Goal: Task Accomplishment & Management: Manage account settings

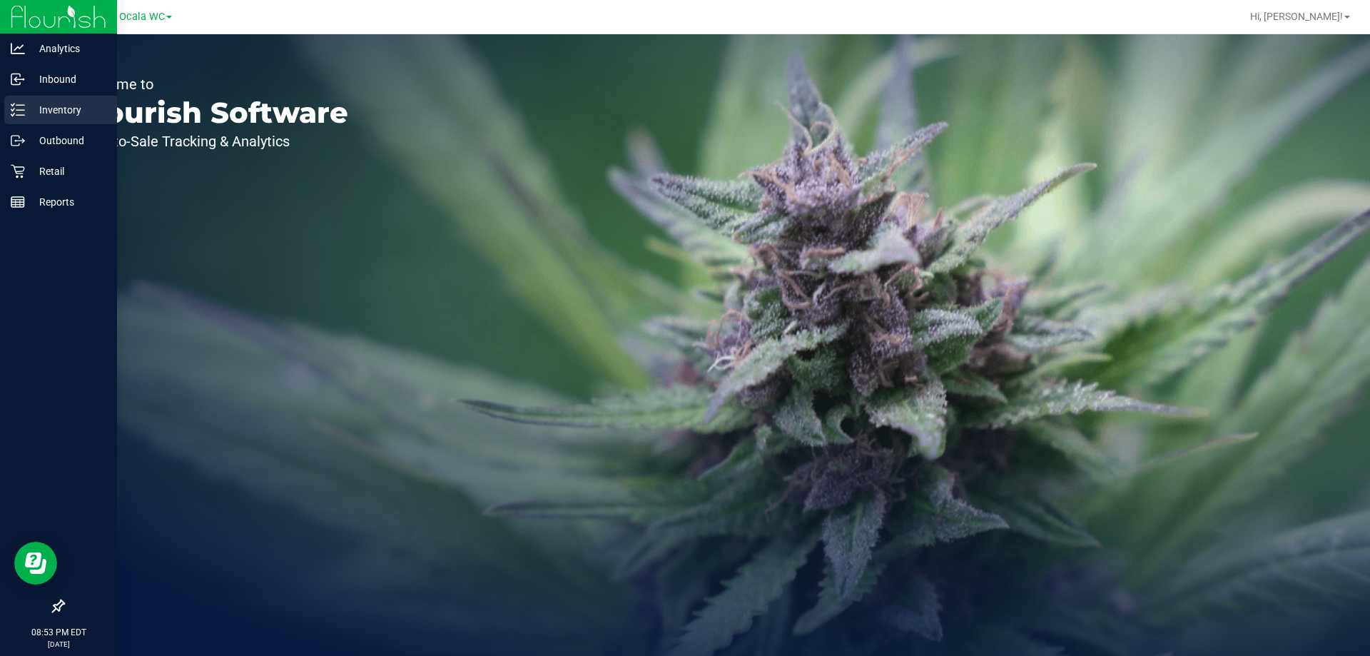
click at [64, 103] on p "Inventory" at bounding box center [68, 109] width 86 height 17
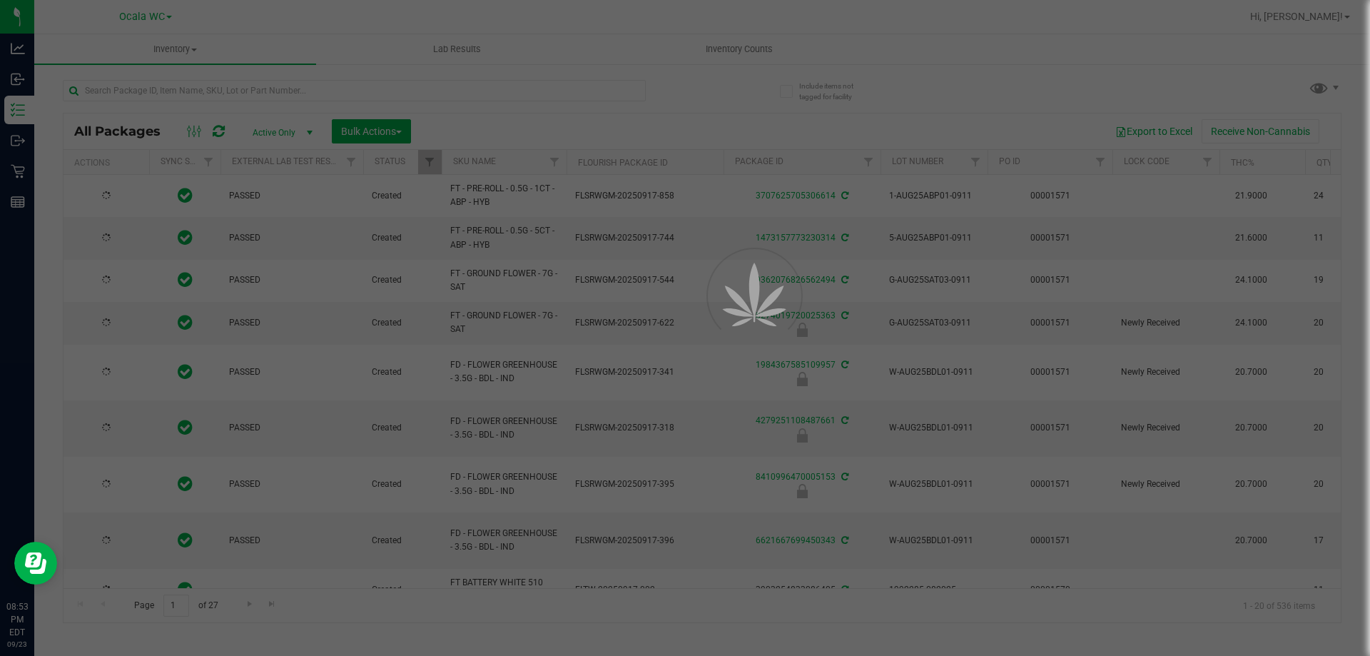
click at [730, 53] on div at bounding box center [685, 328] width 1370 height 656
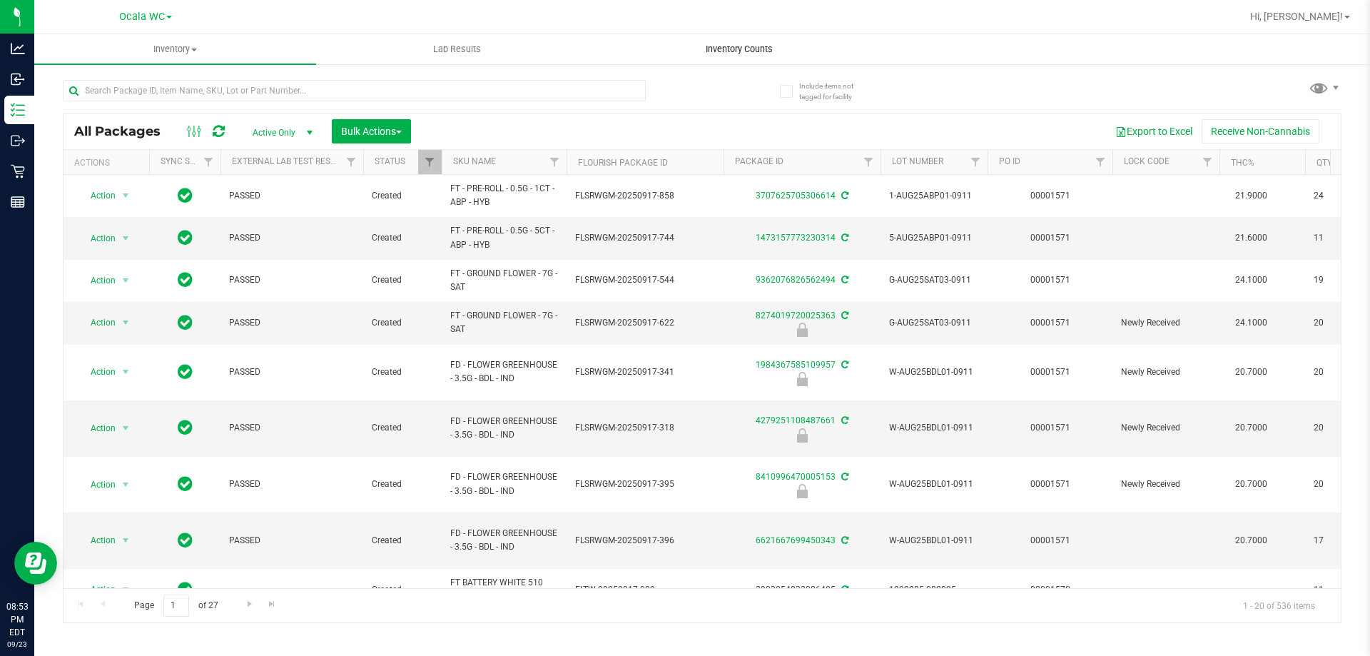
click at [730, 46] on span "Inventory Counts" at bounding box center [739, 49] width 106 height 13
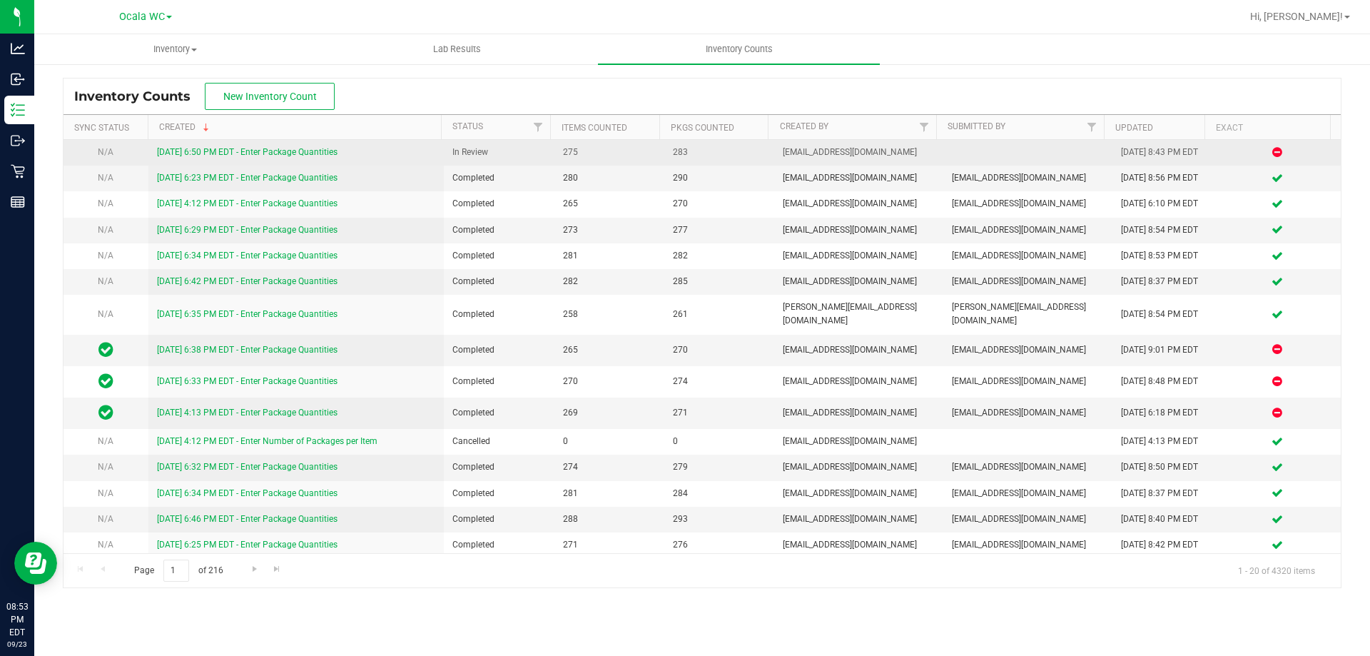
click at [225, 148] on link "[DATE] 6:50 PM EDT - Enter Package Quantities" at bounding box center [247, 152] width 181 height 10
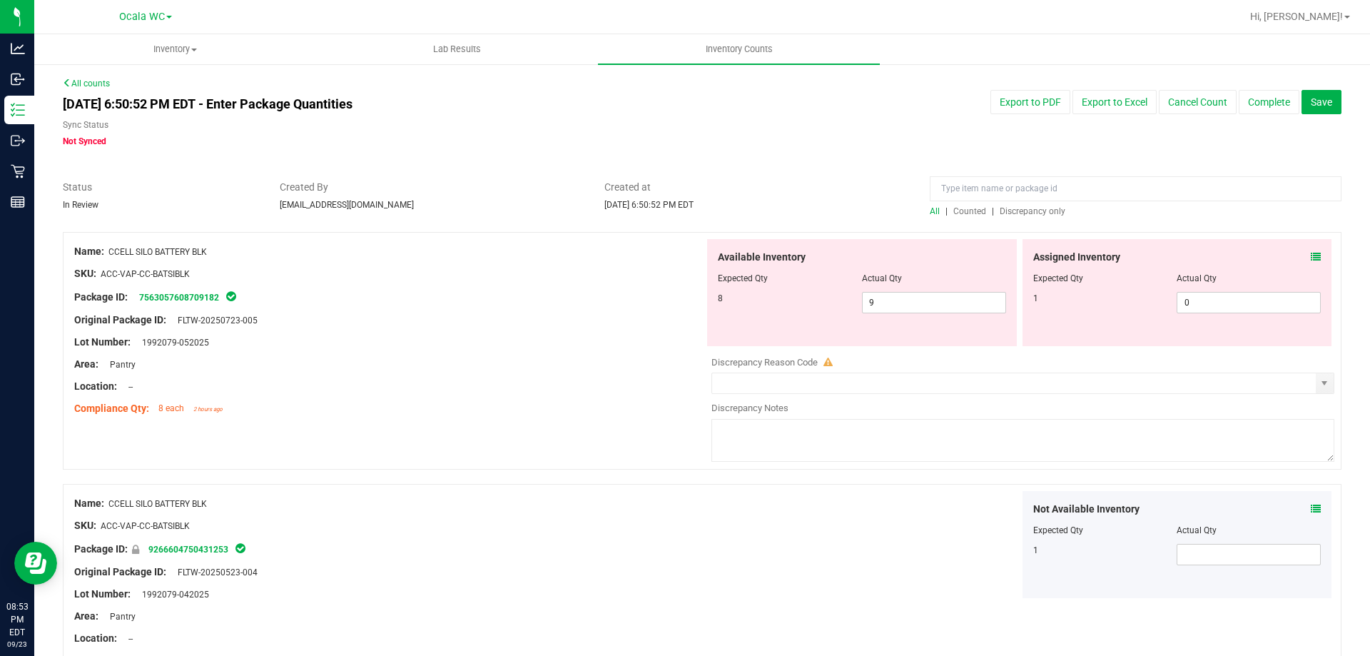
click at [1033, 208] on span "Discrepancy only" at bounding box center [1033, 211] width 66 height 10
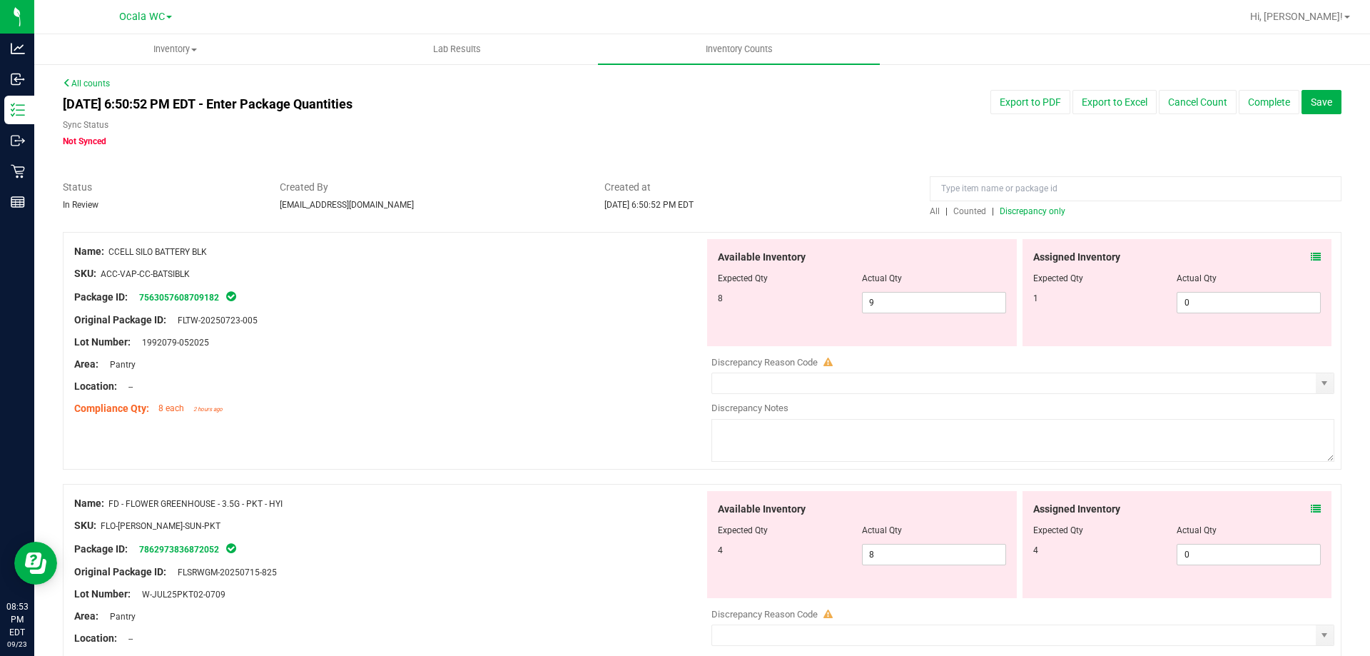
click at [1311, 257] on icon at bounding box center [1316, 257] width 10 height 10
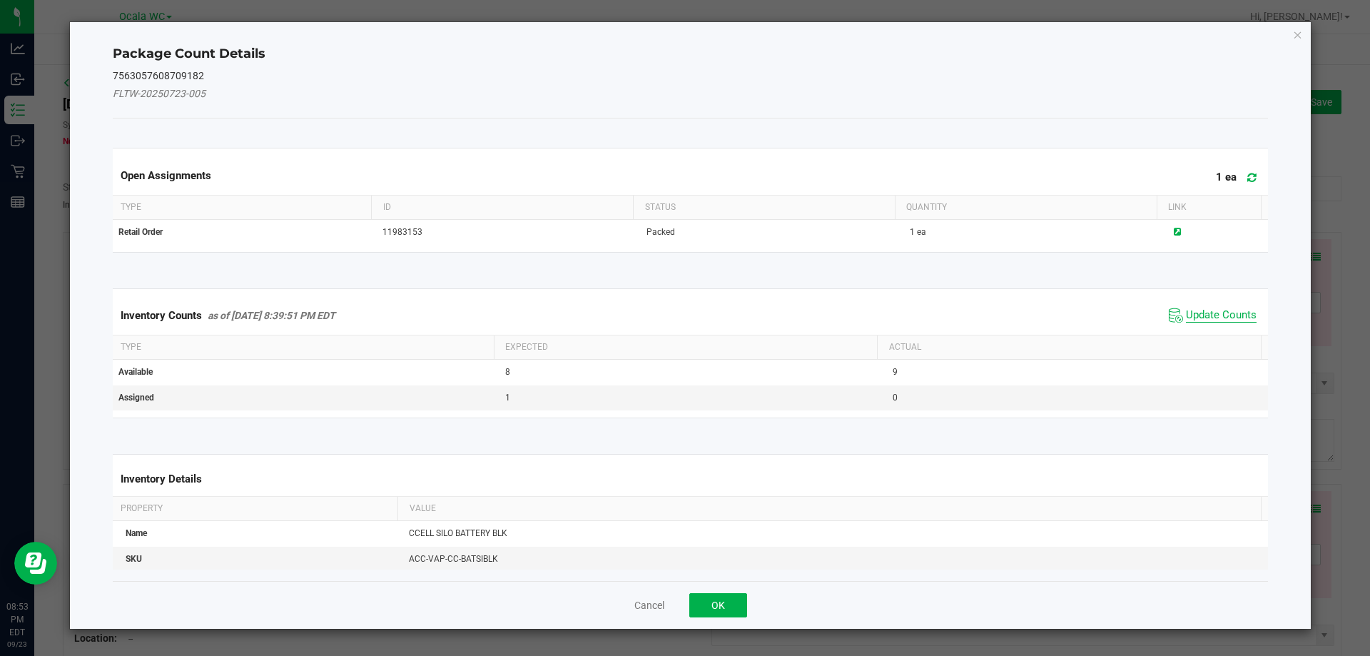
click at [1200, 320] on span "Update Counts" at bounding box center [1221, 315] width 71 height 14
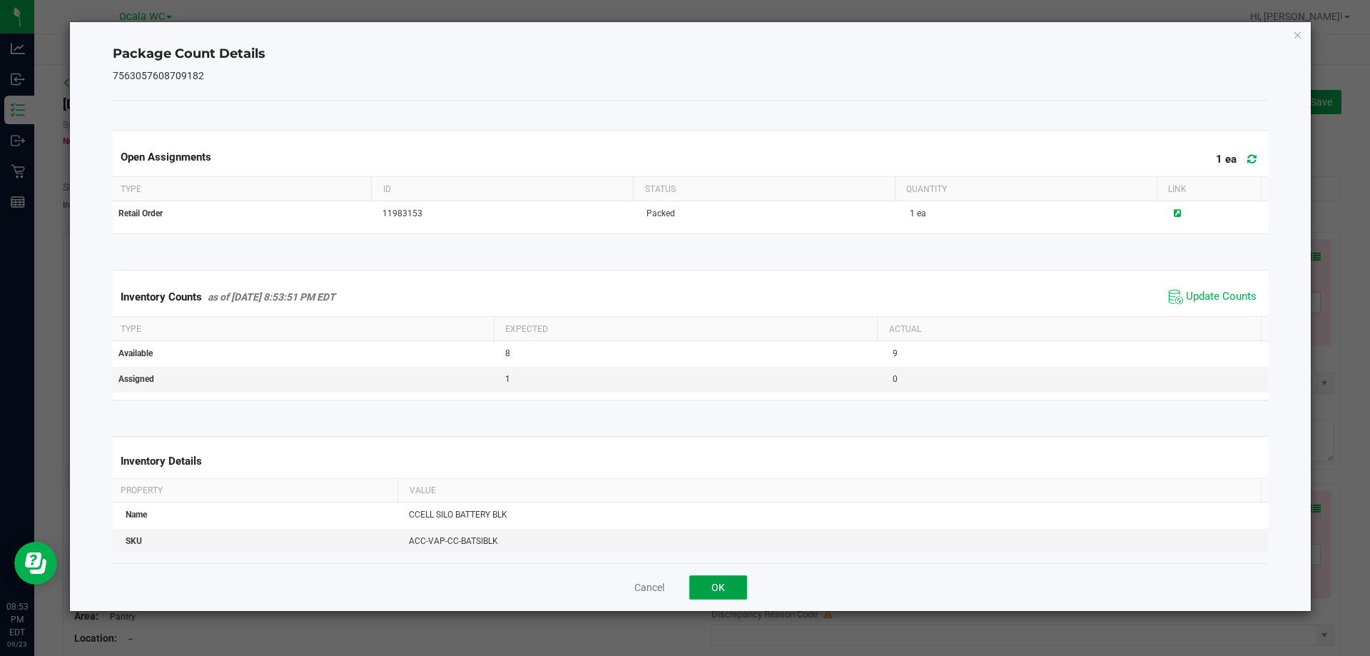
click at [729, 584] on button "OK" at bounding box center [718, 587] width 58 height 24
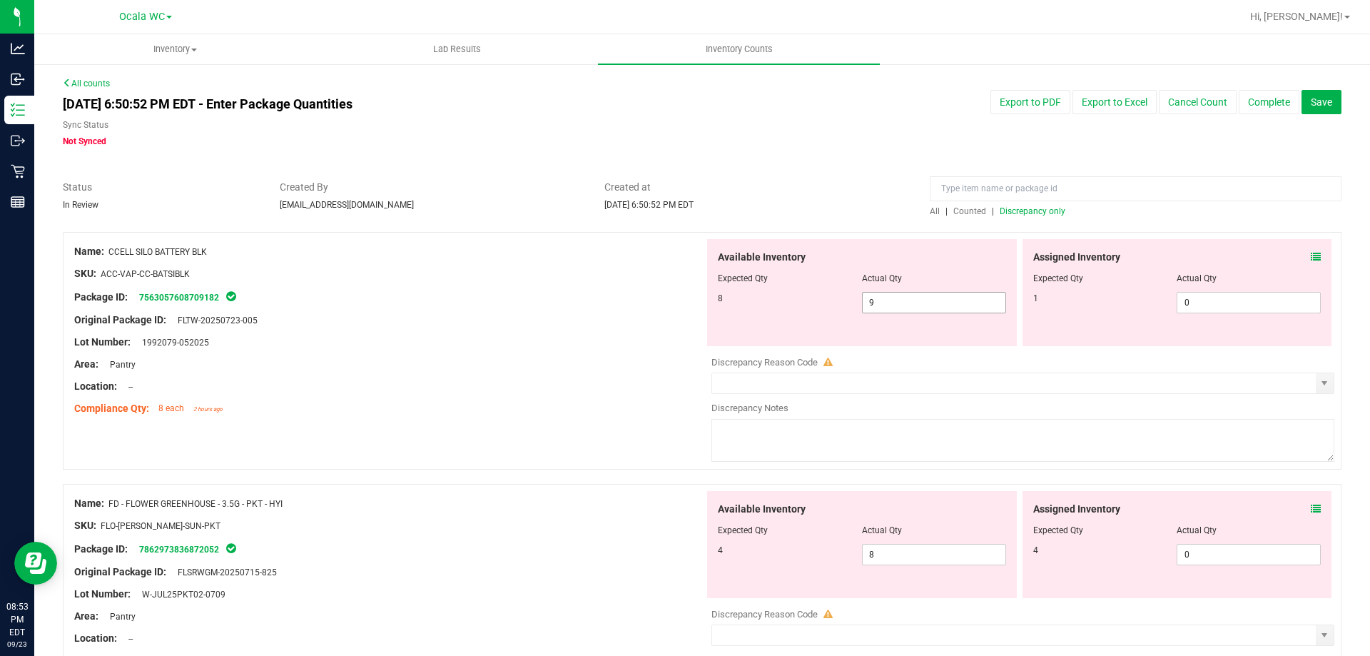
click at [928, 303] on span "9 9" at bounding box center [934, 302] width 144 height 21
click at [928, 303] on input "9" at bounding box center [934, 303] width 143 height 20
type input "8"
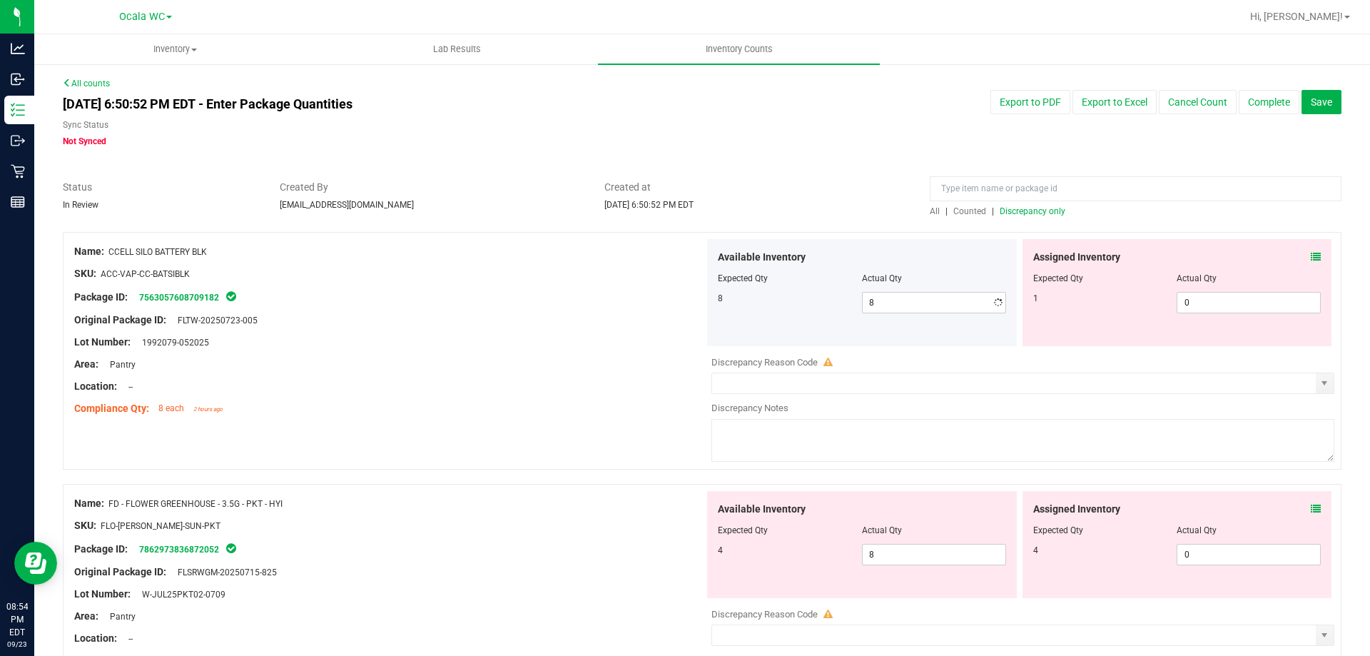
click at [624, 324] on div "Original Package ID: FLTW-20250723-005" at bounding box center [389, 320] width 630 height 15
click at [1262, 305] on span "0 0" at bounding box center [1249, 302] width 144 height 21
type input "1"
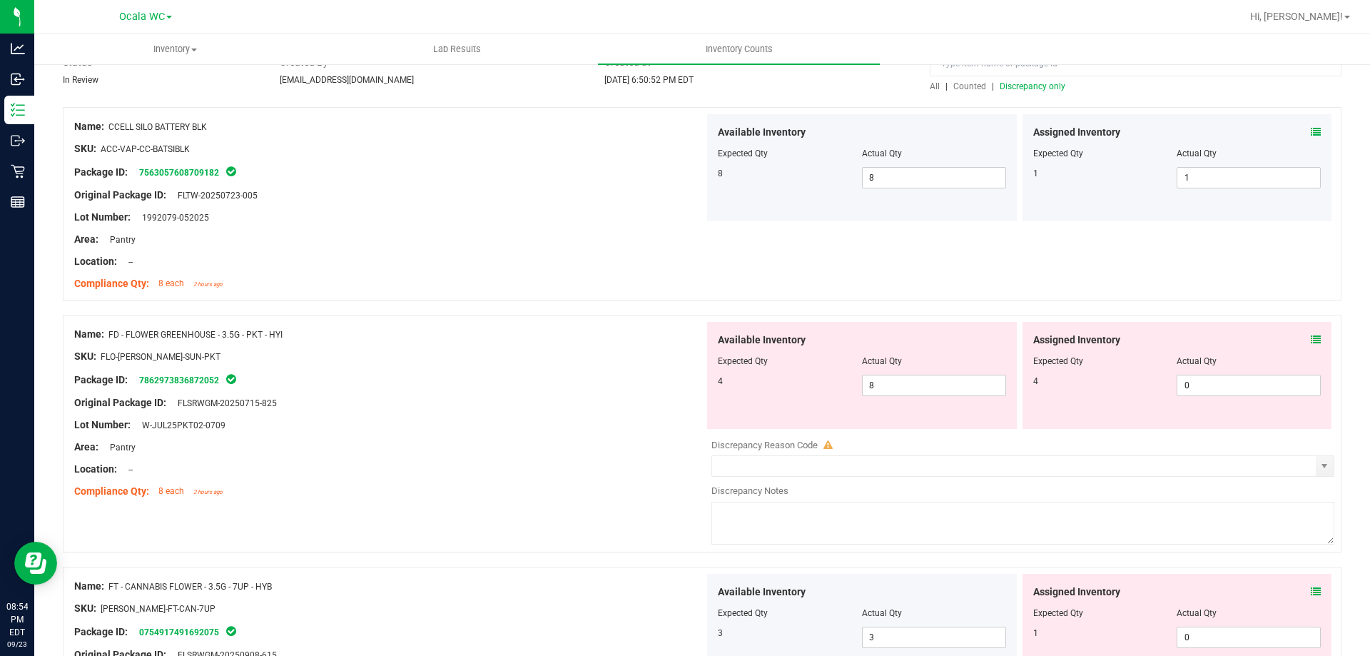
scroll to position [214, 0]
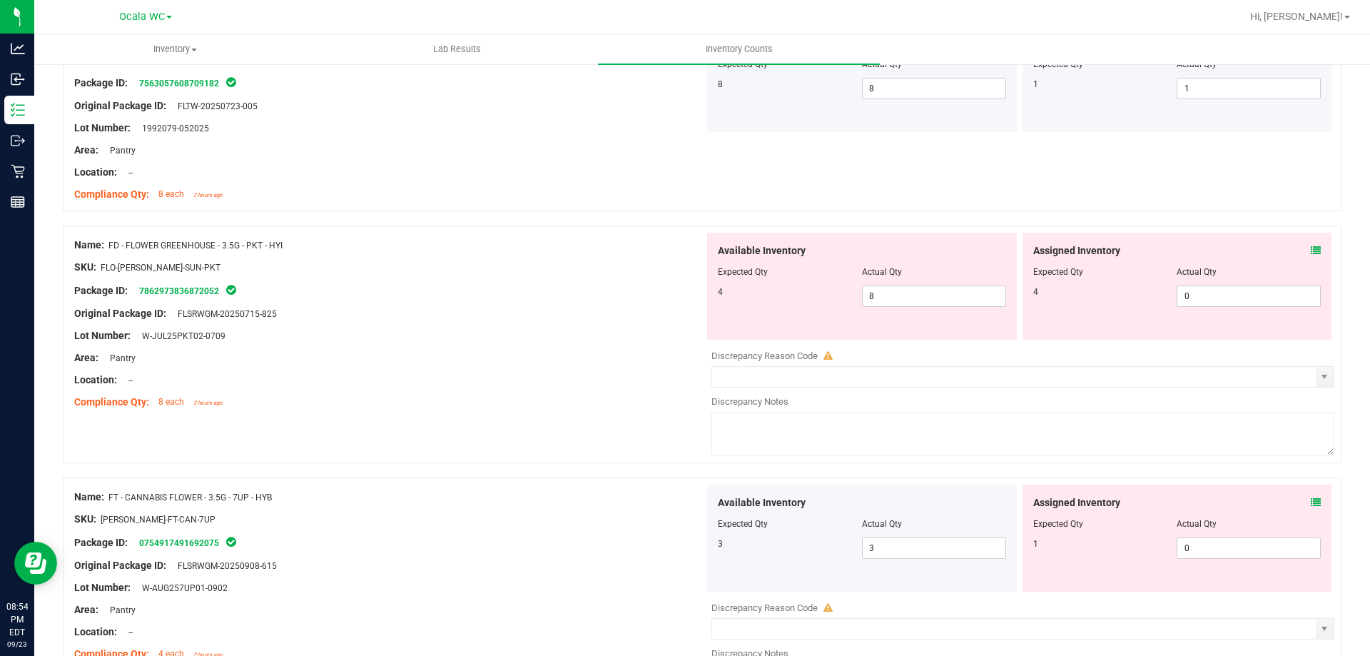
click at [1299, 253] on div "Assigned Inventory" at bounding box center [1177, 250] width 288 height 15
click at [1311, 249] on icon at bounding box center [1316, 250] width 10 height 10
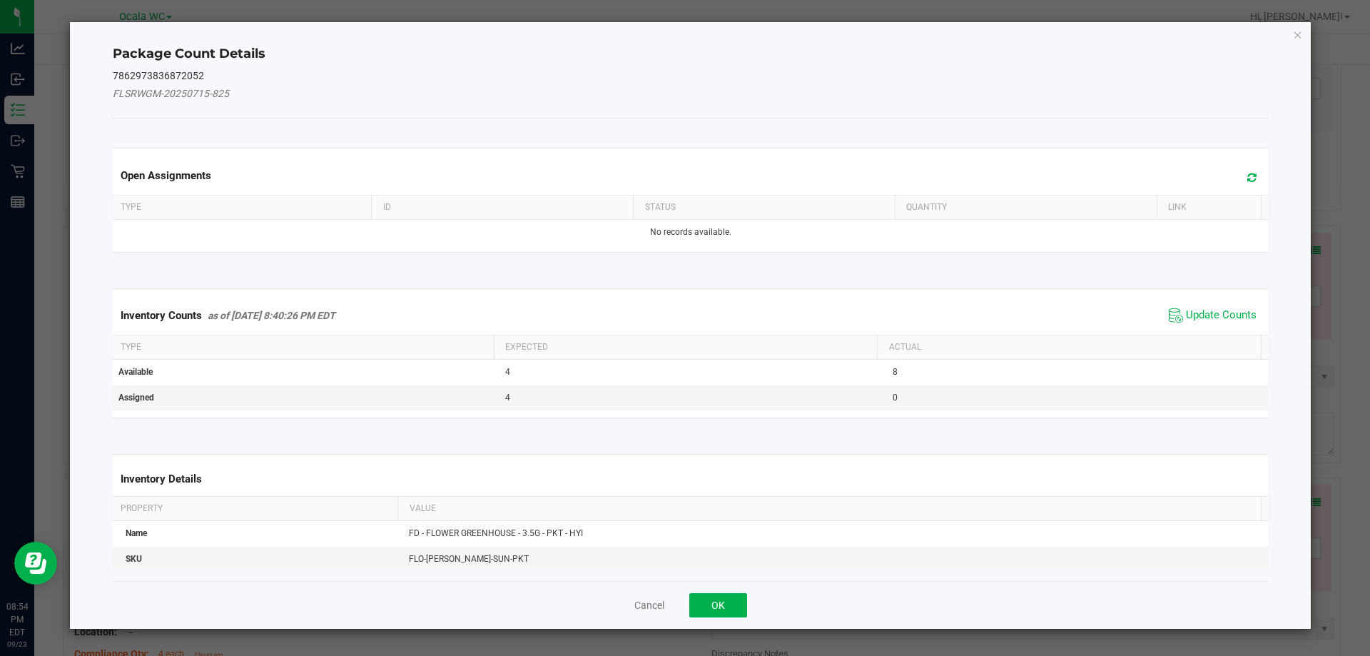
click at [1217, 305] on span "Update Counts" at bounding box center [1212, 315] width 95 height 21
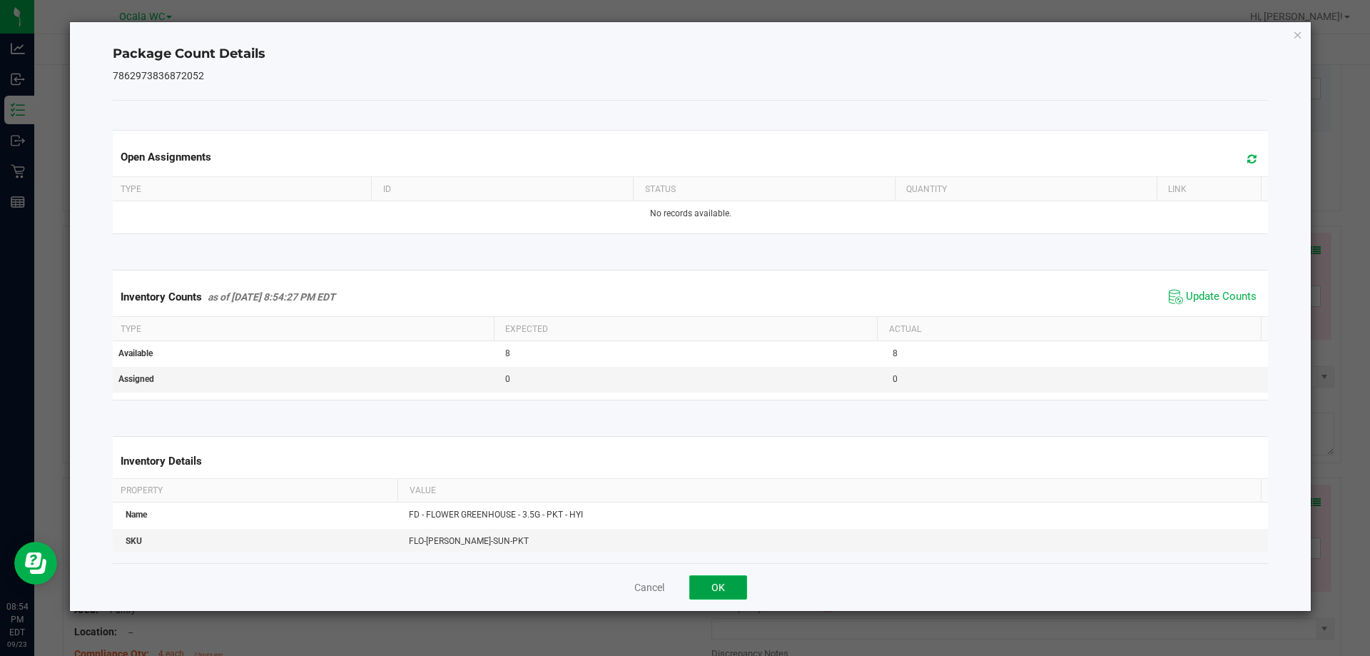
click at [733, 576] on button "OK" at bounding box center [718, 587] width 58 height 24
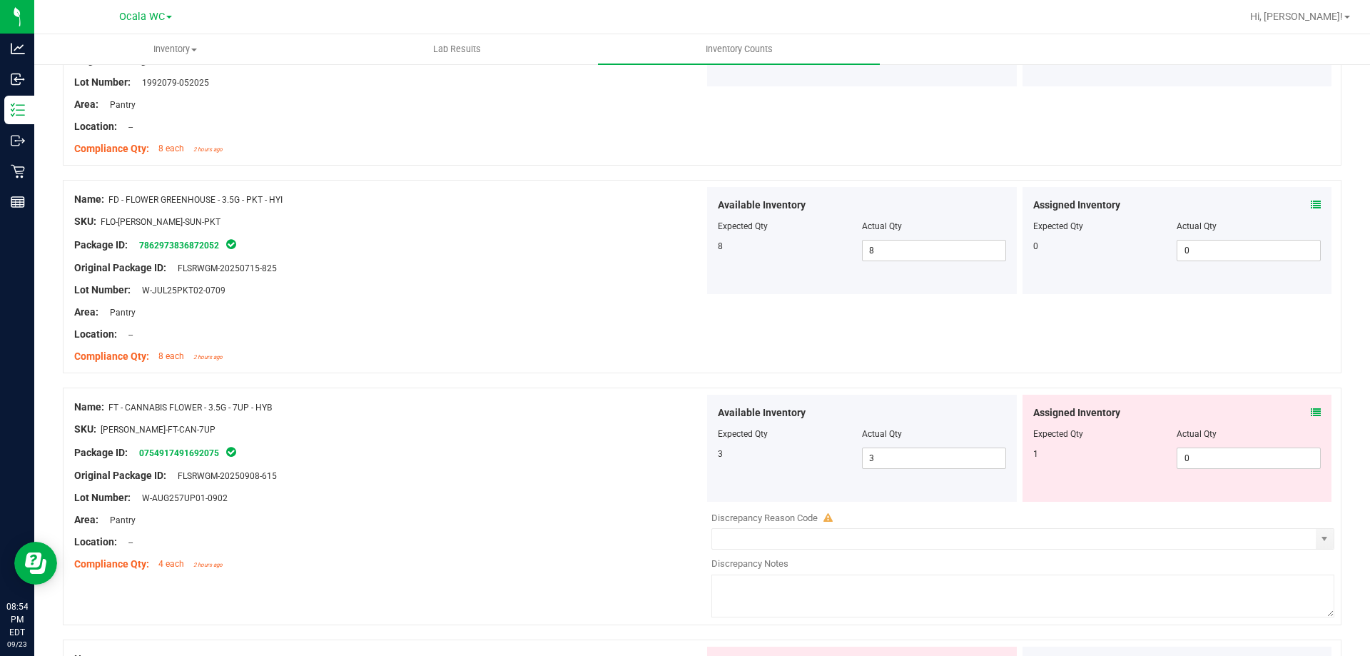
scroll to position [285, 0]
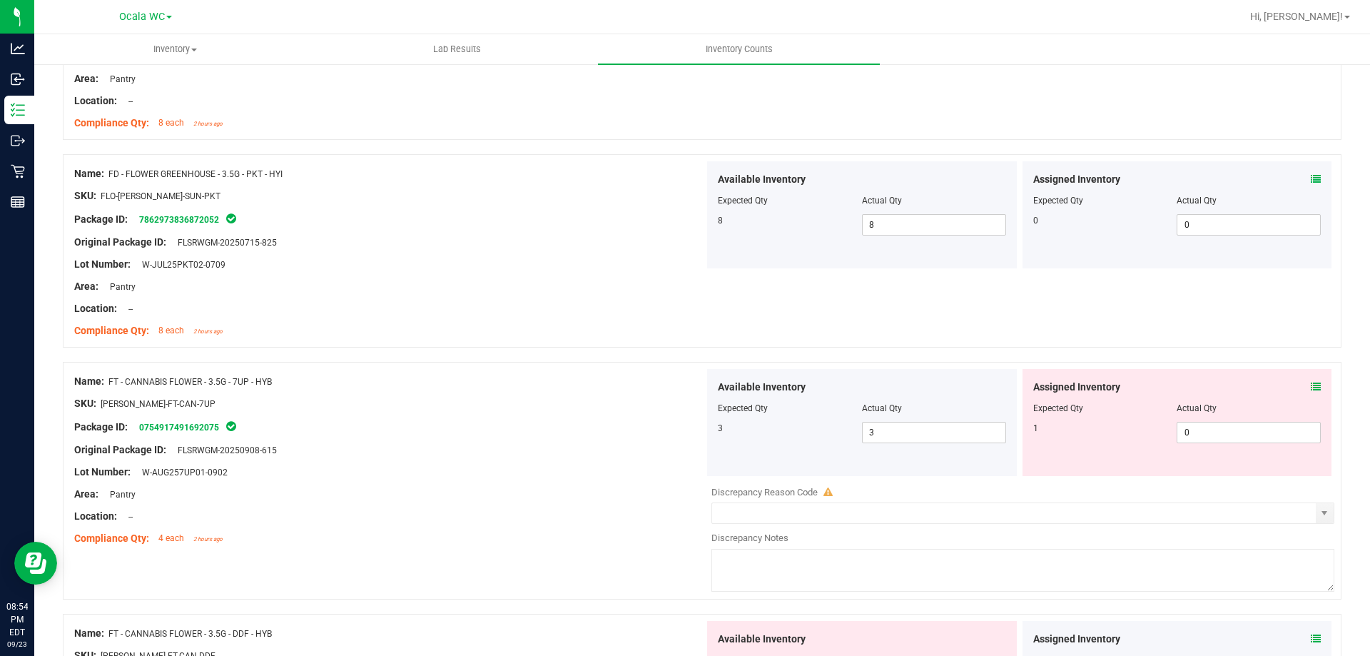
click at [1294, 381] on div "Assigned Inventory" at bounding box center [1177, 387] width 288 height 15
click at [1311, 382] on icon at bounding box center [1316, 387] width 10 height 10
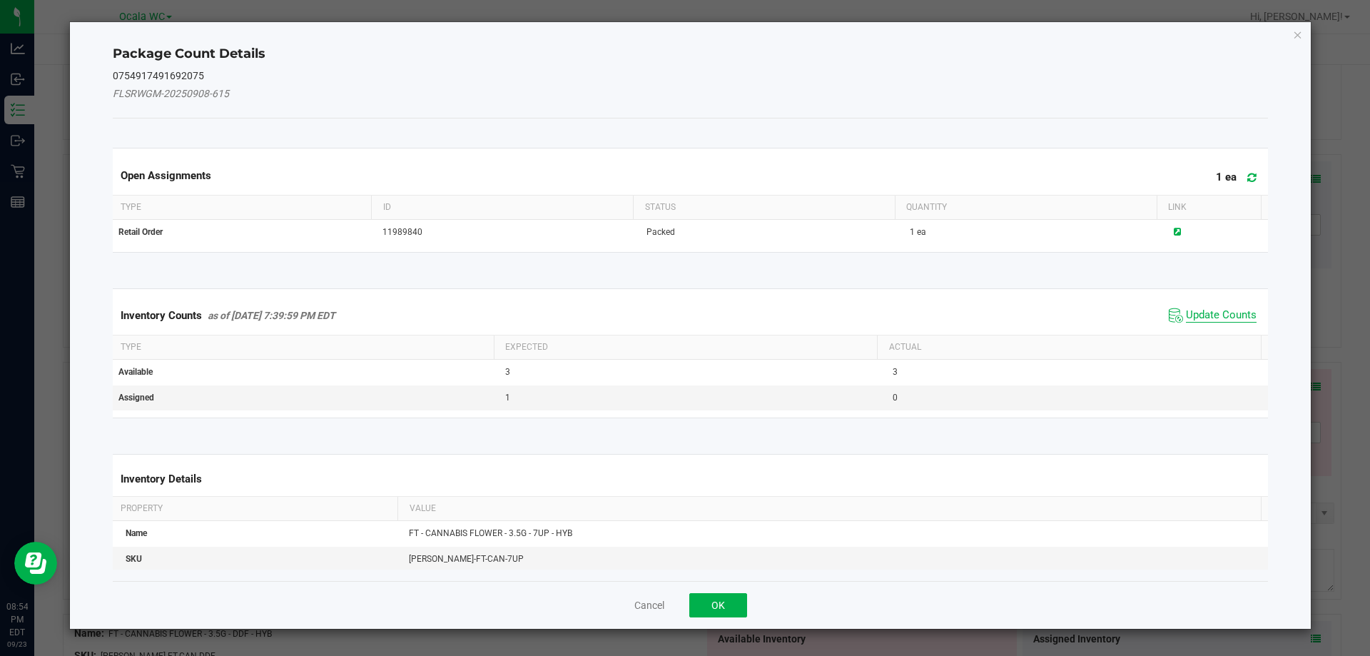
click at [1195, 313] on span "Update Counts" at bounding box center [1221, 315] width 71 height 14
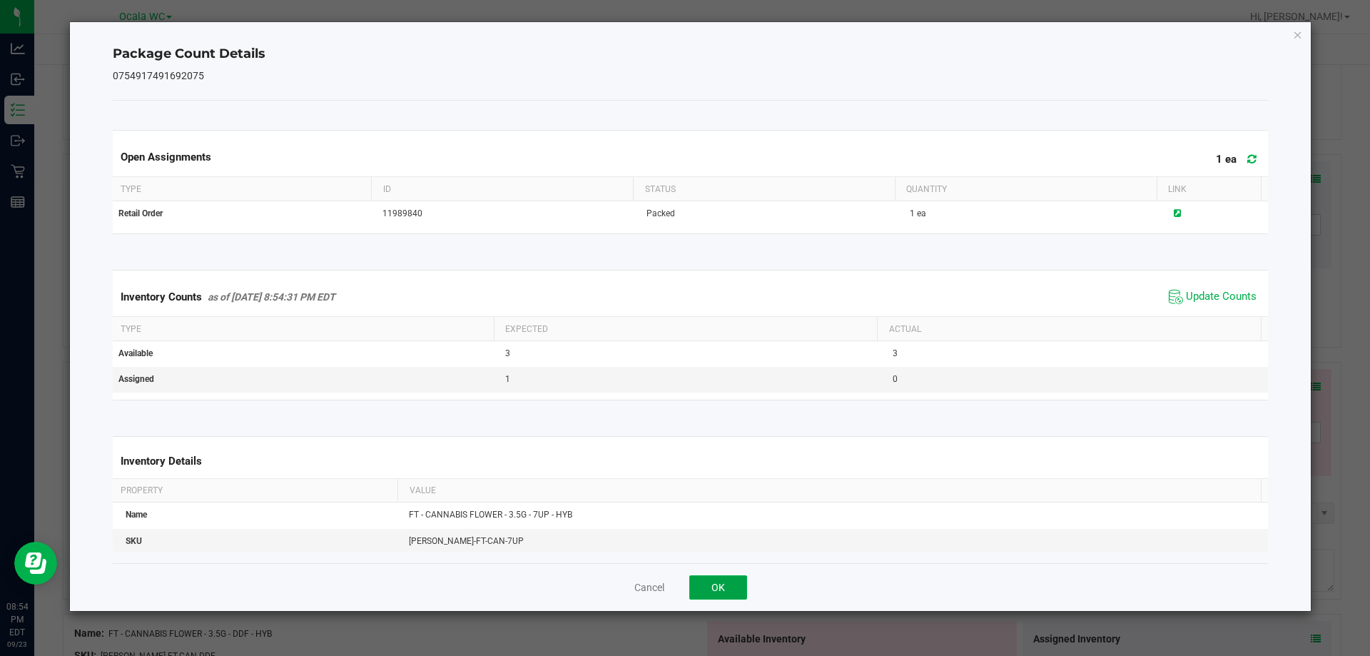
drag, startPoint x: 743, startPoint y: 588, endPoint x: 757, endPoint y: 577, distance: 18.3
click at [744, 589] on button "OK" at bounding box center [718, 587] width 58 height 24
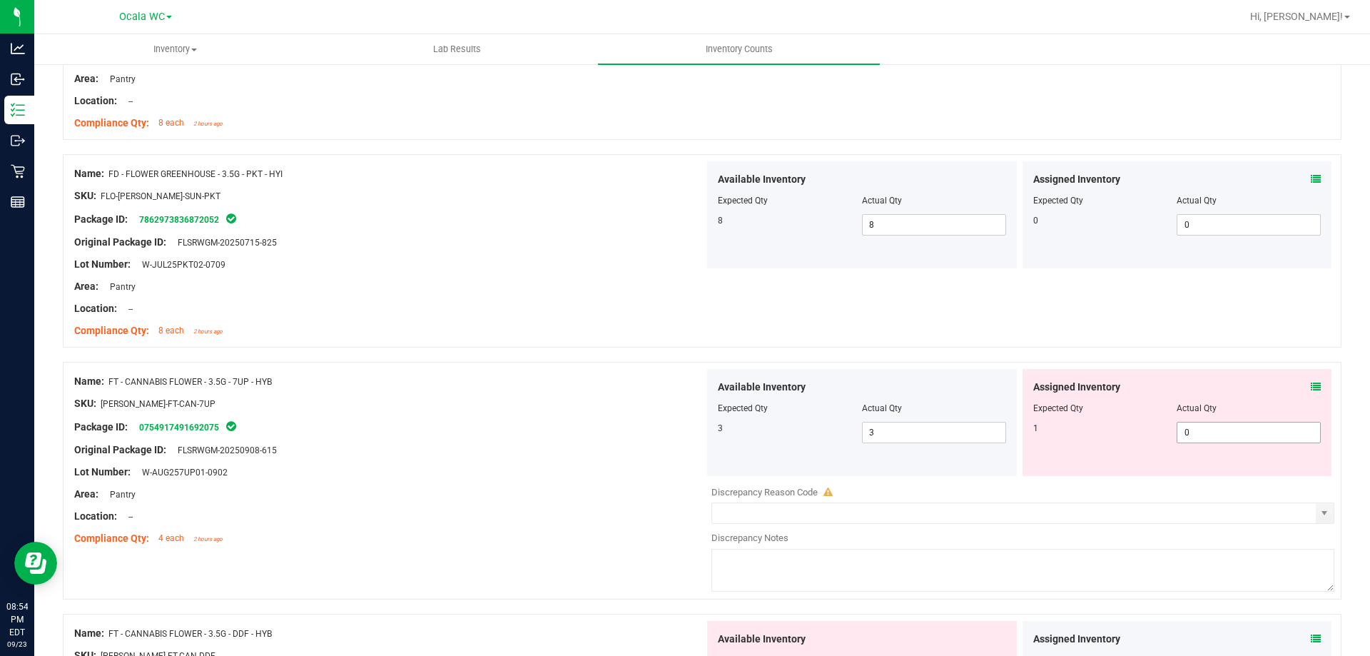
click at [1185, 420] on div at bounding box center [1177, 418] width 288 height 7
click at [1195, 426] on span "0 0" at bounding box center [1249, 432] width 144 height 21
click at [1304, 374] on div "Assigned Inventory Expected Qty Actual Qty 1" at bounding box center [1178, 422] width 310 height 107
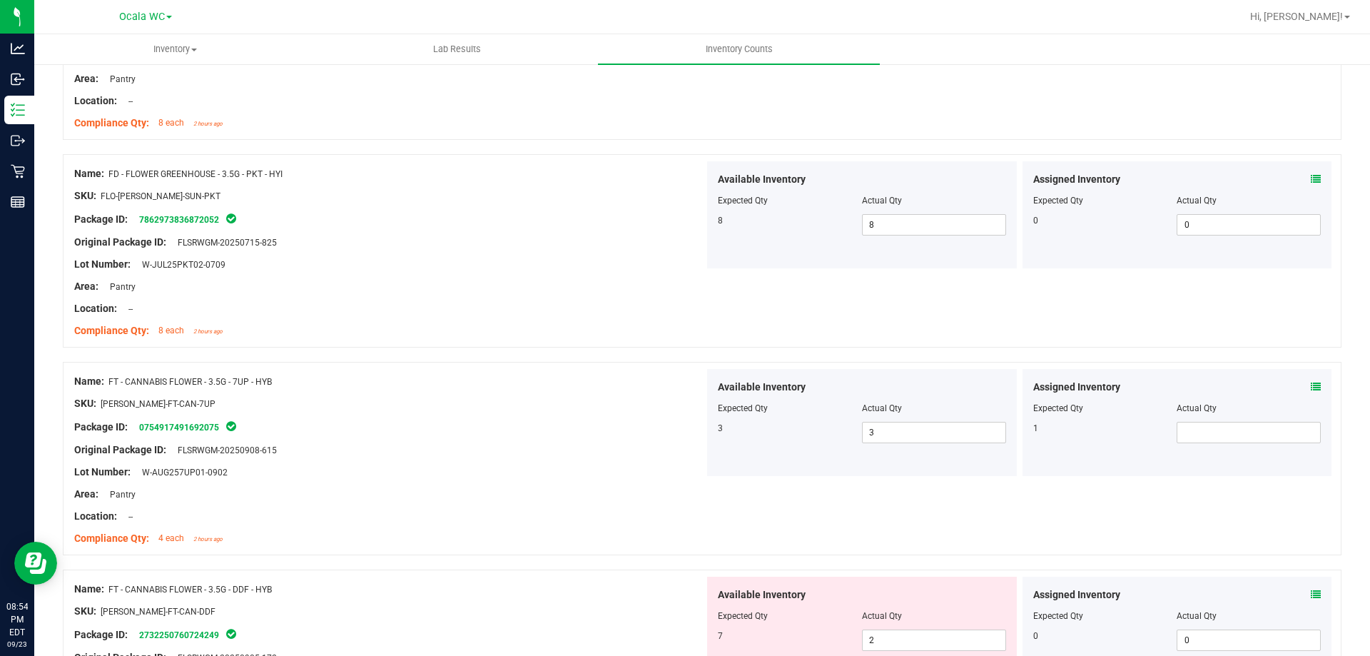
click at [1310, 390] on div "Assigned Inventory Expected Qty Actual Qty 1" at bounding box center [1178, 422] width 310 height 107
click at [1311, 387] on icon at bounding box center [1316, 387] width 10 height 10
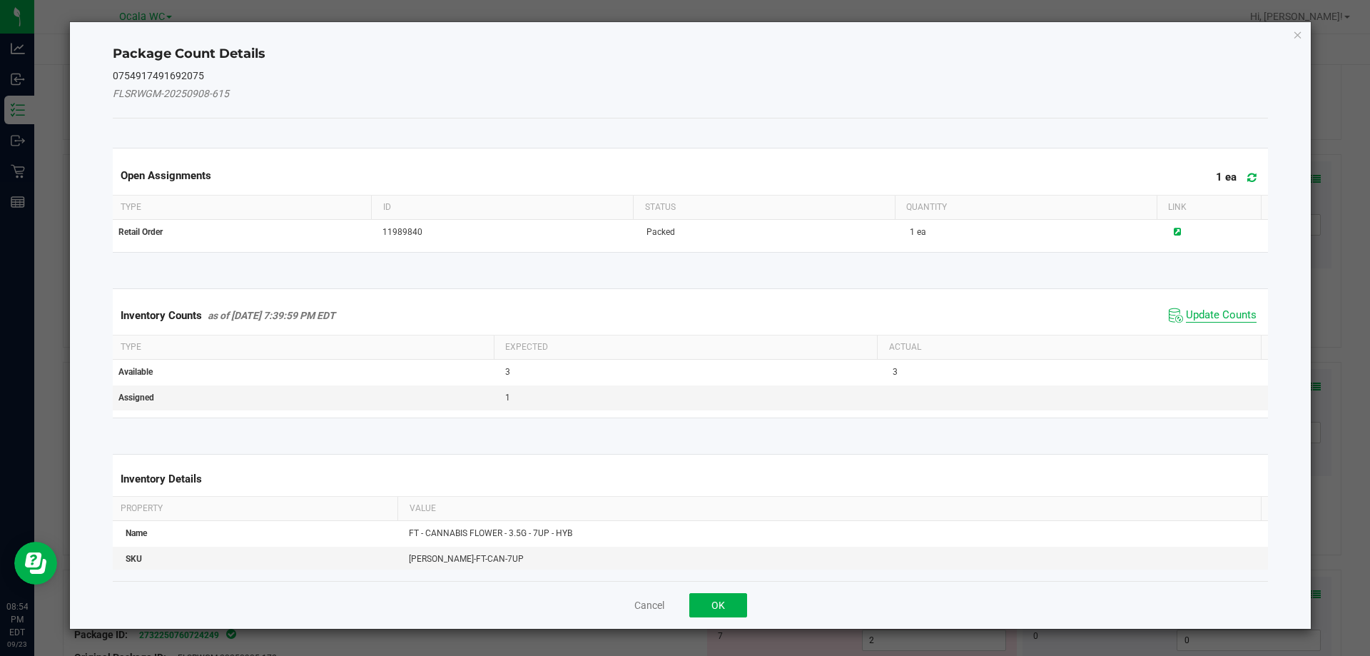
click at [1207, 320] on span "Update Counts" at bounding box center [1221, 315] width 71 height 14
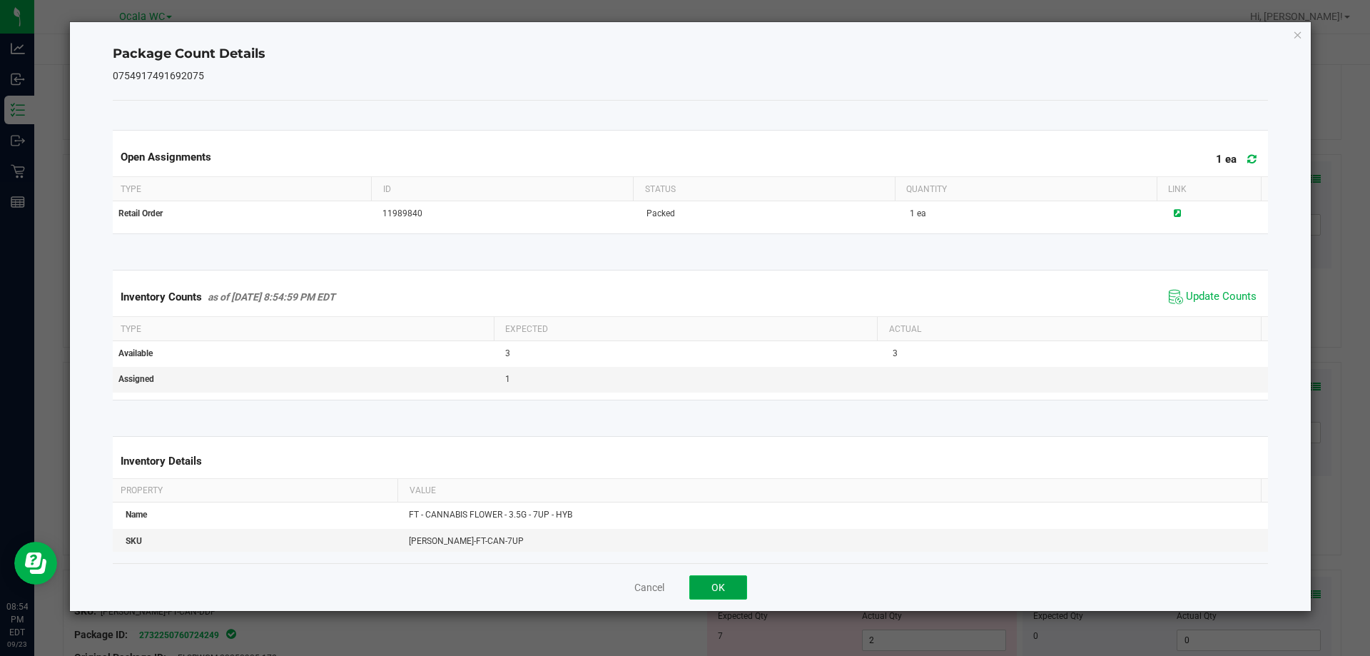
click at [734, 585] on button "OK" at bounding box center [718, 587] width 58 height 24
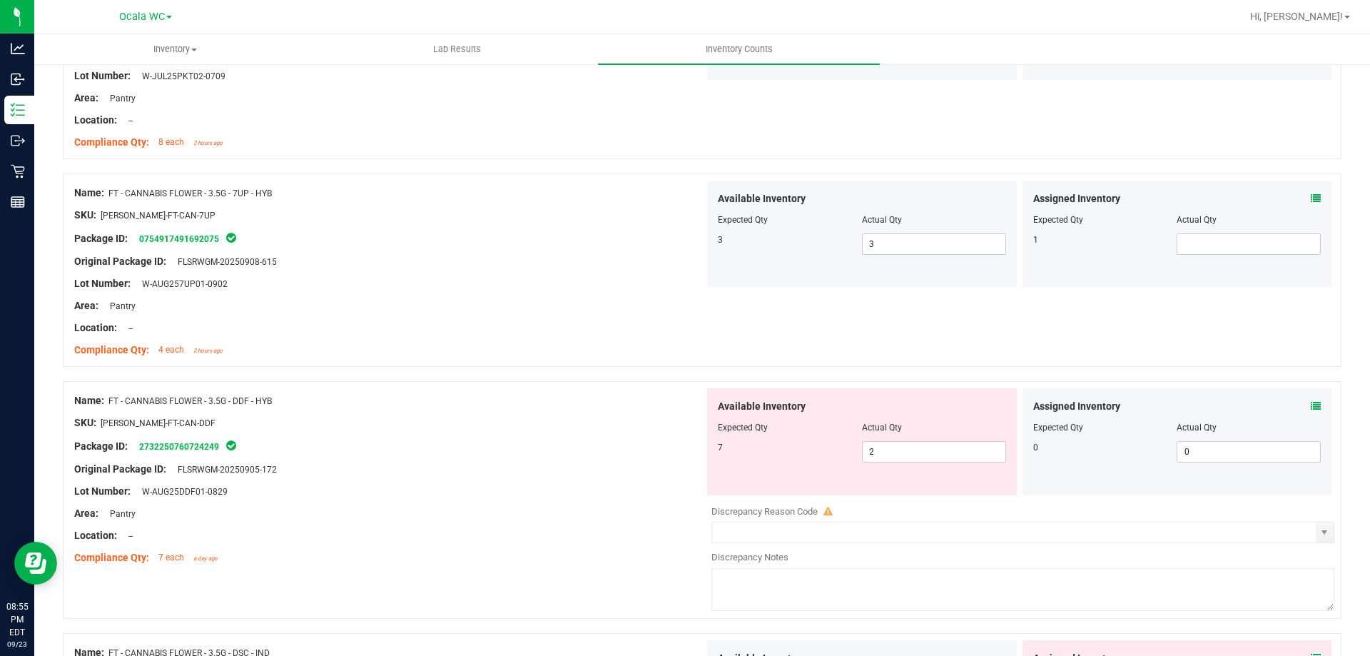
scroll to position [500, 0]
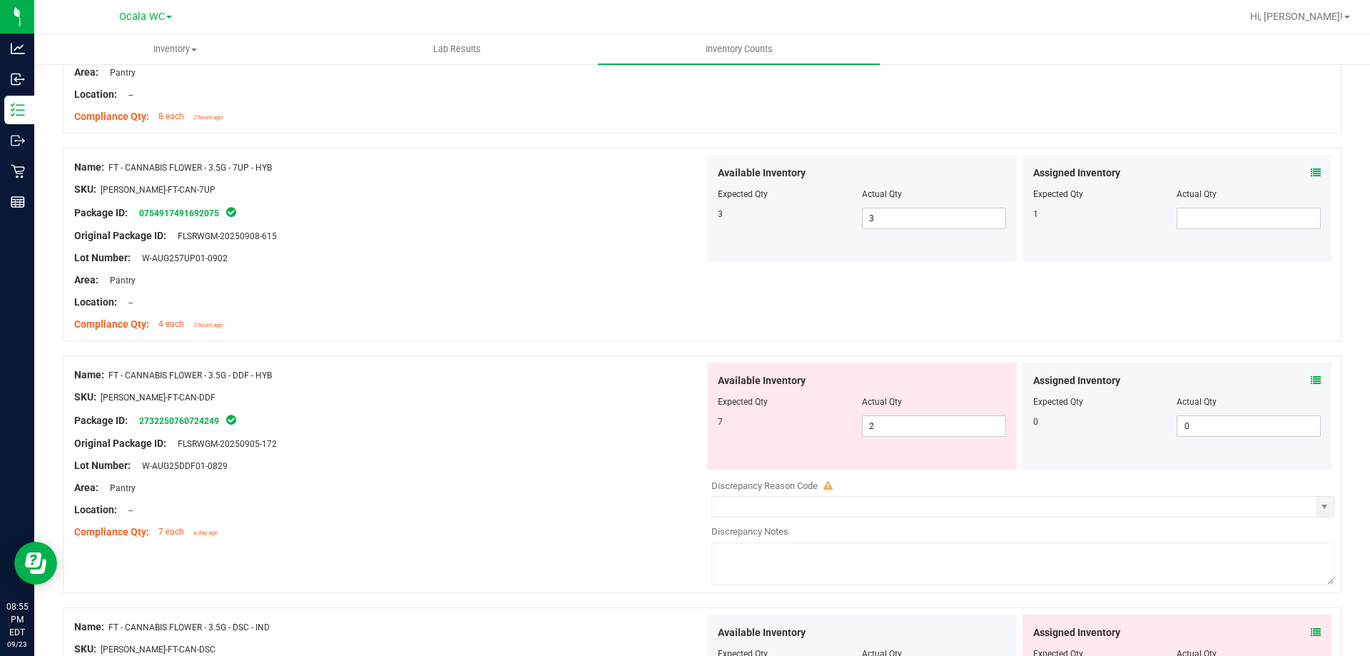
click at [1311, 374] on span at bounding box center [1316, 380] width 10 height 15
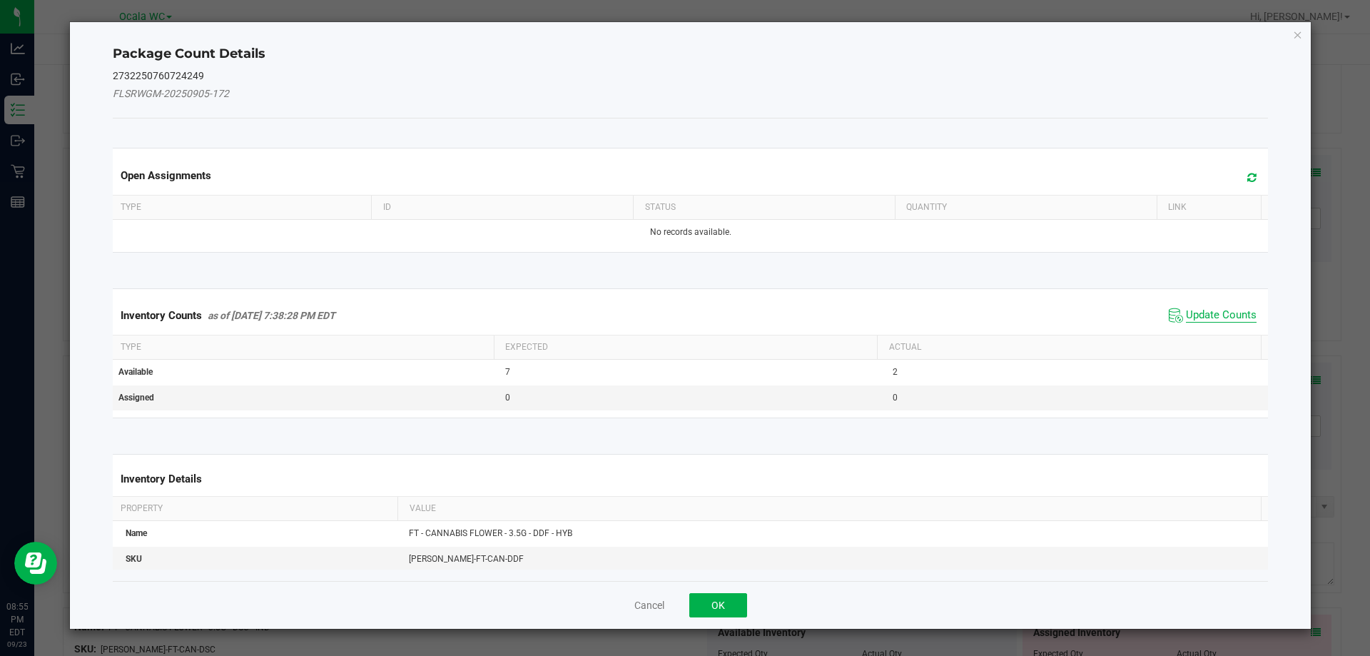
click at [1212, 318] on span "Update Counts" at bounding box center [1221, 315] width 71 height 14
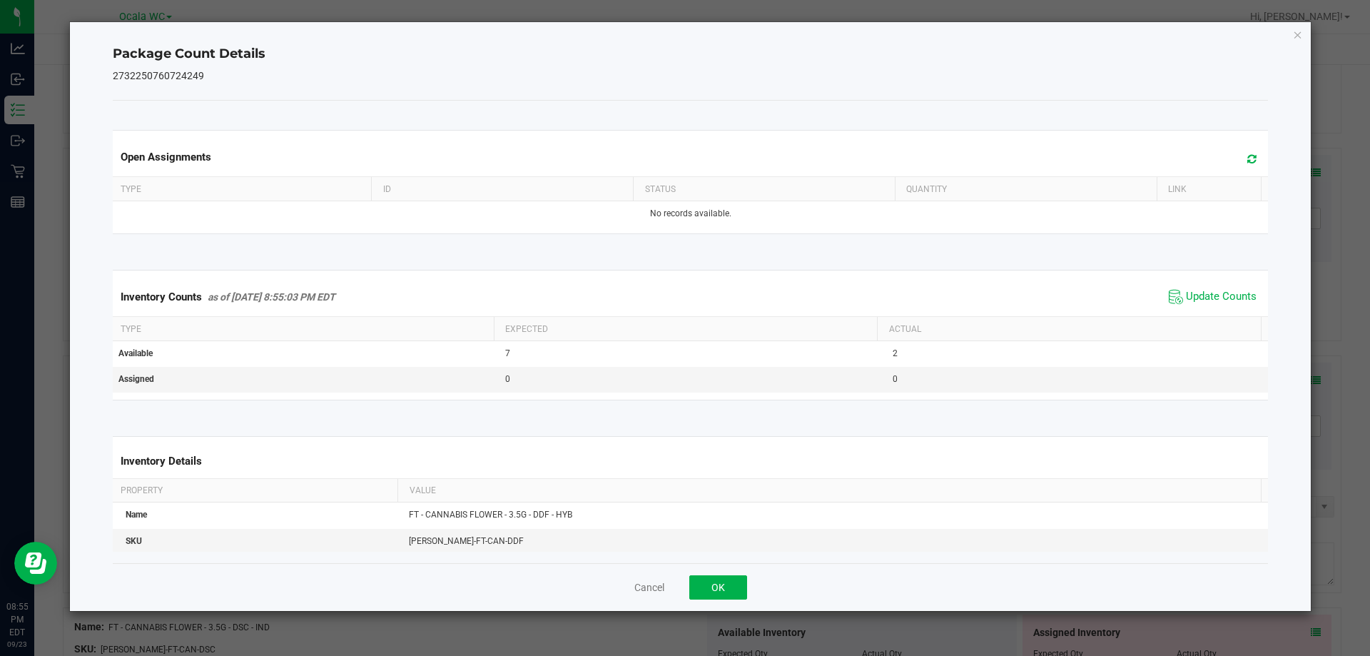
click at [727, 567] on div "Cancel OK" at bounding box center [691, 587] width 1156 height 48
click at [732, 581] on button "OK" at bounding box center [718, 587] width 58 height 24
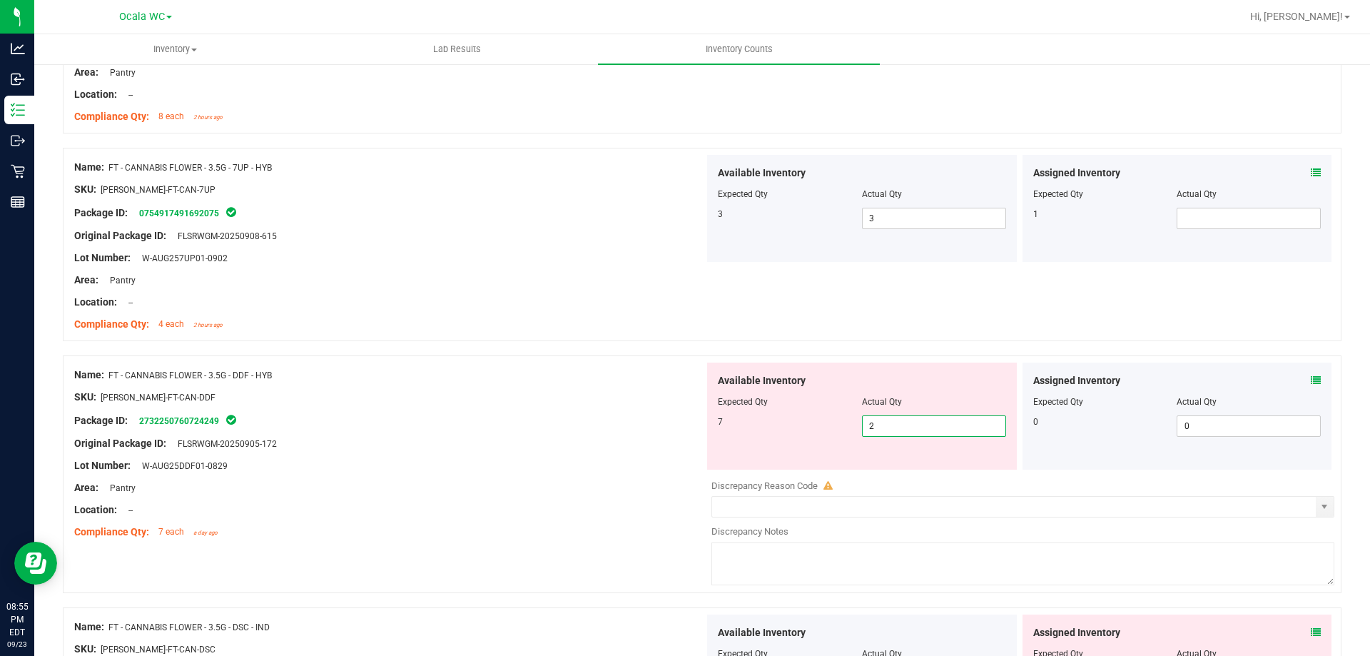
click at [933, 425] on span "2 2" at bounding box center [934, 425] width 144 height 21
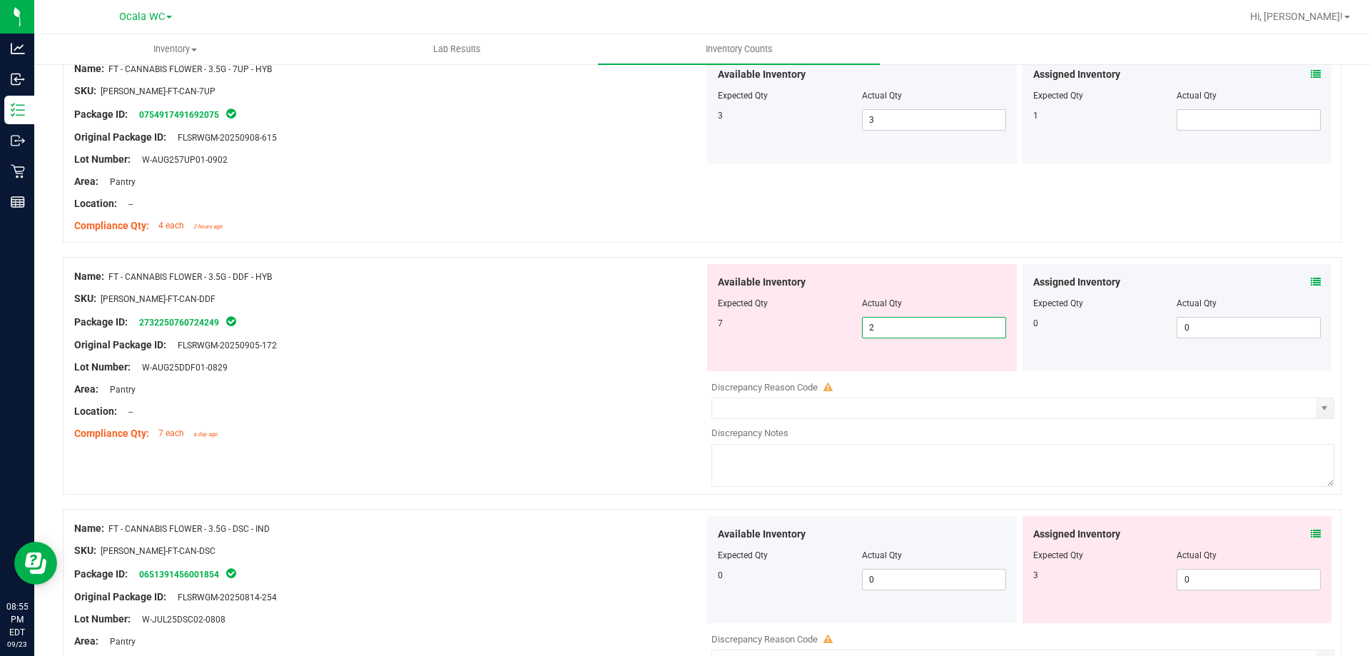
scroll to position [642, 0]
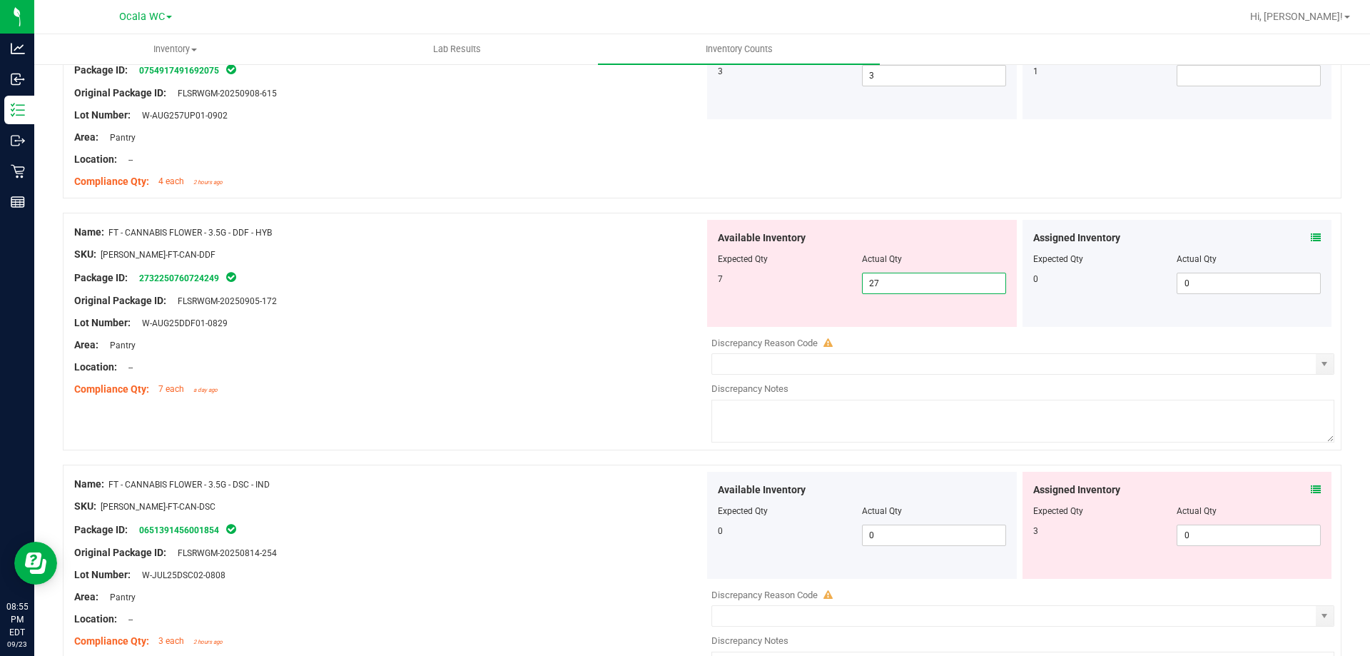
type input "7"
click at [298, 262] on div at bounding box center [389, 265] width 630 height 7
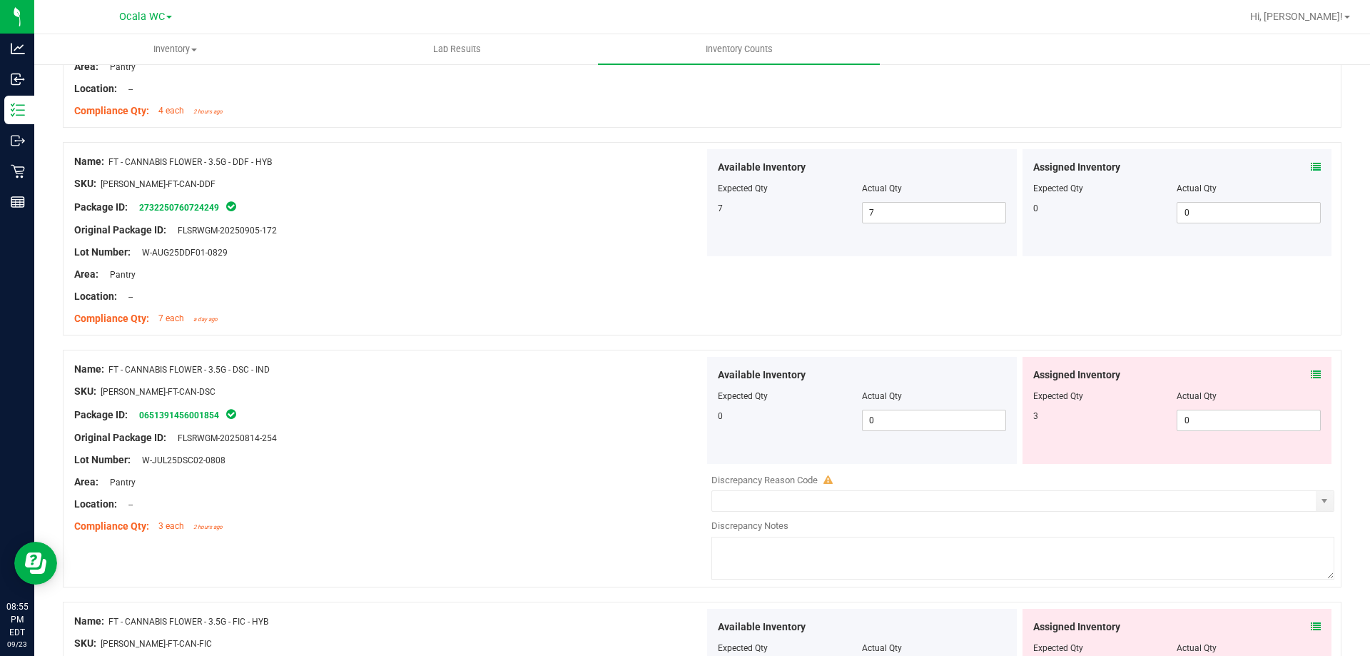
scroll to position [856, 0]
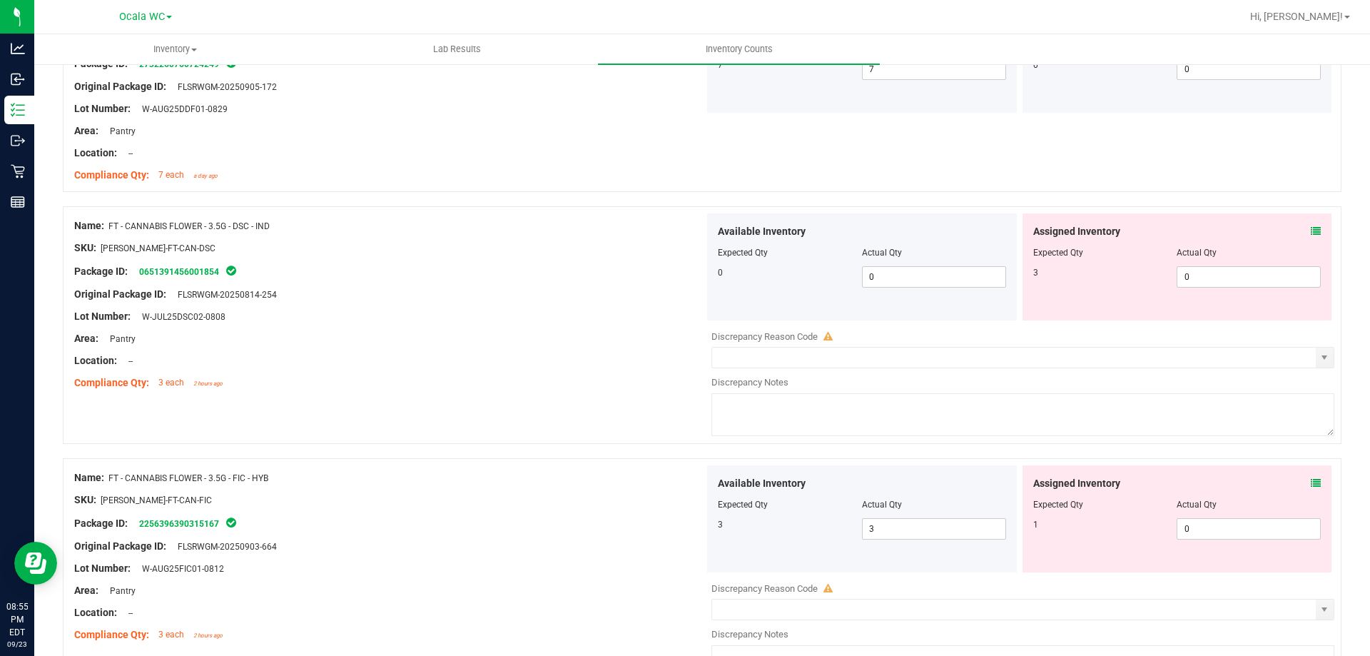
click at [1311, 226] on icon at bounding box center [1316, 231] width 10 height 10
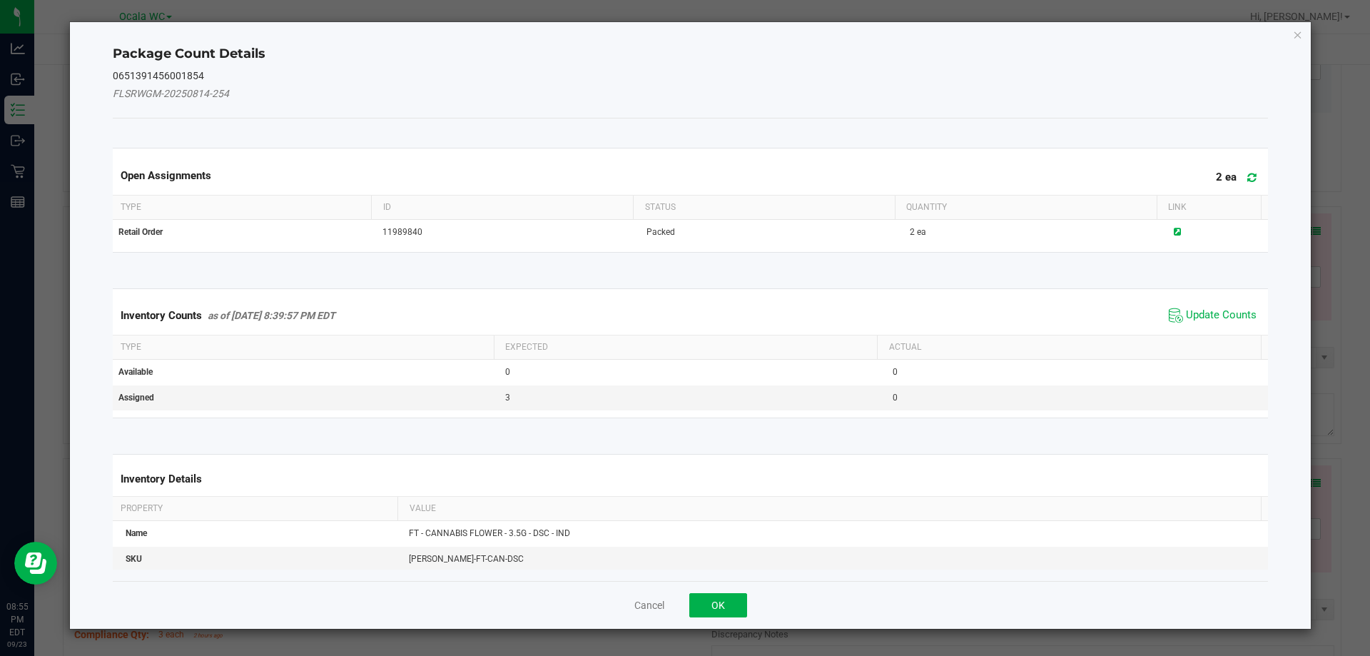
click at [1226, 307] on span "Update Counts" at bounding box center [1212, 315] width 95 height 21
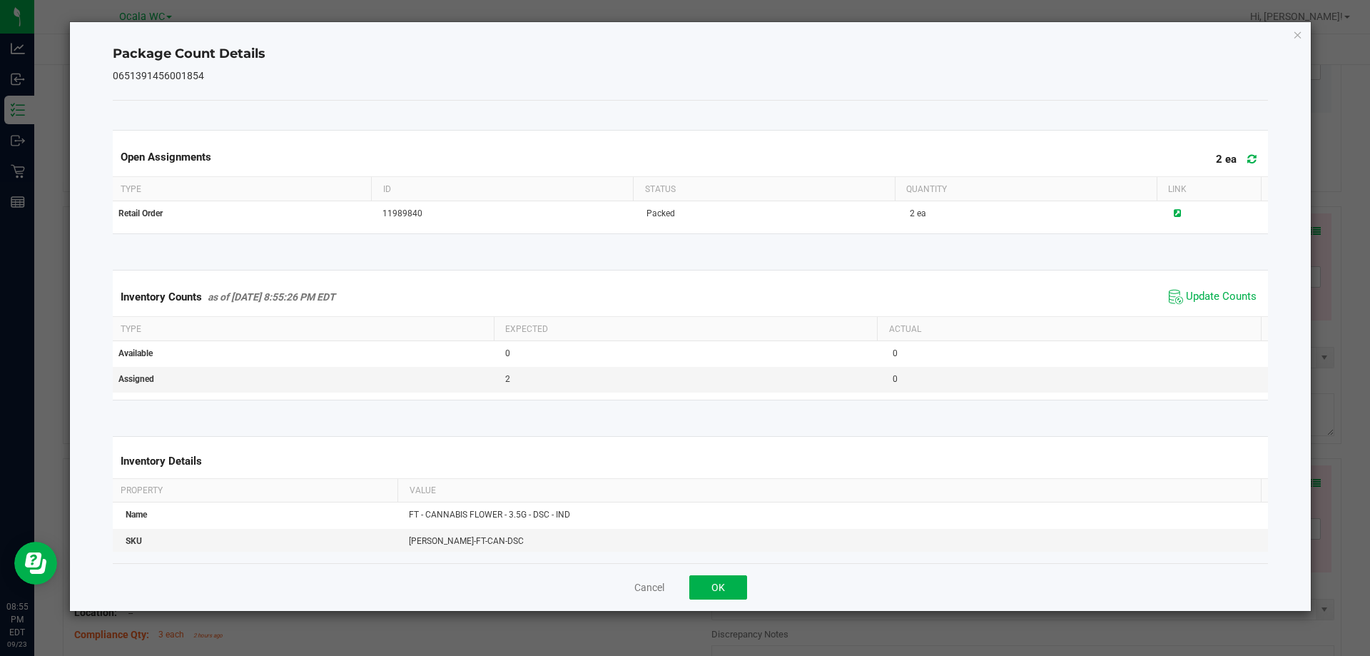
click at [731, 573] on div "Cancel OK" at bounding box center [691, 587] width 1156 height 48
click at [731, 575] on div "Cancel OK" at bounding box center [691, 587] width 1156 height 48
click at [731, 578] on button "OK" at bounding box center [718, 587] width 58 height 24
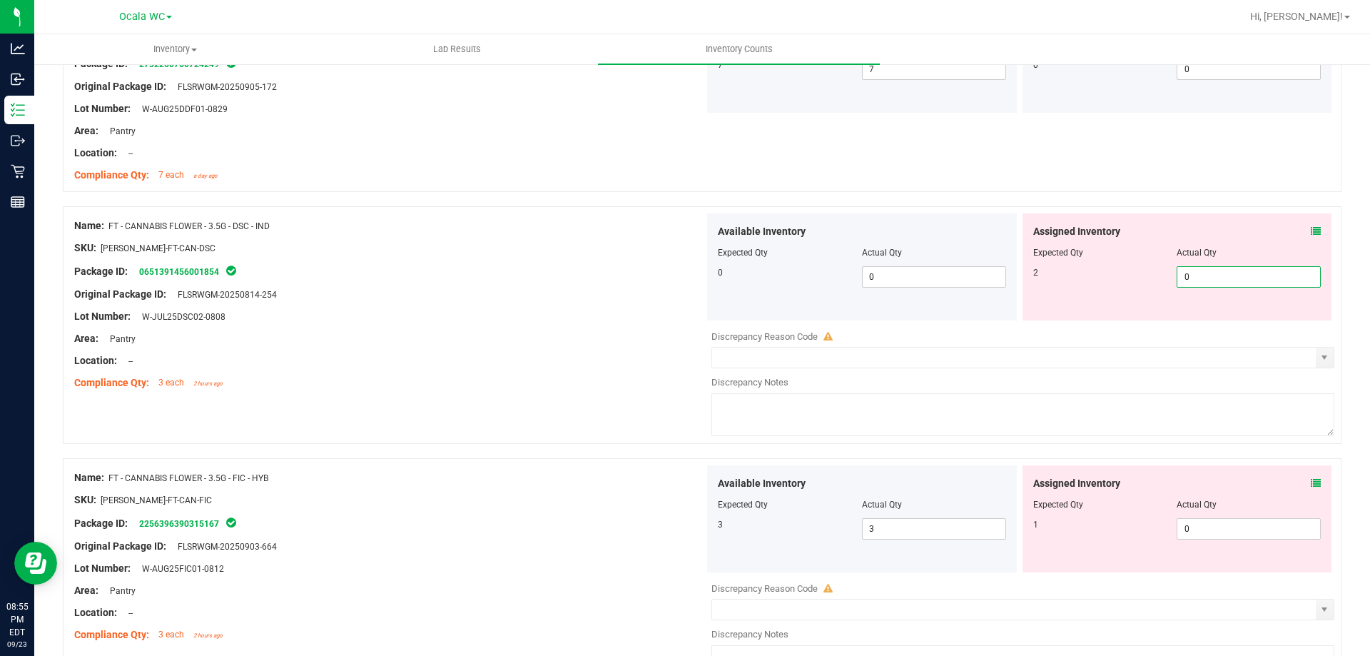
click at [1212, 285] on span "0 0" at bounding box center [1249, 276] width 144 height 21
click at [1294, 232] on div "Assigned Inventory" at bounding box center [1177, 231] width 288 height 15
click at [1297, 232] on div "Assigned Inventory" at bounding box center [1177, 231] width 288 height 15
click at [1299, 232] on div "Assigned Inventory" at bounding box center [1177, 231] width 288 height 15
click at [1311, 231] on icon at bounding box center [1316, 231] width 10 height 10
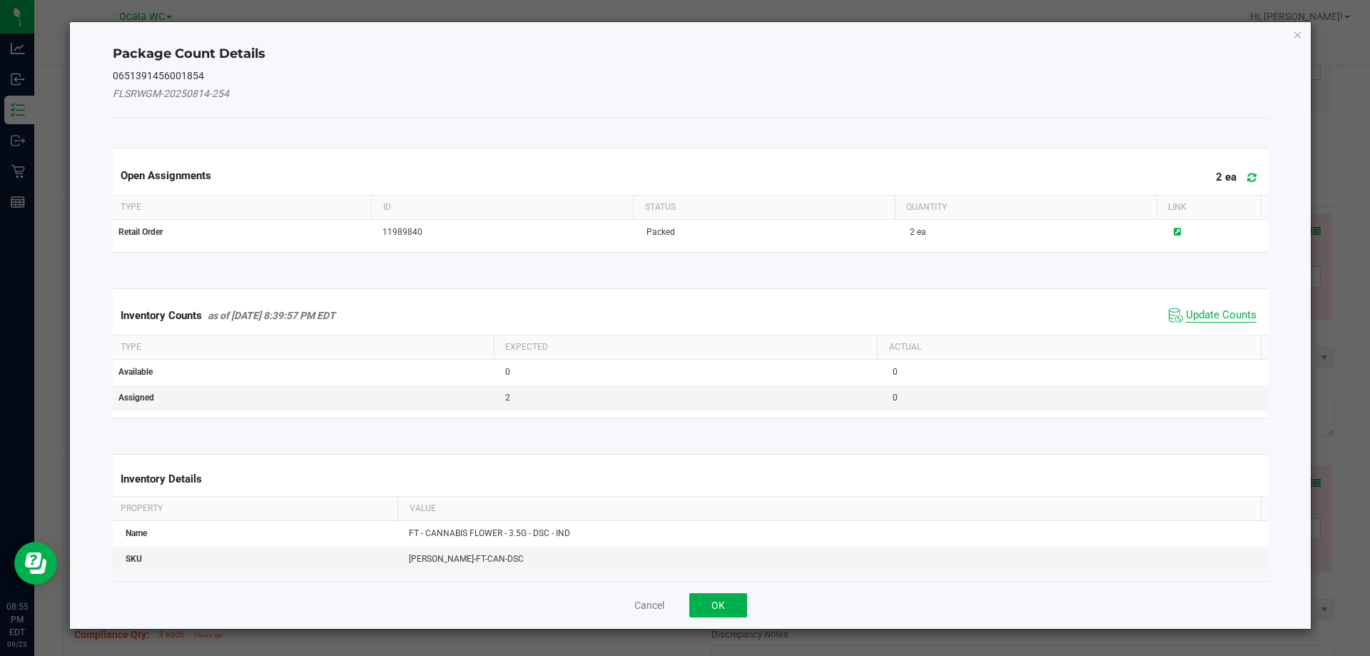
click at [1236, 310] on span "Update Counts" at bounding box center [1221, 315] width 71 height 14
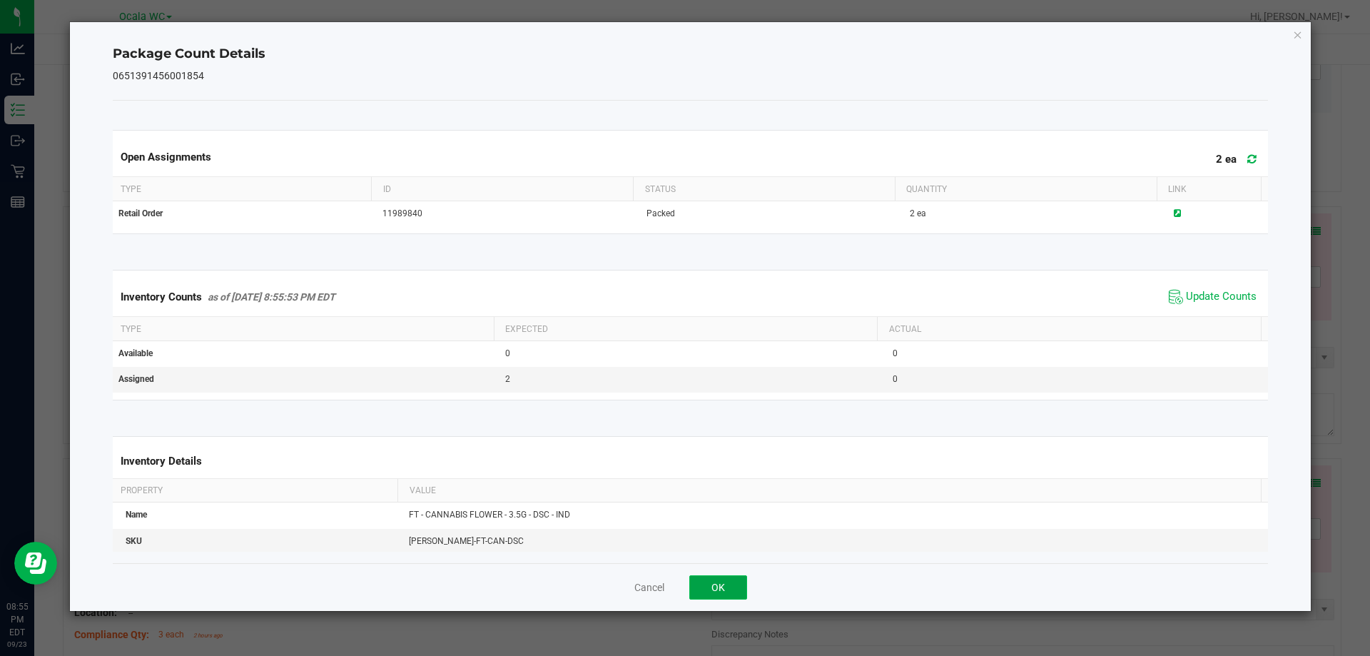
click at [729, 595] on button "OK" at bounding box center [718, 587] width 58 height 24
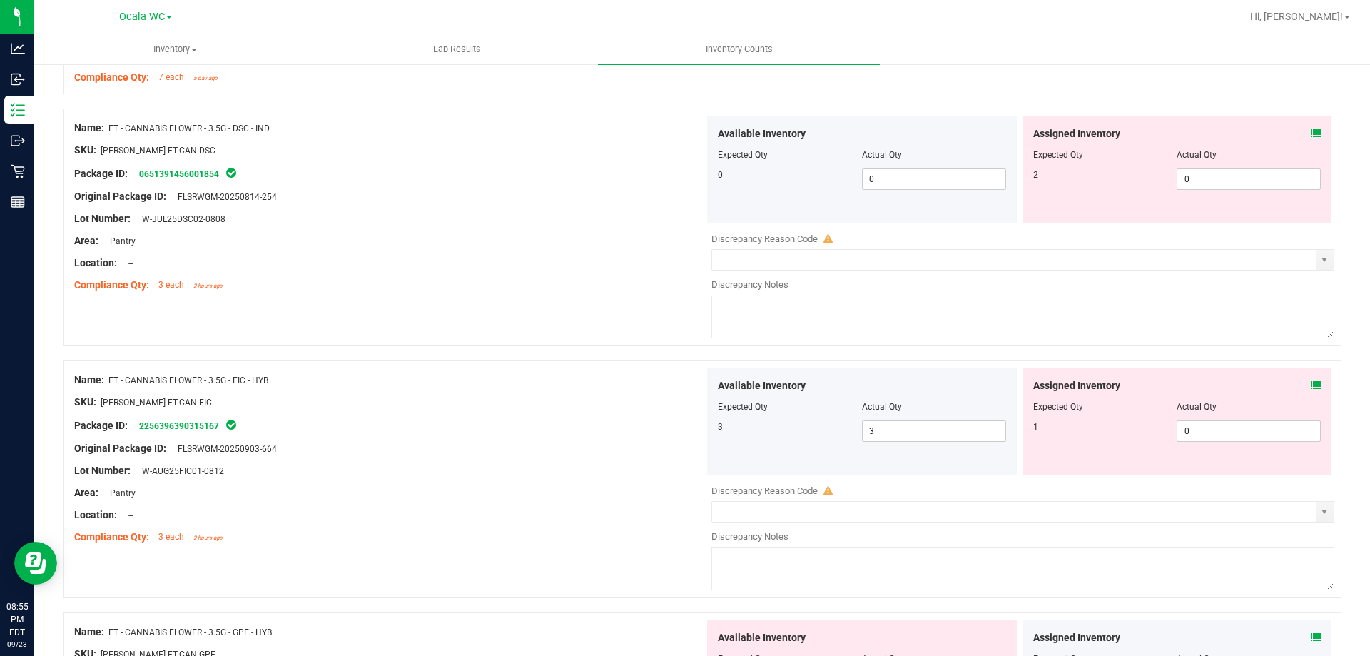
scroll to position [999, 0]
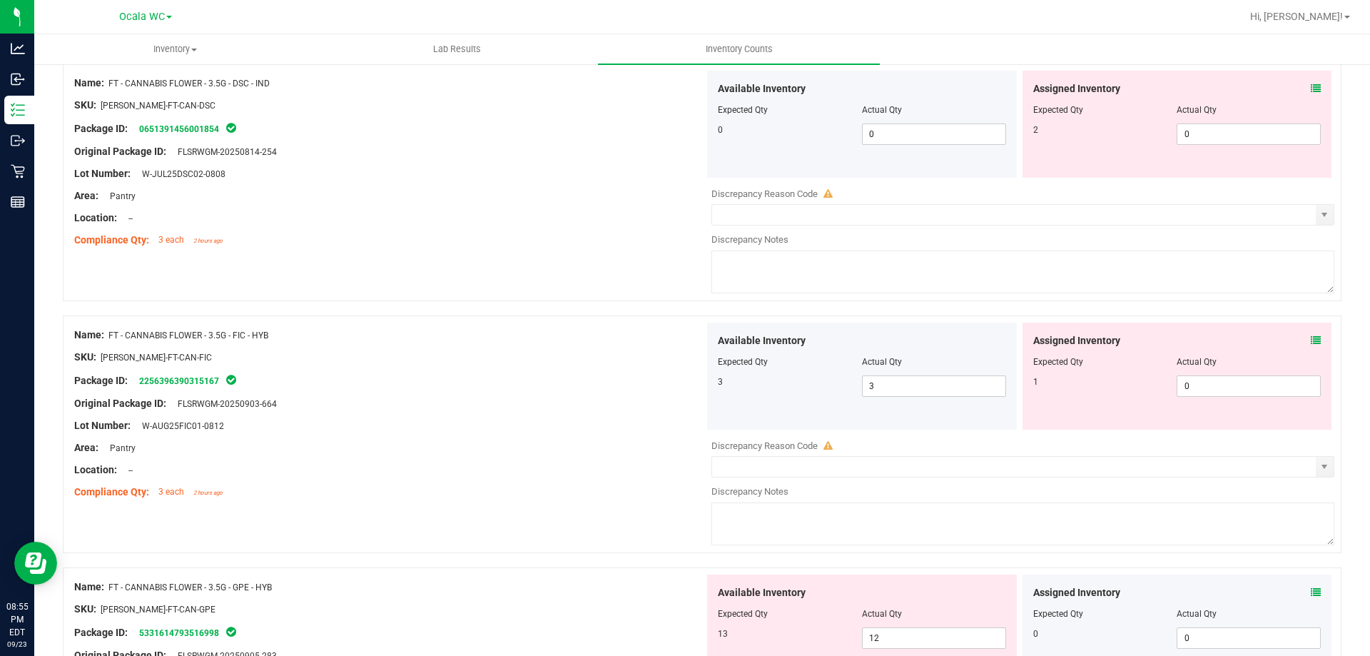
click at [1311, 334] on div "Assigned Inventory Expected Qty Actual Qty 1 0 0" at bounding box center [1178, 376] width 310 height 107
click at [1311, 335] on icon at bounding box center [1316, 340] width 10 height 10
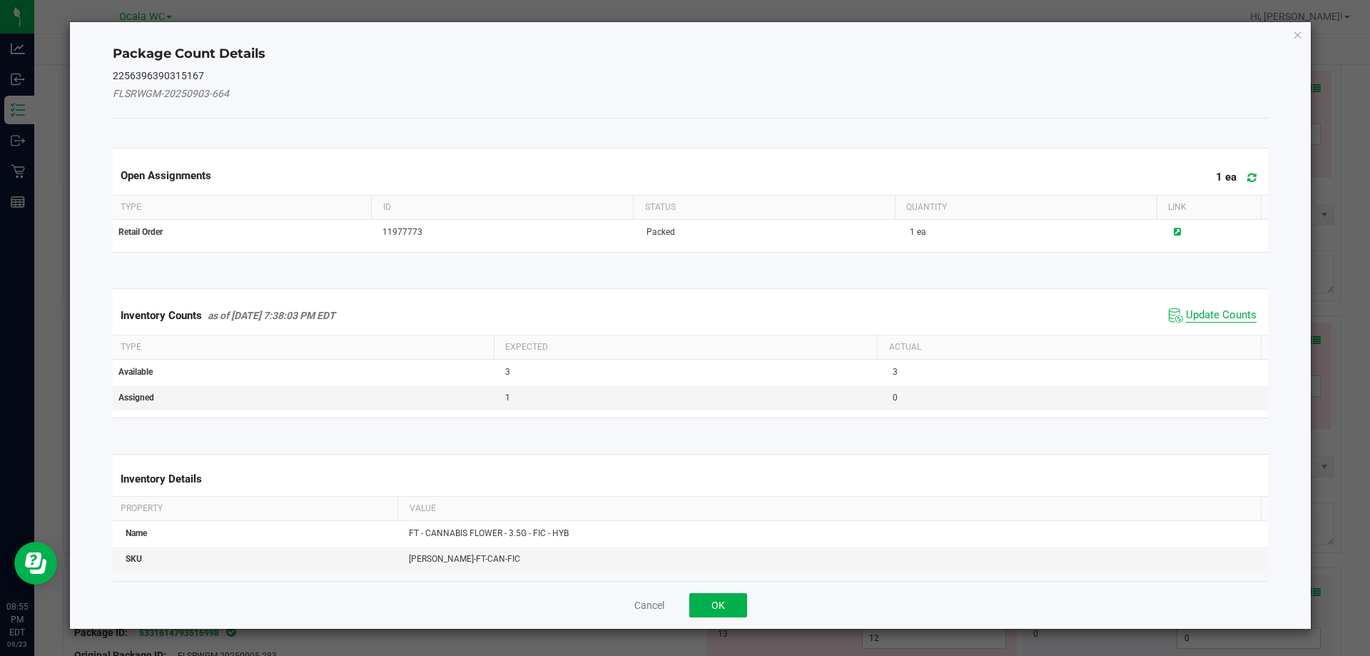
click at [1211, 313] on span "Update Counts" at bounding box center [1221, 315] width 71 height 14
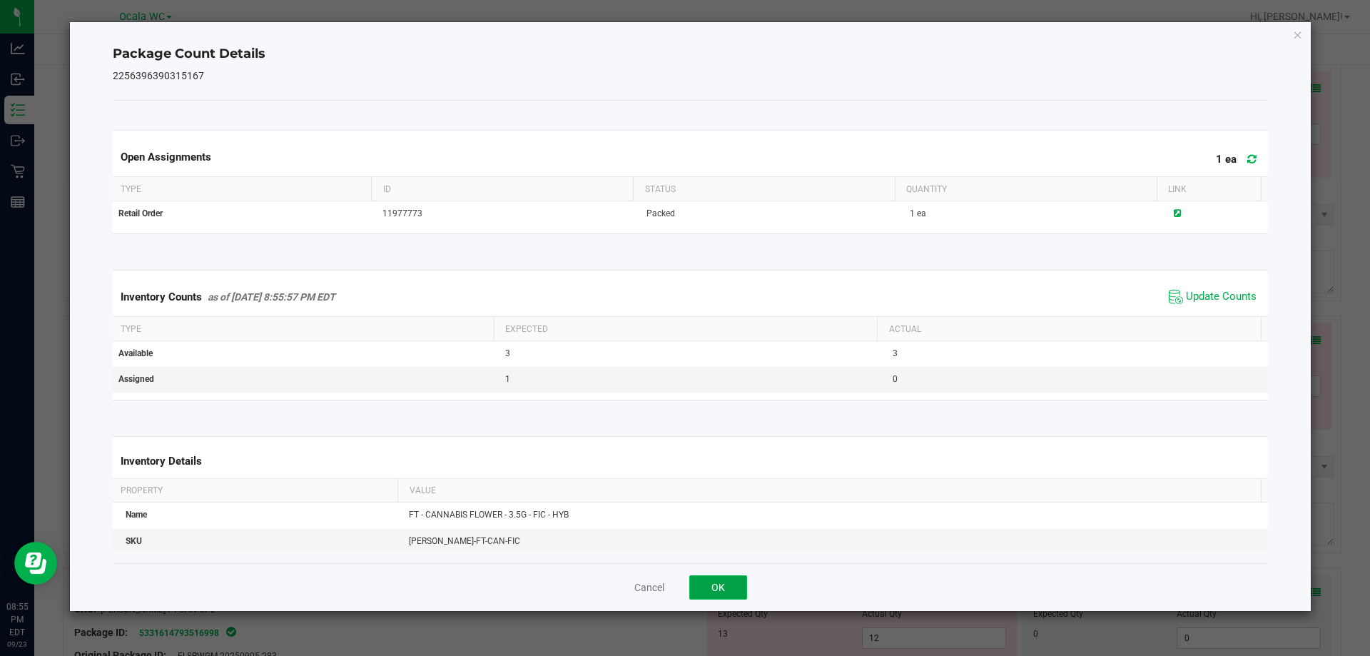
click at [746, 586] on button "OK" at bounding box center [718, 587] width 58 height 24
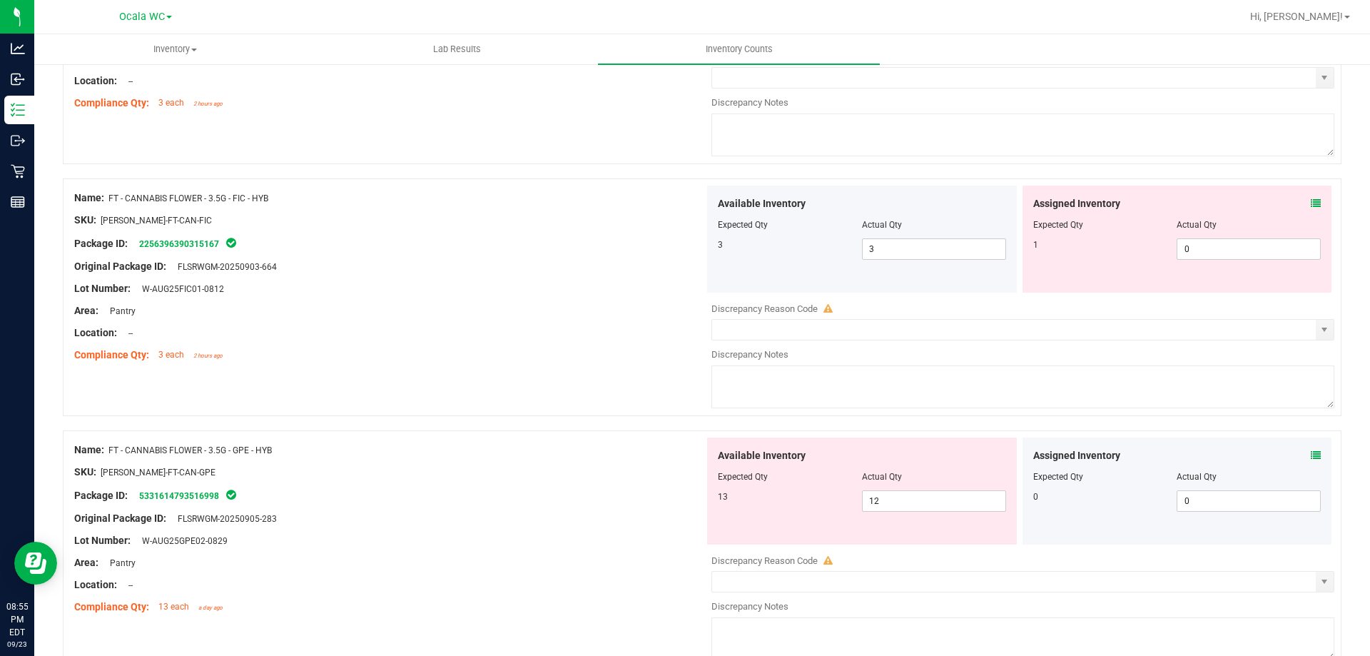
scroll to position [1142, 0]
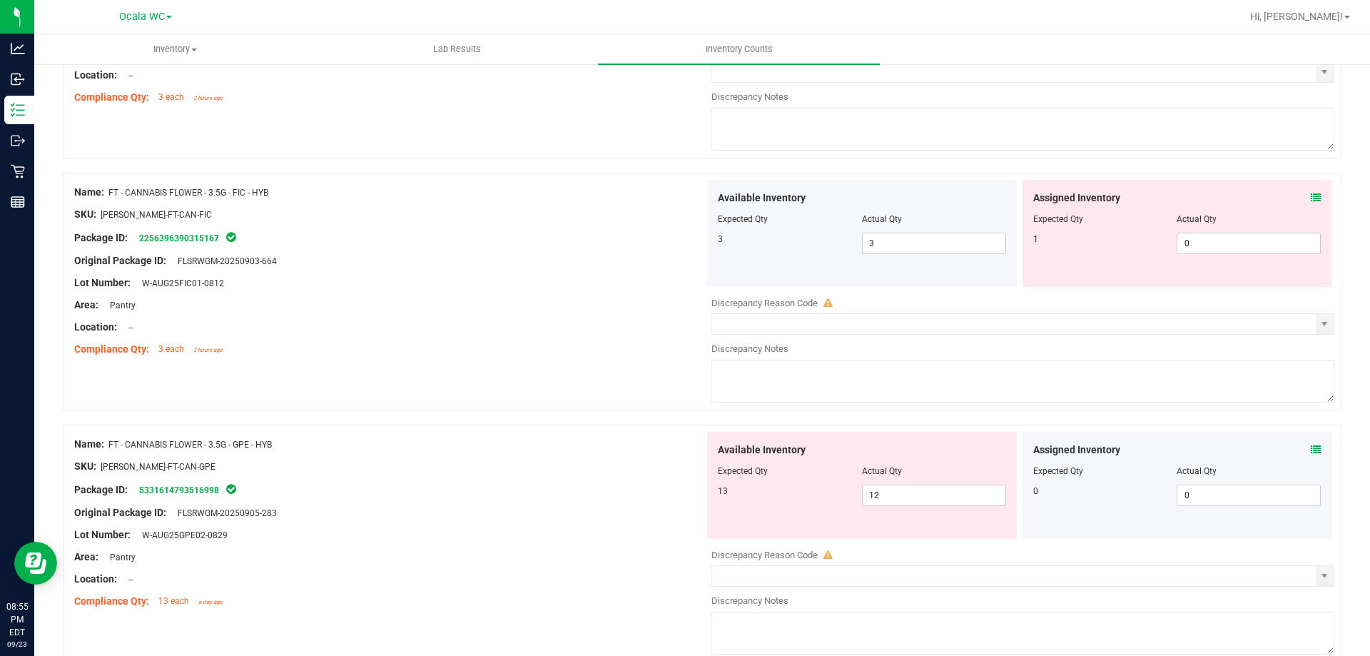
drag, startPoint x: 1302, startPoint y: 438, endPoint x: 1312, endPoint y: 447, distance: 13.1
click at [1312, 447] on div "Assigned Inventory Expected Qty Actual Qty 0 0 0" at bounding box center [1178, 485] width 310 height 107
click at [1298, 448] on div "Assigned Inventory" at bounding box center [1177, 449] width 288 height 15
click at [1299, 447] on div "Assigned Inventory" at bounding box center [1177, 449] width 288 height 15
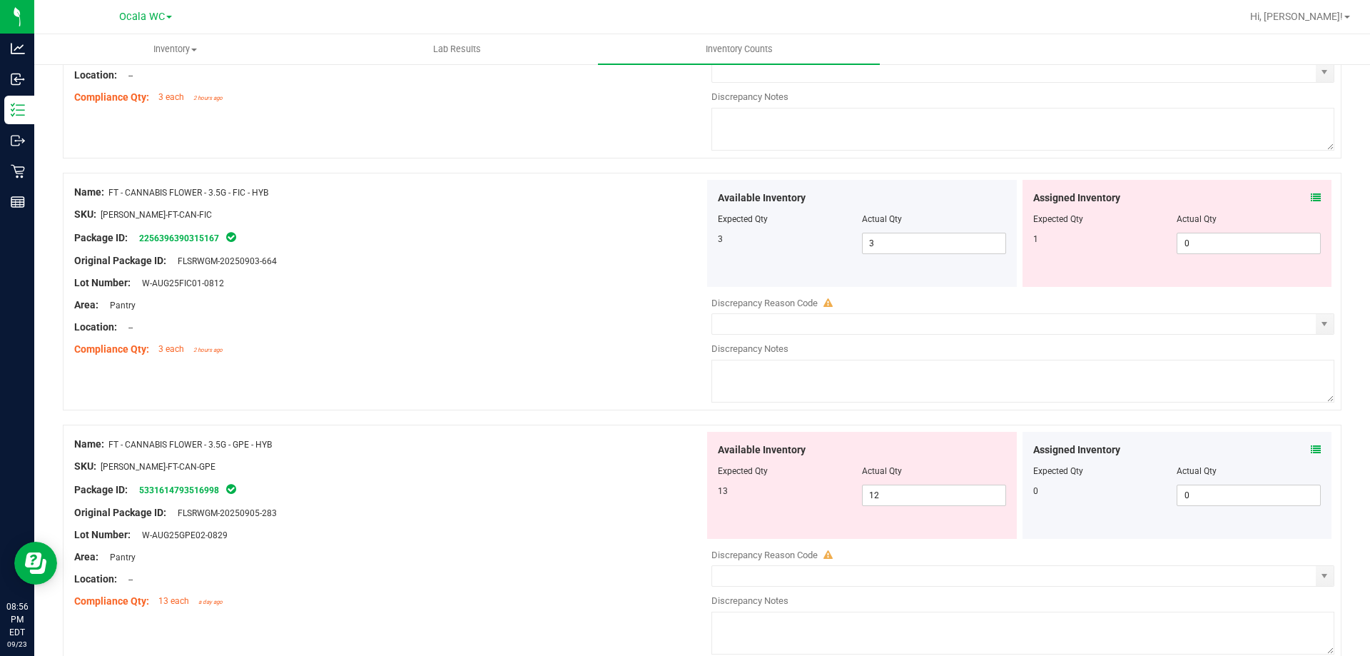
click at [1311, 449] on icon at bounding box center [1316, 450] width 10 height 10
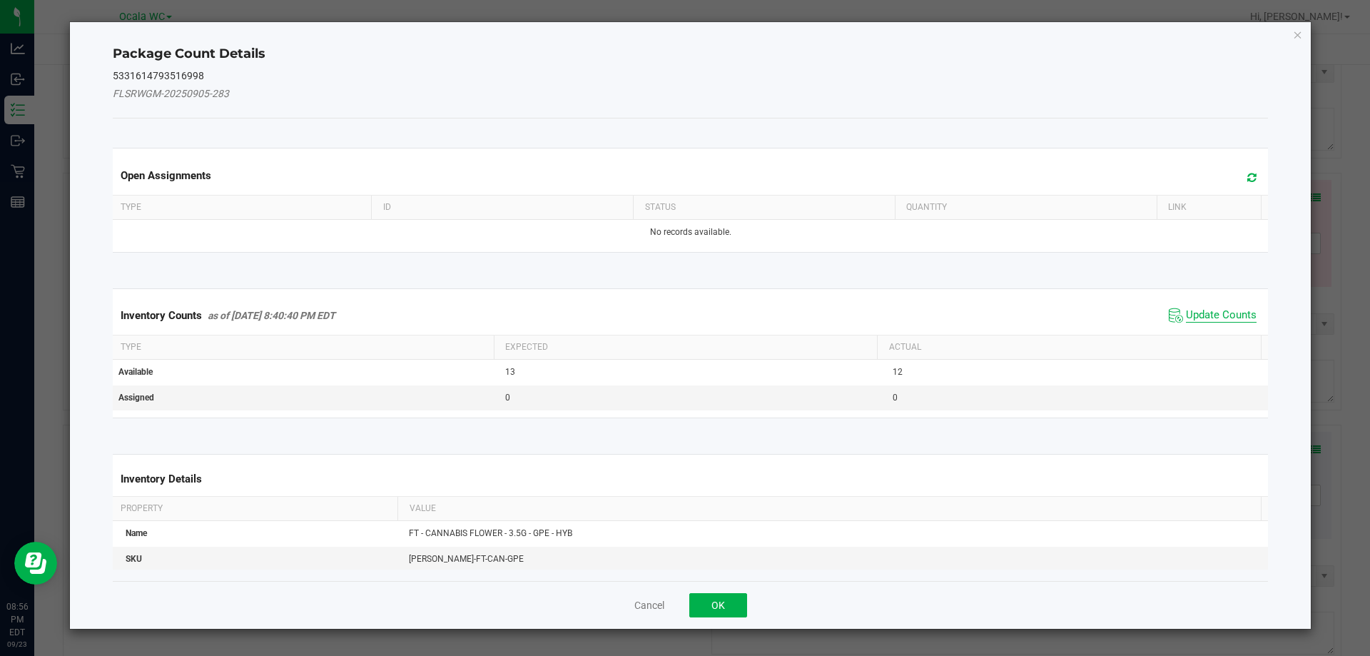
click at [1192, 315] on span "Update Counts" at bounding box center [1221, 315] width 71 height 14
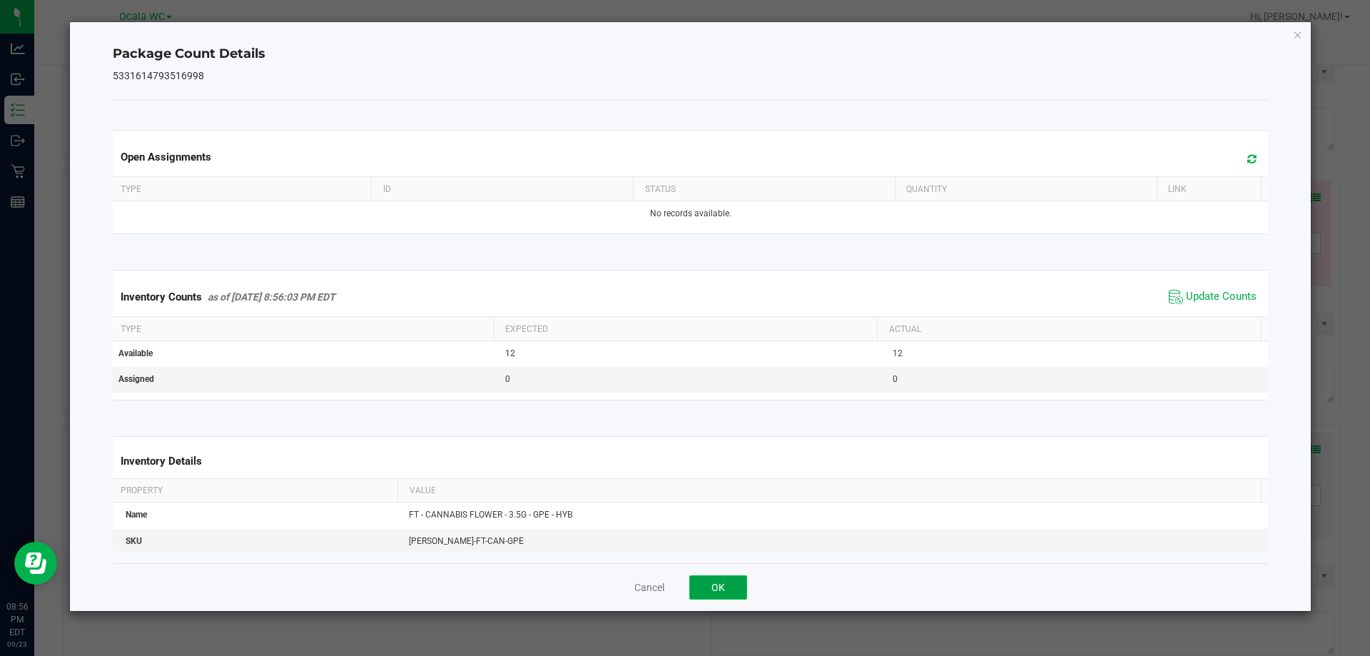
click at [736, 592] on button "OK" at bounding box center [718, 587] width 58 height 24
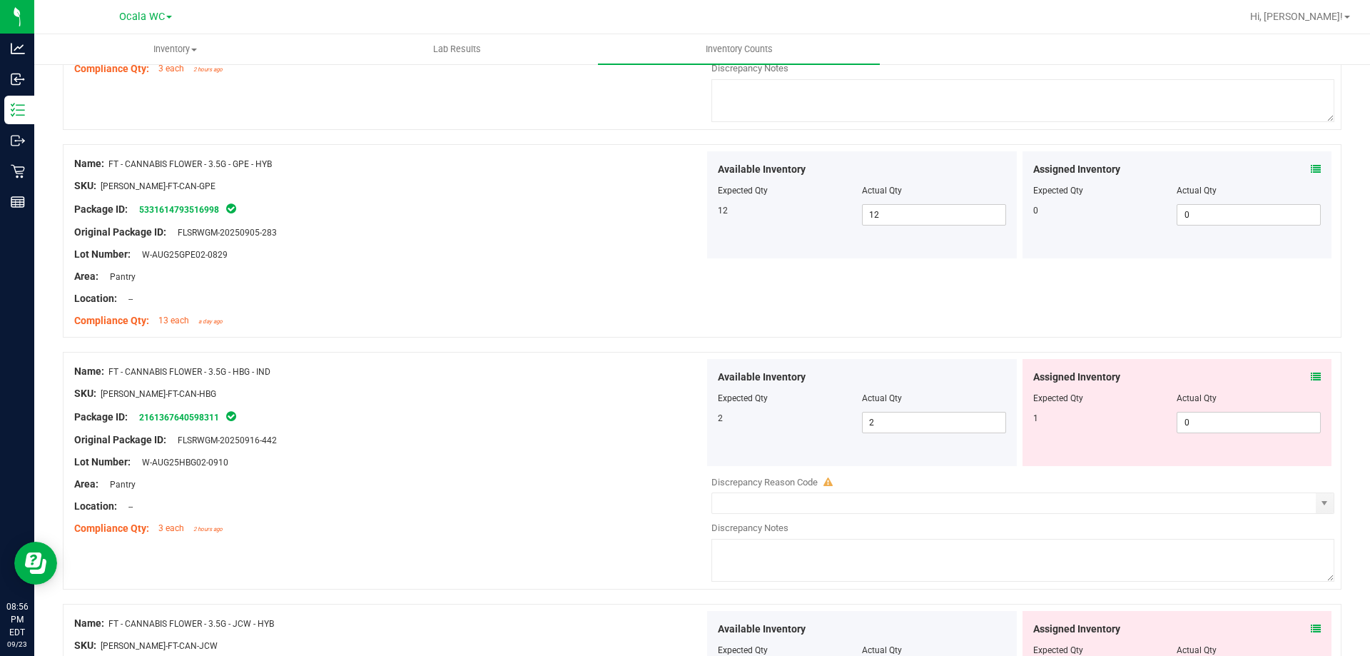
scroll to position [1499, 0]
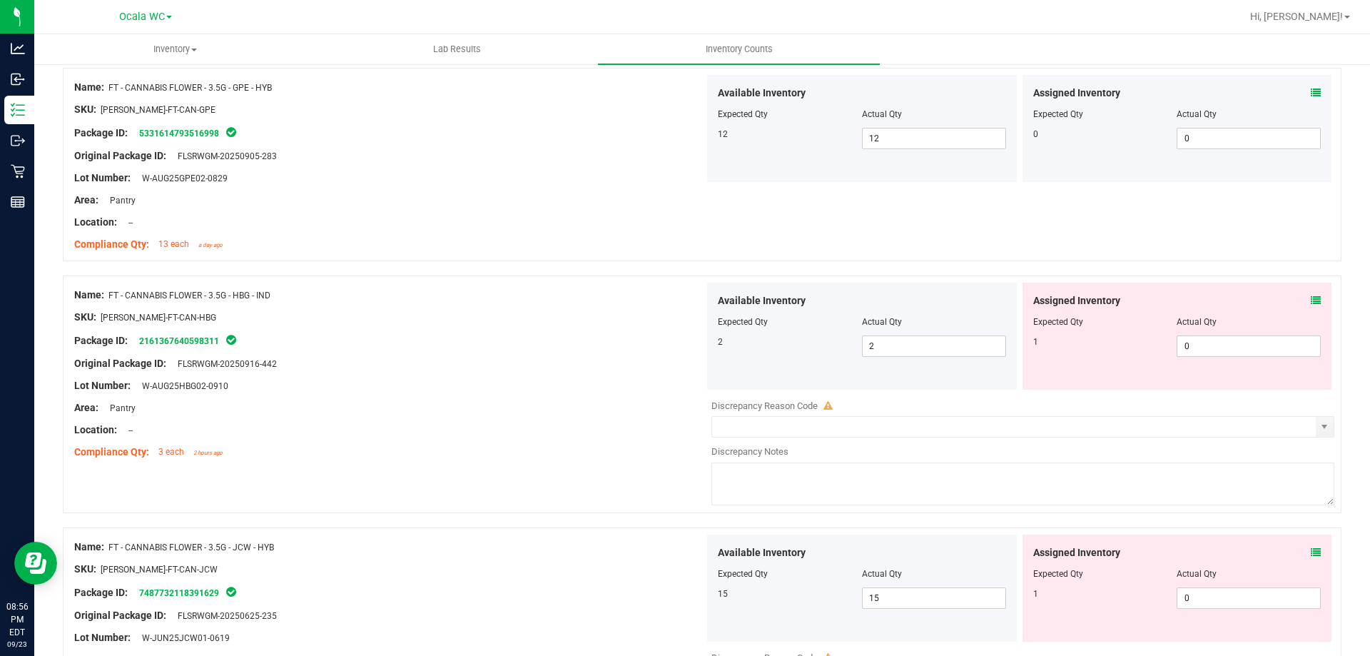
click at [1311, 308] on span at bounding box center [1316, 300] width 10 height 15
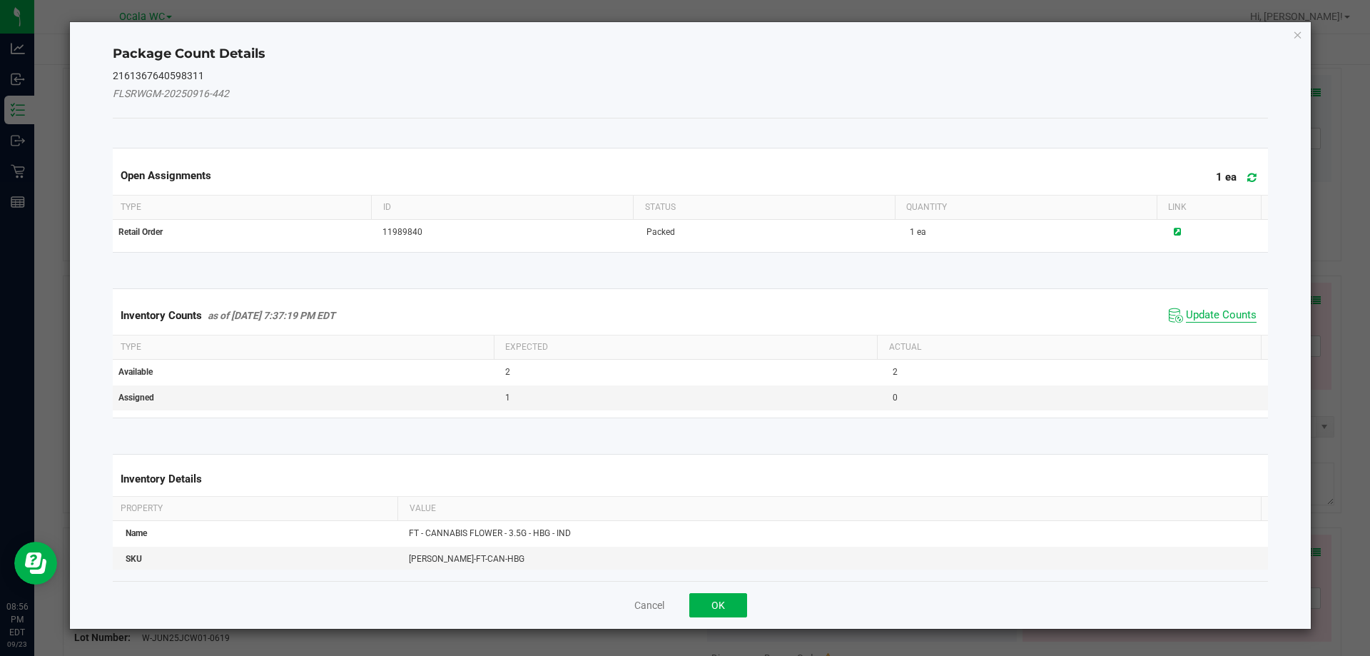
click at [1219, 313] on span "Update Counts" at bounding box center [1221, 315] width 71 height 14
click at [1219, 313] on div "Inventory Counts as of [DATE] 7:37:19 PM EDT Update Counts" at bounding box center [691, 314] width 1162 height 37
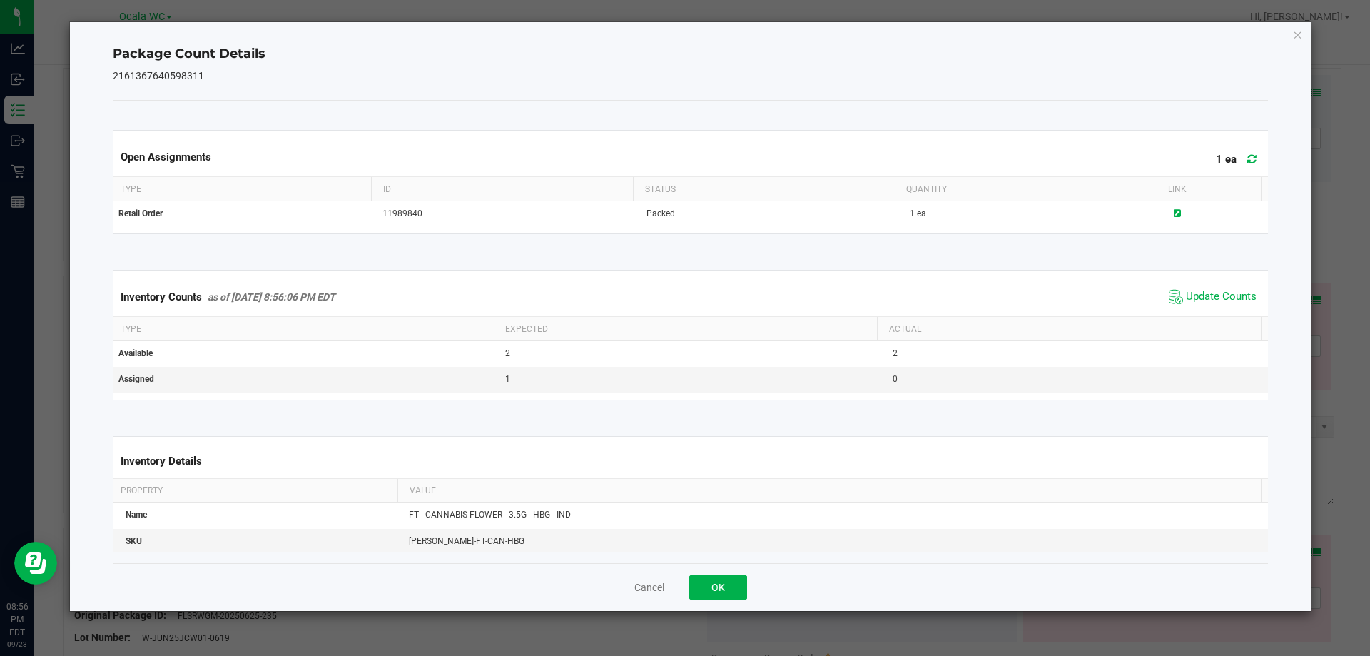
click at [729, 605] on div "Cancel OK" at bounding box center [691, 587] width 1156 height 48
click at [755, 559] on div "Open Assignments 1 ea Type ID Status Quantity Link Retail Order 11989840 Packed…" at bounding box center [691, 332] width 1156 height 462
drag, startPoint x: 756, startPoint y: 564, endPoint x: 744, endPoint y: 580, distance: 19.8
click at [744, 580] on div "Cancel OK" at bounding box center [691, 587] width 1156 height 48
click at [746, 580] on button "OK" at bounding box center [718, 587] width 58 height 24
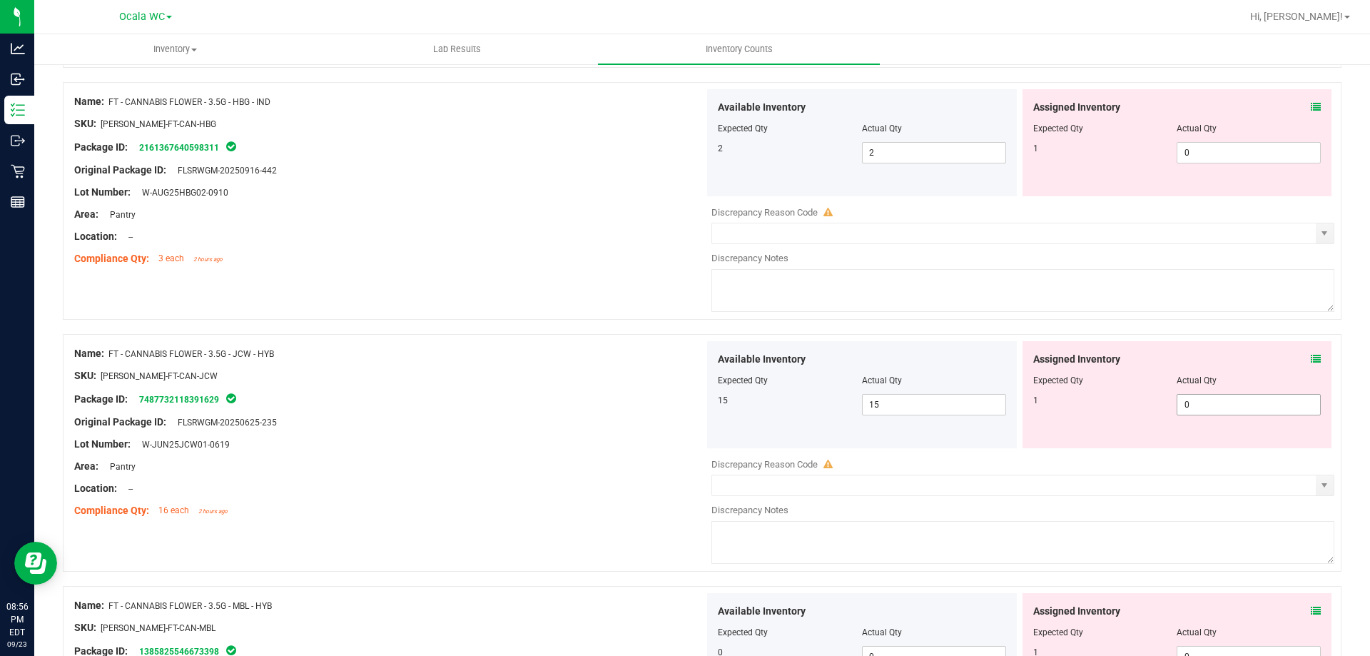
scroll to position [1713, 0]
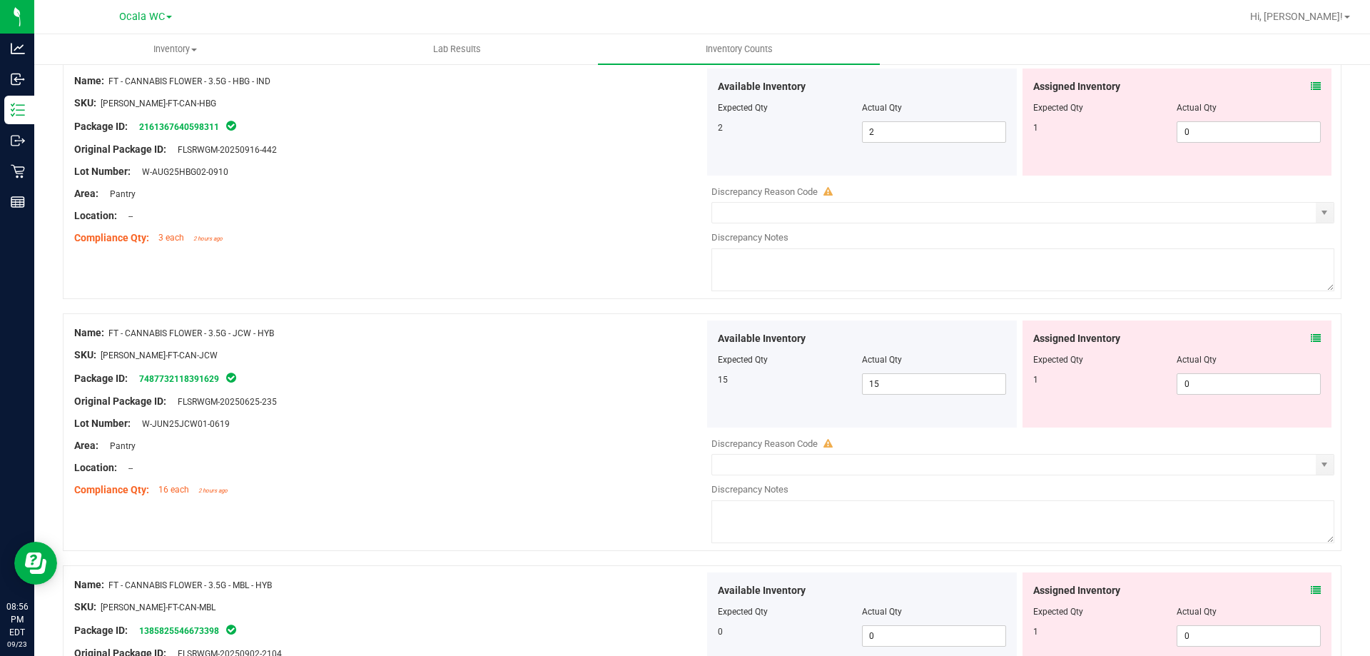
click at [1311, 335] on icon at bounding box center [1316, 338] width 10 height 10
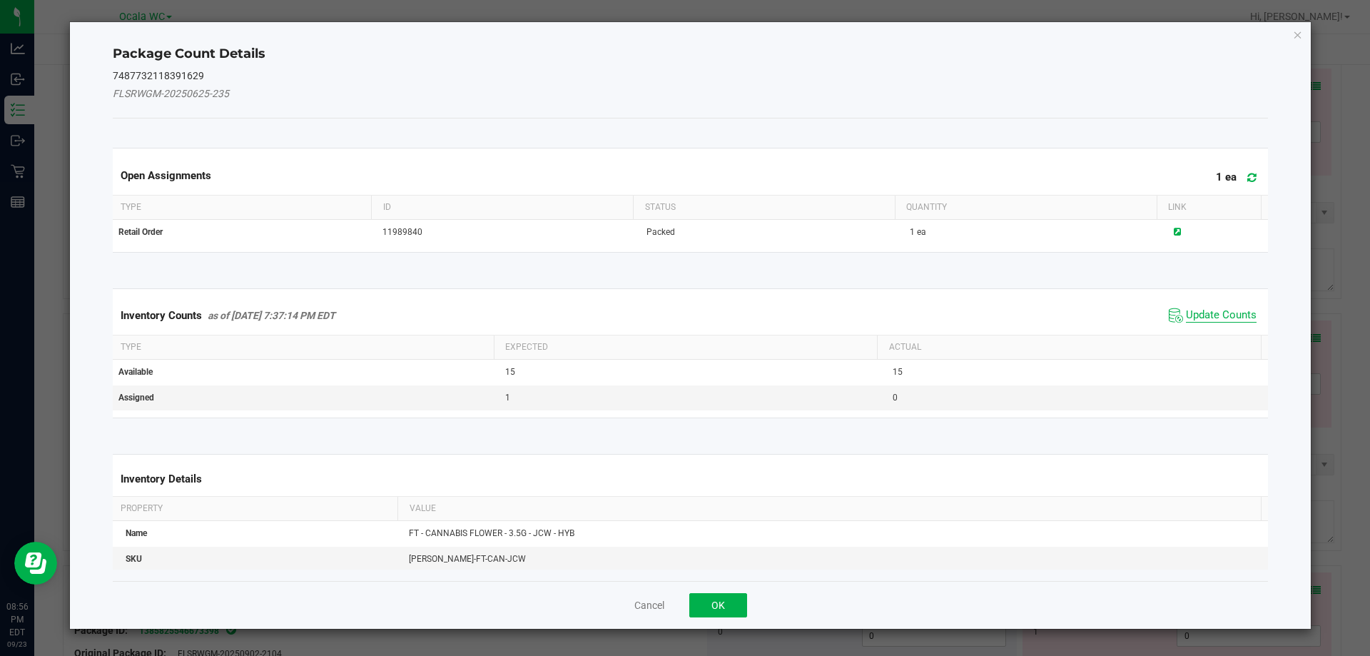
click at [1212, 315] on span "Update Counts" at bounding box center [1221, 315] width 71 height 14
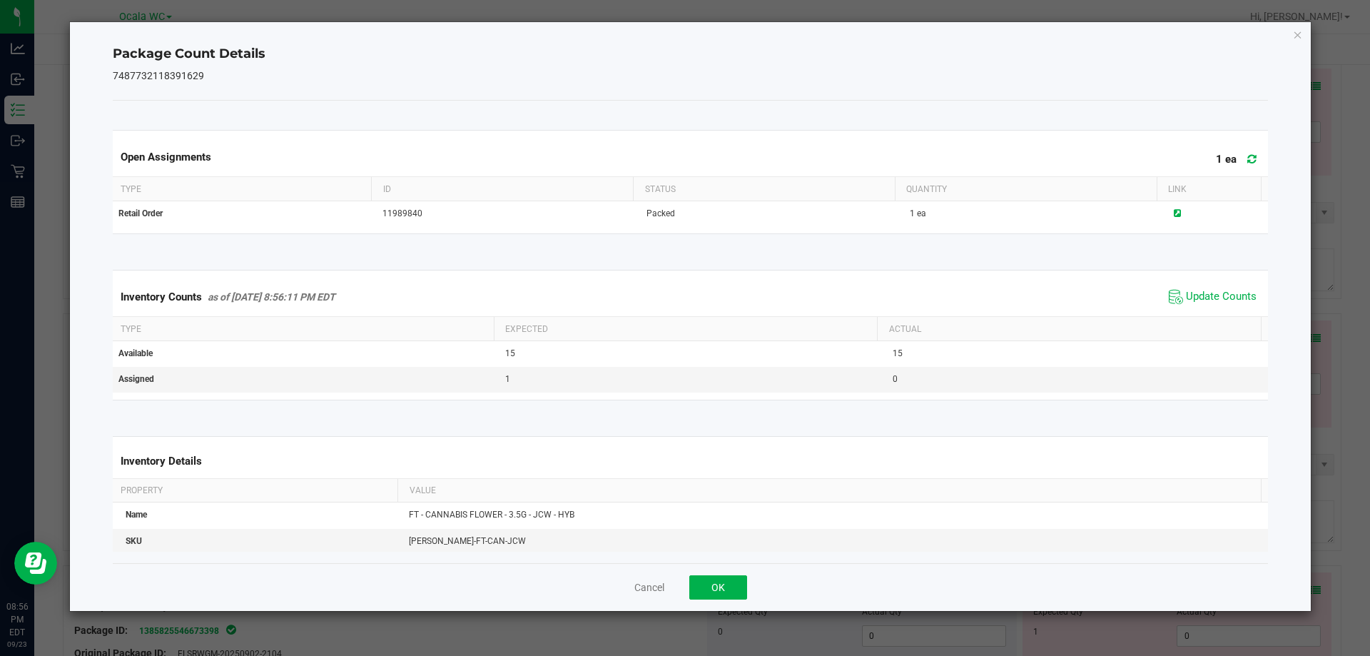
click at [730, 569] on div "Cancel OK" at bounding box center [691, 587] width 1156 height 48
click at [735, 579] on button "OK" at bounding box center [718, 587] width 58 height 24
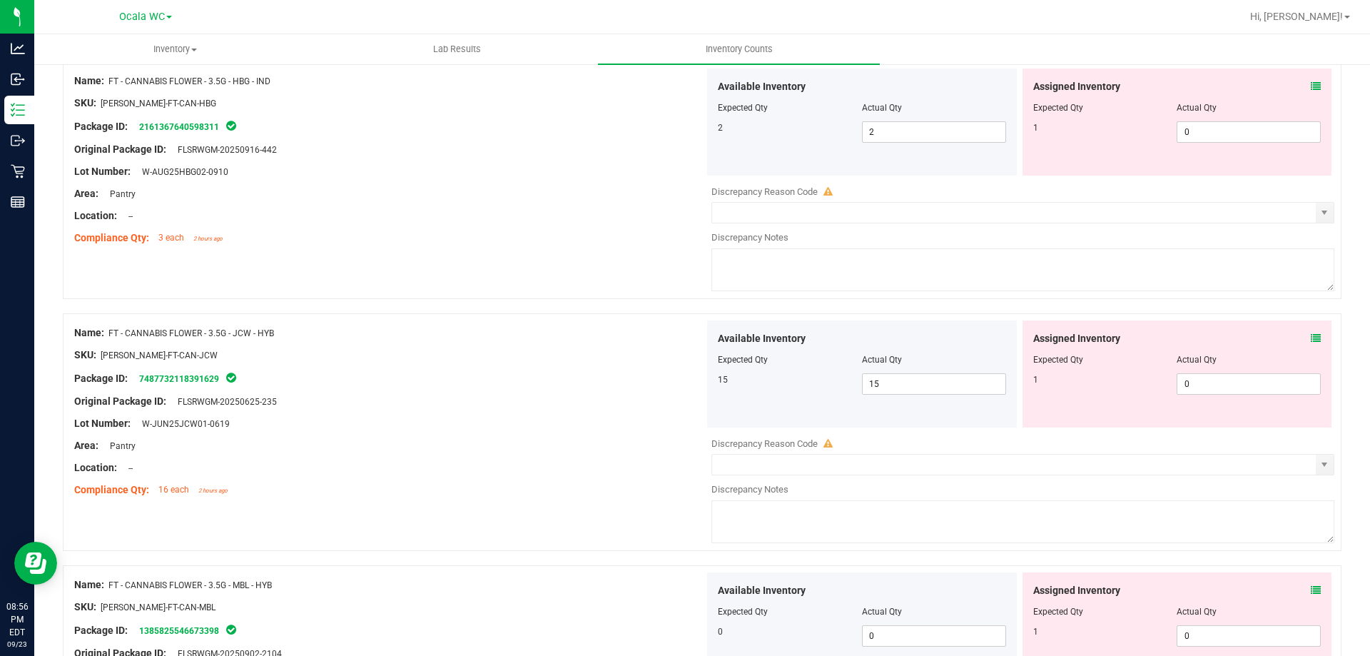
scroll to position [1927, 0]
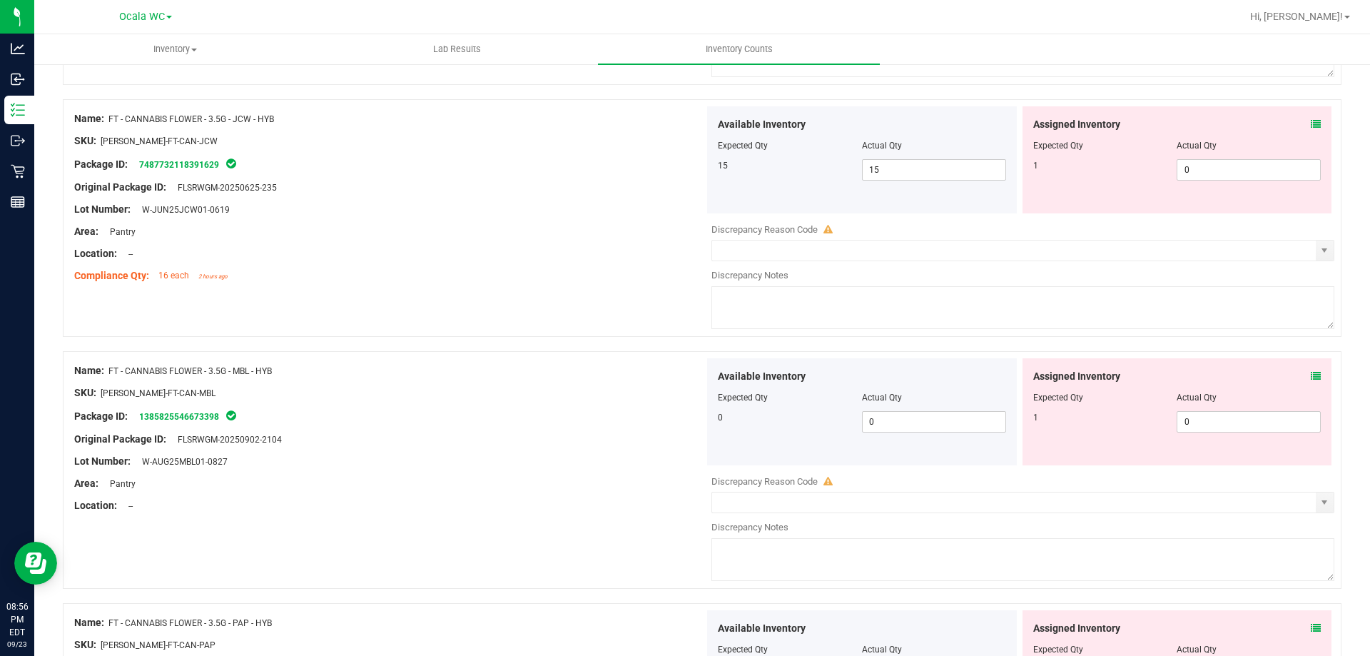
click at [1309, 371] on div "Assigned Inventory" at bounding box center [1177, 376] width 288 height 15
click at [1311, 371] on icon at bounding box center [1316, 376] width 10 height 10
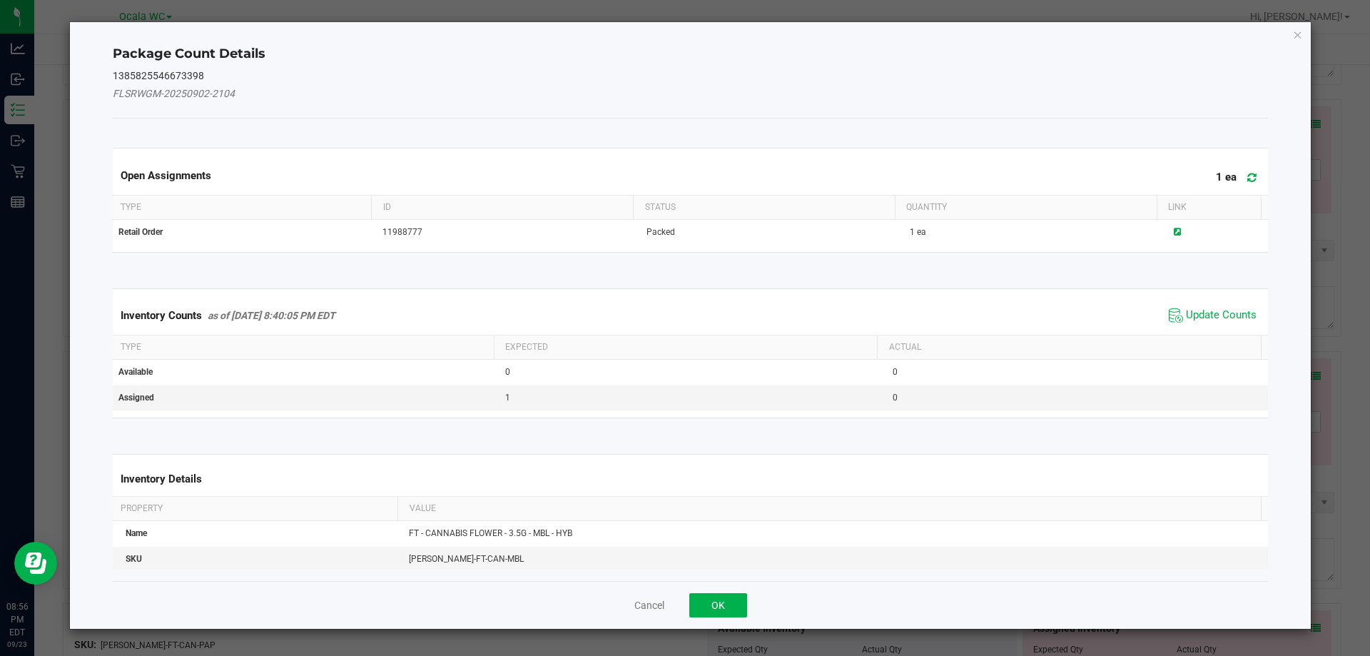
click at [1207, 307] on span "Update Counts" at bounding box center [1212, 315] width 95 height 21
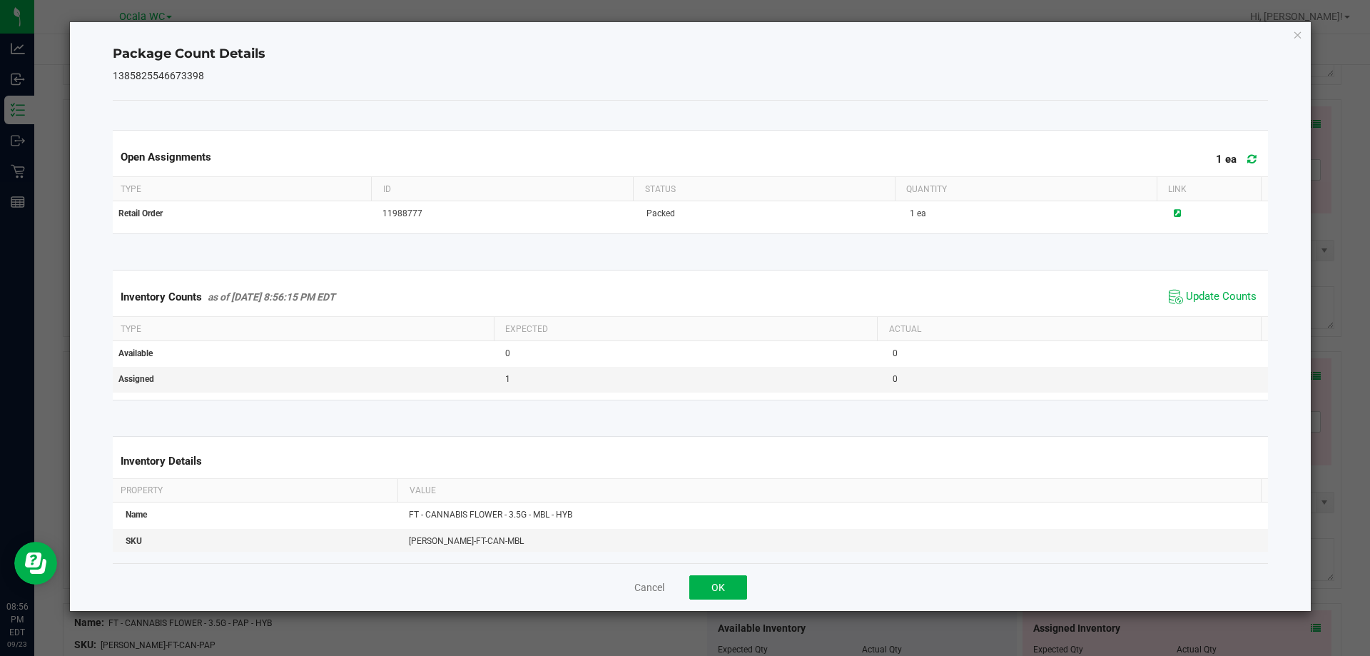
click at [1207, 315] on div "Inventory Counts as of [DATE] 8:56:15 PM EDT Update Counts" at bounding box center [691, 297] width 1162 height 39
click at [1201, 292] on span "Update Counts" at bounding box center [1221, 297] width 71 height 14
click at [746, 576] on button "OK" at bounding box center [718, 587] width 58 height 24
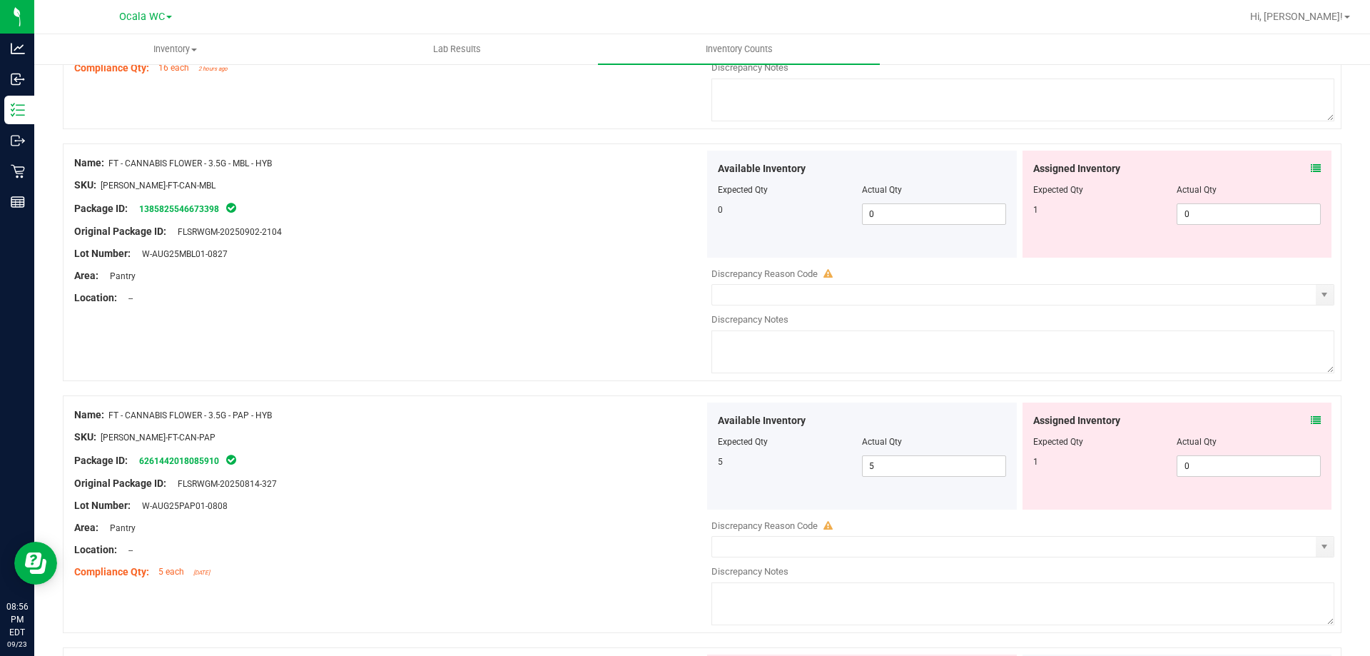
scroll to position [2141, 0]
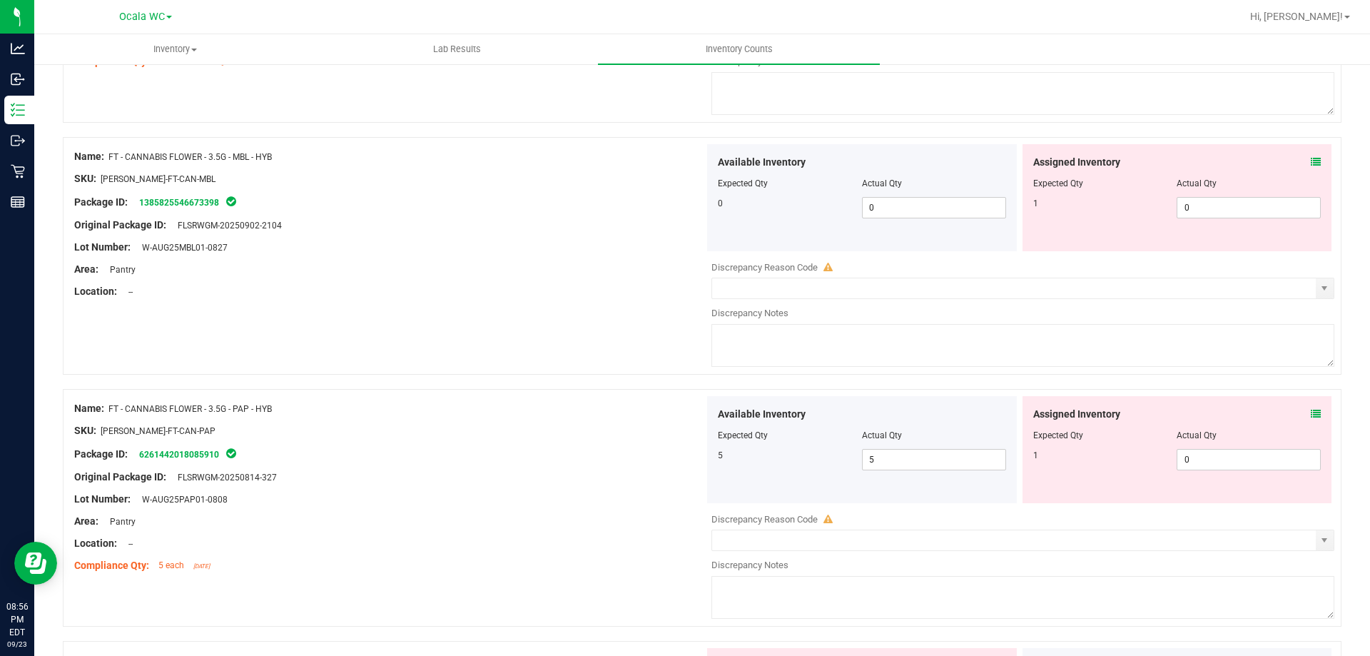
click at [1311, 407] on span at bounding box center [1316, 414] width 10 height 15
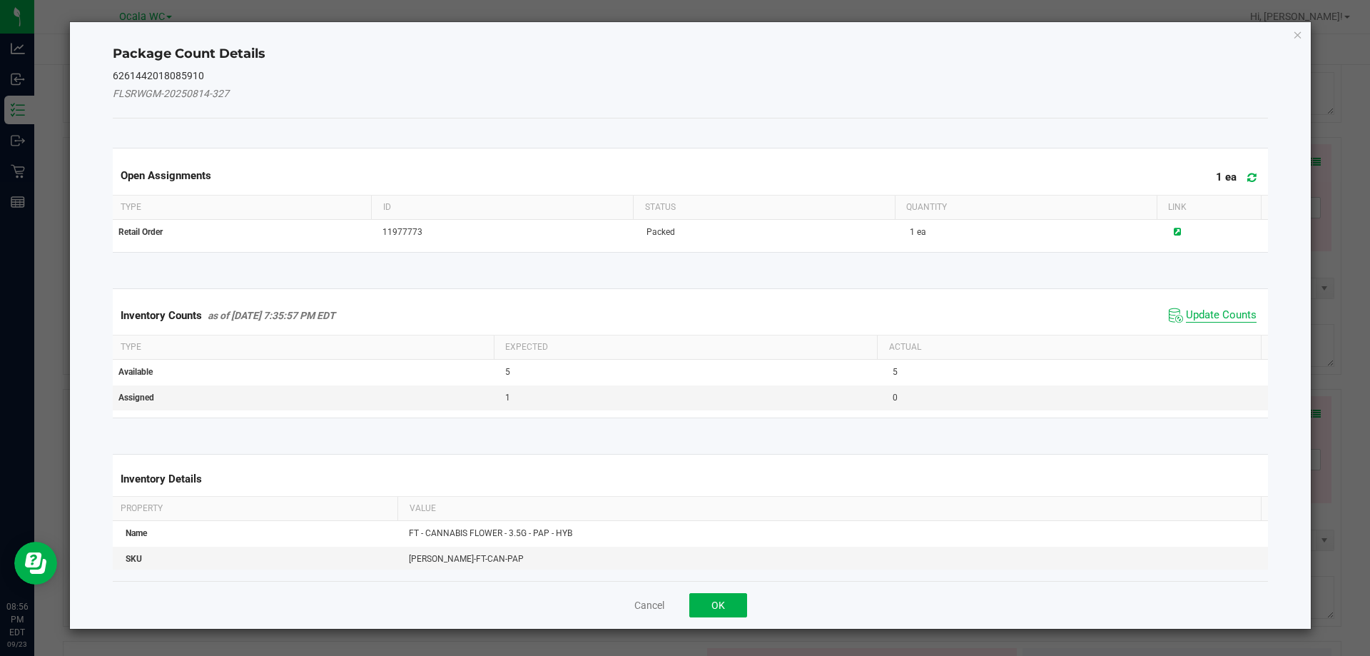
click at [1212, 315] on span "Update Counts" at bounding box center [1221, 315] width 71 height 14
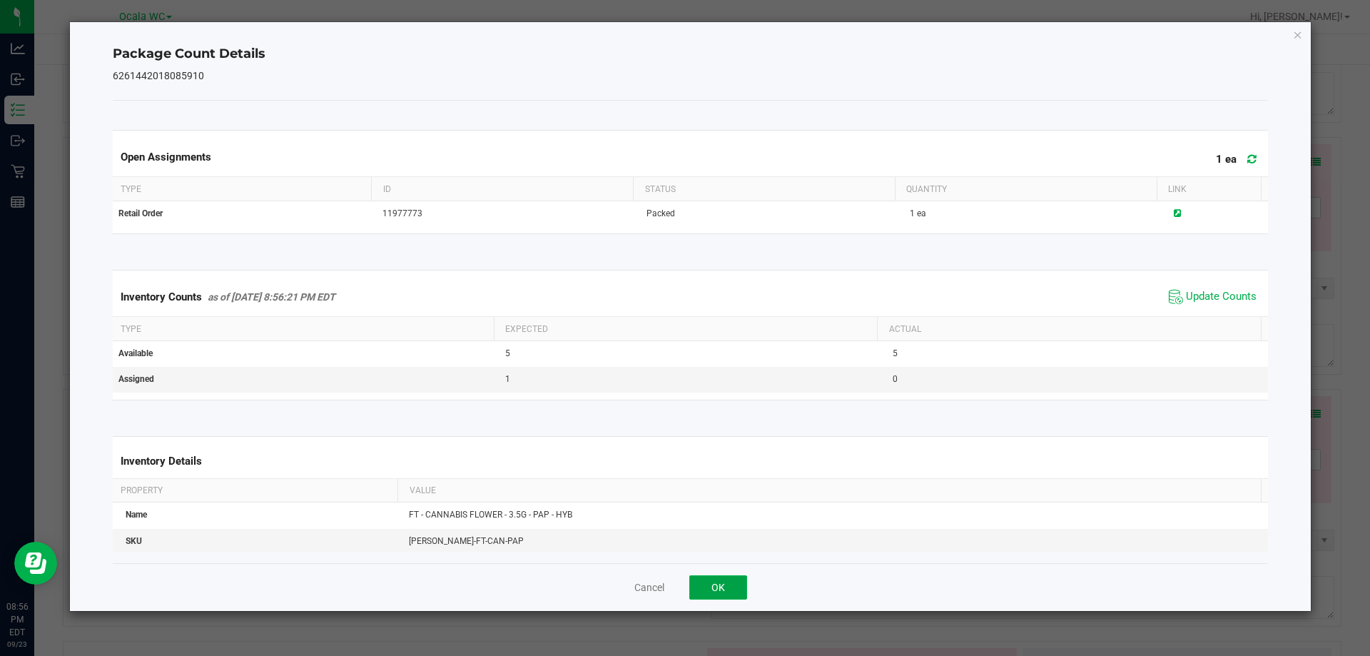
drag, startPoint x: 723, startPoint y: 596, endPoint x: 734, endPoint y: 587, distance: 13.7
click at [724, 590] on button "OK" at bounding box center [718, 587] width 58 height 24
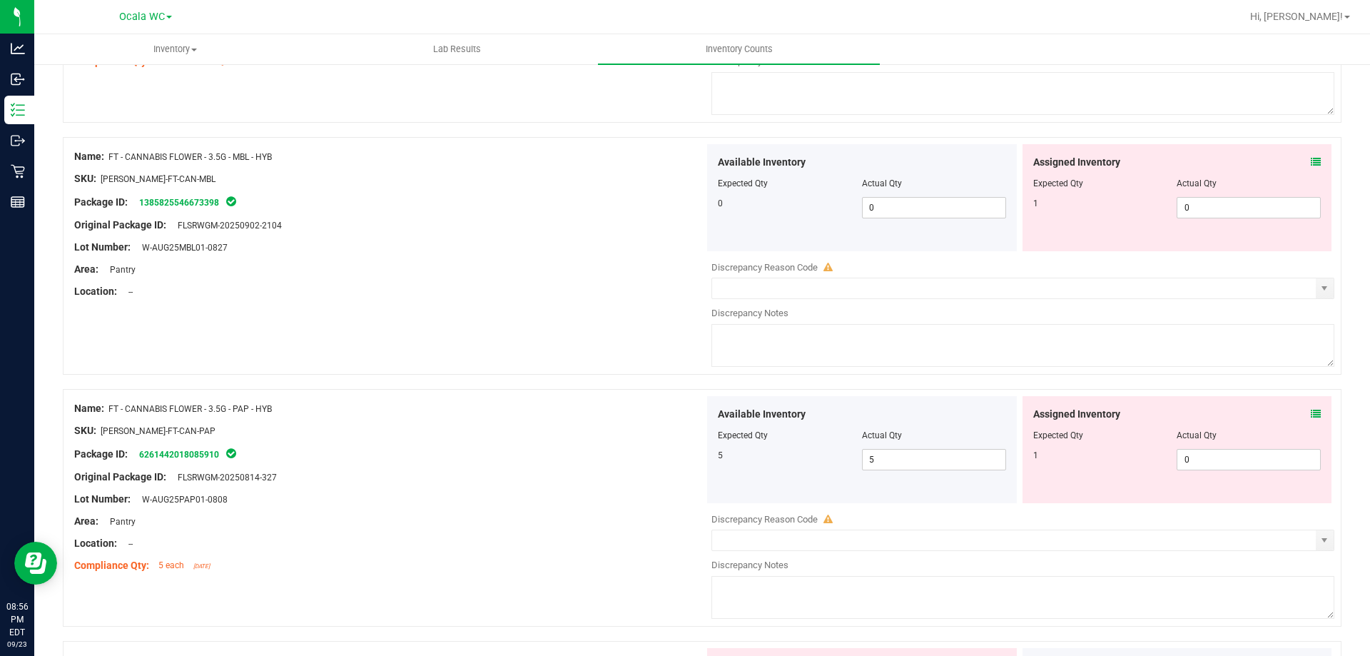
scroll to position [2283, 0]
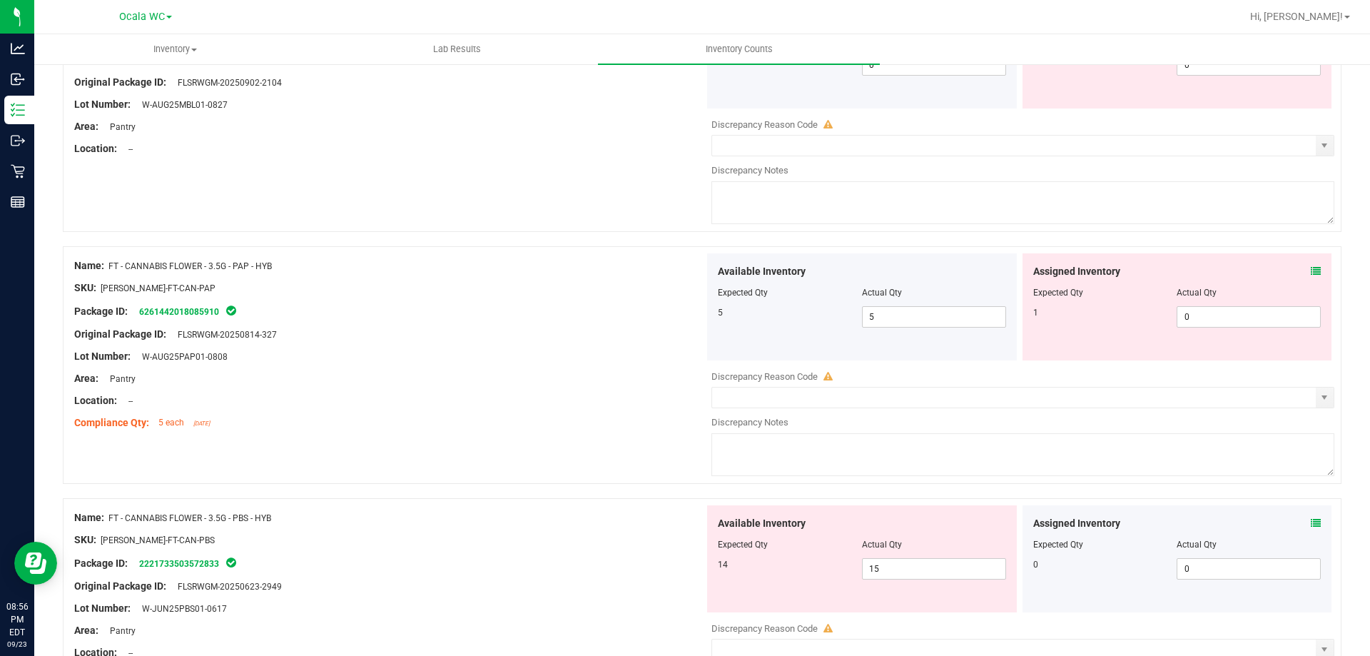
click at [1311, 271] on icon at bounding box center [1316, 271] width 10 height 10
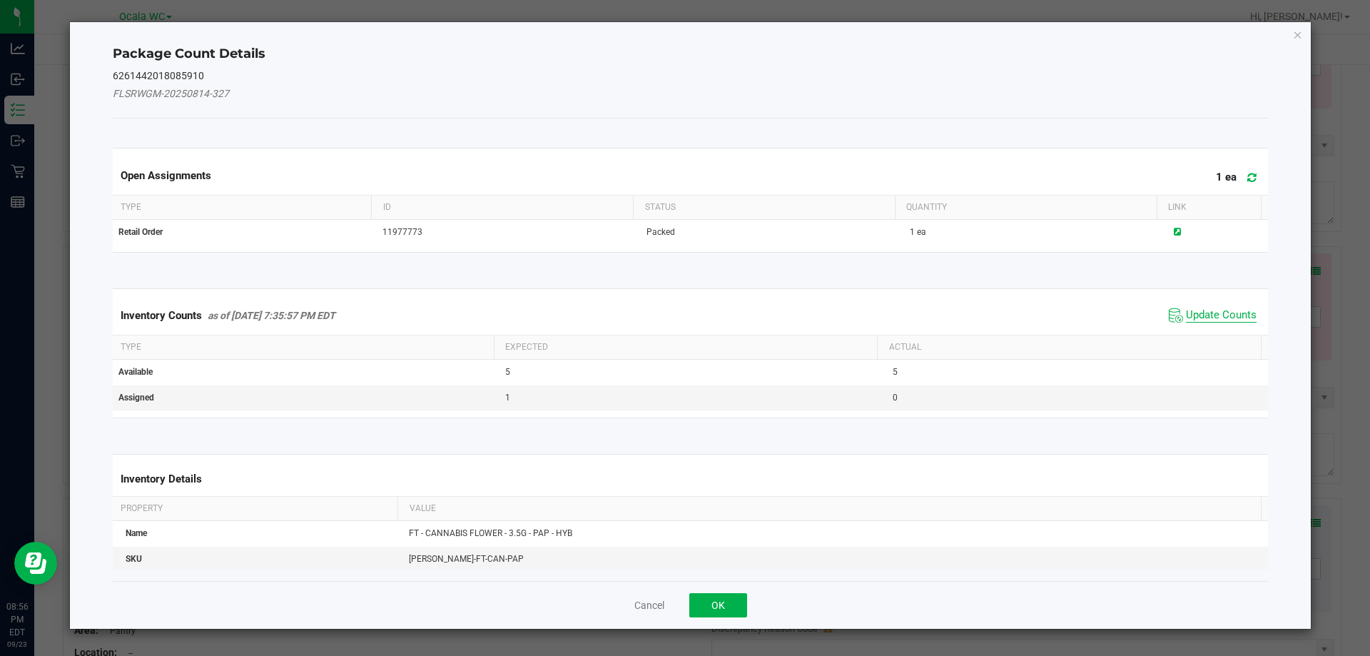
click at [1208, 308] on span "Update Counts" at bounding box center [1221, 315] width 71 height 14
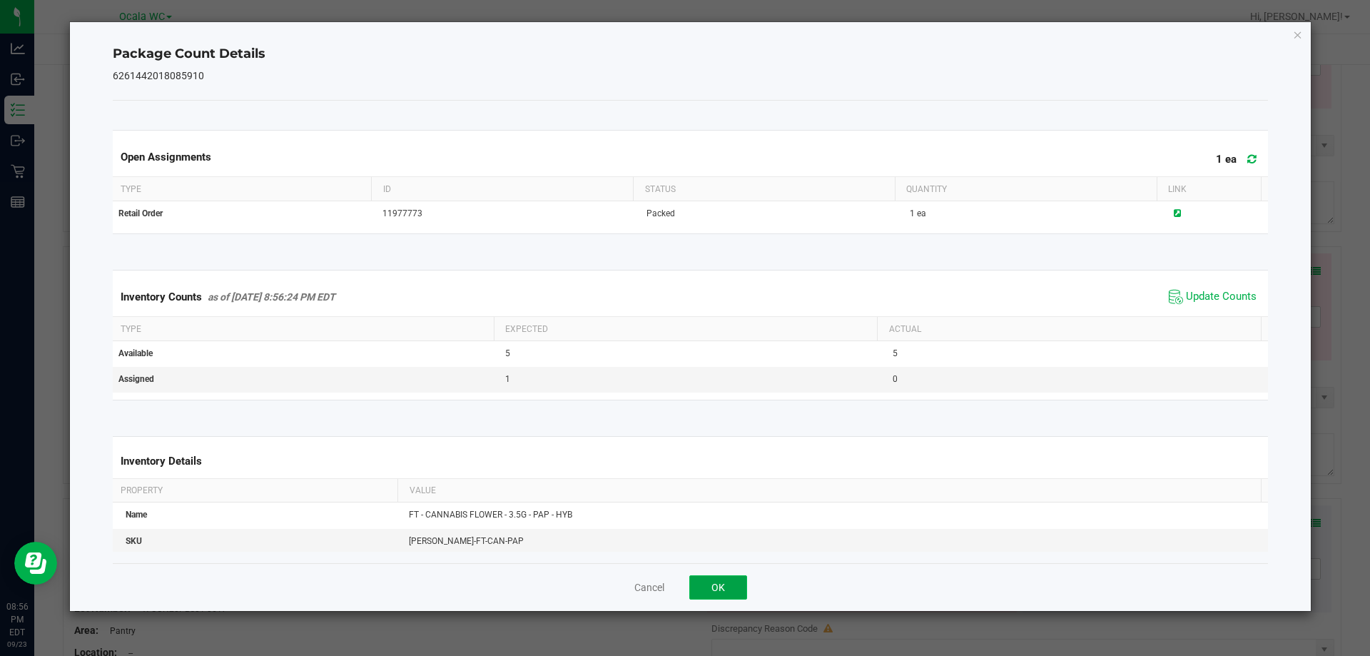
click at [741, 578] on button "OK" at bounding box center [718, 587] width 58 height 24
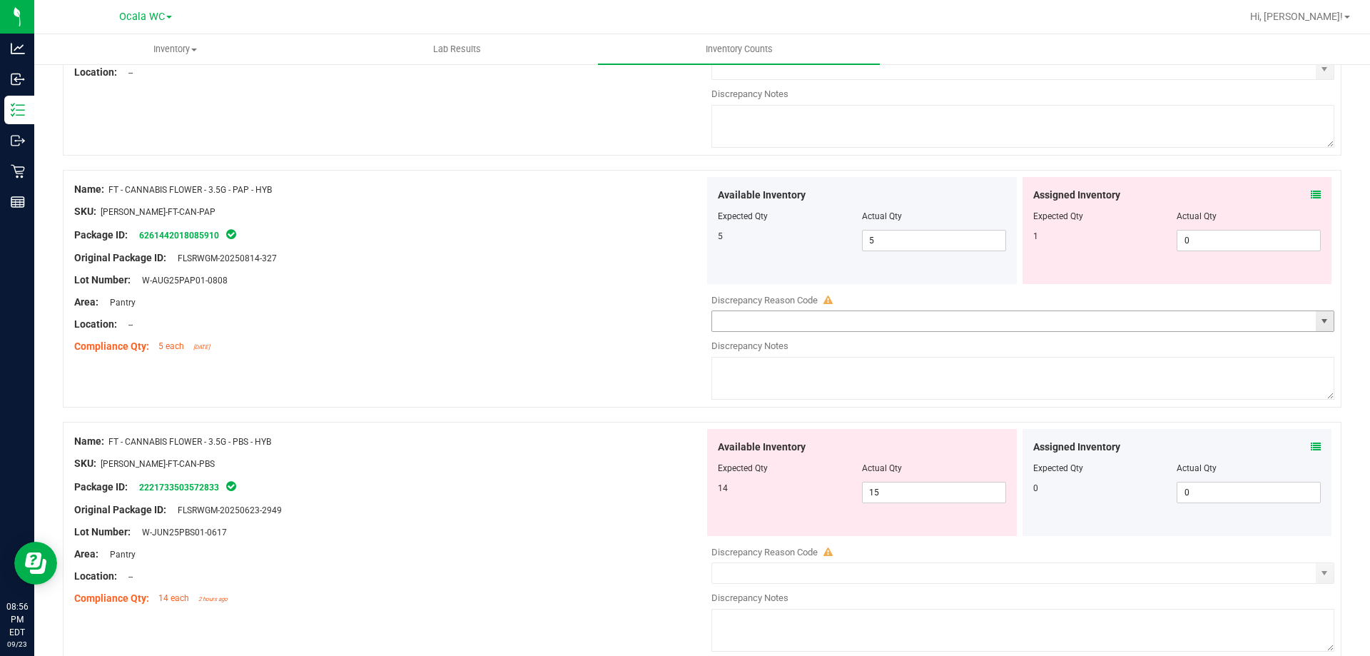
scroll to position [2498, 0]
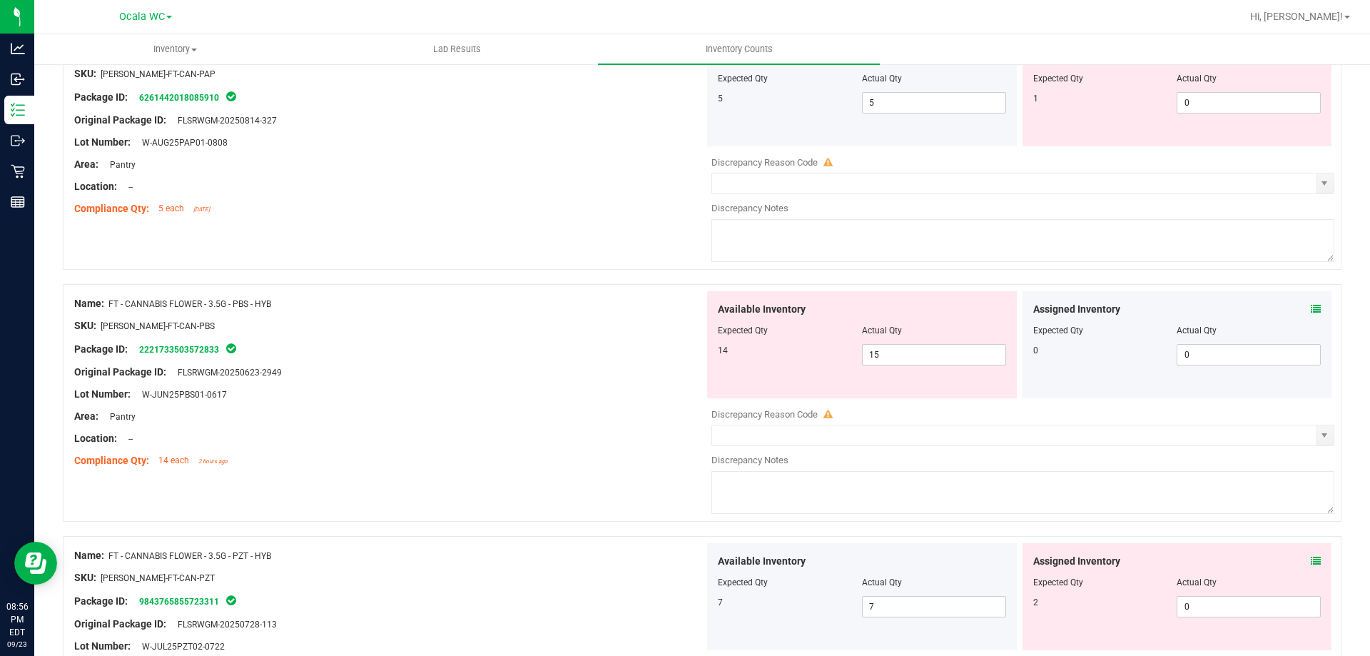
click at [1311, 307] on icon at bounding box center [1316, 309] width 10 height 10
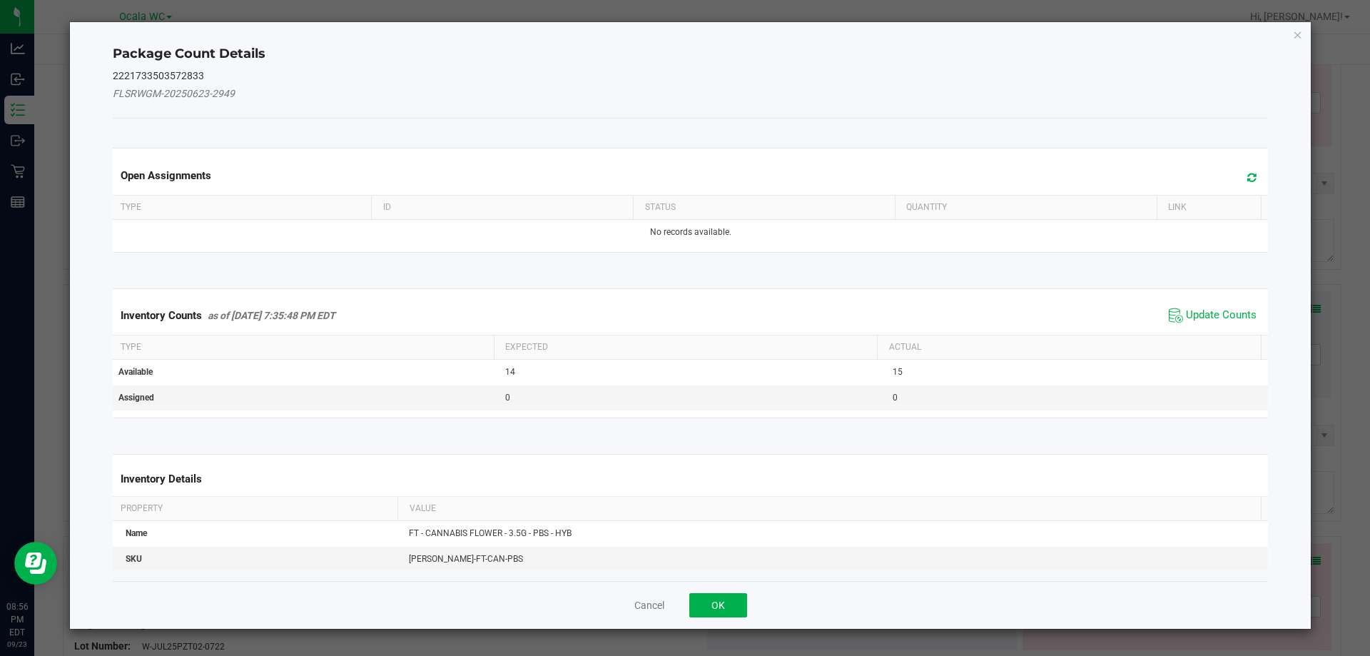
click at [1217, 325] on span "Update Counts" at bounding box center [1212, 315] width 95 height 21
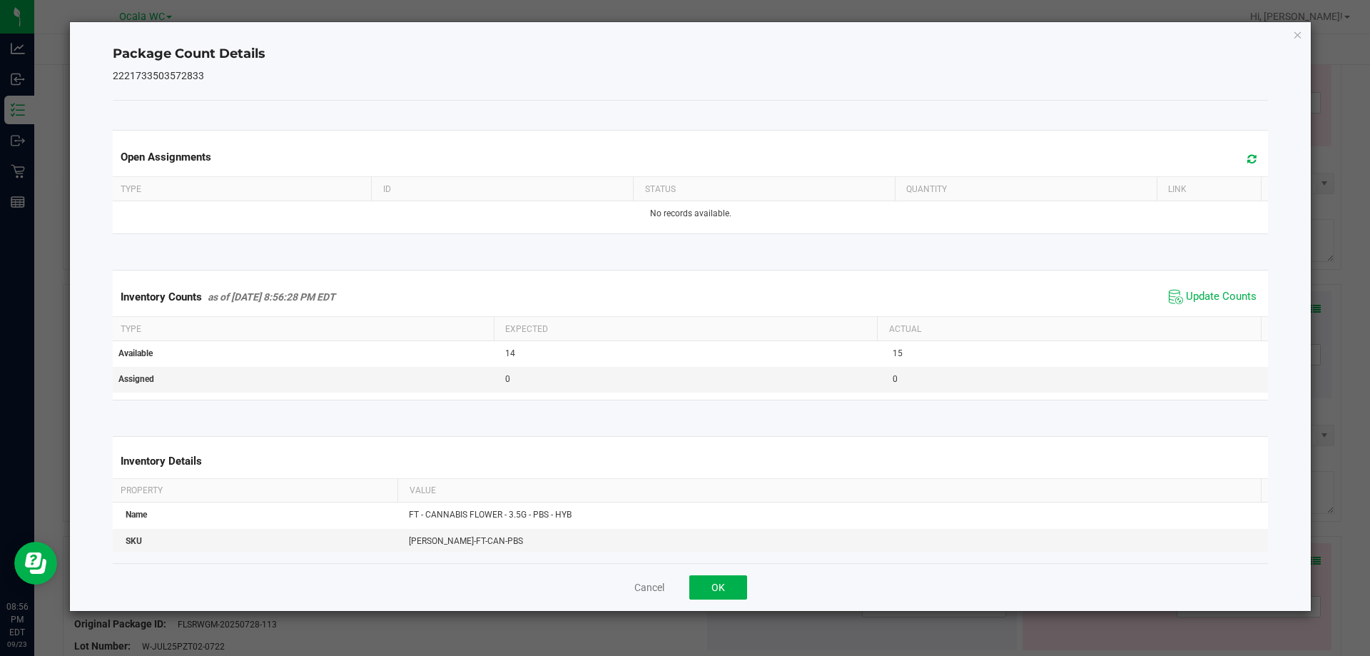
click at [1214, 313] on div "Inventory Counts as of [DATE] 8:56:28 PM EDT Update Counts" at bounding box center [691, 297] width 1162 height 39
drag, startPoint x: 690, startPoint y: 597, endPoint x: 712, endPoint y: 585, distance: 24.9
click at [711, 585] on button "OK" at bounding box center [718, 587] width 58 height 24
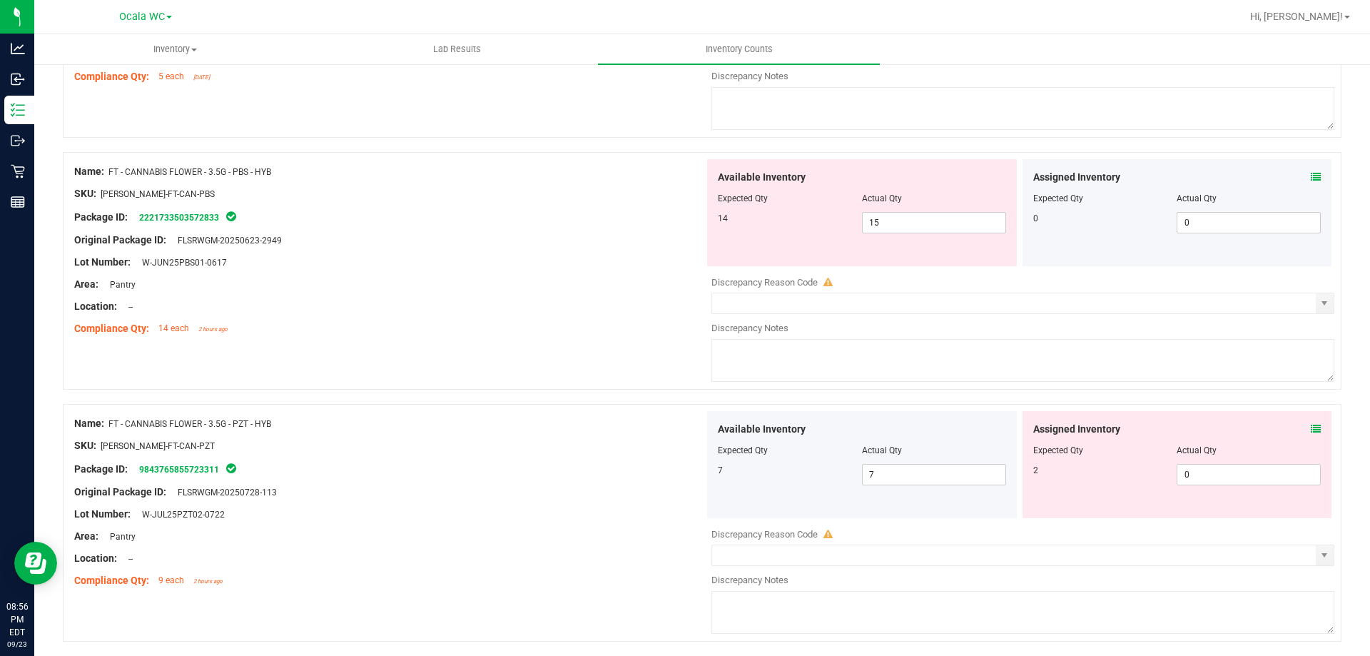
scroll to position [2640, 0]
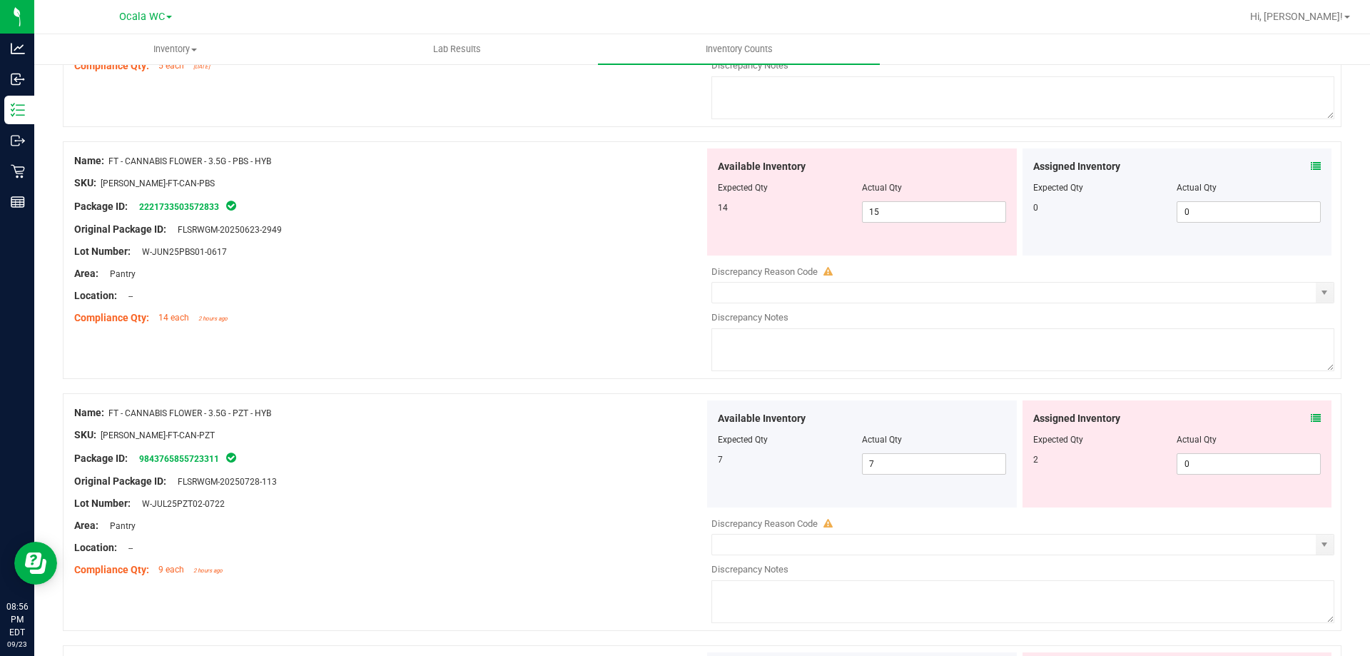
click at [1299, 414] on div "Assigned Inventory" at bounding box center [1177, 418] width 288 height 15
click at [1311, 415] on icon at bounding box center [1316, 418] width 10 height 10
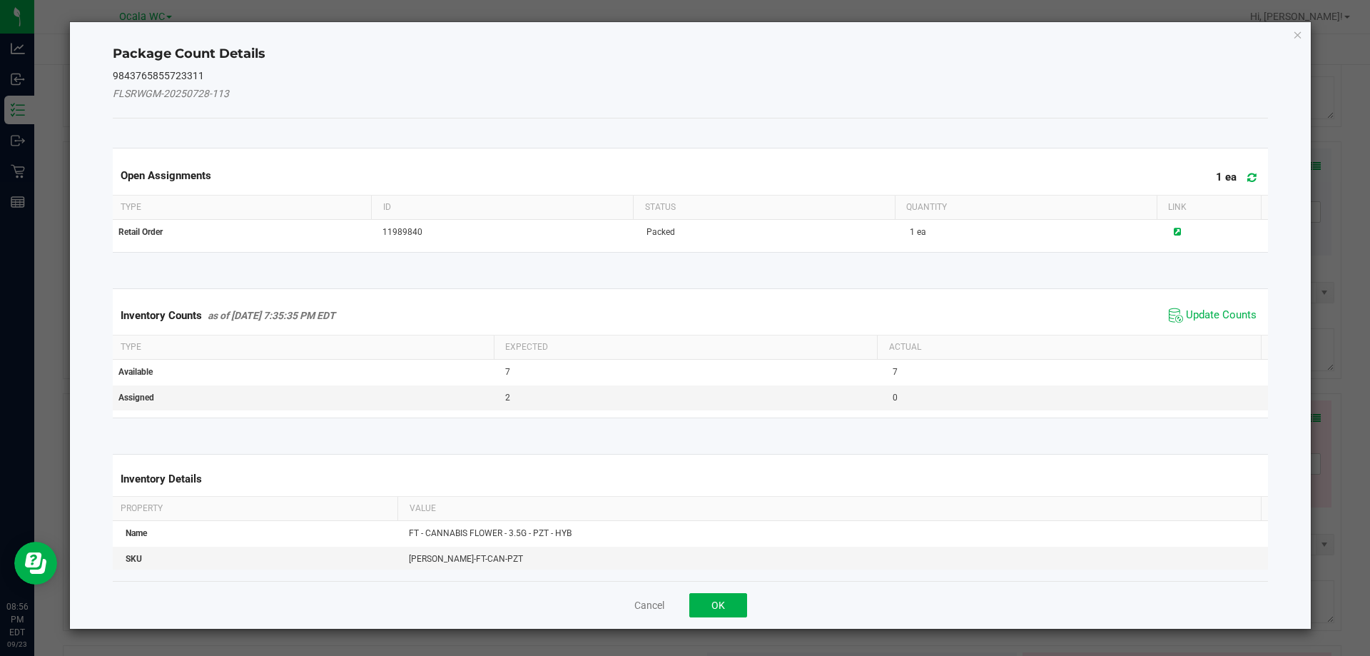
click at [1308, 417] on div "Package Count Details 9843765855723311 FLSRWGM-20250728-113 Open Assignments 1 …" at bounding box center [691, 325] width 1242 height 607
click at [1202, 321] on span "Update Counts" at bounding box center [1221, 315] width 71 height 14
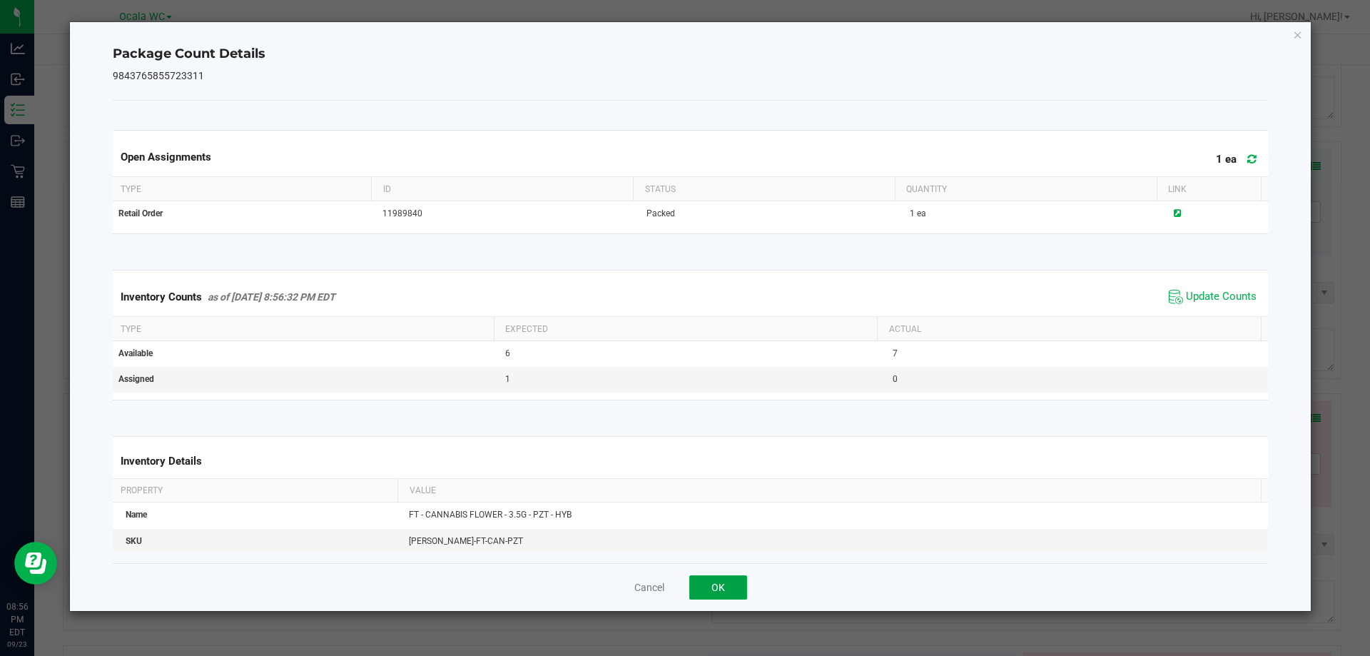
click at [739, 579] on button "OK" at bounding box center [718, 587] width 58 height 24
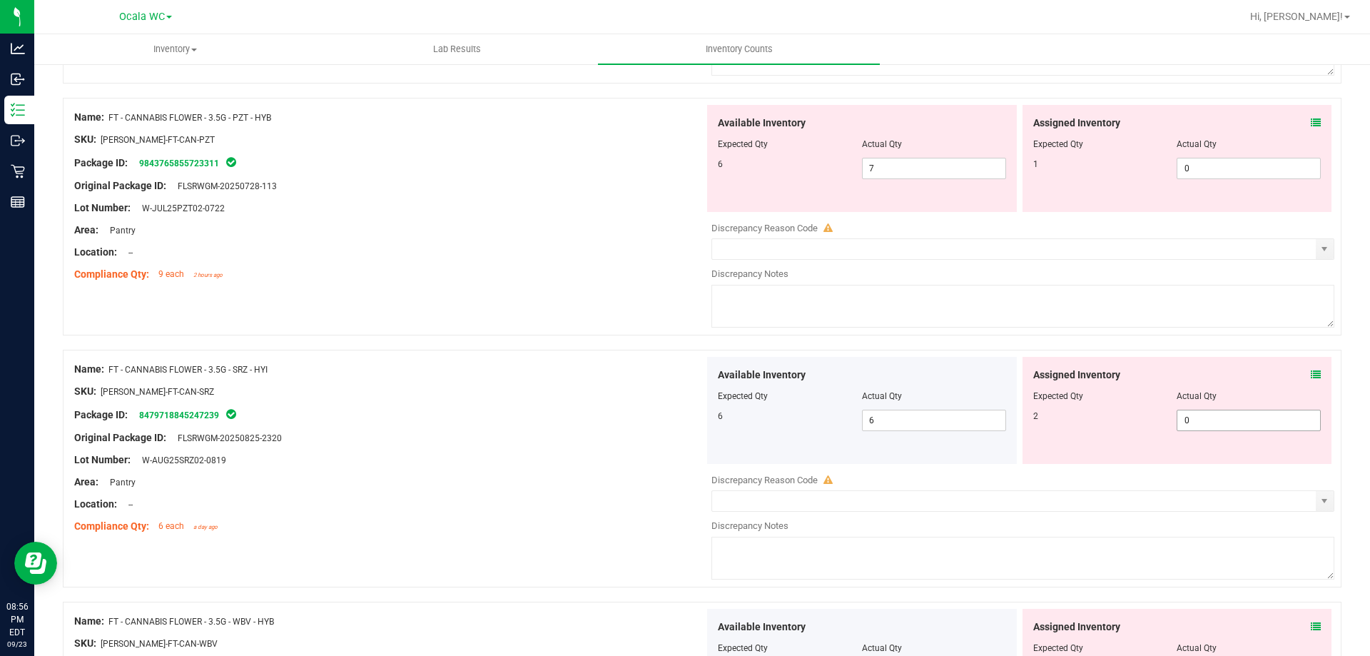
scroll to position [2997, 0]
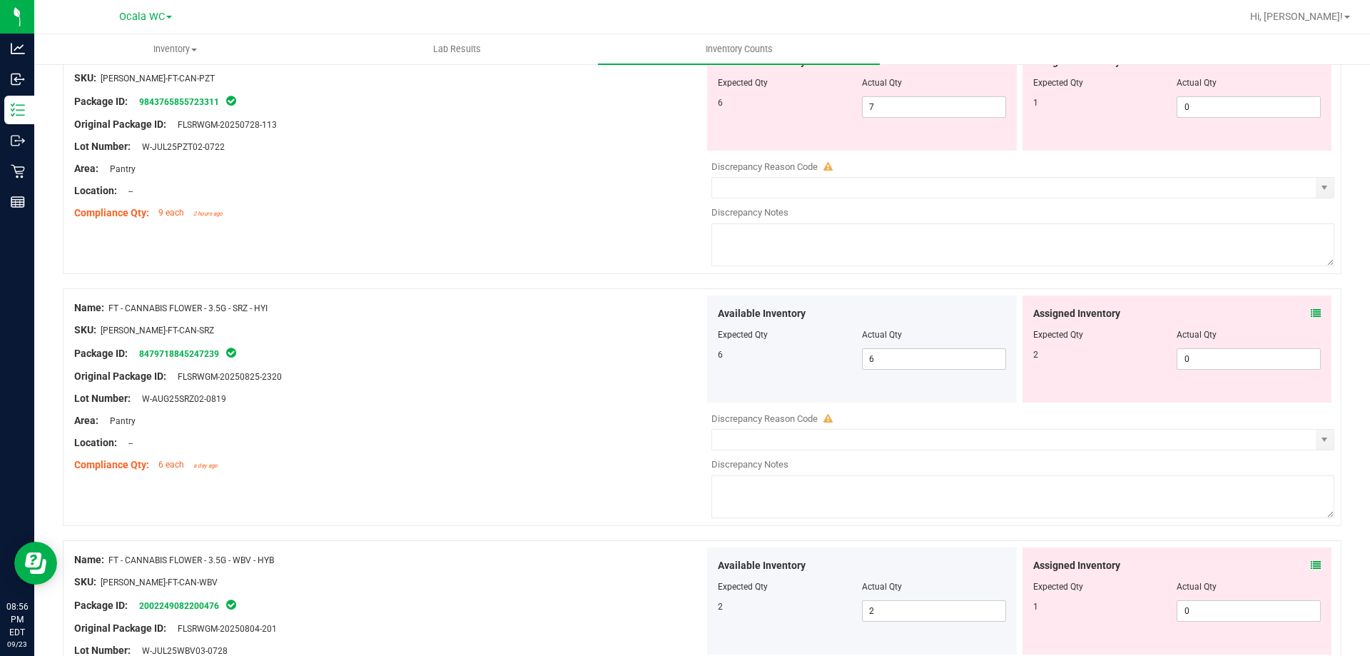
click at [1319, 310] on div "Assigned Inventory Expected Qty Actual Qty 2 0 0" at bounding box center [1178, 348] width 310 height 107
click at [1312, 310] on div "Assigned Inventory Expected Qty Actual Qty 2 0 0" at bounding box center [1178, 348] width 310 height 107
click at [1311, 310] on icon at bounding box center [1316, 313] width 10 height 10
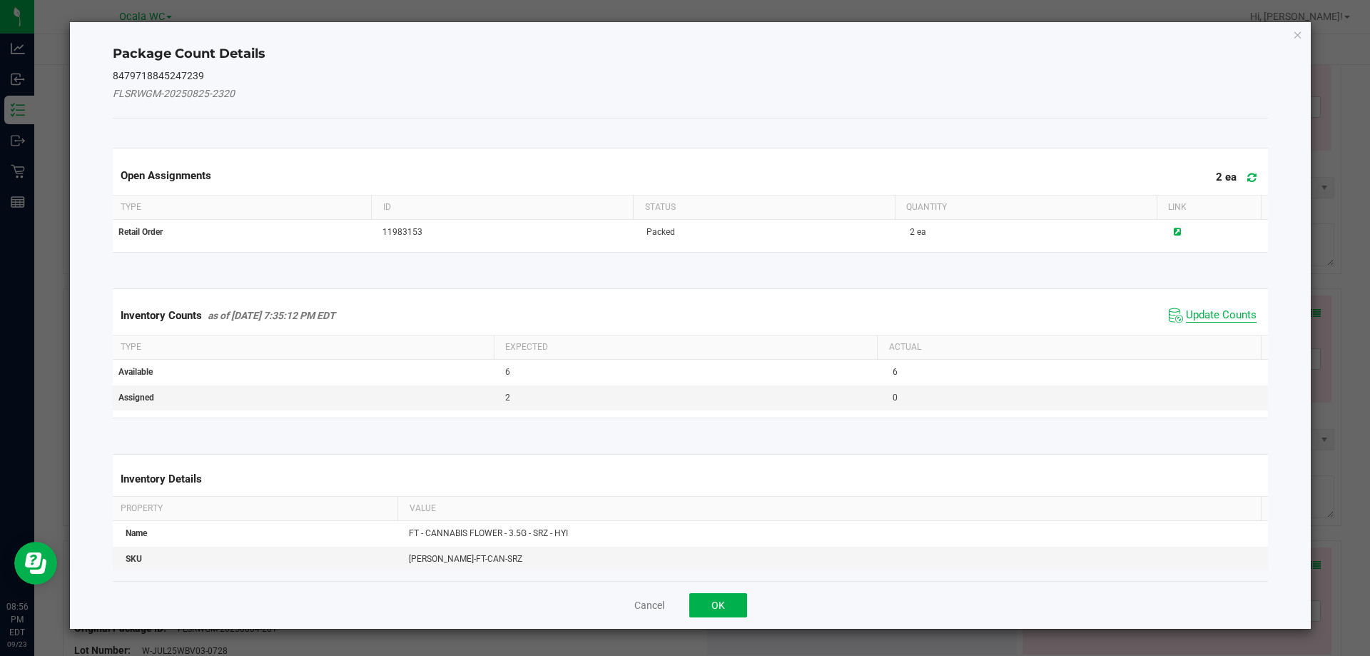
click at [1246, 310] on span "Update Counts" at bounding box center [1221, 315] width 71 height 14
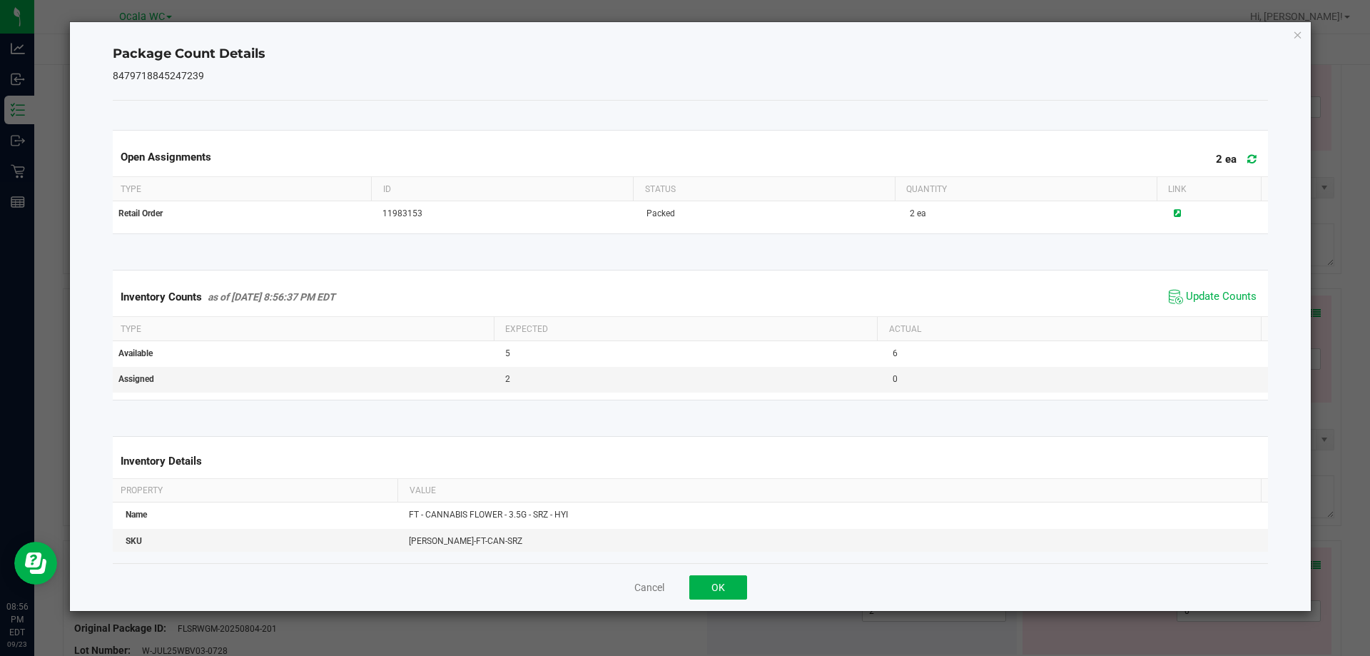
click at [701, 572] on div "Cancel OK" at bounding box center [691, 587] width 1156 height 48
click at [709, 577] on button "OK" at bounding box center [718, 587] width 58 height 24
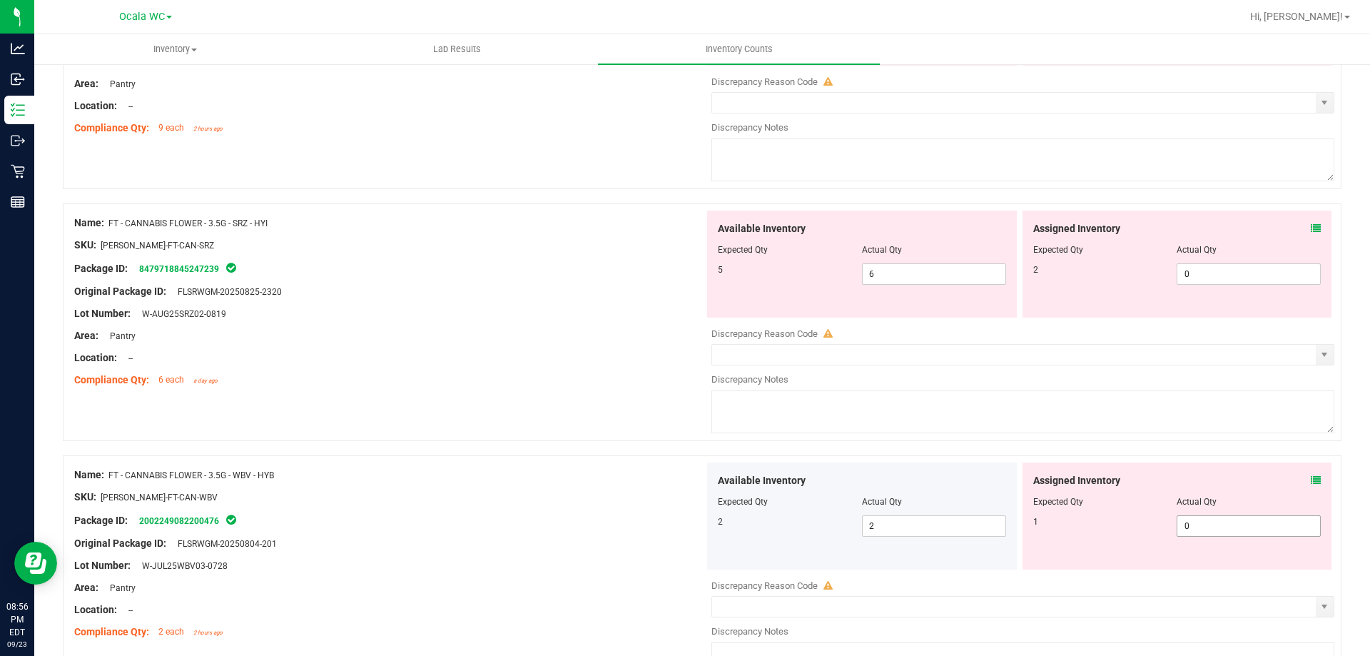
scroll to position [3211, 0]
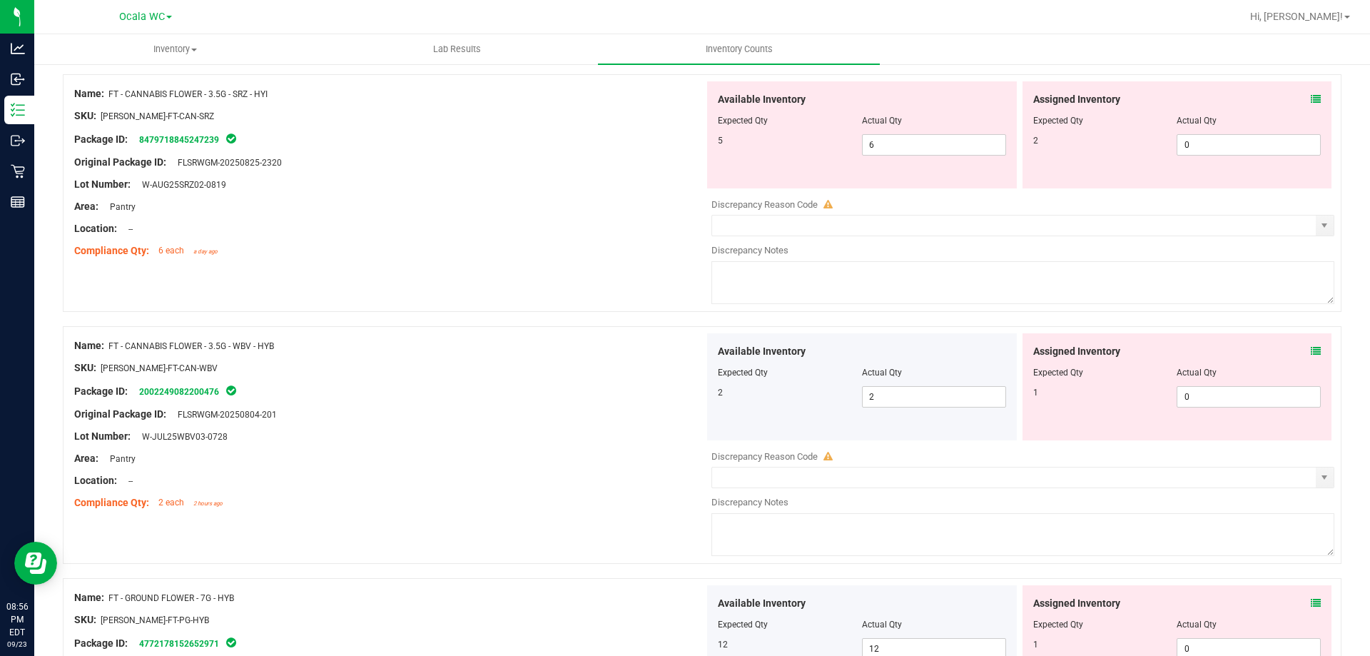
click at [1311, 347] on icon at bounding box center [1316, 351] width 10 height 10
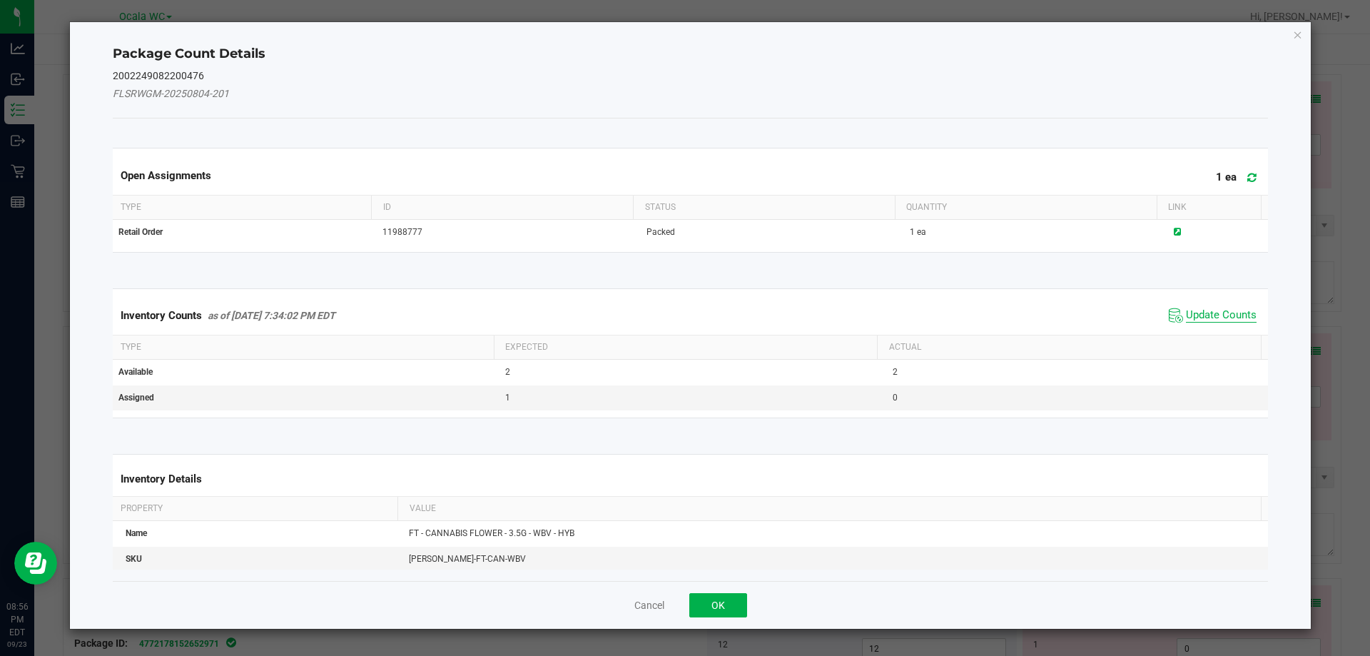
click at [1186, 315] on span "Update Counts" at bounding box center [1221, 315] width 71 height 14
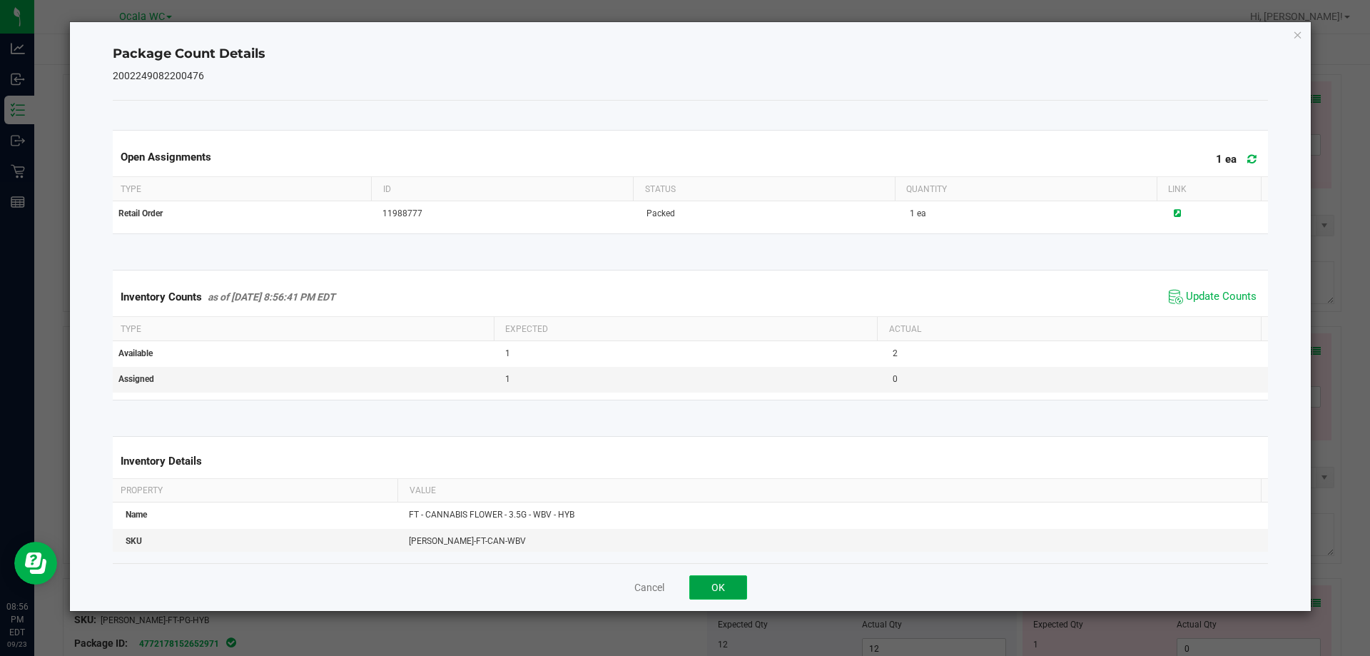
click at [694, 579] on button "OK" at bounding box center [718, 587] width 58 height 24
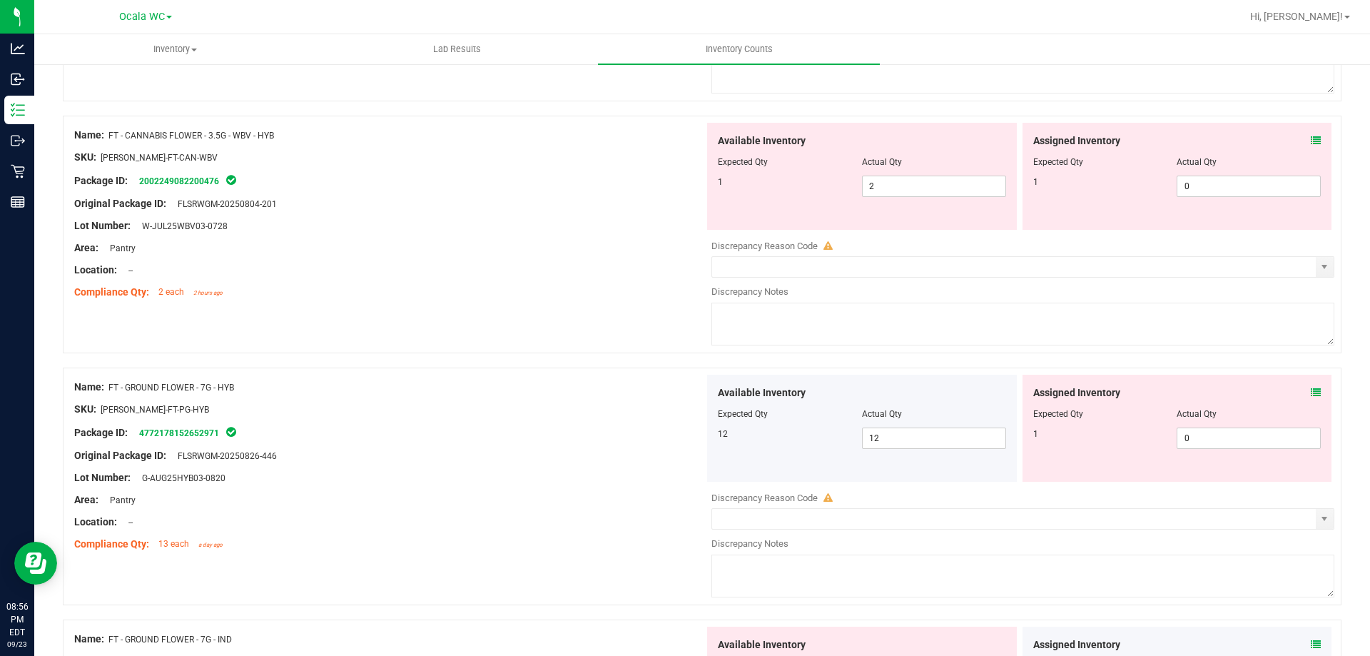
scroll to position [3425, 0]
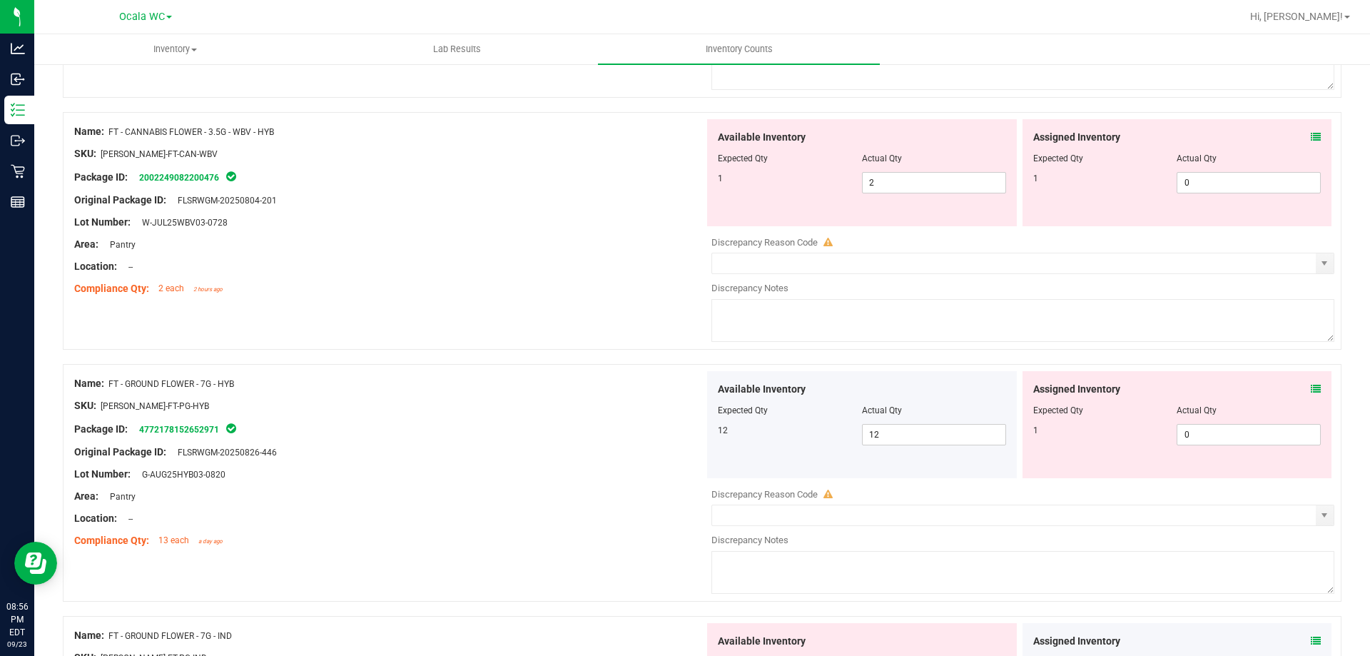
click at [1310, 386] on div "Assigned Inventory Expected Qty Actual Qty 1 0 0" at bounding box center [1178, 424] width 310 height 107
click at [1311, 387] on icon at bounding box center [1316, 389] width 10 height 10
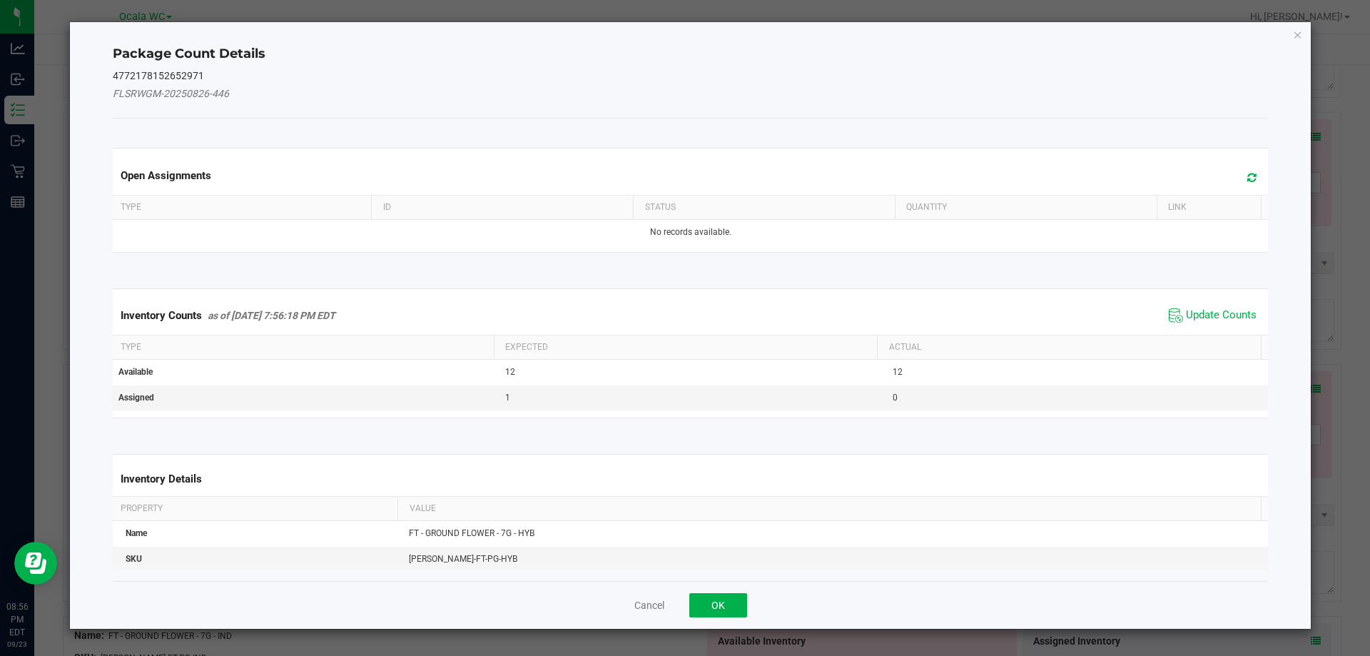
click at [1219, 324] on span "Update Counts" at bounding box center [1212, 315] width 95 height 21
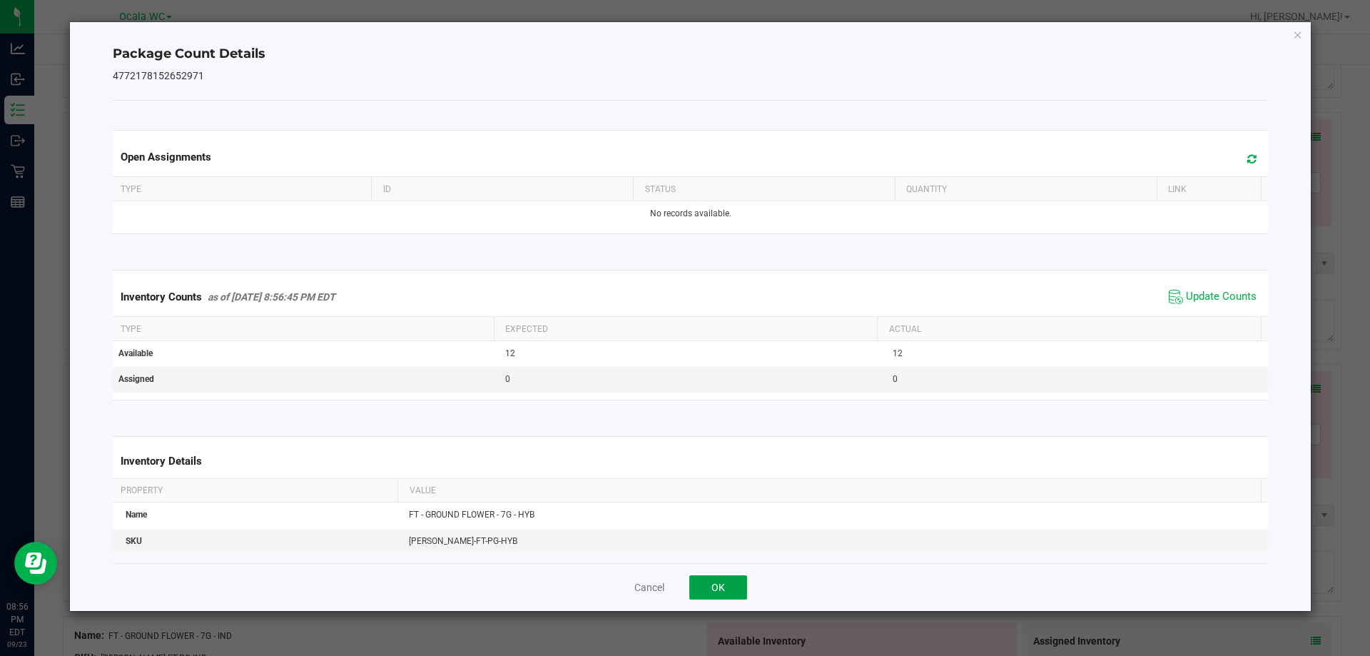
click at [731, 589] on button "OK" at bounding box center [718, 587] width 58 height 24
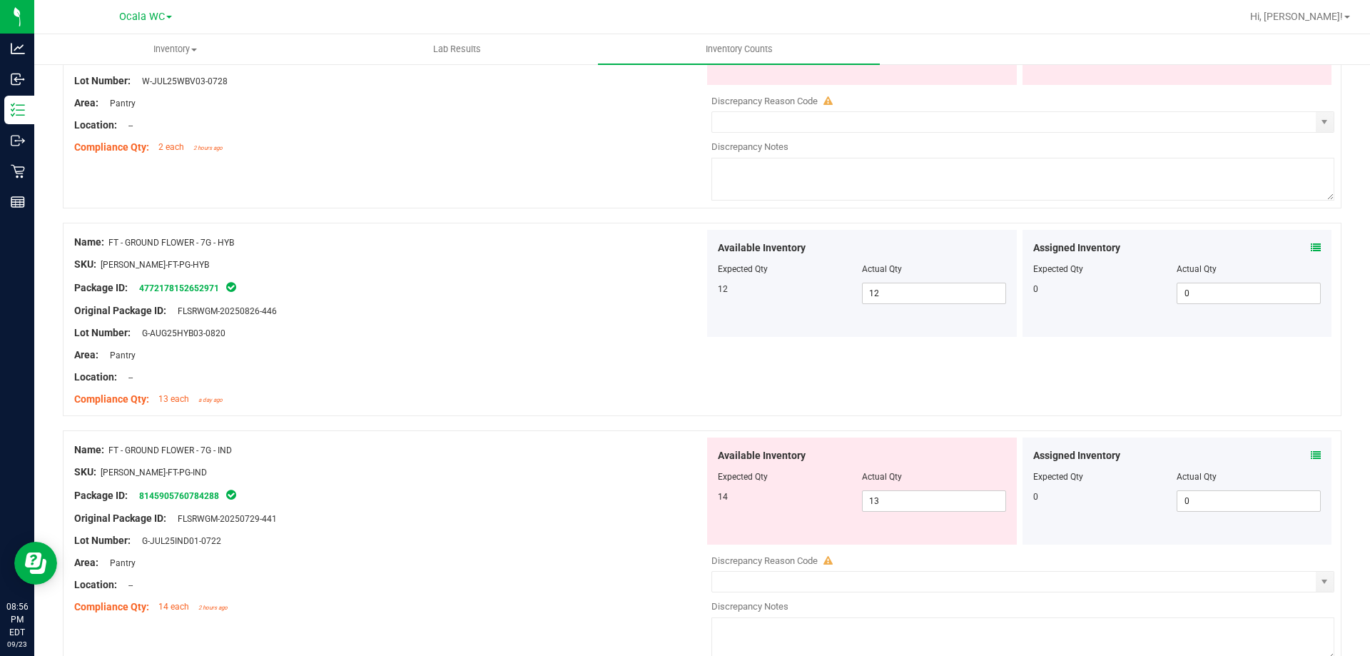
scroll to position [3568, 0]
click at [1311, 449] on icon at bounding box center [1316, 454] width 10 height 10
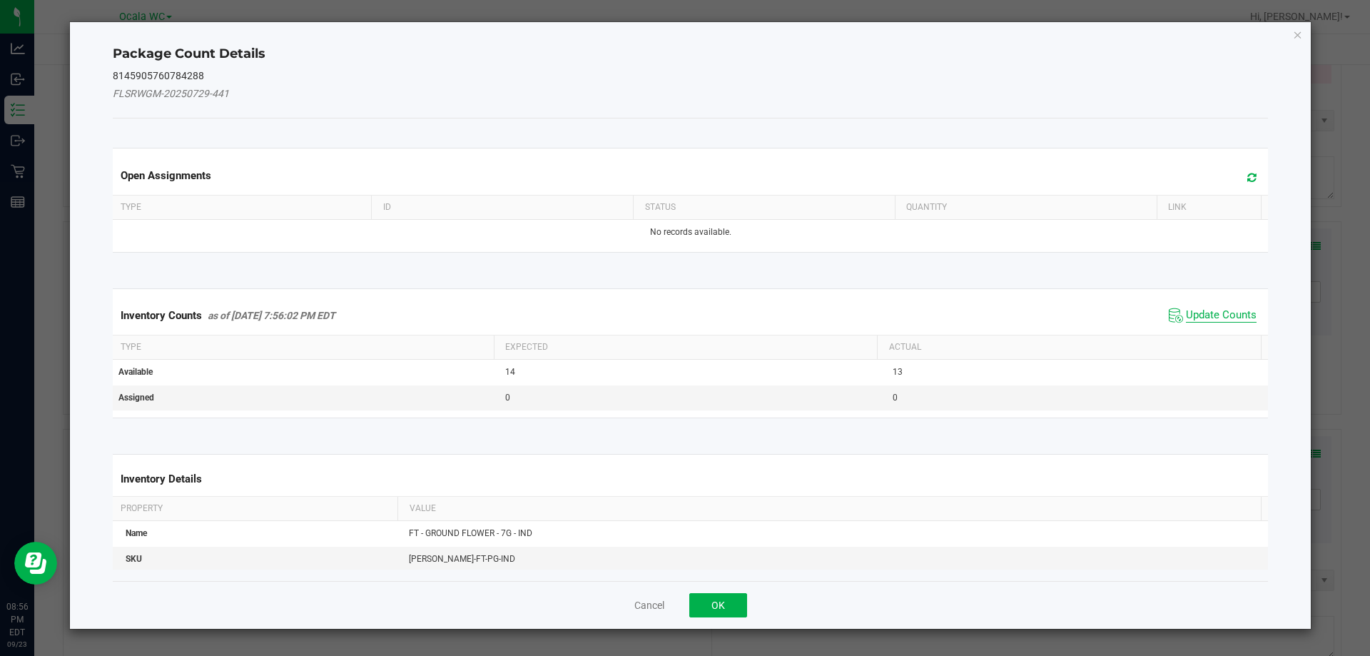
click at [1189, 310] on span "Update Counts" at bounding box center [1221, 315] width 71 height 14
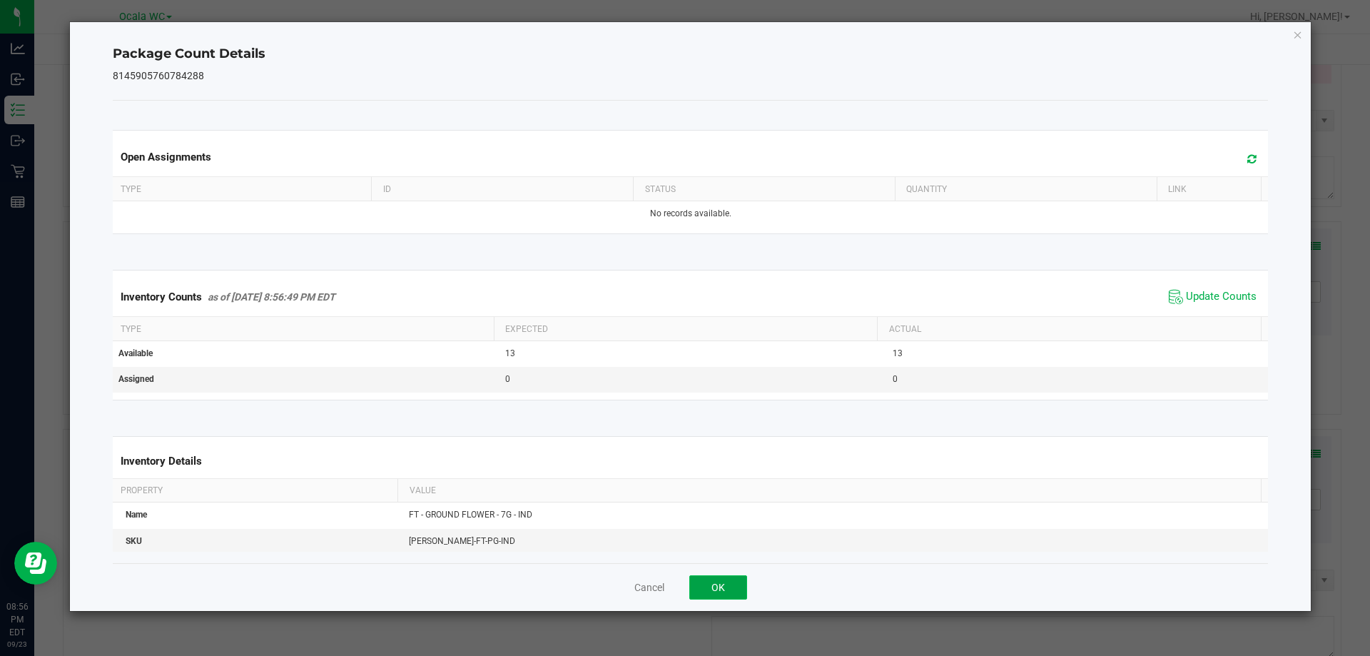
click at [724, 576] on button "OK" at bounding box center [718, 587] width 58 height 24
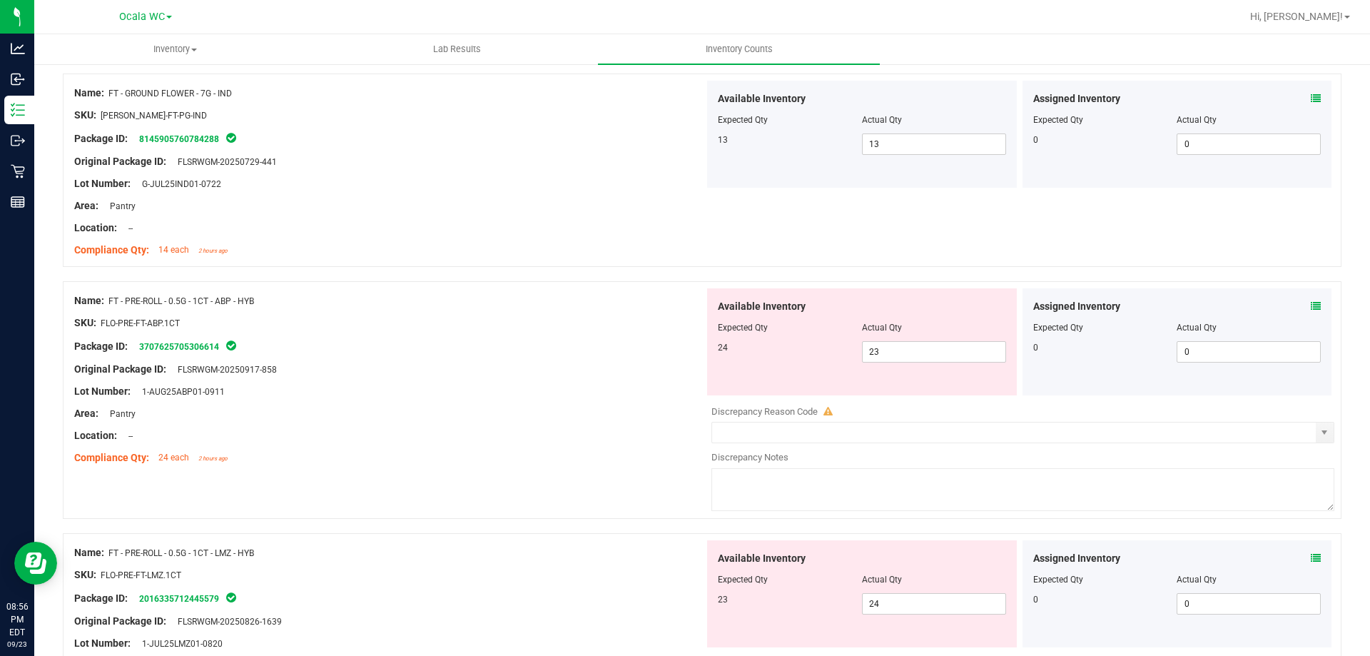
scroll to position [3996, 0]
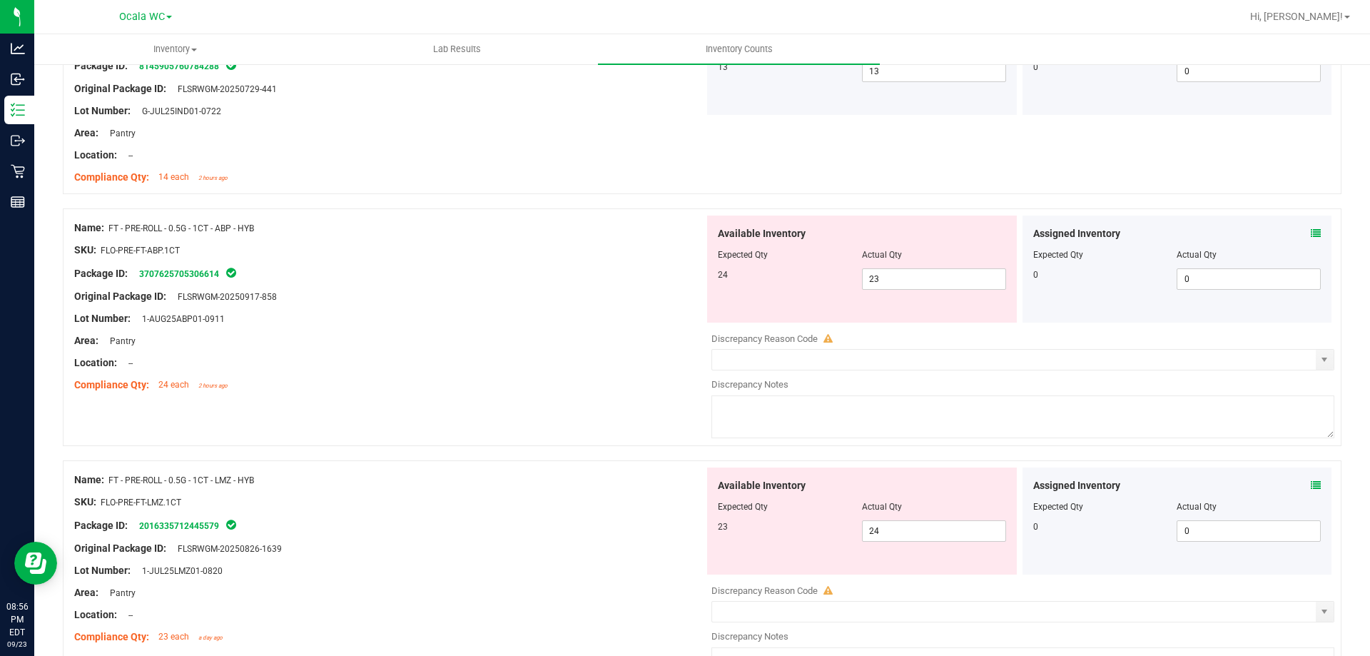
click at [1311, 237] on icon at bounding box center [1316, 233] width 10 height 10
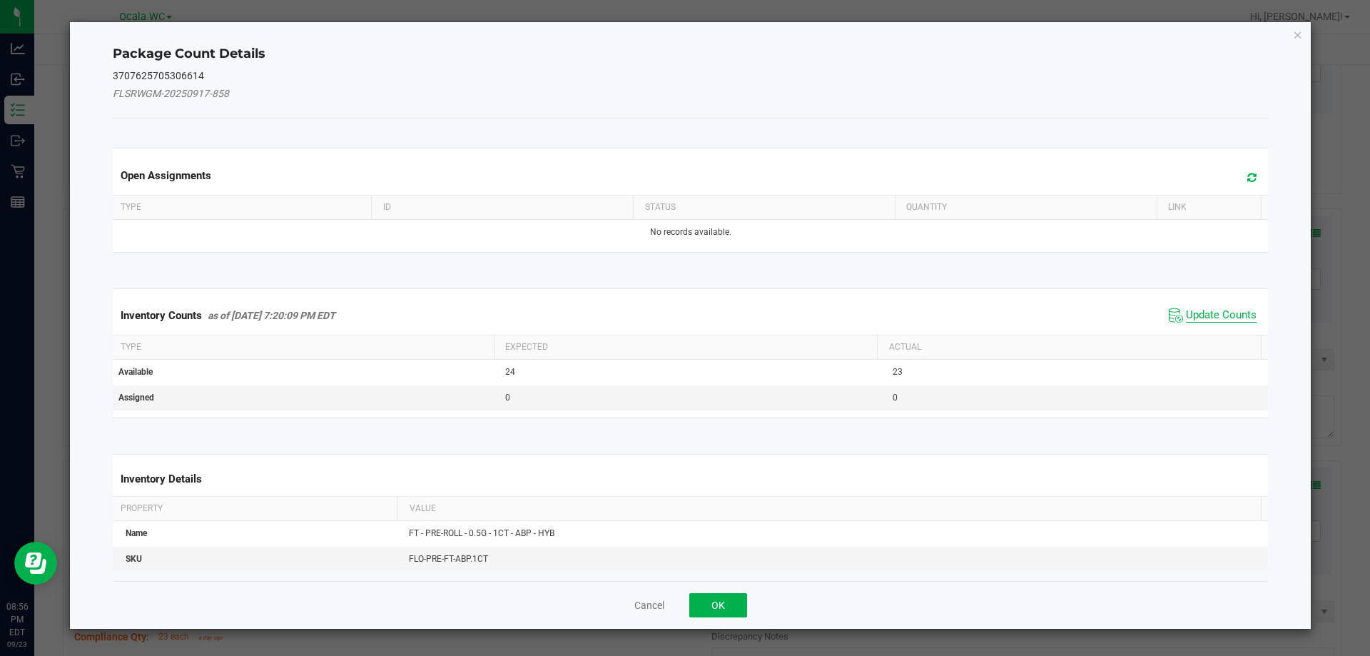
click at [1217, 311] on span "Update Counts" at bounding box center [1221, 315] width 71 height 14
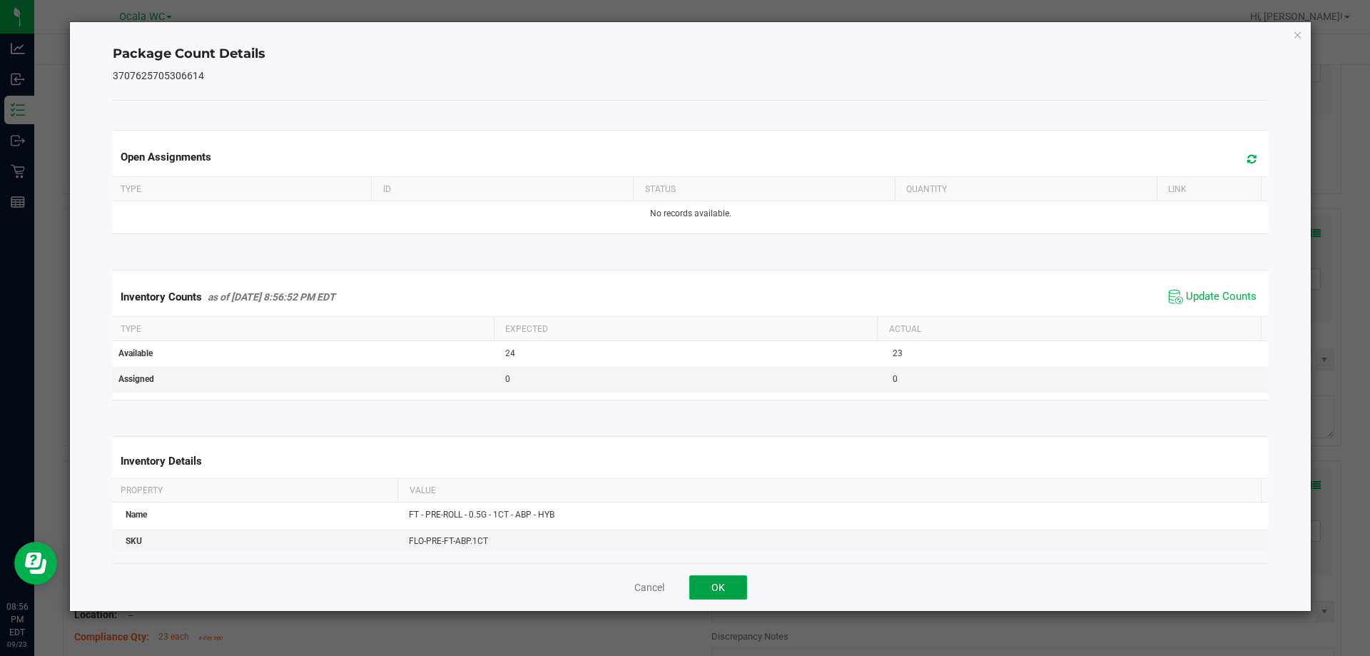
click at [701, 594] on button "OK" at bounding box center [718, 587] width 58 height 24
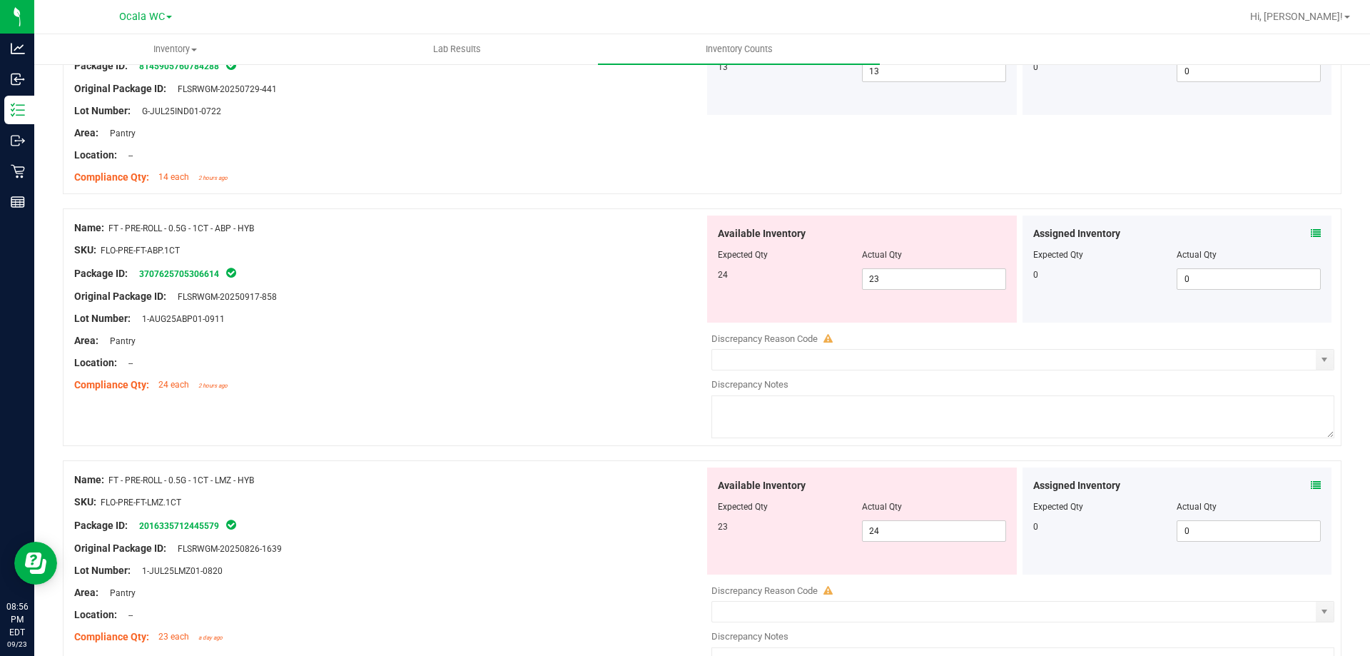
scroll to position [4139, 0]
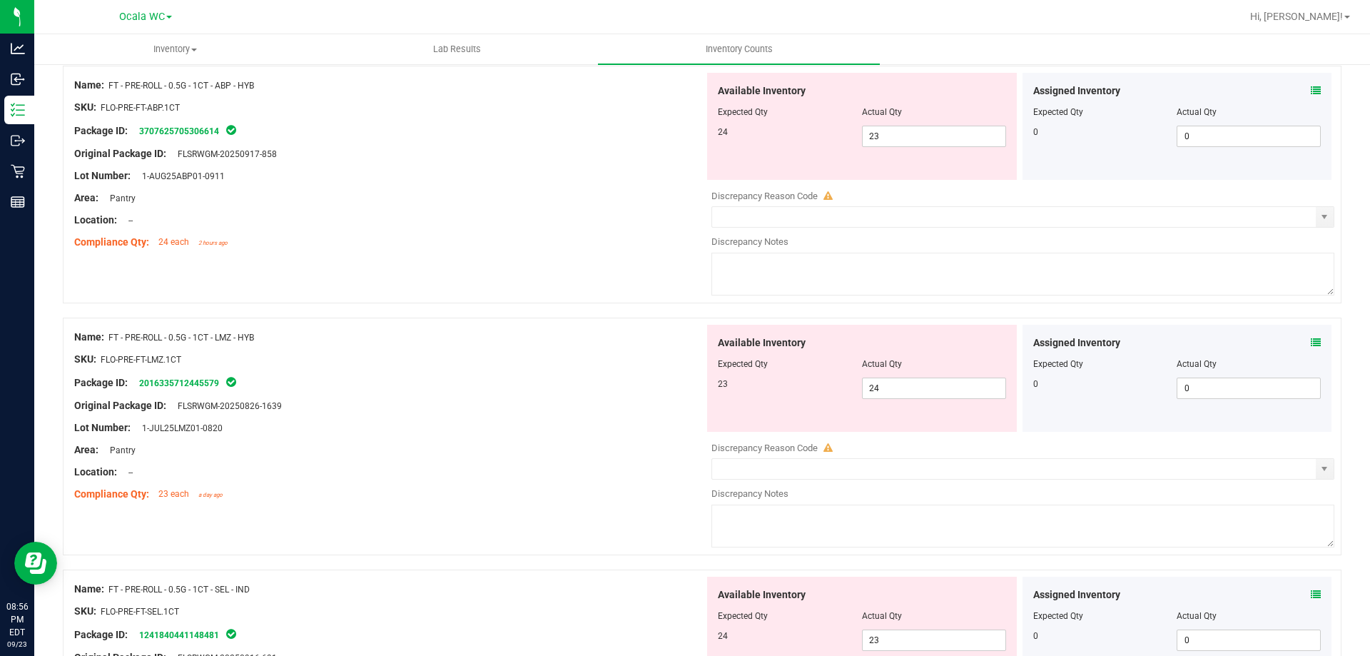
click at [1311, 335] on span at bounding box center [1316, 342] width 10 height 15
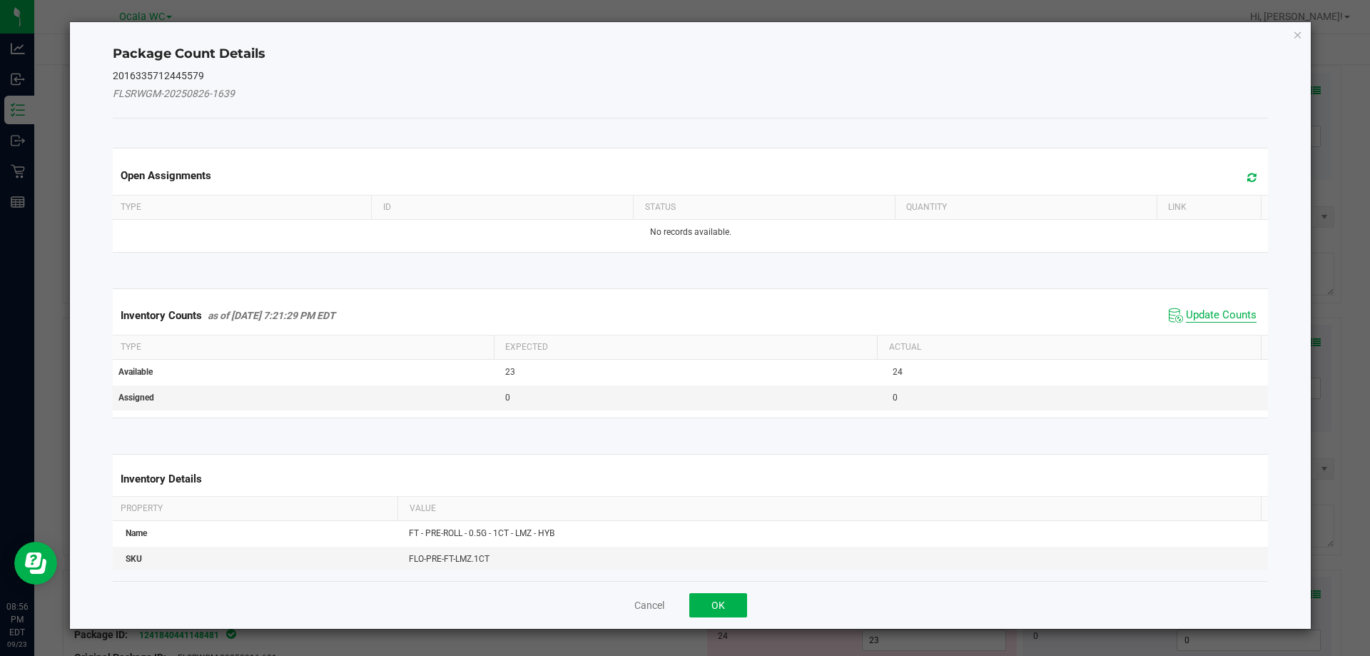
click at [1215, 320] on span "Update Counts" at bounding box center [1221, 315] width 71 height 14
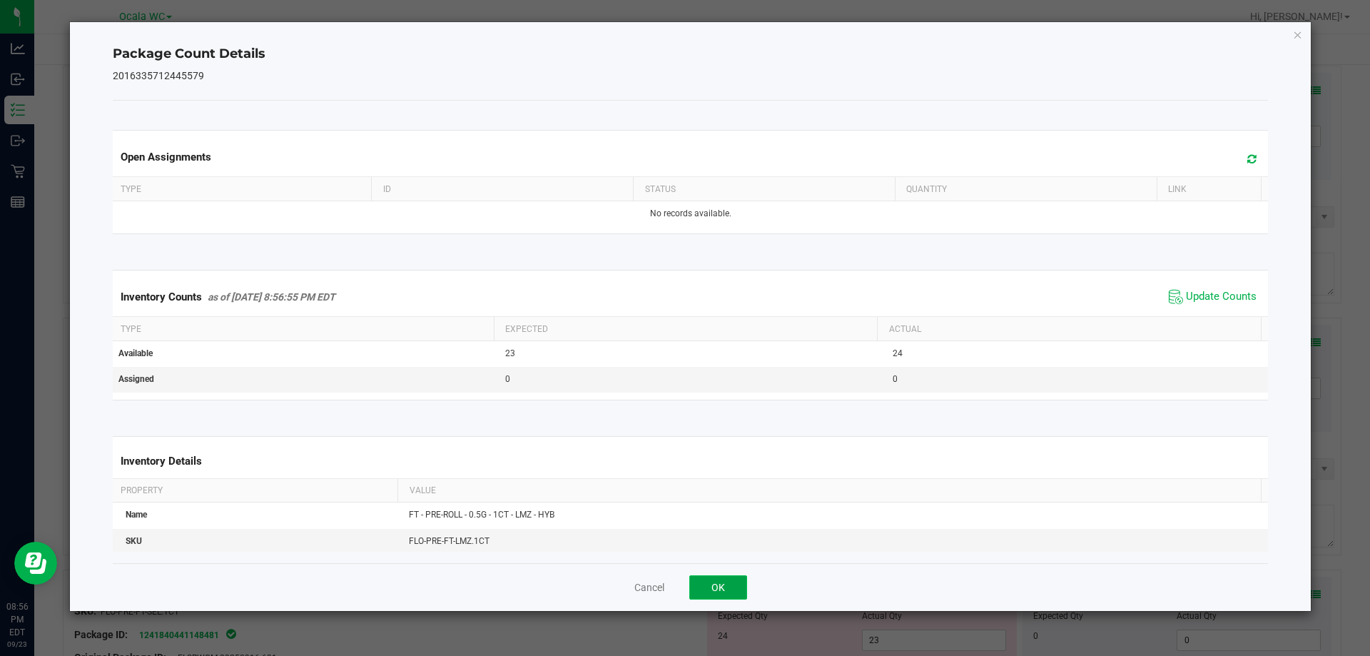
click at [745, 591] on button "OK" at bounding box center [718, 587] width 58 height 24
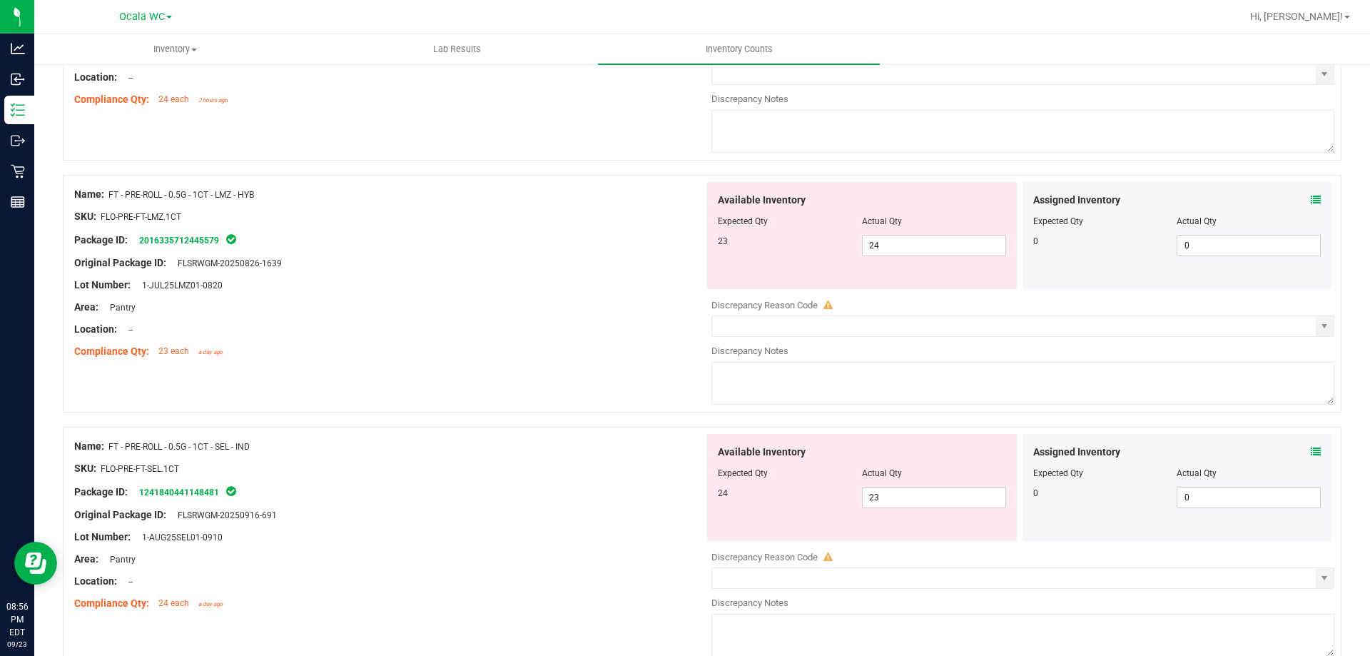
scroll to position [4353, 0]
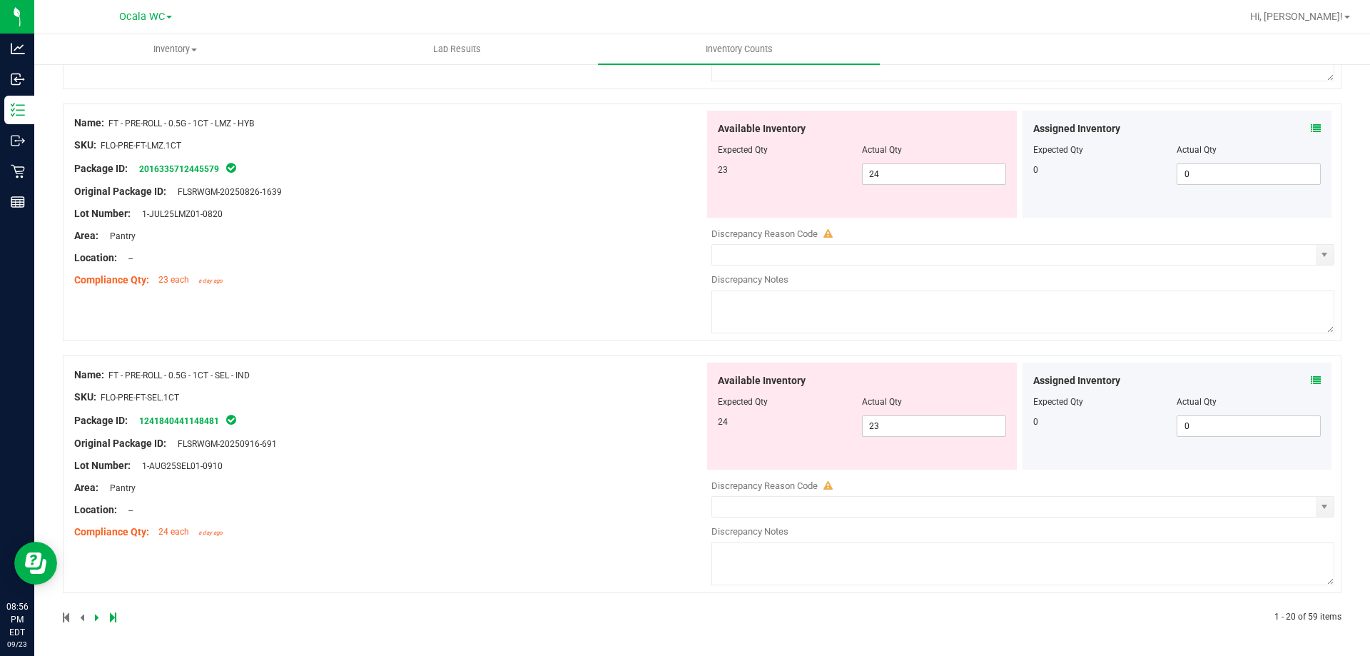
click at [1311, 382] on icon at bounding box center [1316, 380] width 10 height 10
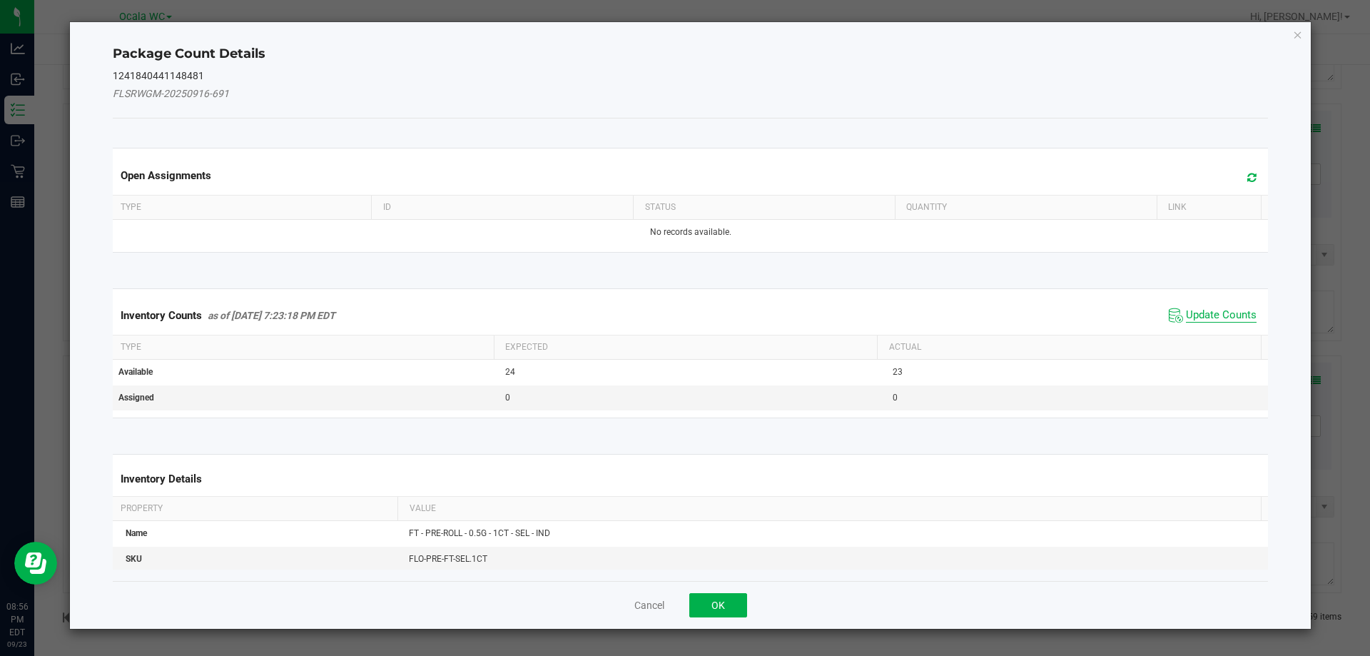
click at [1192, 313] on span "Update Counts" at bounding box center [1221, 315] width 71 height 14
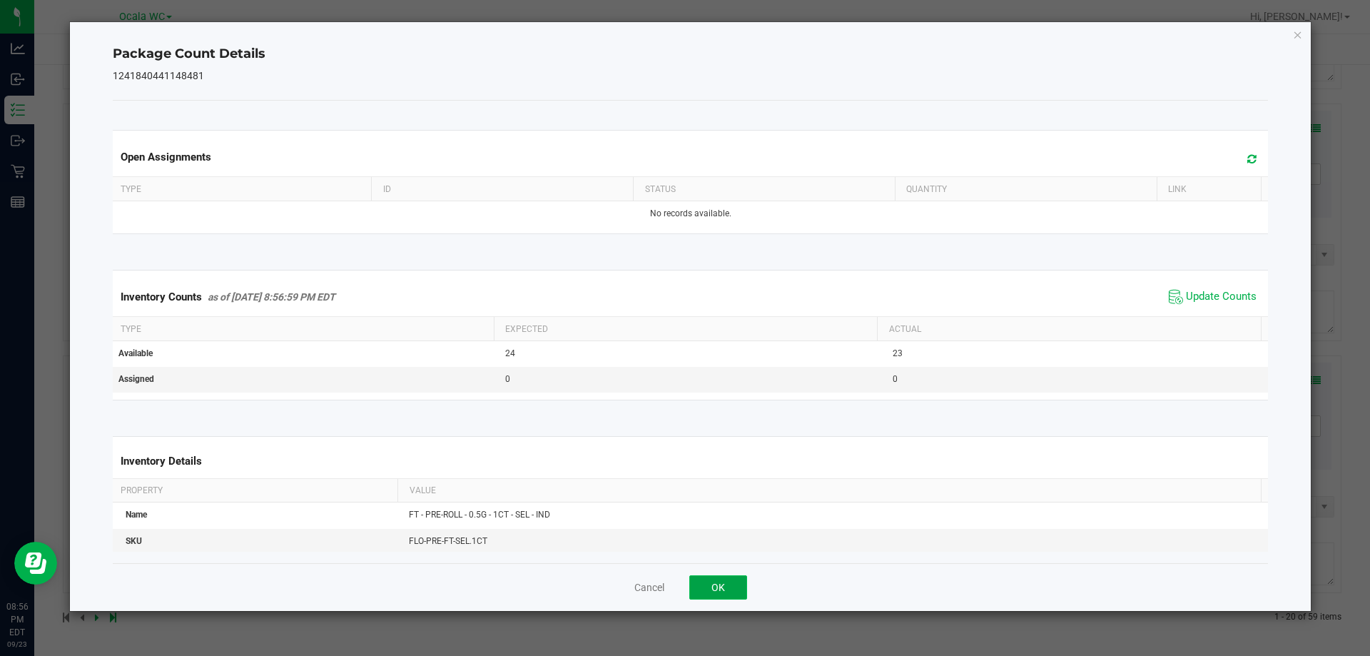
click at [713, 587] on button "OK" at bounding box center [718, 587] width 58 height 24
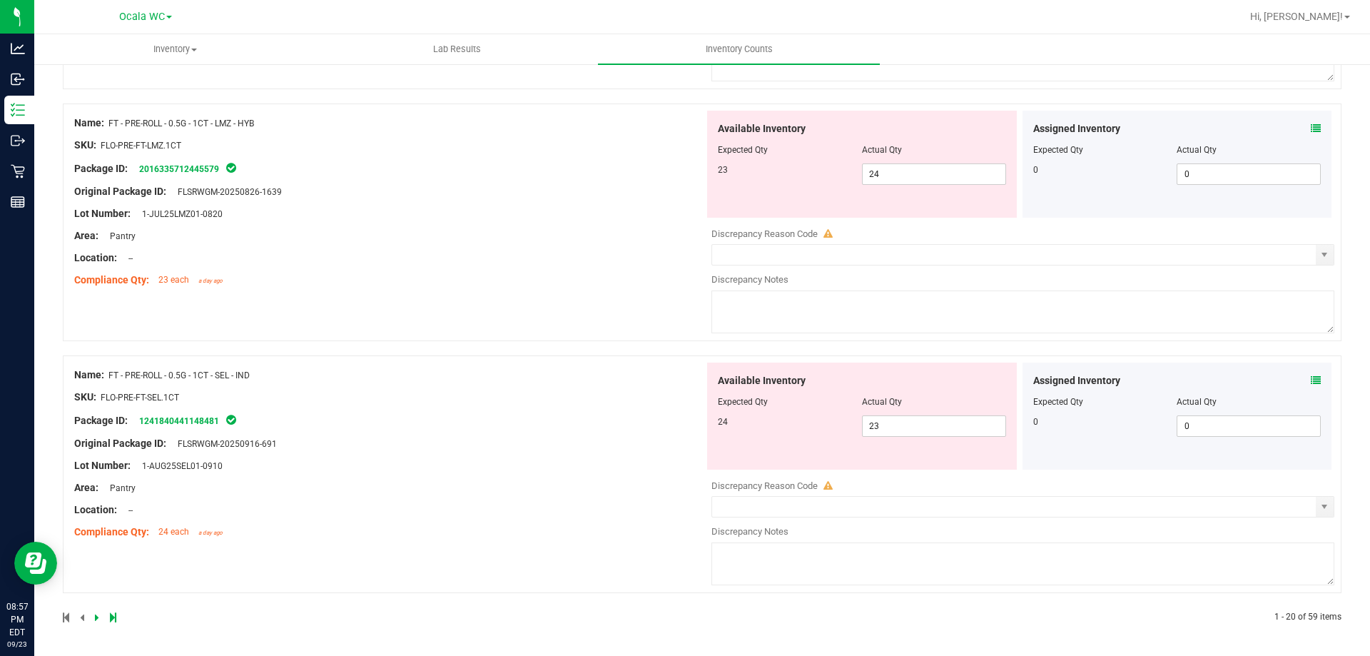
click at [92, 613] on div at bounding box center [382, 617] width 639 height 13
click at [93, 616] on div at bounding box center [382, 617] width 639 height 13
click at [97, 618] on icon at bounding box center [97, 617] width 4 height 9
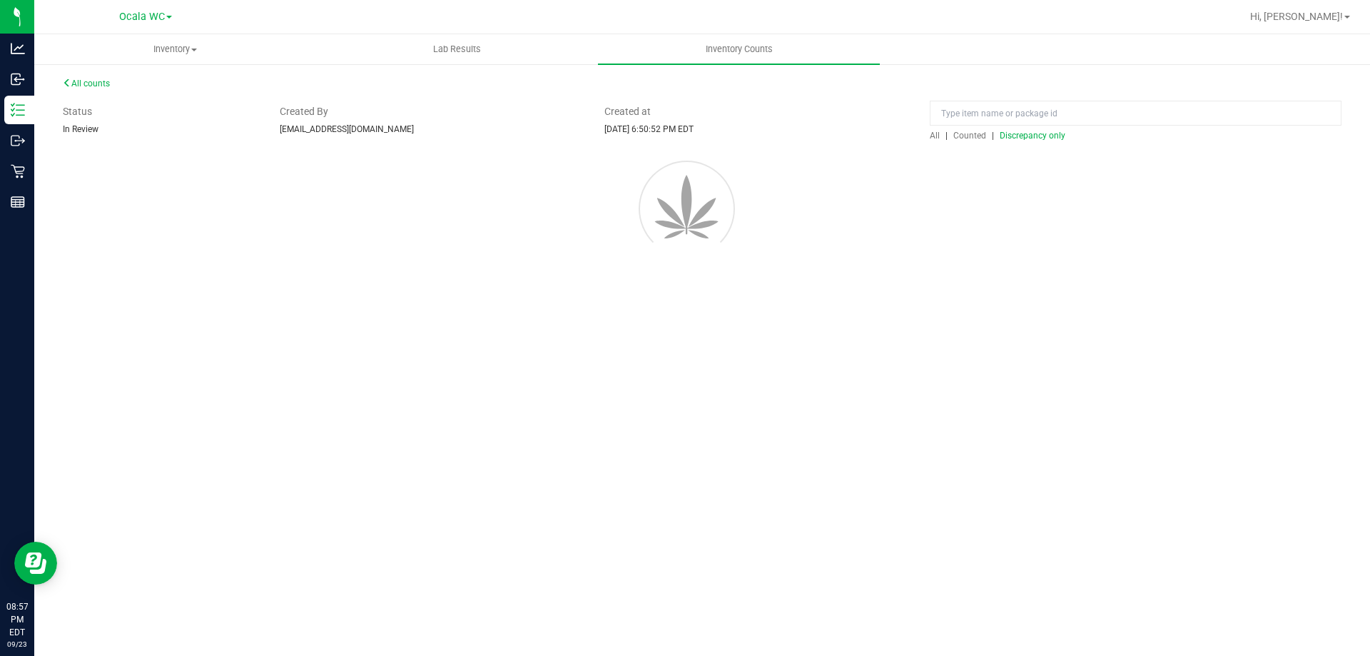
scroll to position [0, 0]
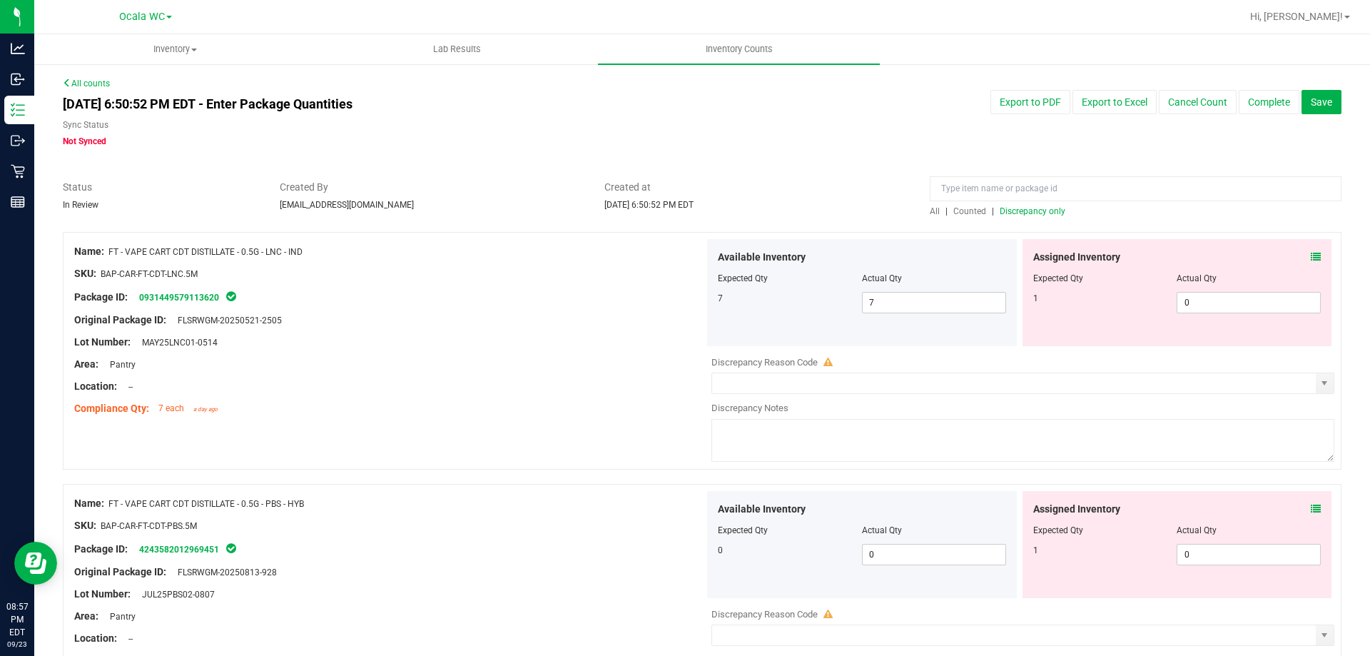
drag, startPoint x: 1307, startPoint y: 245, endPoint x: 1309, endPoint y: 254, distance: 9.7
click at [1309, 254] on div "Assigned Inventory Expected Qty Actual Qty 1 0 0" at bounding box center [1178, 292] width 310 height 107
click at [1311, 254] on icon at bounding box center [1316, 257] width 10 height 10
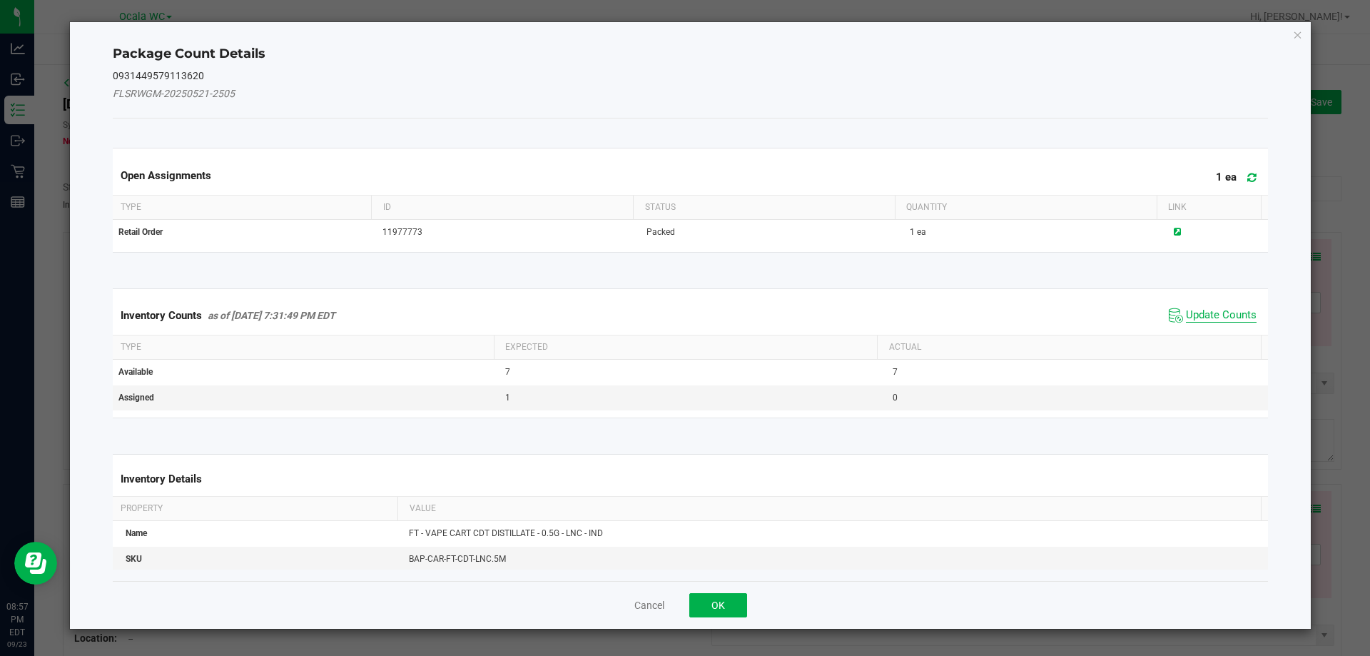
click at [1212, 308] on span "Update Counts" at bounding box center [1221, 315] width 71 height 14
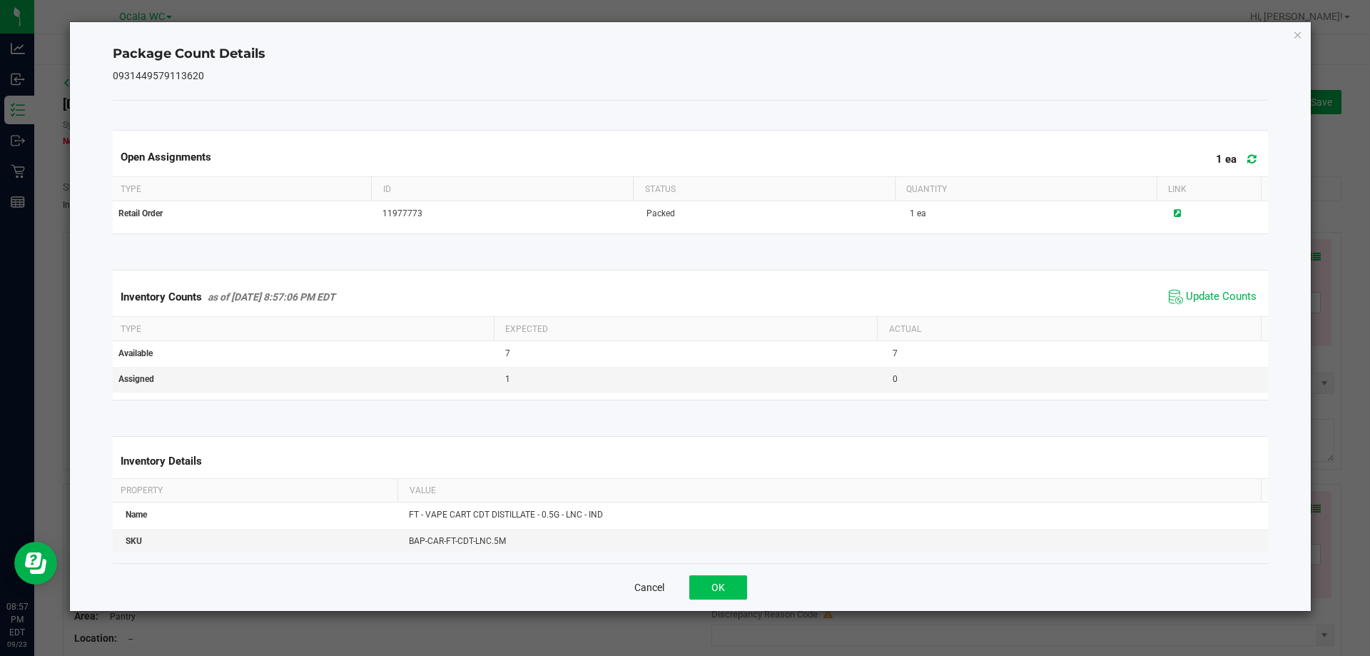
drag, startPoint x: 654, startPoint y: 587, endPoint x: 714, endPoint y: 588, distance: 59.2
click at [683, 590] on div "Cancel OK" at bounding box center [691, 587] width 1156 height 48
click at [714, 588] on button "OK" at bounding box center [718, 587] width 58 height 24
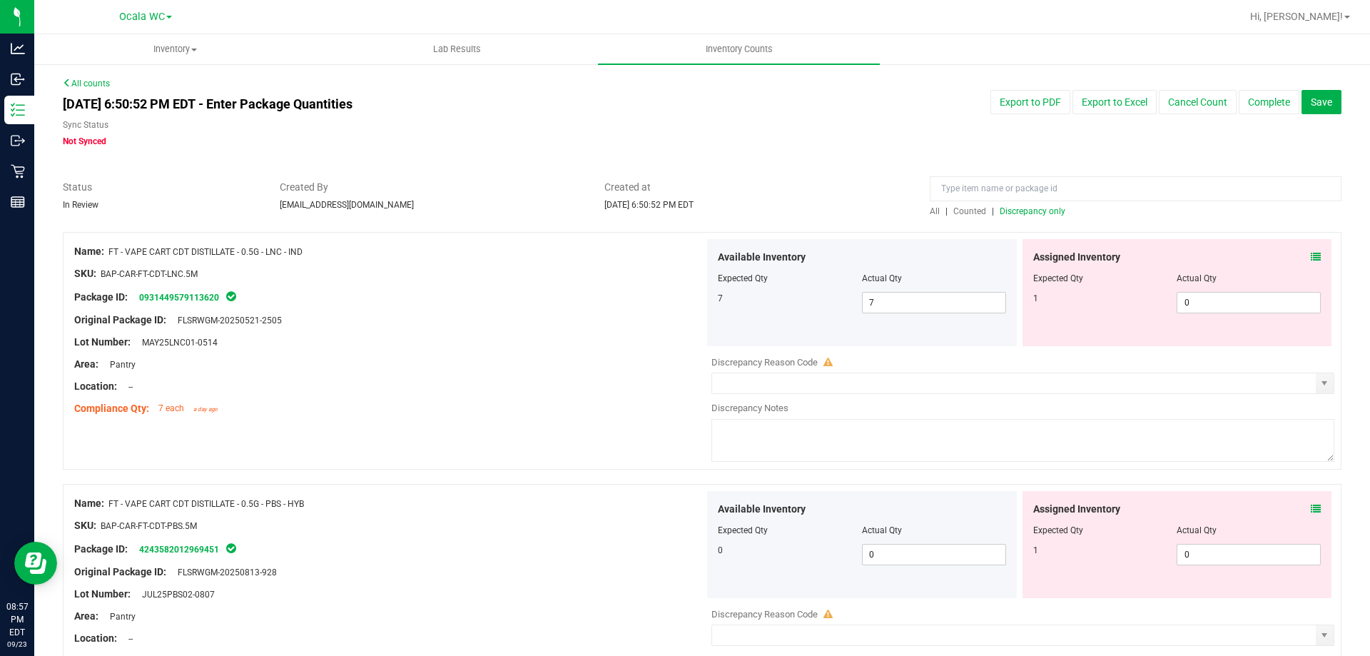
click at [1297, 498] on div "Assigned Inventory Expected Qty Actual Qty 1 0 0" at bounding box center [1178, 544] width 310 height 107
click at [1311, 502] on span at bounding box center [1316, 509] width 10 height 15
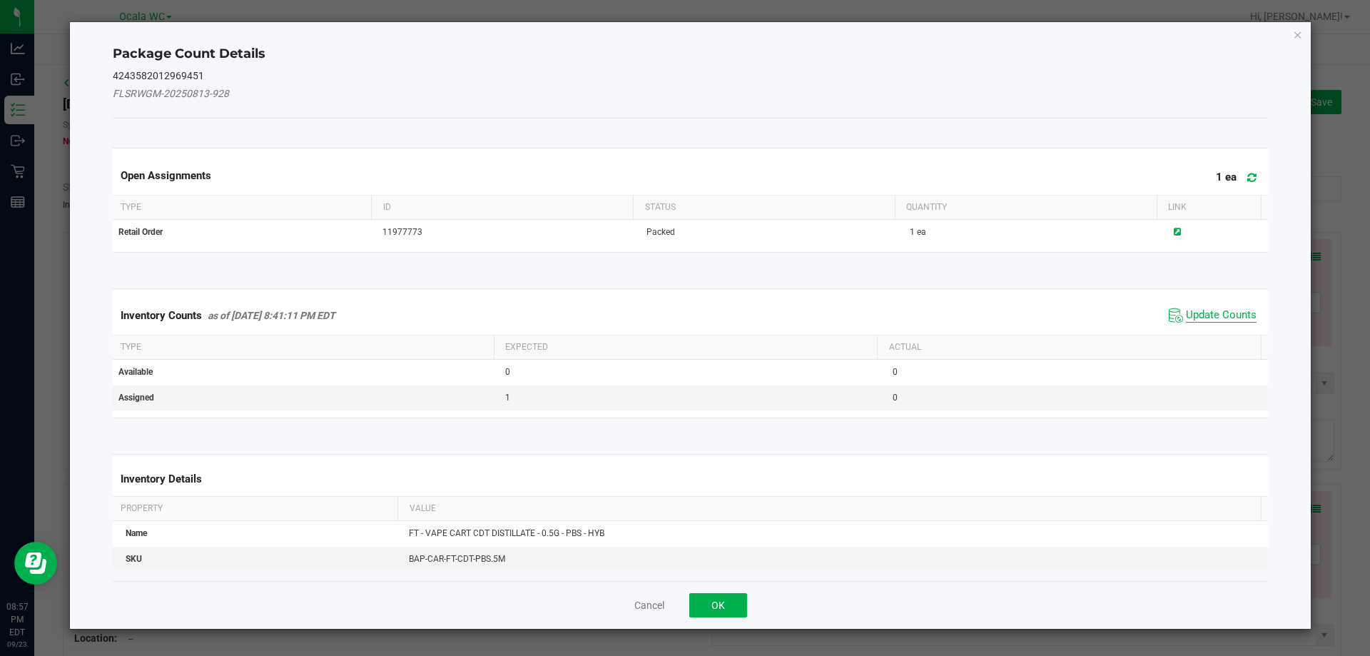
click at [1217, 318] on span "Update Counts" at bounding box center [1221, 315] width 71 height 14
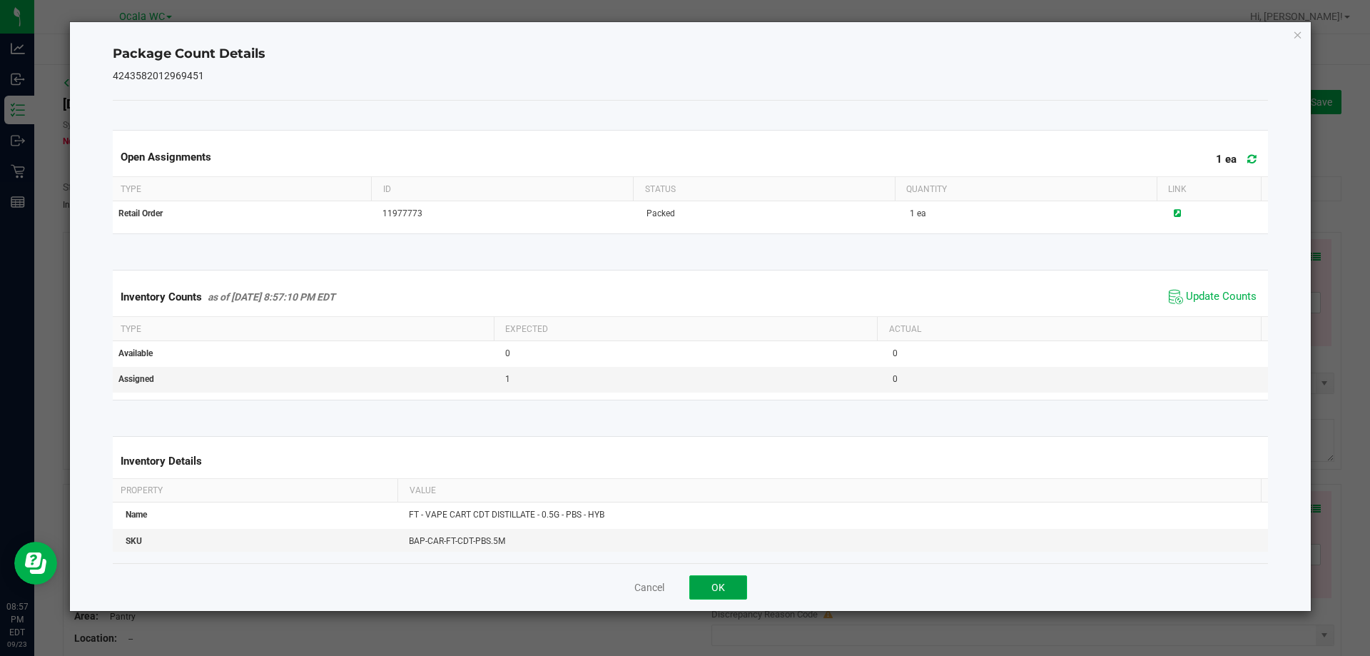
click at [706, 582] on button "OK" at bounding box center [718, 587] width 58 height 24
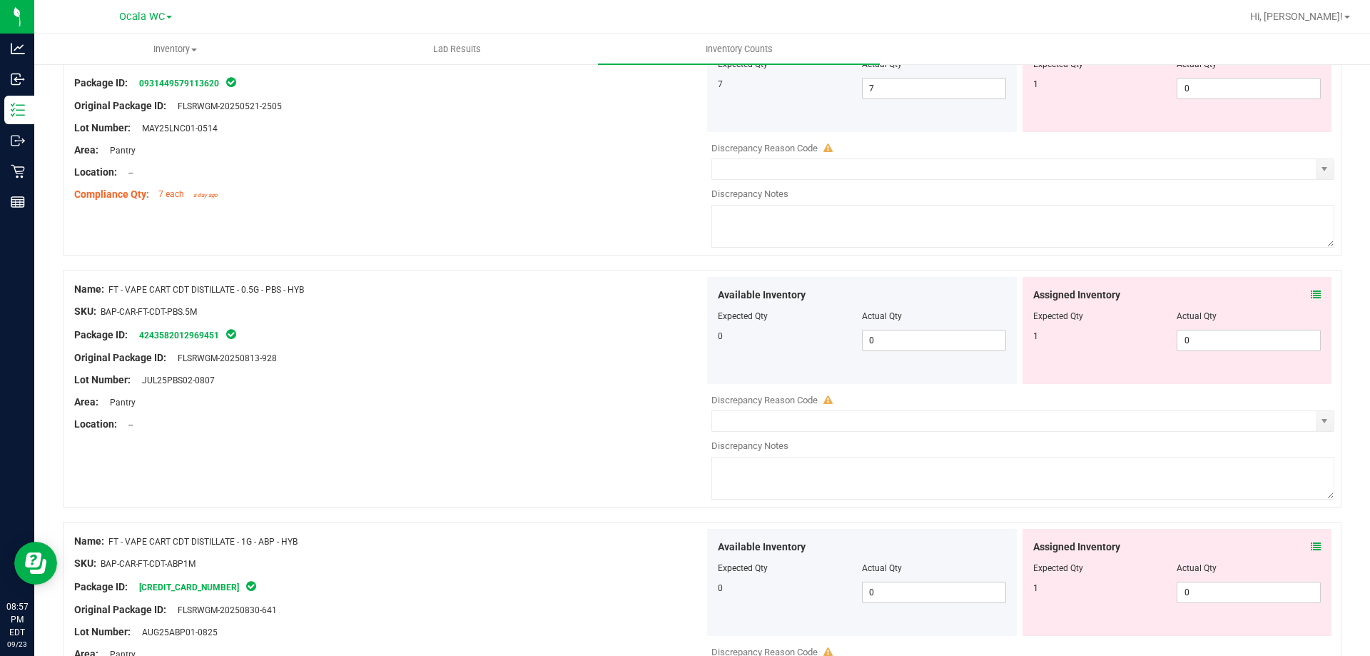
scroll to position [428, 0]
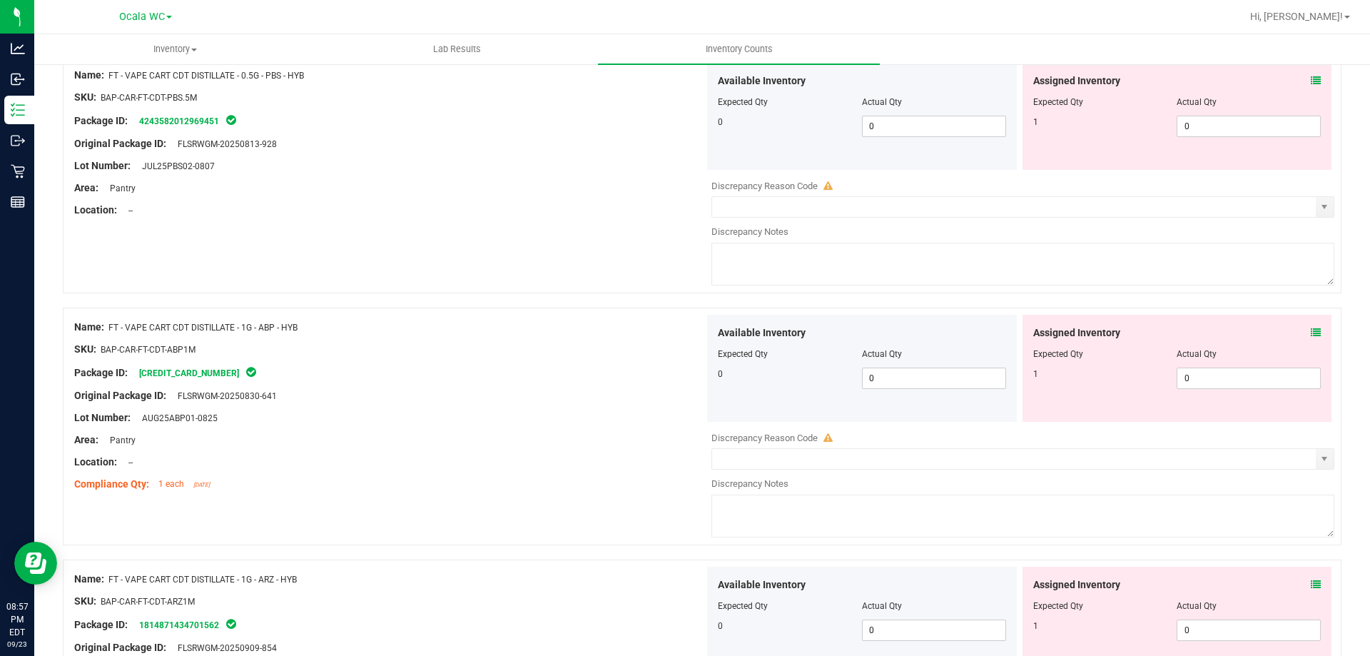
click at [1311, 332] on icon at bounding box center [1316, 333] width 10 height 10
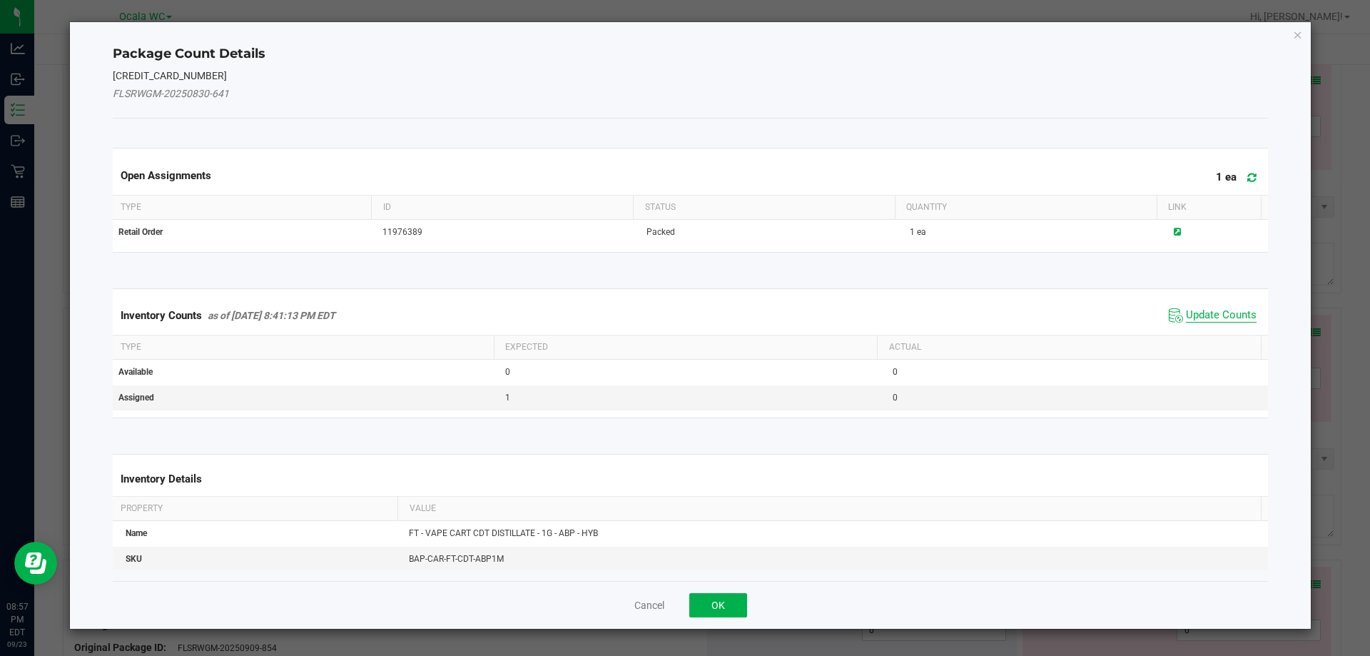
click at [1220, 320] on span "Update Counts" at bounding box center [1221, 315] width 71 height 14
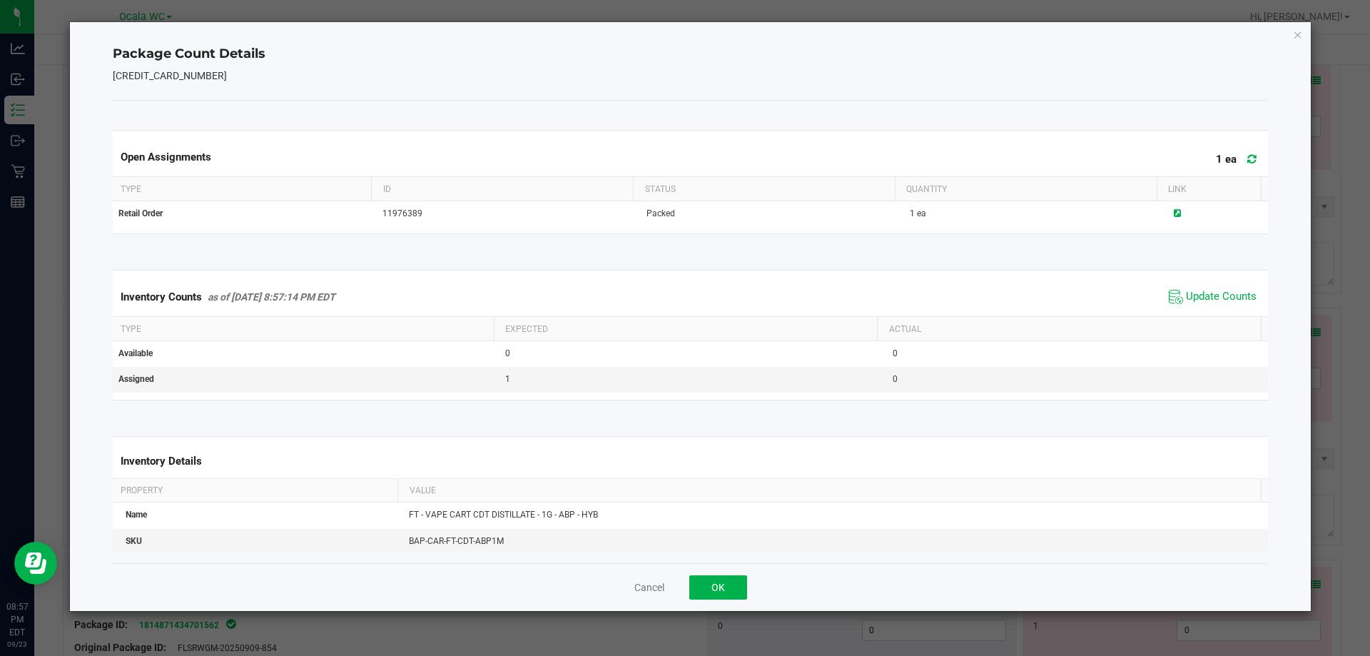
click at [764, 573] on div "Cancel OK" at bounding box center [691, 587] width 1156 height 48
click at [759, 587] on div "Cancel OK" at bounding box center [691, 587] width 1156 height 48
click at [747, 579] on div "Cancel OK" at bounding box center [691, 587] width 1156 height 48
click at [742, 583] on button "OK" at bounding box center [718, 587] width 58 height 24
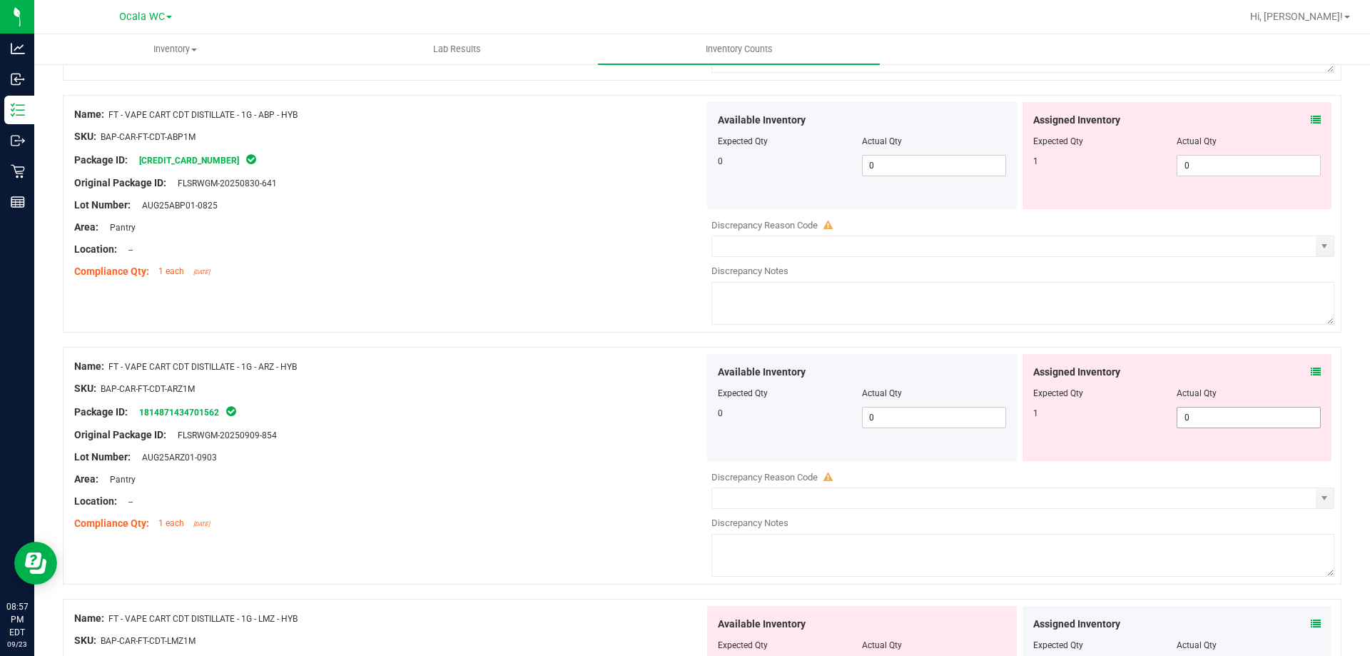
scroll to position [642, 0]
drag, startPoint x: 1317, startPoint y: 367, endPoint x: 1268, endPoint y: 374, distance: 49.7
click at [1285, 372] on div "Assigned Inventory Expected Qty Actual Qty 1 0 0" at bounding box center [1178, 406] width 310 height 107
click at [1311, 370] on icon at bounding box center [1316, 370] width 10 height 10
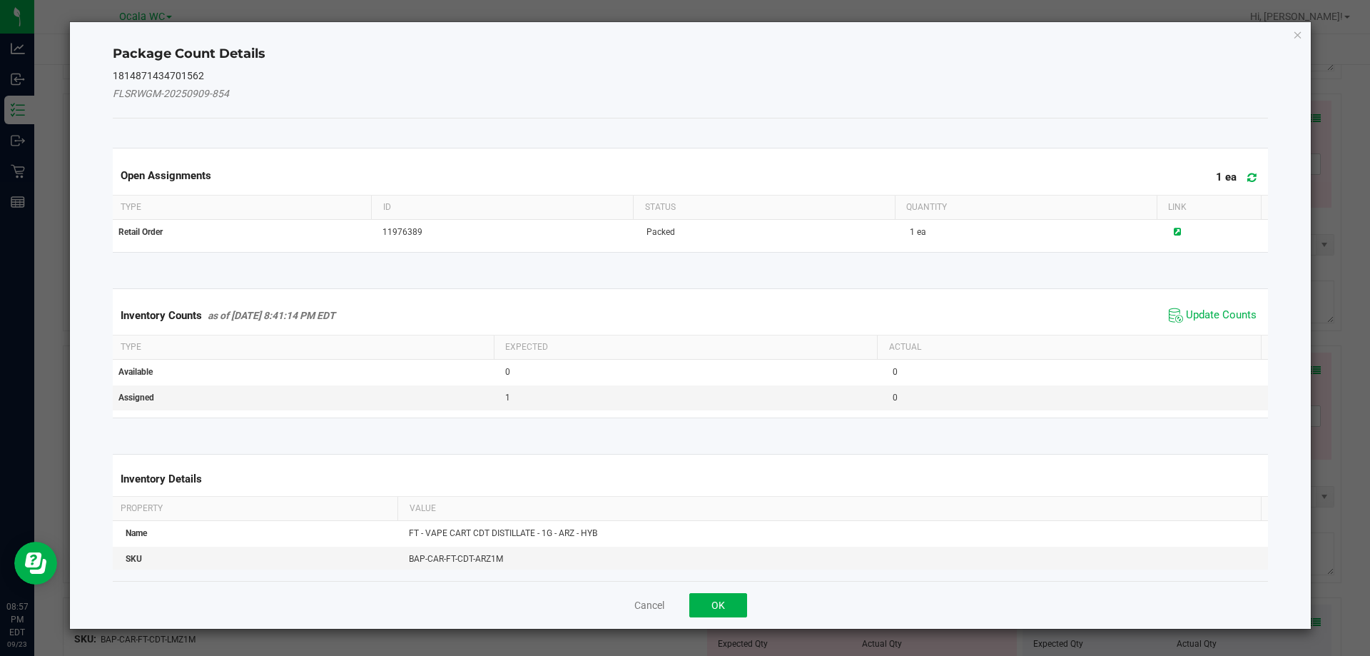
click at [1200, 327] on div "Inventory Counts as of [DATE] 8:41:14 PM EDT Update Counts" at bounding box center [691, 315] width 1162 height 39
click at [1198, 320] on span "Update Counts" at bounding box center [1221, 315] width 71 height 14
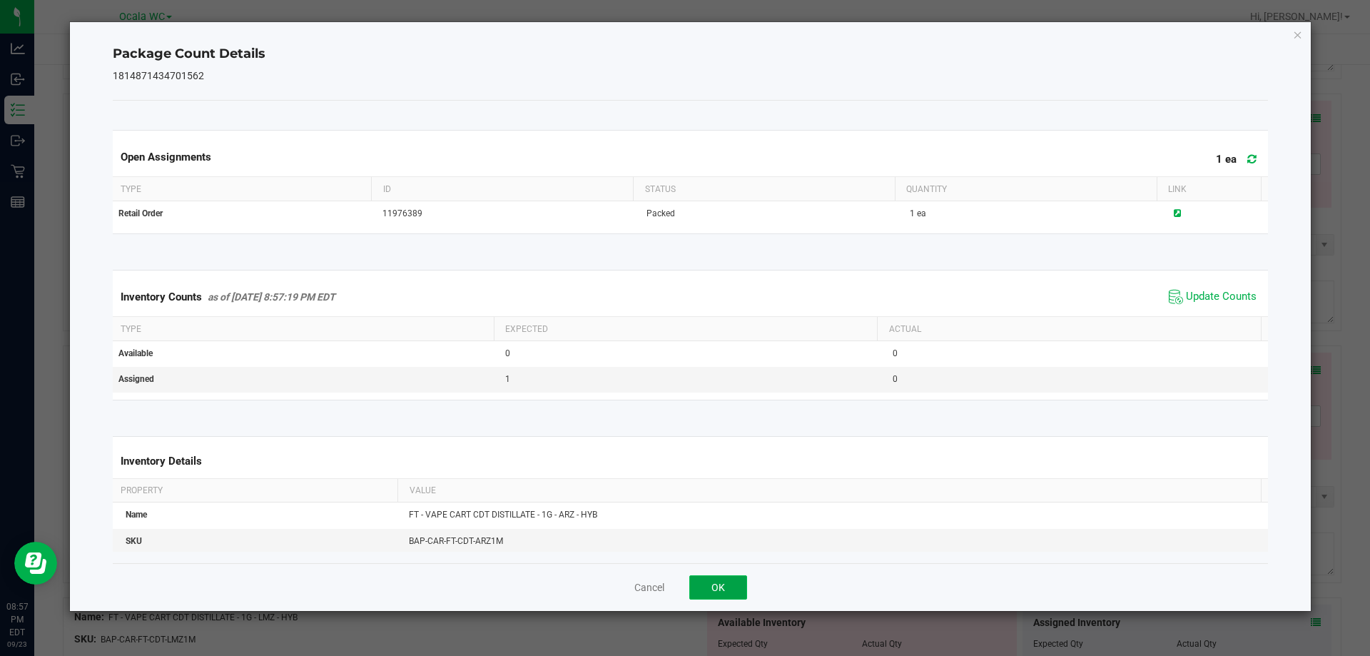
click at [742, 581] on button "OK" at bounding box center [718, 587] width 58 height 24
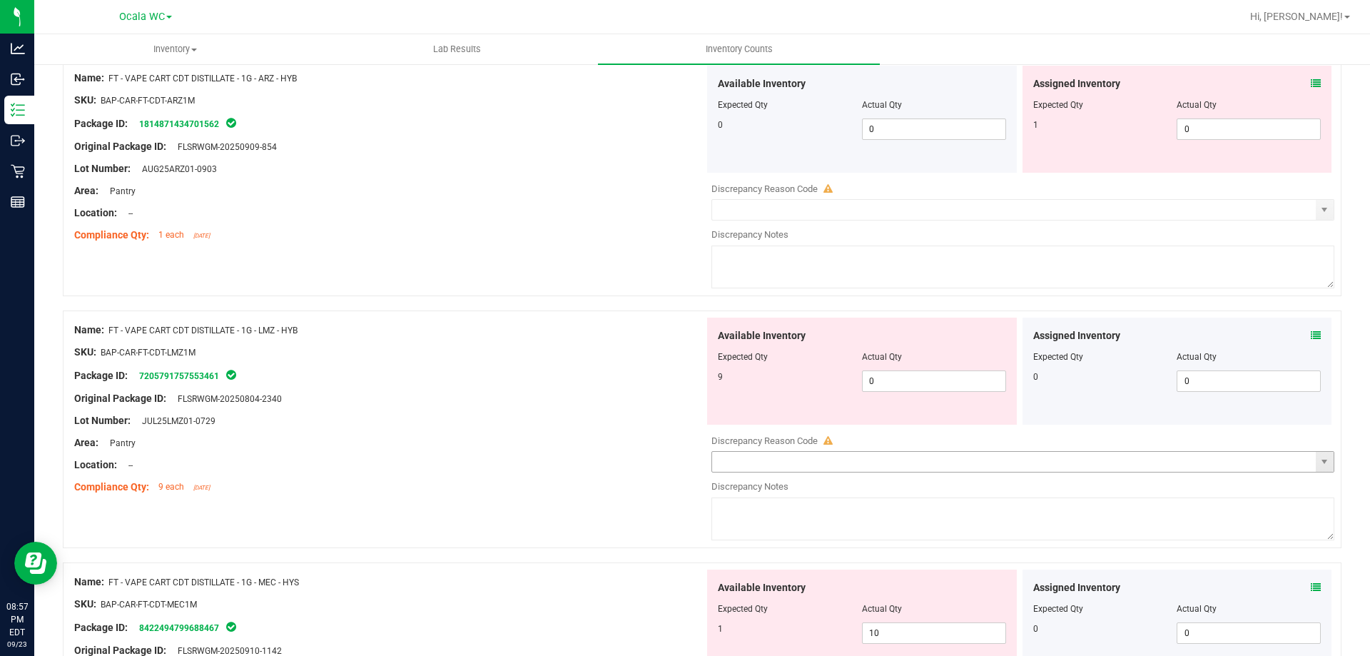
scroll to position [999, 0]
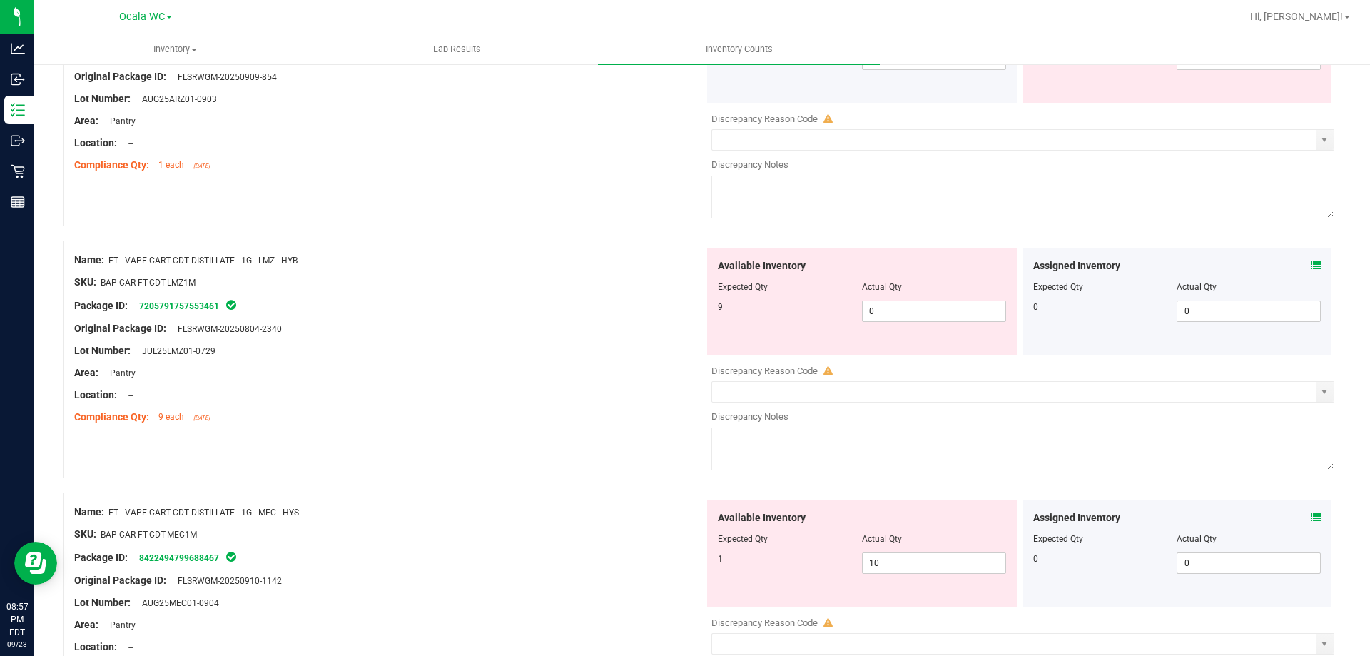
drag, startPoint x: 1317, startPoint y: 255, endPoint x: 1306, endPoint y: 259, distance: 11.5
click at [1306, 258] on div "Assigned Inventory Expected Qty Actual Qty 0 0 0" at bounding box center [1178, 301] width 310 height 107
click at [1311, 259] on span at bounding box center [1316, 265] width 10 height 15
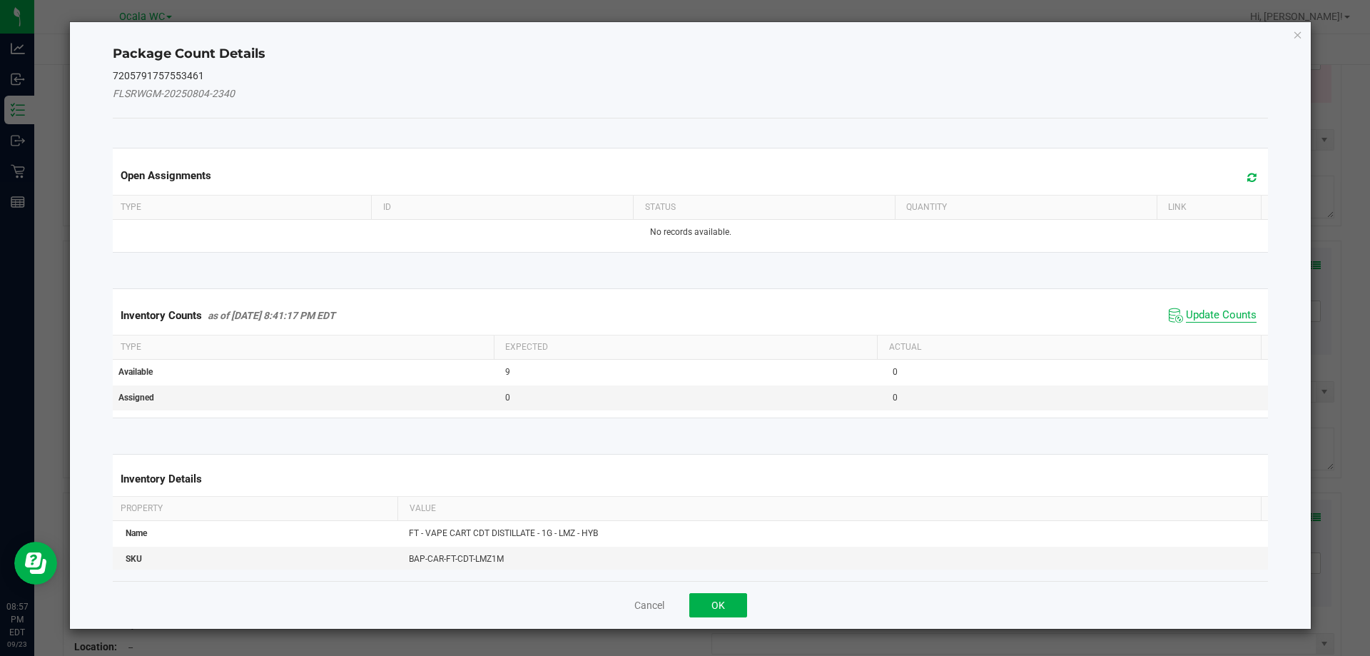
click at [1215, 310] on span "Update Counts" at bounding box center [1221, 315] width 71 height 14
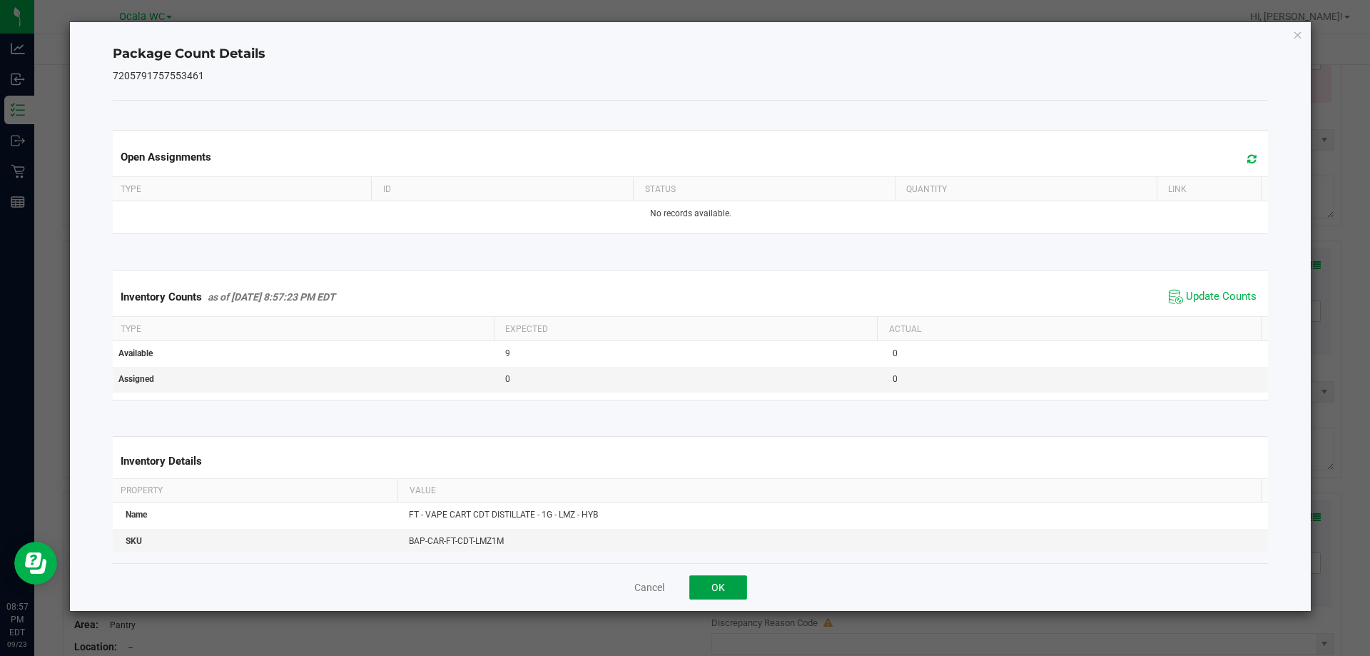
click at [724, 591] on button "OK" at bounding box center [718, 587] width 58 height 24
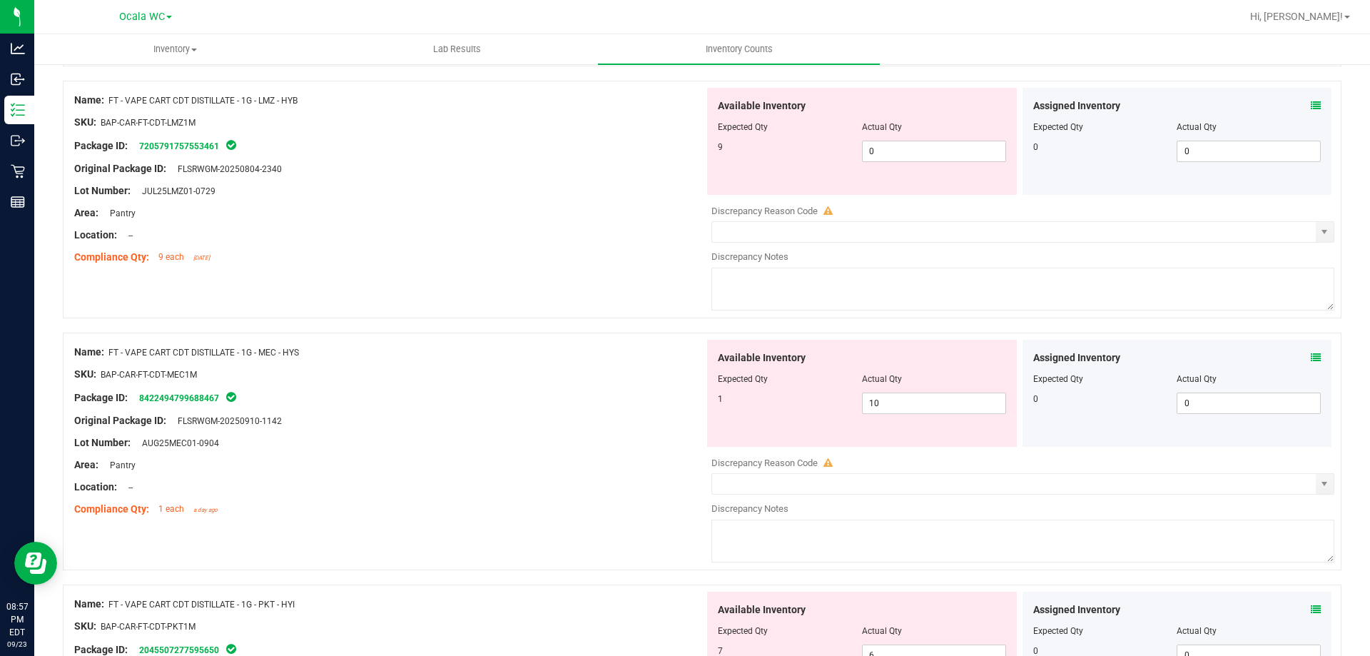
scroll to position [1213, 0]
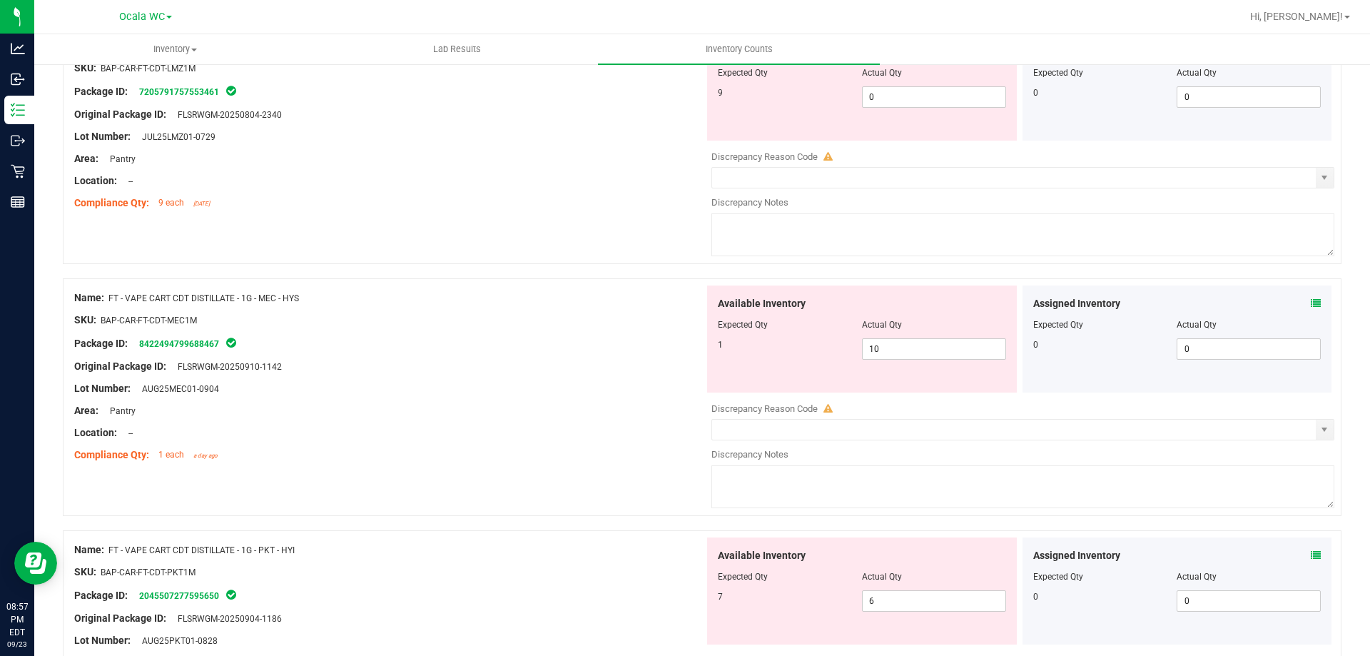
click at [1311, 298] on icon at bounding box center [1316, 303] width 10 height 10
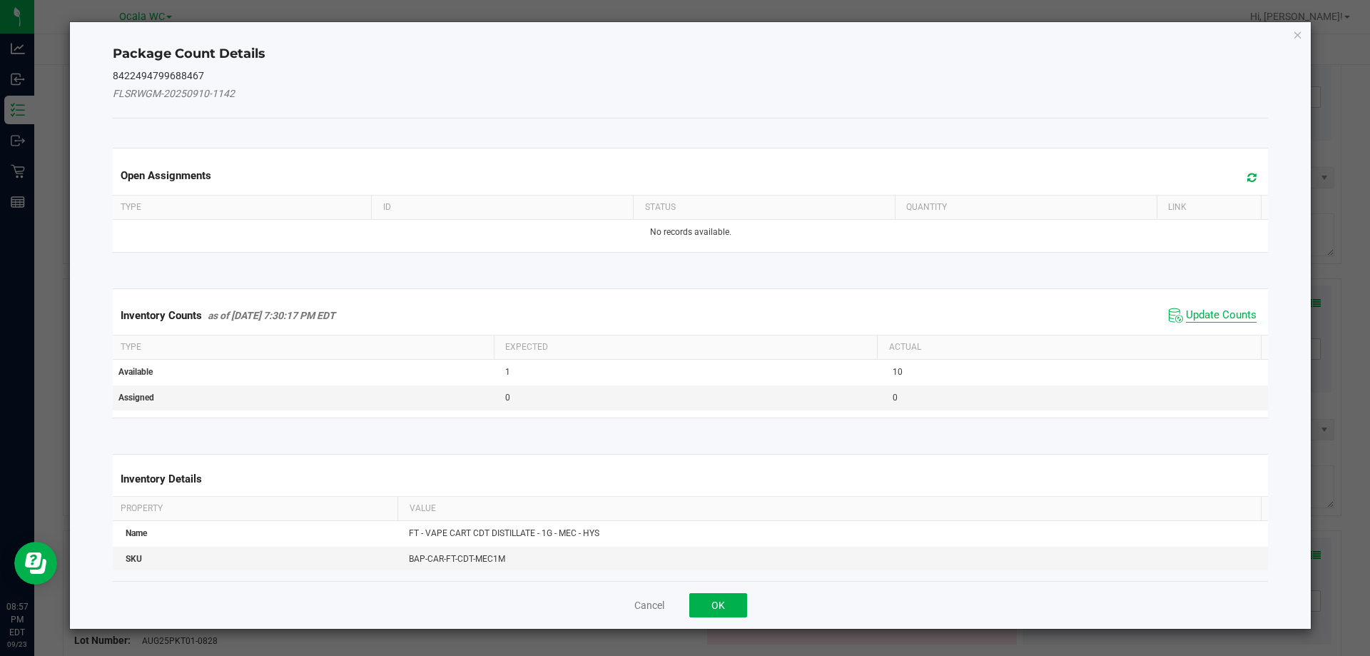
click at [1211, 313] on span "Update Counts" at bounding box center [1221, 315] width 71 height 14
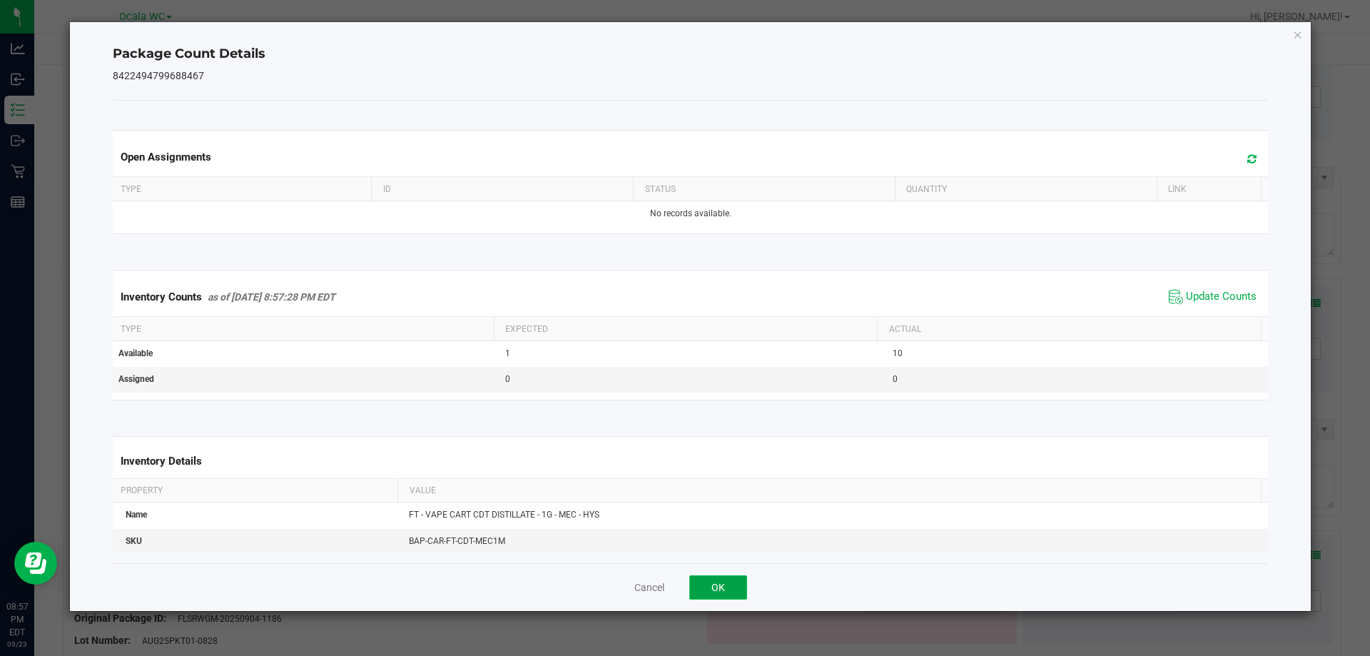
click at [715, 598] on button "OK" at bounding box center [718, 587] width 58 height 24
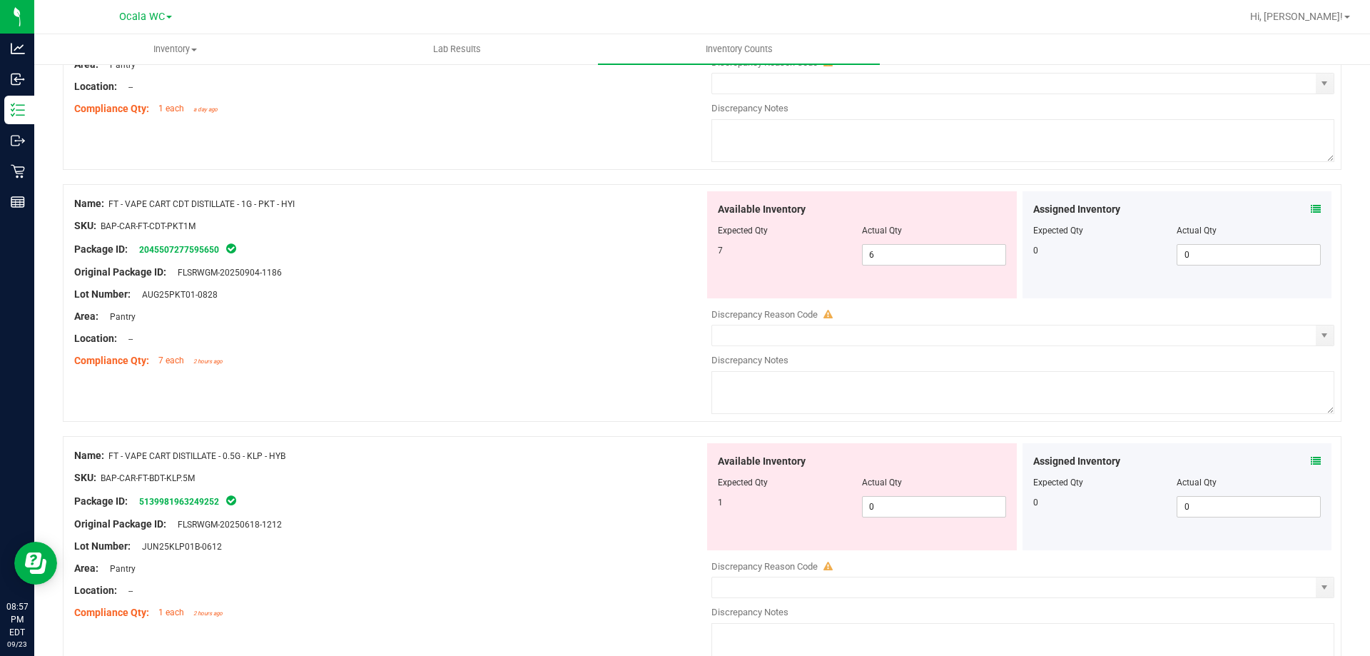
scroll to position [1570, 0]
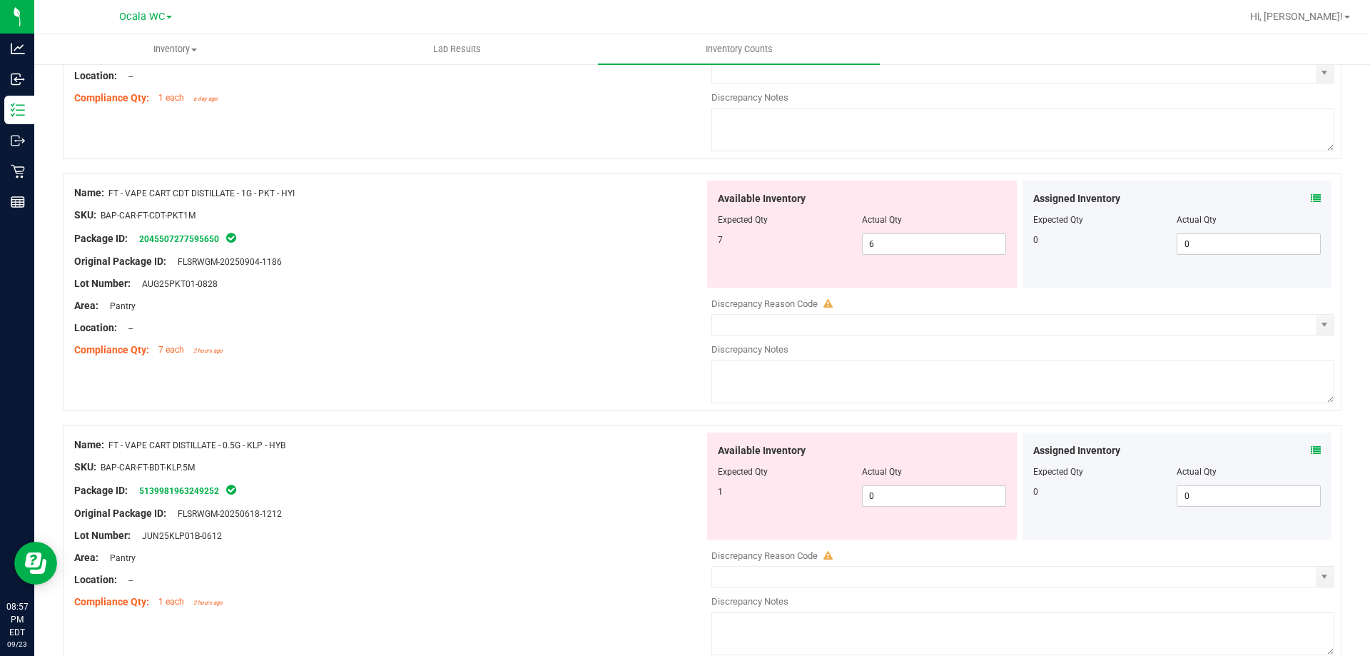
click at [1311, 198] on icon at bounding box center [1316, 198] width 10 height 10
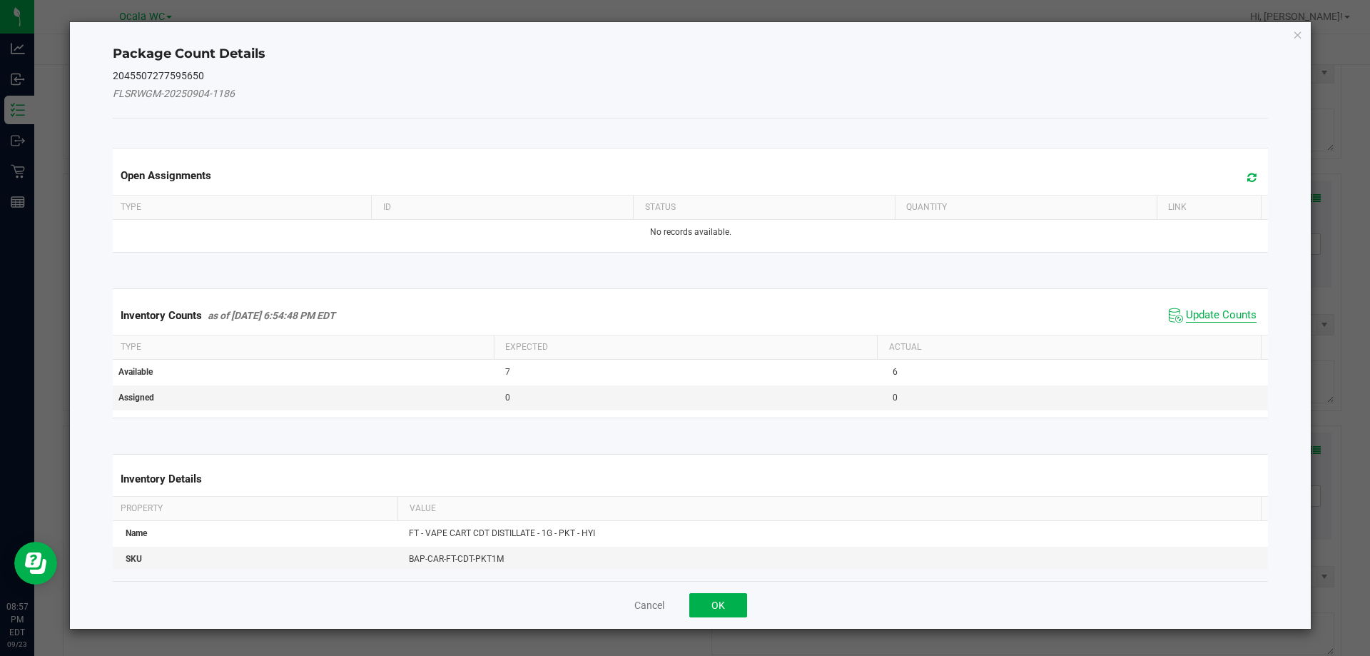
click at [1189, 310] on span "Update Counts" at bounding box center [1221, 315] width 71 height 14
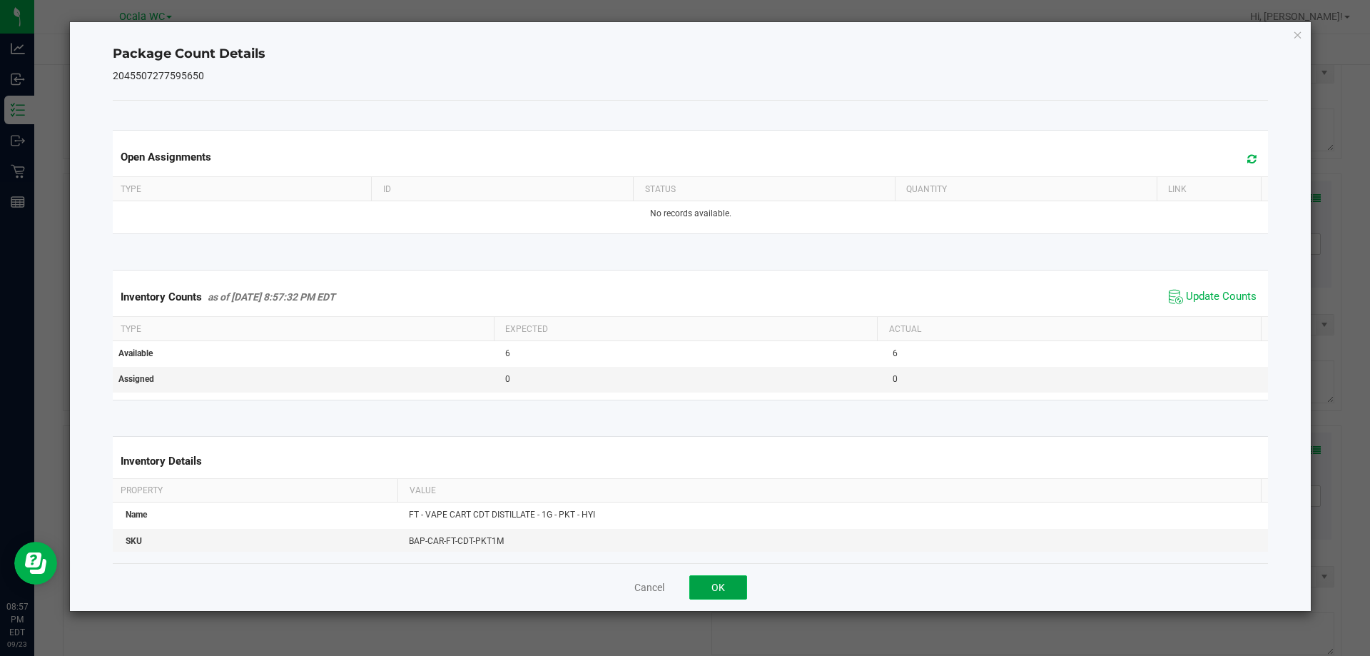
click at [726, 577] on button "OK" at bounding box center [718, 587] width 58 height 24
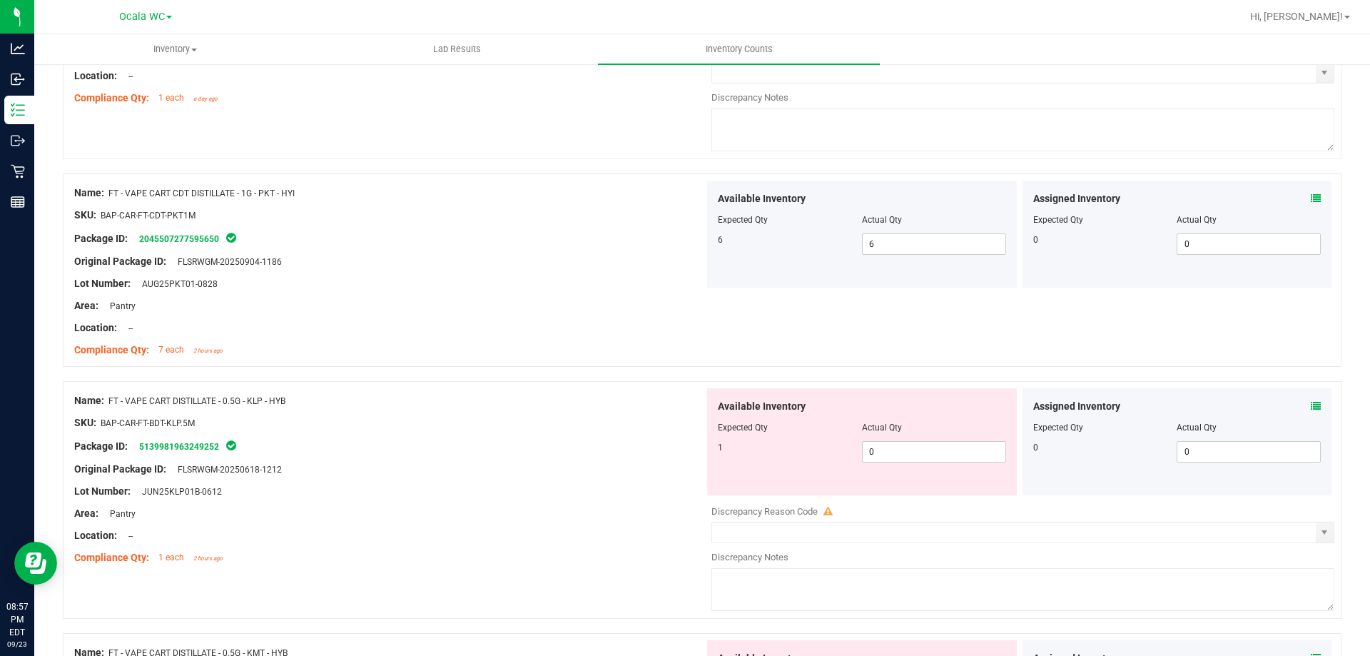
click at [1317, 400] on div "Assigned Inventory Expected Qty Actual Qty 0 0 0" at bounding box center [1178, 441] width 310 height 107
click at [1313, 398] on div "Assigned Inventory Expected Qty Actual Qty 0 0 0" at bounding box center [1178, 441] width 310 height 107
drag, startPoint x: 1313, startPoint y: 398, endPoint x: 1305, endPoint y: 399, distance: 7.9
click at [1309, 398] on div "Assigned Inventory Expected Qty Actual Qty 0 0 0" at bounding box center [1178, 441] width 310 height 107
click at [1311, 400] on span at bounding box center [1316, 406] width 10 height 15
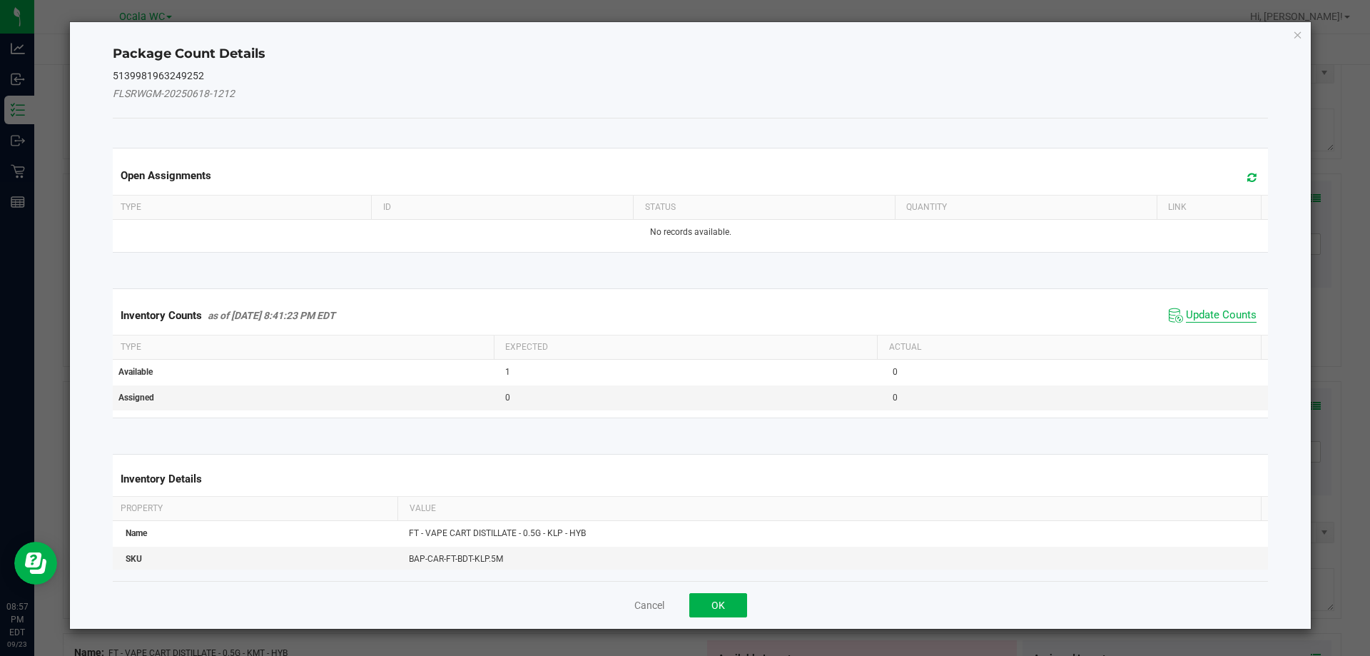
click at [1203, 310] on span "Update Counts" at bounding box center [1221, 315] width 71 height 14
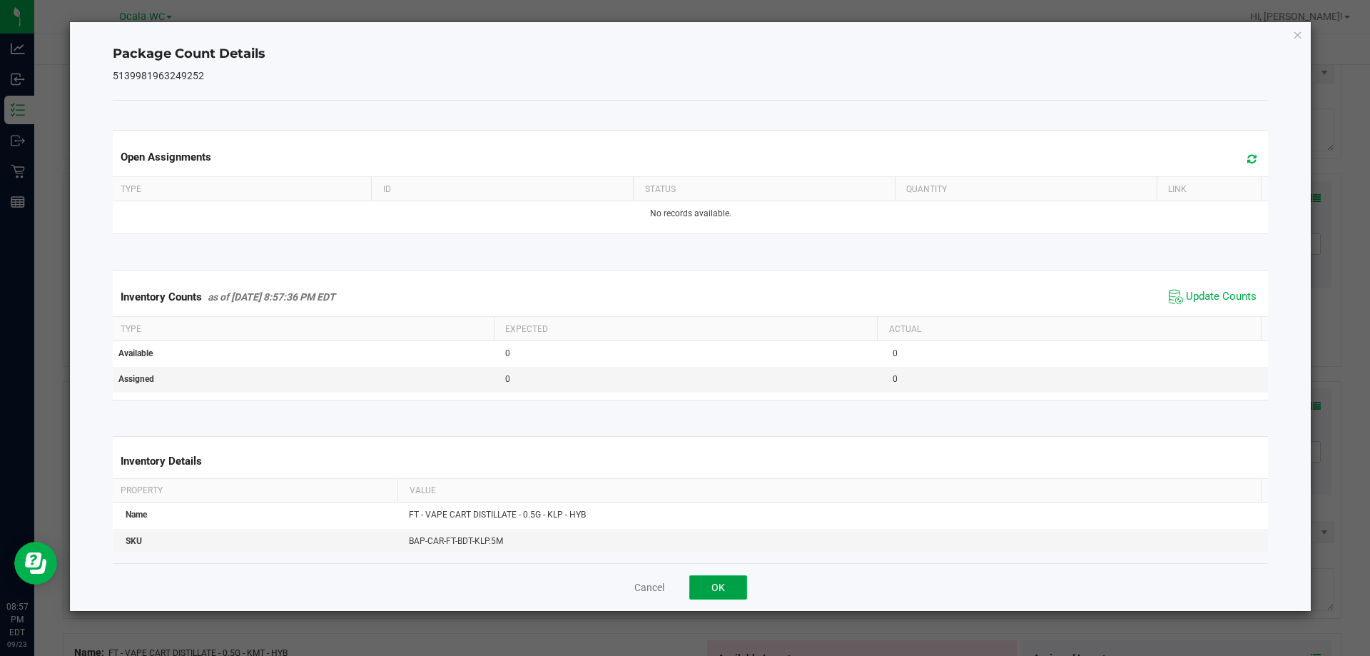
click at [740, 584] on button "OK" at bounding box center [718, 587] width 58 height 24
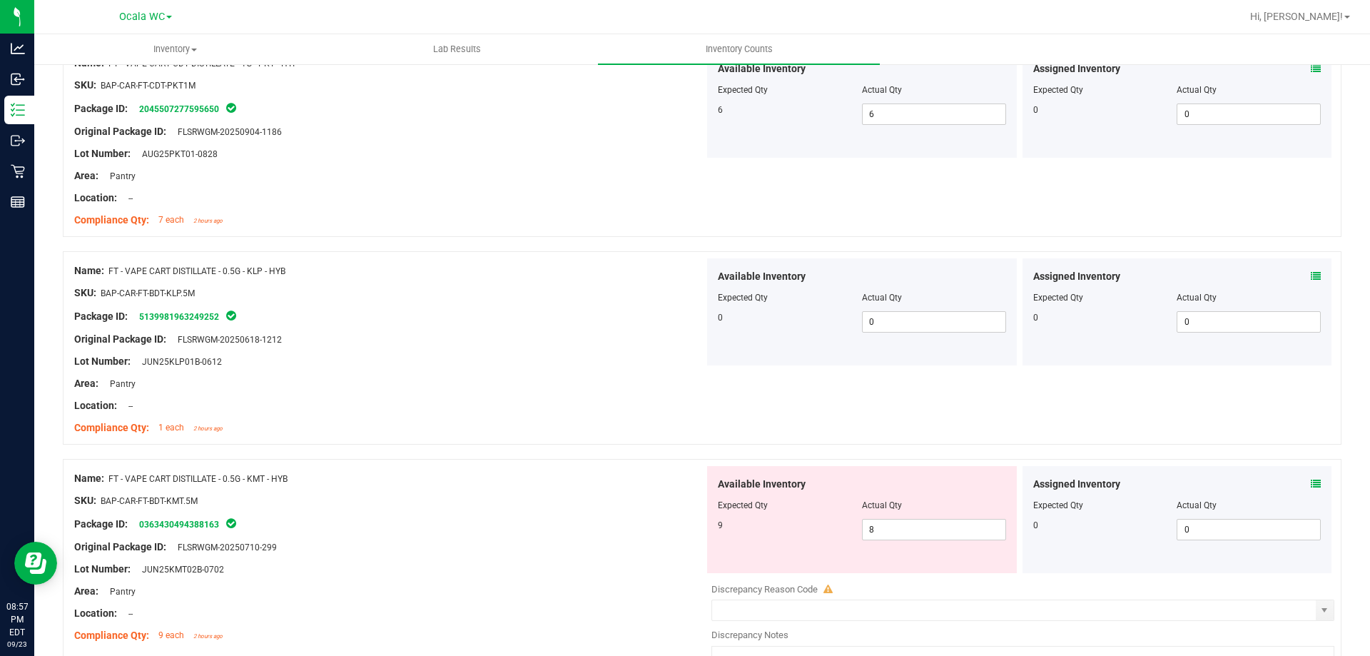
scroll to position [1855, 0]
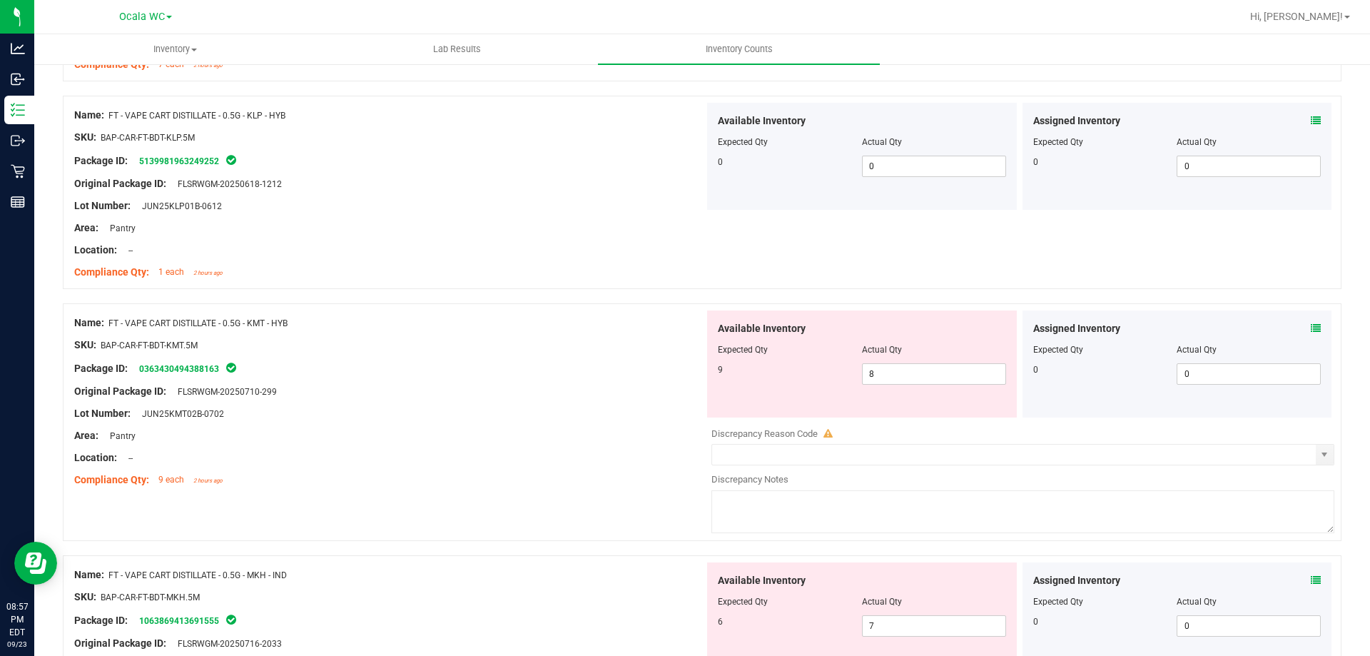
click at [1311, 323] on icon at bounding box center [1316, 328] width 10 height 10
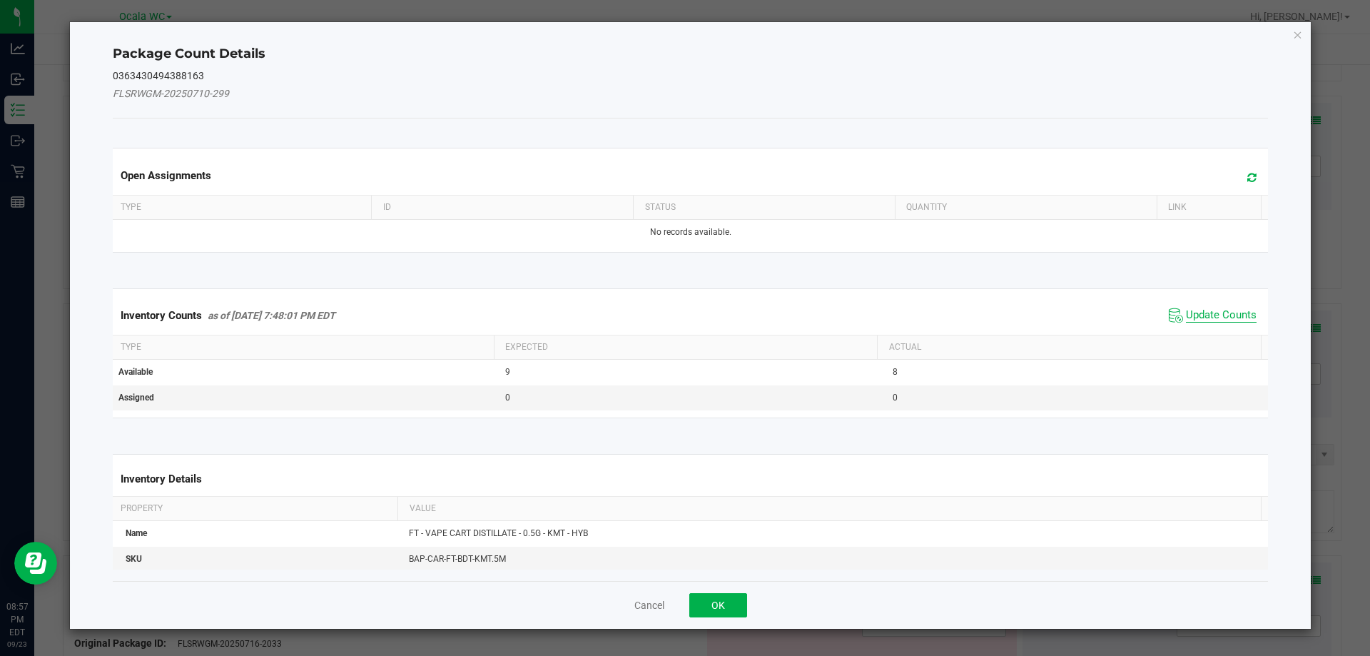
click at [1206, 322] on span "Update Counts" at bounding box center [1221, 315] width 71 height 14
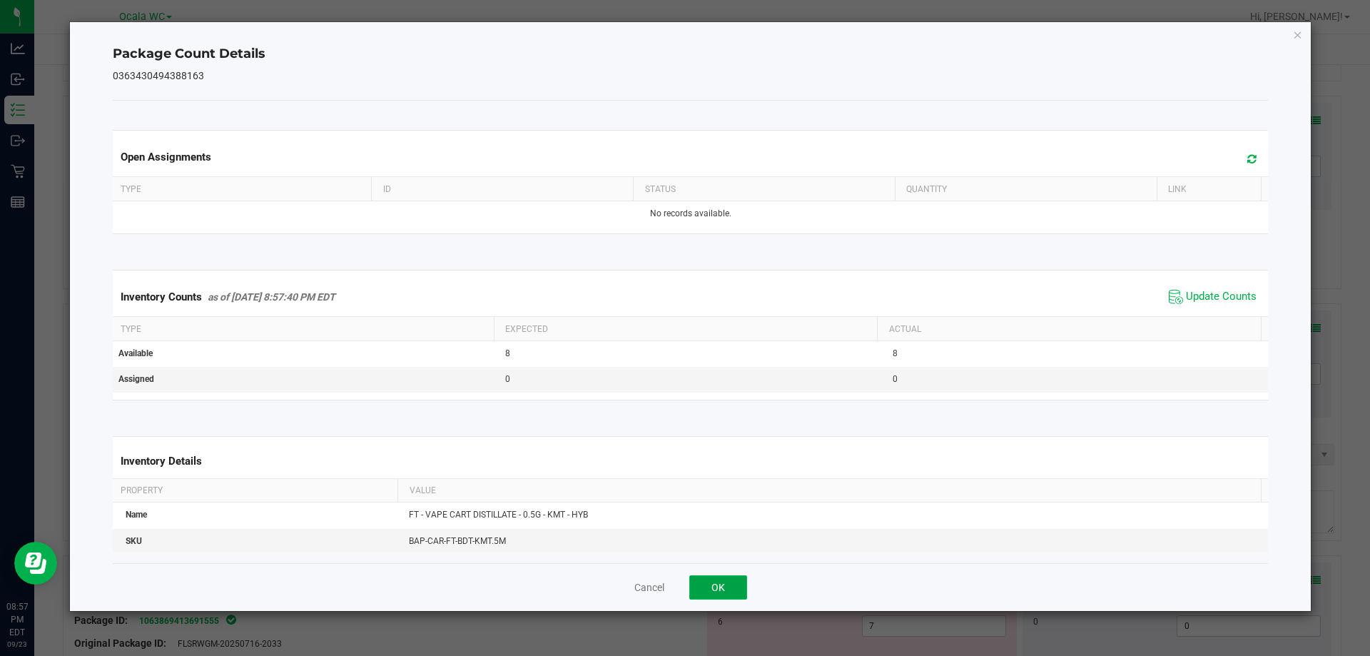
click at [743, 587] on button "OK" at bounding box center [718, 587] width 58 height 24
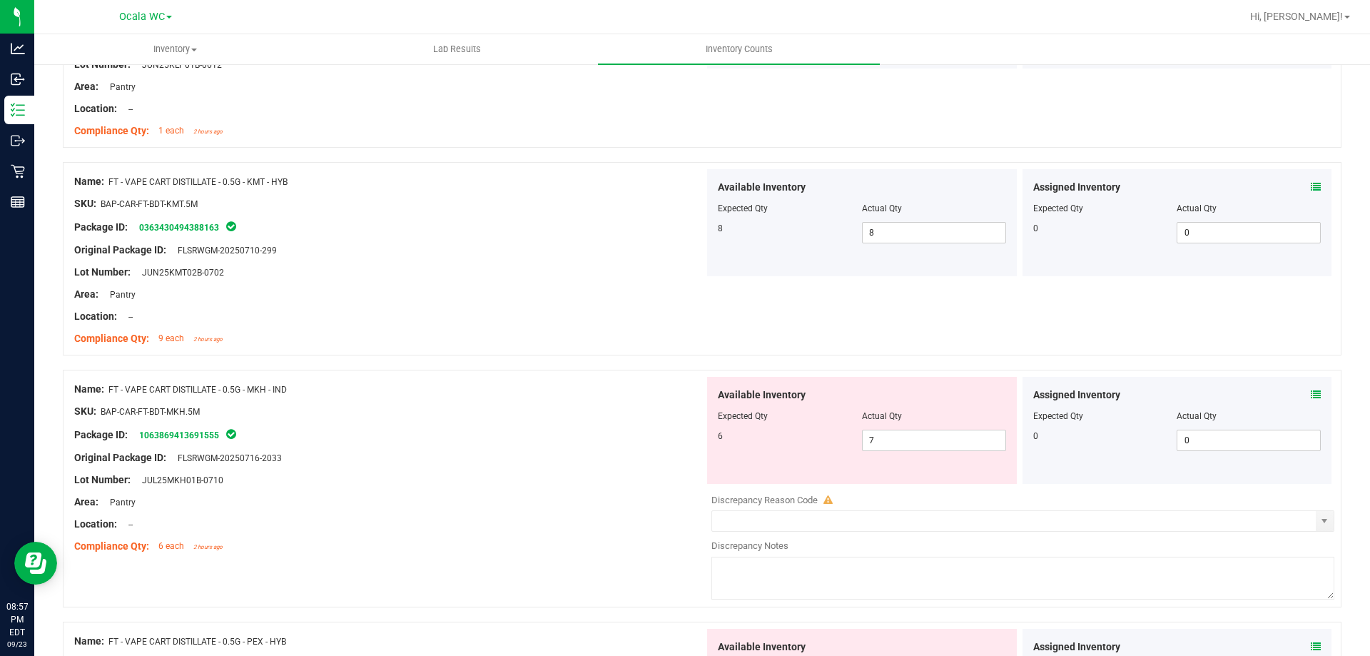
scroll to position [1998, 0]
click at [1311, 386] on span at bounding box center [1316, 393] width 10 height 15
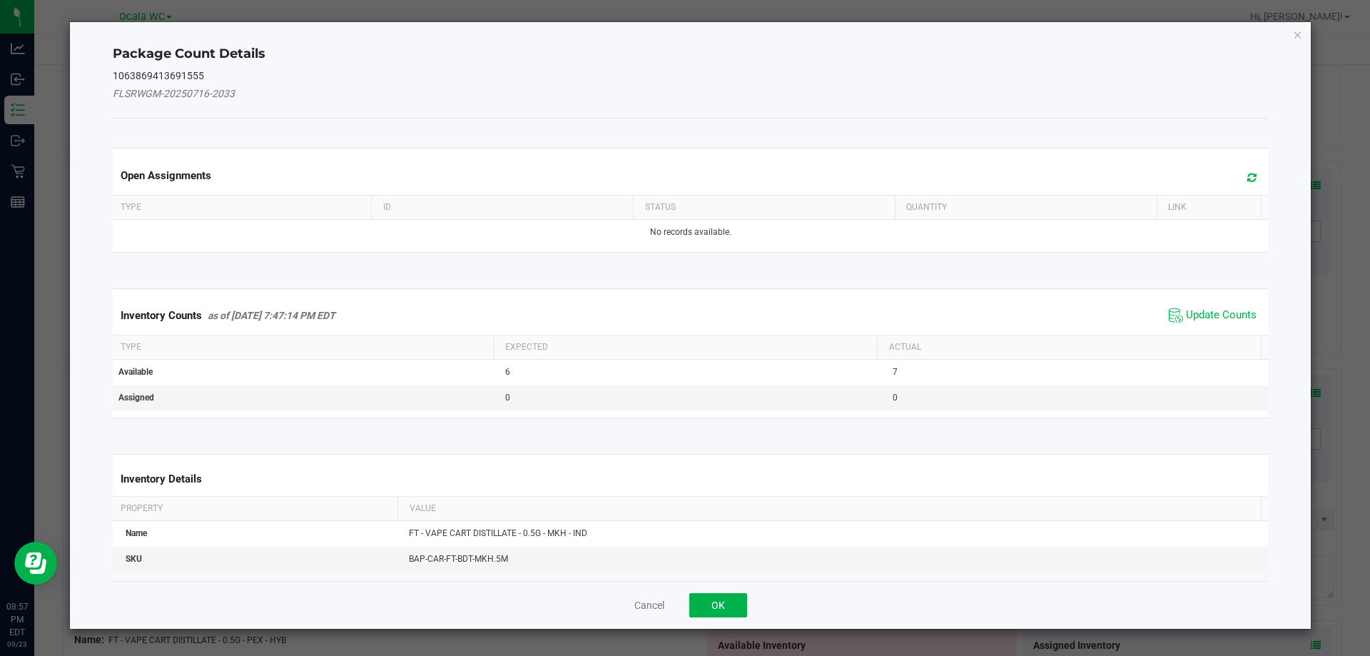
click at [1202, 323] on span "Update Counts" at bounding box center [1212, 315] width 95 height 21
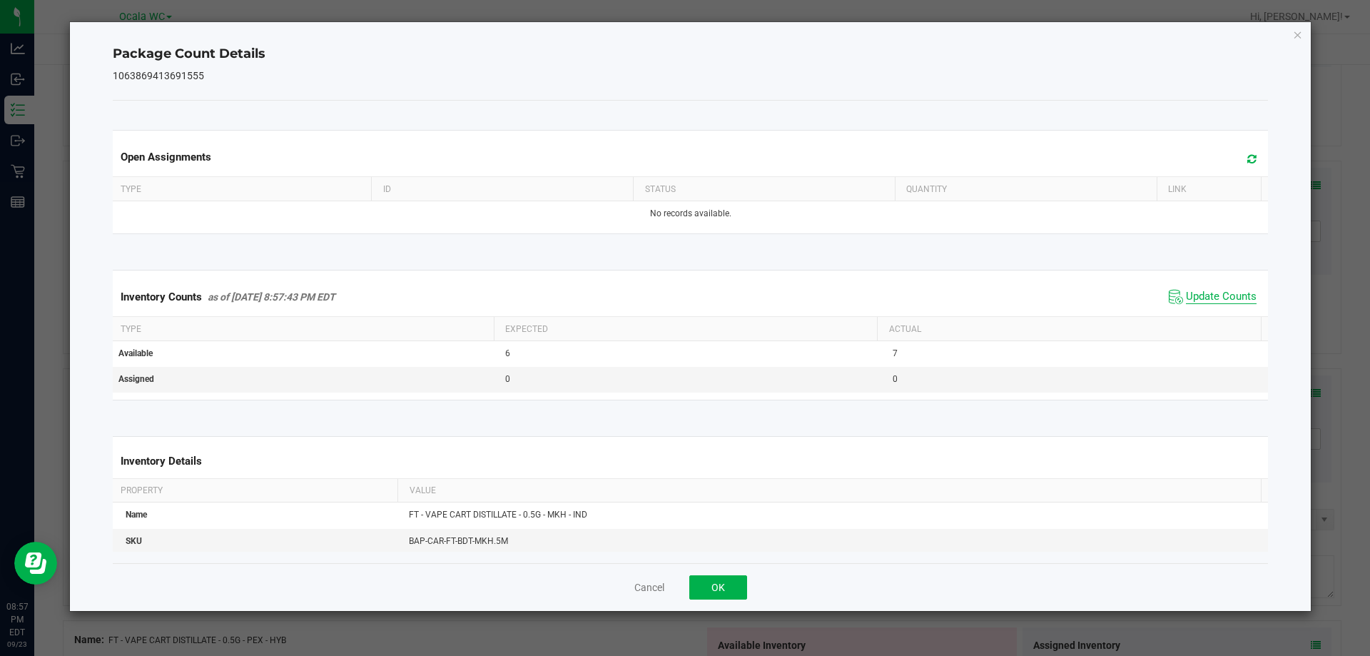
click at [1225, 293] on span "Update Counts" at bounding box center [1221, 297] width 71 height 14
click at [734, 587] on button "OK" at bounding box center [718, 587] width 58 height 24
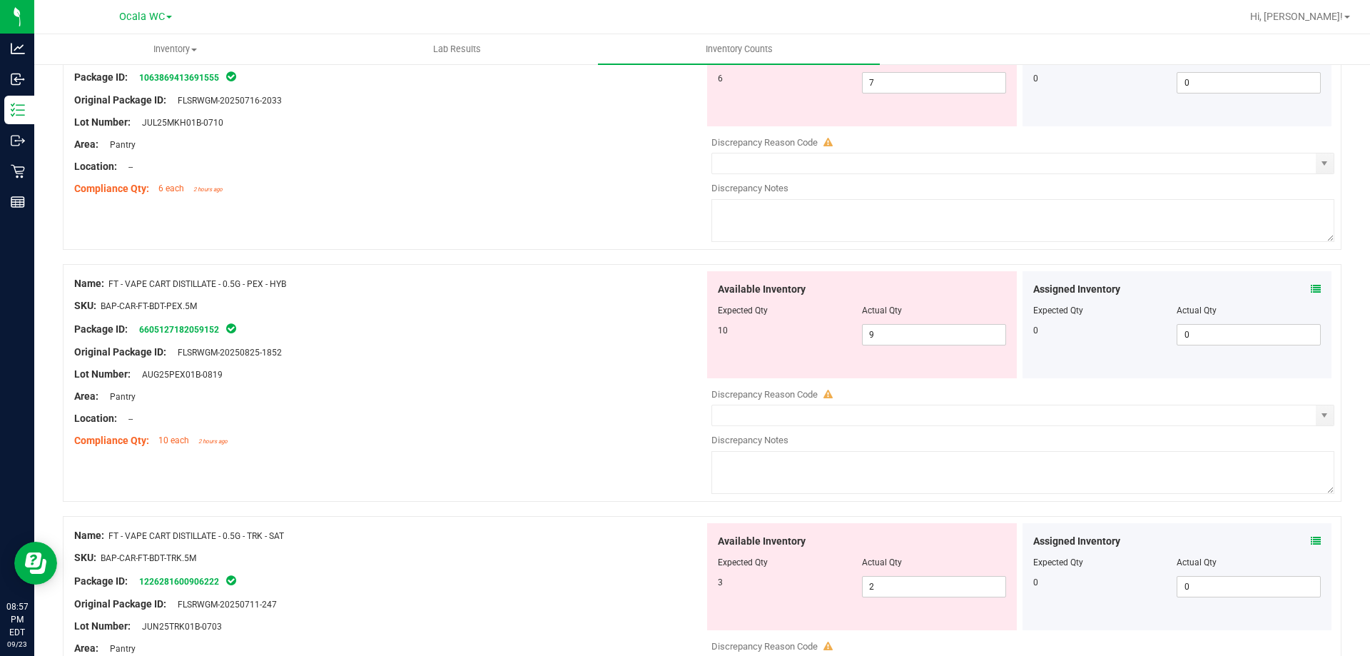
scroll to position [2355, 0]
click at [1311, 293] on span at bounding box center [1316, 288] width 10 height 15
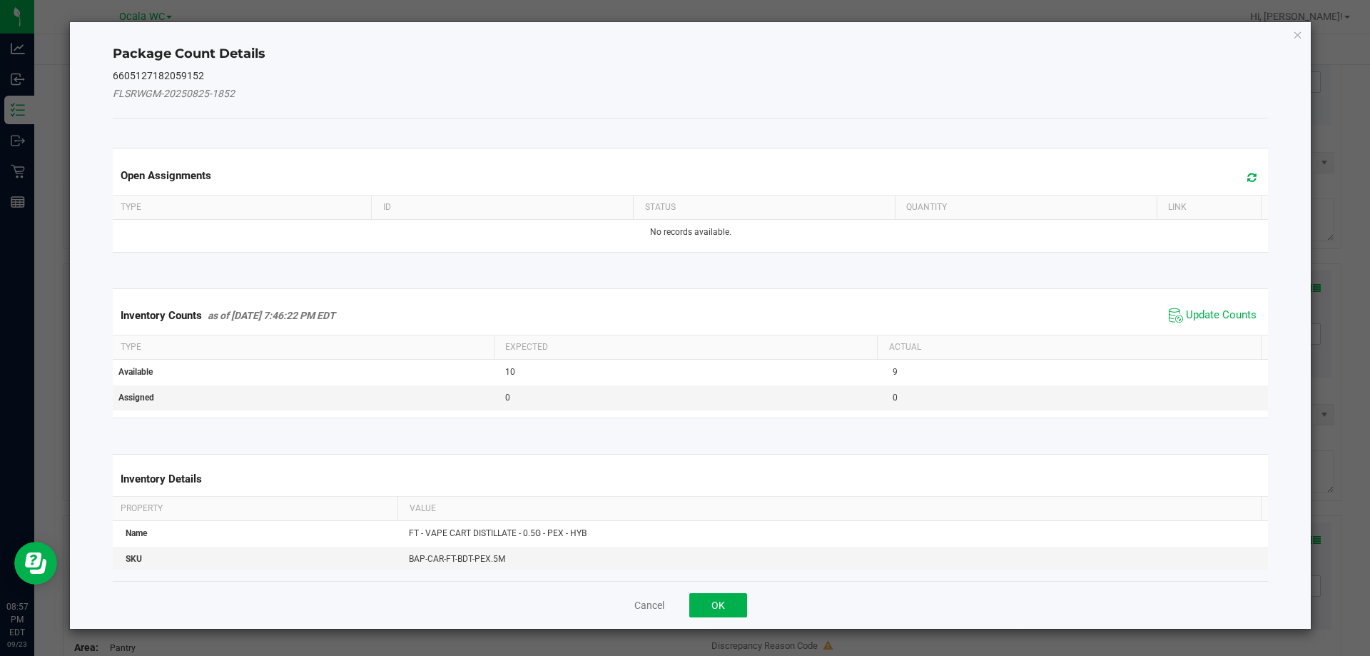
click at [1219, 305] on span "Update Counts" at bounding box center [1212, 315] width 95 height 21
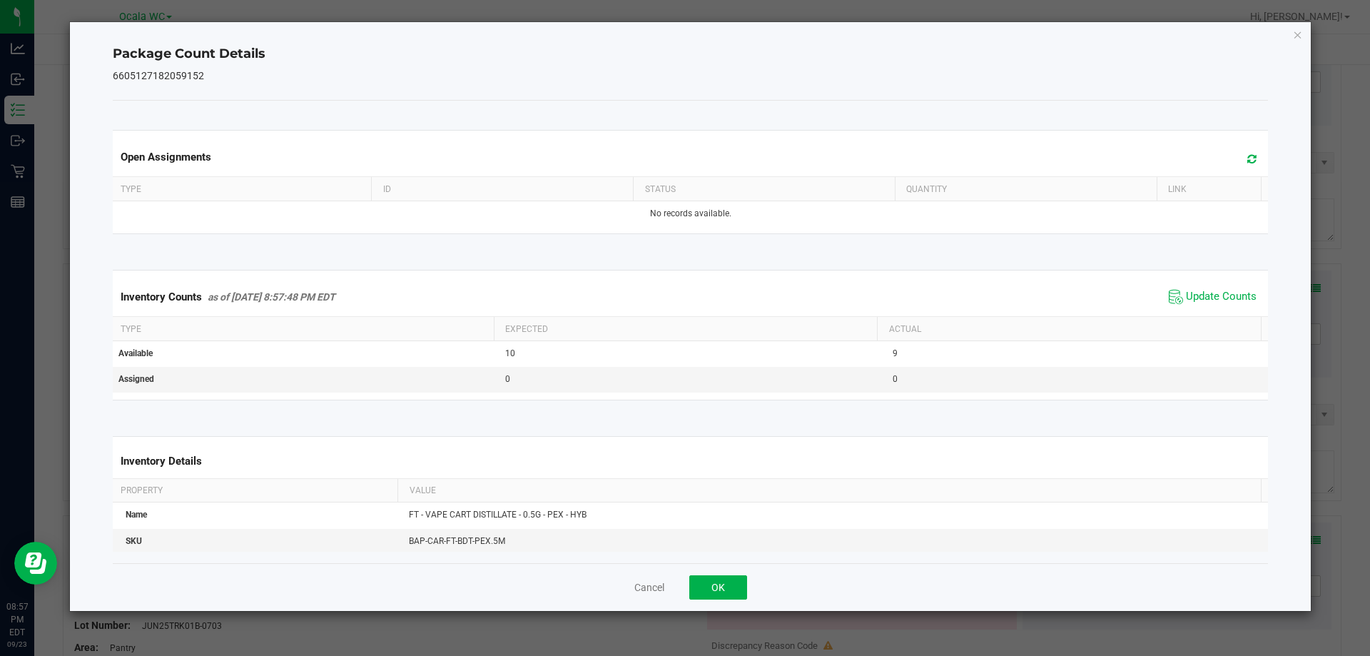
click at [1210, 312] on div "Inventory Counts as of [DATE] 8:57:48 PM EDT Update Counts" at bounding box center [691, 297] width 1162 height 39
click at [728, 590] on button "OK" at bounding box center [718, 587] width 58 height 24
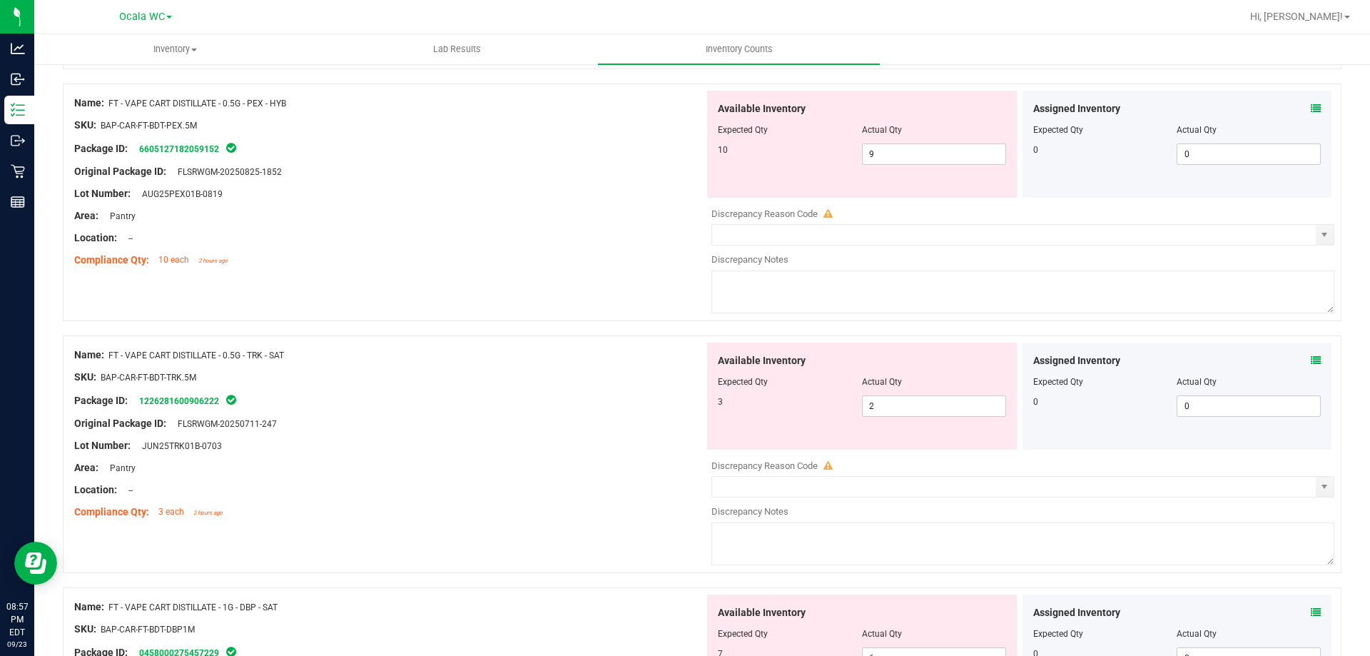
scroll to position [2569, 0]
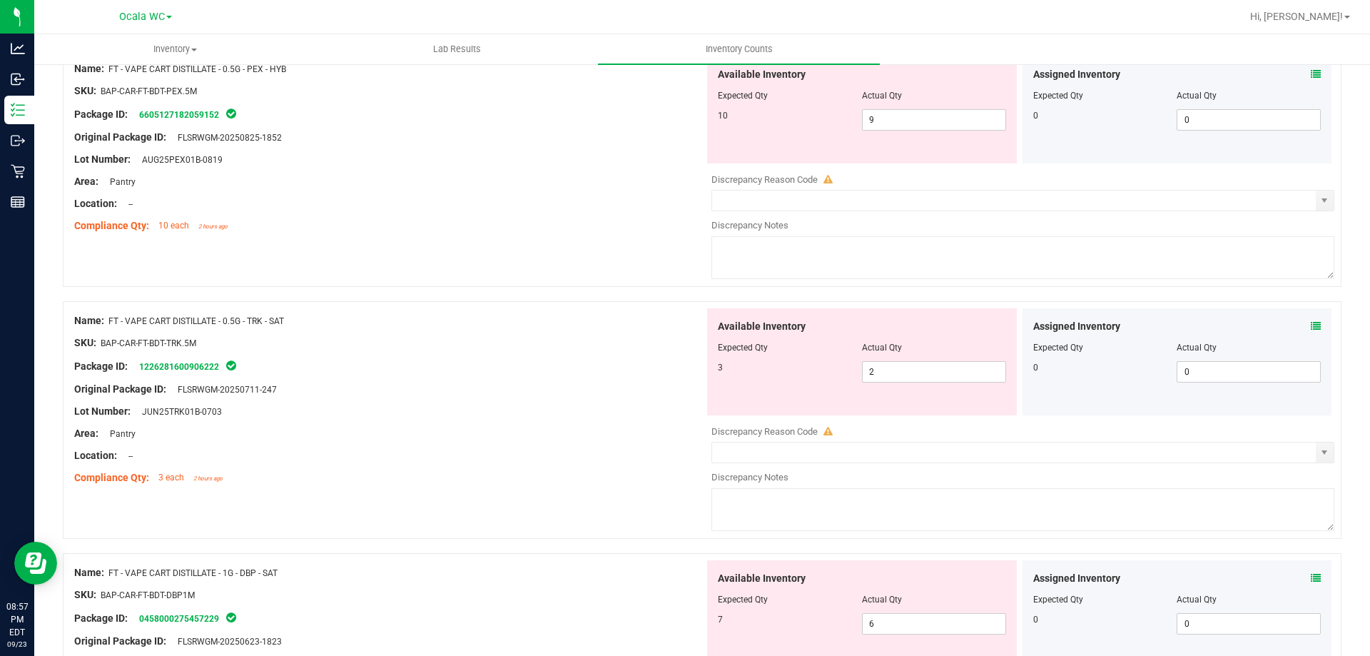
click at [1299, 320] on div "Assigned Inventory" at bounding box center [1177, 326] width 288 height 15
drag, startPoint x: 1327, startPoint y: 331, endPoint x: 1319, endPoint y: 330, distance: 7.3
click at [1322, 332] on div "Name: FT - VAPE CART DISTILLATE - 0.5G - TRK - SAT SKU: BAP-CAR-FT-BDT-TRK.5M P…" at bounding box center [702, 420] width 1279 height 238
drag, startPoint x: 1315, startPoint y: 322, endPoint x: 1302, endPoint y: 323, distance: 12.9
click at [1314, 322] on div "Assigned Inventory Expected Qty Actual Qty 0 0 0" at bounding box center [1178, 361] width 310 height 107
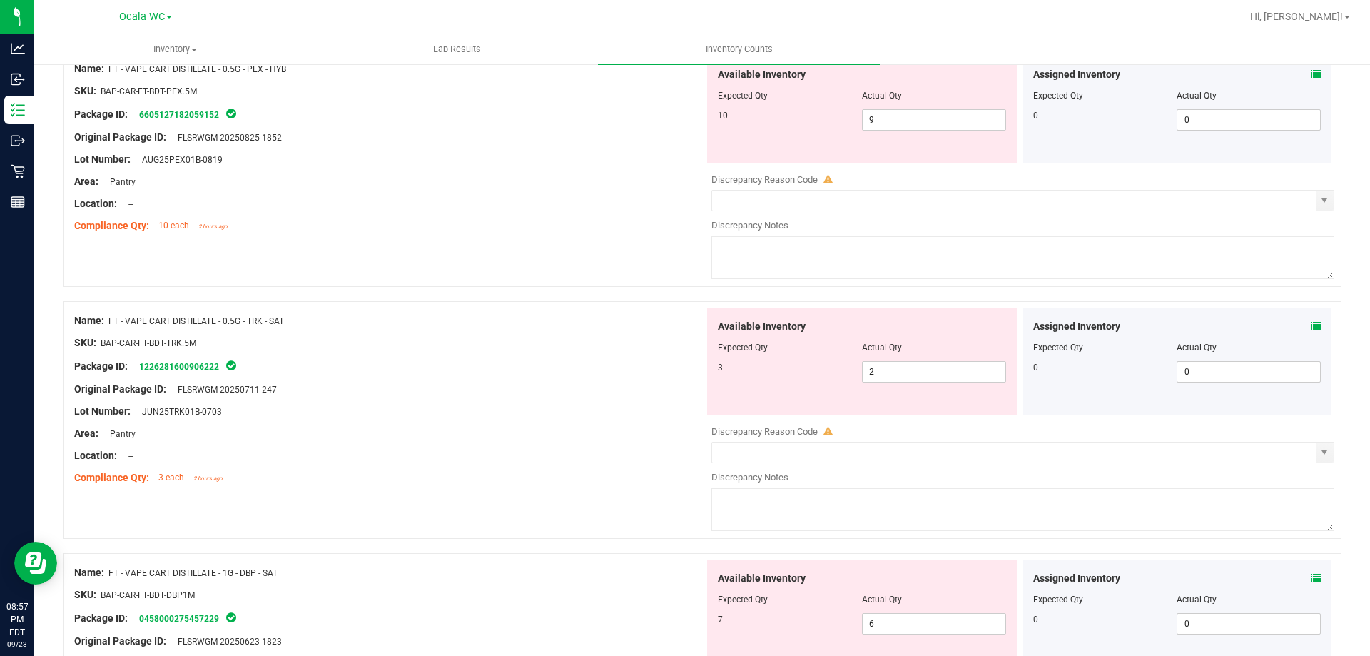
click at [1311, 323] on icon at bounding box center [1316, 326] width 10 height 10
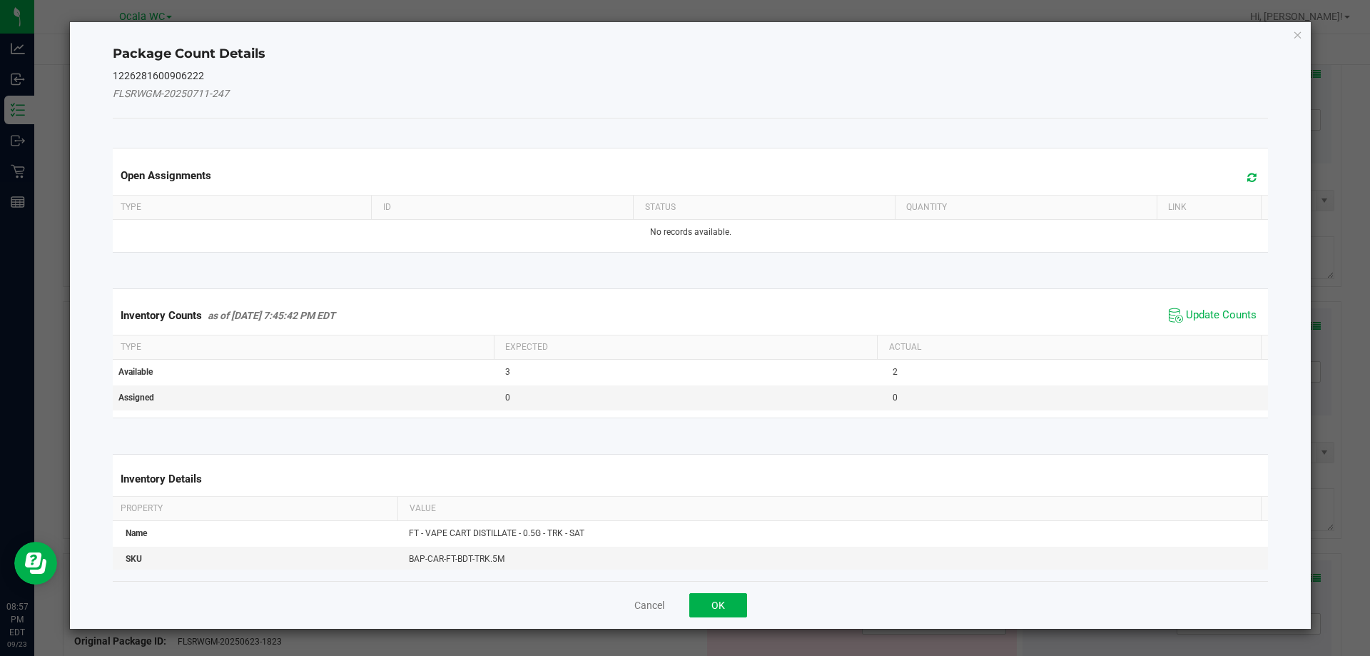
click at [1222, 306] on span "Update Counts" at bounding box center [1212, 315] width 95 height 21
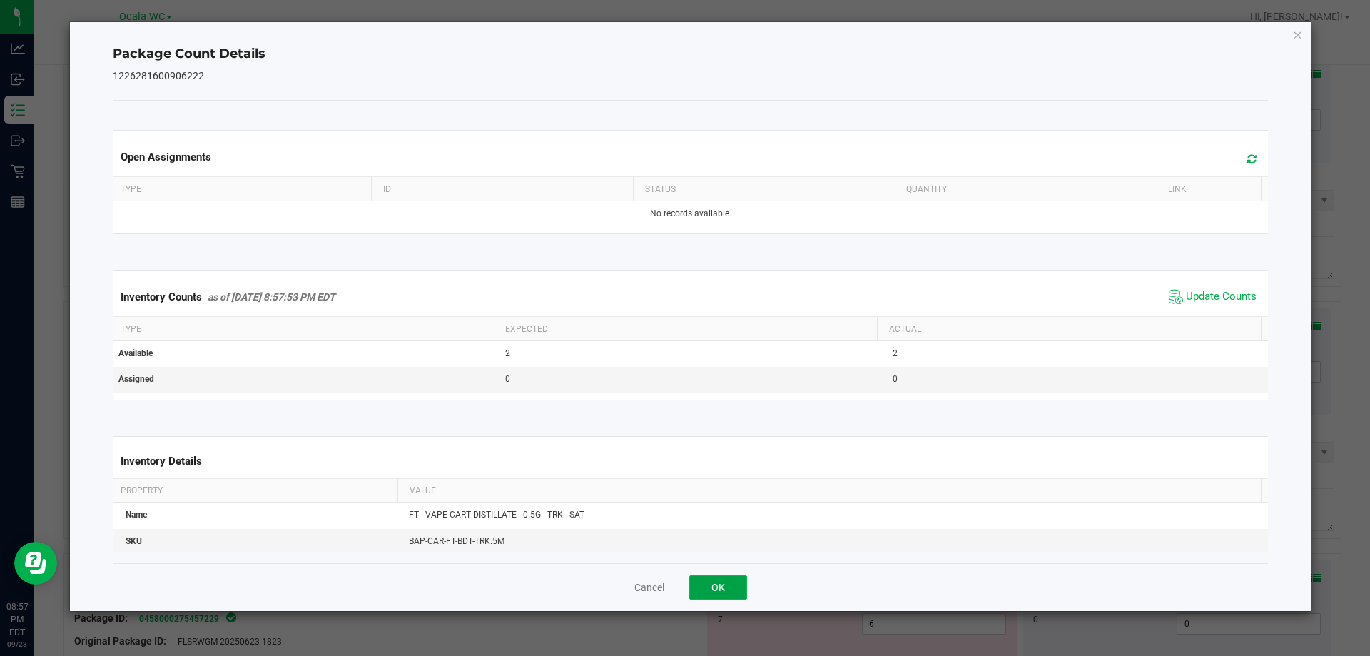
click at [708, 584] on button "OK" at bounding box center [718, 587] width 58 height 24
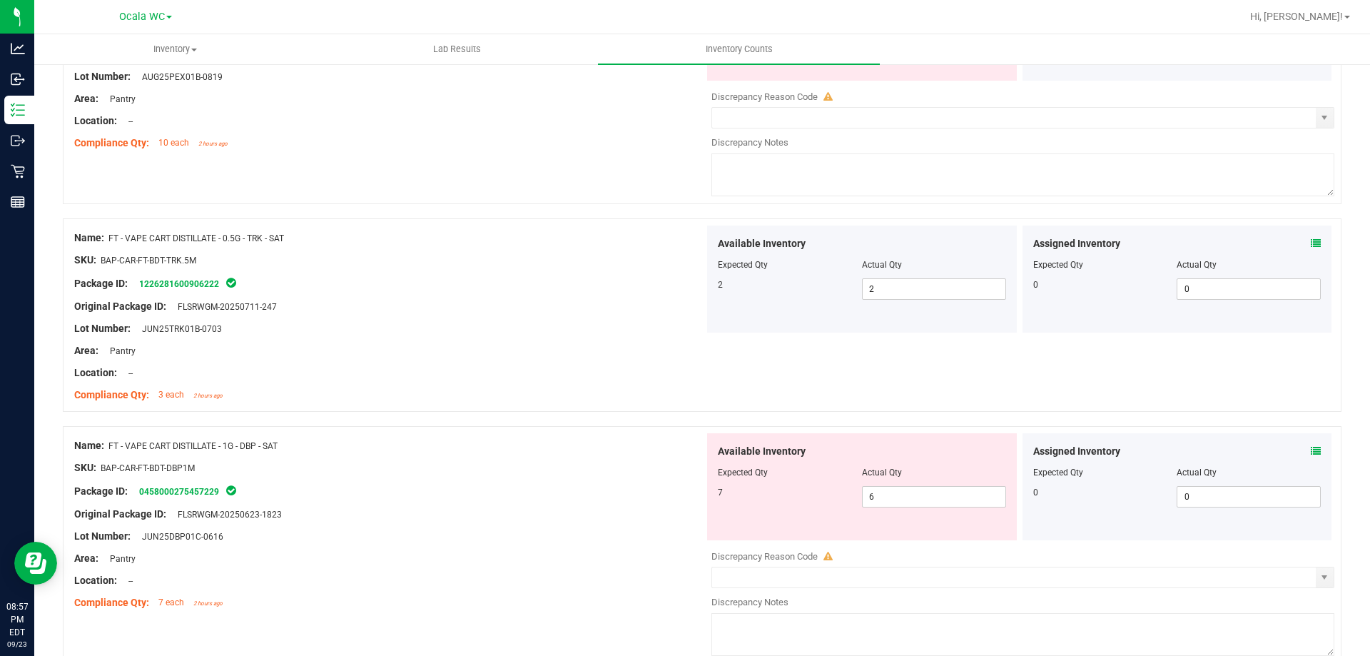
scroll to position [2783, 0]
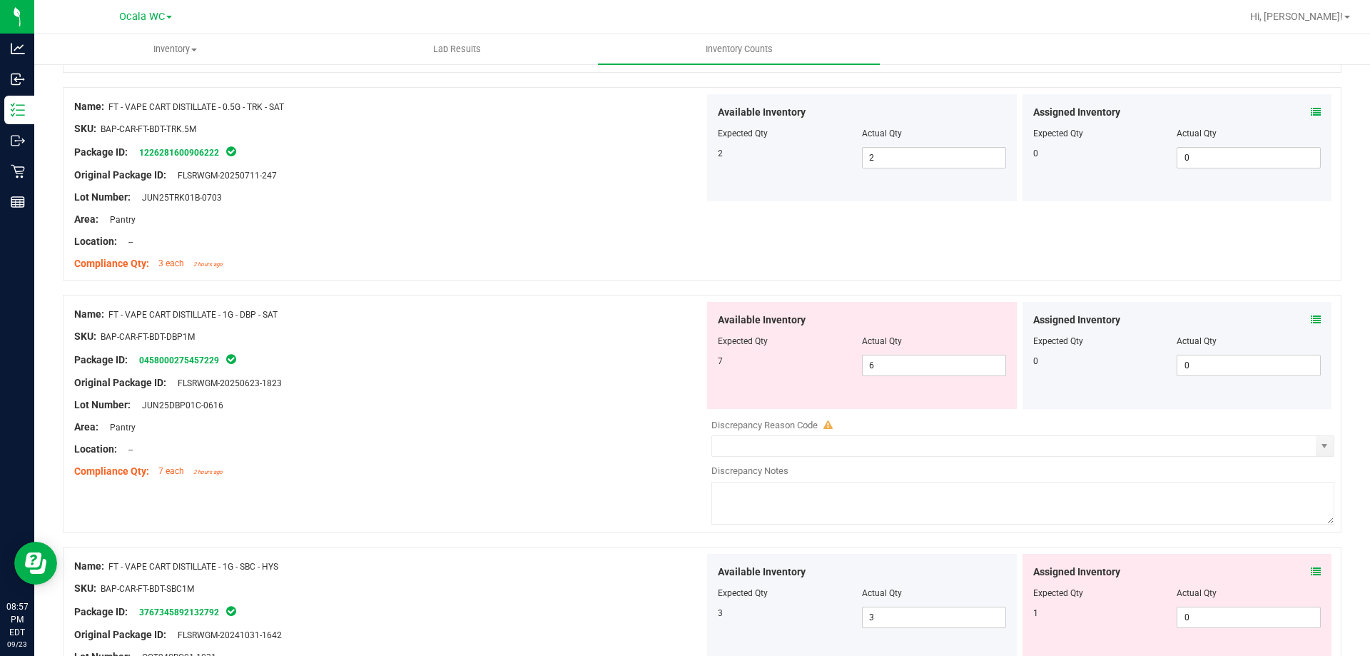
click at [1309, 318] on div "Assigned Inventory Expected Qty Actual Qty 0 0 0" at bounding box center [1178, 355] width 310 height 107
click at [1311, 318] on icon at bounding box center [1316, 320] width 10 height 10
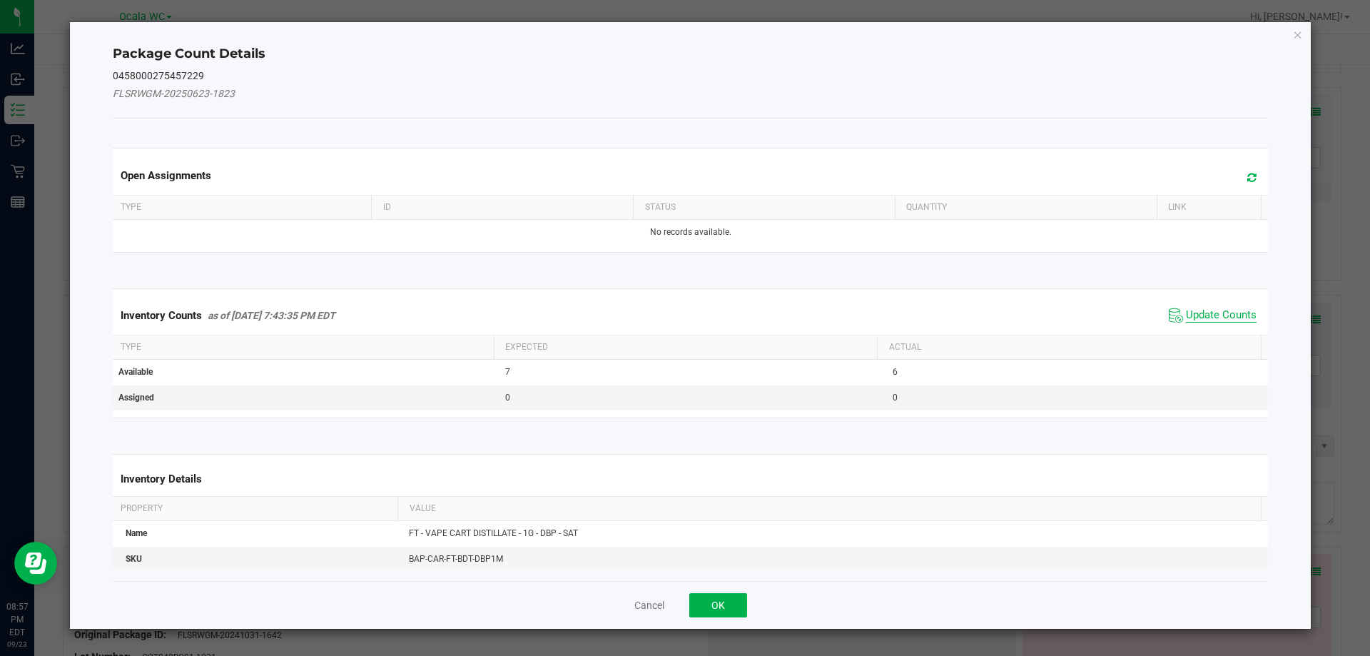
click at [1203, 313] on span "Update Counts" at bounding box center [1221, 315] width 71 height 14
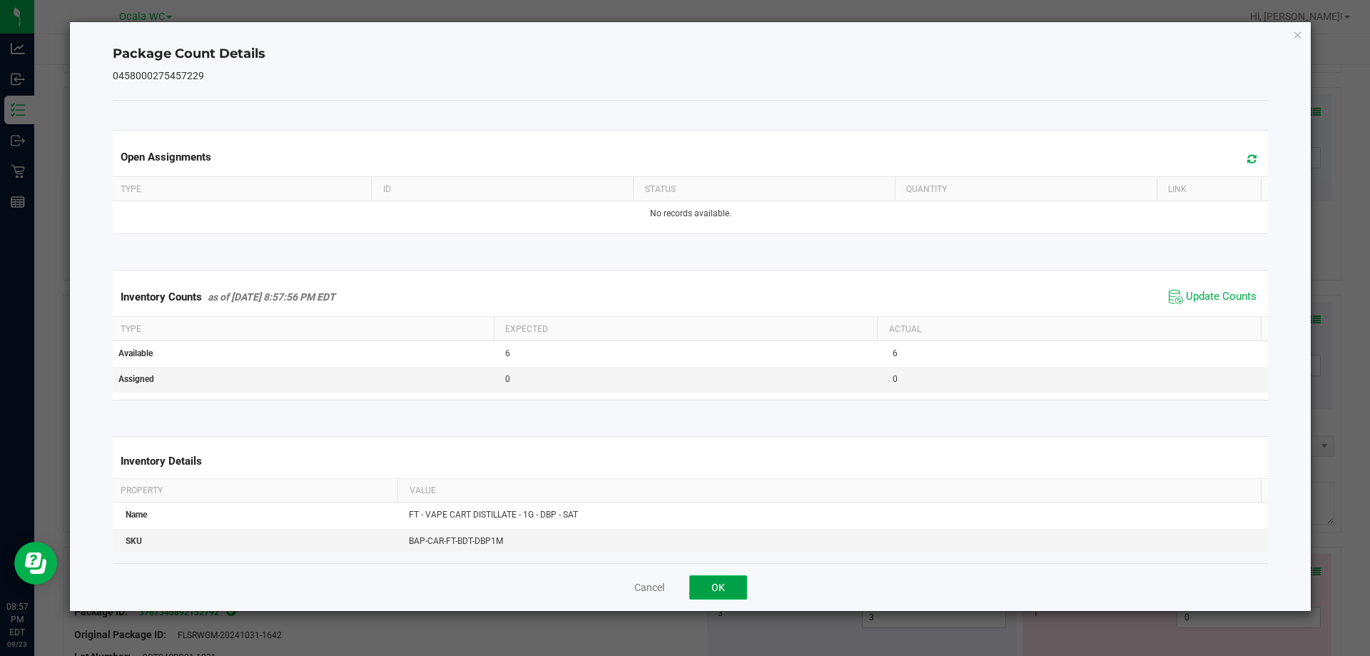
click at [723, 578] on button "OK" at bounding box center [718, 587] width 58 height 24
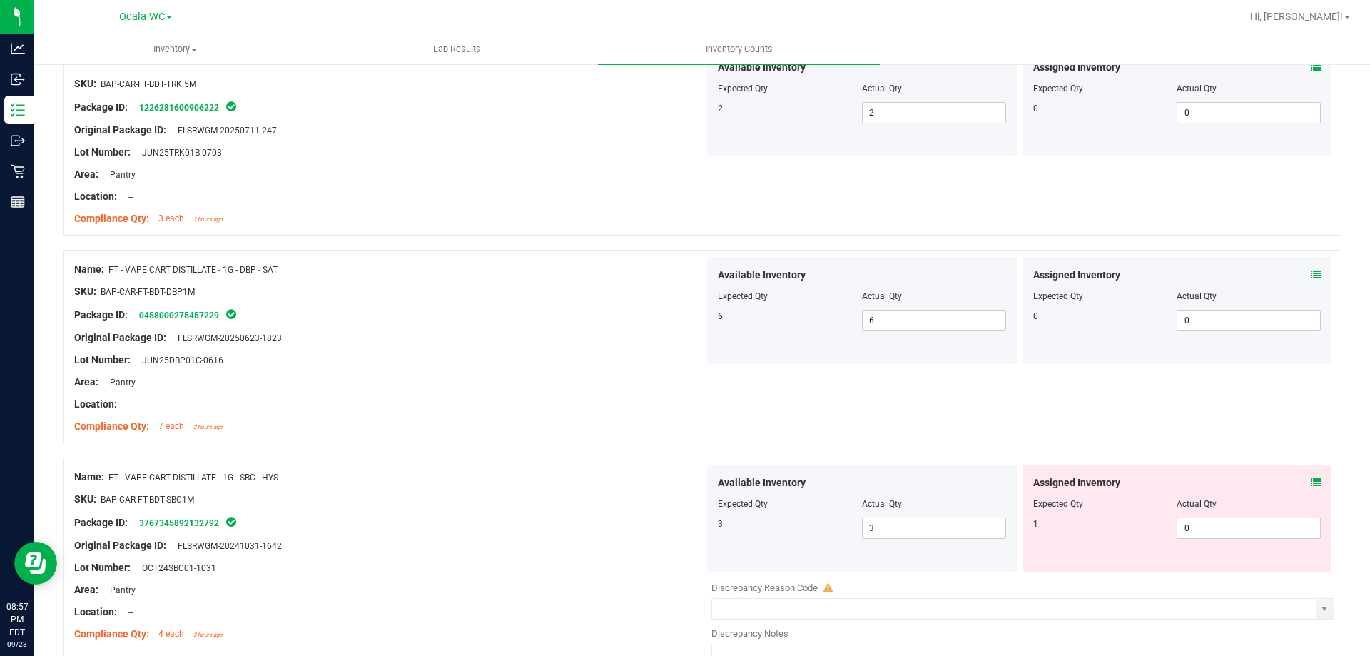
scroll to position [2926, 0]
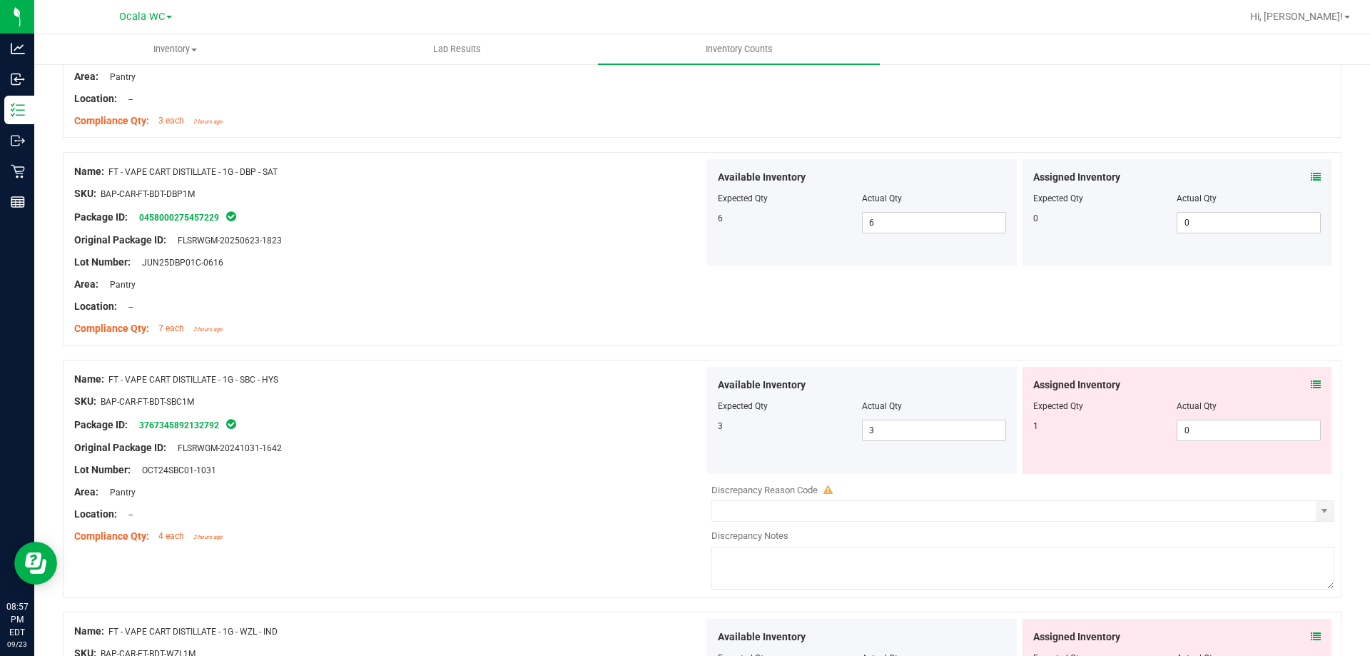
click at [1311, 380] on icon at bounding box center [1316, 385] width 10 height 10
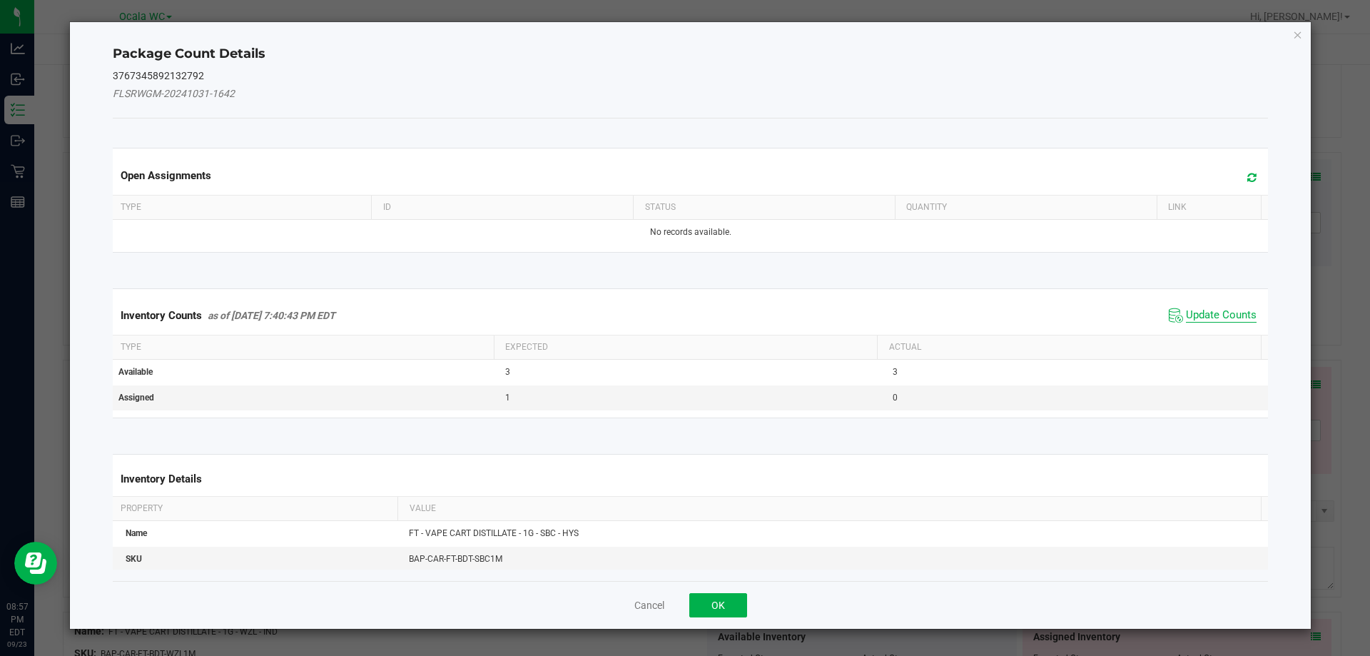
click at [1201, 322] on span "Update Counts" at bounding box center [1221, 315] width 71 height 14
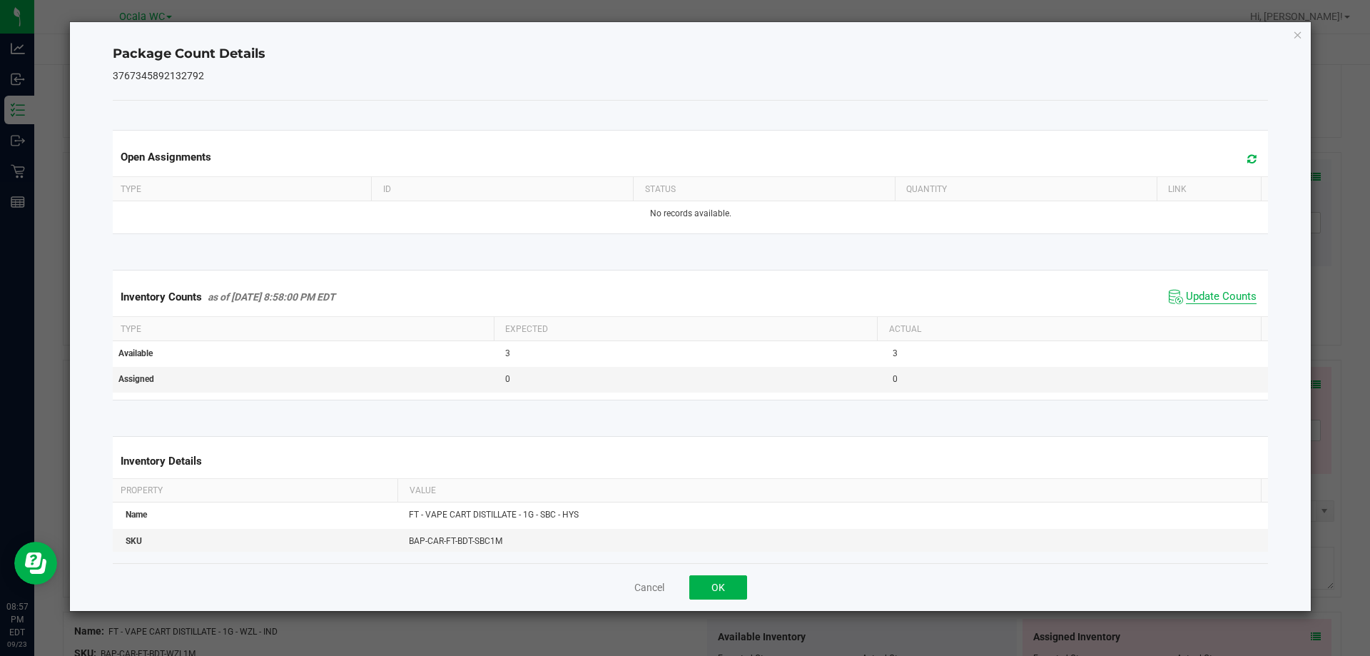
click at [1201, 322] on th "Actual" at bounding box center [1069, 329] width 384 height 24
click at [729, 578] on div "Cancel OK" at bounding box center [691, 587] width 1156 height 48
click at [729, 578] on button "OK" at bounding box center [718, 587] width 58 height 24
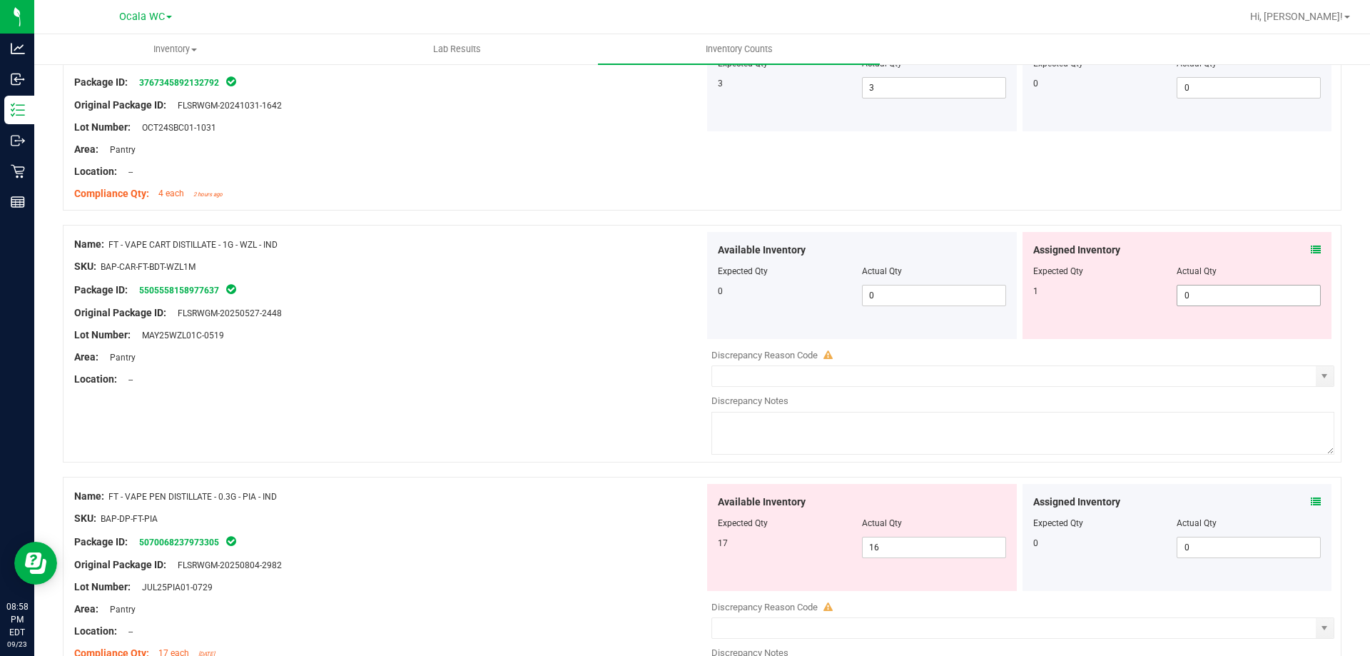
scroll to position [3282, 0]
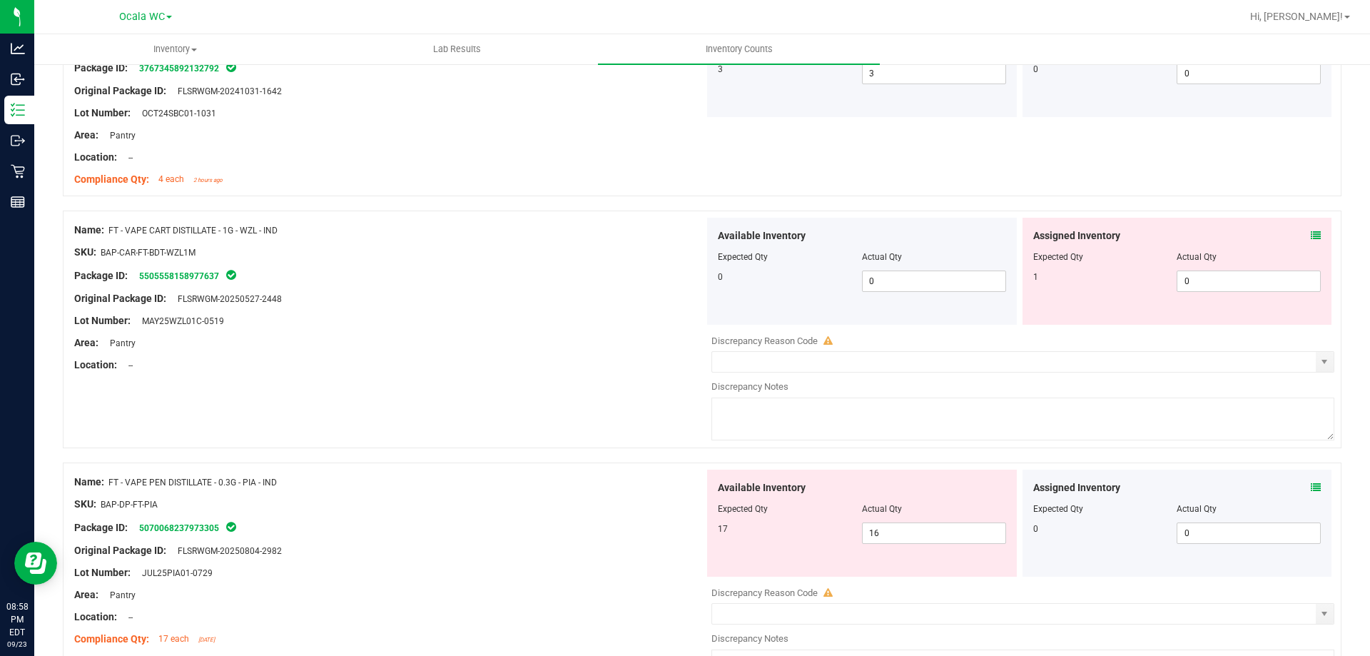
click at [1311, 233] on icon at bounding box center [1316, 235] width 10 height 10
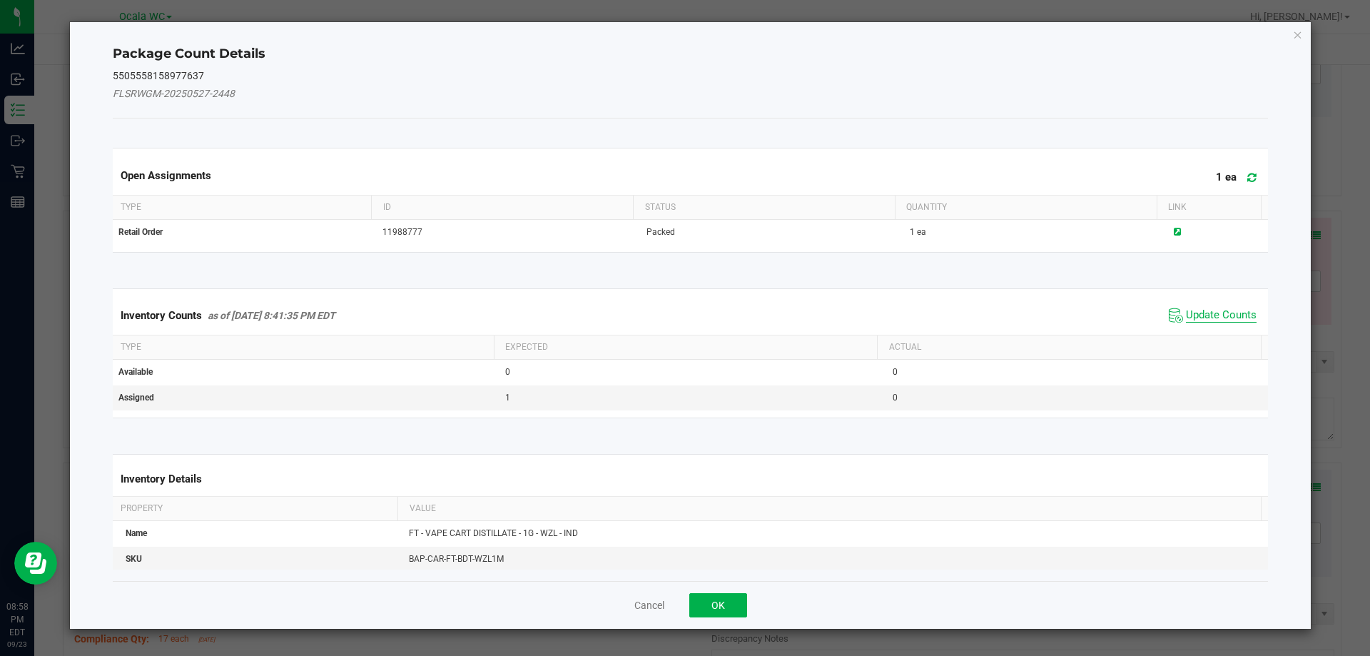
click at [1209, 315] on span "Update Counts" at bounding box center [1221, 315] width 71 height 14
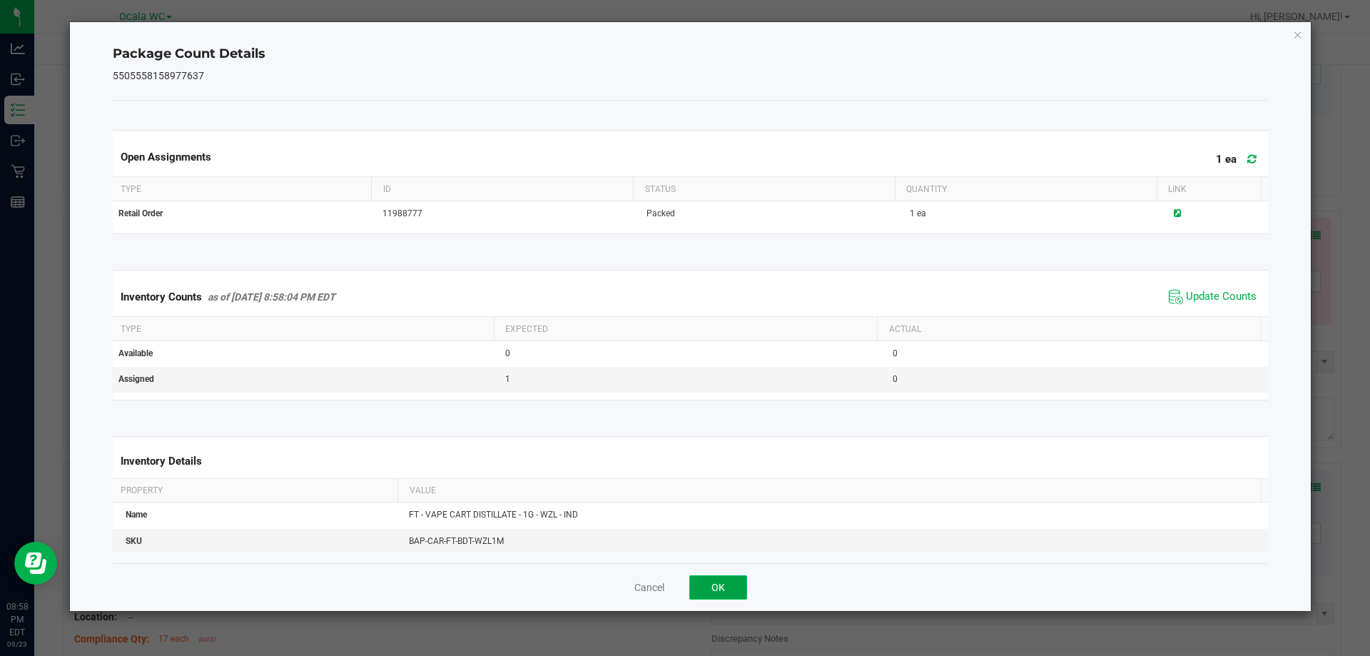
click at [731, 584] on button "OK" at bounding box center [718, 587] width 58 height 24
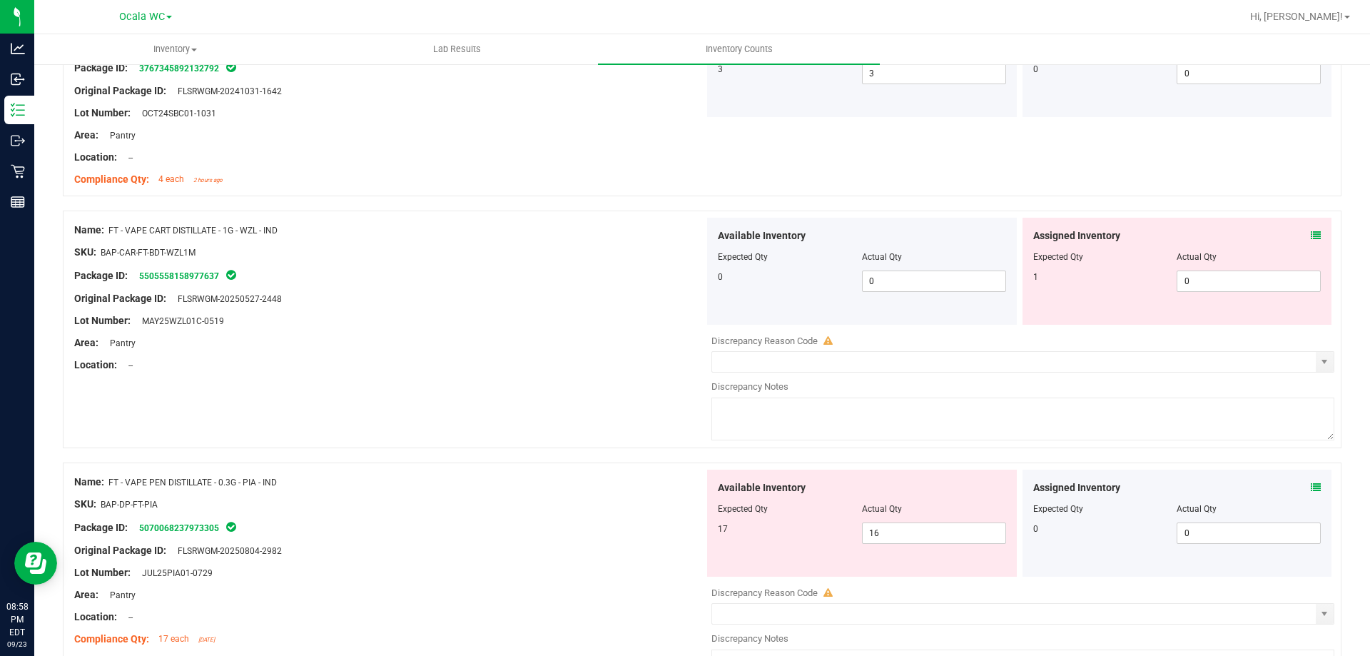
scroll to position [3425, 0]
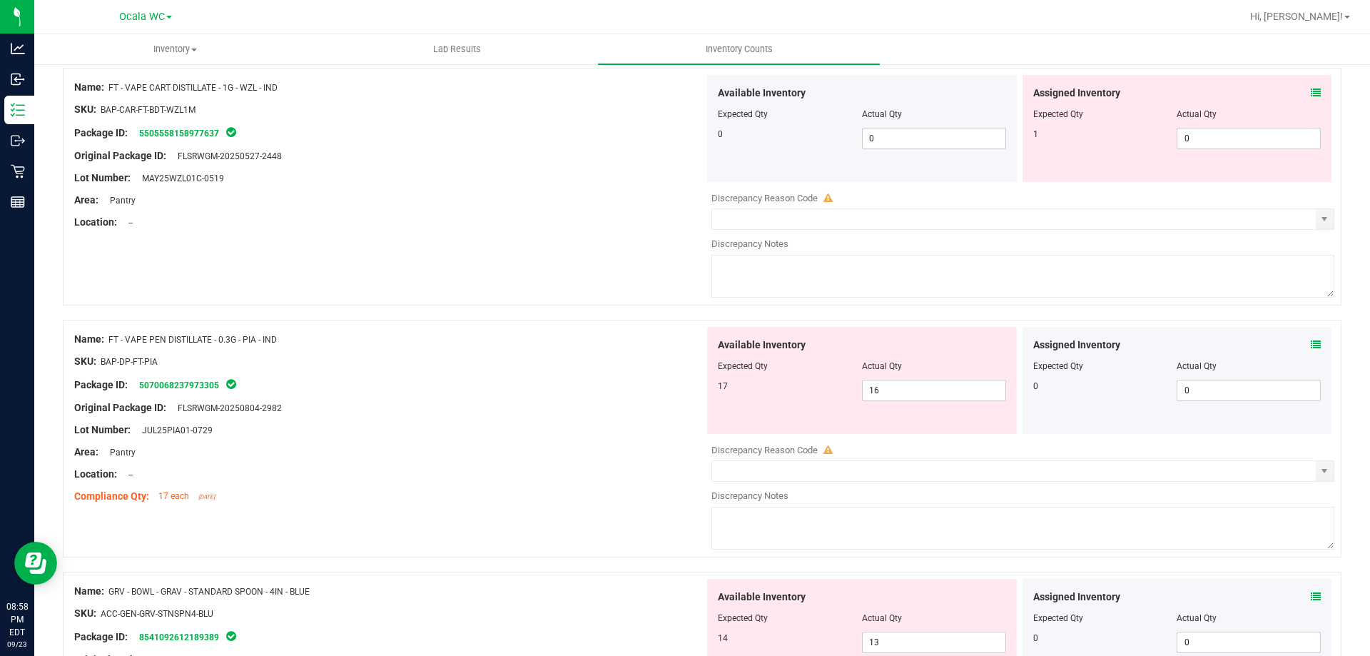
click at [1300, 336] on div "Assigned Inventory Expected Qty Actual Qty 0 0 0" at bounding box center [1178, 380] width 310 height 107
click at [1310, 343] on div "Assigned Inventory Expected Qty Actual Qty 0 0 0" at bounding box center [1178, 380] width 310 height 107
click at [1311, 343] on icon at bounding box center [1316, 345] width 10 height 10
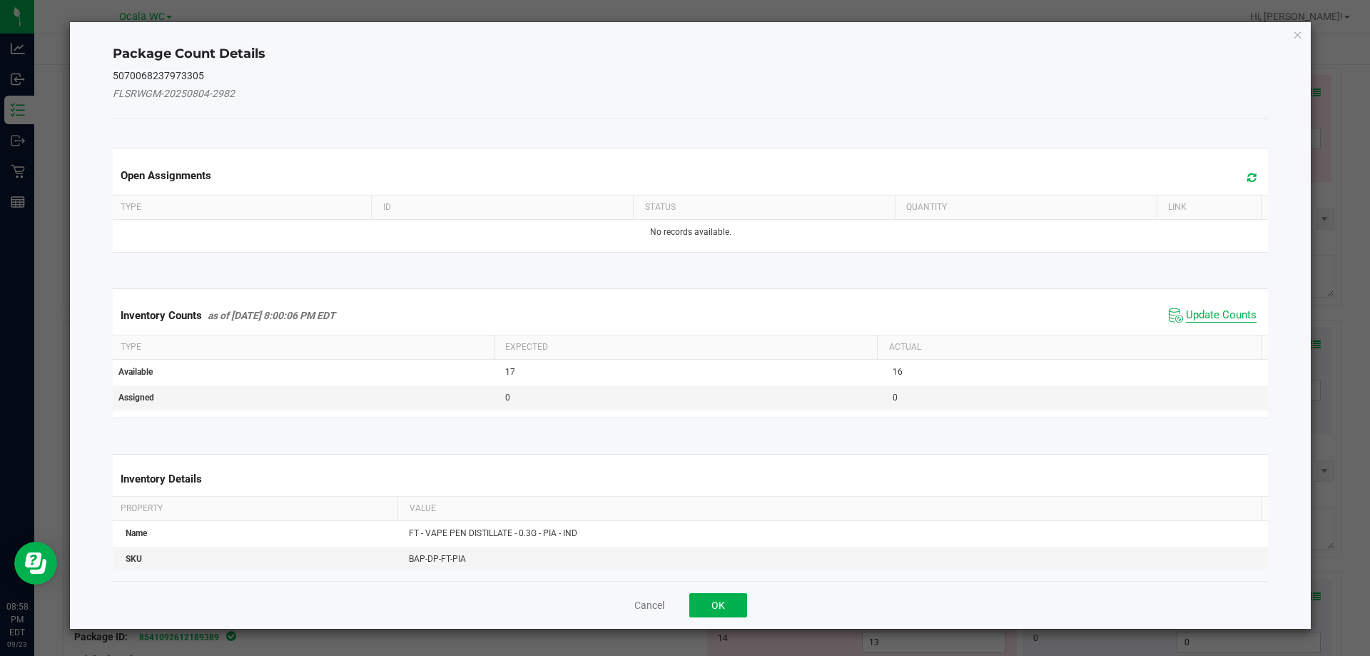
click at [1214, 310] on span "Update Counts" at bounding box center [1221, 315] width 71 height 14
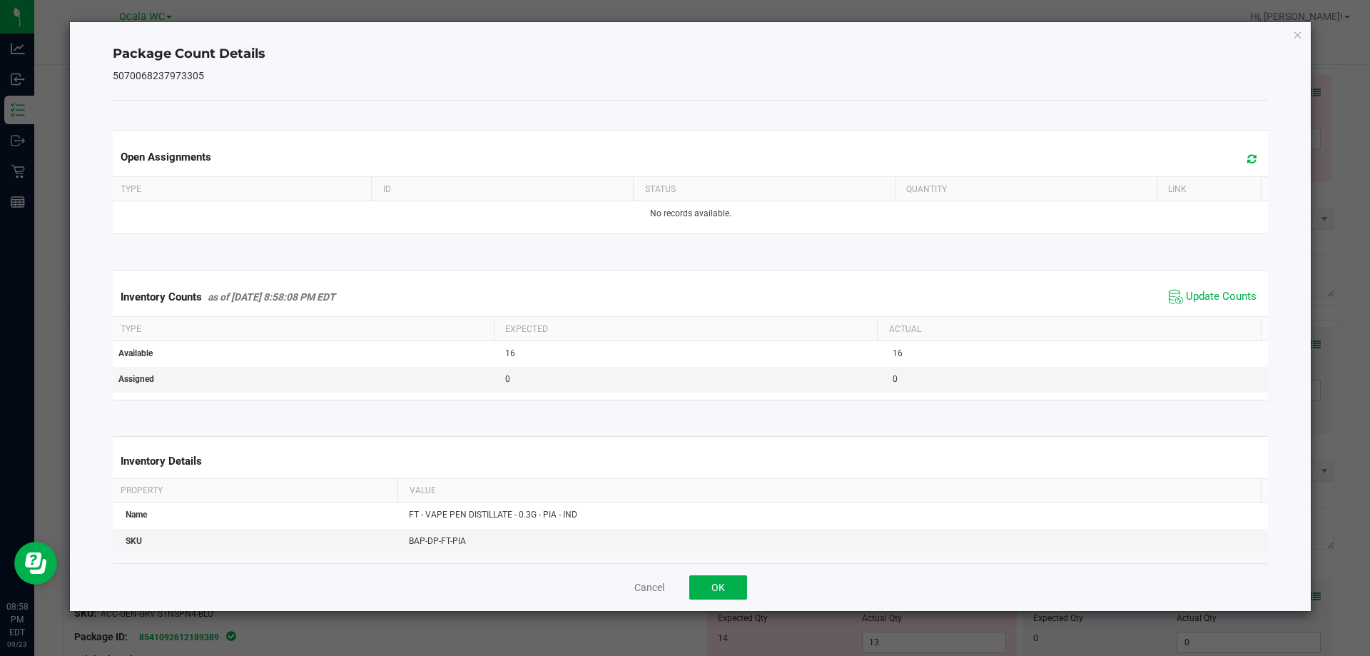
click at [725, 602] on div "Cancel OK" at bounding box center [691, 587] width 1156 height 48
click at [744, 576] on button "OK" at bounding box center [718, 587] width 58 height 24
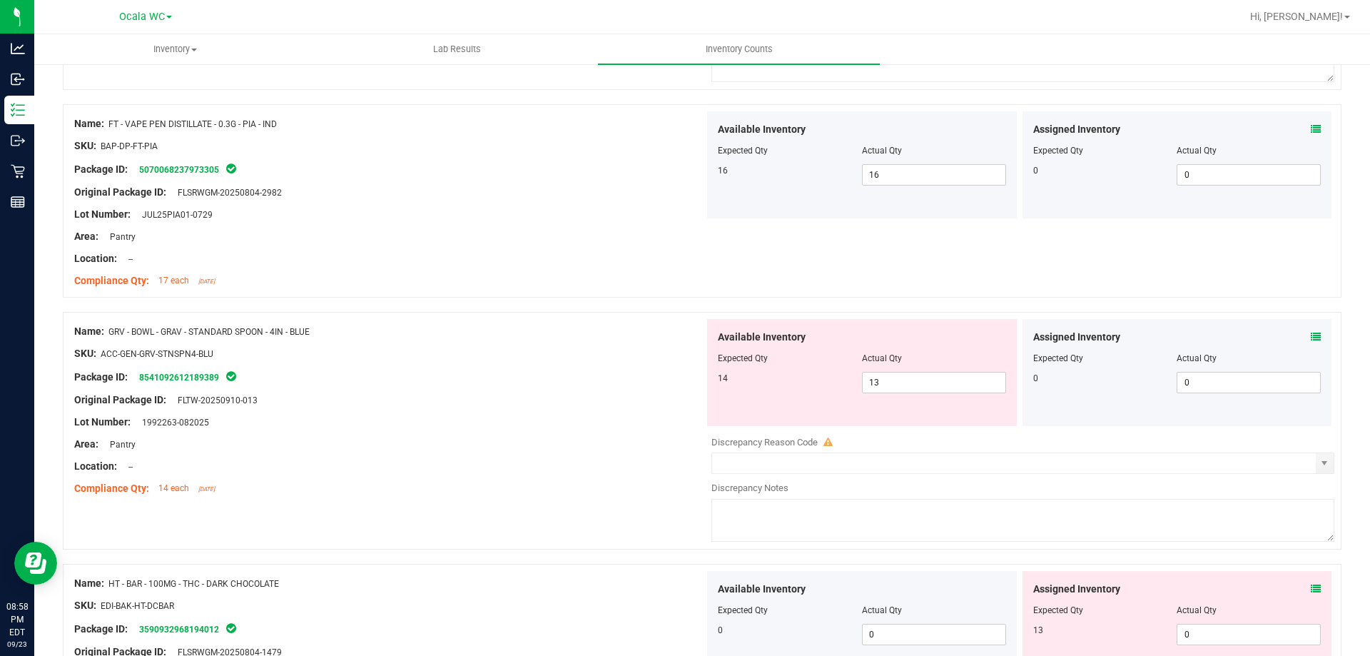
scroll to position [3711, 0]
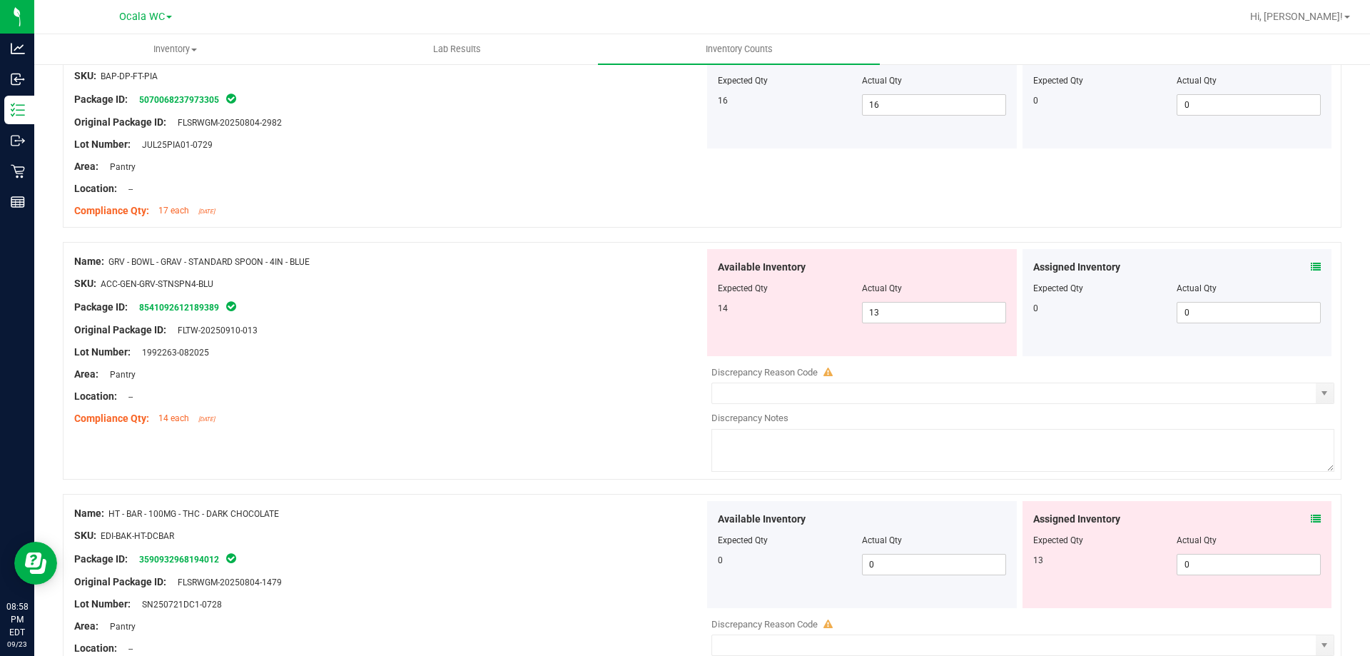
click at [1310, 273] on div "Assigned Inventory Expected Qty Actual Qty 0 0 0" at bounding box center [1178, 302] width 310 height 107
click at [1311, 269] on div "Assigned Inventory Expected Qty Actual Qty 0 0 0" at bounding box center [1178, 302] width 310 height 107
click at [1311, 267] on icon at bounding box center [1316, 267] width 10 height 10
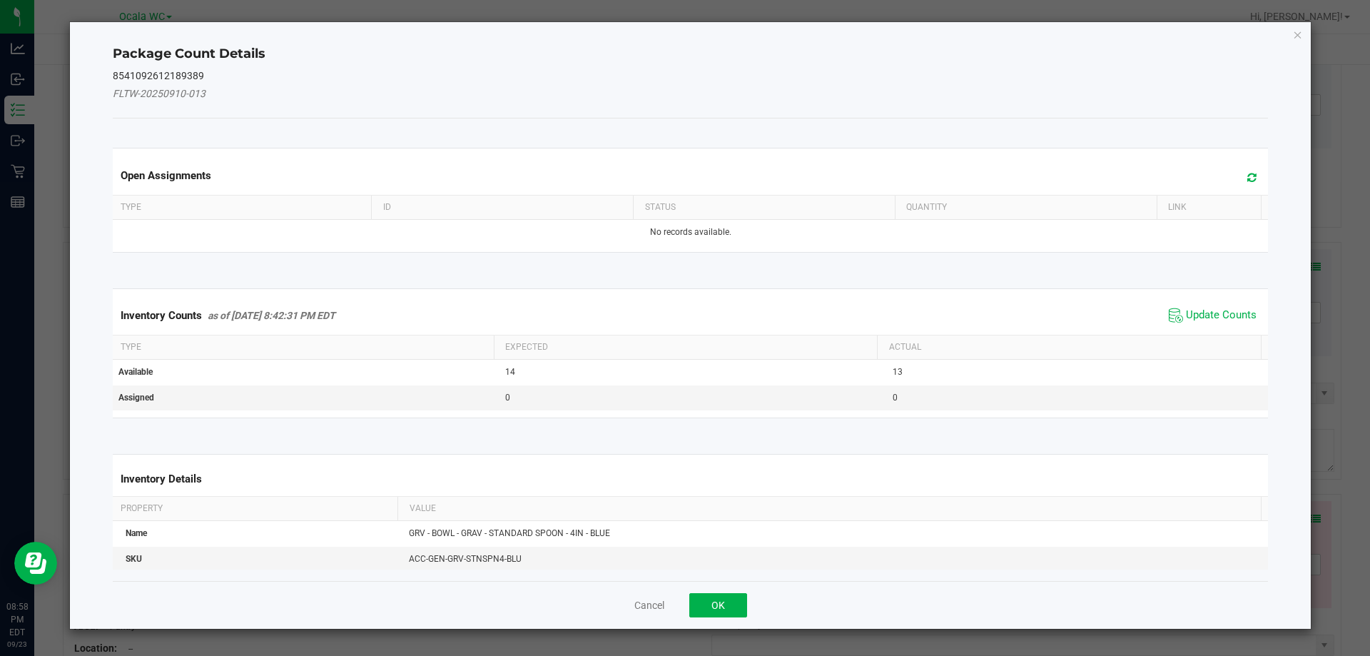
click at [1244, 305] on div "Inventory Counts as of [DATE] 8:42:31 PM EDT Update Counts" at bounding box center [691, 315] width 1162 height 39
click at [1244, 305] on span "Update Counts" at bounding box center [1212, 315] width 95 height 21
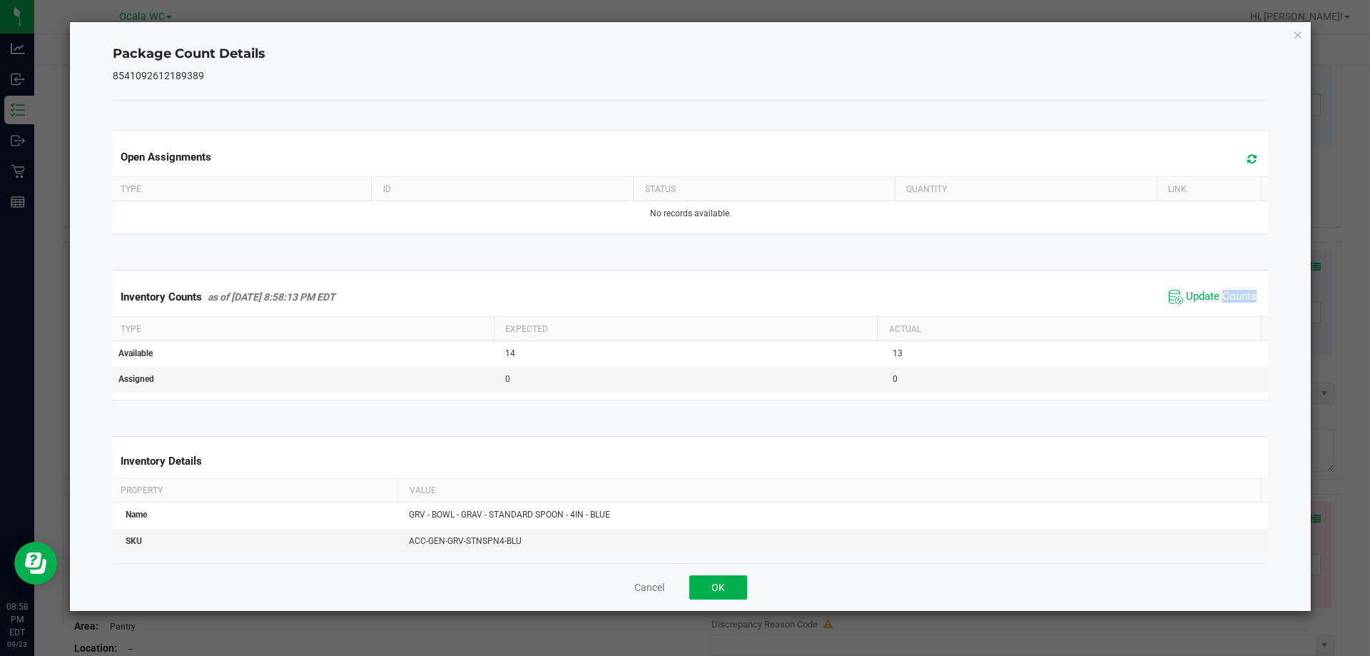
click at [1242, 305] on span "Update Counts" at bounding box center [1212, 296] width 95 height 21
click at [1182, 305] on span "Update Counts" at bounding box center [1212, 296] width 95 height 21
click at [1187, 295] on span "Update Counts" at bounding box center [1221, 296] width 71 height 13
drag, startPoint x: 717, startPoint y: 583, endPoint x: 744, endPoint y: 578, distance: 27.6
click at [719, 582] on button "OK" at bounding box center [718, 587] width 58 height 24
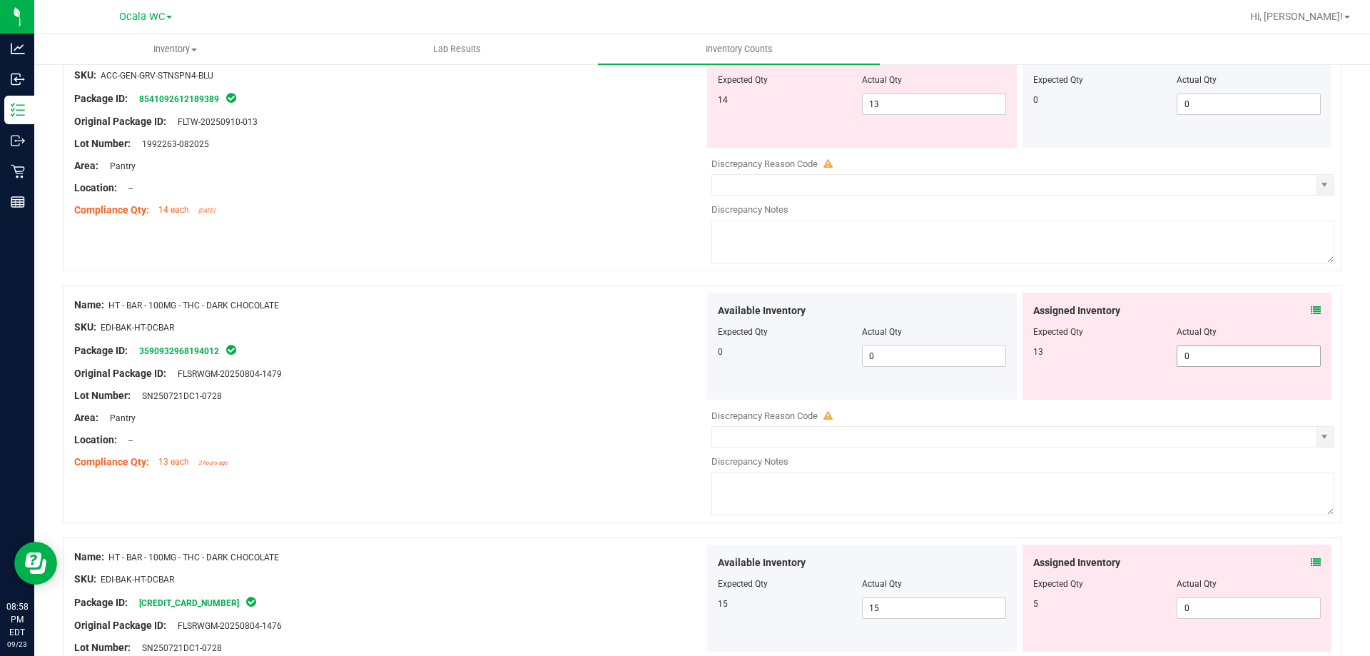
scroll to position [3925, 0]
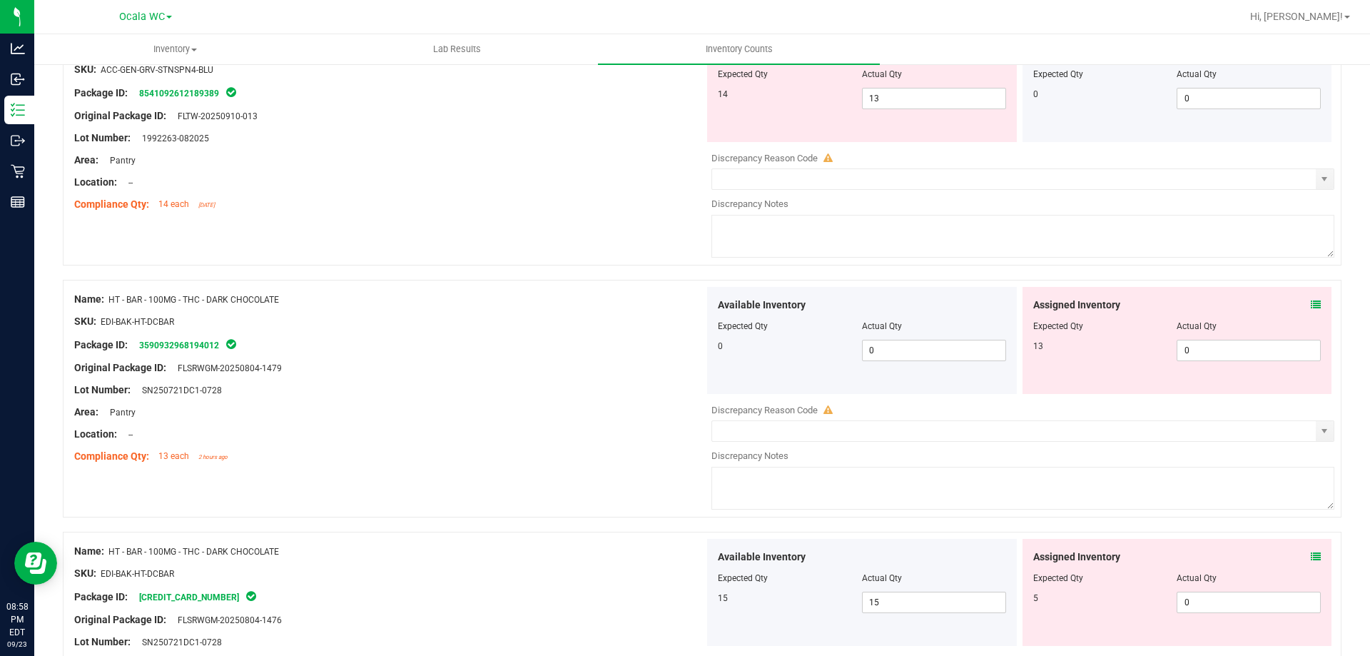
click at [1311, 304] on icon at bounding box center [1316, 305] width 10 height 10
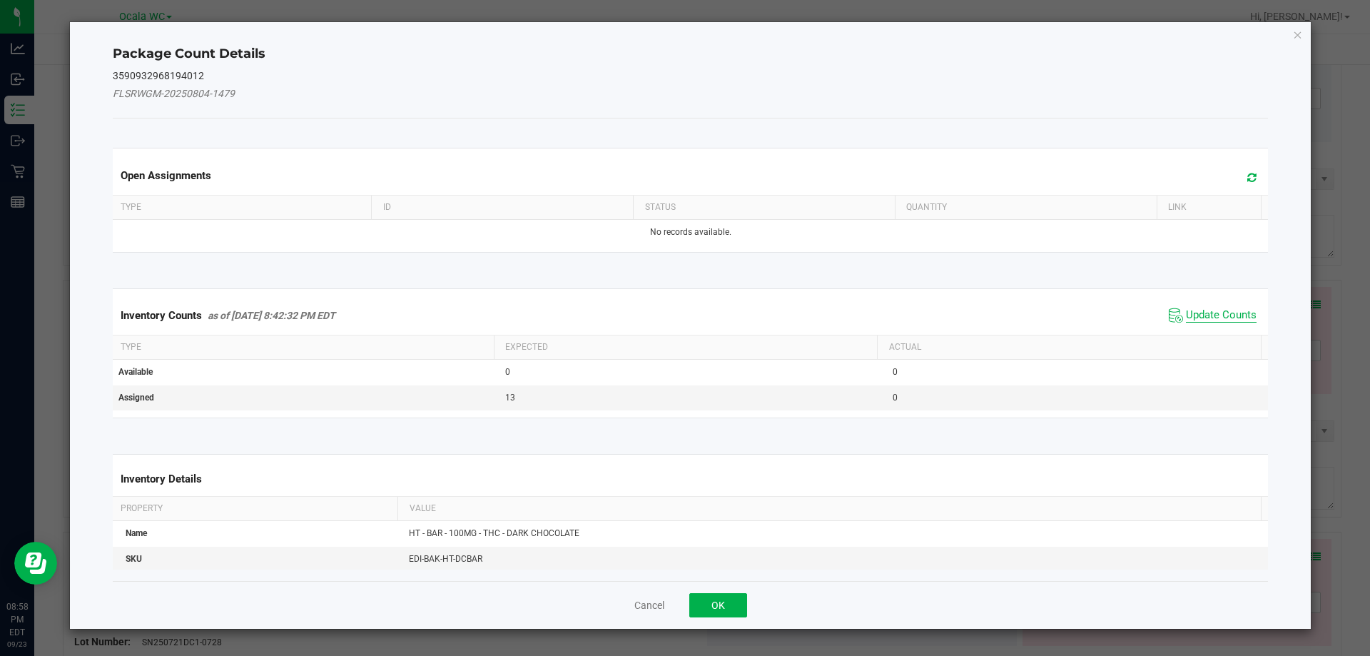
click at [1210, 315] on span "Update Counts" at bounding box center [1221, 315] width 71 height 14
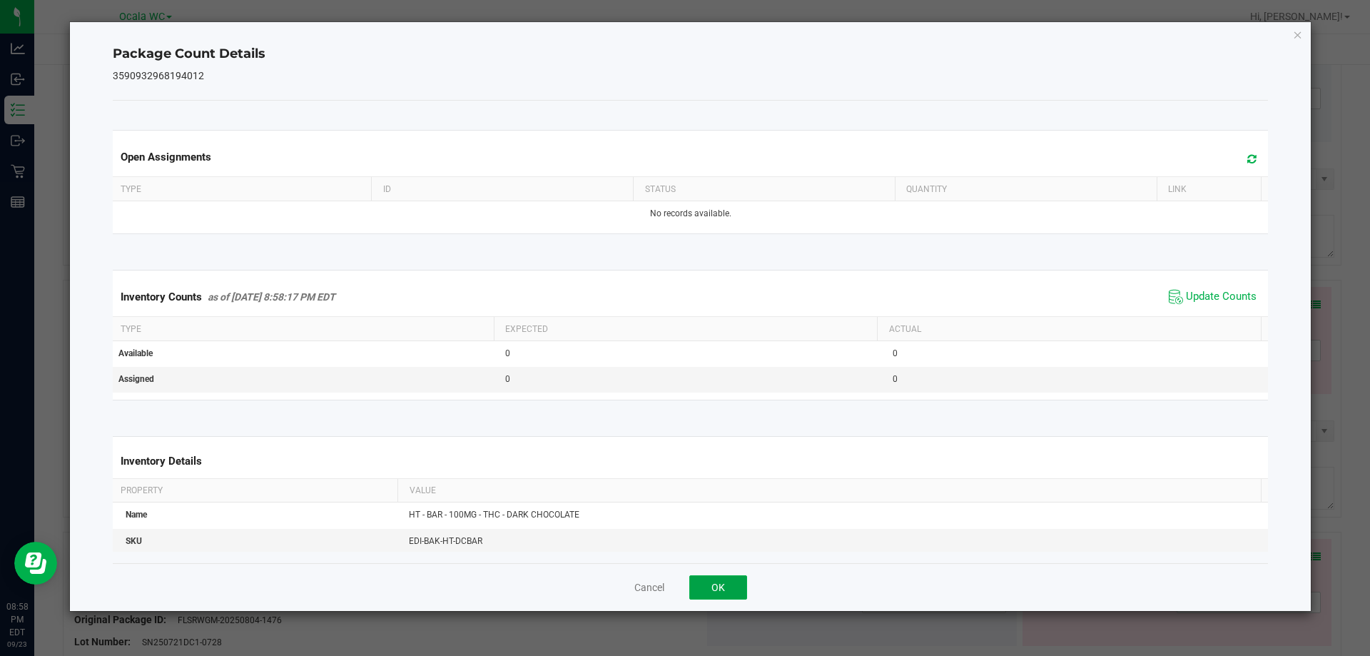
click at [706, 588] on button "OK" at bounding box center [718, 587] width 58 height 24
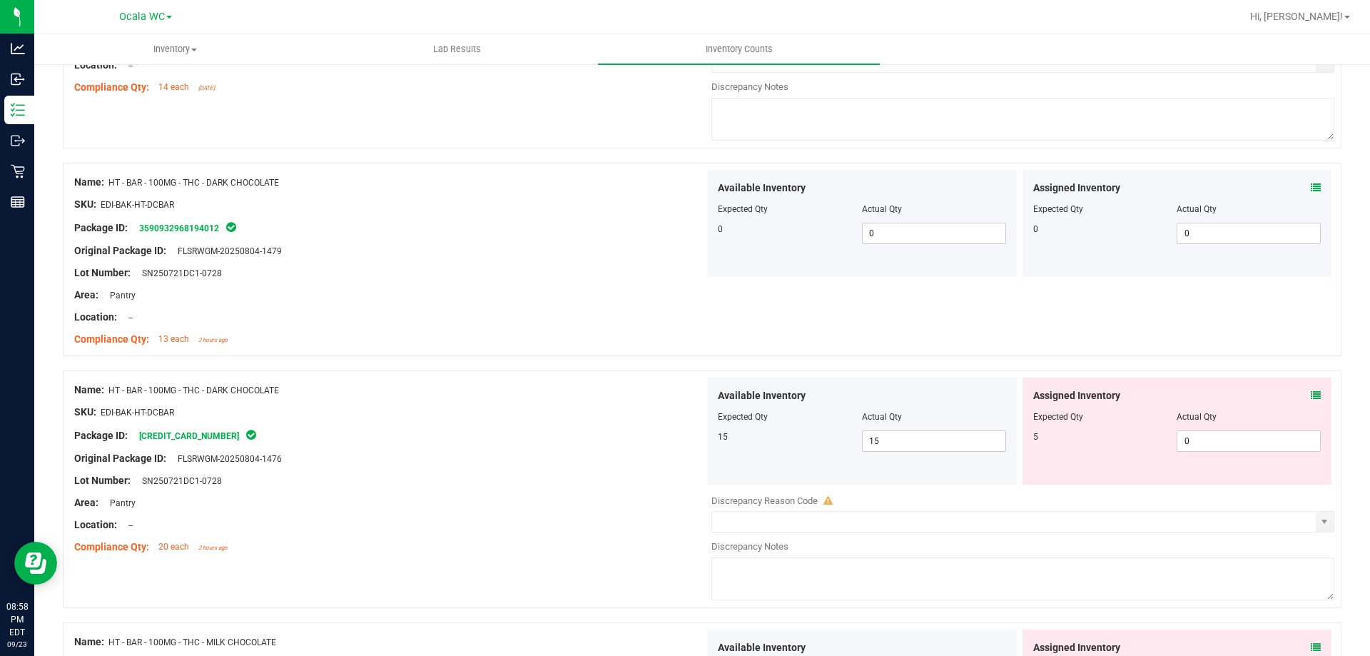
scroll to position [4139, 0]
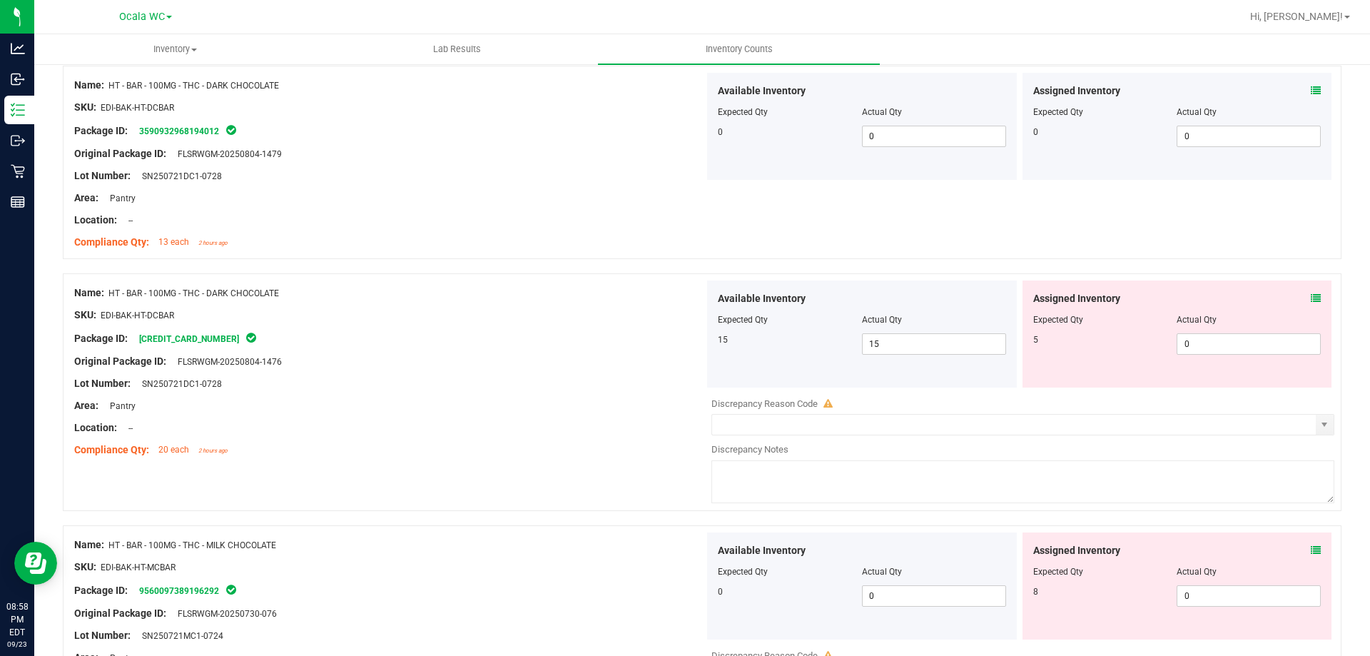
click at [1311, 293] on div "Assigned Inventory Expected Qty Actual Qty 5 0 0" at bounding box center [1178, 333] width 310 height 107
click at [1311, 293] on icon at bounding box center [1316, 298] width 10 height 10
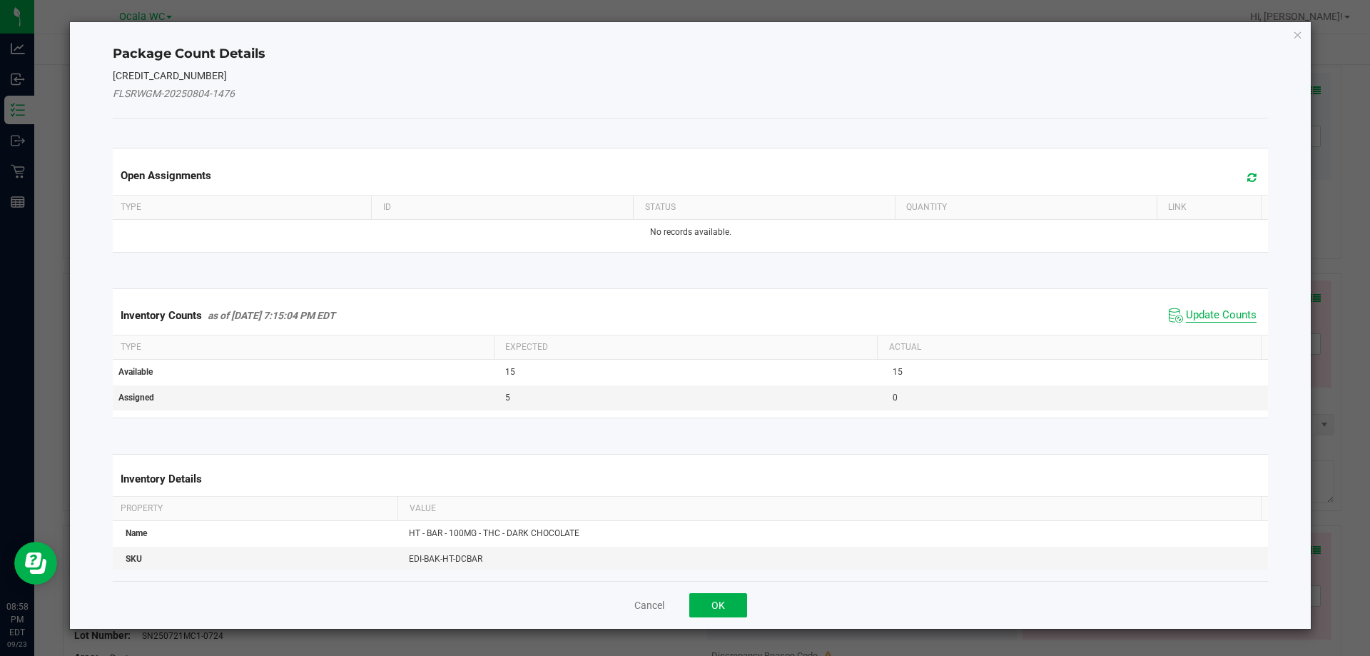
click at [1214, 309] on span "Update Counts" at bounding box center [1221, 315] width 71 height 14
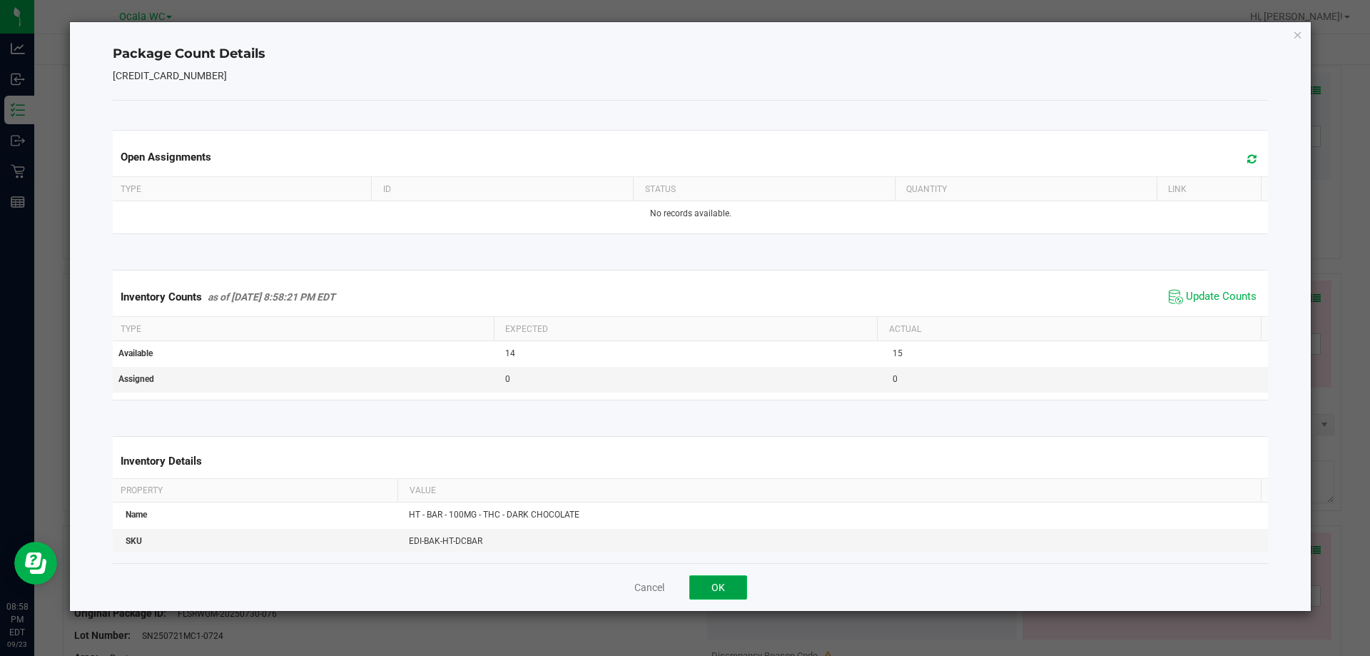
click at [713, 590] on button "OK" at bounding box center [718, 587] width 58 height 24
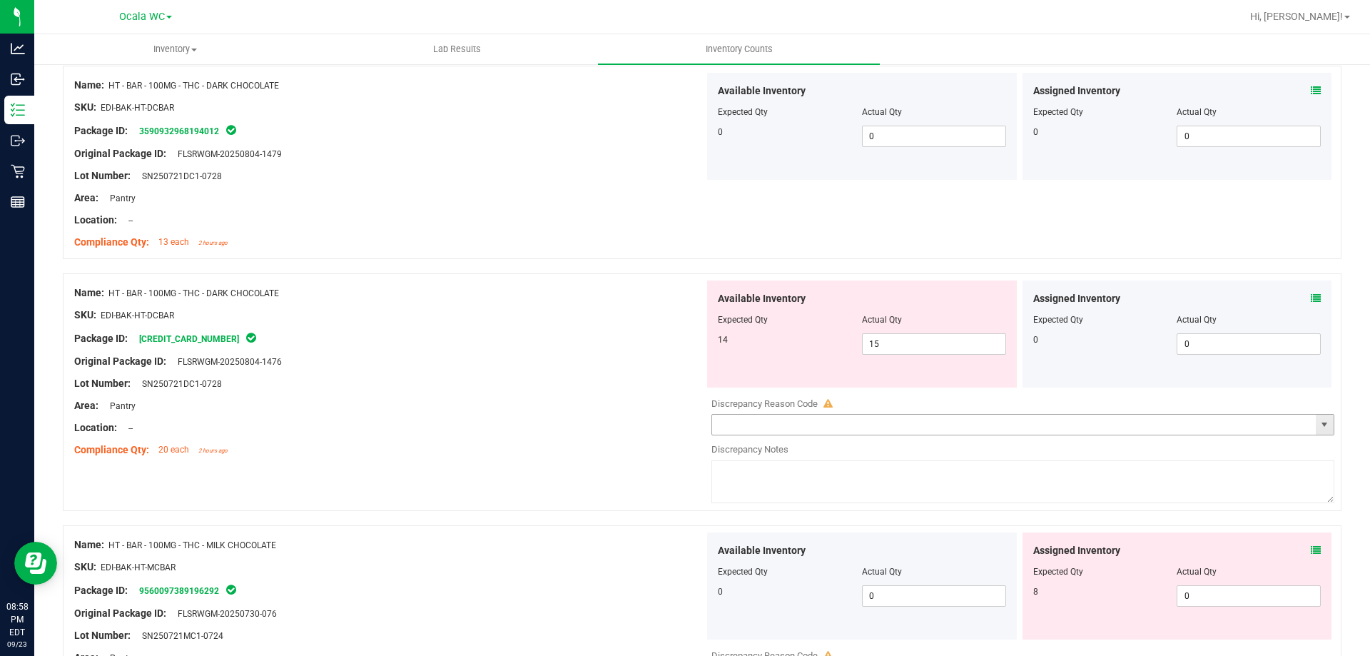
scroll to position [4309, 0]
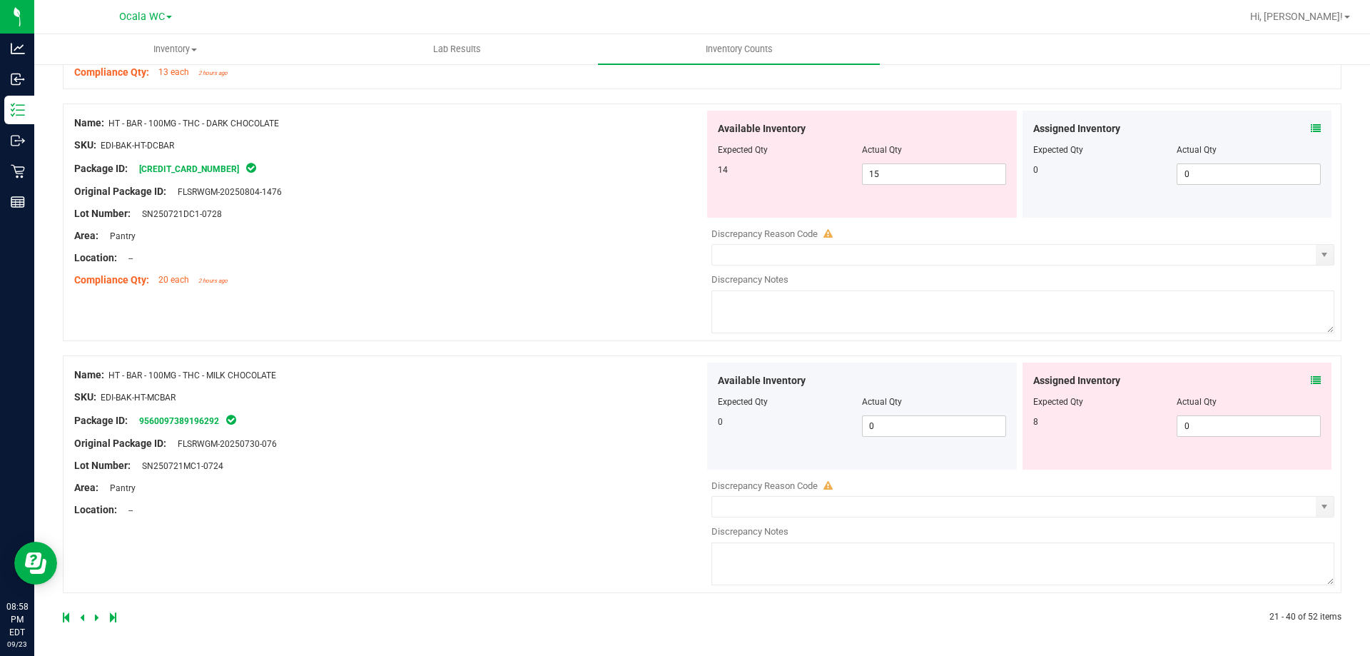
click at [1292, 376] on div "Assigned Inventory" at bounding box center [1177, 380] width 288 height 15
click at [1299, 379] on div "Assigned Inventory" at bounding box center [1177, 380] width 288 height 15
click at [1311, 380] on icon at bounding box center [1316, 380] width 10 height 10
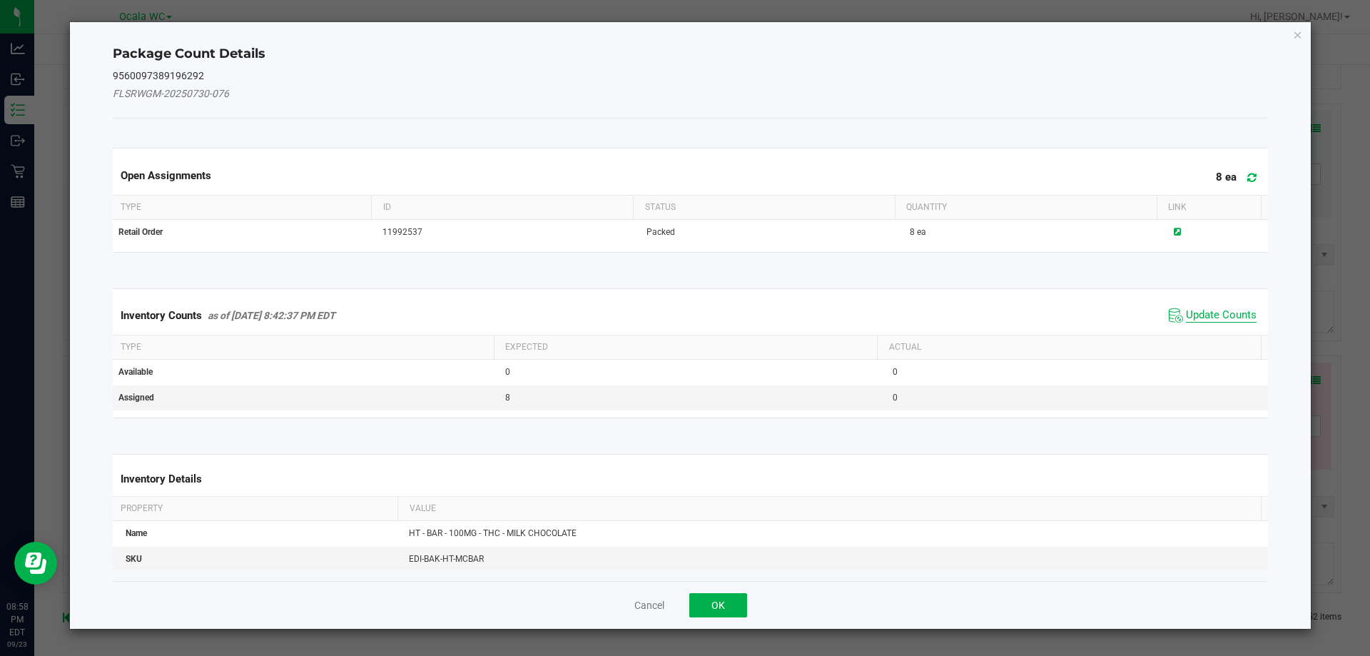
click at [1196, 314] on span "Update Counts" at bounding box center [1221, 315] width 71 height 14
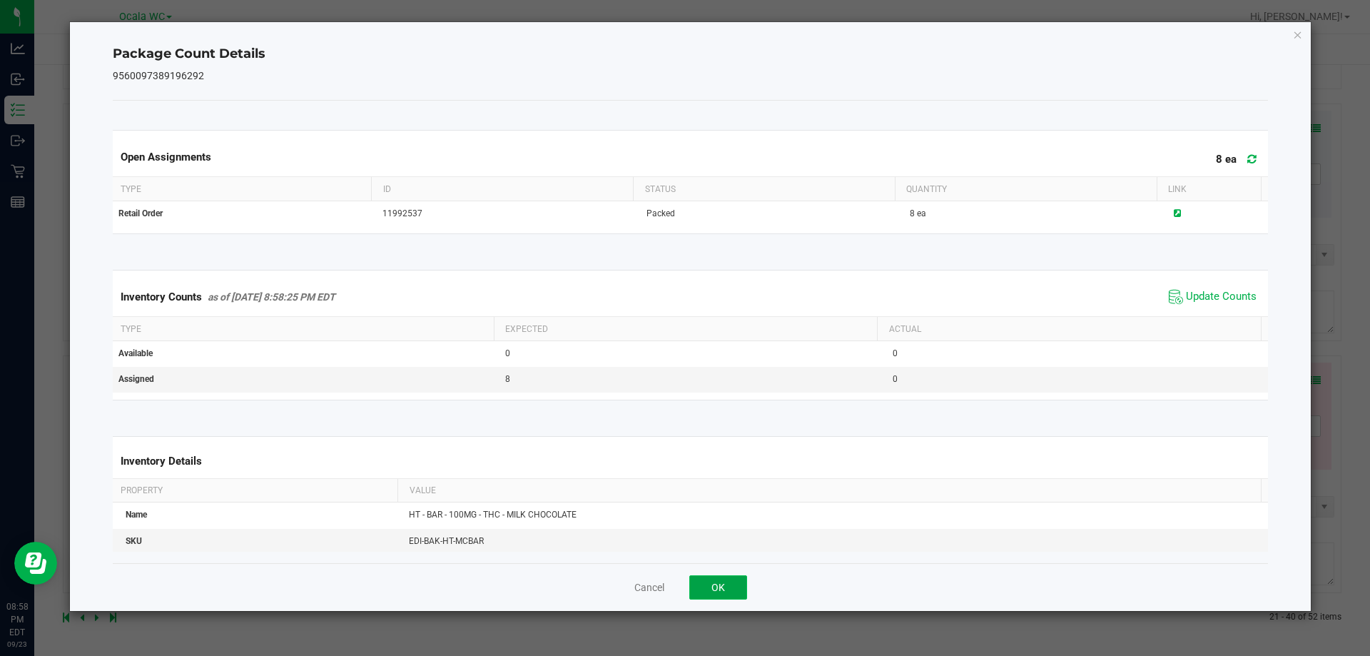
click at [730, 579] on button "OK" at bounding box center [718, 587] width 58 height 24
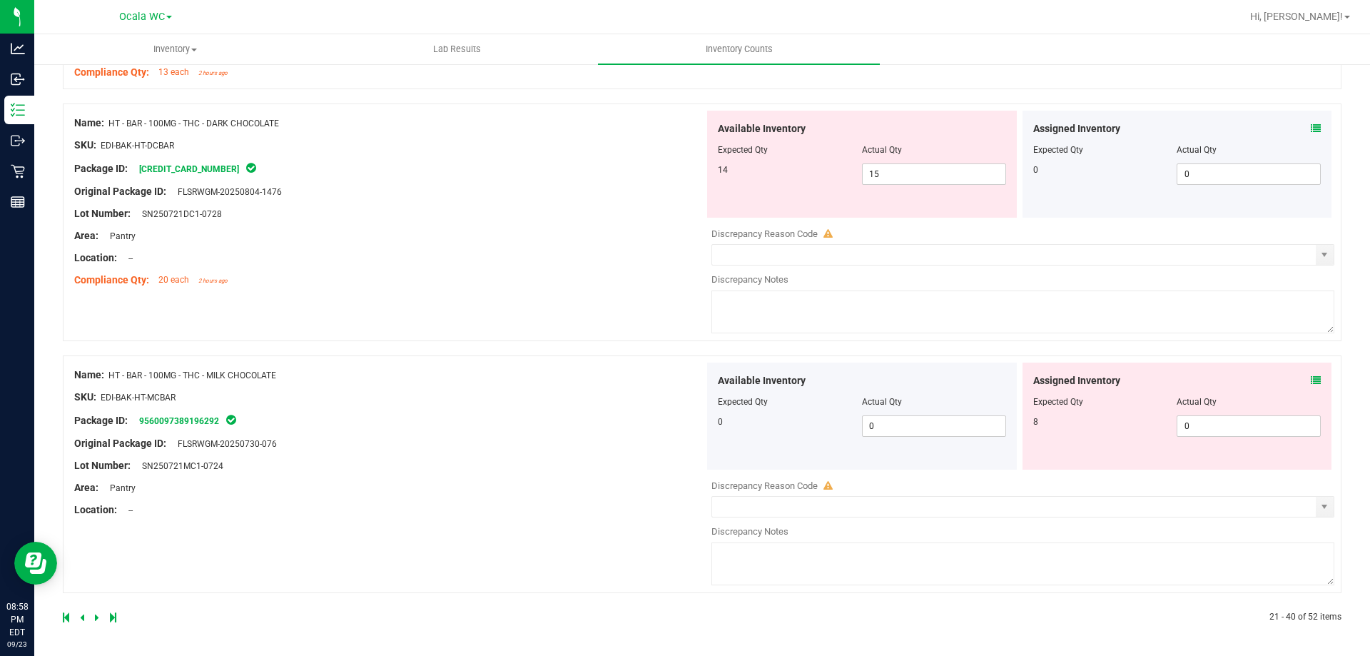
click at [96, 615] on icon at bounding box center [97, 617] width 4 height 9
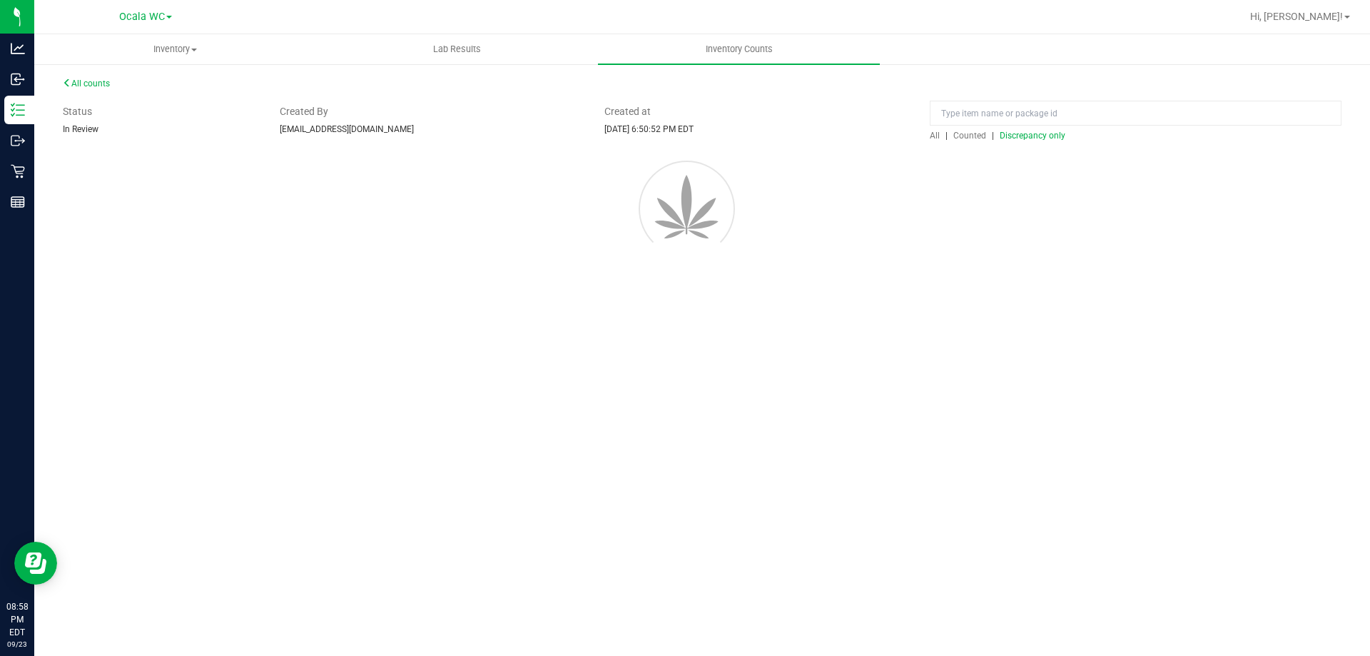
scroll to position [0, 0]
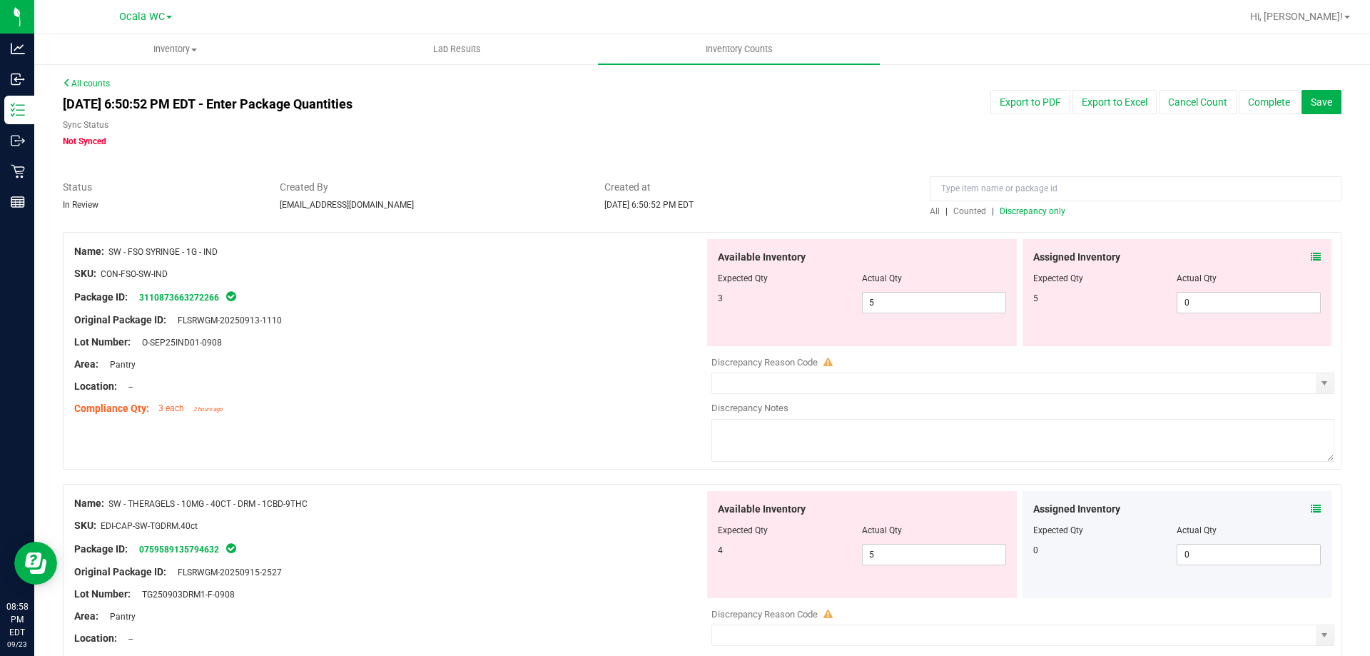
click at [1296, 253] on div "Assigned Inventory" at bounding box center [1177, 257] width 288 height 15
click at [1311, 254] on icon at bounding box center [1316, 257] width 10 height 10
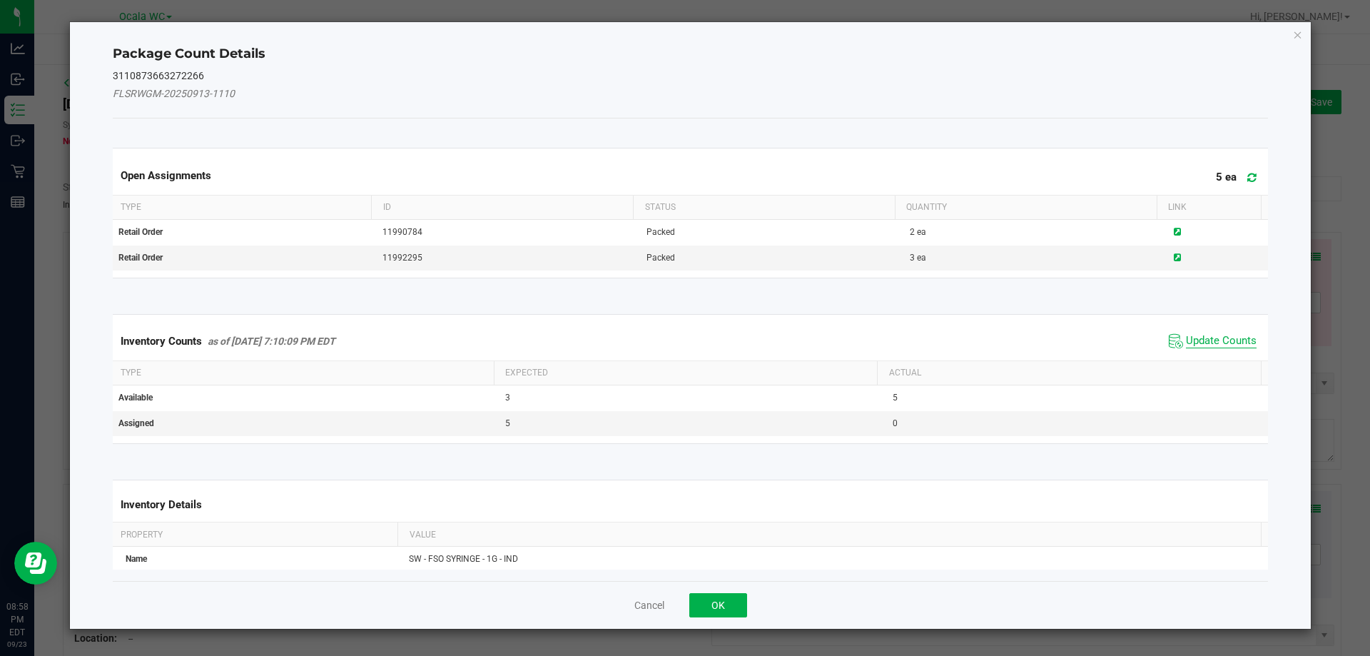
click at [1215, 336] on span "Update Counts" at bounding box center [1221, 341] width 71 height 14
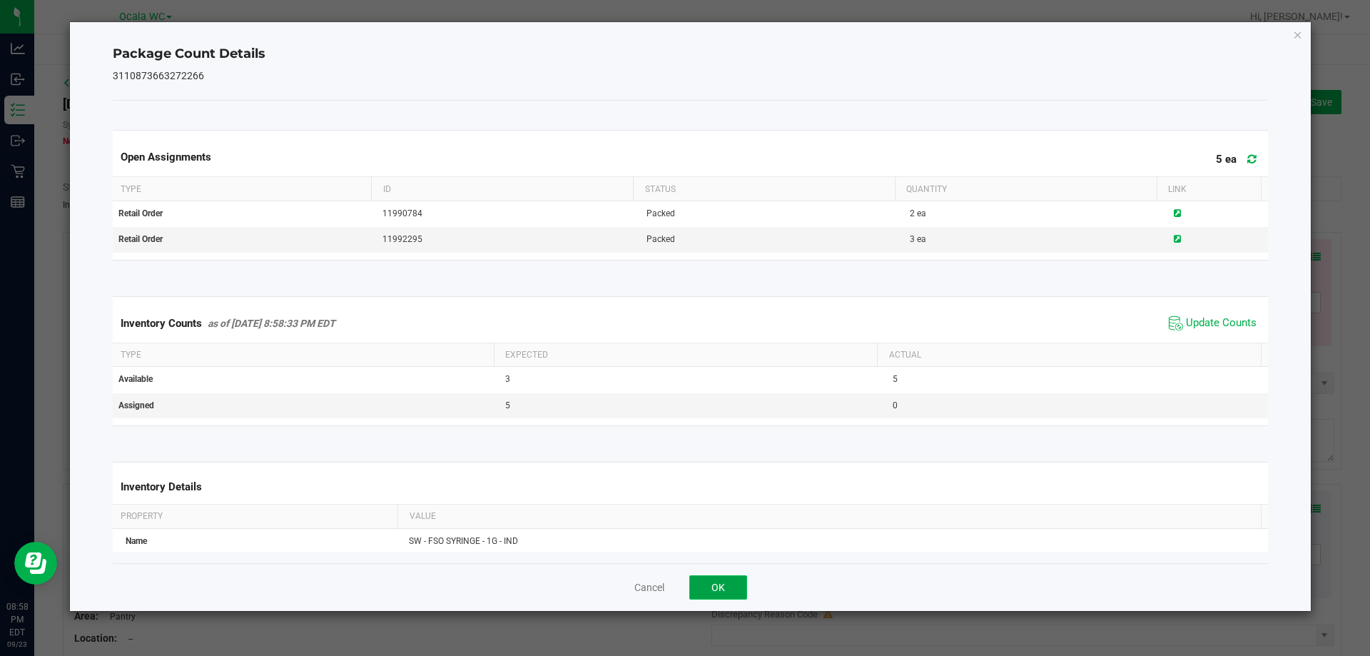
click at [705, 579] on button "OK" at bounding box center [718, 587] width 58 height 24
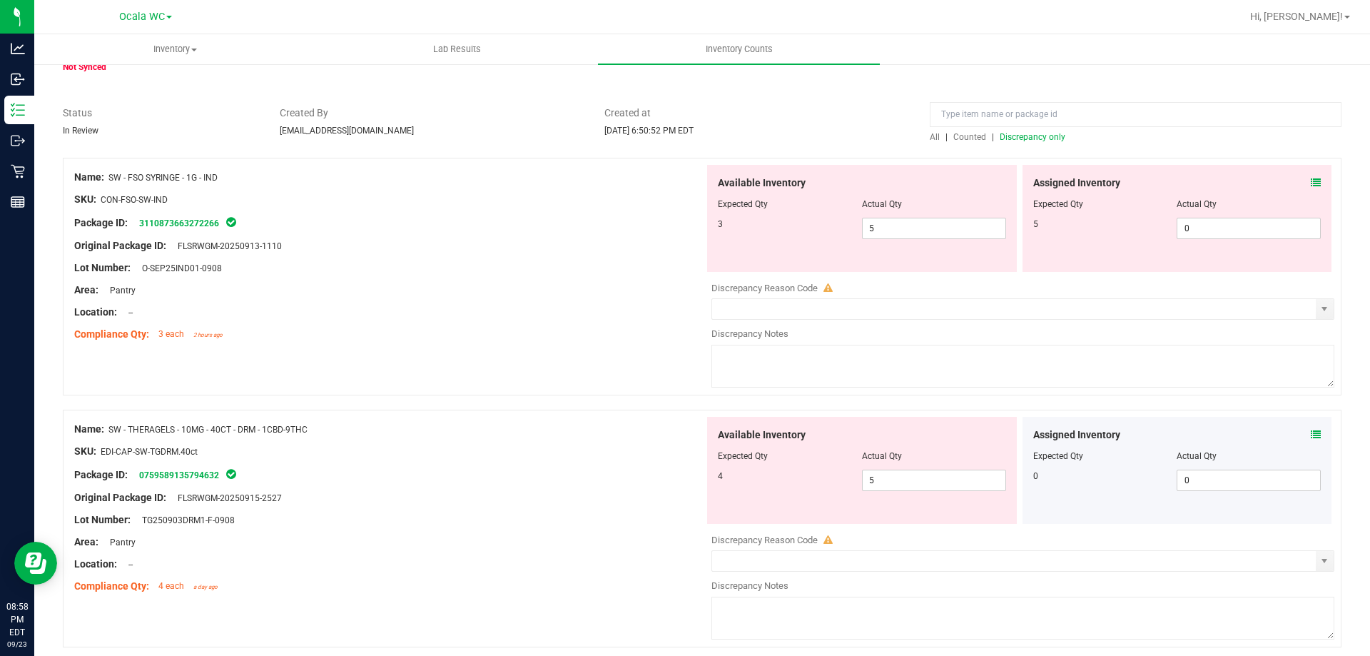
scroll to position [143, 0]
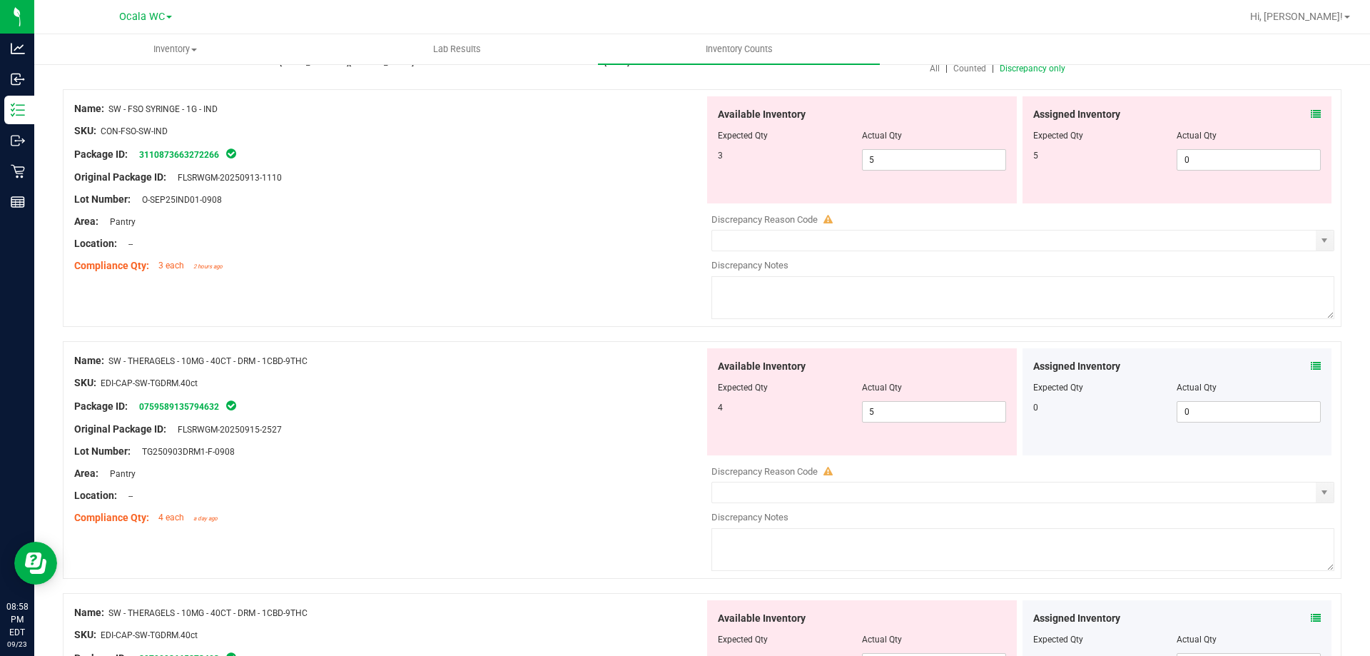
click at [1309, 357] on div "Assigned Inventory Expected Qty Actual Qty 0 0 0" at bounding box center [1178, 401] width 310 height 107
click at [1307, 358] on div "Assigned Inventory Expected Qty Actual Qty 0 0 0" at bounding box center [1178, 401] width 310 height 107
click at [1299, 362] on div "Assigned Inventory" at bounding box center [1177, 366] width 288 height 15
click at [1311, 362] on icon at bounding box center [1316, 366] width 10 height 10
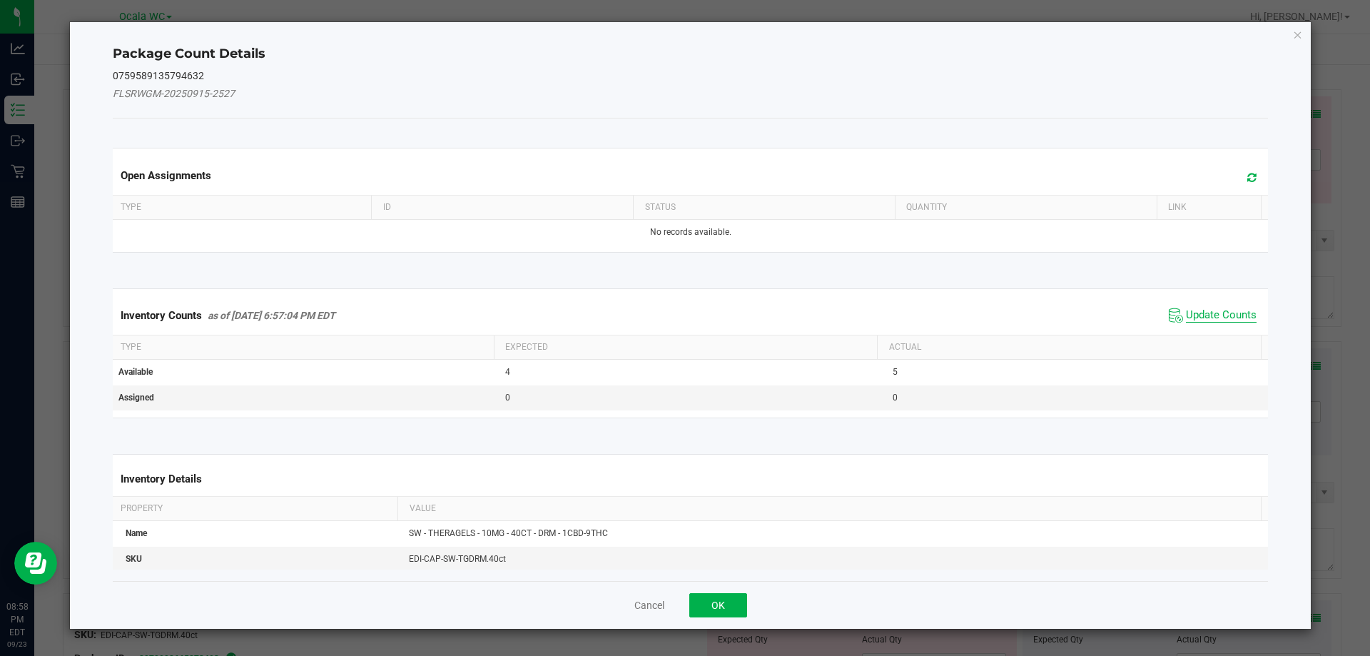
click at [1200, 316] on span "Update Counts" at bounding box center [1221, 315] width 71 height 14
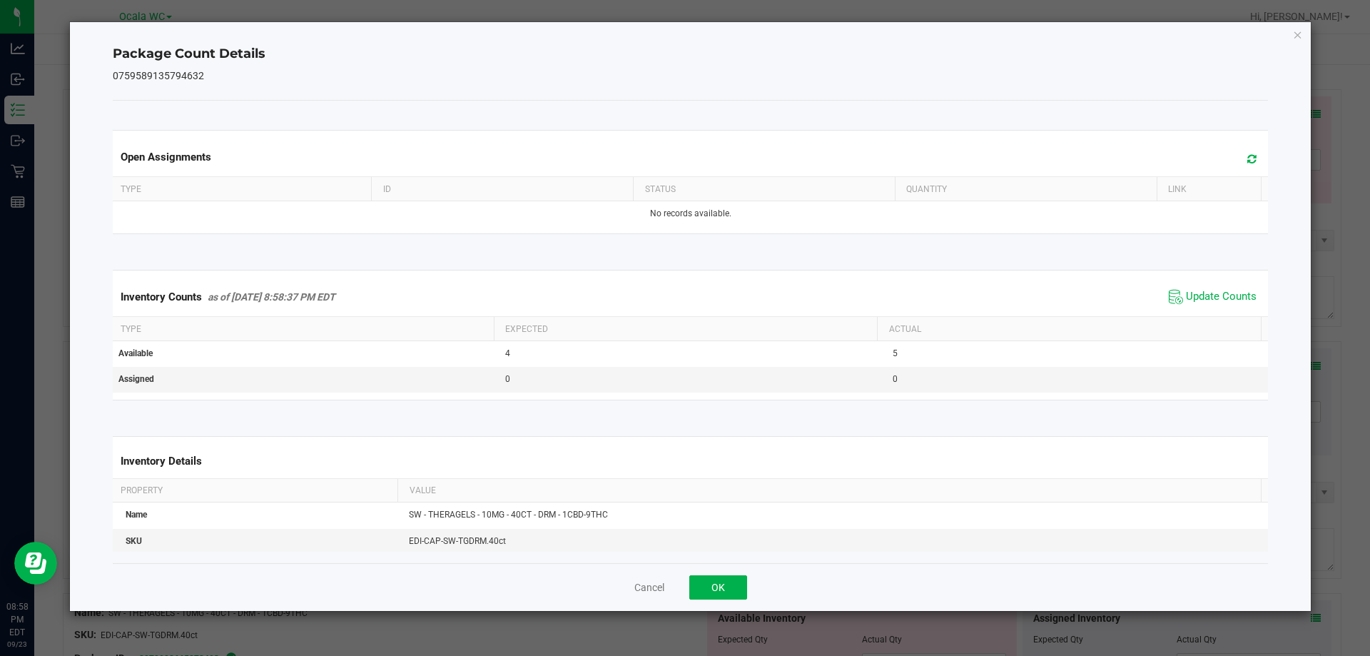
click at [744, 574] on div "Cancel OK" at bounding box center [691, 587] width 1156 height 48
click at [719, 578] on button "OK" at bounding box center [718, 587] width 58 height 24
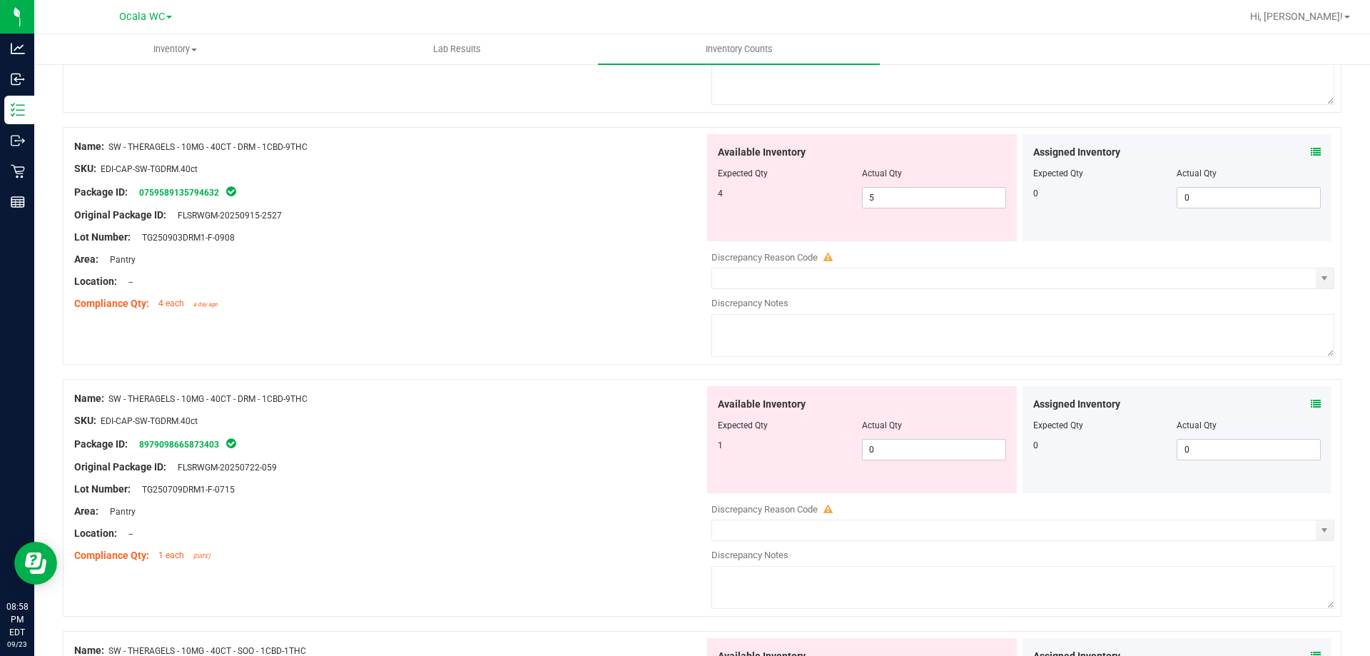
scroll to position [428, 0]
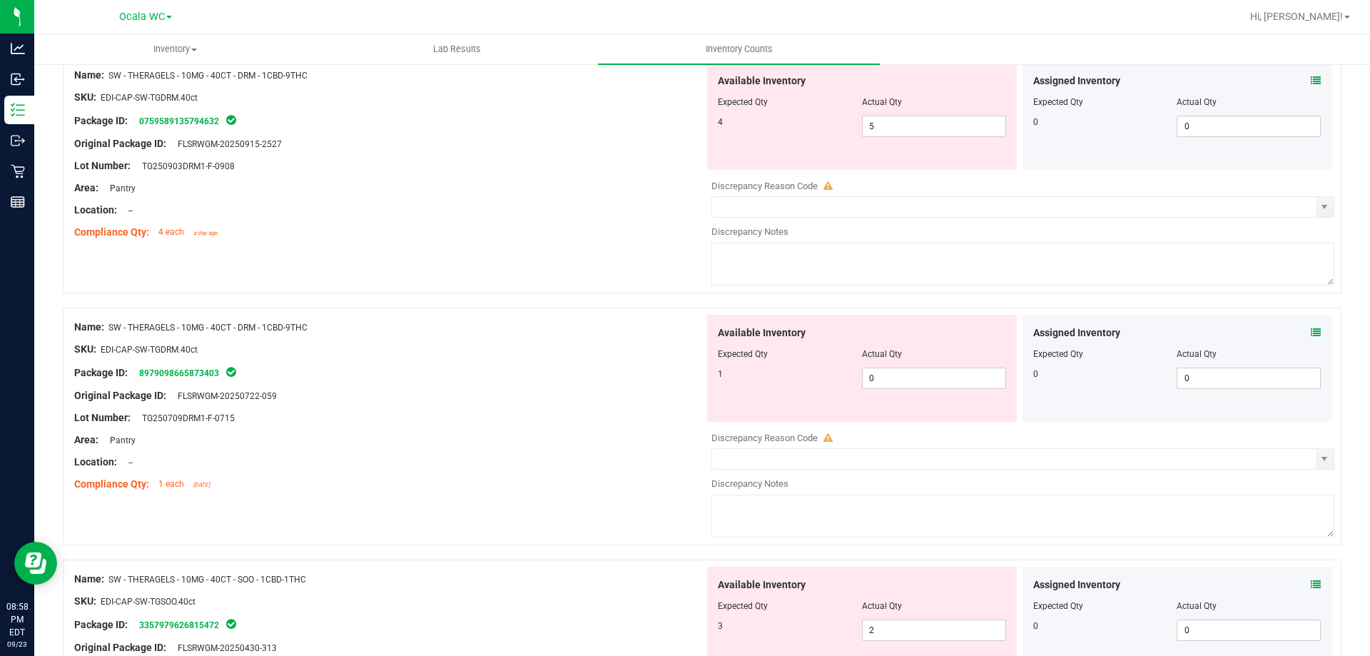
drag, startPoint x: 1310, startPoint y: 334, endPoint x: 1307, endPoint y: 325, distance: 9.0
click at [1307, 325] on div "Assigned Inventory Expected Qty Actual Qty 0 0 0" at bounding box center [1178, 368] width 310 height 107
click at [1311, 325] on span at bounding box center [1316, 332] width 10 height 15
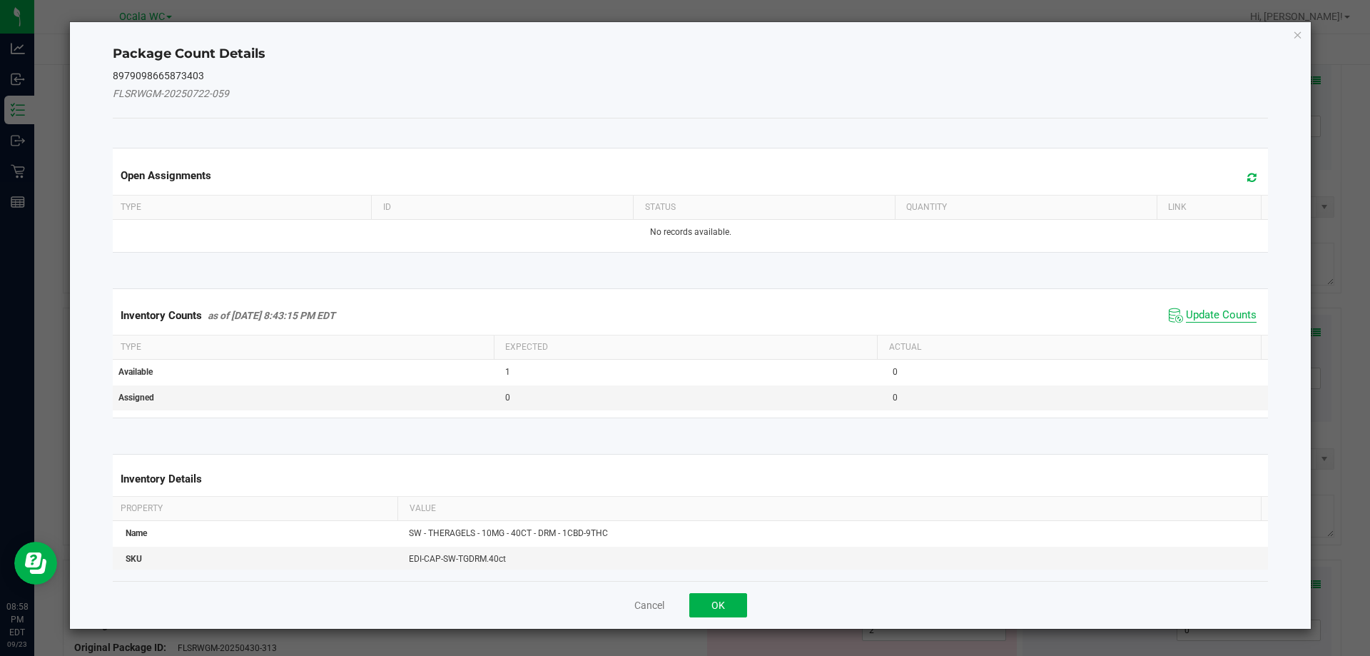
click at [1228, 318] on span "Update Counts" at bounding box center [1221, 315] width 71 height 14
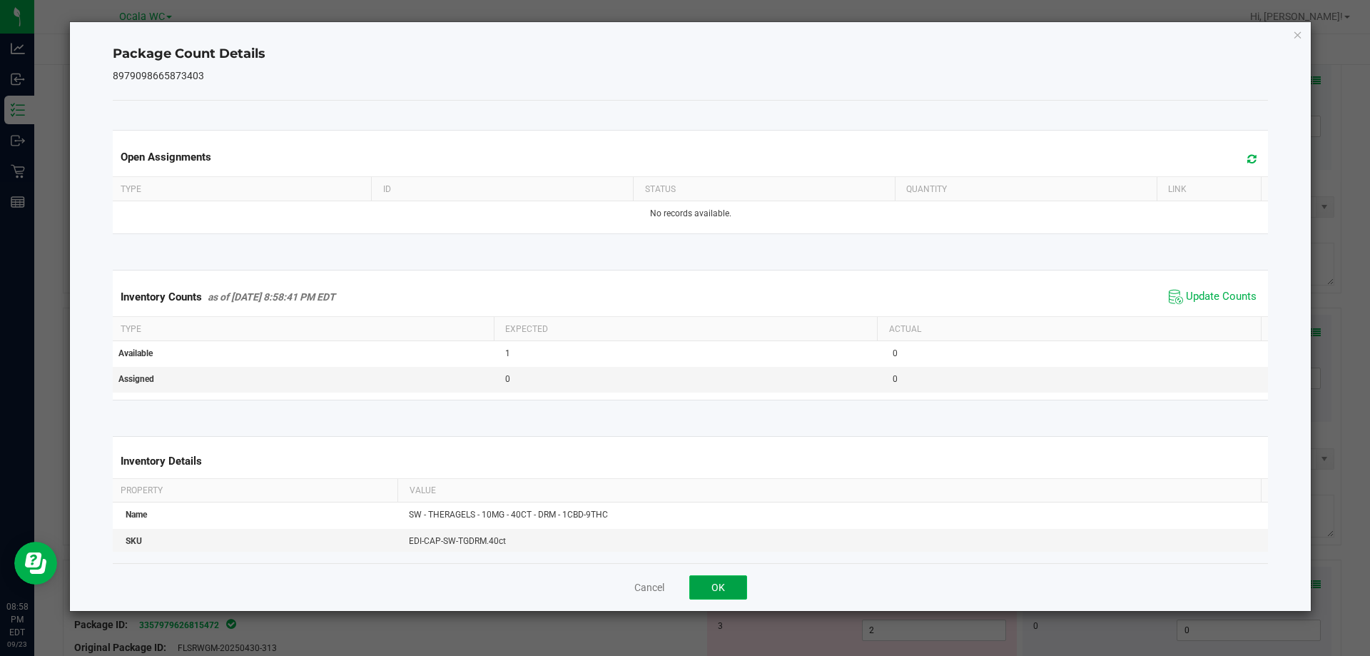
click at [739, 583] on button "OK" at bounding box center [718, 587] width 58 height 24
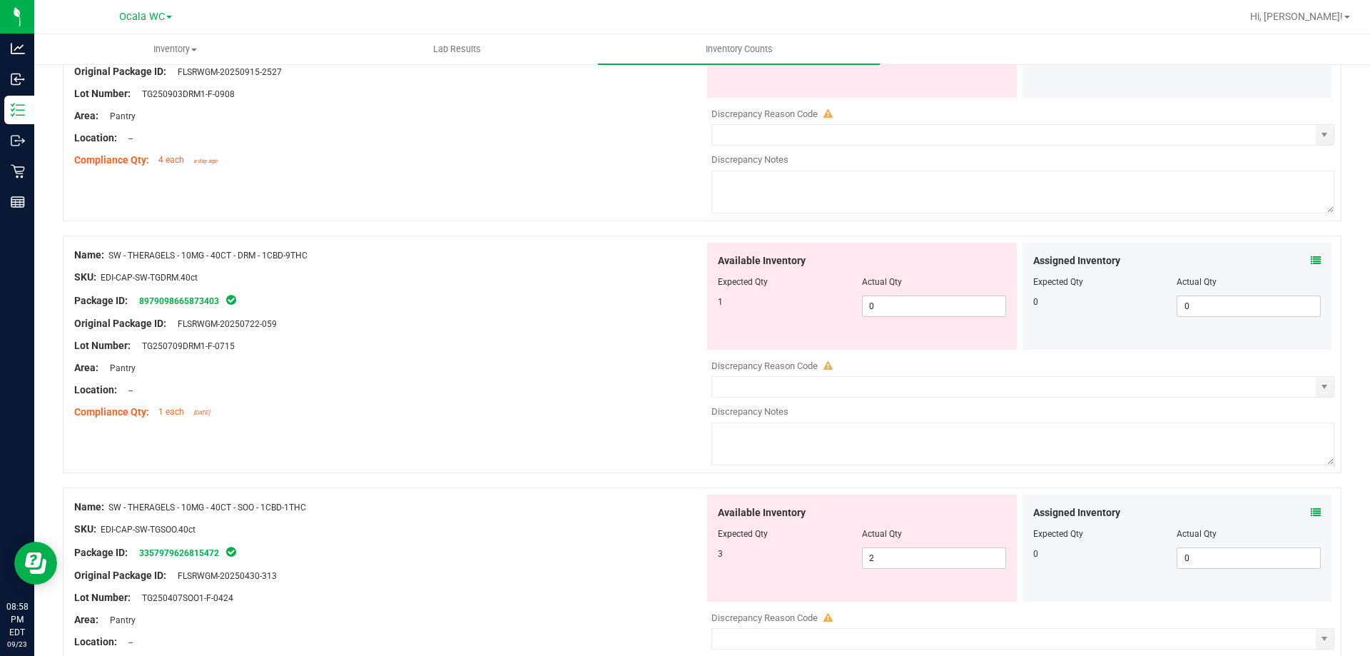
scroll to position [632, 0]
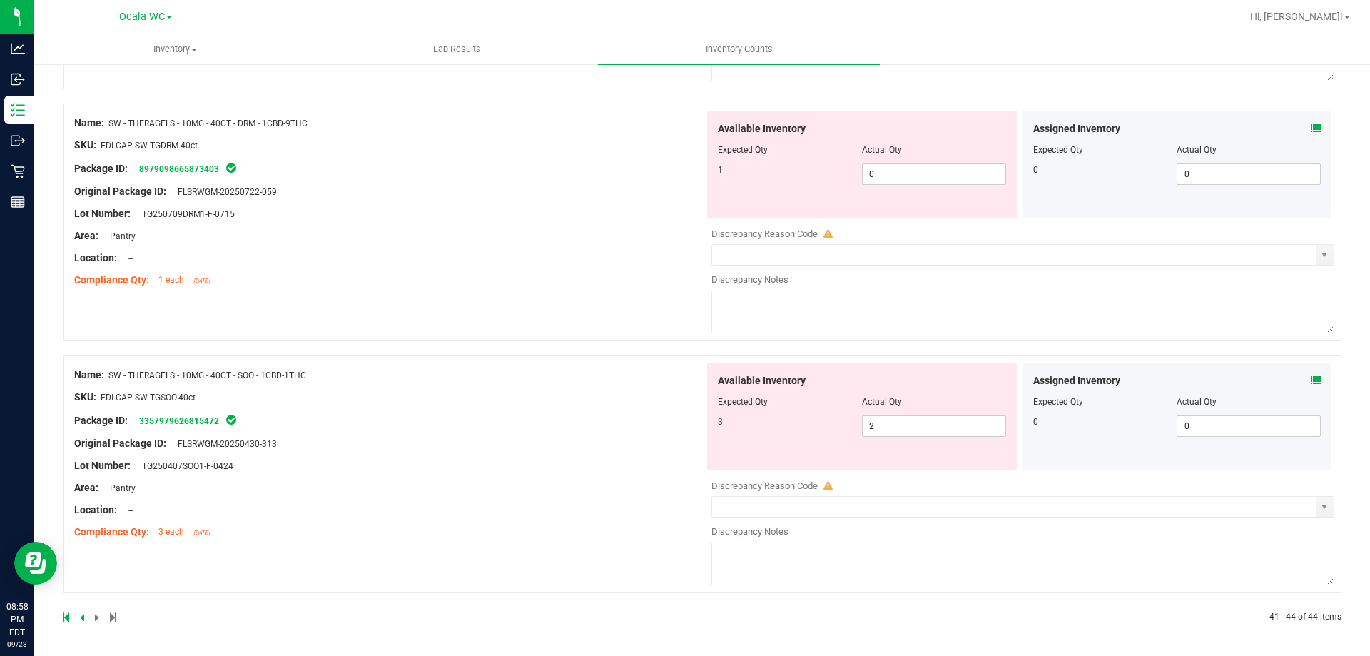
click at [1311, 382] on icon at bounding box center [1316, 380] width 10 height 10
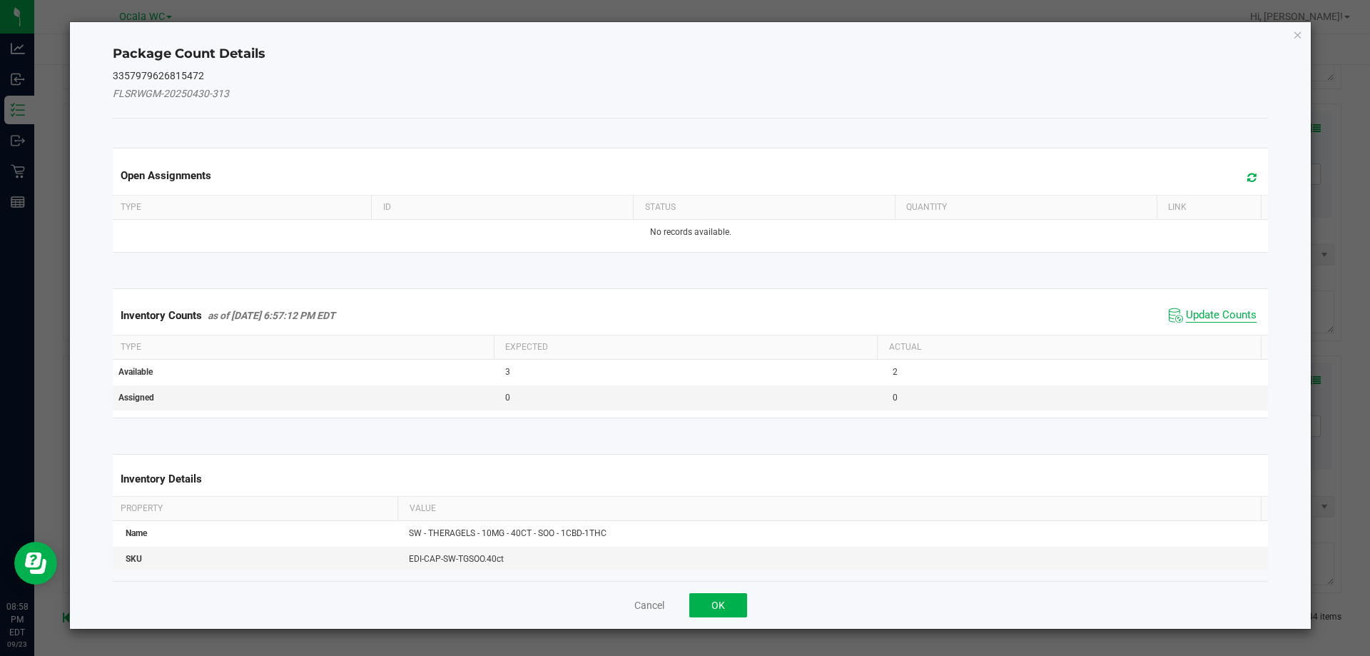
click at [1186, 313] on span "Update Counts" at bounding box center [1221, 315] width 71 height 14
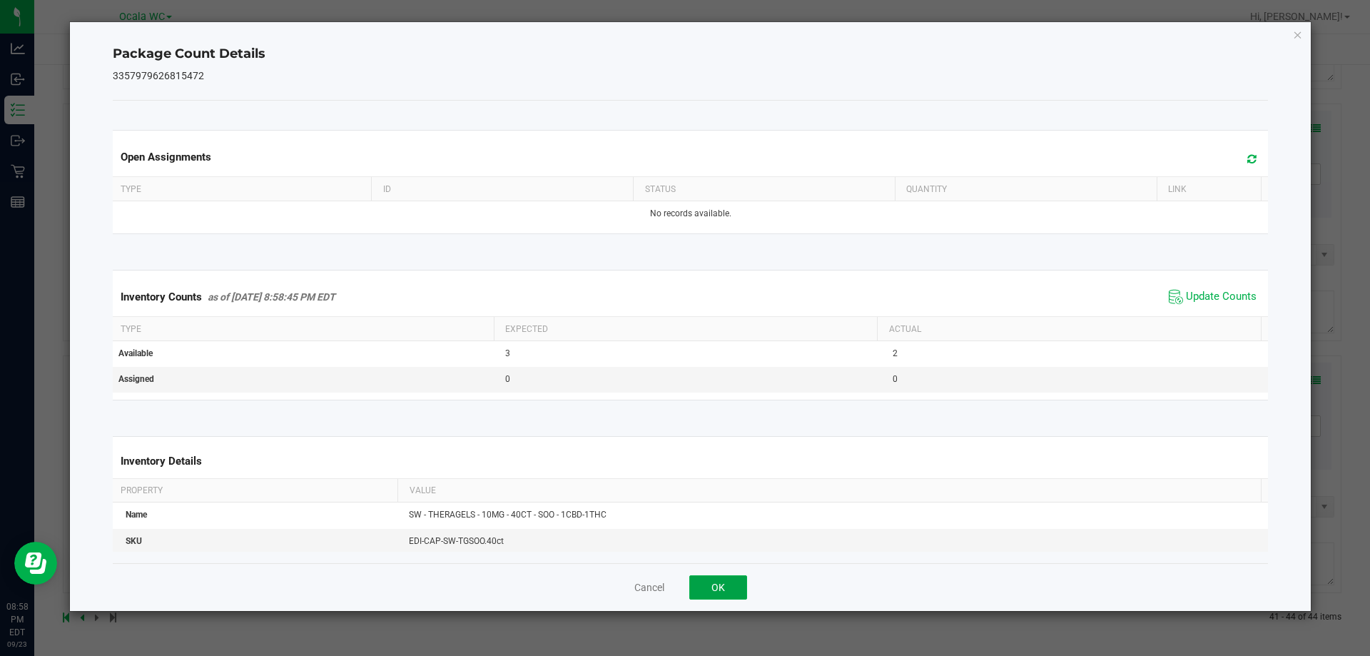
drag, startPoint x: 720, startPoint y: 579, endPoint x: 729, endPoint y: 575, distance: 9.9
click at [721, 577] on button "OK" at bounding box center [718, 587] width 58 height 24
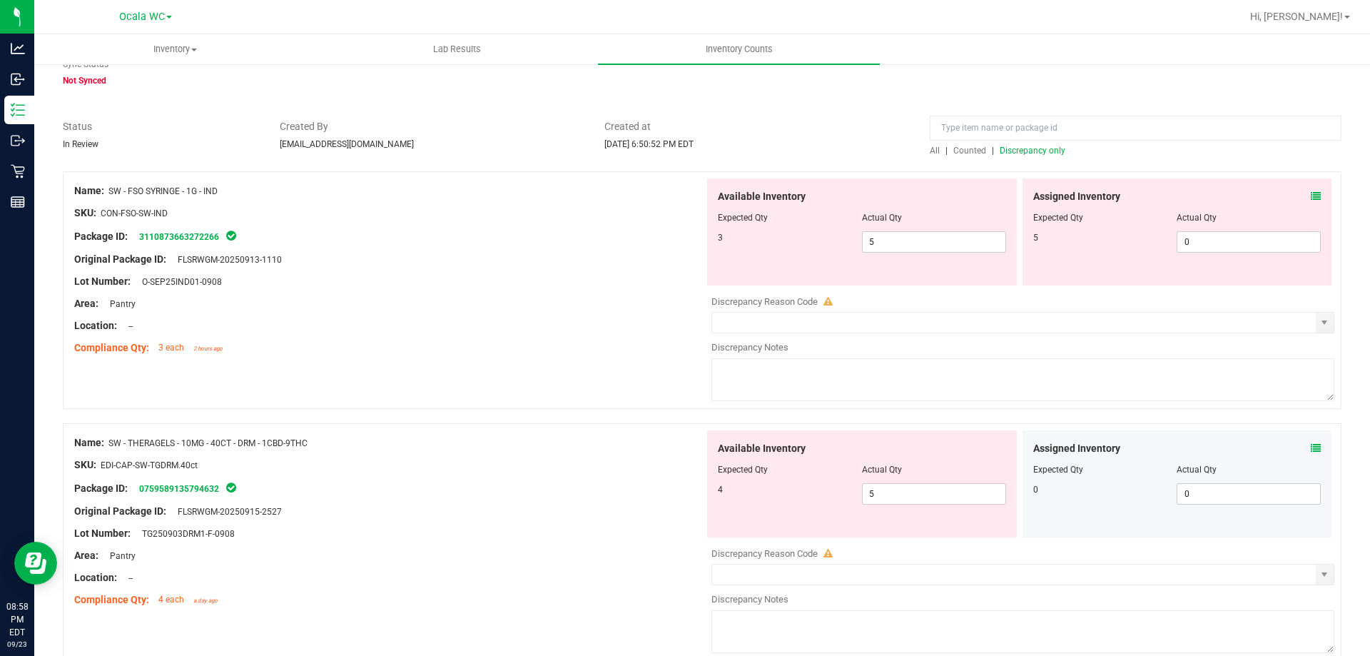
scroll to position [0, 0]
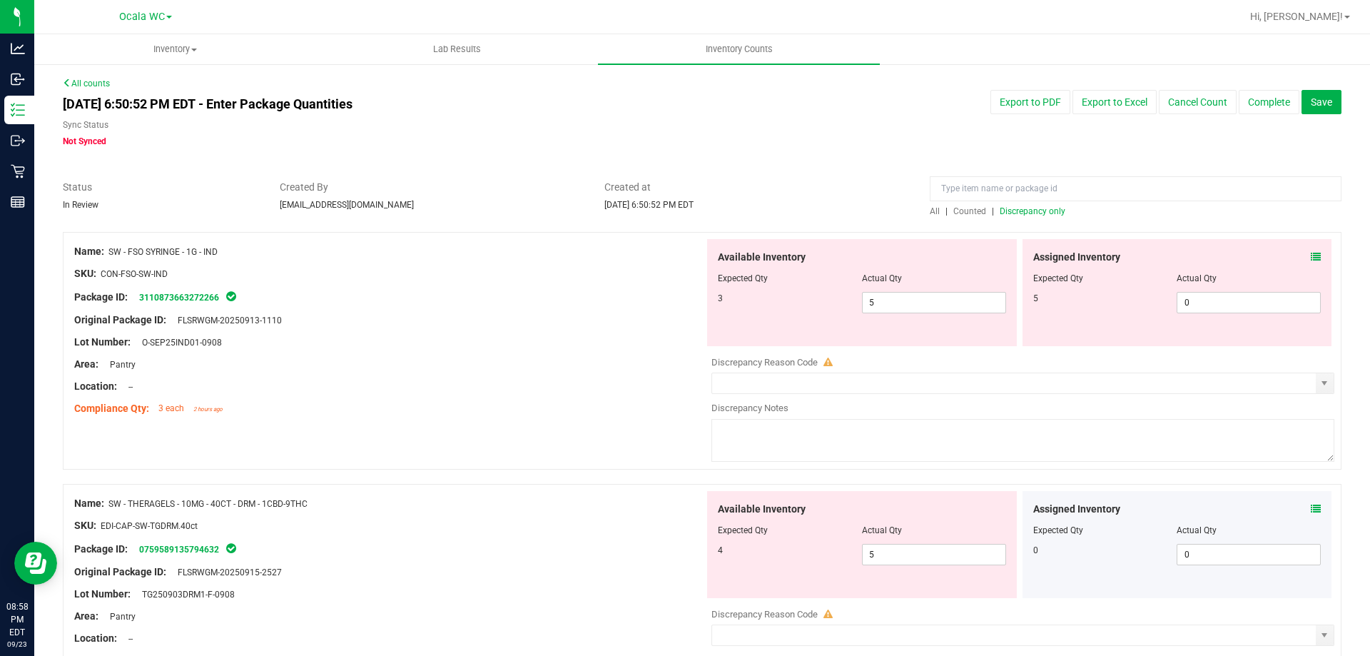
click at [1028, 211] on span "Discrepancy only" at bounding box center [1033, 211] width 66 height 10
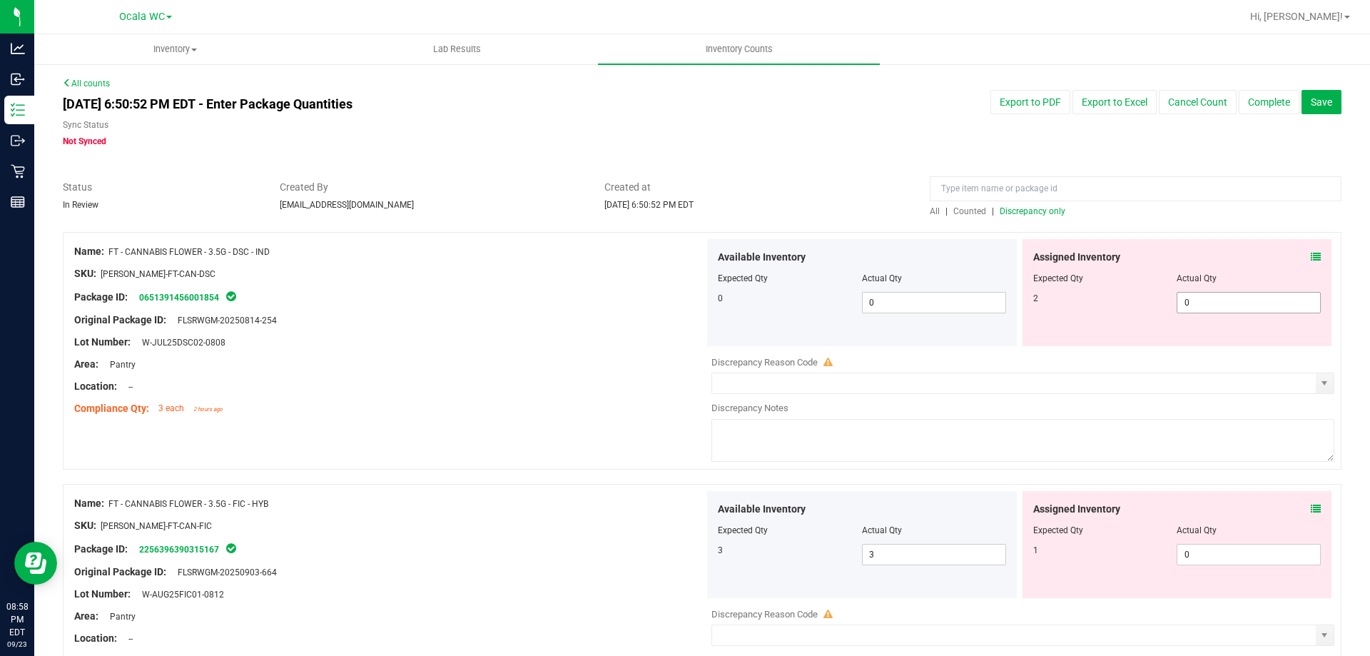
click at [1239, 302] on span "0 0" at bounding box center [1249, 302] width 144 height 21
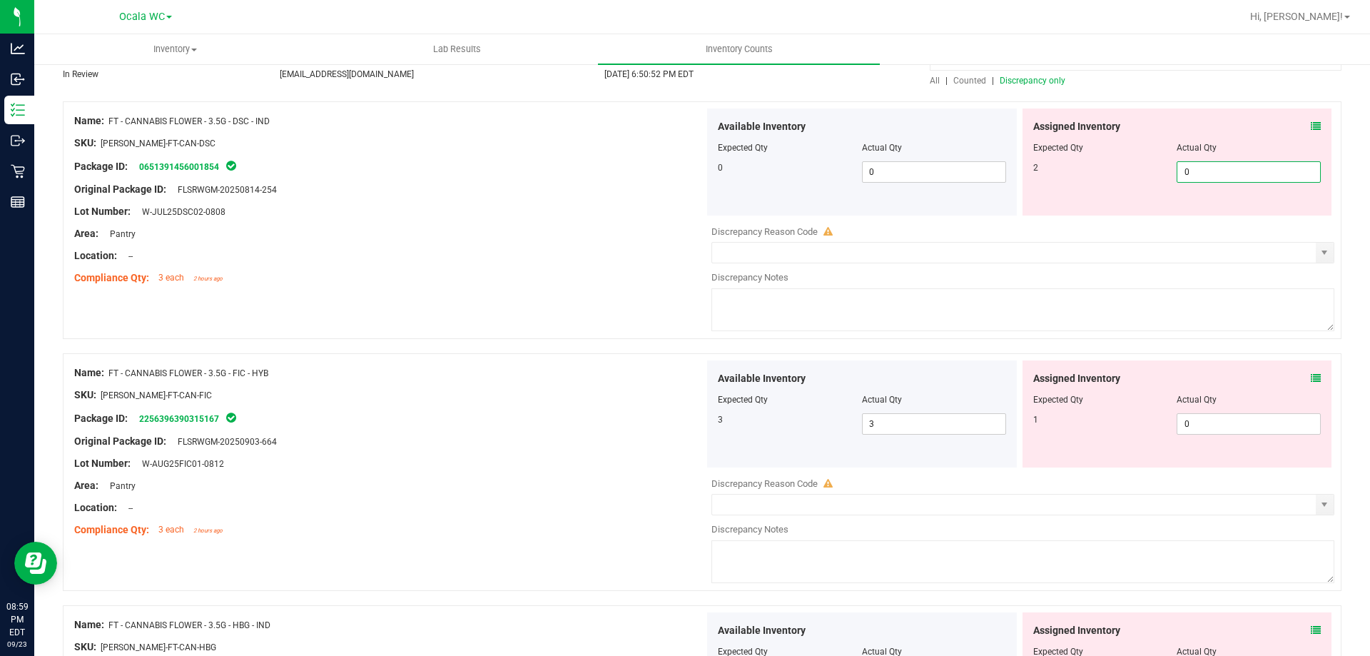
scroll to position [143, 0]
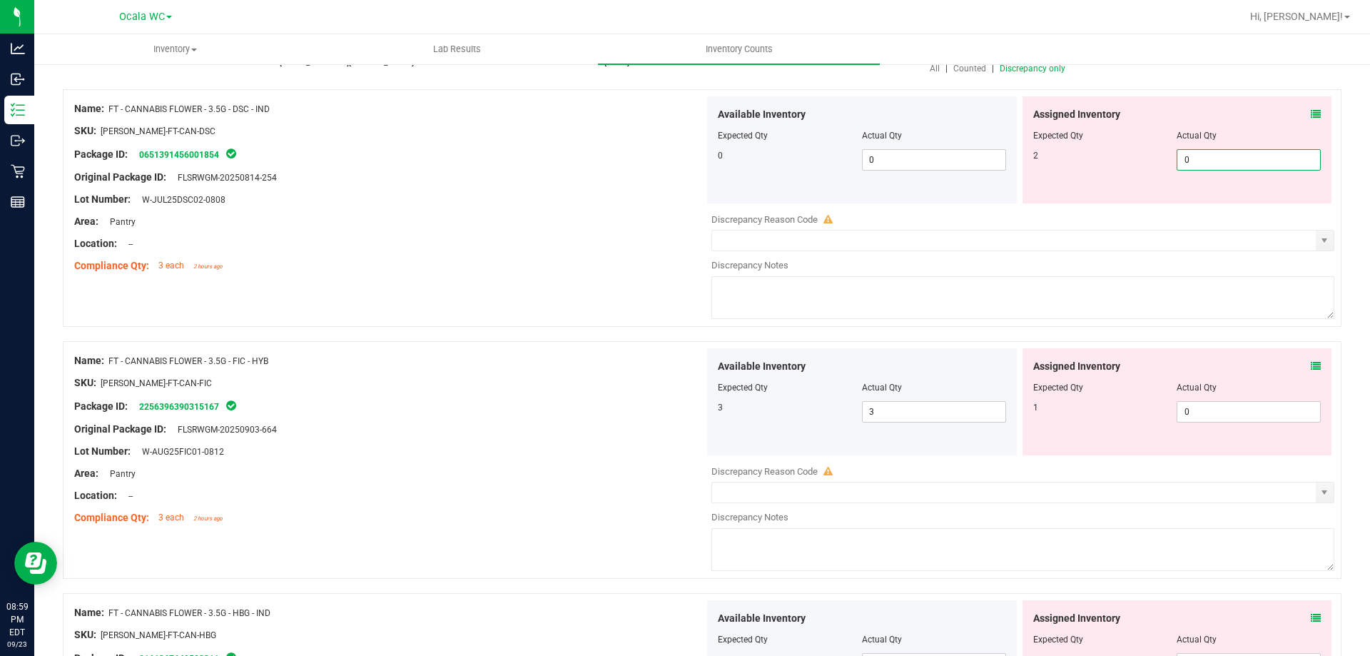
click at [638, 481] on div at bounding box center [389, 484] width 630 height 7
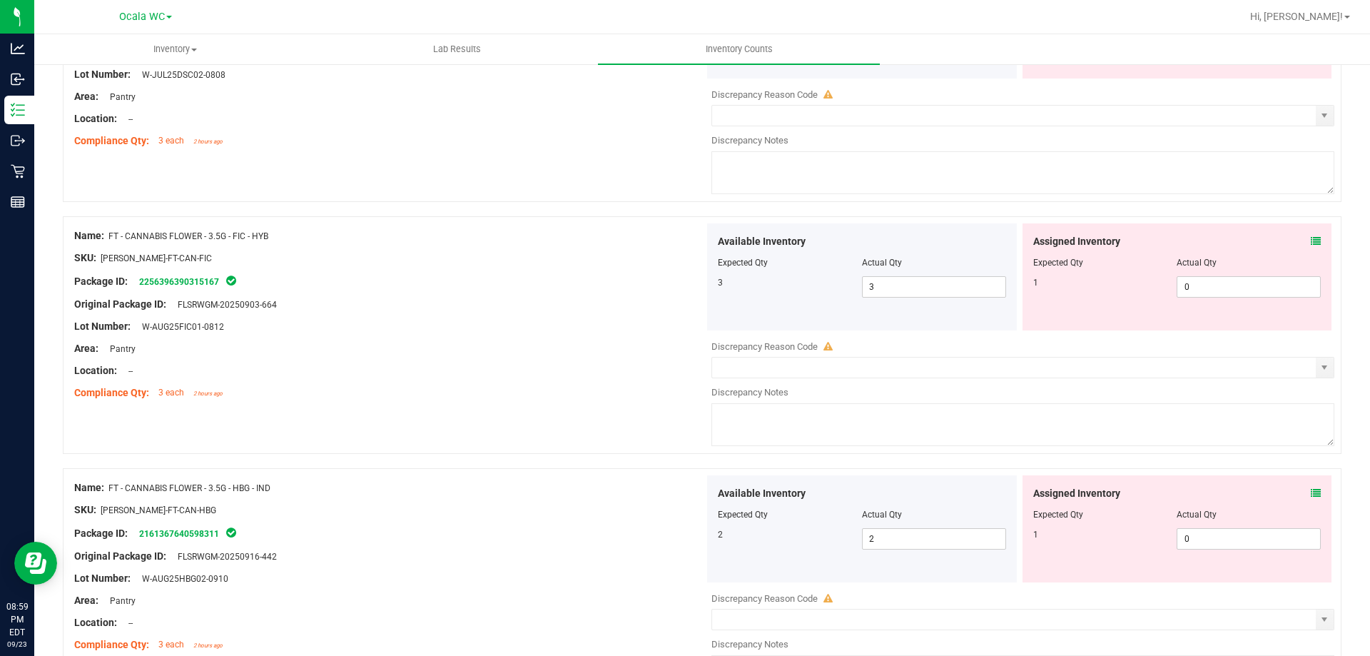
scroll to position [285, 0]
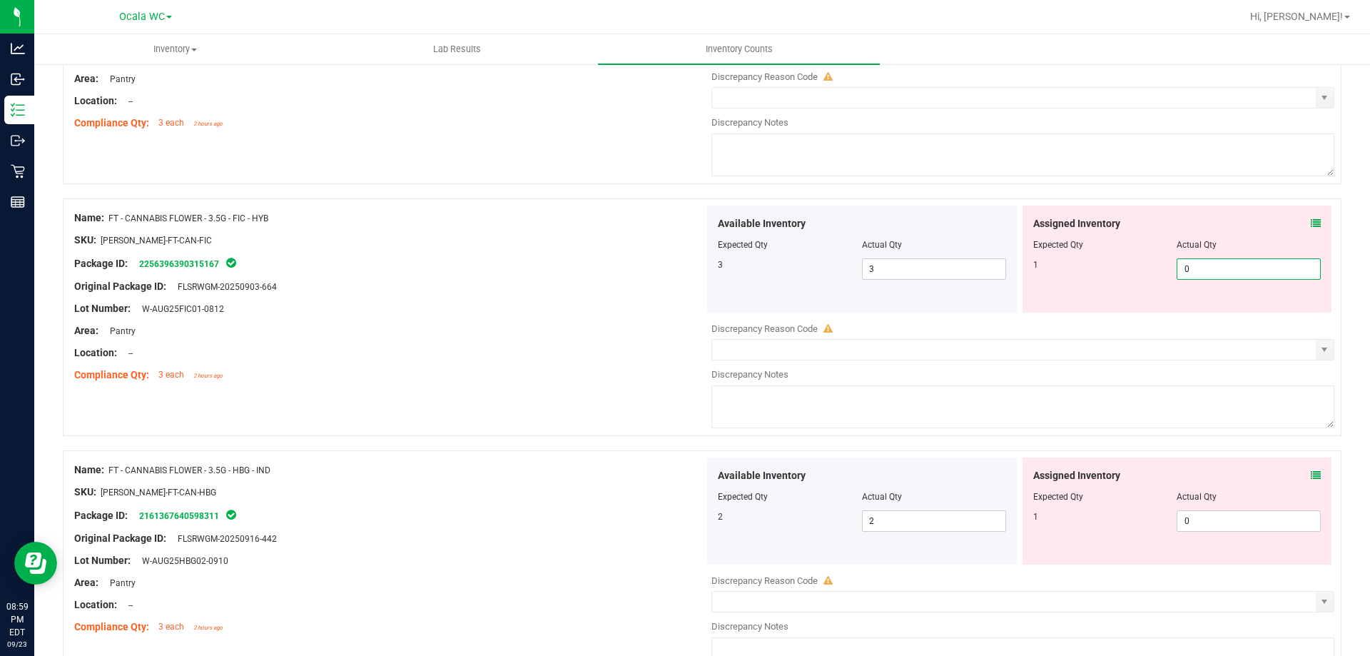
click at [1250, 268] on span "0 0" at bounding box center [1249, 268] width 144 height 21
type input "1"
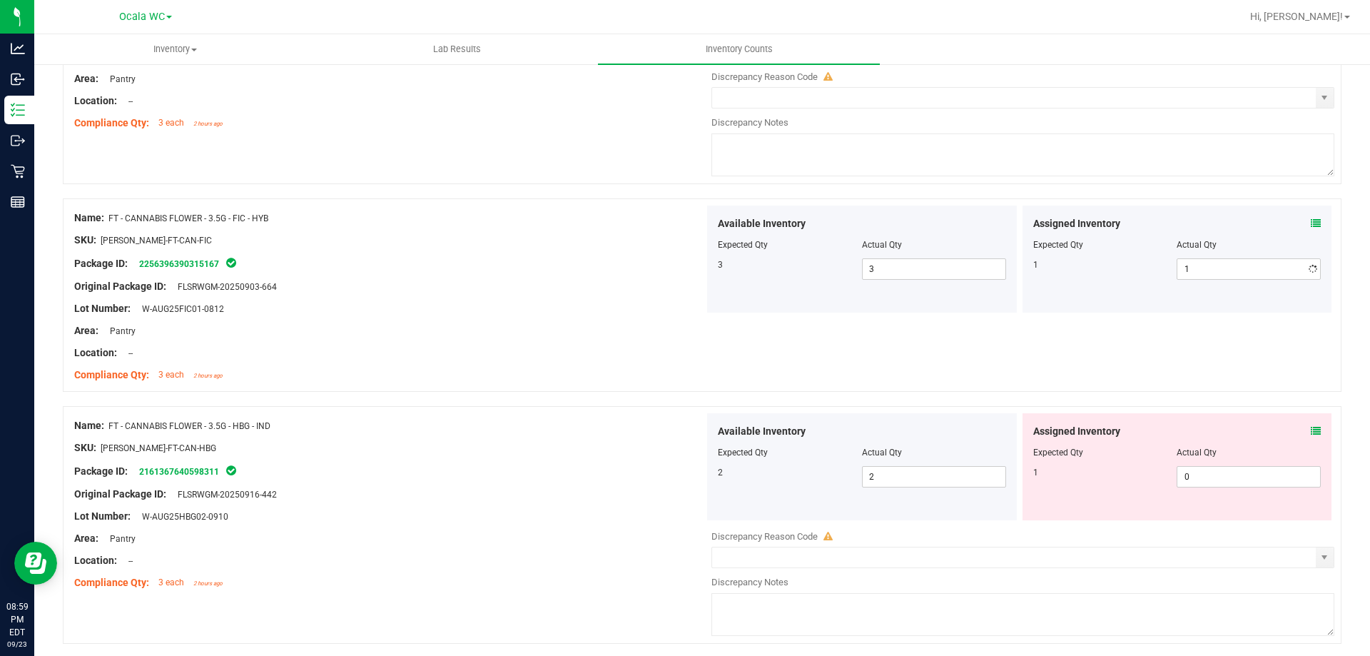
click at [467, 338] on div at bounding box center [389, 341] width 630 height 7
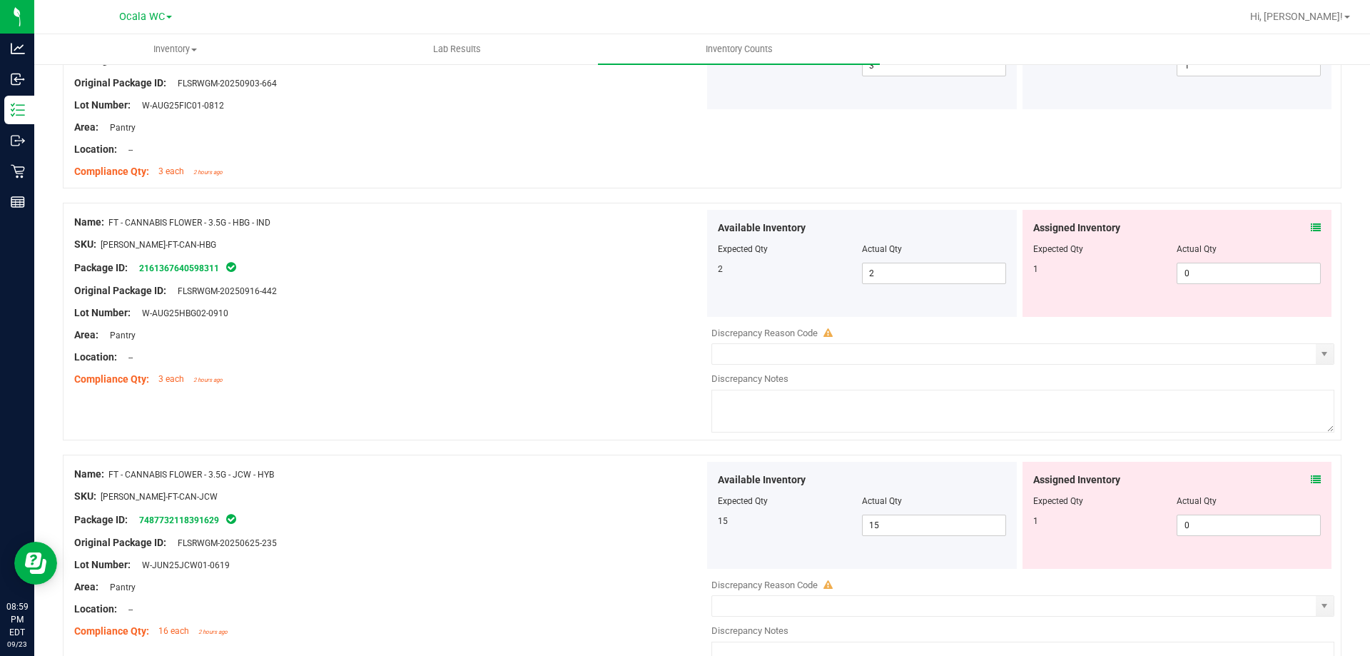
scroll to position [571, 0]
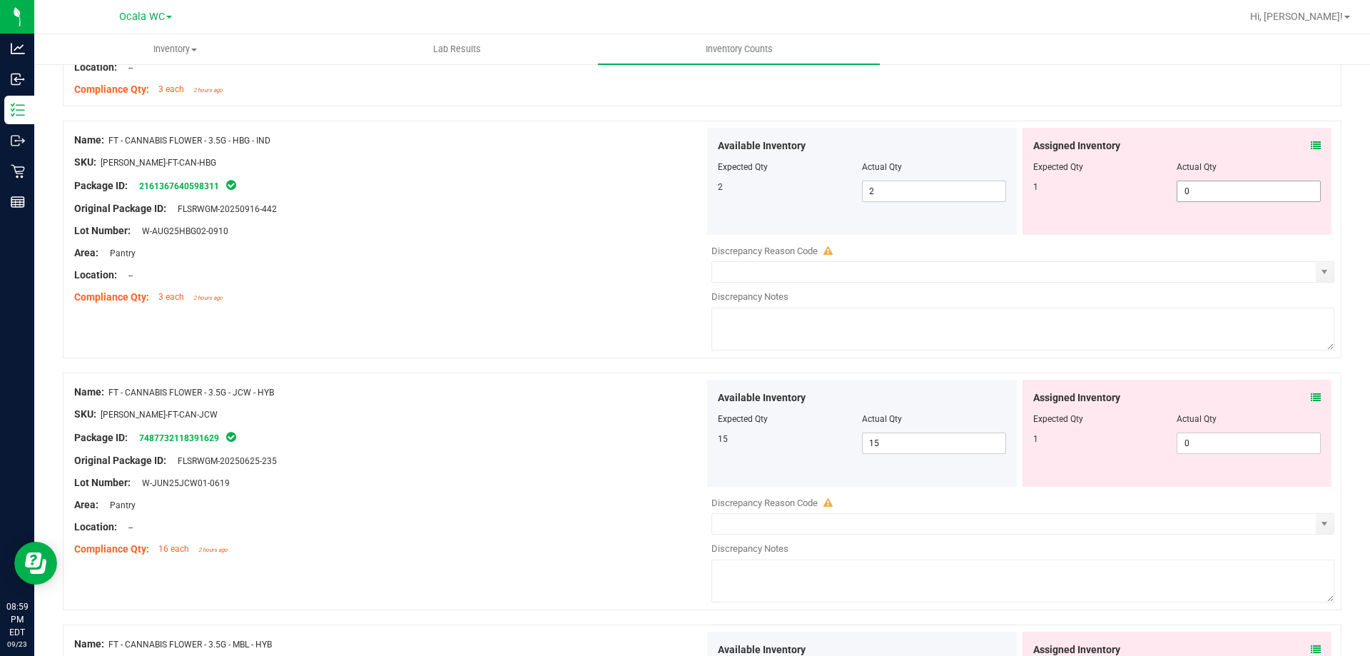
click at [1278, 191] on span "0 0" at bounding box center [1249, 191] width 144 height 21
click at [574, 336] on div "Name: FT - CANNABIS FLOWER - 3.5G - HBG - IND SKU: [PERSON_NAME]-FT-CAN-HBG Pac…" at bounding box center [702, 240] width 1279 height 238
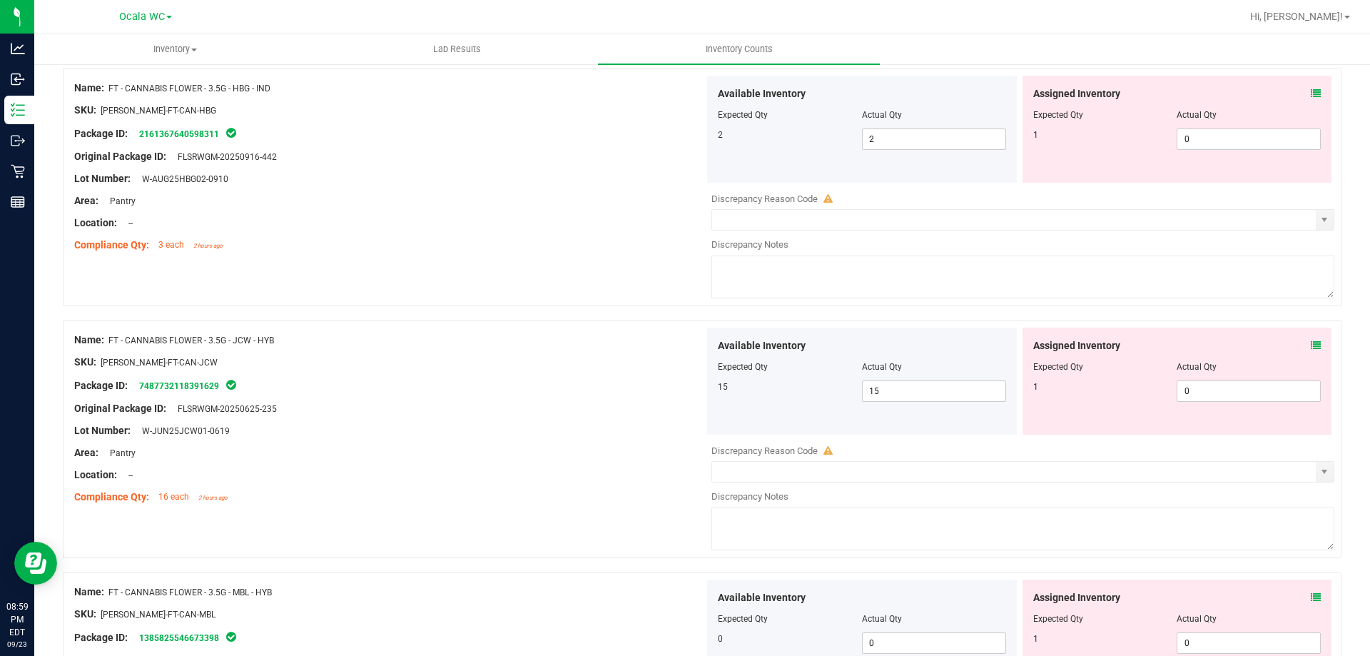
scroll to position [714, 0]
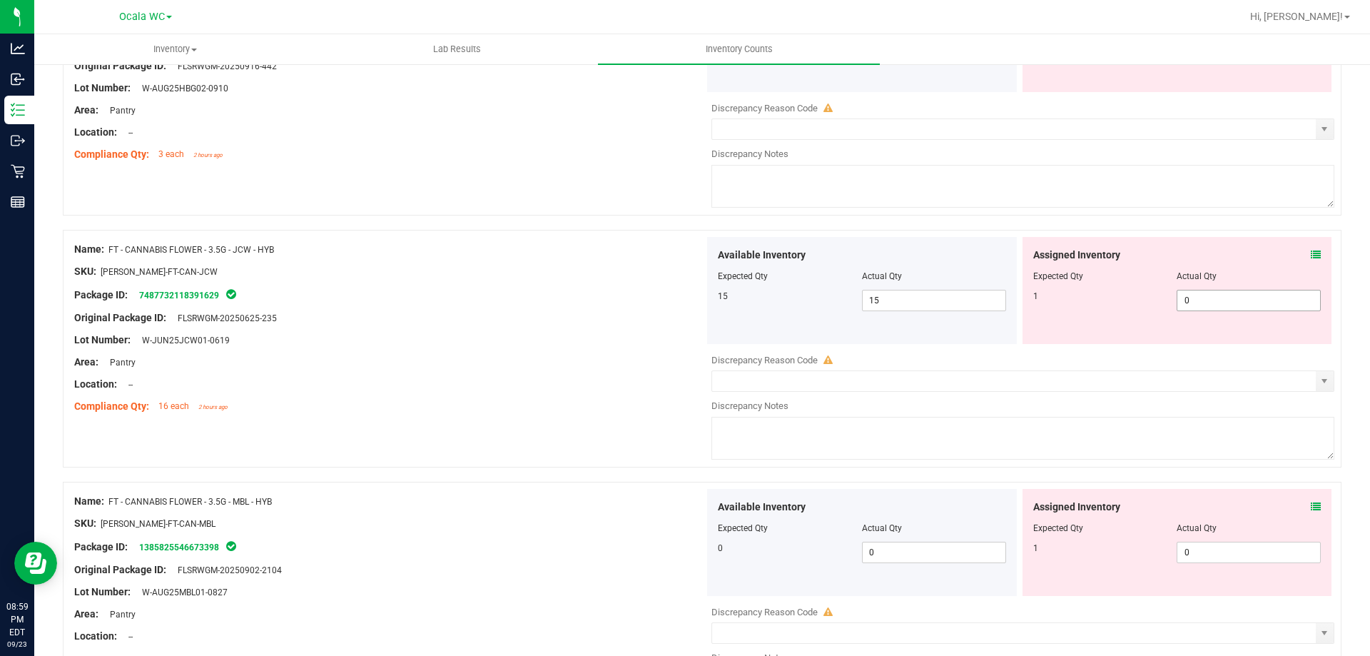
click at [1236, 300] on span "0 0" at bounding box center [1249, 300] width 144 height 21
click at [1309, 244] on div "Assigned Inventory Expected Qty Actual Qty 1 0 0" at bounding box center [1178, 290] width 310 height 107
click at [1311, 248] on span at bounding box center [1316, 255] width 10 height 15
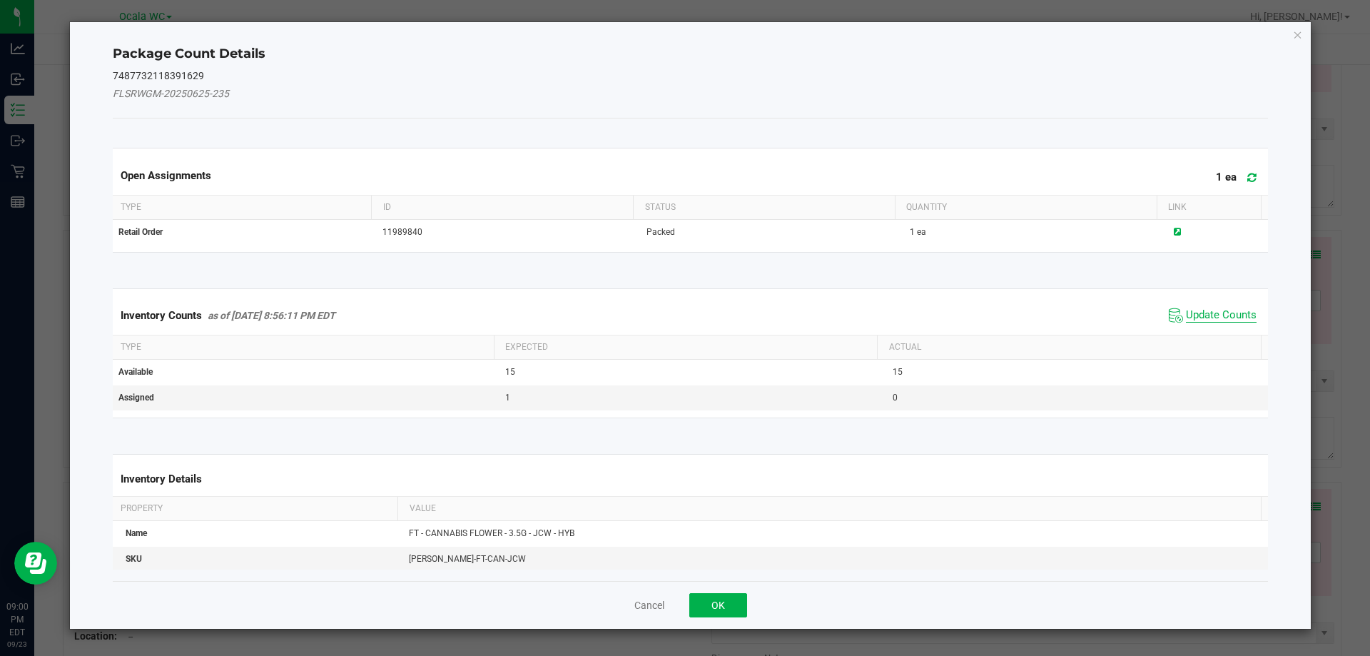
click at [1200, 313] on span "Update Counts" at bounding box center [1221, 315] width 71 height 14
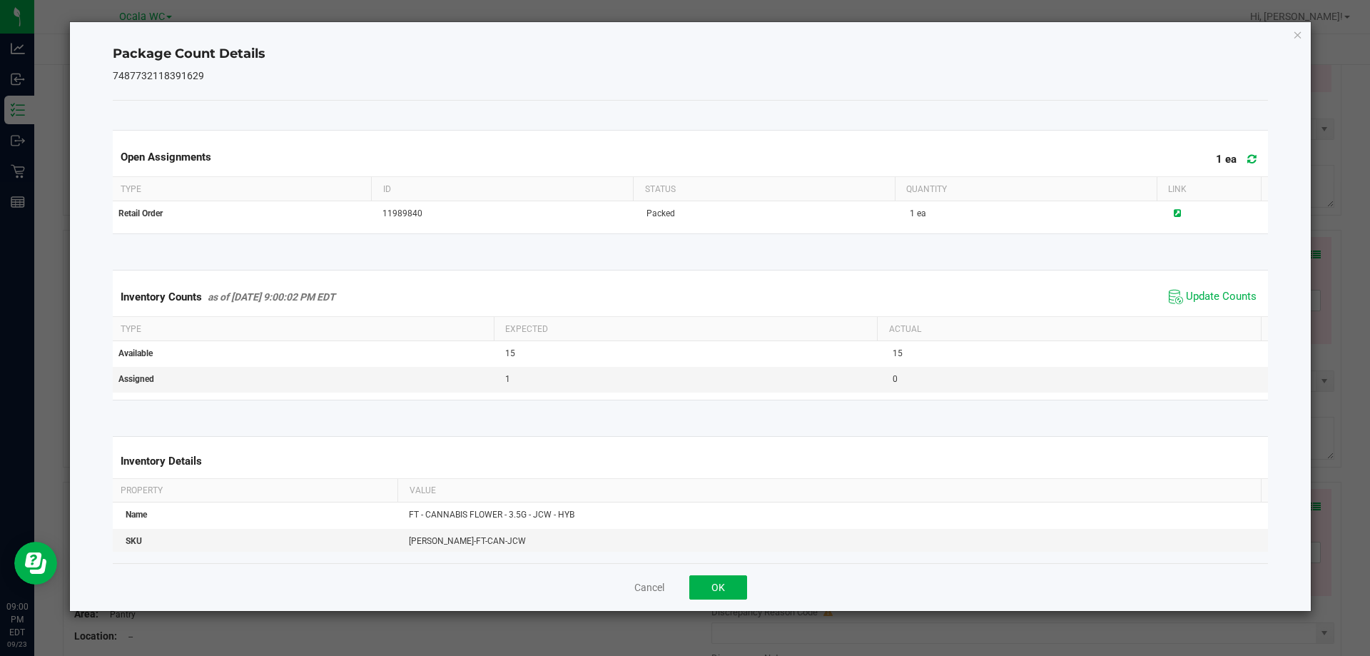
click at [695, 574] on div "Cancel OK" at bounding box center [691, 587] width 1156 height 48
click at [722, 575] on button "OK" at bounding box center [718, 587] width 58 height 24
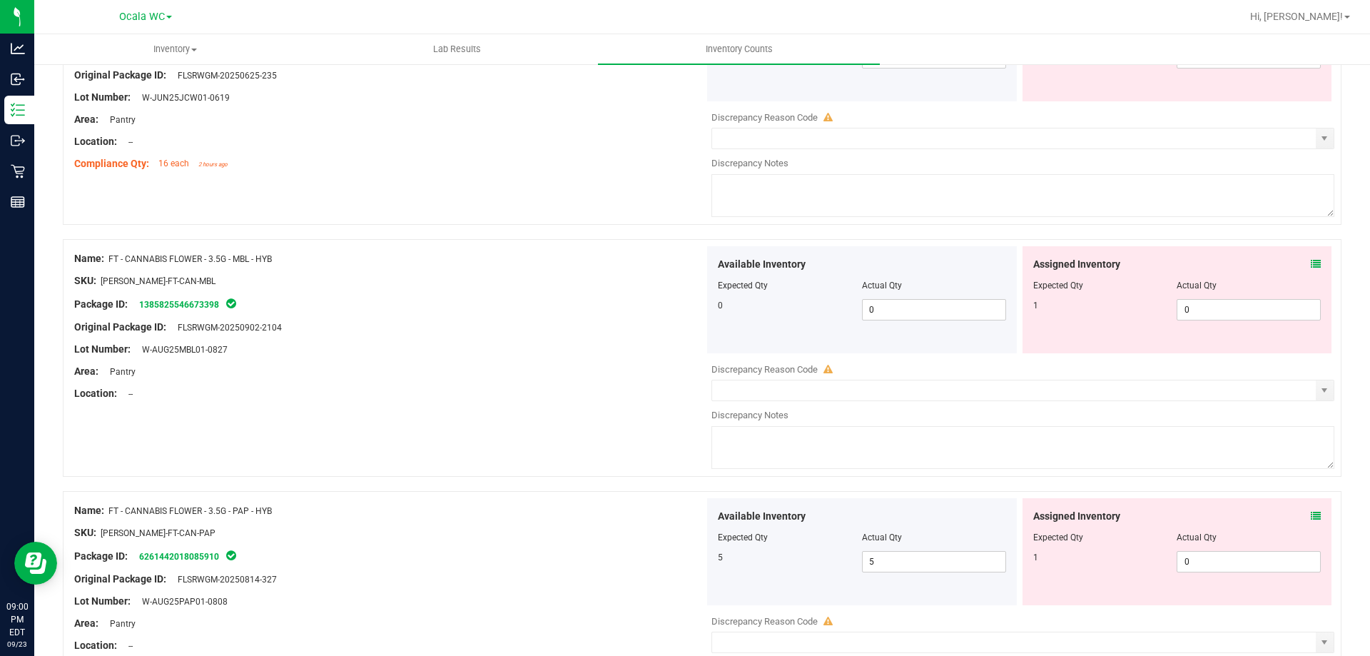
scroll to position [999, 0]
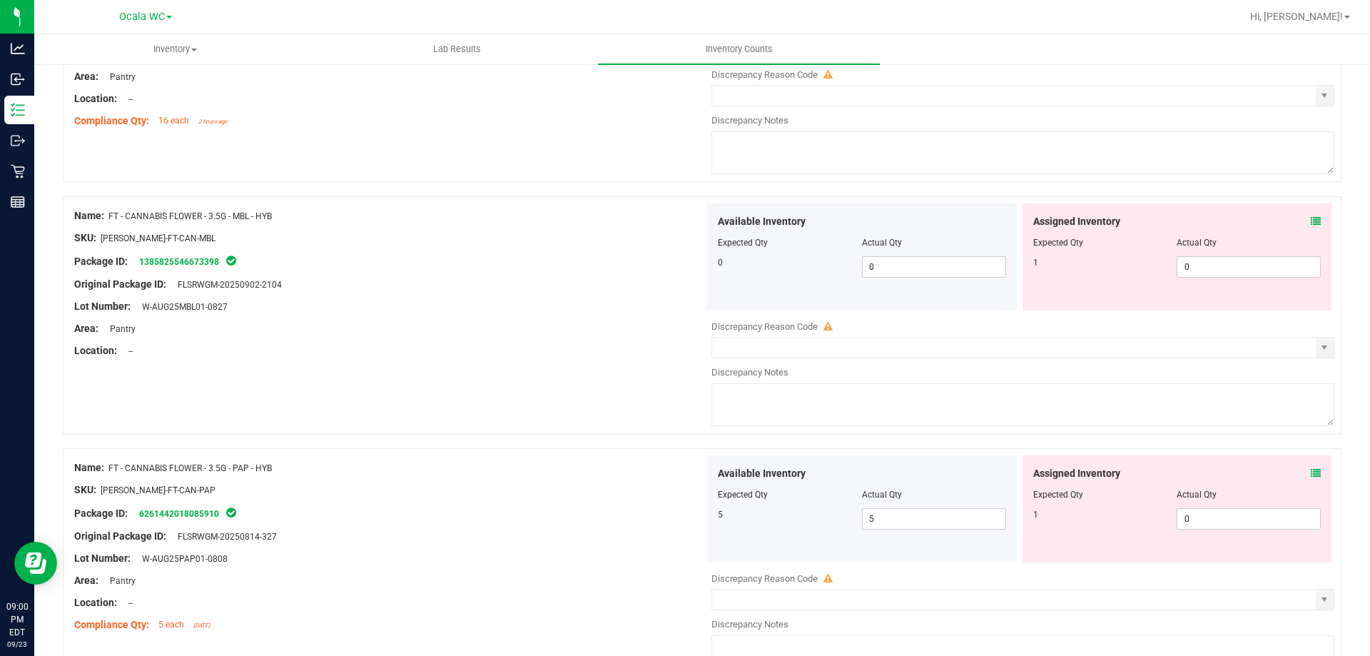
click at [1311, 223] on icon at bounding box center [1316, 221] width 10 height 10
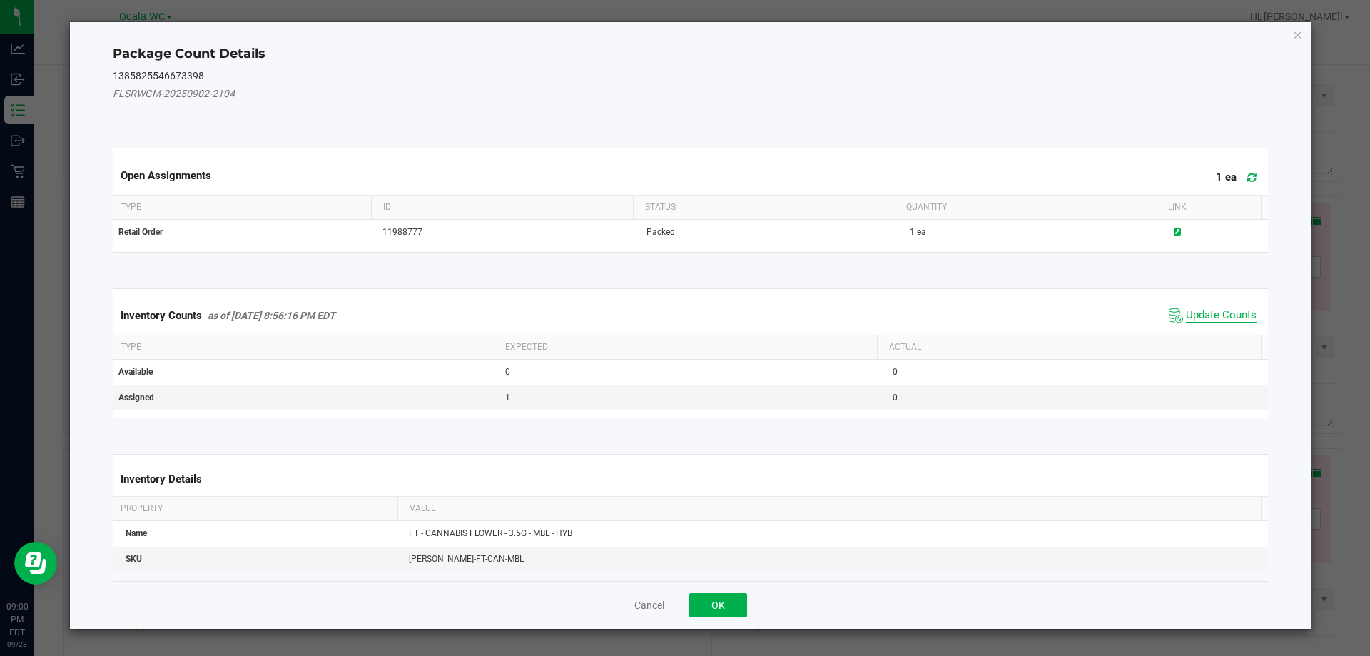
click at [1226, 311] on span "Update Counts" at bounding box center [1221, 315] width 71 height 14
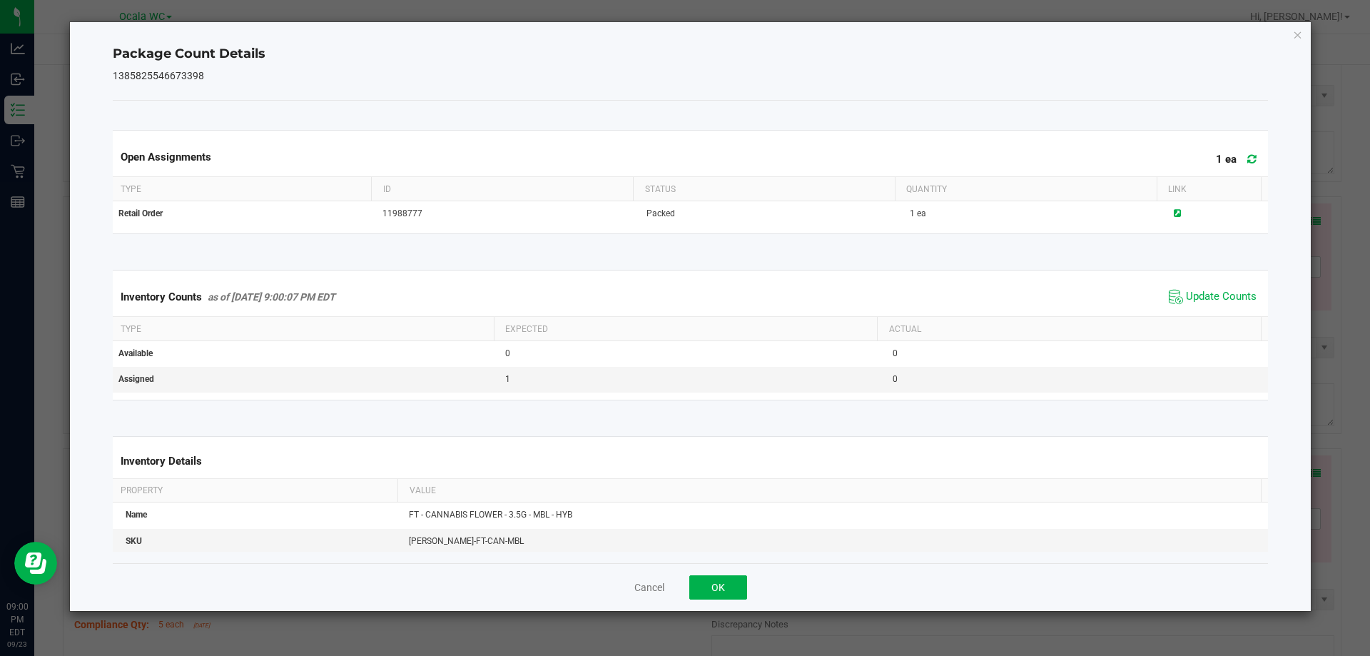
click at [699, 564] on div "Cancel OK" at bounding box center [691, 587] width 1156 height 48
click at [720, 579] on button "OK" at bounding box center [718, 587] width 58 height 24
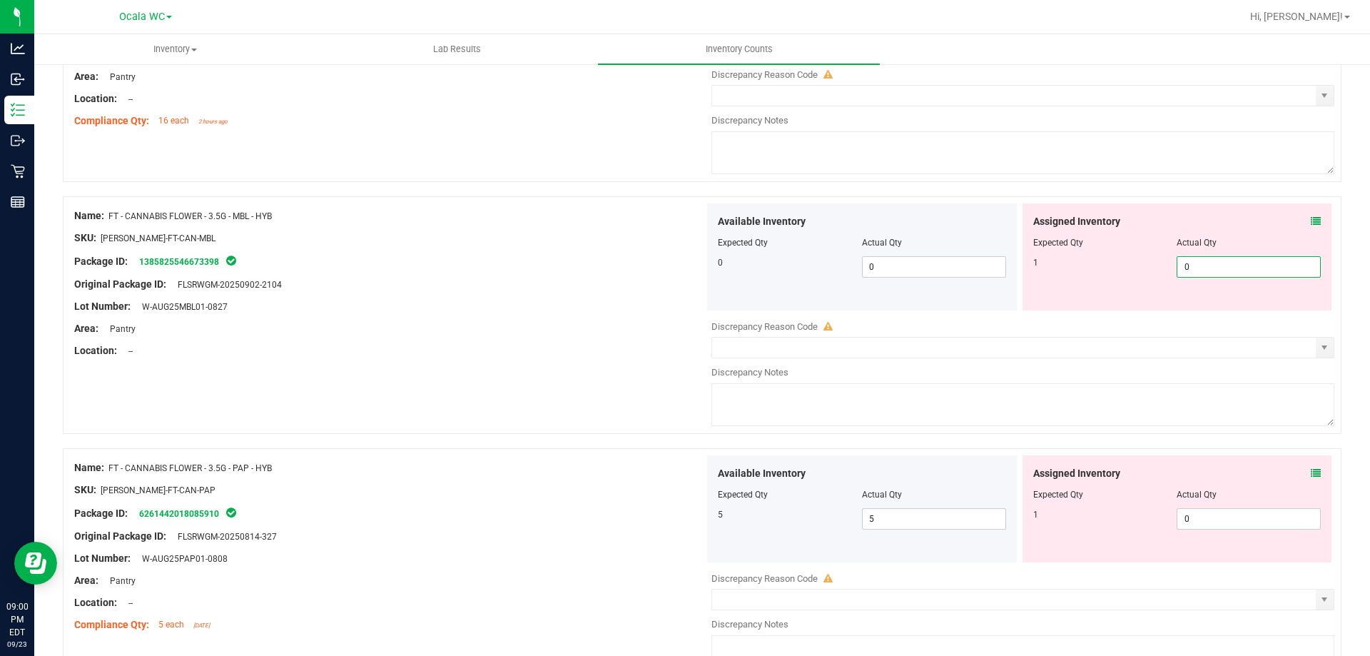
click at [1208, 263] on span "0 0" at bounding box center [1249, 266] width 144 height 21
type input "1"
click at [646, 321] on div "Area: Pantry" at bounding box center [389, 328] width 630 height 15
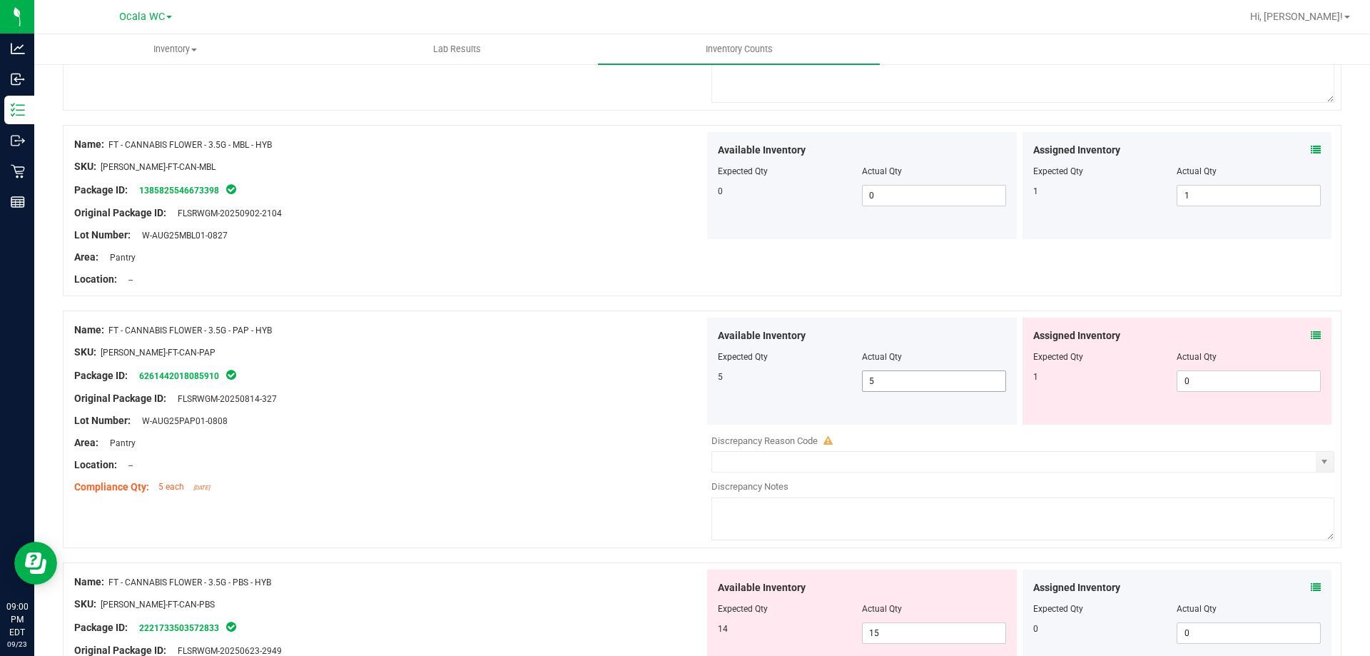
scroll to position [1142, 0]
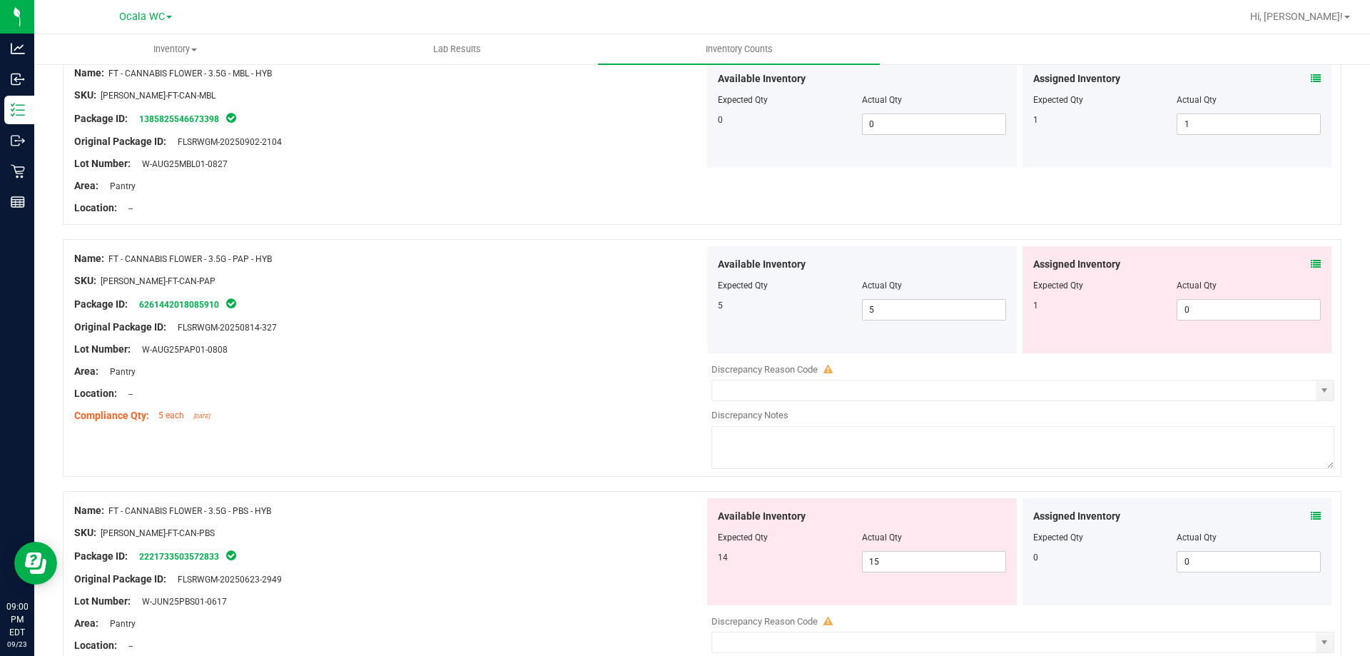
click at [1224, 296] on div at bounding box center [1177, 295] width 288 height 7
click at [1224, 299] on div "Assigned Inventory Expected Qty Actual Qty 1 0 0" at bounding box center [1178, 299] width 310 height 107
click at [1225, 300] on span "0 0" at bounding box center [1249, 309] width 144 height 21
type input "1"
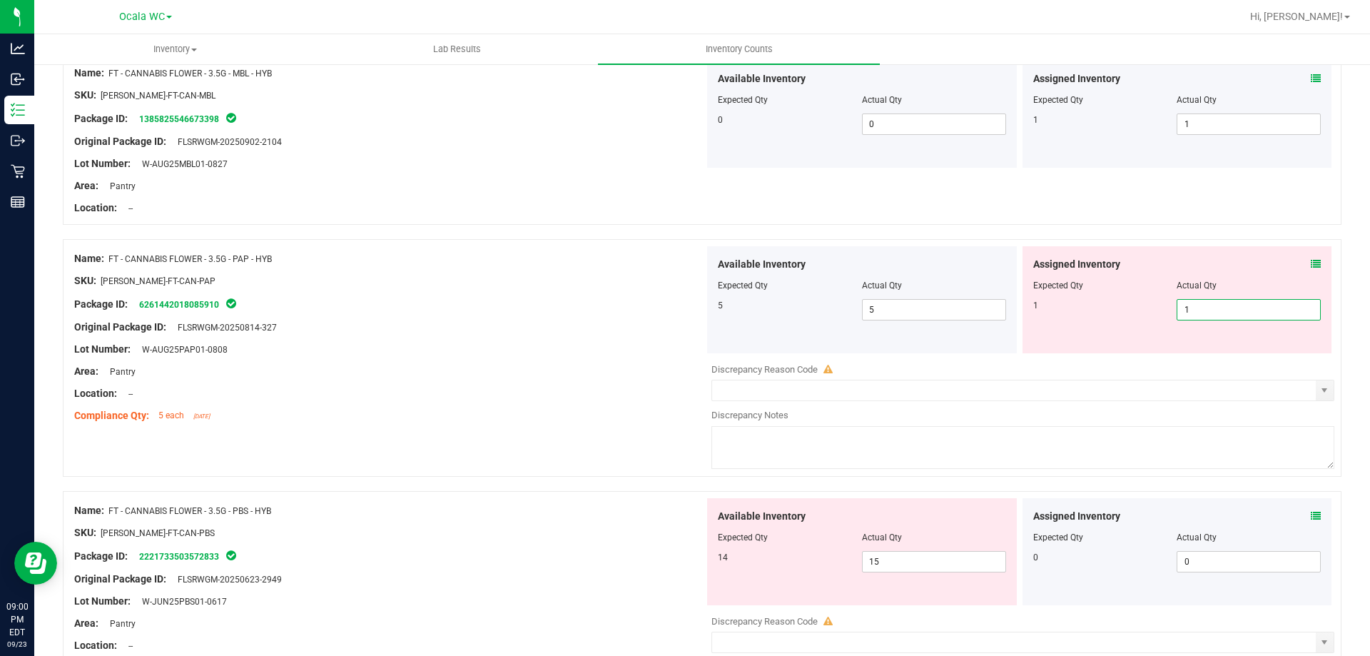
click at [527, 298] on div "Package ID: 6261442018085910" at bounding box center [389, 303] width 630 height 17
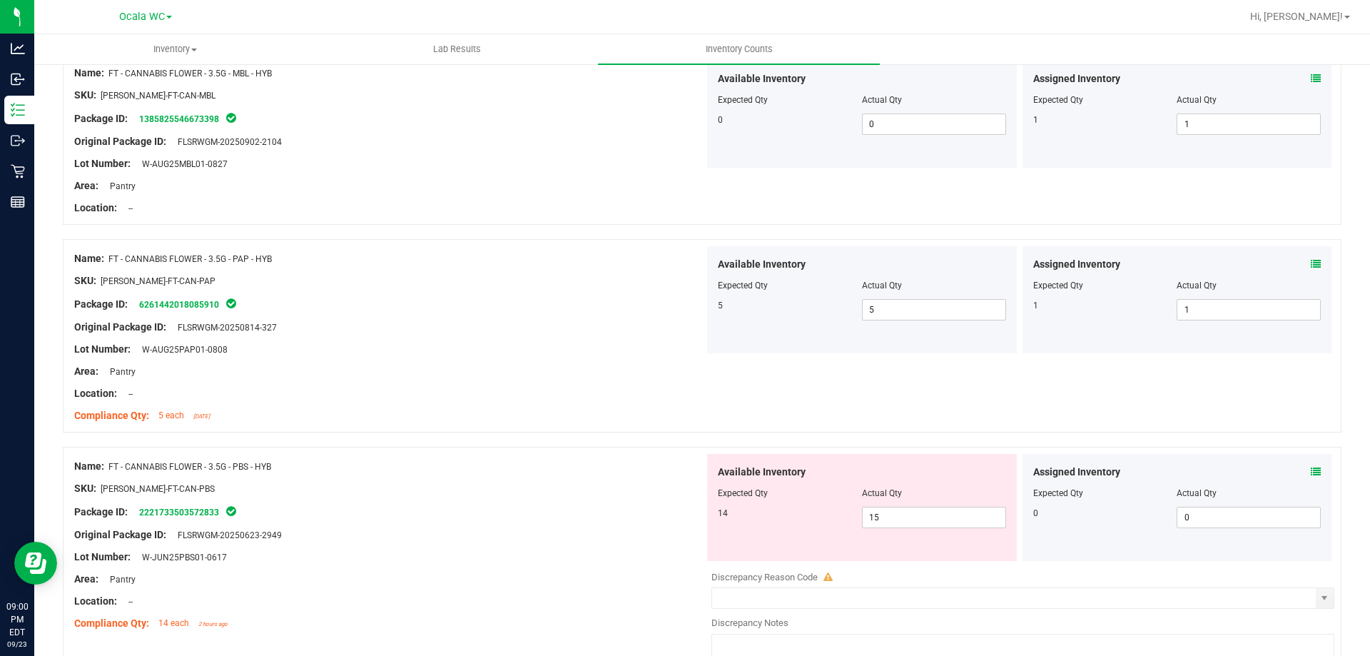
scroll to position [1427, 0]
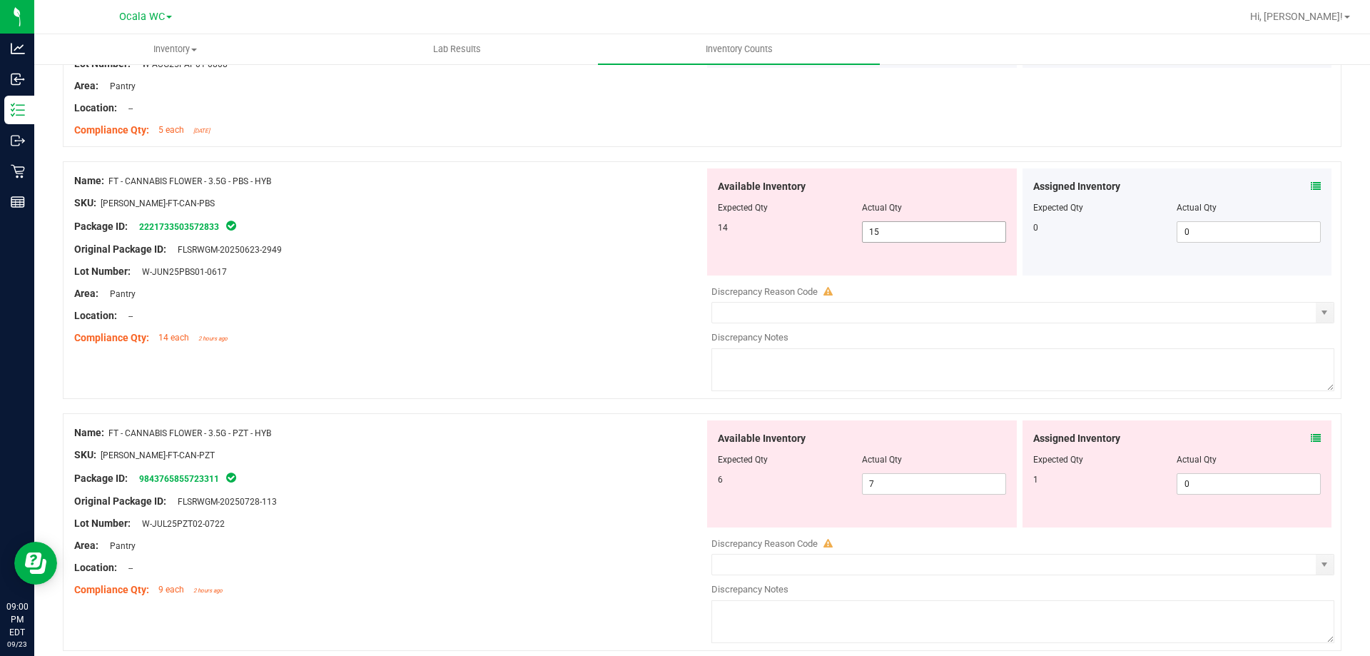
click at [908, 231] on span "15 15" at bounding box center [934, 231] width 144 height 21
type input "14"
click at [592, 311] on div "Location: --" at bounding box center [389, 315] width 630 height 15
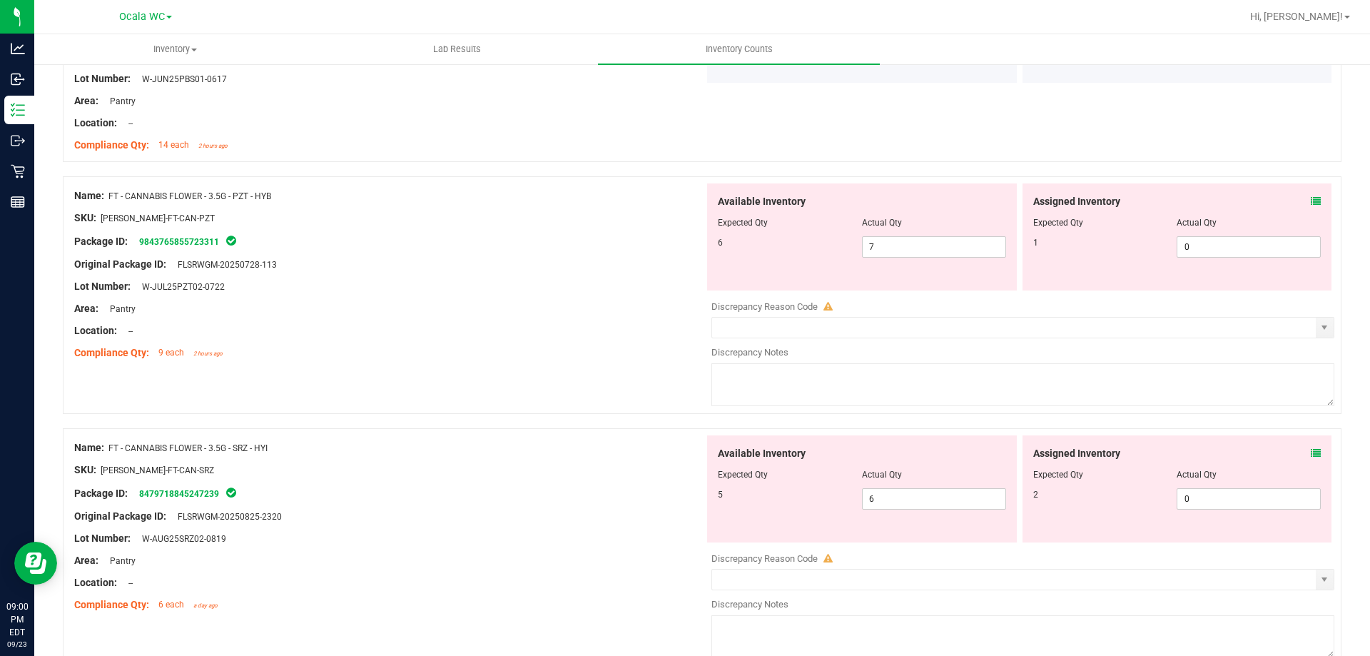
scroll to position [1641, 0]
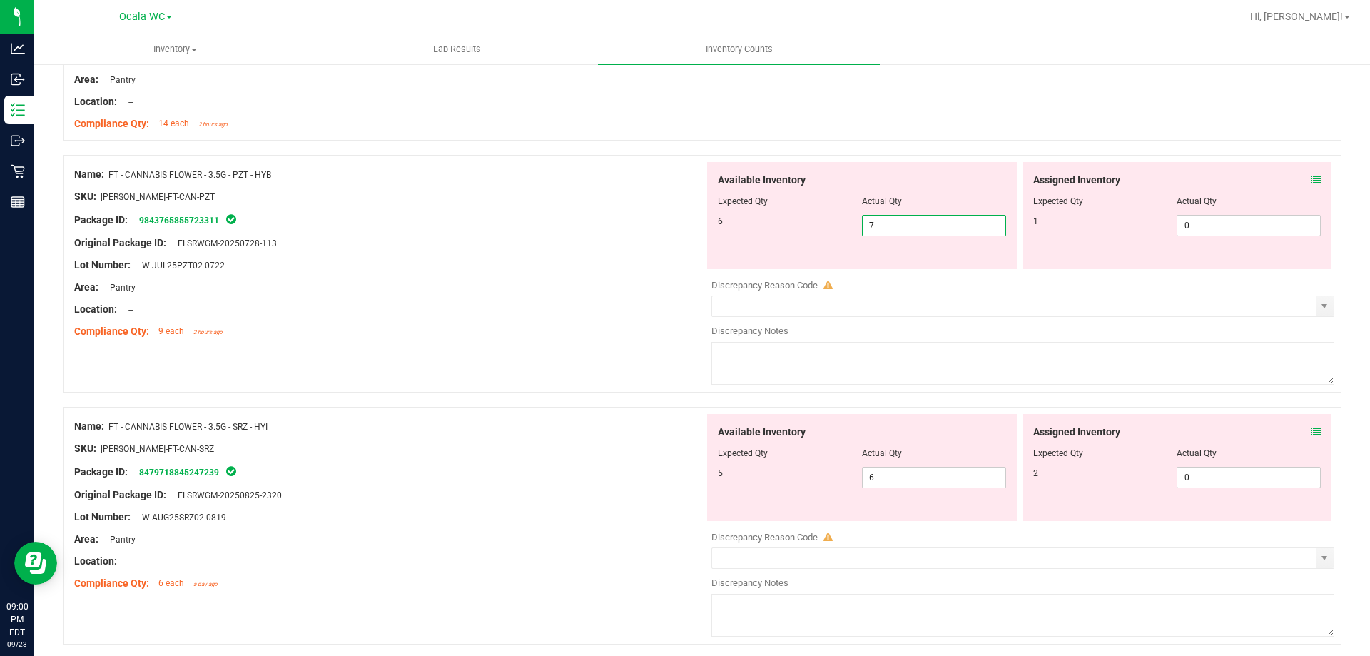
click at [927, 228] on span "7 7" at bounding box center [934, 225] width 144 height 21
type input "6"
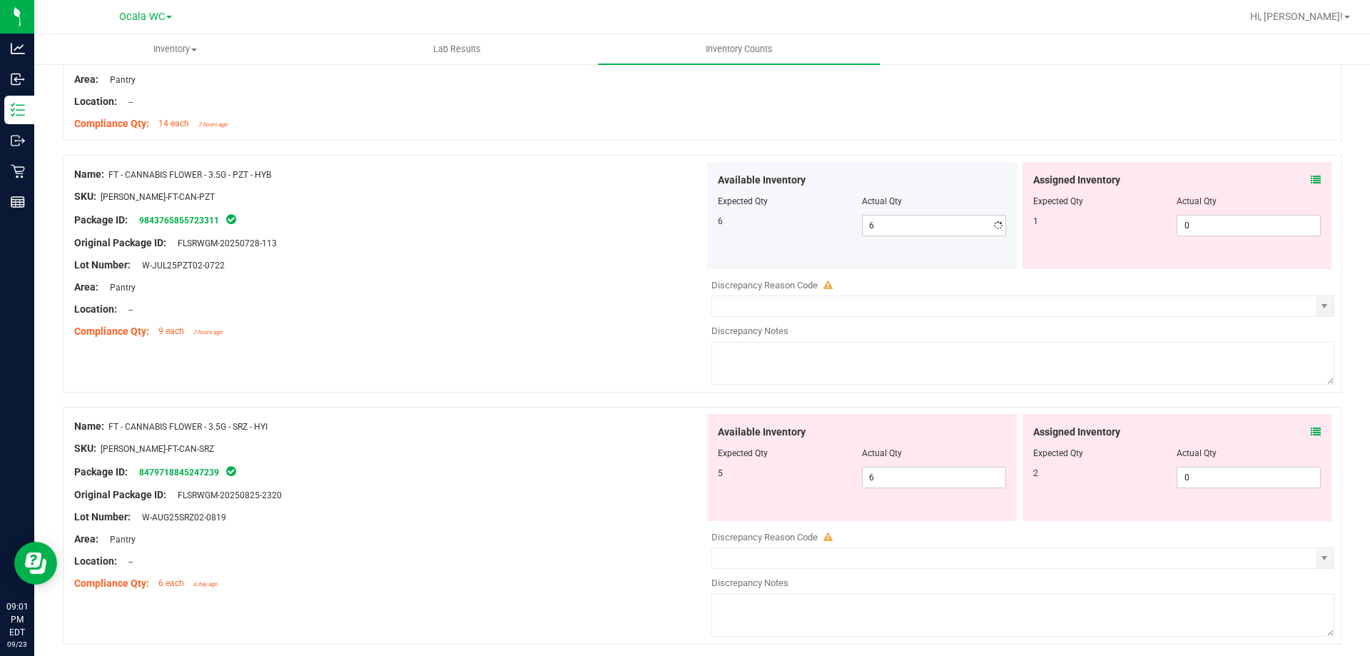
click at [529, 260] on div "Lot Number: W-JUL25PZT02-0722" at bounding box center [389, 265] width 630 height 15
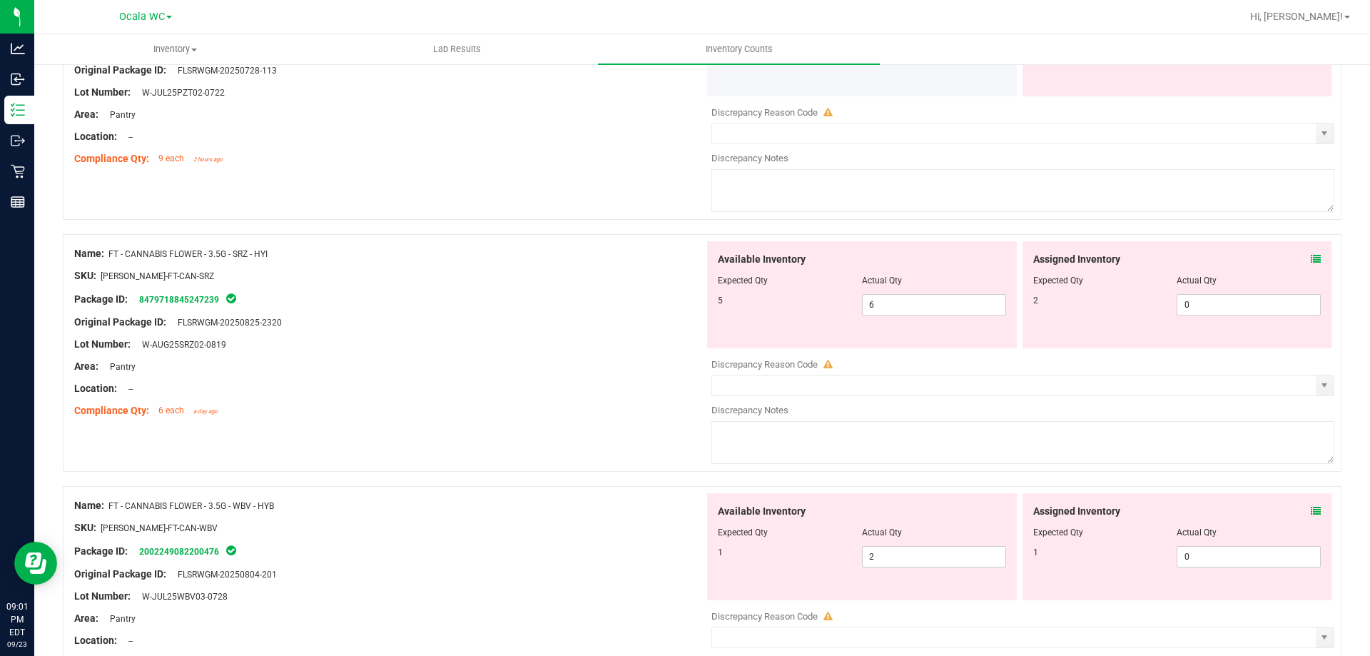
scroll to position [1855, 0]
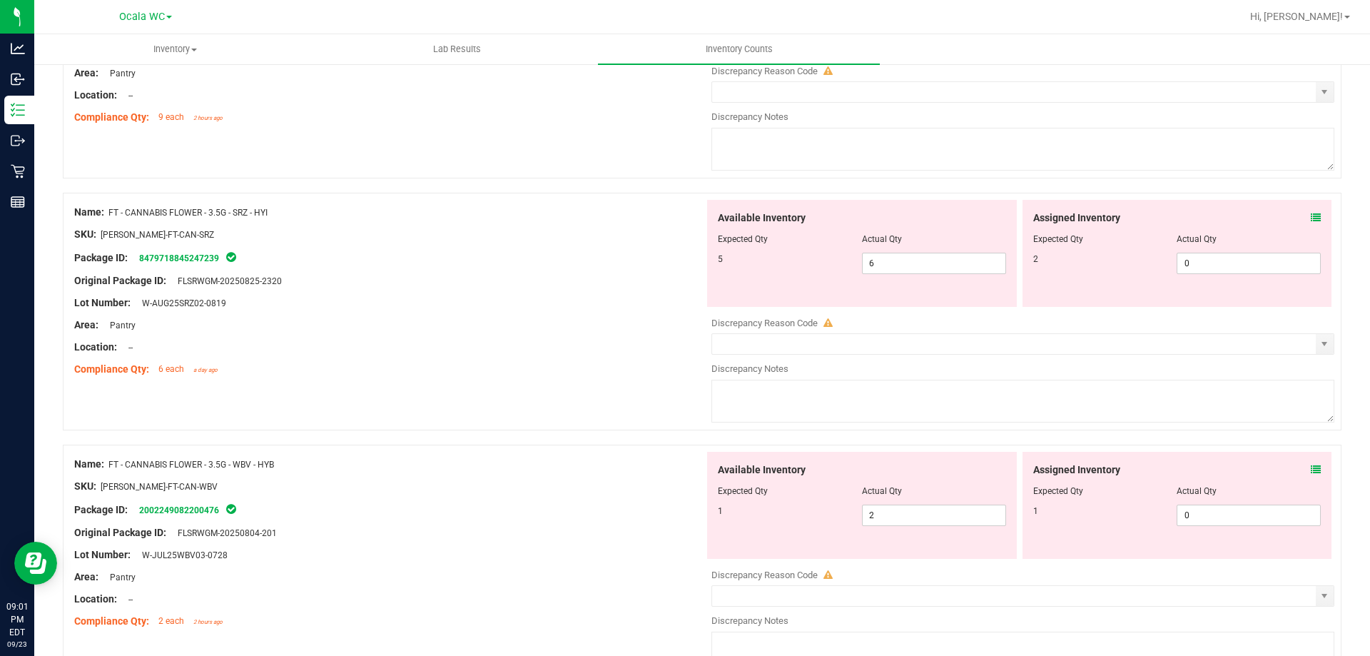
click at [1306, 207] on div "Assigned Inventory Expected Qty Actual Qty 2 0 0" at bounding box center [1178, 253] width 310 height 107
click at [1312, 218] on div "Assigned Inventory Expected Qty Actual Qty 2 0 0" at bounding box center [1178, 253] width 310 height 107
click at [1311, 213] on icon at bounding box center [1316, 218] width 10 height 10
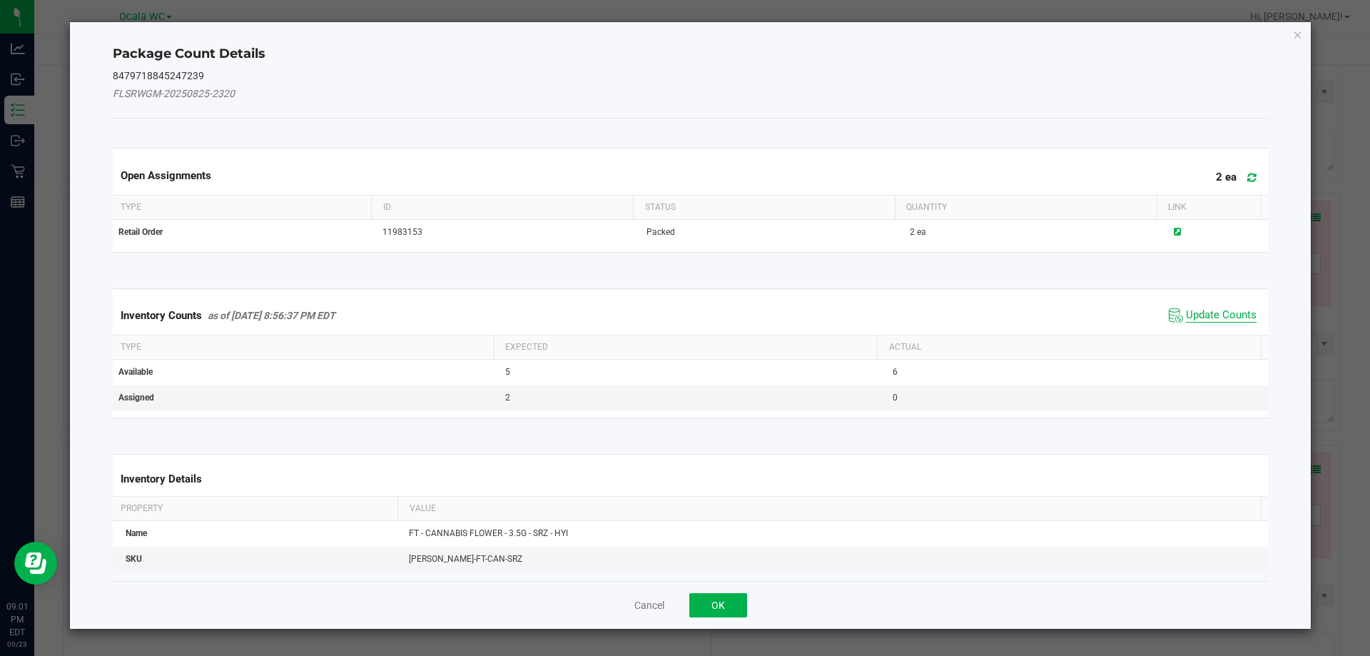
click at [1210, 309] on span "Update Counts" at bounding box center [1221, 315] width 71 height 14
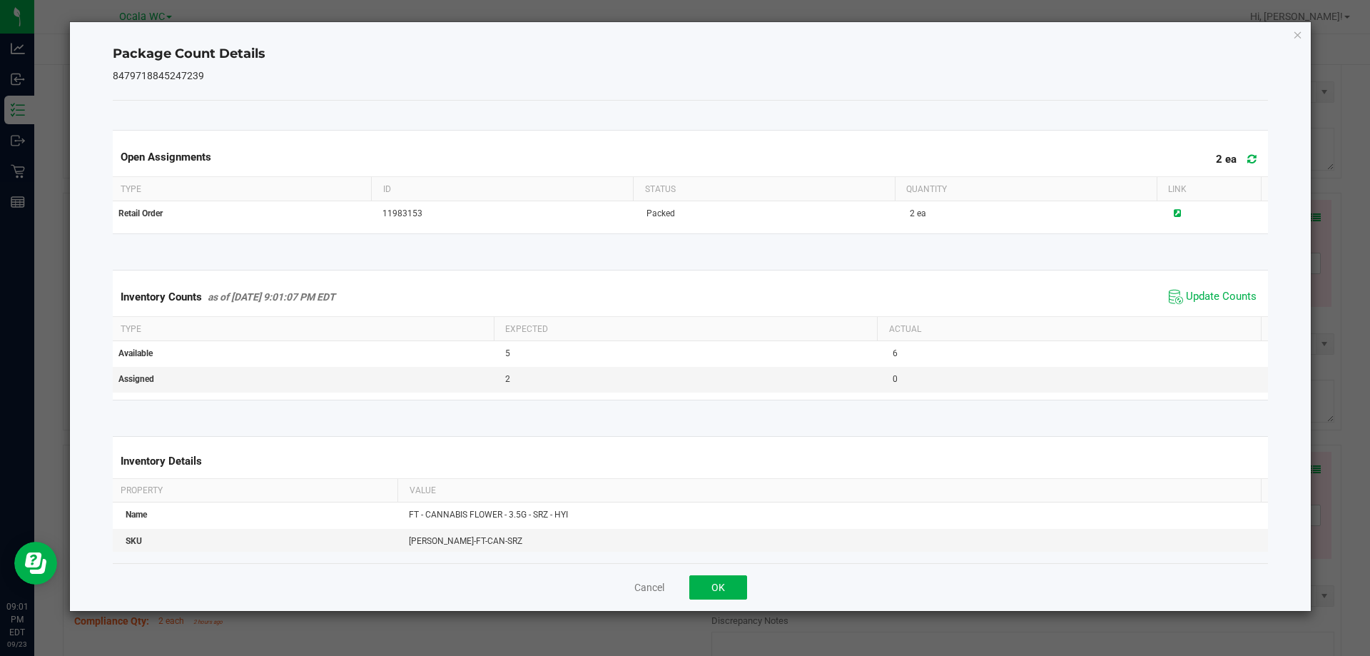
click at [739, 602] on div "Cancel OK" at bounding box center [691, 587] width 1156 height 48
click at [726, 586] on button "OK" at bounding box center [718, 587] width 58 height 24
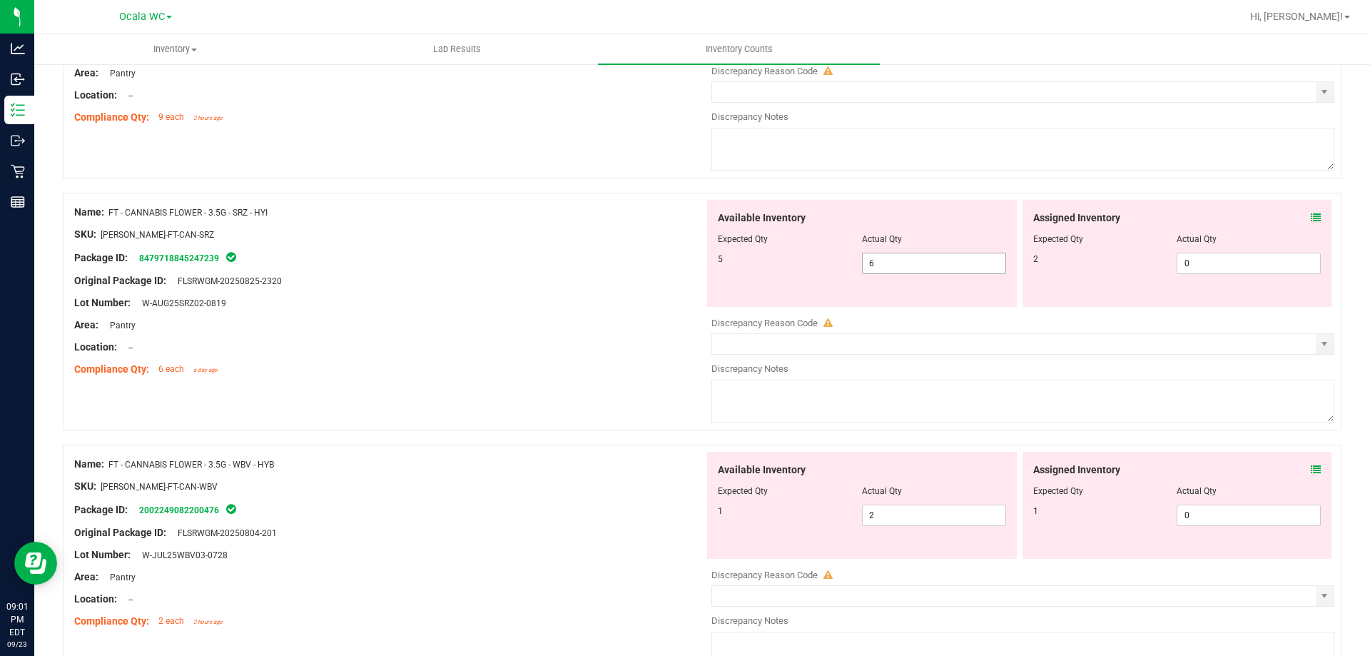
click at [913, 269] on span "6 6" at bounding box center [934, 263] width 144 height 21
type input "5"
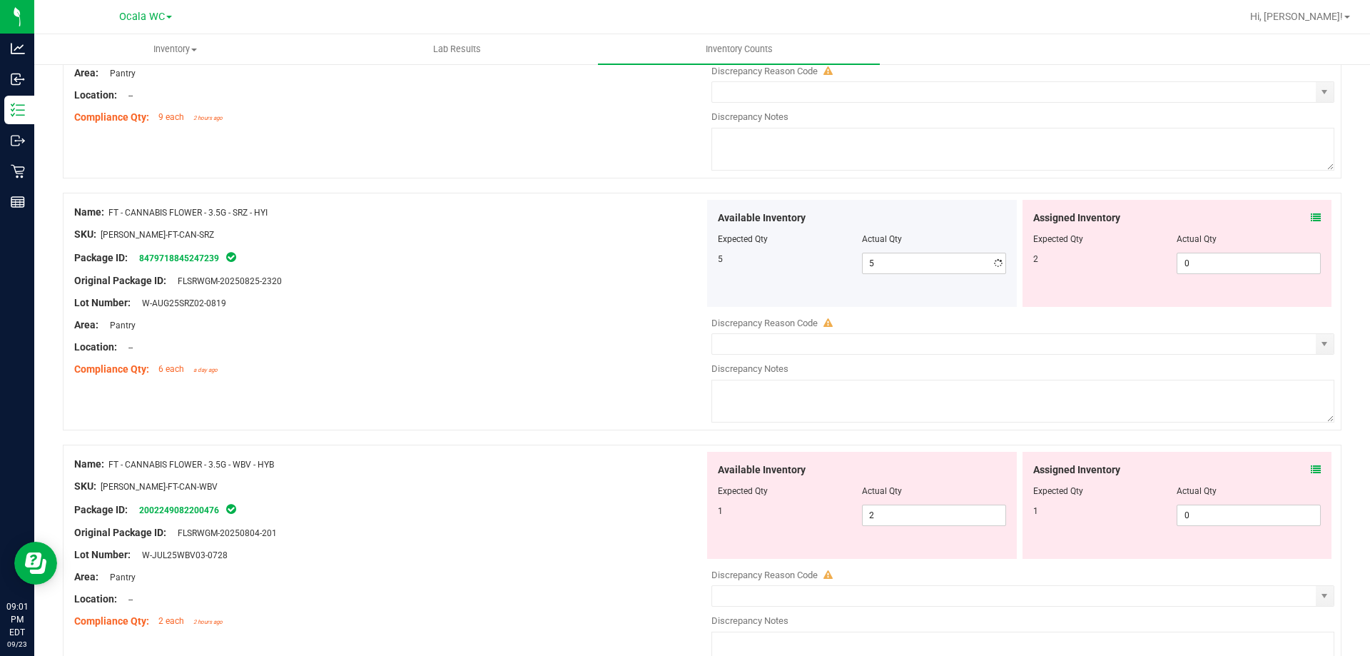
drag, startPoint x: 591, startPoint y: 294, endPoint x: 599, endPoint y: 318, distance: 25.5
click at [594, 303] on div "Name: FT - CANNABIS FLOWER - 3.5G - SRZ - HYI SKU: [PERSON_NAME]-FT-CAN-SRZ Pac…" at bounding box center [389, 291] width 630 height 182
click at [1198, 271] on span "0 0" at bounding box center [1249, 263] width 144 height 21
type input "2"
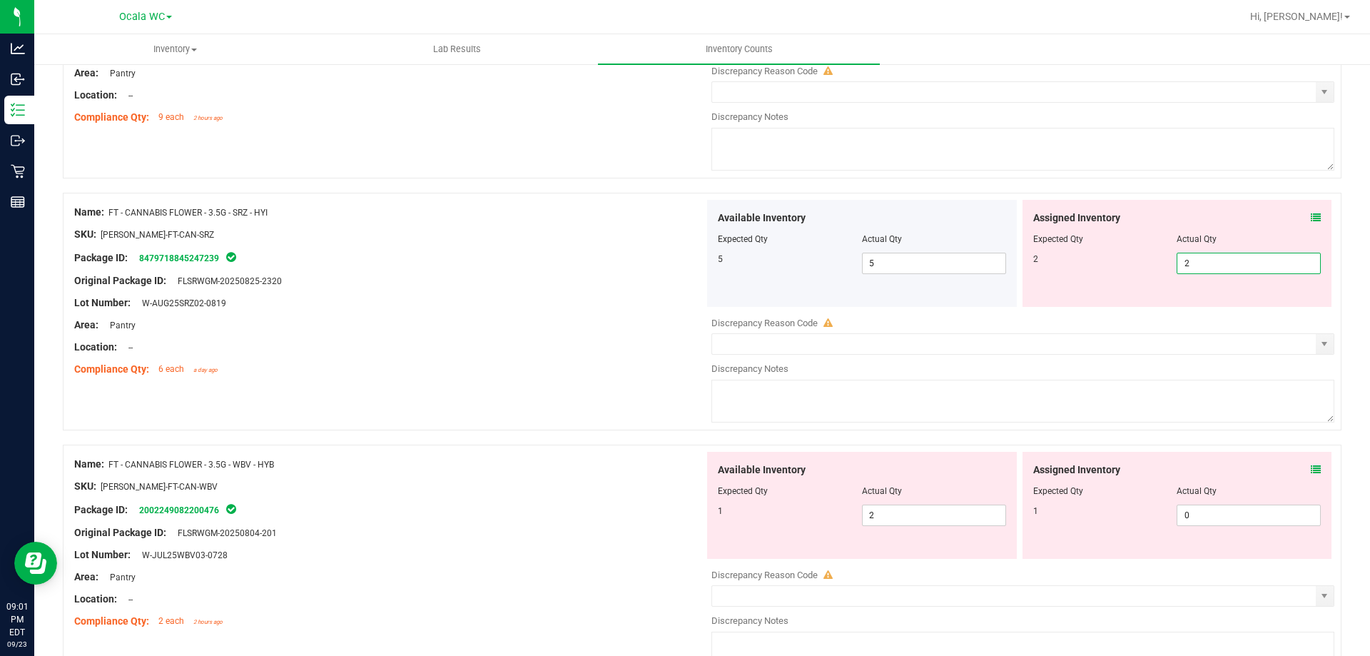
click at [462, 373] on div "Compliance Qty: 6 each a day ago" at bounding box center [389, 369] width 630 height 15
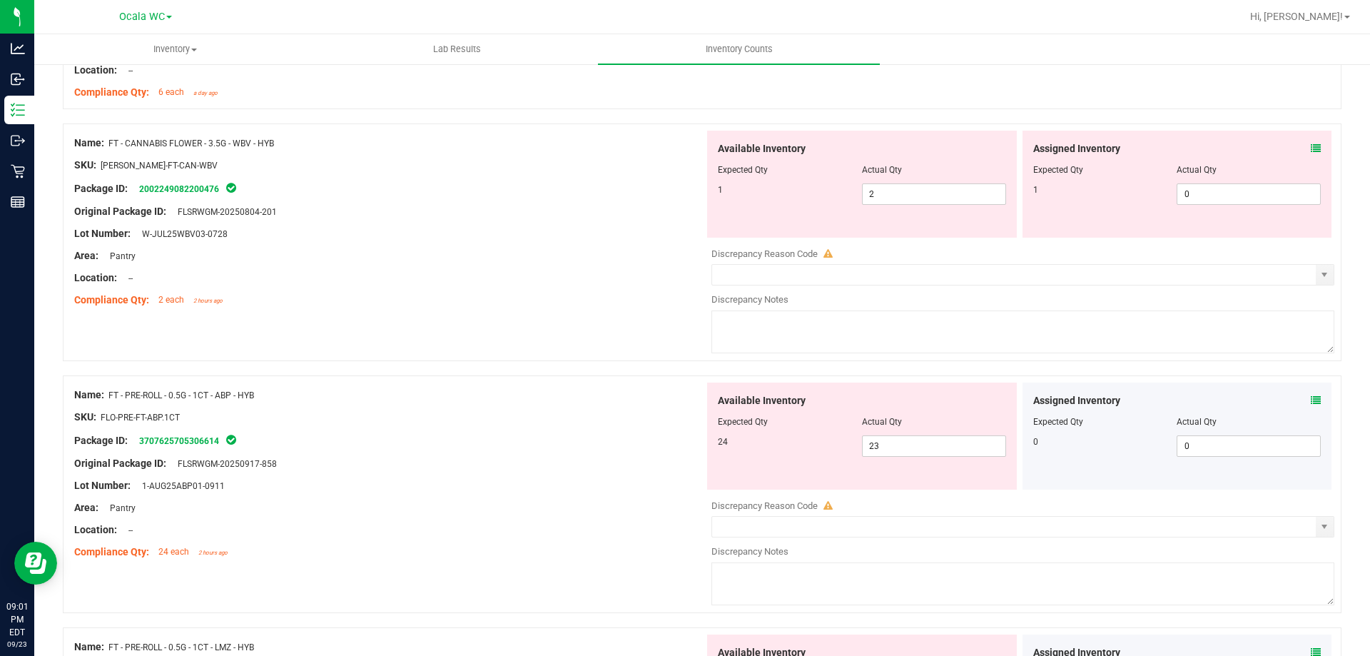
scroll to position [2141, 0]
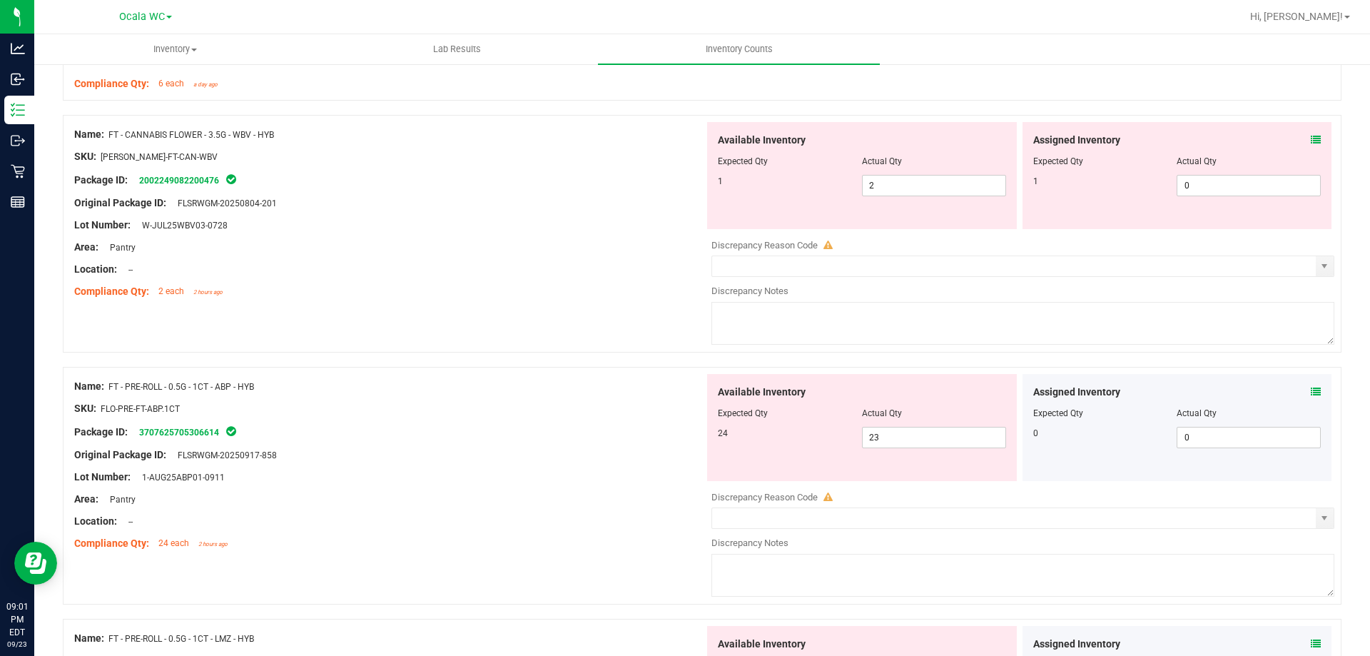
click at [1311, 137] on icon at bounding box center [1316, 140] width 10 height 10
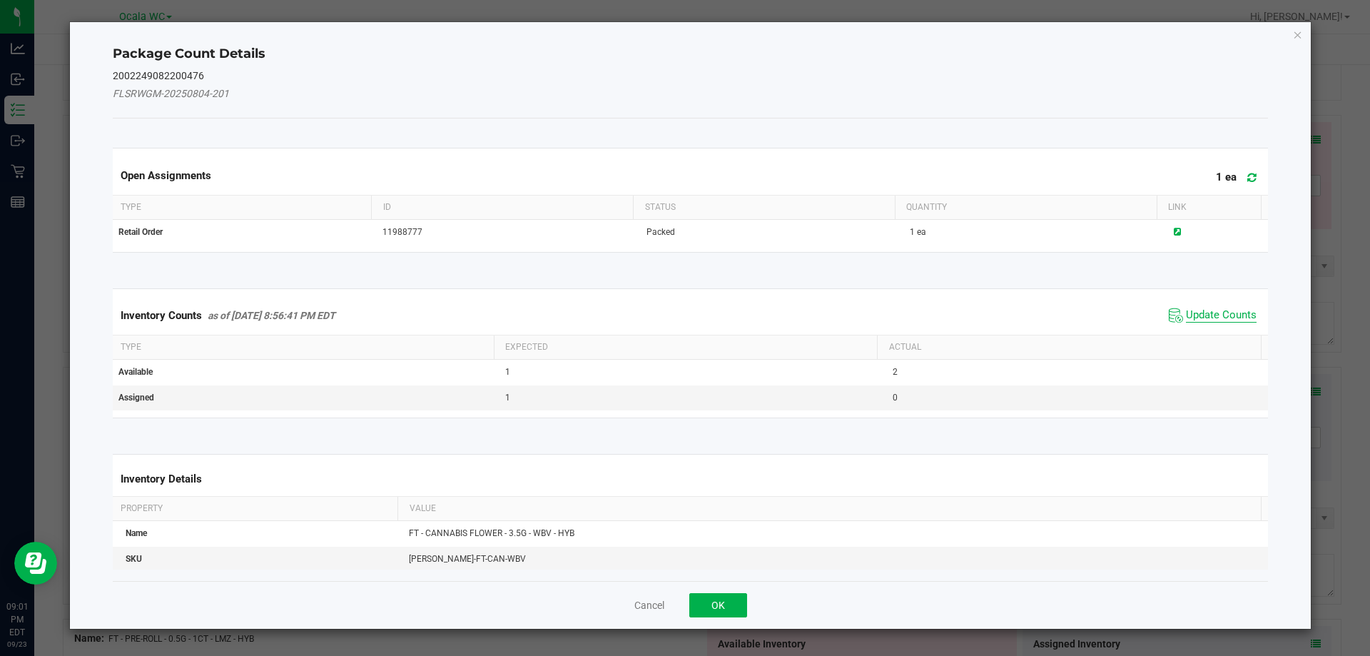
click at [1199, 310] on span "Update Counts" at bounding box center [1221, 315] width 71 height 14
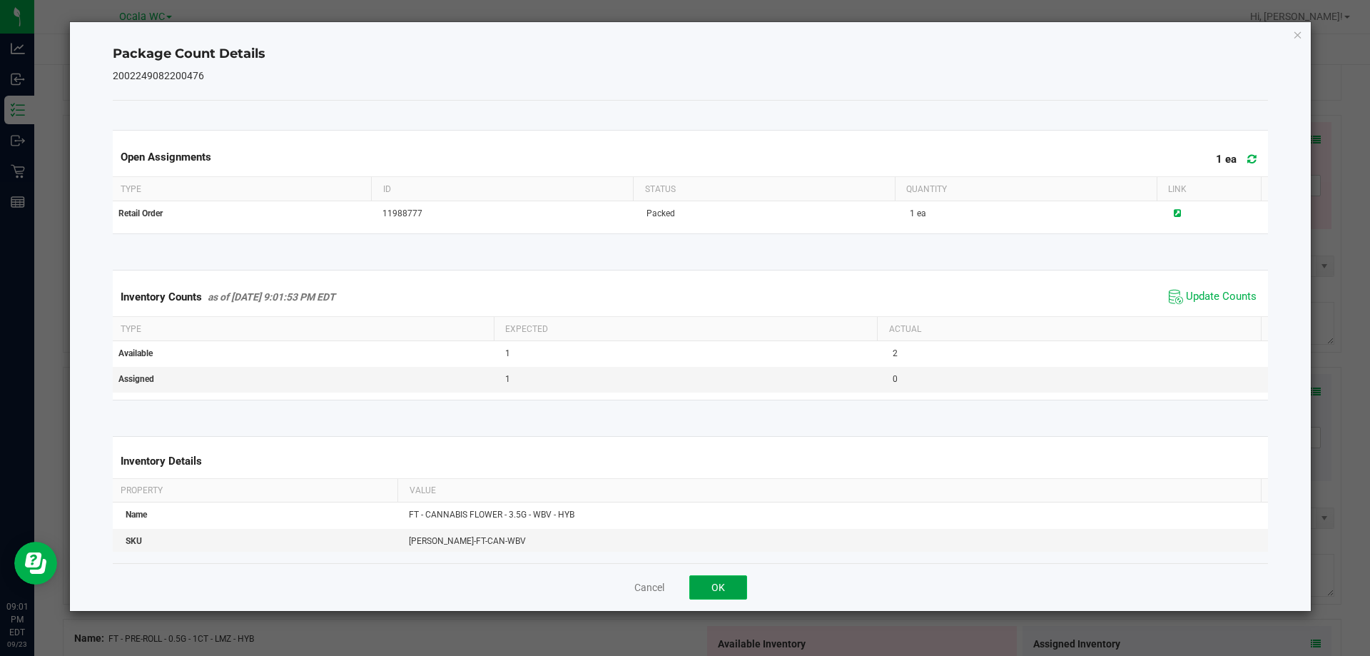
click at [733, 582] on button "OK" at bounding box center [718, 587] width 58 height 24
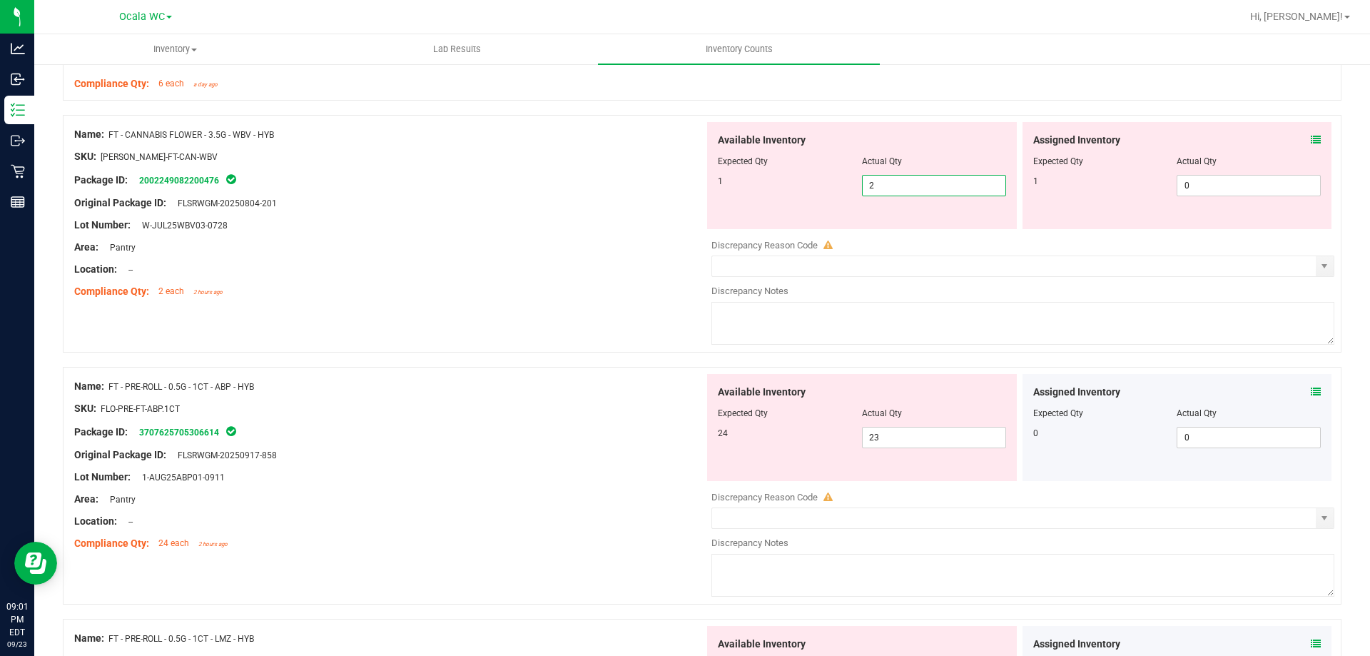
click at [933, 187] on span "2 2" at bounding box center [934, 185] width 144 height 21
click at [1207, 173] on div at bounding box center [1177, 171] width 288 height 7
click at [1207, 181] on span "0 0" at bounding box center [1249, 185] width 144 height 21
type input "1"
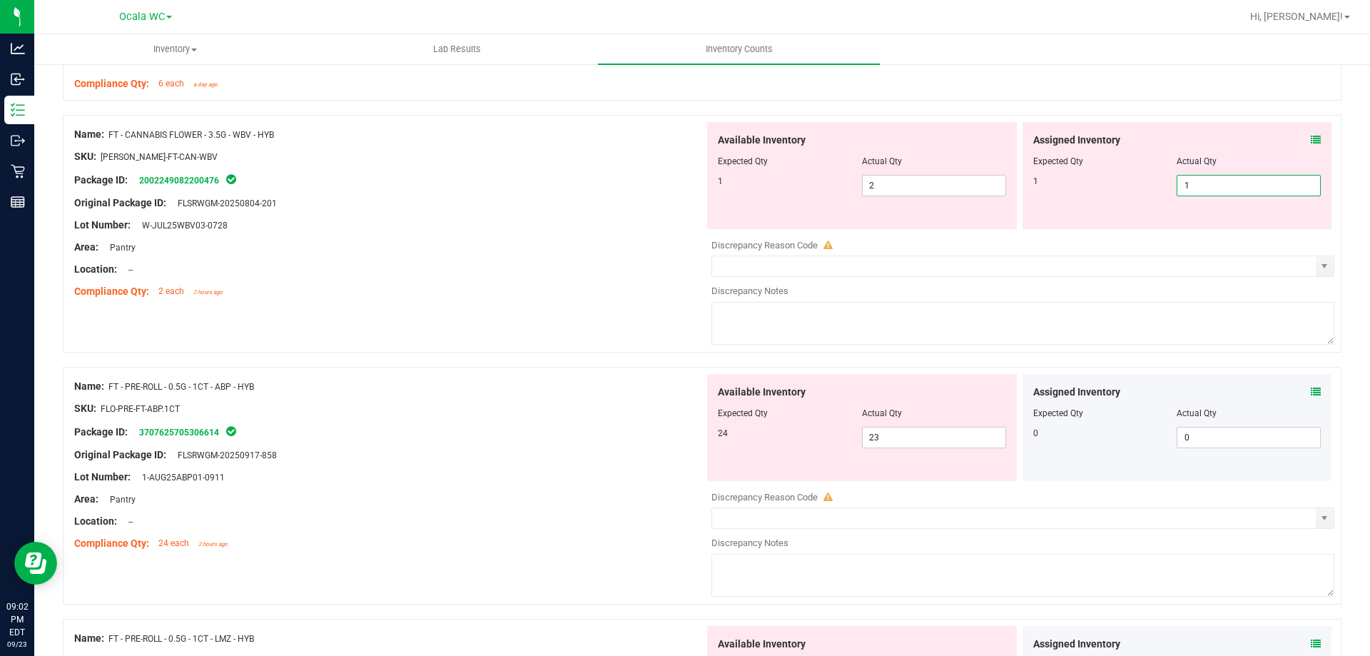
click at [608, 212] on div at bounding box center [389, 214] width 630 height 7
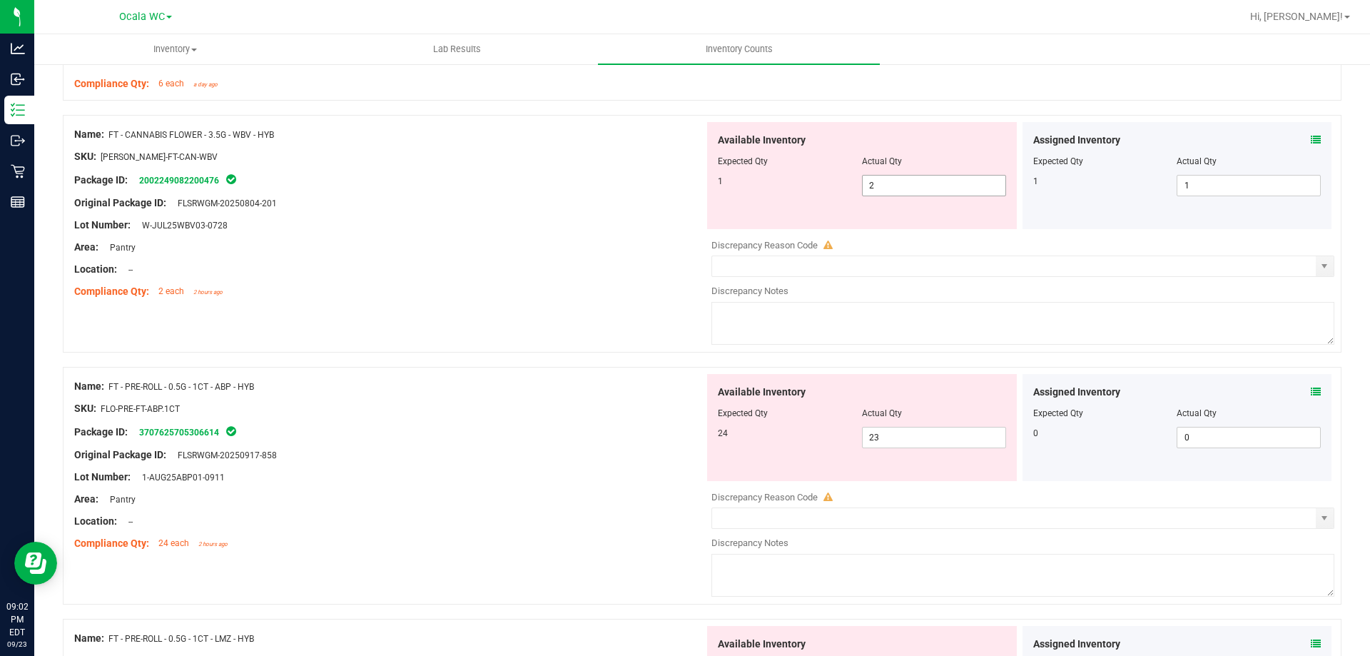
click at [891, 186] on span "2 2" at bounding box center [934, 185] width 144 height 21
type input "1"
click at [659, 215] on div at bounding box center [389, 214] width 630 height 7
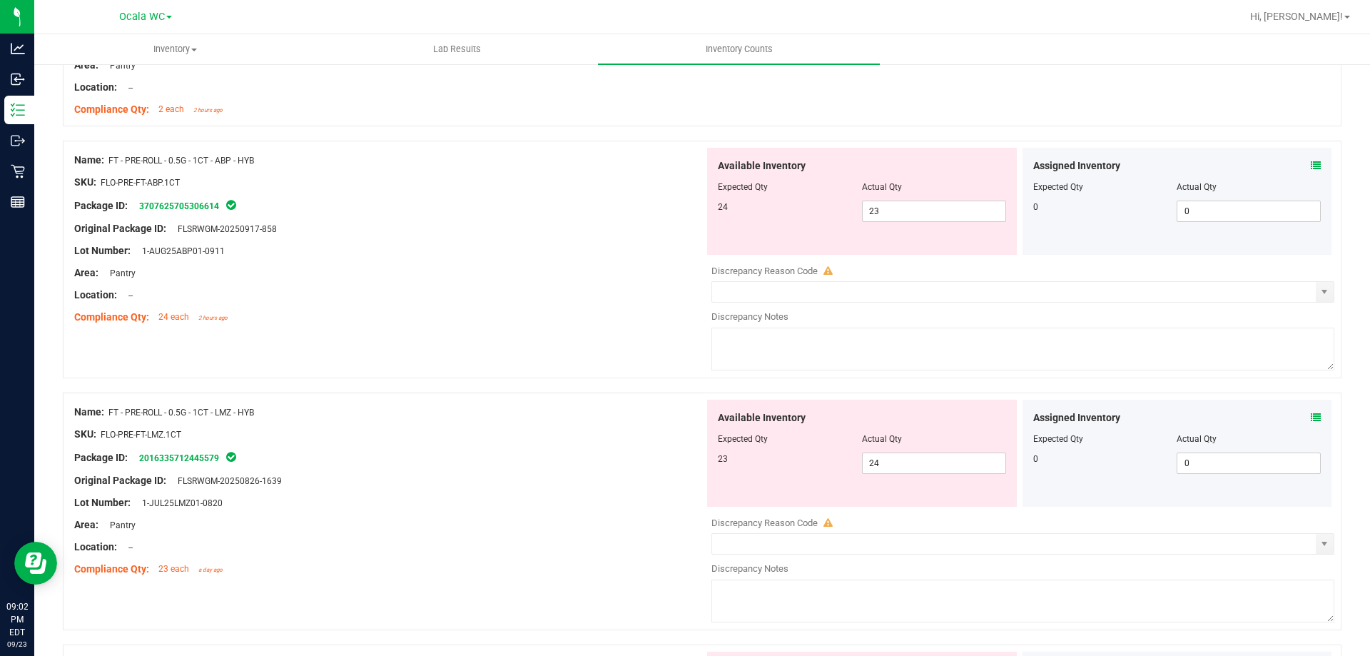
scroll to position [2355, 0]
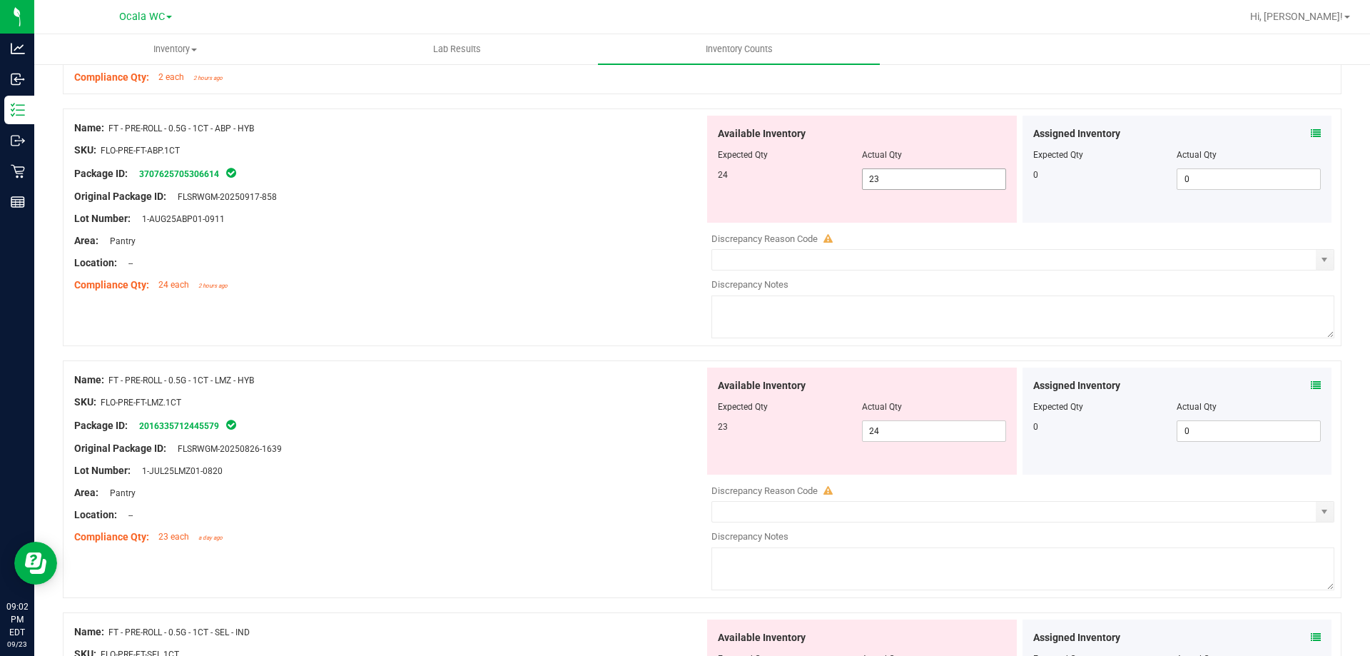
click at [933, 176] on span "23 23" at bounding box center [934, 178] width 144 height 21
type input "24"
click at [579, 287] on div "Compliance Qty: 24 each 2 hours ago" at bounding box center [389, 285] width 630 height 15
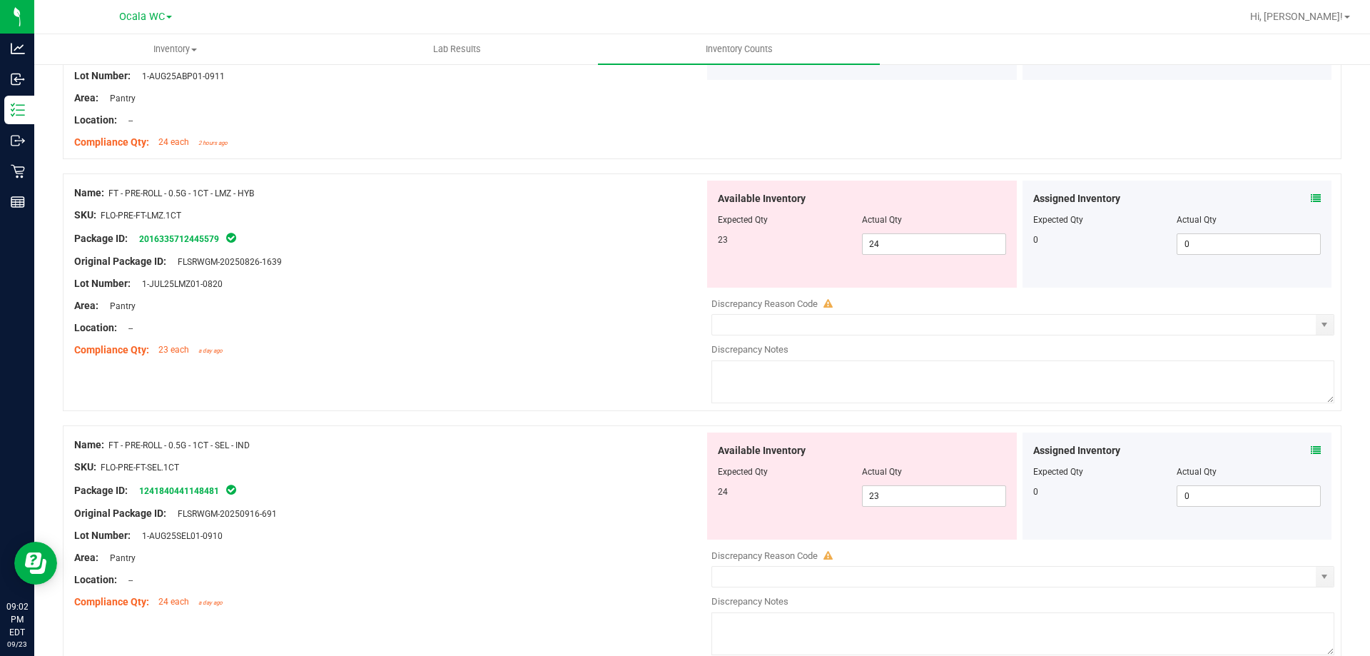
scroll to position [2569, 0]
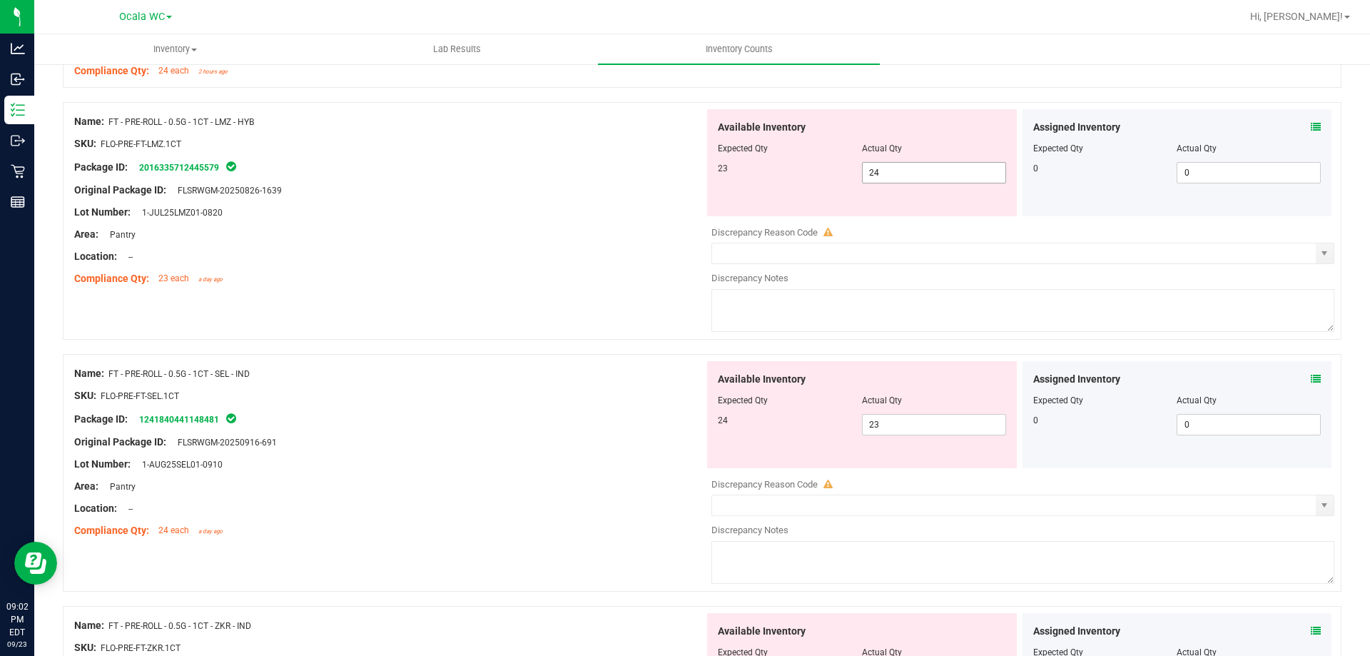
click at [901, 167] on span "24 24" at bounding box center [934, 172] width 144 height 21
click at [606, 362] on div "Name: FT - PRE-ROLL - 0.5G - 1CT - SEL - IND SKU: FLO-PRE-FT-SEL.1CT Package ID…" at bounding box center [389, 452] width 630 height 182
click at [895, 408] on div at bounding box center [862, 410] width 288 height 7
click at [921, 424] on span "23 23" at bounding box center [934, 424] width 144 height 21
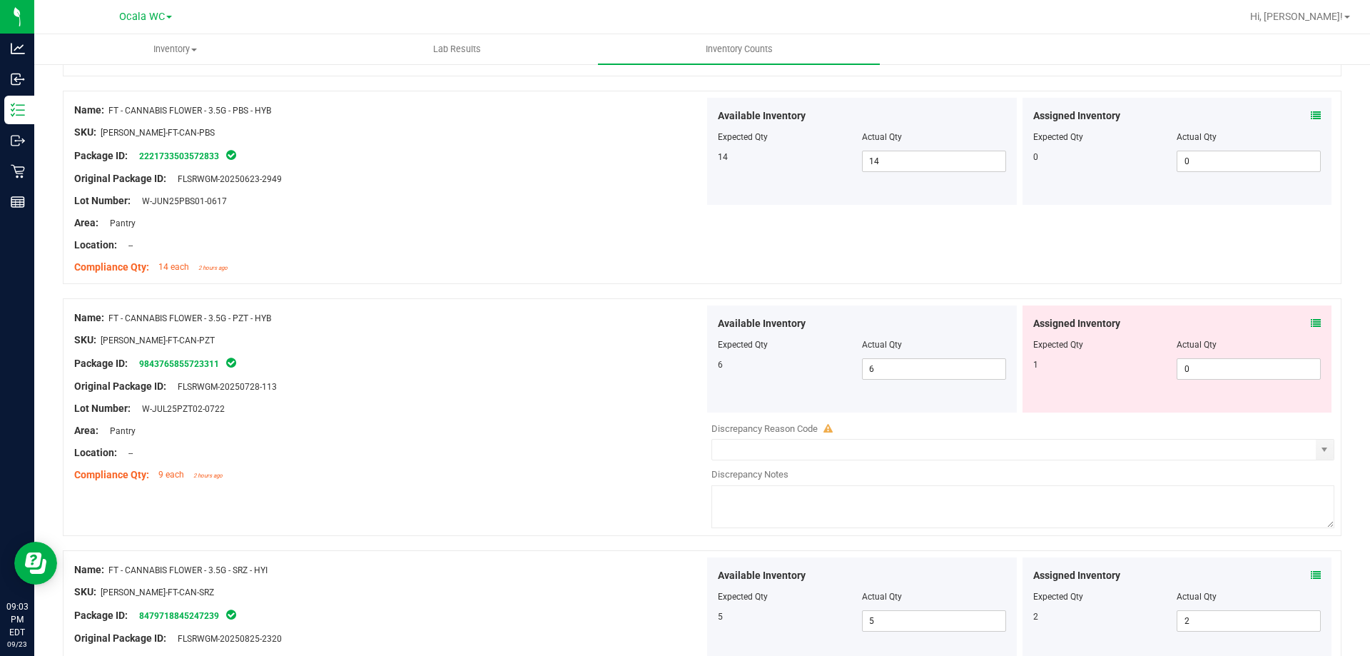
scroll to position [1499, 0]
click at [1291, 363] on span "0 0" at bounding box center [1249, 368] width 144 height 21
click at [1291, 363] on input "0" at bounding box center [1248, 368] width 143 height 20
type input "2"
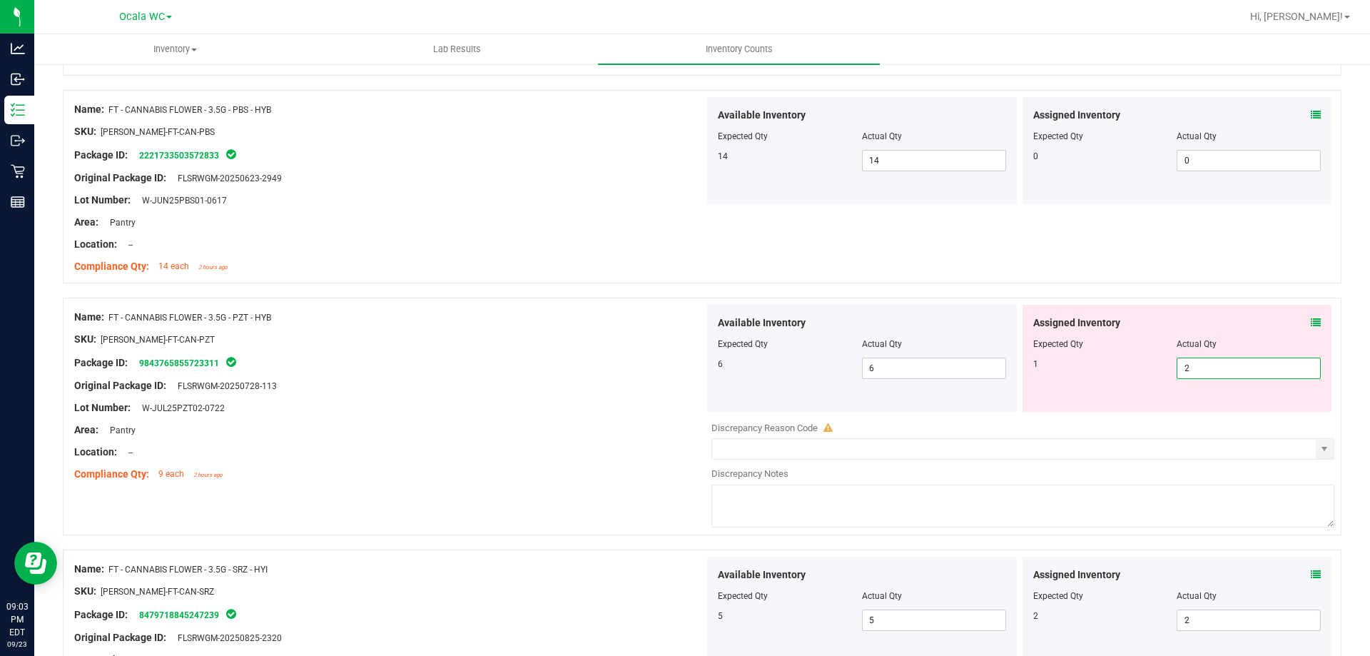
click at [524, 403] on div "Lot Number: W-JUL25PZT02-0722" at bounding box center [389, 407] width 630 height 15
click at [1187, 364] on span "2 2" at bounding box center [1249, 368] width 144 height 21
click at [1187, 364] on input "2" at bounding box center [1248, 368] width 143 height 20
type input "1"
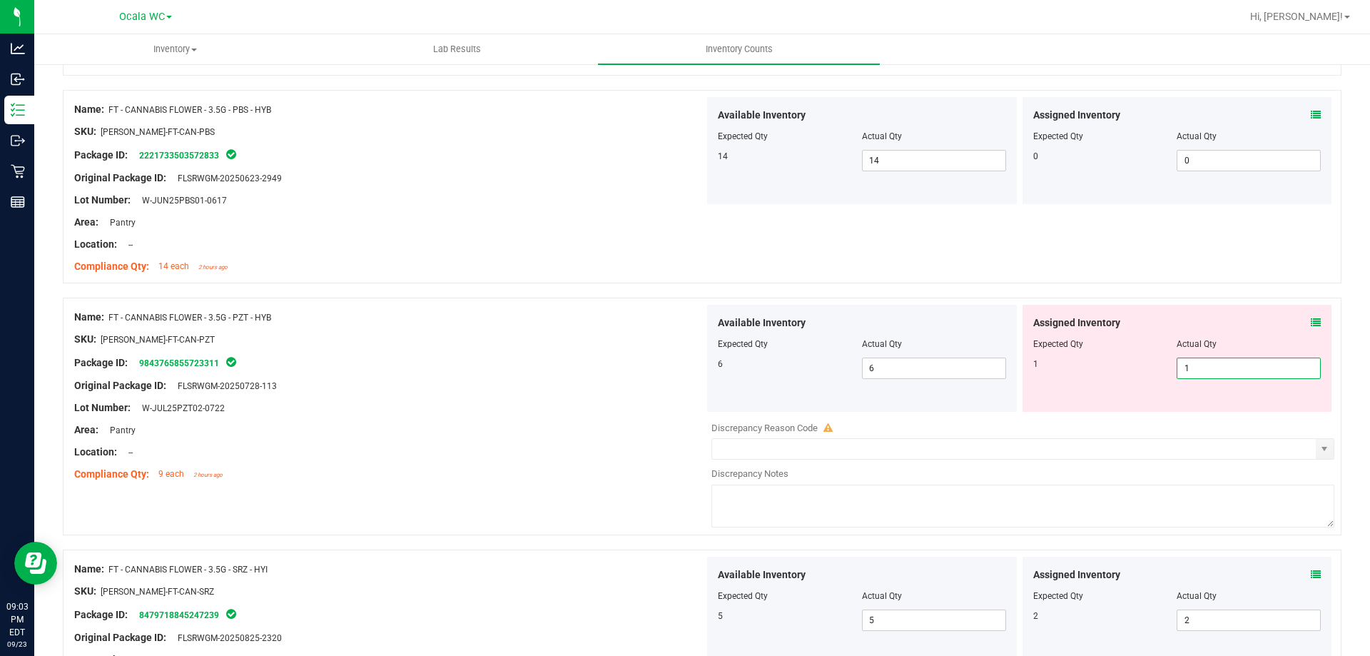
click at [480, 413] on div "Lot Number: W-JUL25PZT02-0722" at bounding box center [389, 407] width 630 height 15
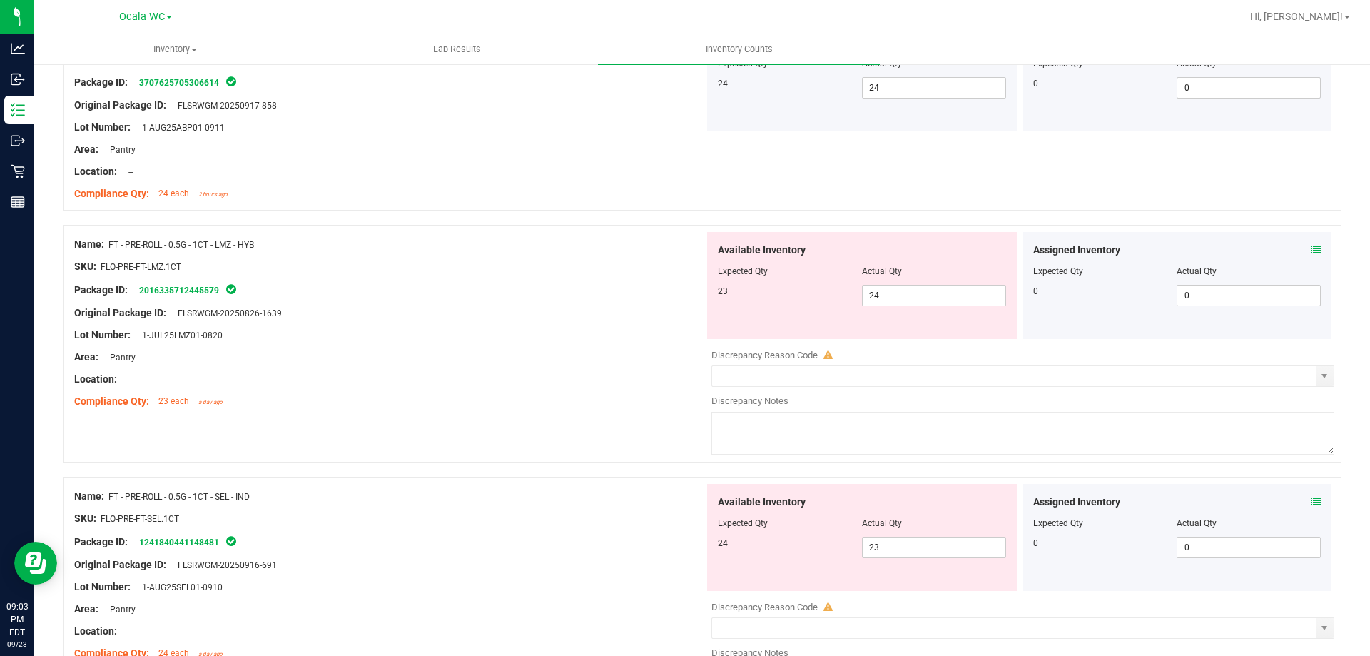
scroll to position [2426, 0]
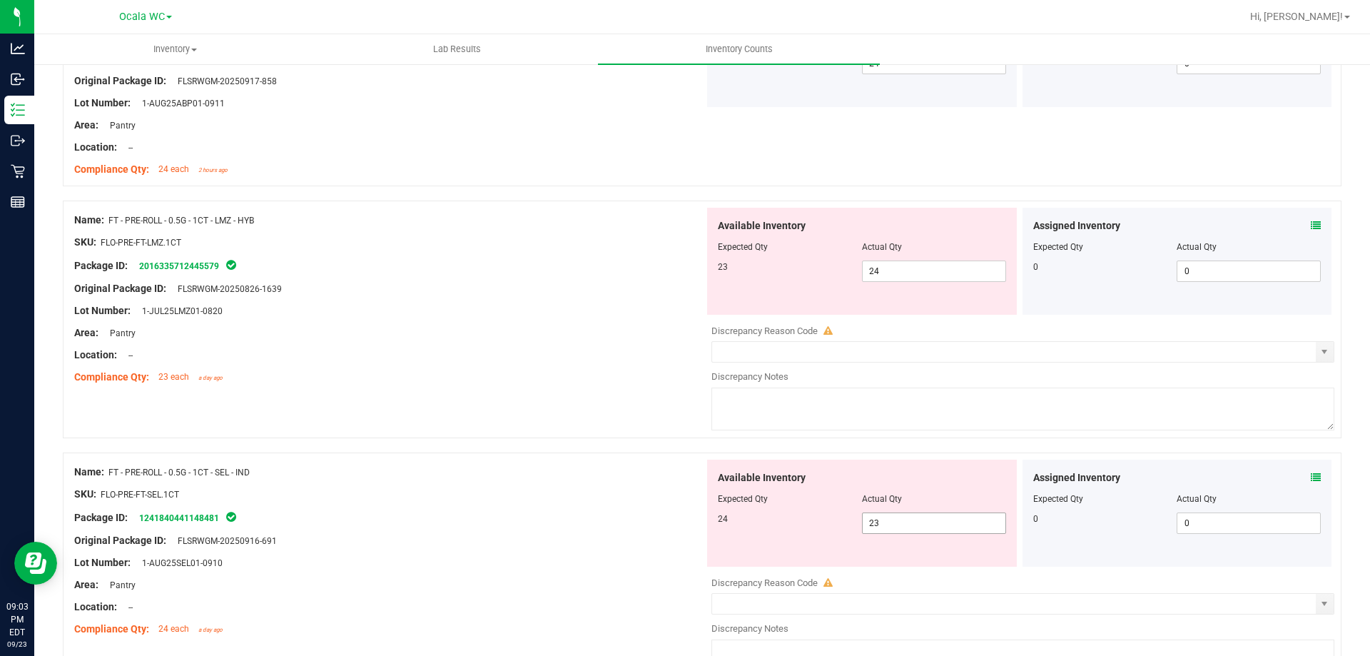
click at [933, 522] on span "23 23" at bounding box center [934, 522] width 144 height 21
click at [933, 522] on input "23" at bounding box center [934, 523] width 143 height 20
type input "24"
click at [541, 502] on div at bounding box center [389, 505] width 630 height 7
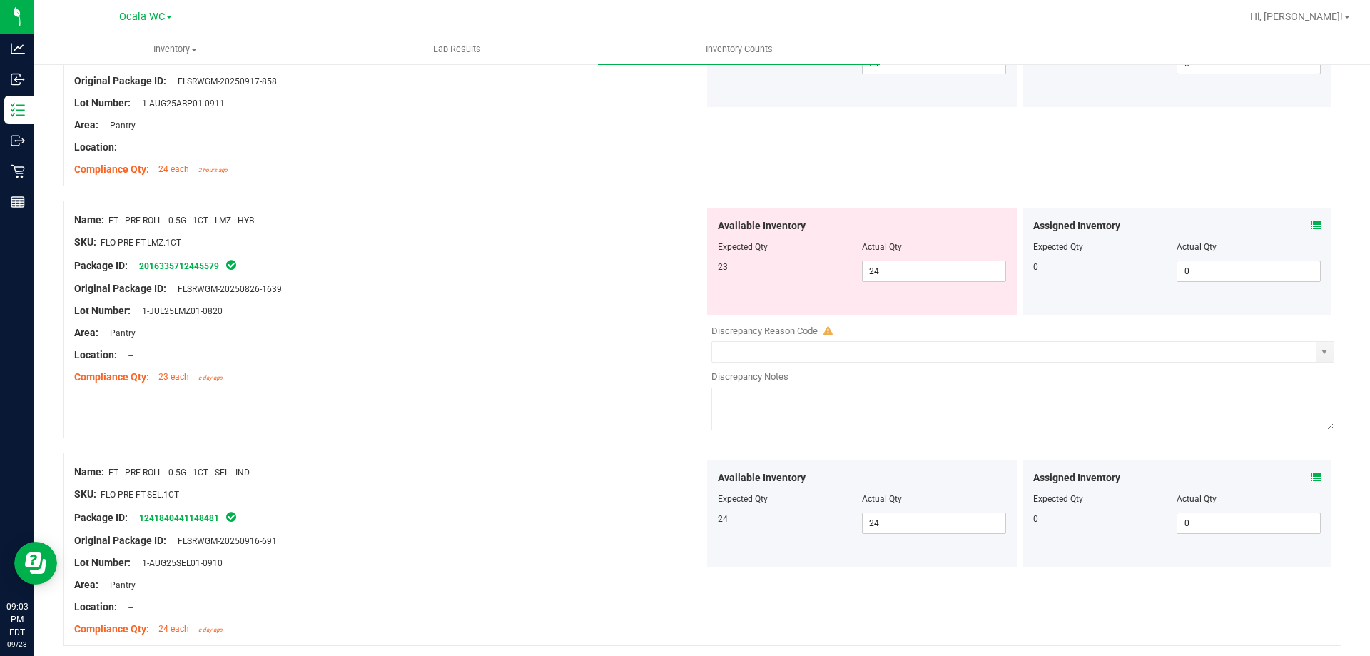
click at [587, 348] on div "Location: --" at bounding box center [389, 355] width 630 height 15
click at [888, 275] on span "24 24" at bounding box center [934, 270] width 144 height 21
click at [888, 275] on input "24" at bounding box center [934, 271] width 143 height 20
type input "23"
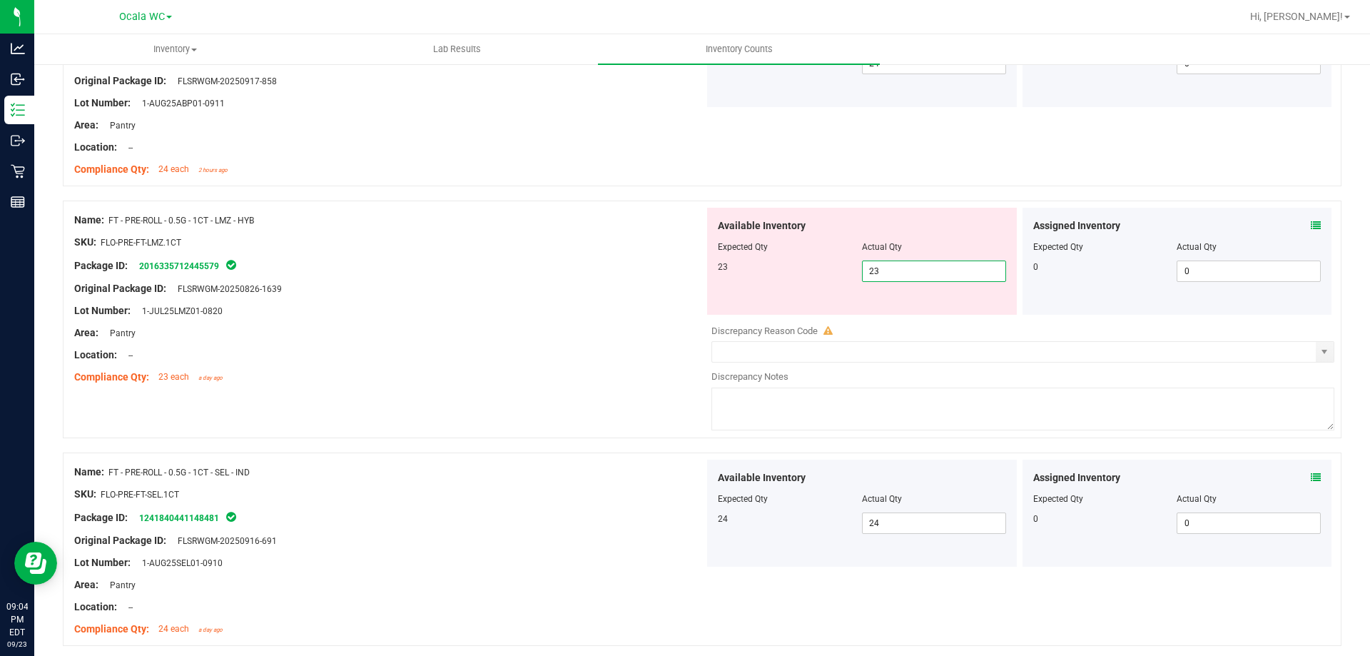
click at [662, 301] on div at bounding box center [389, 299] width 630 height 7
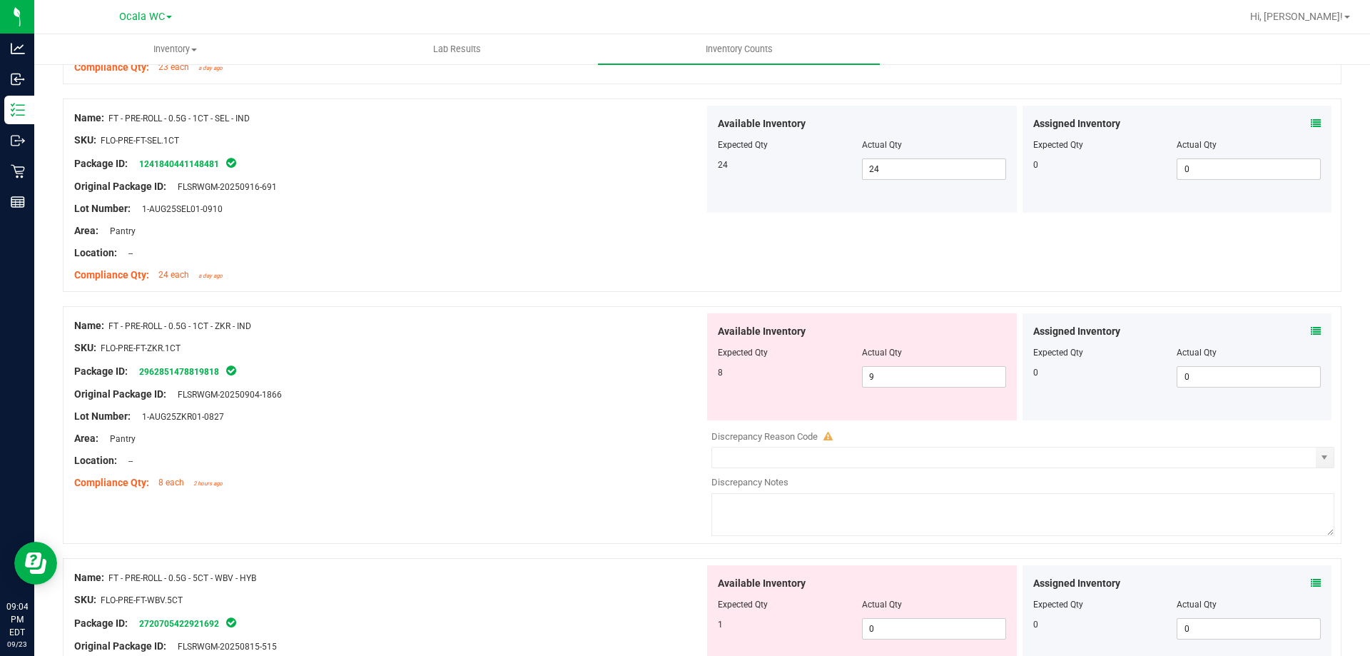
scroll to position [2712, 0]
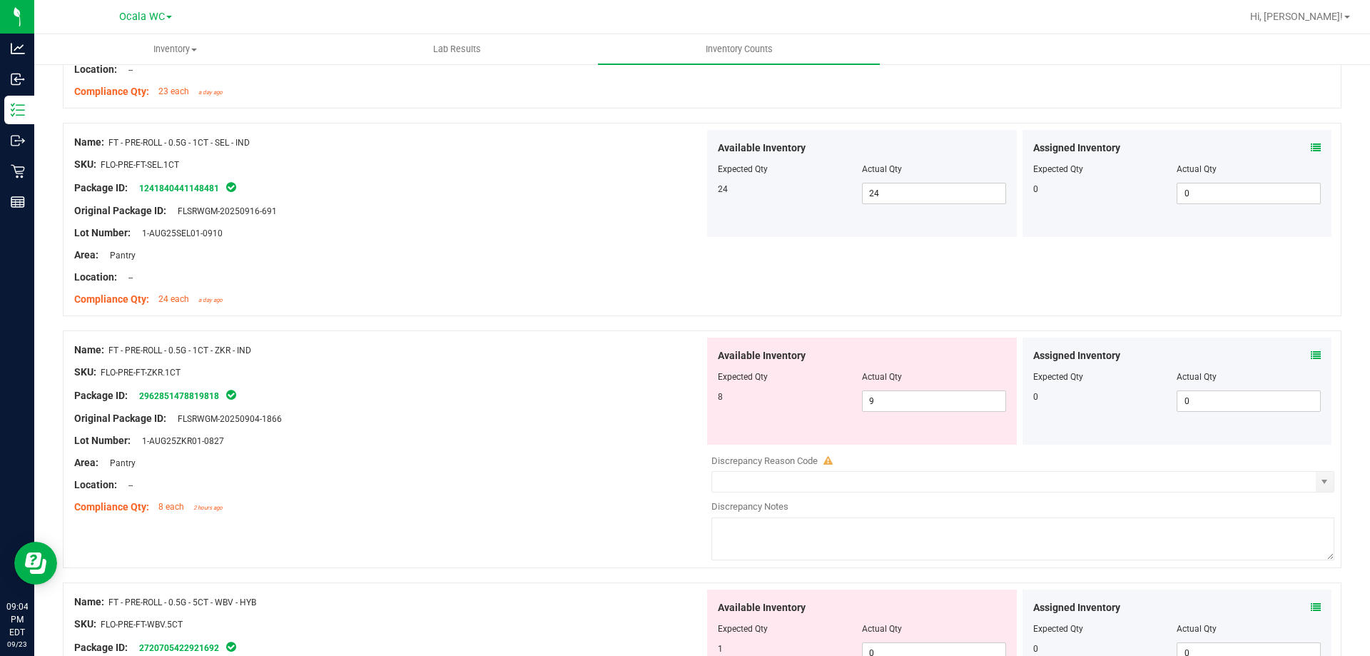
click at [1311, 355] on icon at bounding box center [1316, 355] width 10 height 10
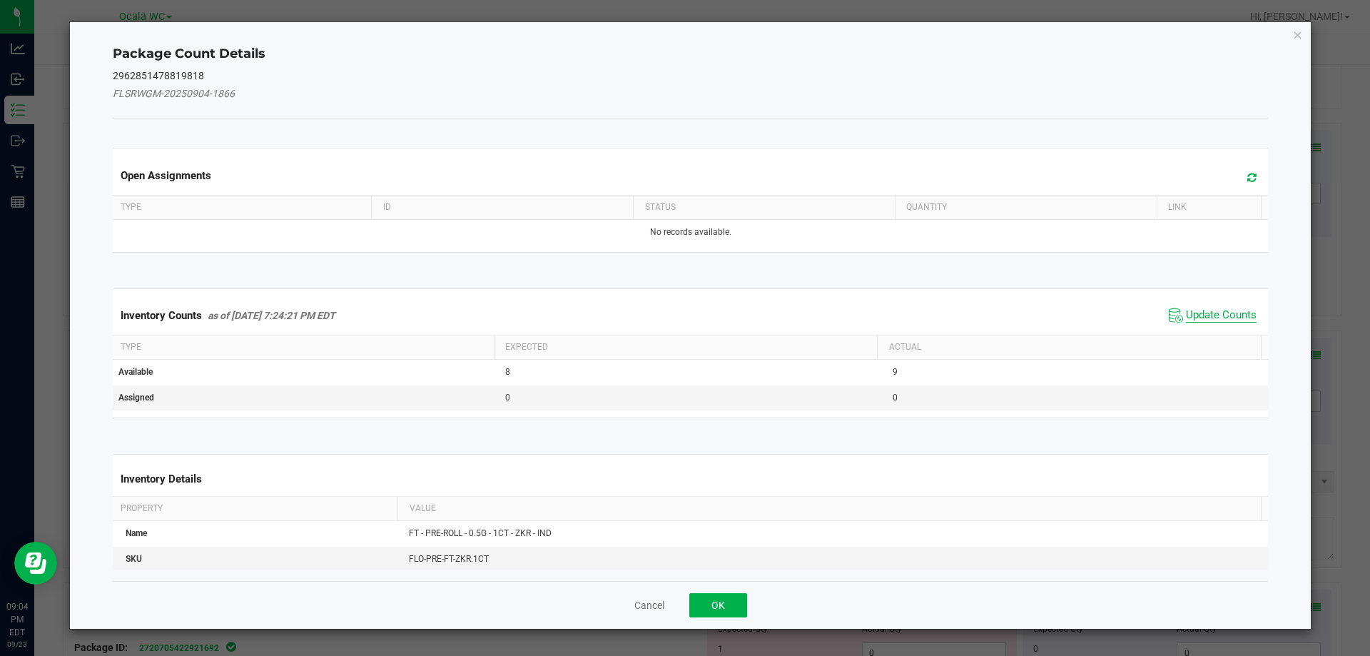
click at [1186, 313] on span "Update Counts" at bounding box center [1221, 315] width 71 height 14
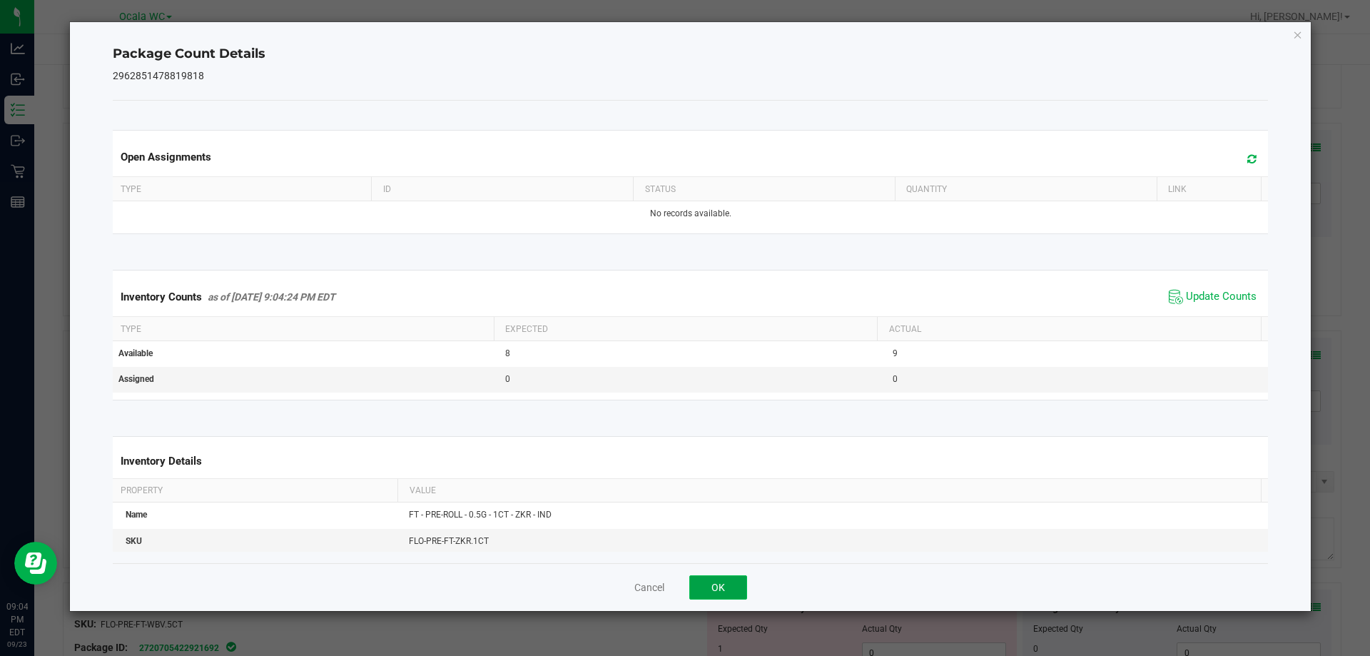
click at [735, 579] on button "OK" at bounding box center [718, 587] width 58 height 24
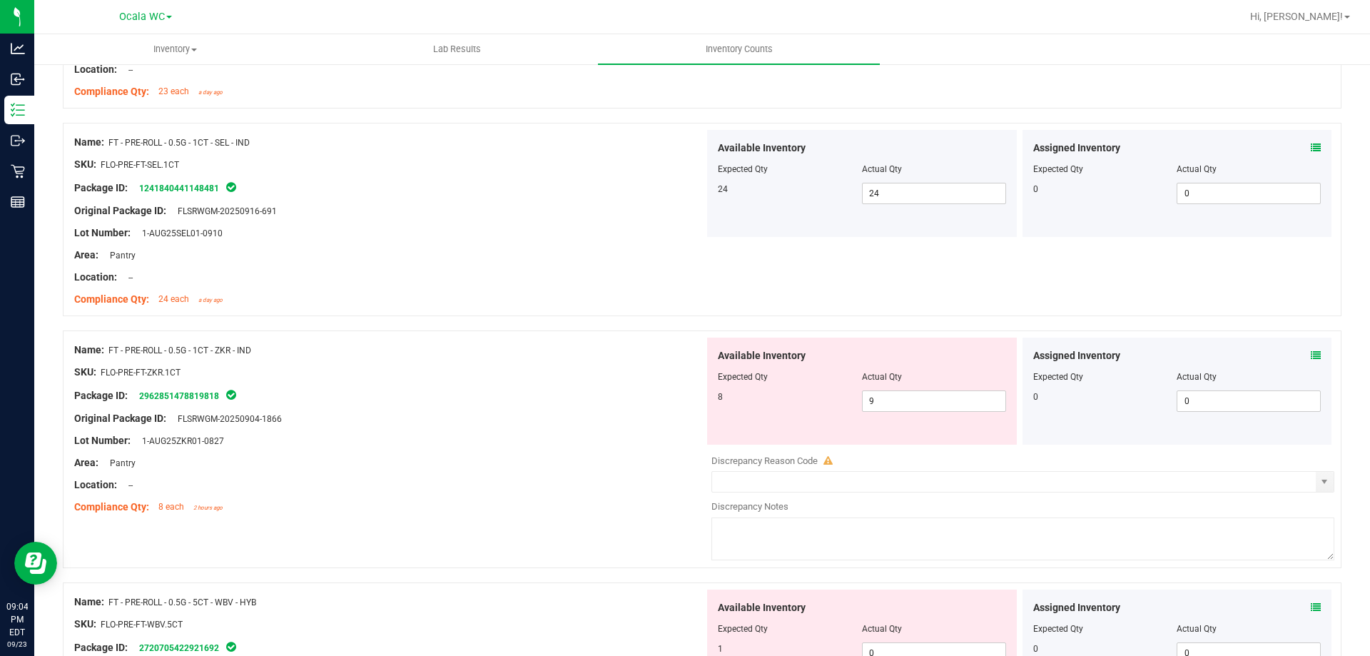
scroll to position [2854, 0]
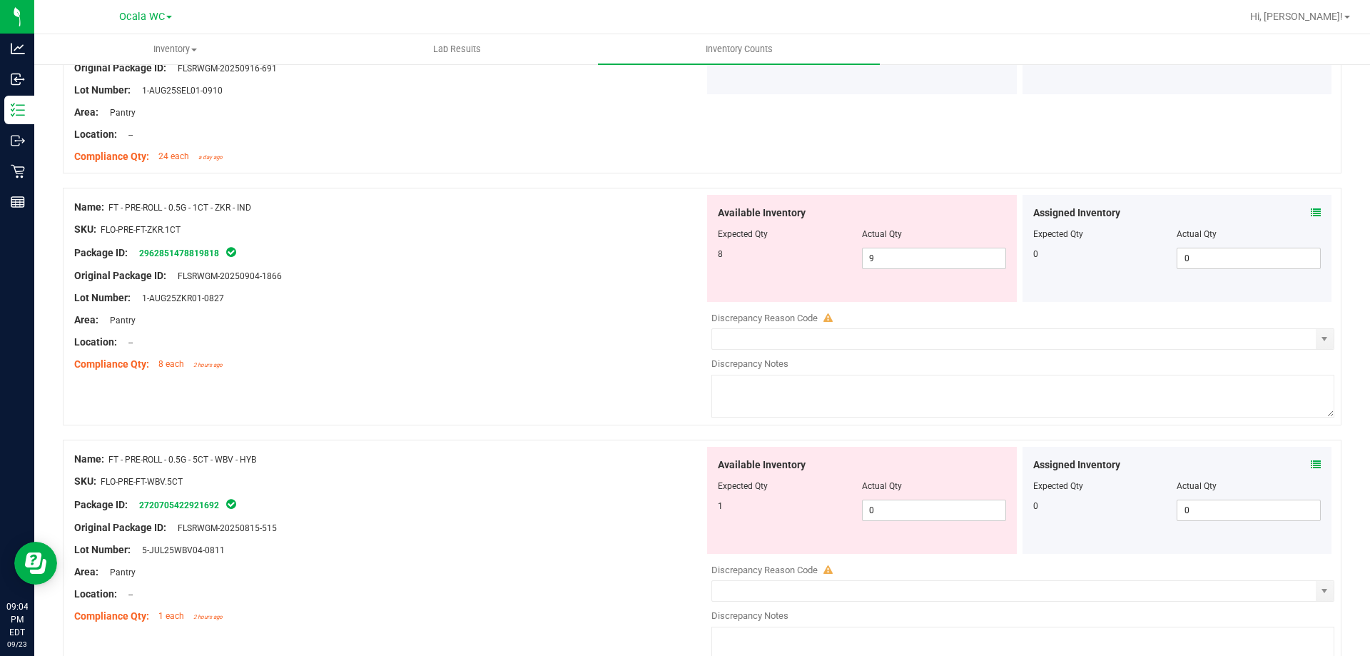
click at [1311, 462] on icon at bounding box center [1316, 465] width 10 height 10
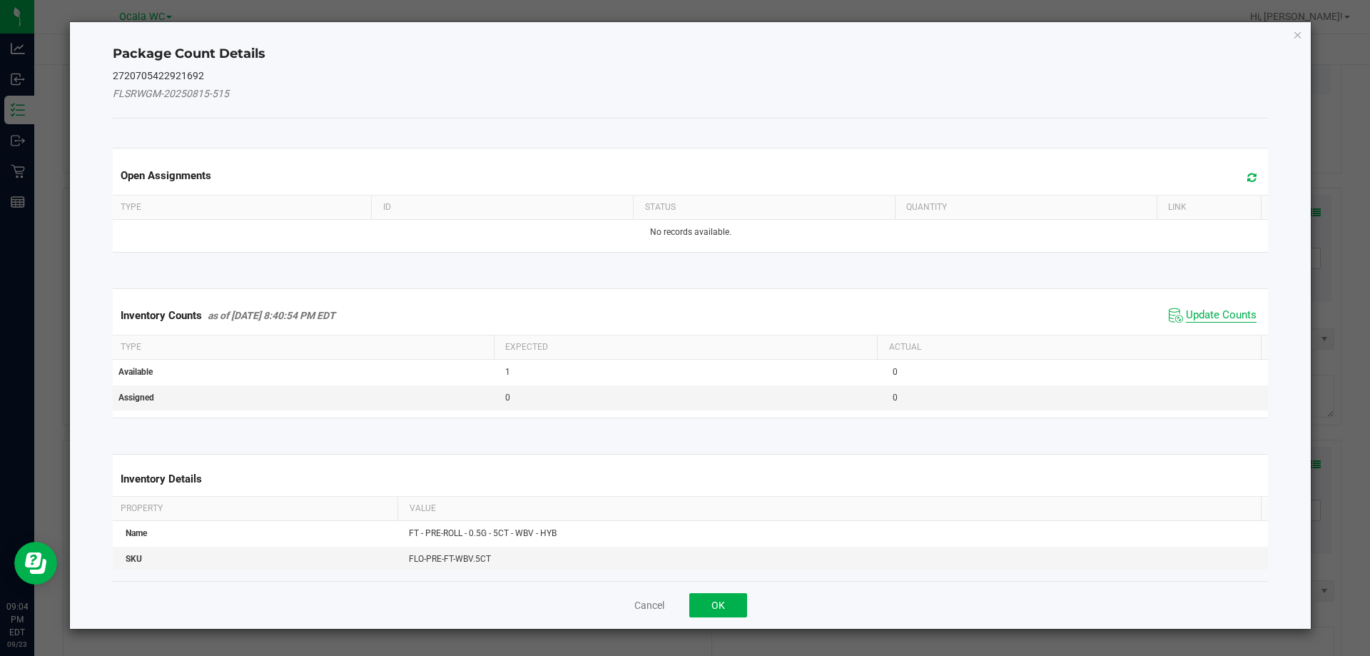
click at [1198, 314] on span "Update Counts" at bounding box center [1221, 315] width 71 height 14
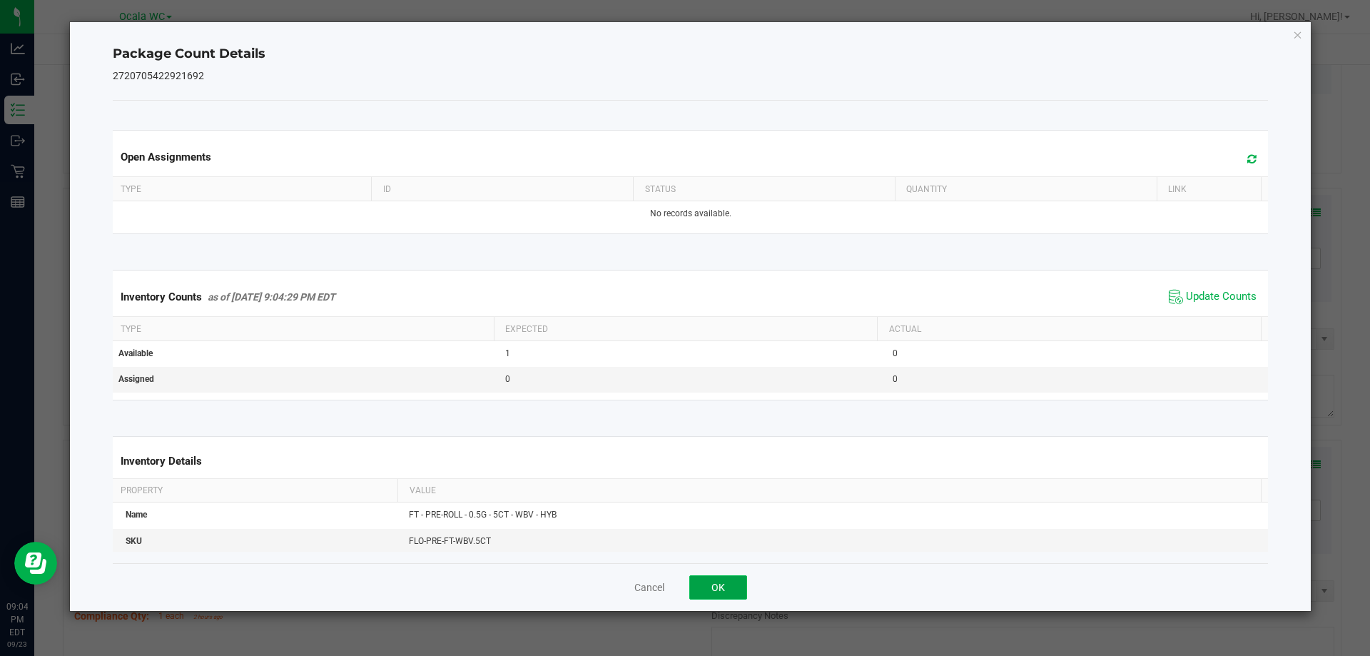
click at [709, 584] on button "OK" at bounding box center [718, 587] width 58 height 24
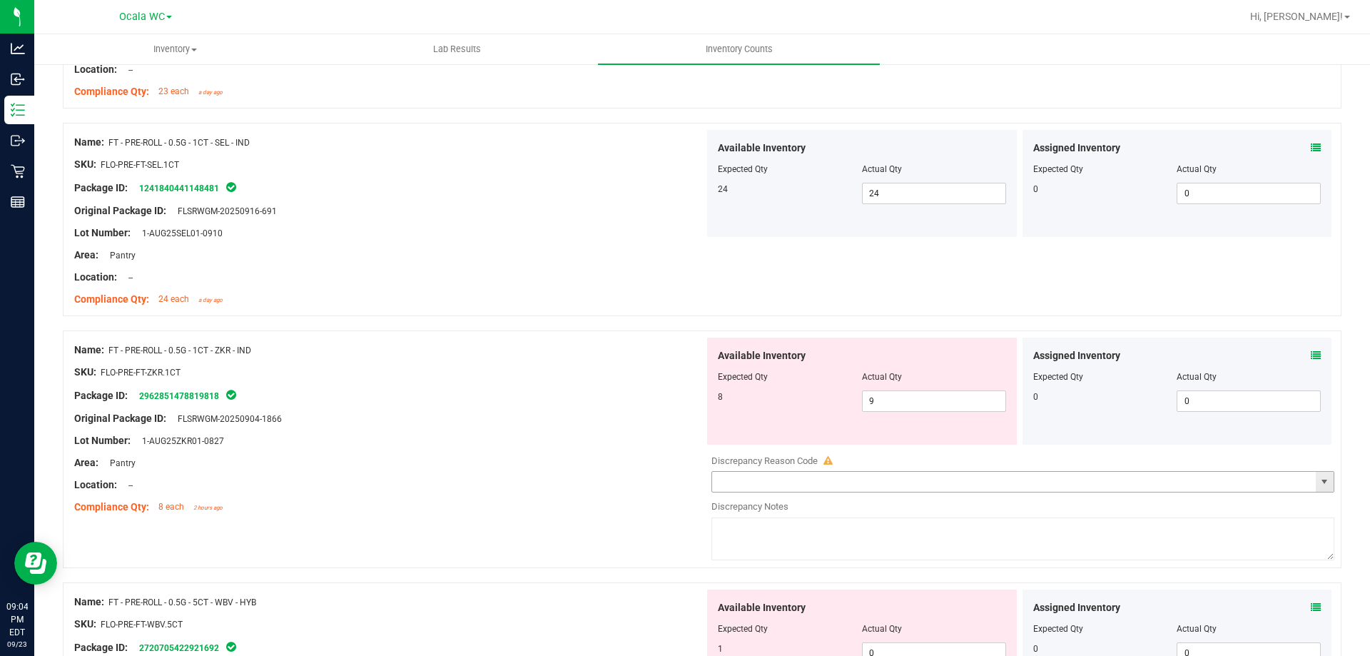
scroll to position [2997, 0]
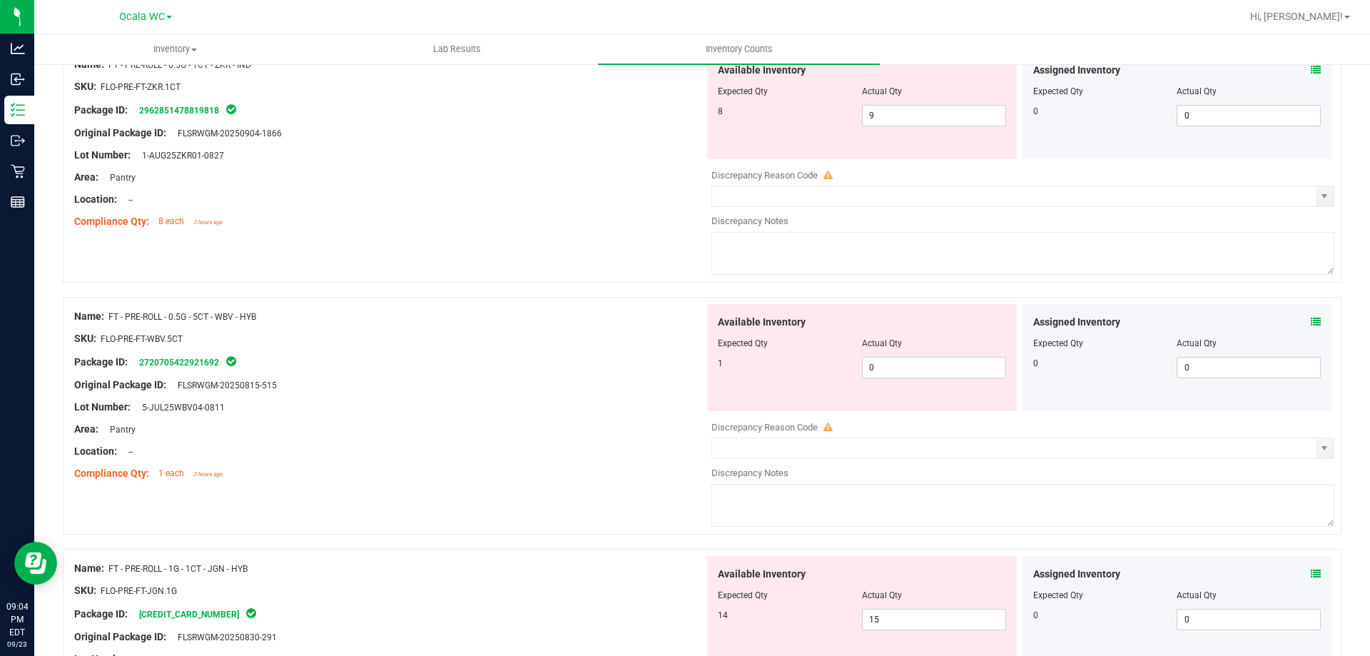
click at [1311, 318] on icon at bounding box center [1316, 322] width 10 height 10
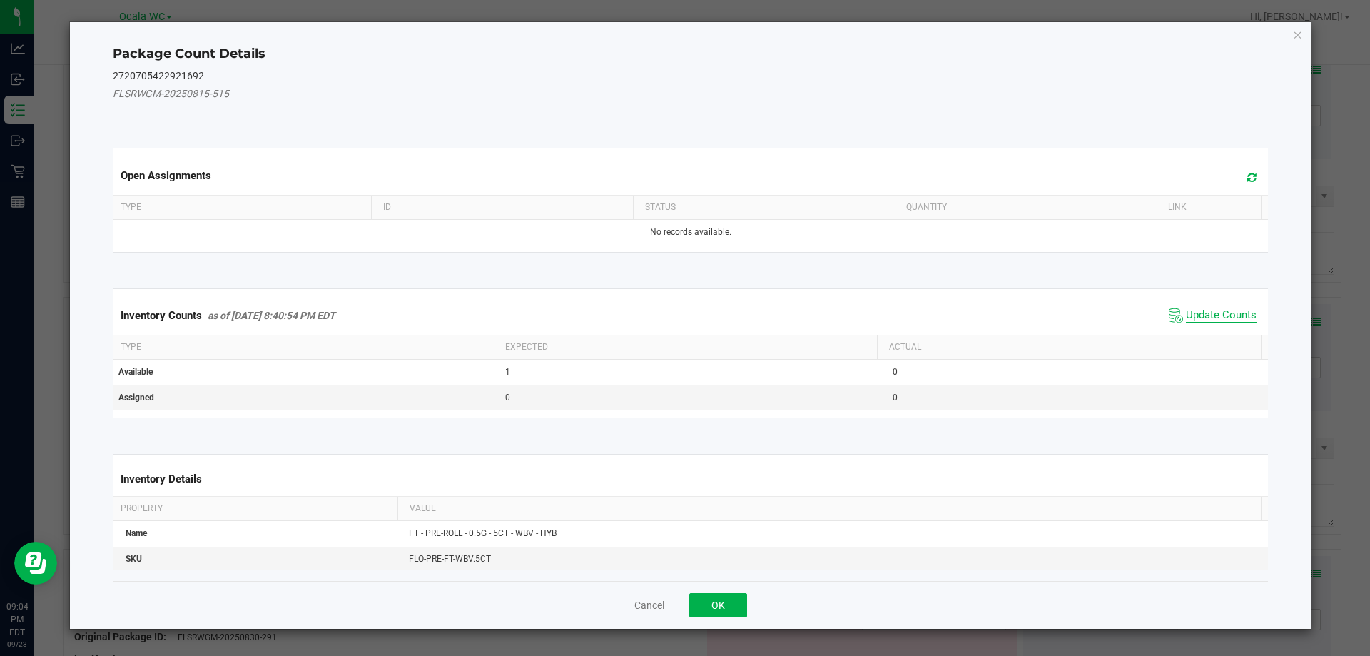
click at [1231, 310] on span "Update Counts" at bounding box center [1221, 315] width 71 height 14
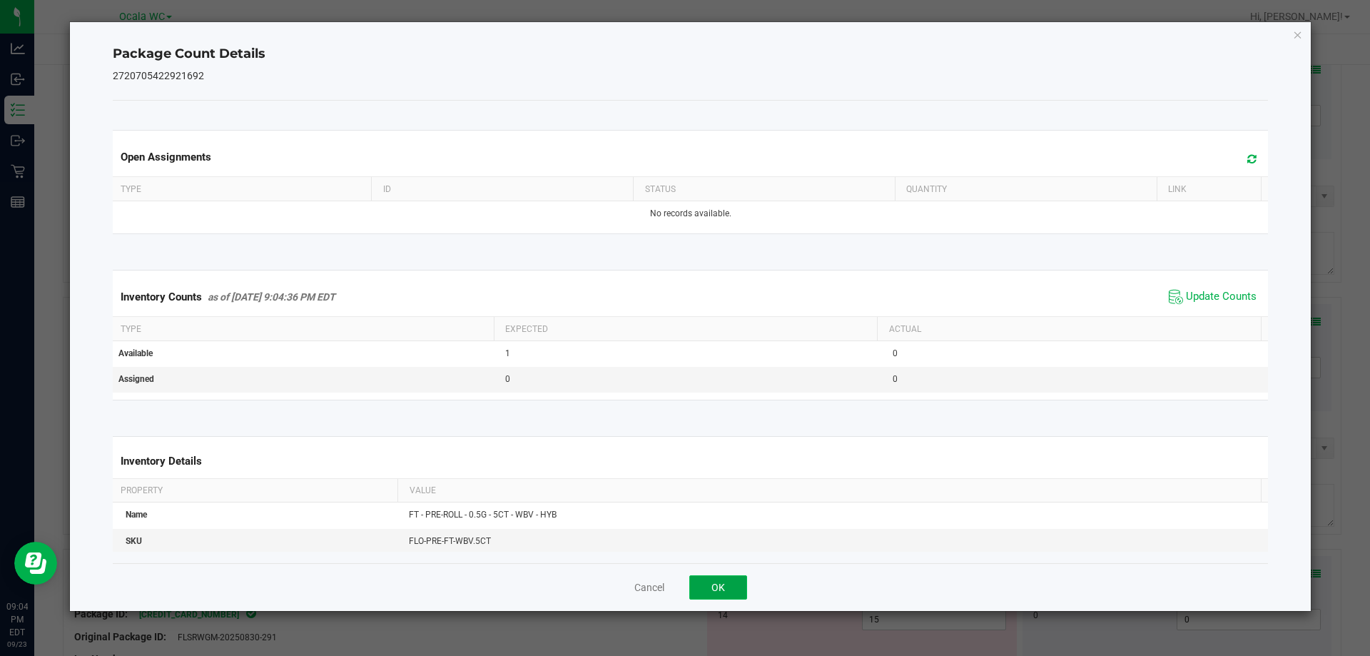
click at [726, 591] on button "OK" at bounding box center [718, 587] width 58 height 24
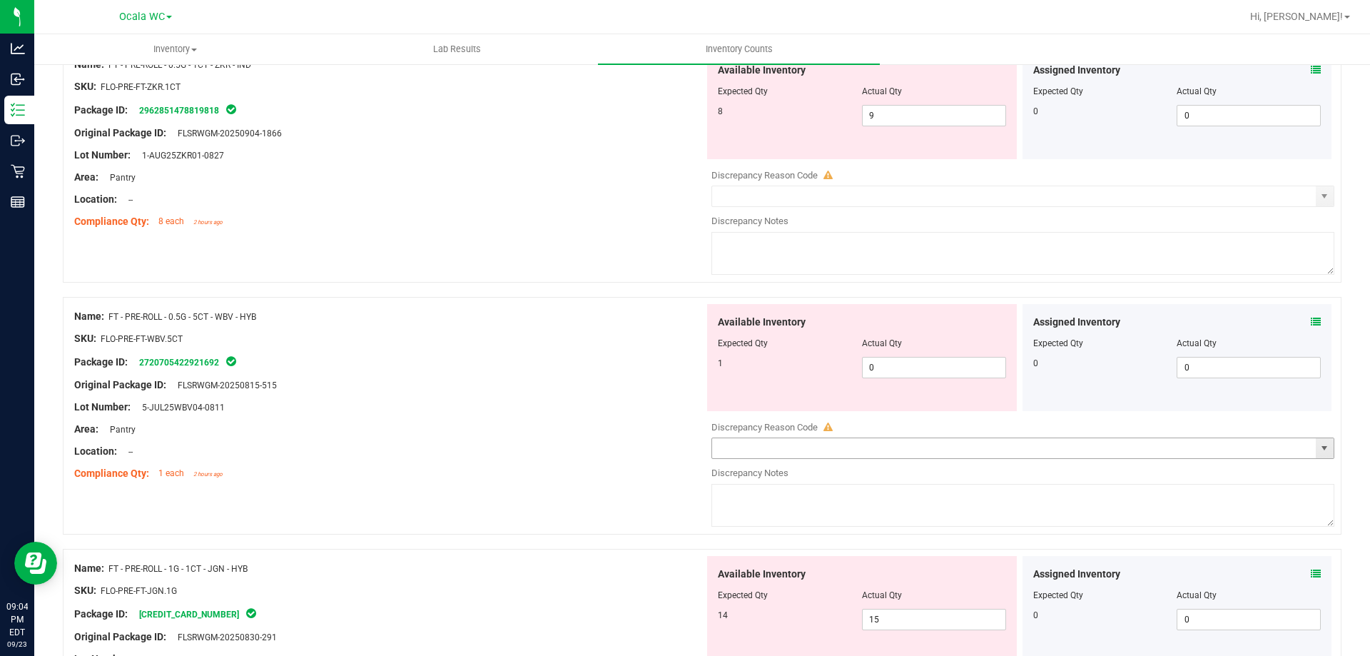
scroll to position [2854, 0]
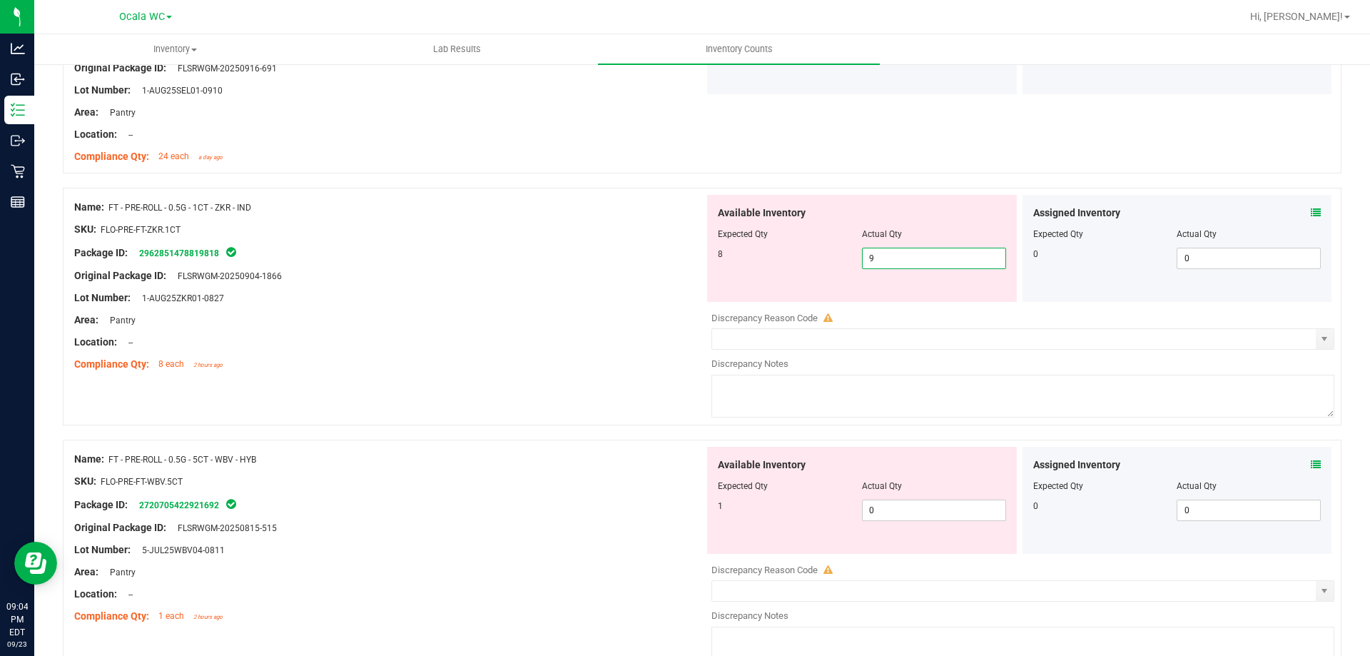
click at [917, 263] on span "9 9" at bounding box center [934, 258] width 144 height 21
click at [917, 263] on input "9" at bounding box center [934, 258] width 143 height 20
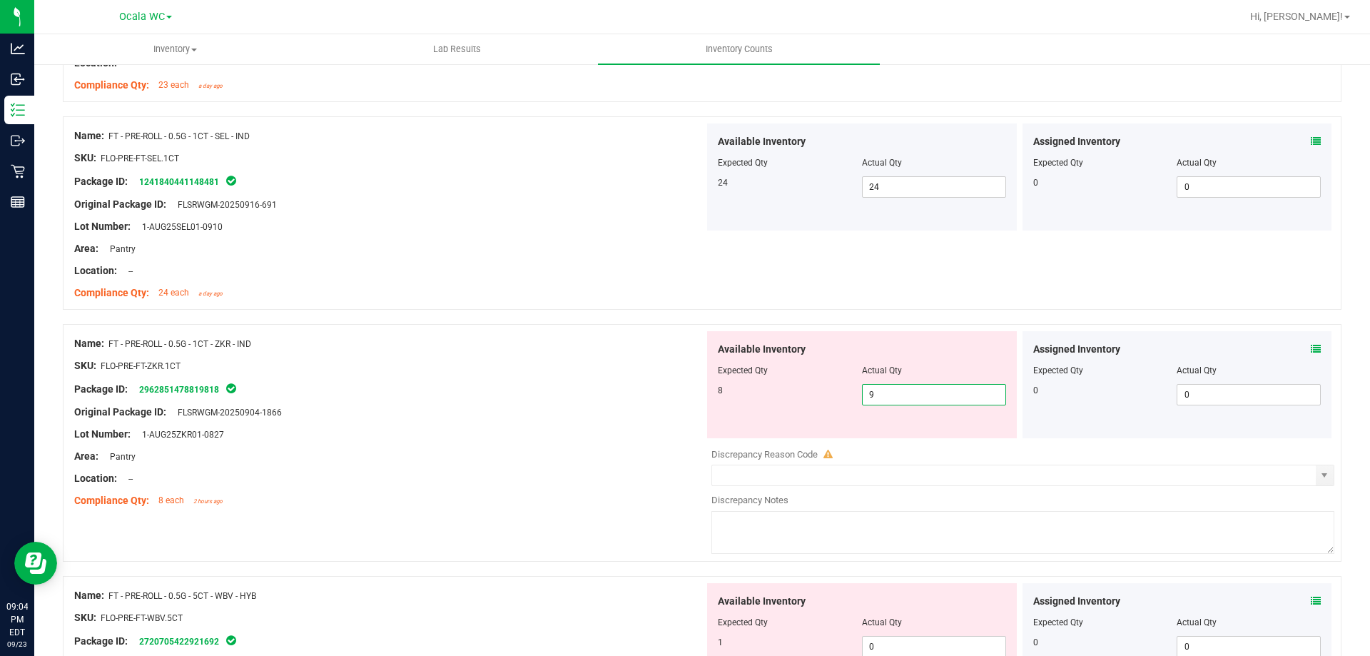
scroll to position [2712, 0]
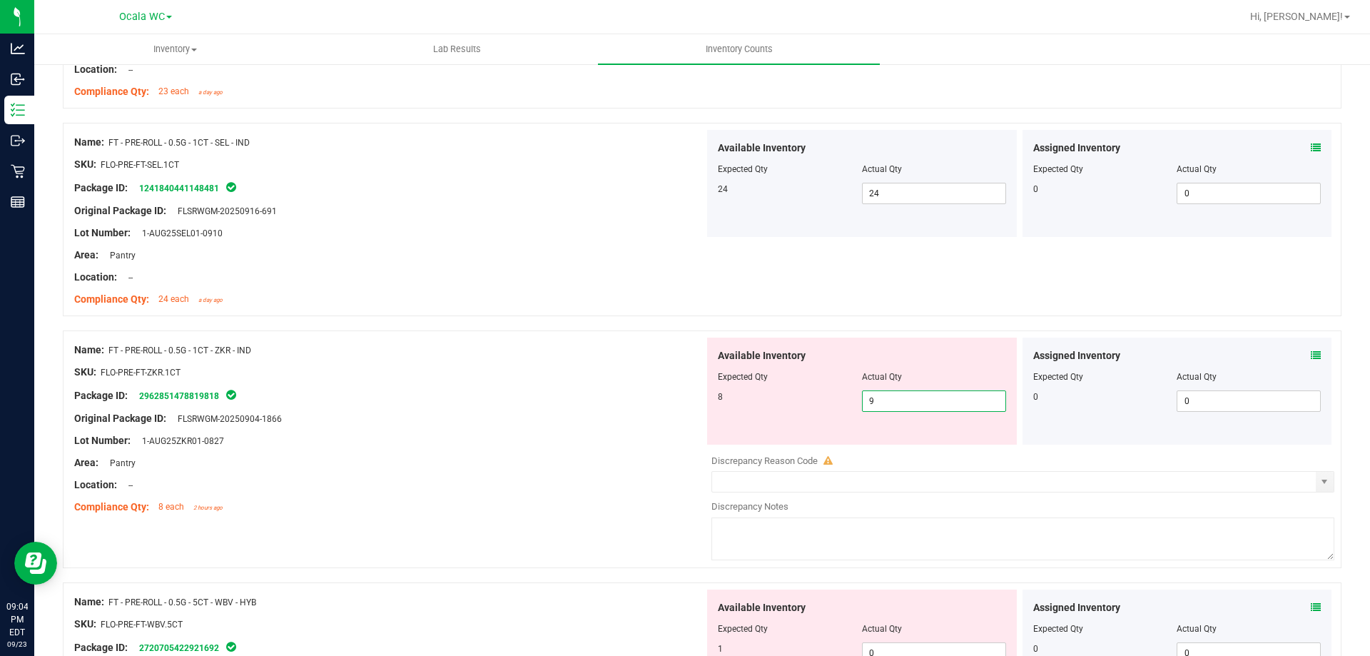
type input "8"
click at [587, 404] on div at bounding box center [389, 407] width 630 height 7
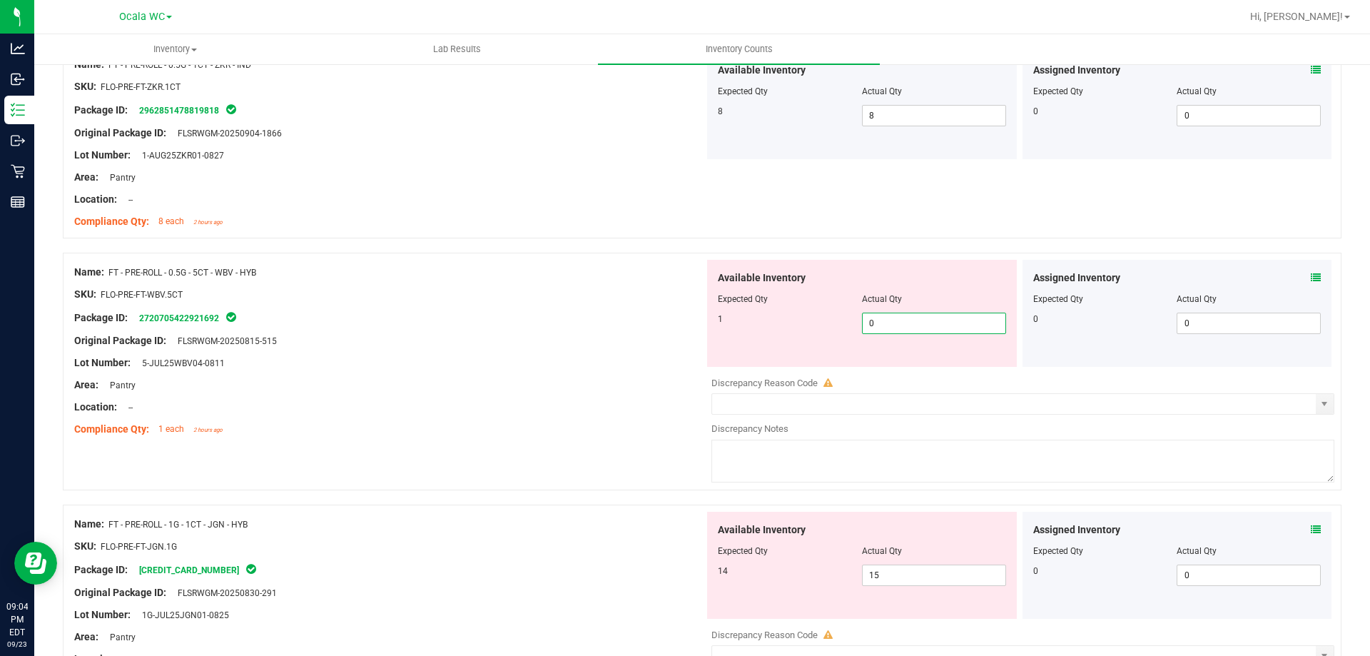
click at [933, 328] on span "0 0" at bounding box center [934, 323] width 144 height 21
click at [933, 328] on input "0" at bounding box center [934, 323] width 143 height 20
type input "1"
click at [382, 398] on div at bounding box center [389, 395] width 630 height 7
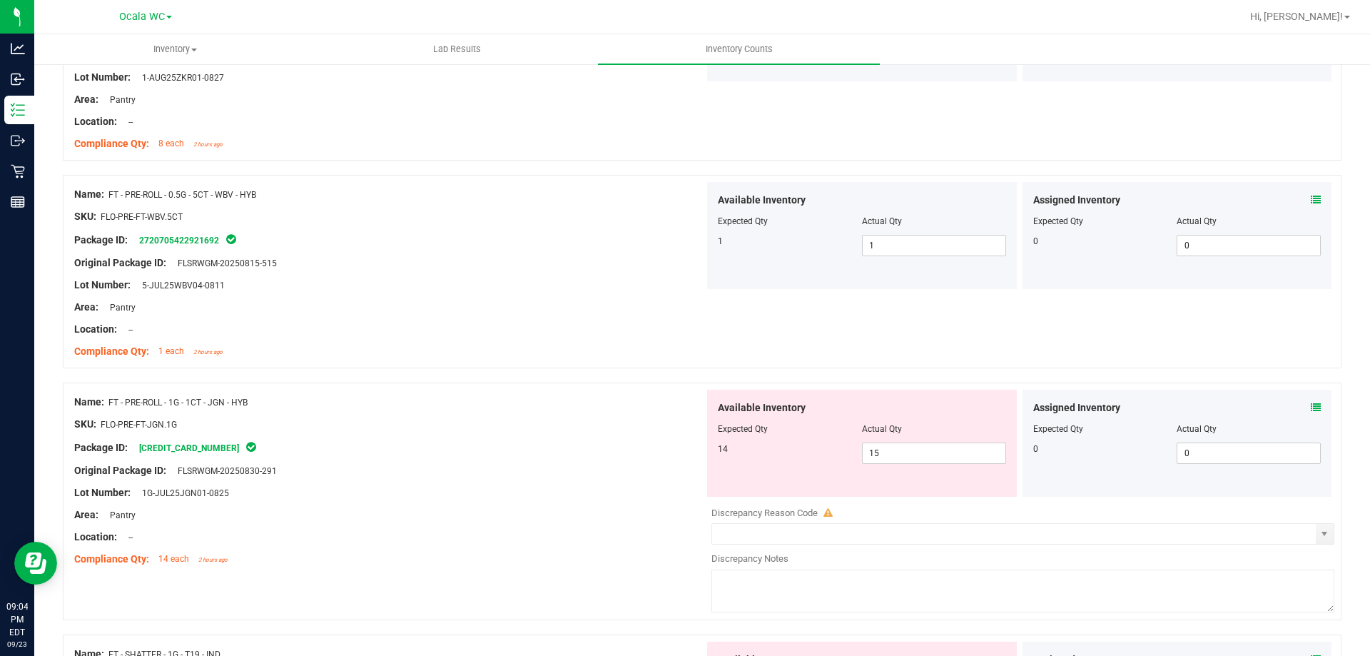
scroll to position [3211, 0]
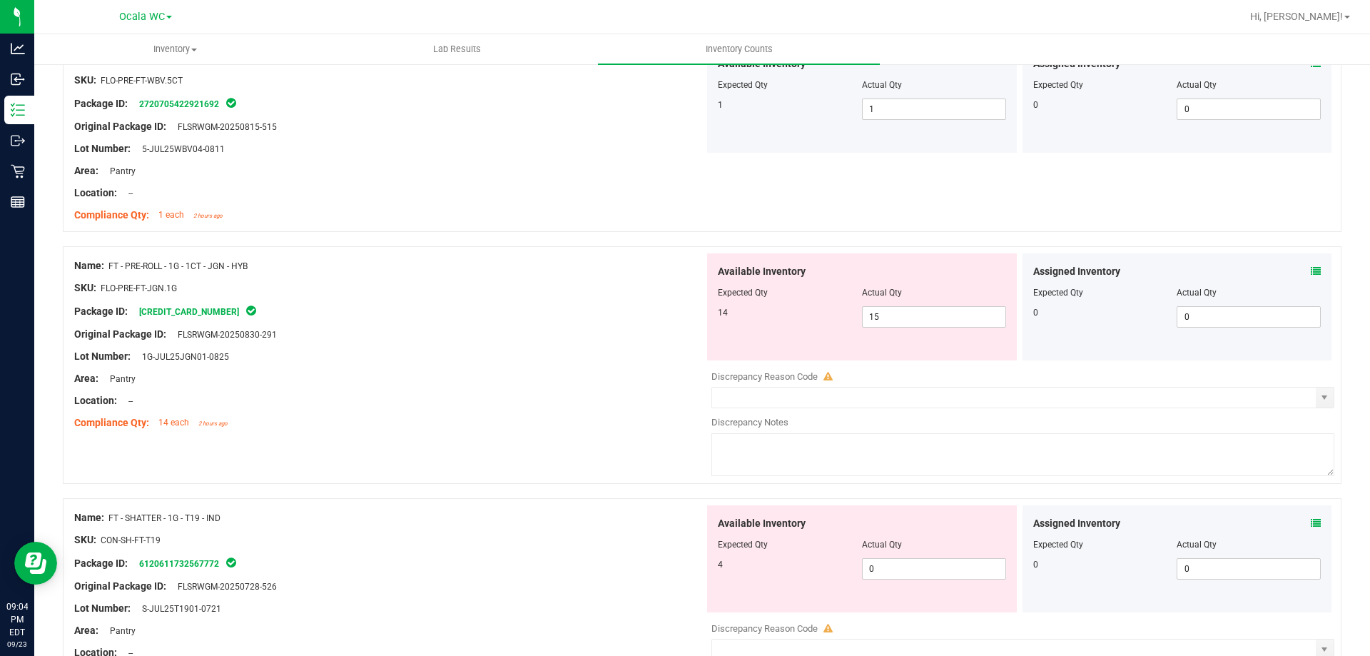
click at [1311, 271] on icon at bounding box center [1316, 271] width 10 height 10
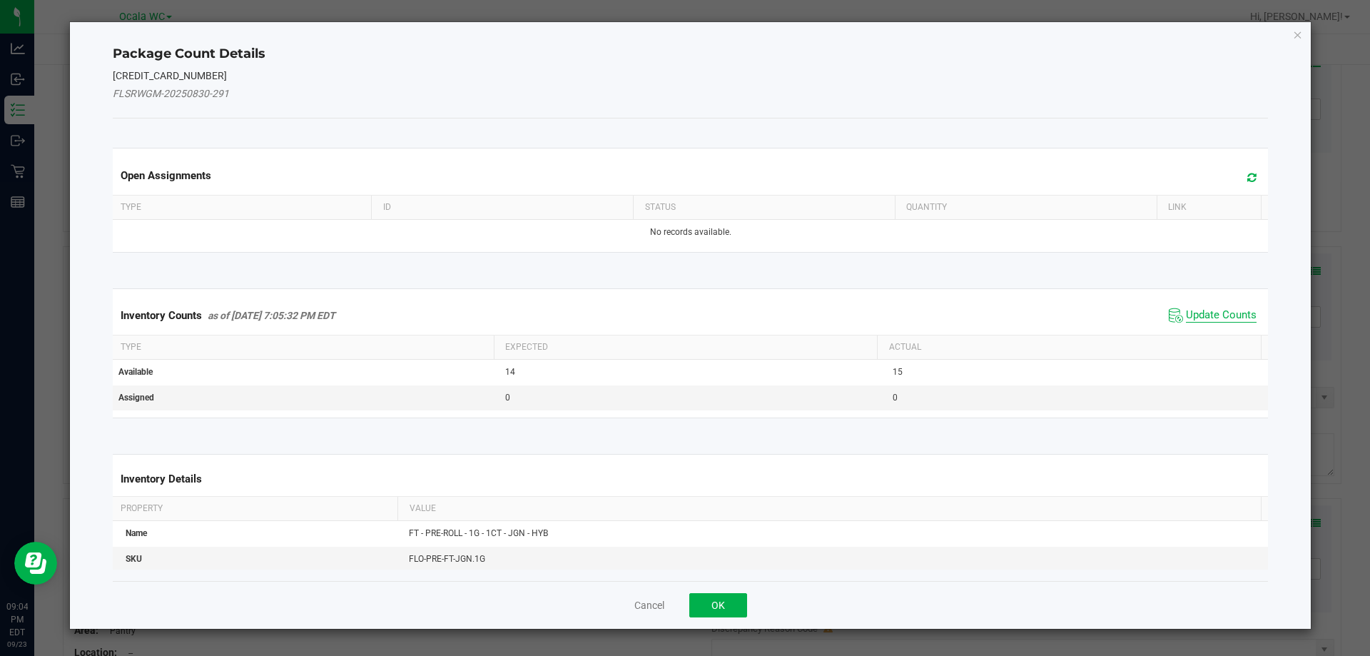
click at [1186, 311] on span "Update Counts" at bounding box center [1221, 315] width 71 height 14
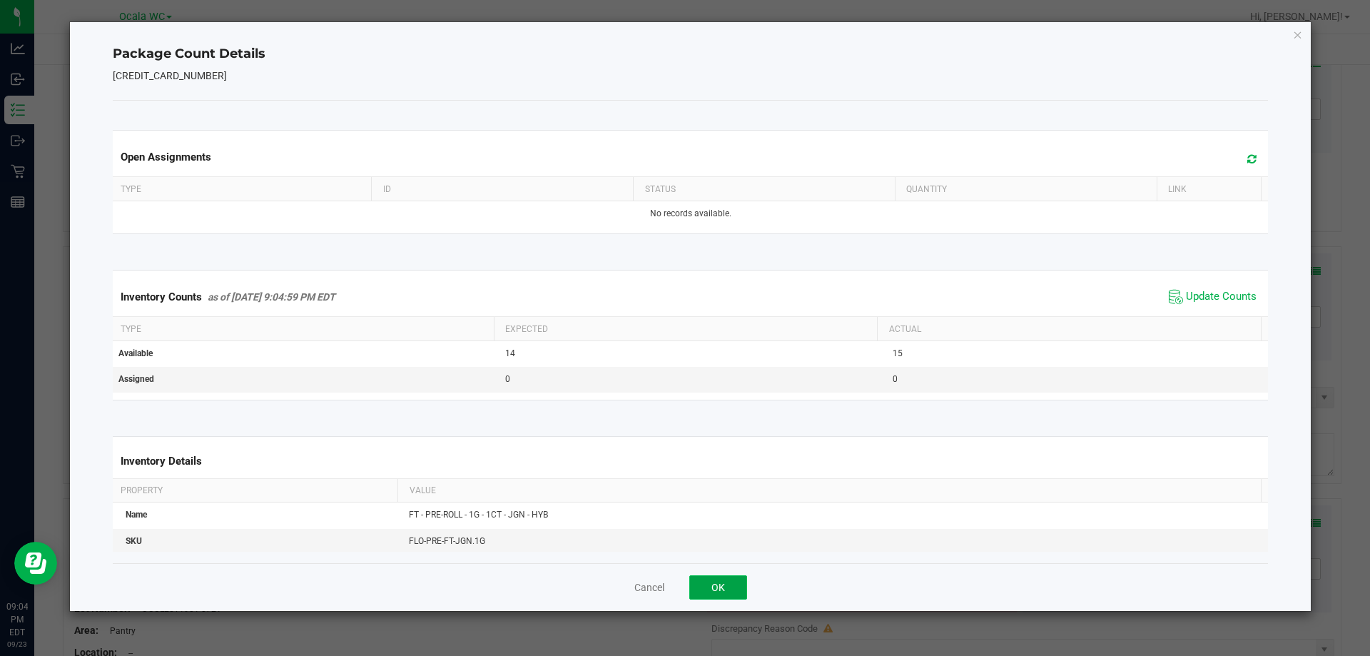
click at [711, 593] on button "OK" at bounding box center [718, 587] width 58 height 24
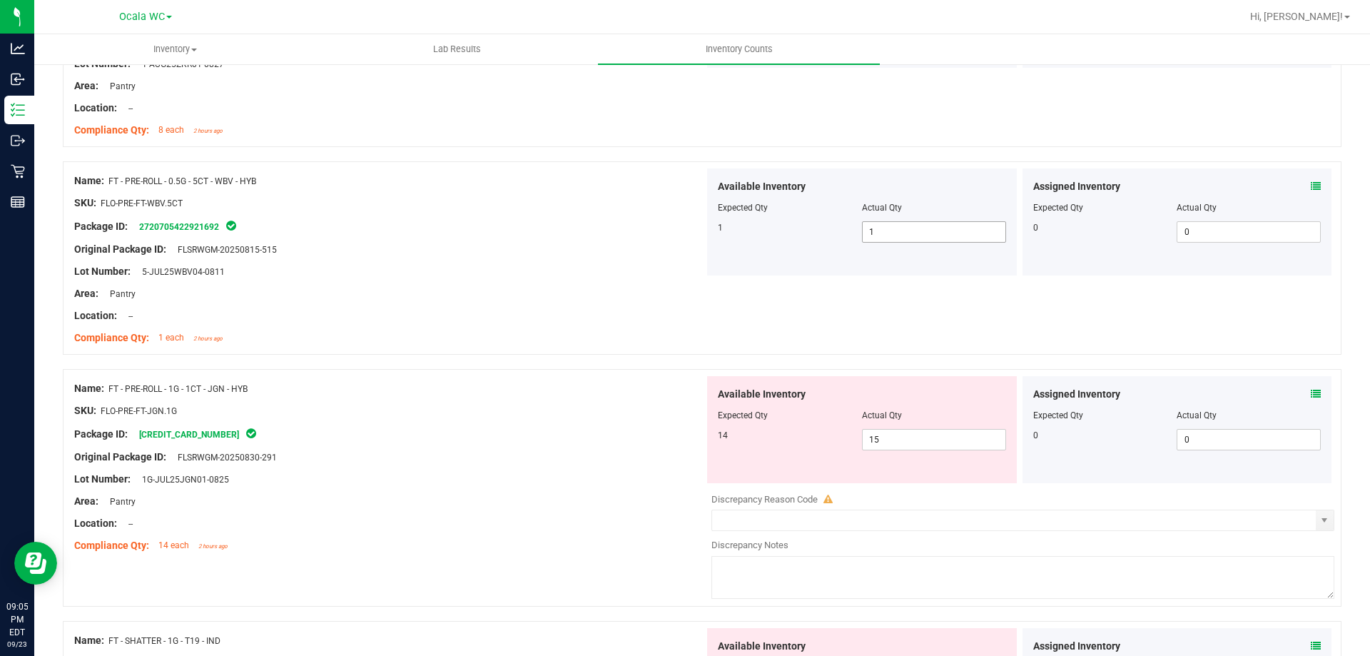
scroll to position [3282, 0]
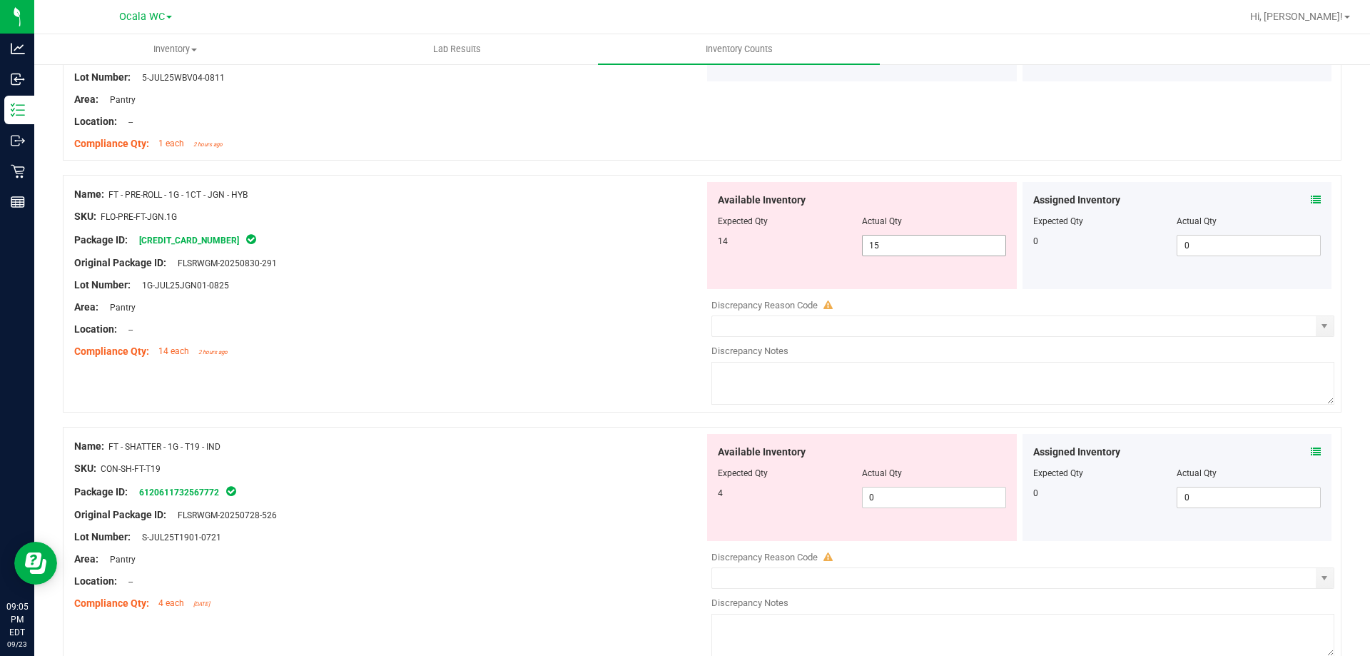
click at [908, 243] on span "15 15" at bounding box center [934, 245] width 144 height 21
click at [908, 243] on input "15" at bounding box center [934, 245] width 143 height 20
type input "14"
click at [562, 260] on div "Original Package ID: FLSRWGM-20250830-291" at bounding box center [389, 262] width 630 height 15
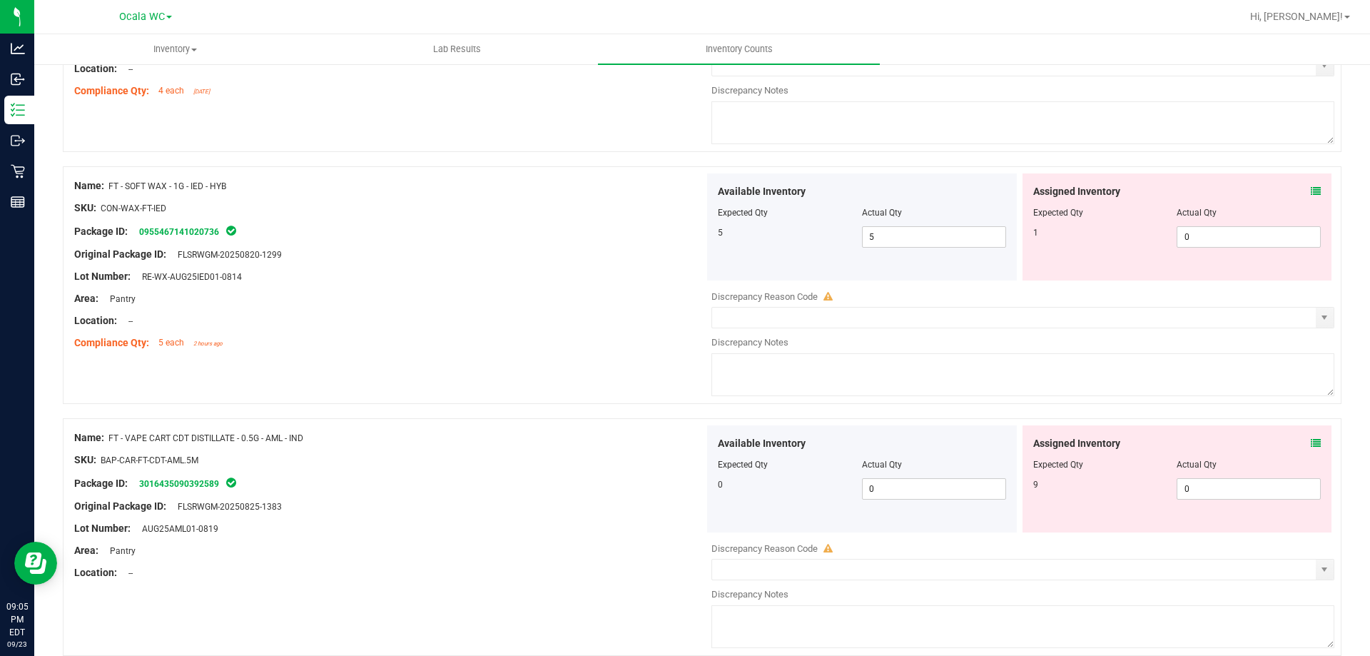
scroll to position [3782, 0]
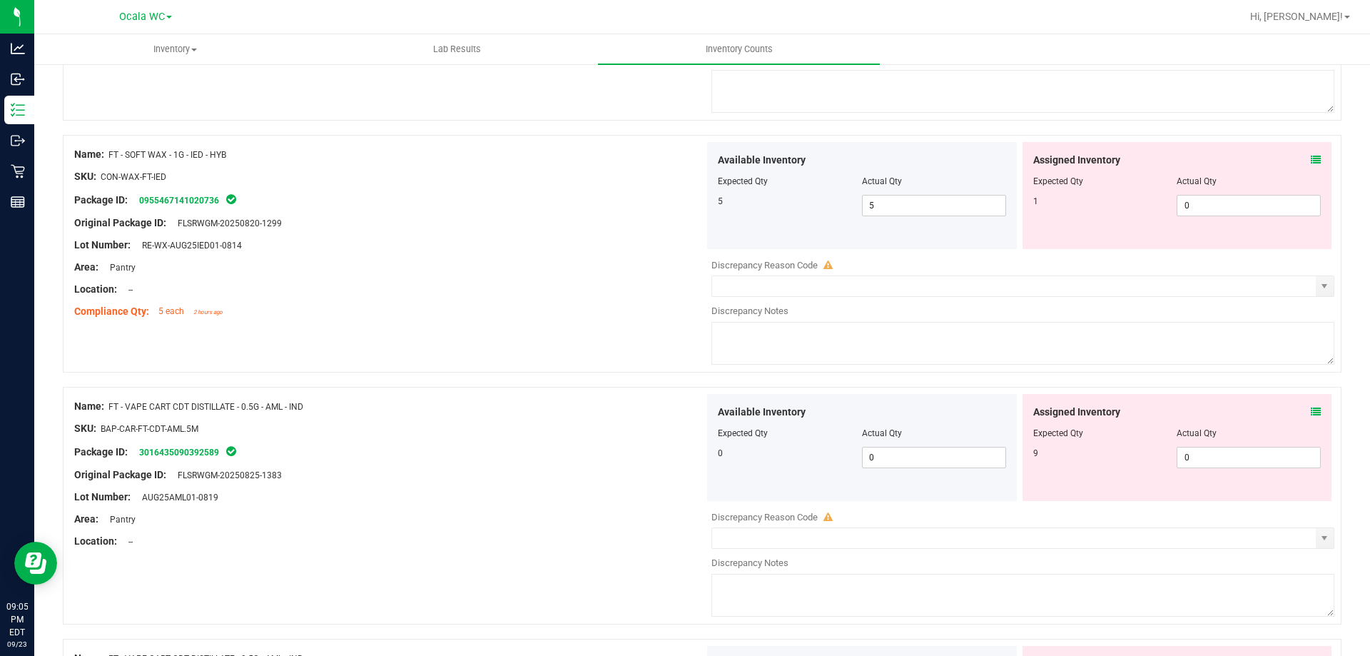
click at [1311, 157] on icon at bounding box center [1316, 160] width 10 height 10
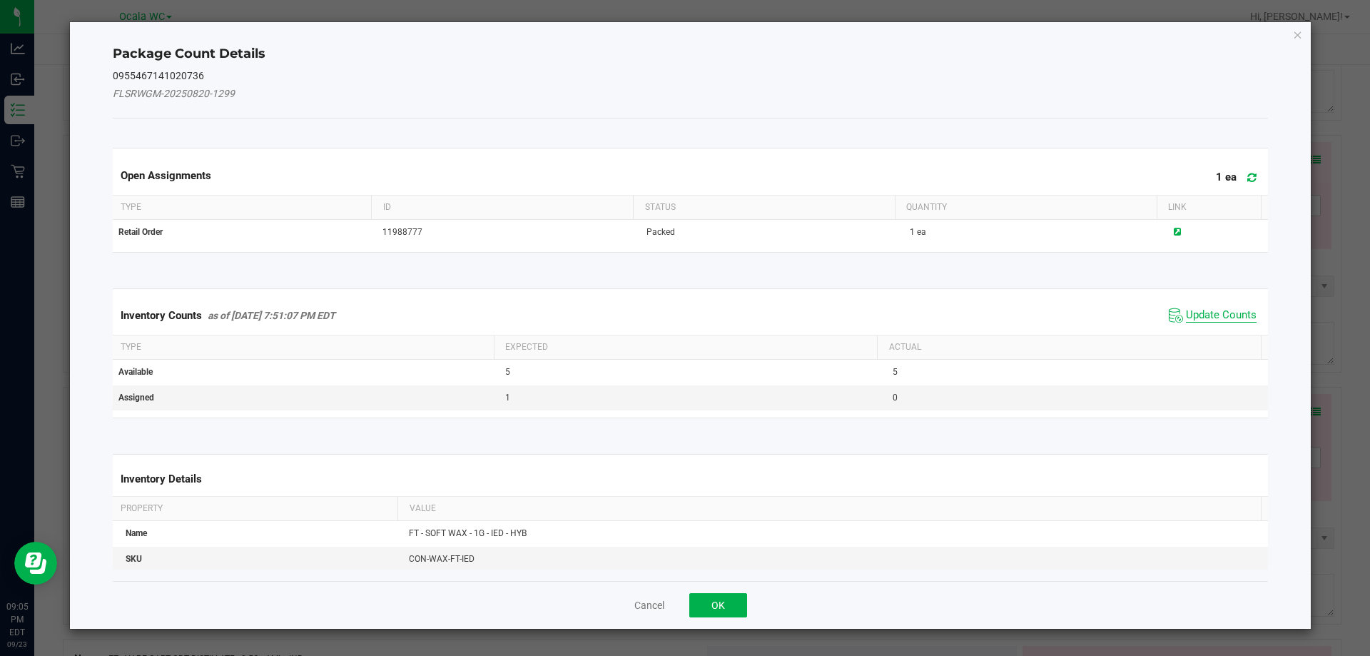
click at [1200, 318] on span "Update Counts" at bounding box center [1221, 315] width 71 height 14
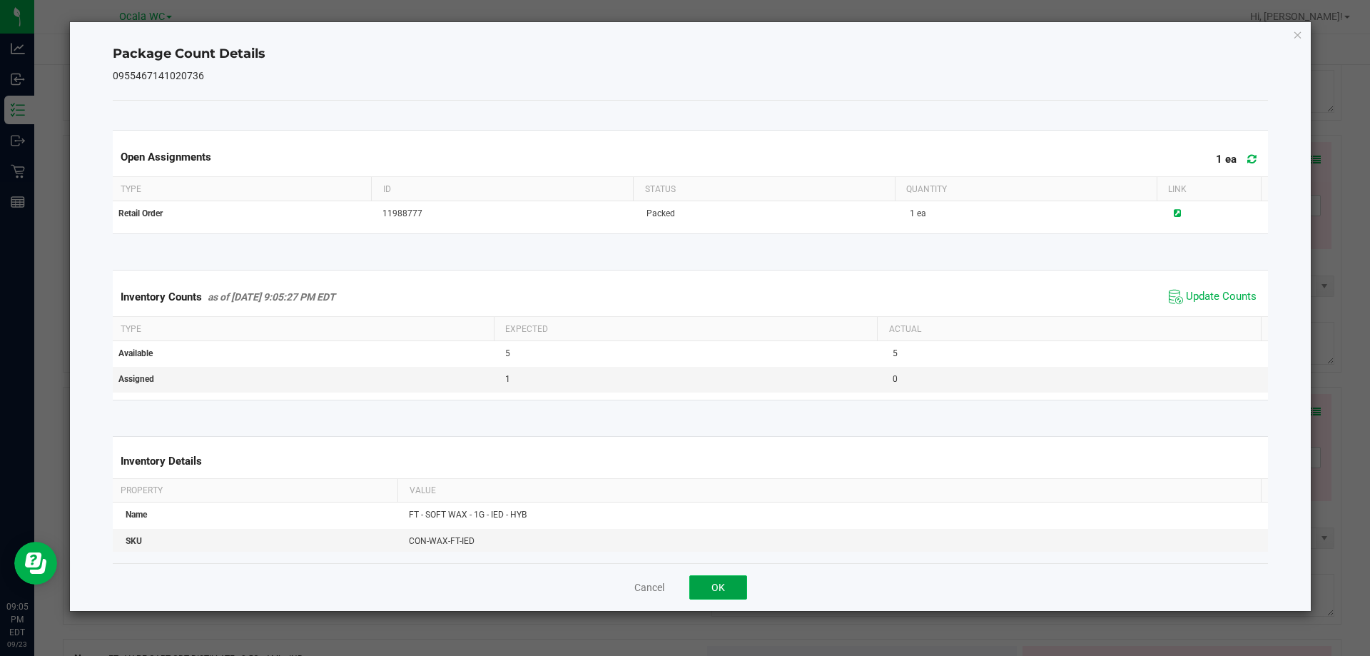
click at [691, 589] on button "OK" at bounding box center [718, 587] width 58 height 24
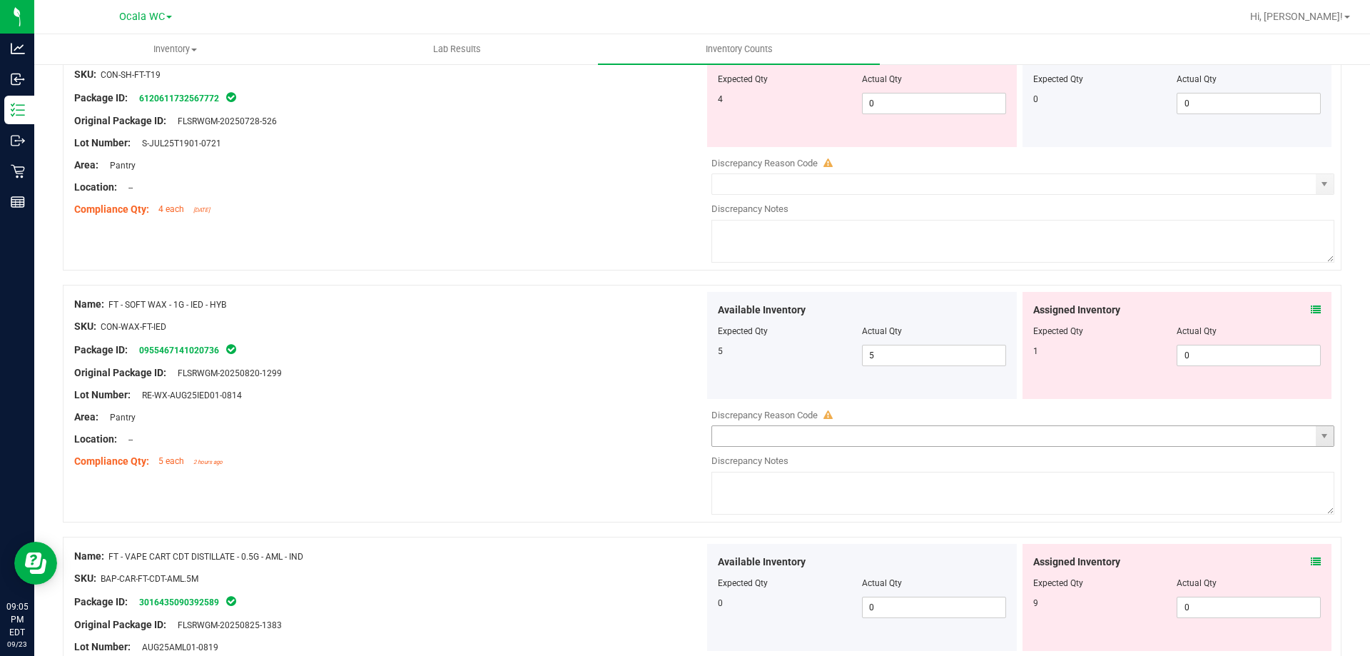
scroll to position [3711, 0]
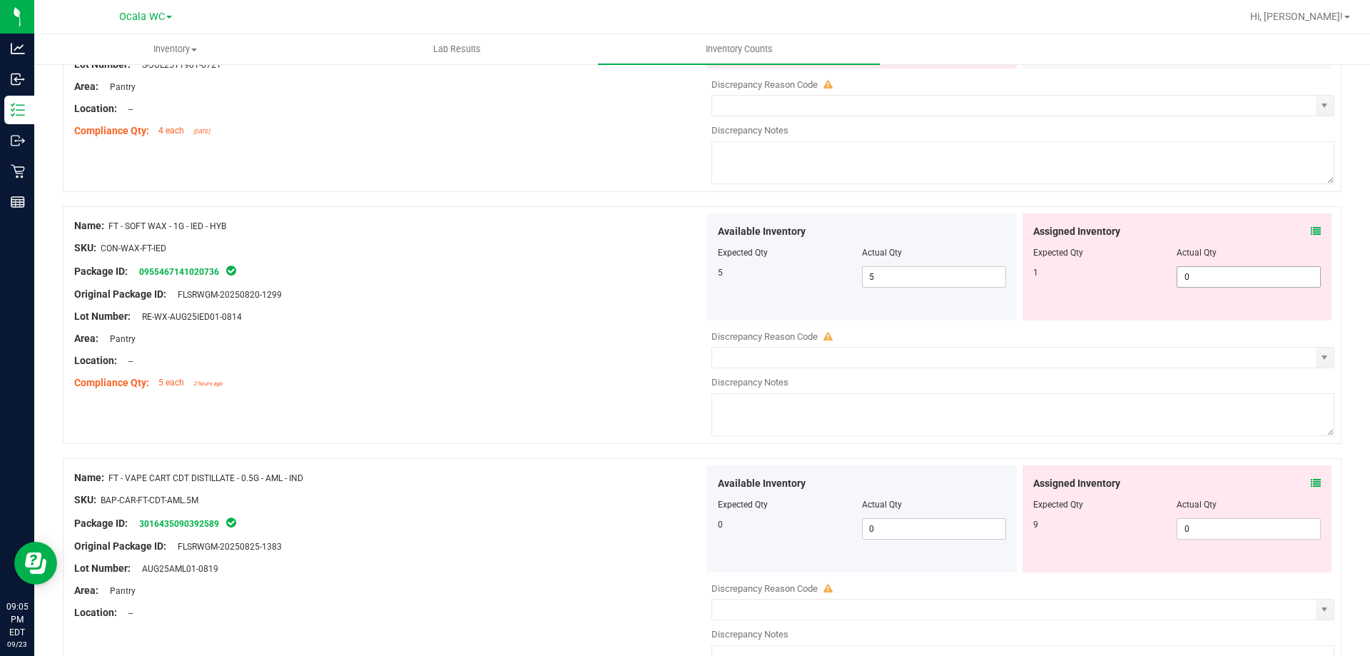
click at [1244, 272] on span "0 0" at bounding box center [1249, 276] width 144 height 21
click at [1244, 272] on input "0" at bounding box center [1248, 277] width 143 height 20
type input "1"
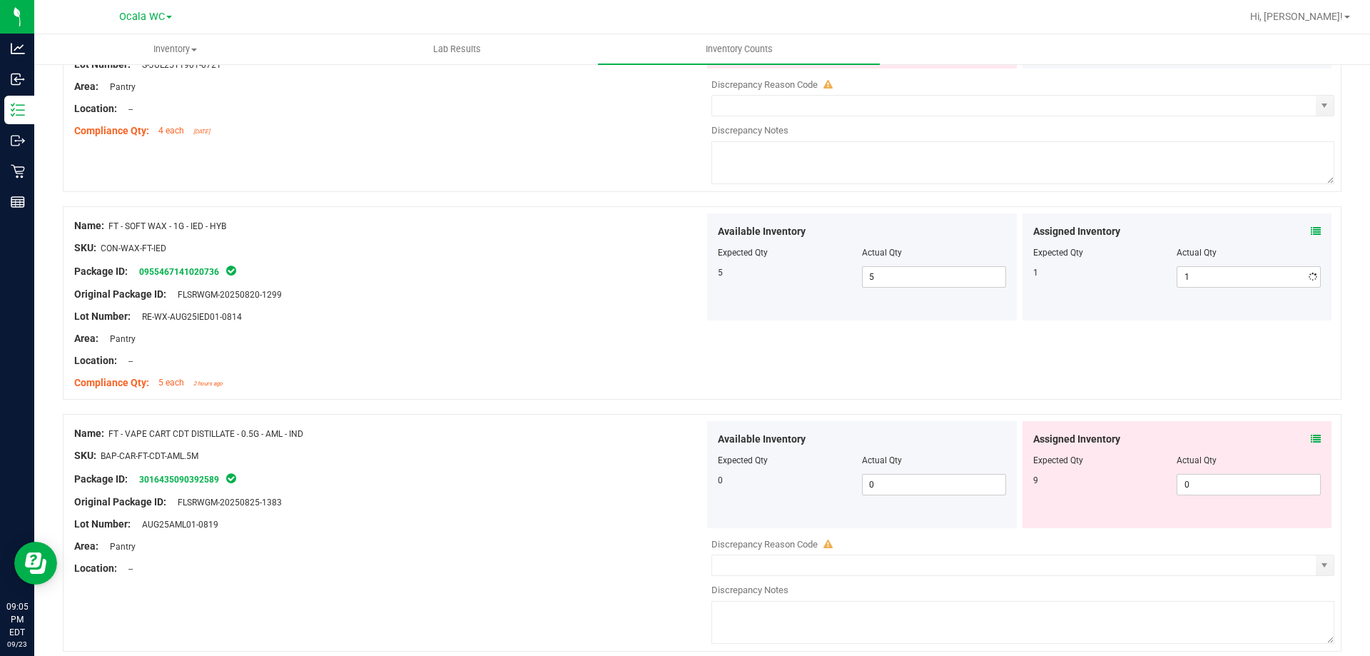
click at [603, 332] on div "Area: Pantry" at bounding box center [389, 338] width 630 height 15
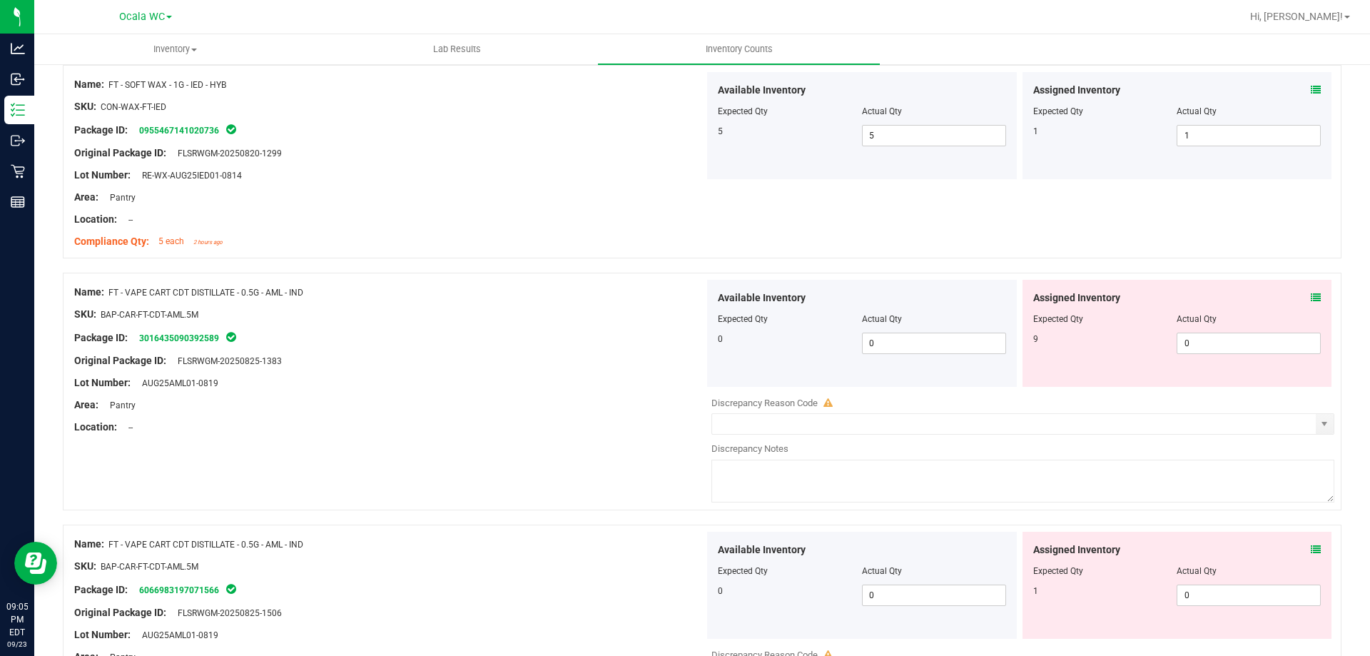
scroll to position [3853, 0]
click at [1311, 295] on icon at bounding box center [1316, 296] width 10 height 10
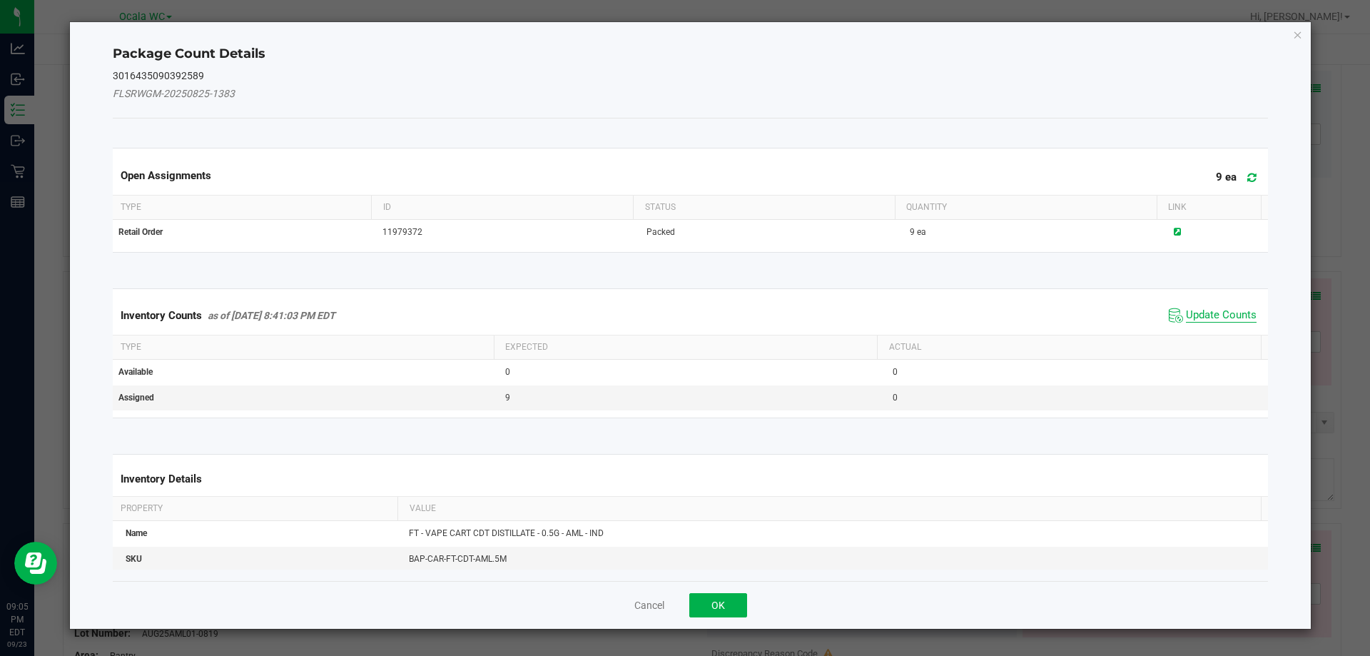
click at [1200, 313] on span "Update Counts" at bounding box center [1221, 315] width 71 height 14
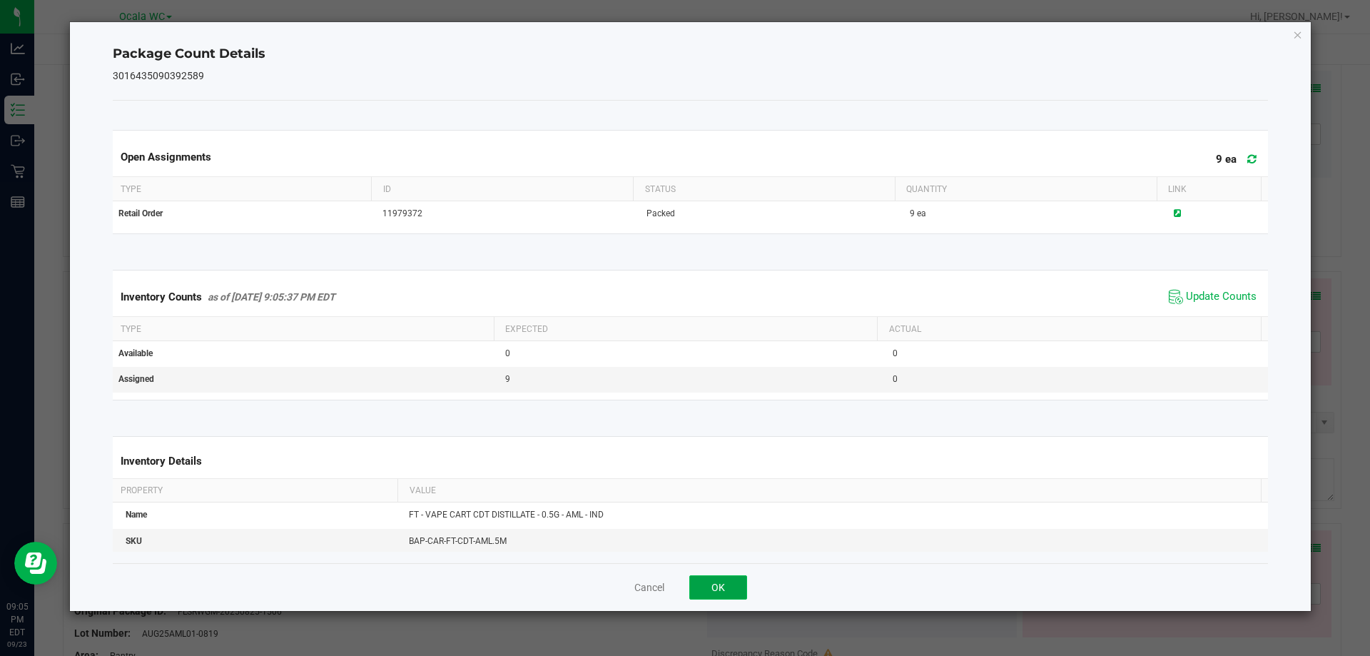
click at [743, 587] on button "OK" at bounding box center [718, 587] width 58 height 24
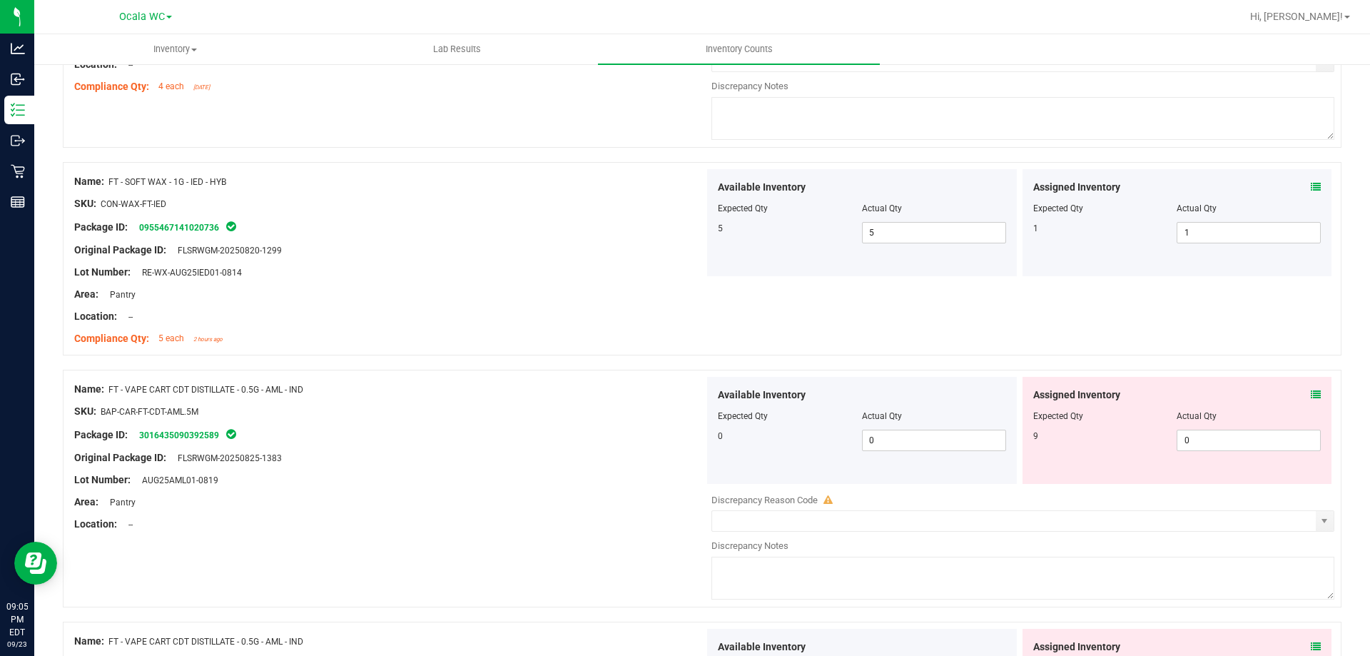
scroll to position [3639, 0]
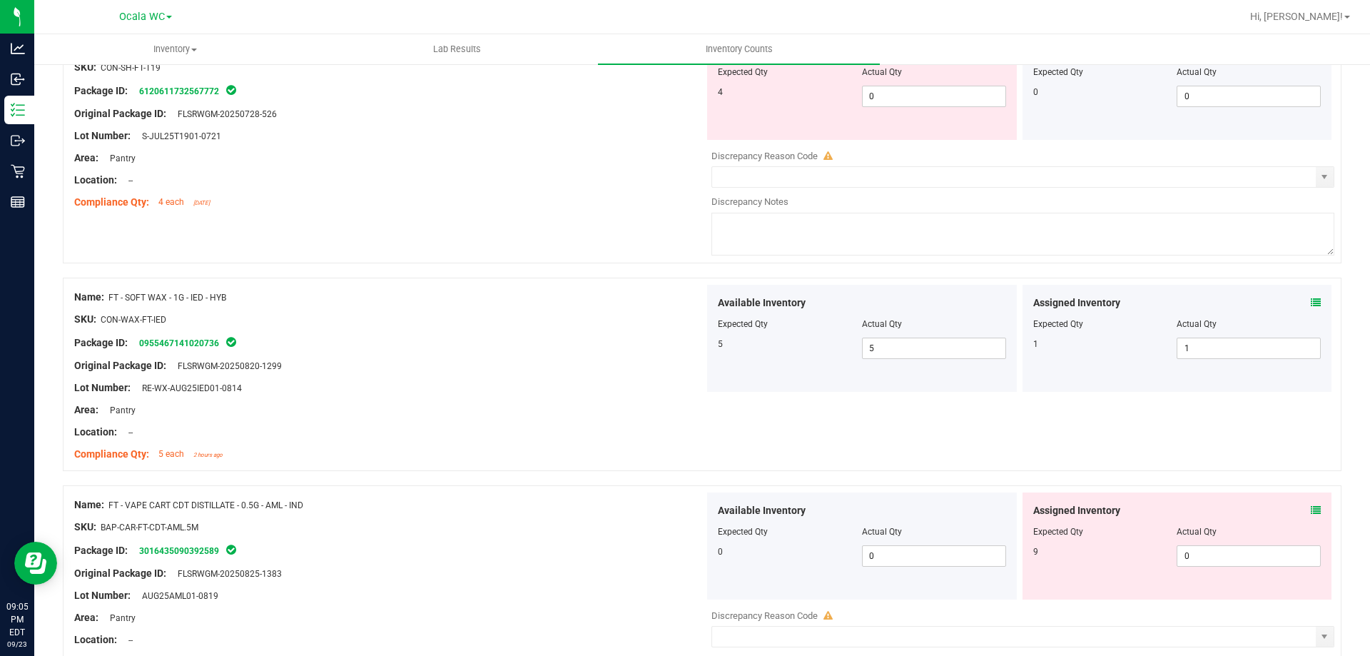
click at [923, 109] on div "Available Inventory Expected Qty Actual Qty 4 0 0" at bounding box center [862, 86] width 310 height 107
click at [923, 98] on span "0 0" at bounding box center [934, 96] width 144 height 21
click at [923, 98] on input "0" at bounding box center [934, 96] width 143 height 20
type input "4"
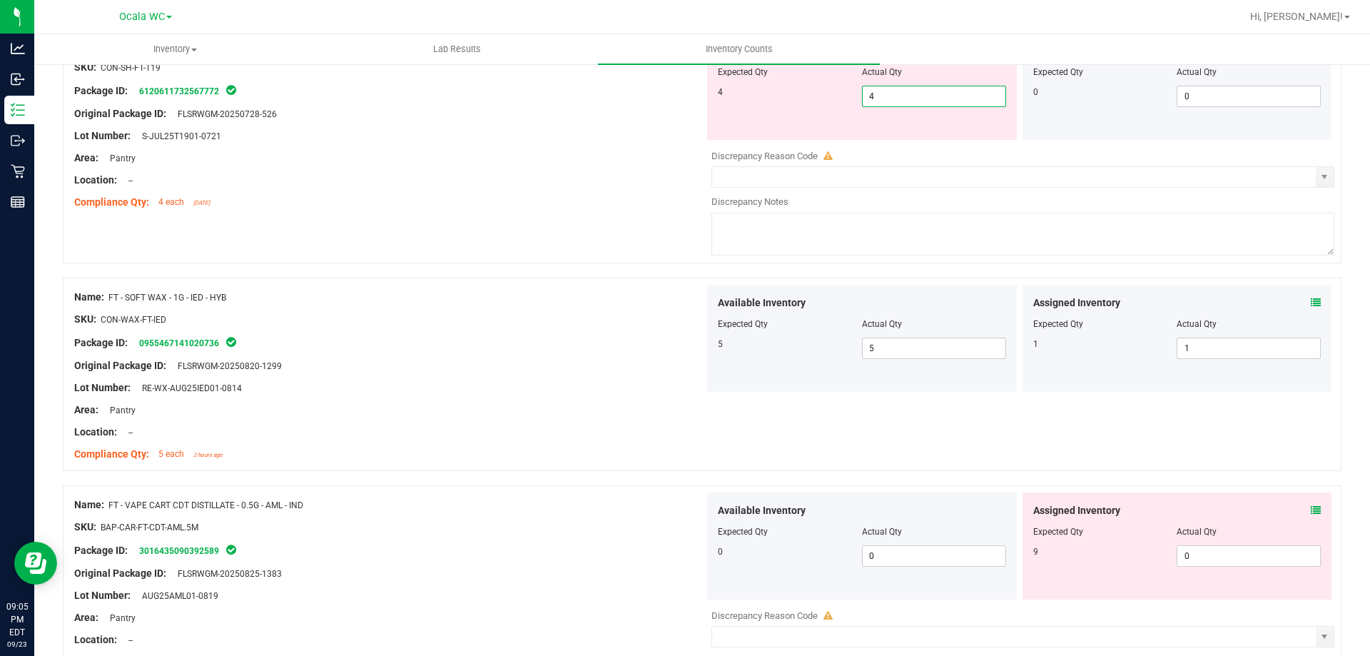
type input "4"
click at [594, 151] on div "Area: Pantry" at bounding box center [389, 158] width 630 height 15
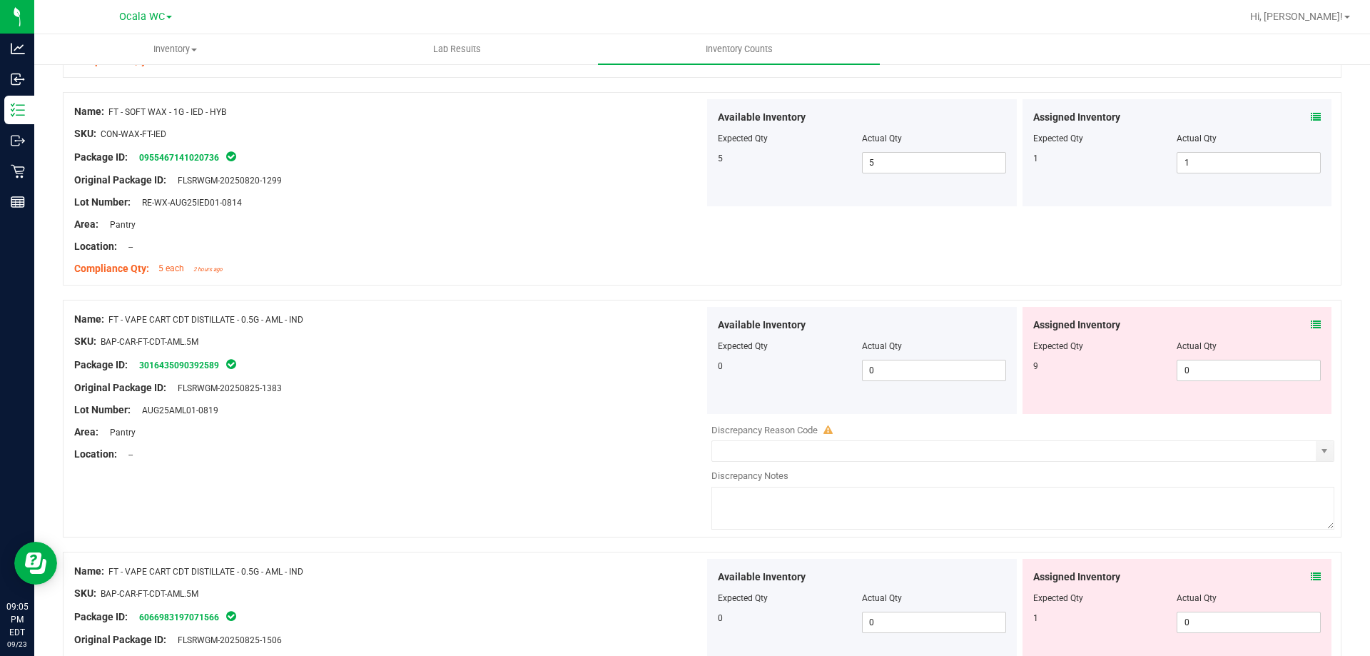
scroll to position [3782, 0]
click at [1272, 375] on span "0 0" at bounding box center [1249, 368] width 144 height 21
click at [1272, 375] on input "0" at bounding box center [1248, 369] width 143 height 20
type input "9"
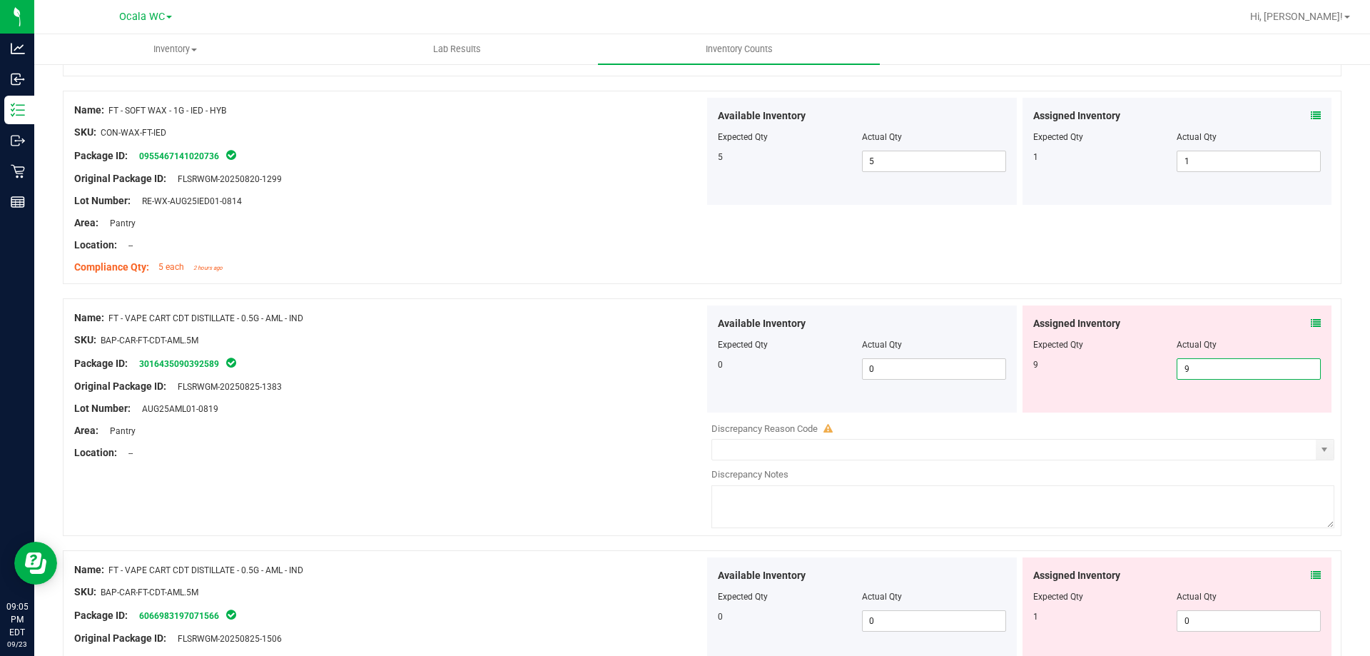
click at [585, 423] on div "Area: Pantry" at bounding box center [389, 430] width 630 height 15
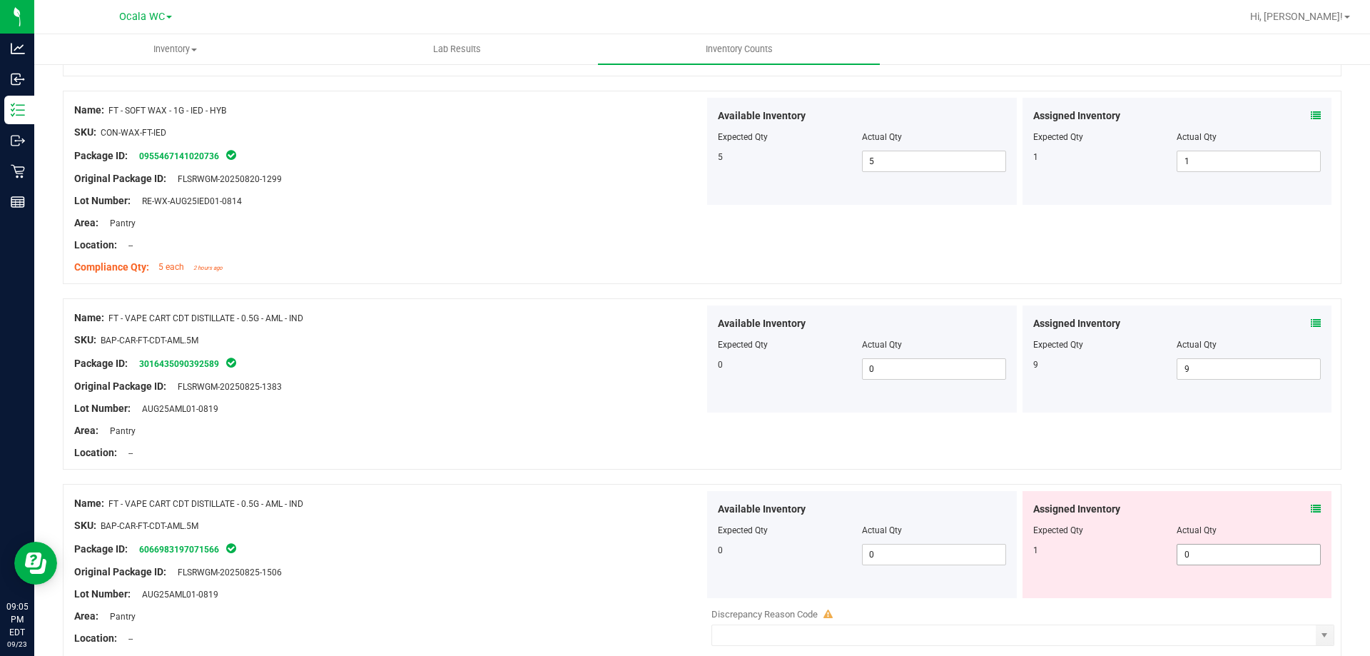
click at [1254, 547] on span "0 0" at bounding box center [1249, 554] width 144 height 21
click at [1254, 547] on input "0" at bounding box center [1248, 554] width 143 height 20
type input "1"
click at [602, 498] on div "Name: FT - VAPE CART CDT DISTILLATE - 0.5G - AML - IND" at bounding box center [389, 503] width 630 height 15
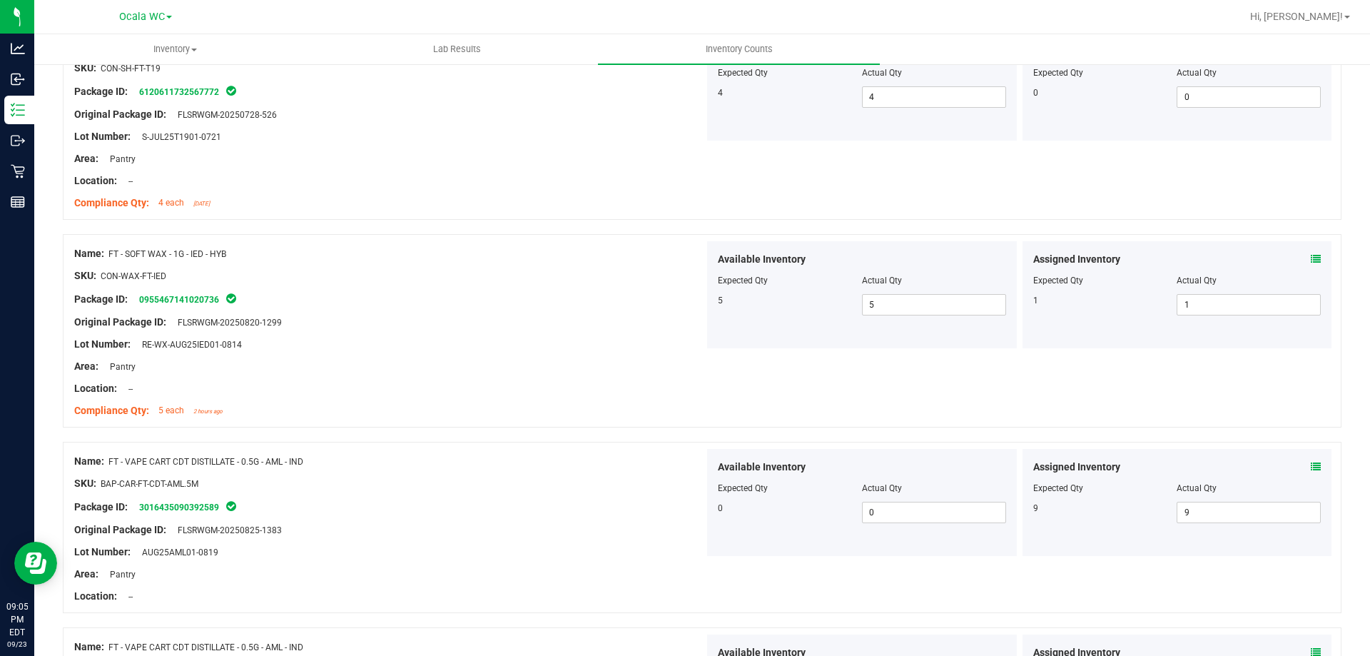
scroll to position [3497, 0]
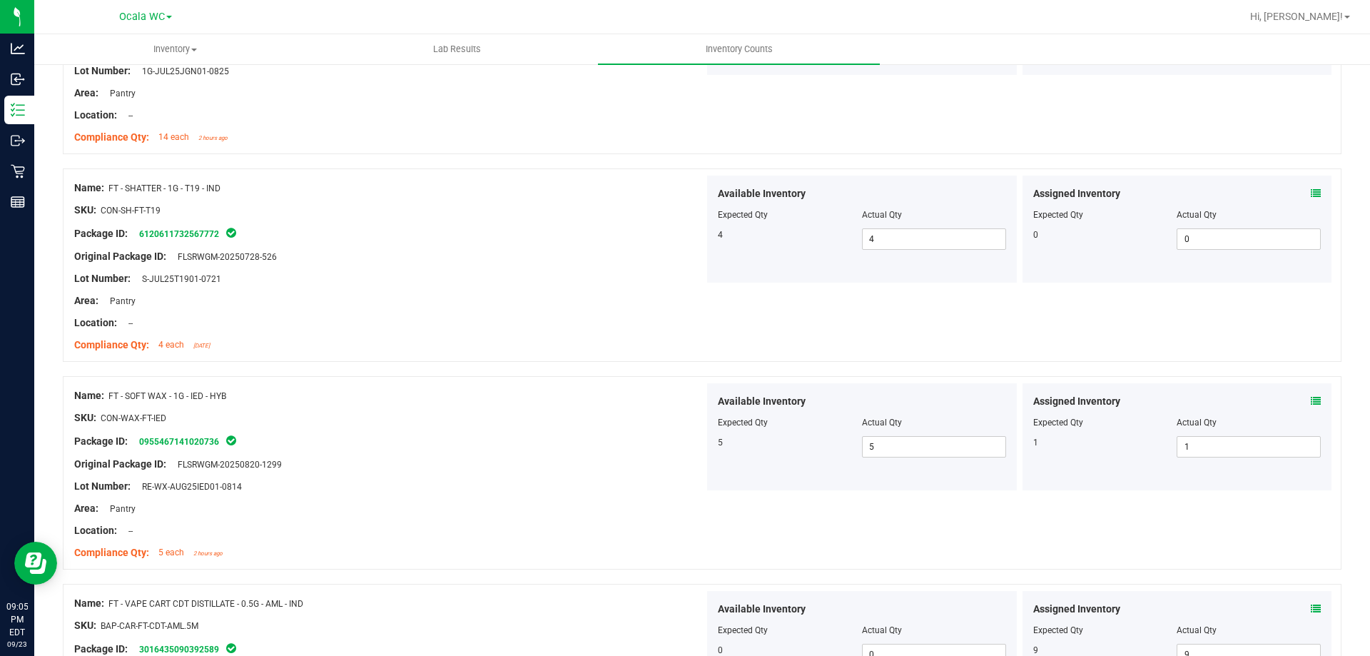
click at [1311, 404] on icon at bounding box center [1316, 401] width 10 height 10
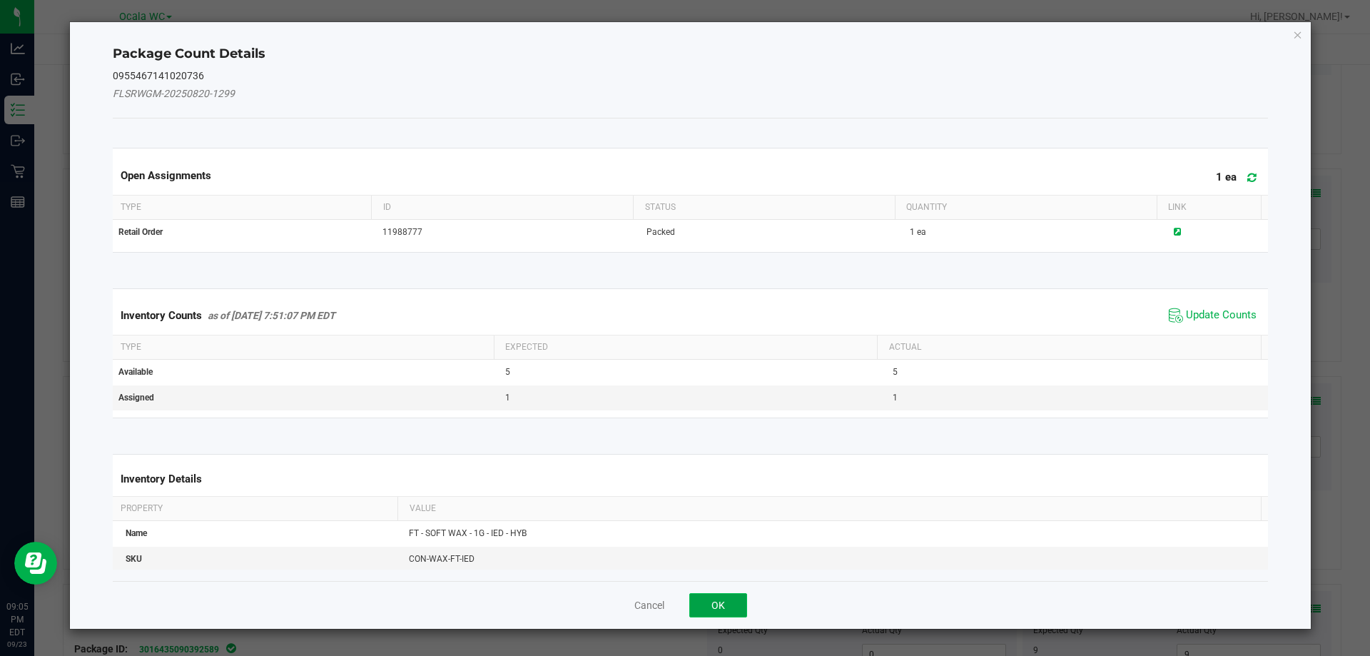
click at [728, 597] on button "OK" at bounding box center [718, 605] width 58 height 24
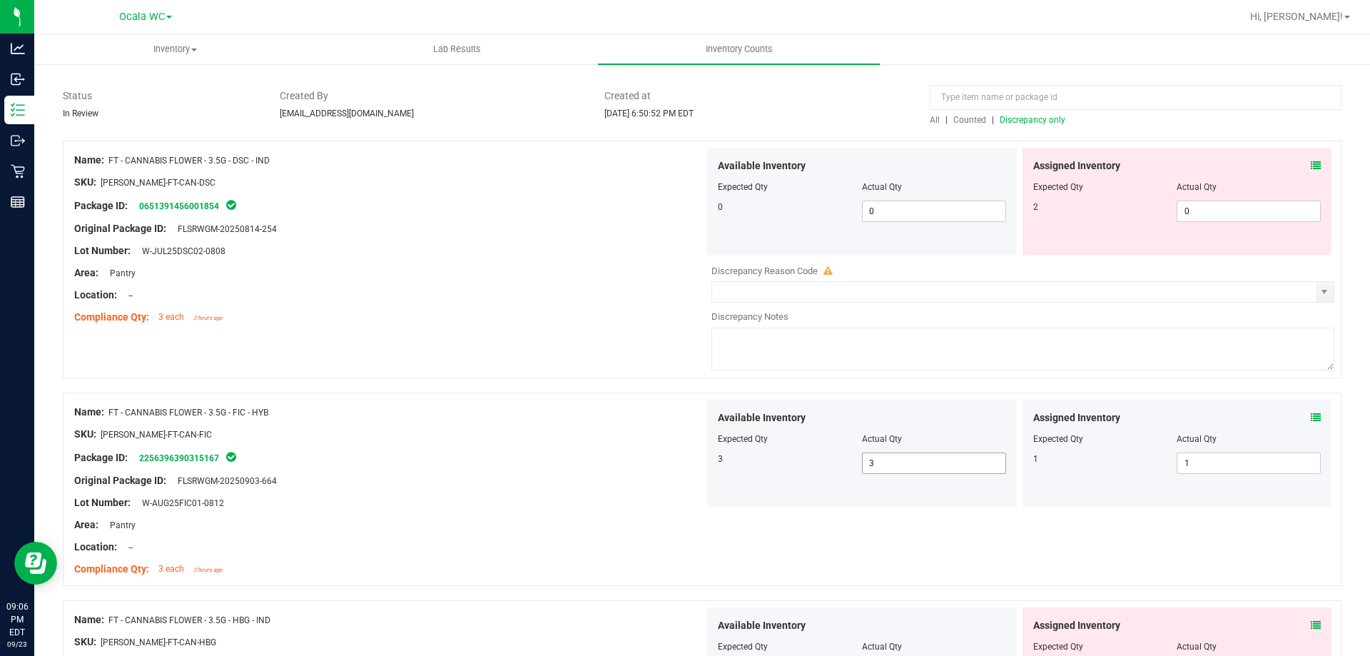
scroll to position [0, 0]
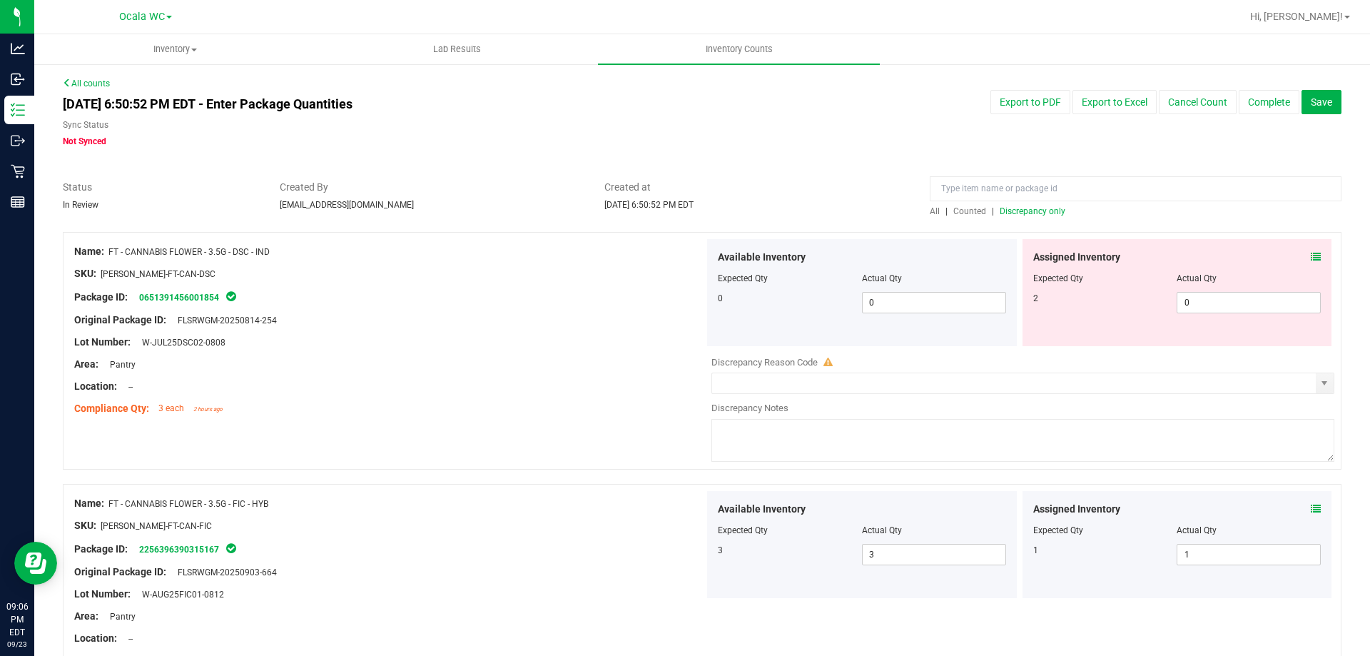
click at [1022, 212] on span "Discrepancy only" at bounding box center [1033, 211] width 66 height 10
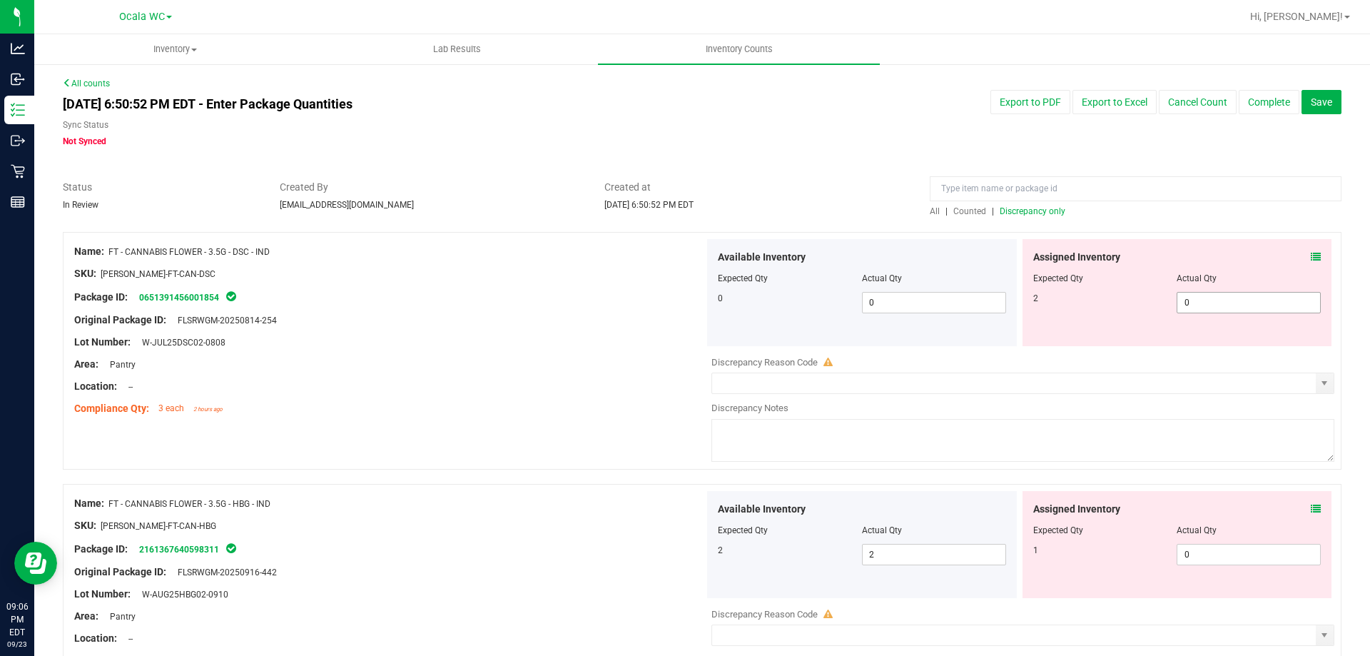
click at [1207, 293] on span "0 0" at bounding box center [1249, 302] width 144 height 21
click at [1208, 293] on input "0" at bounding box center [1248, 303] width 143 height 20
type input "2"
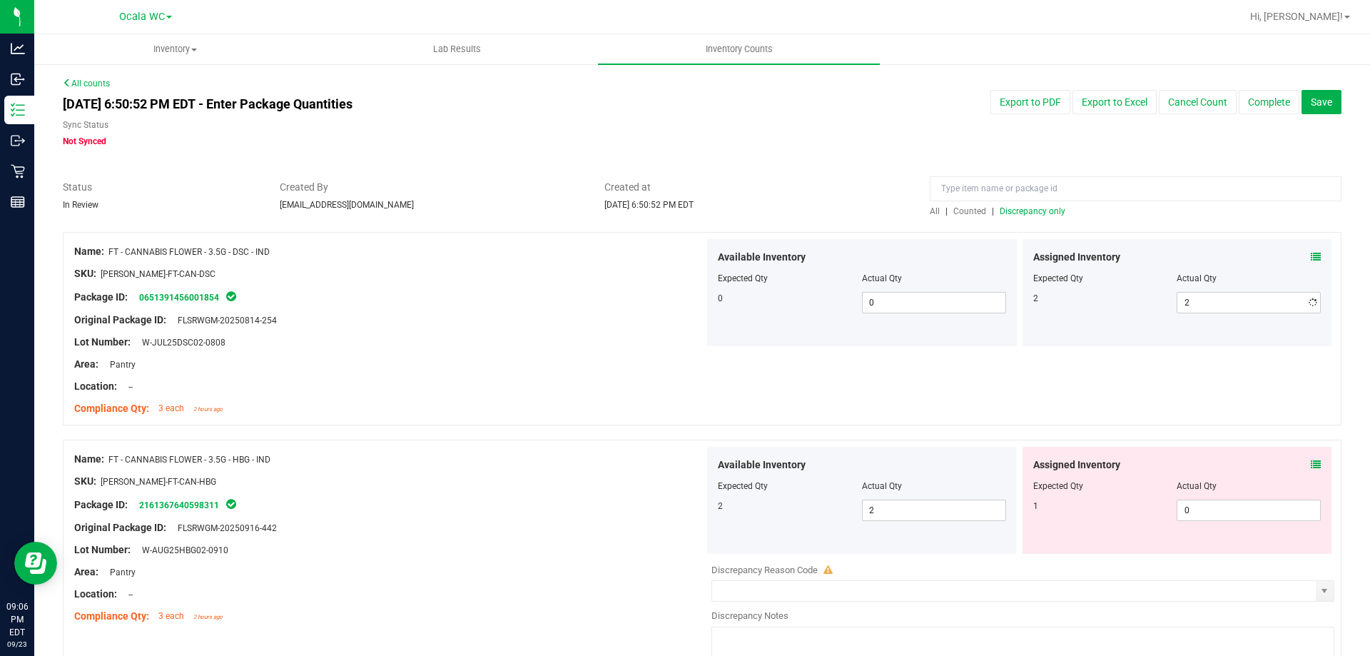
click at [490, 323] on div "Original Package ID: FLSRWGM-20250814-254" at bounding box center [389, 320] width 630 height 15
click at [1201, 512] on span "0 0" at bounding box center [1249, 510] width 144 height 21
click at [1205, 504] on input "0" at bounding box center [1248, 510] width 143 height 20
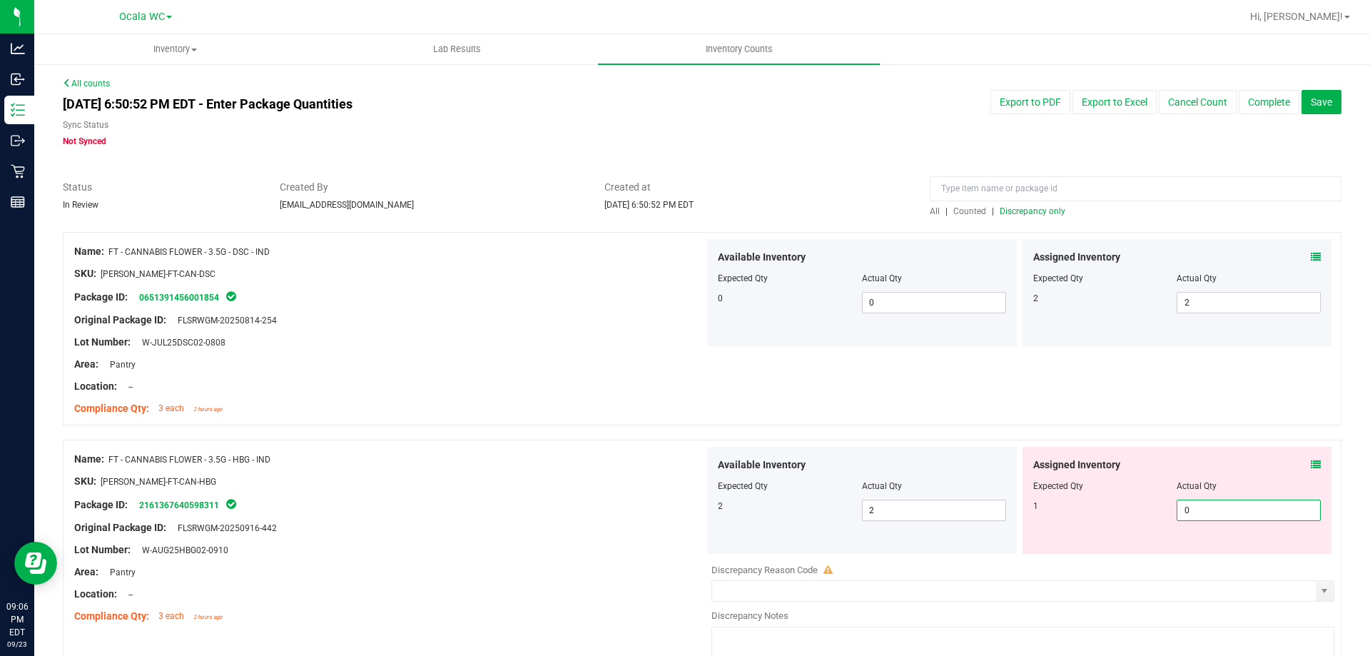
type input "1"
click at [377, 509] on div "Package ID: 2161367640598311" at bounding box center [389, 504] width 630 height 17
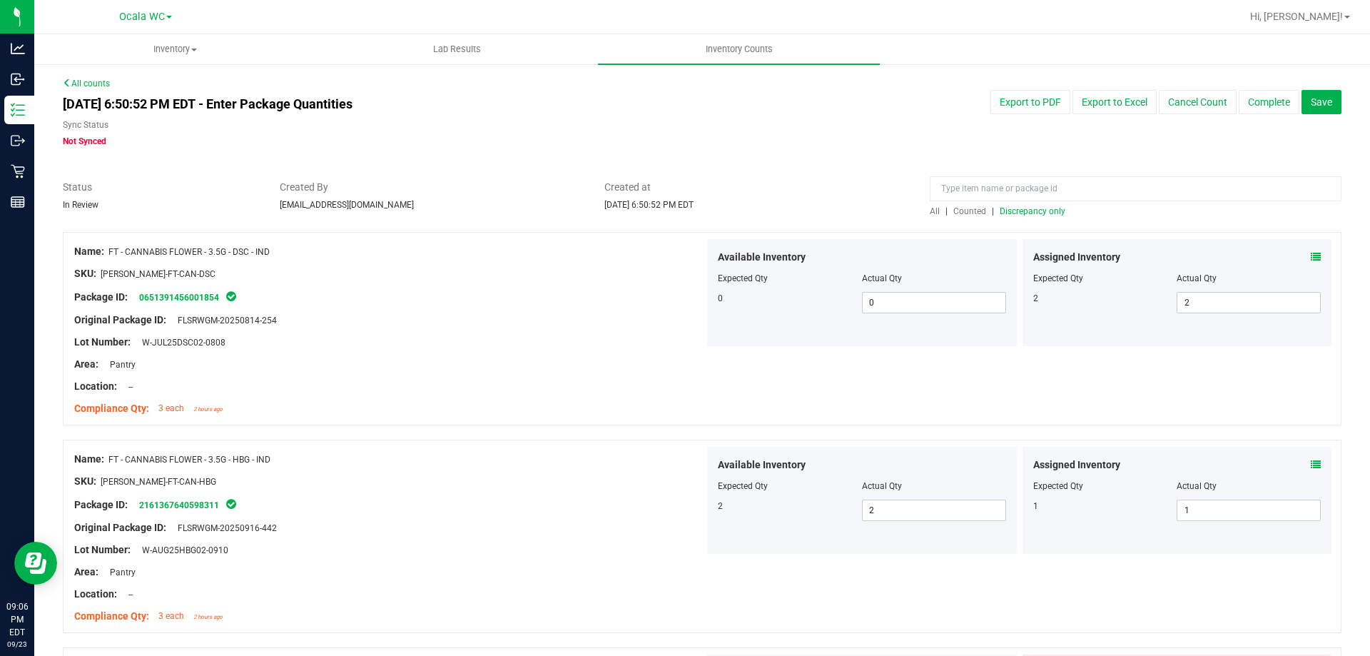
scroll to position [214, 0]
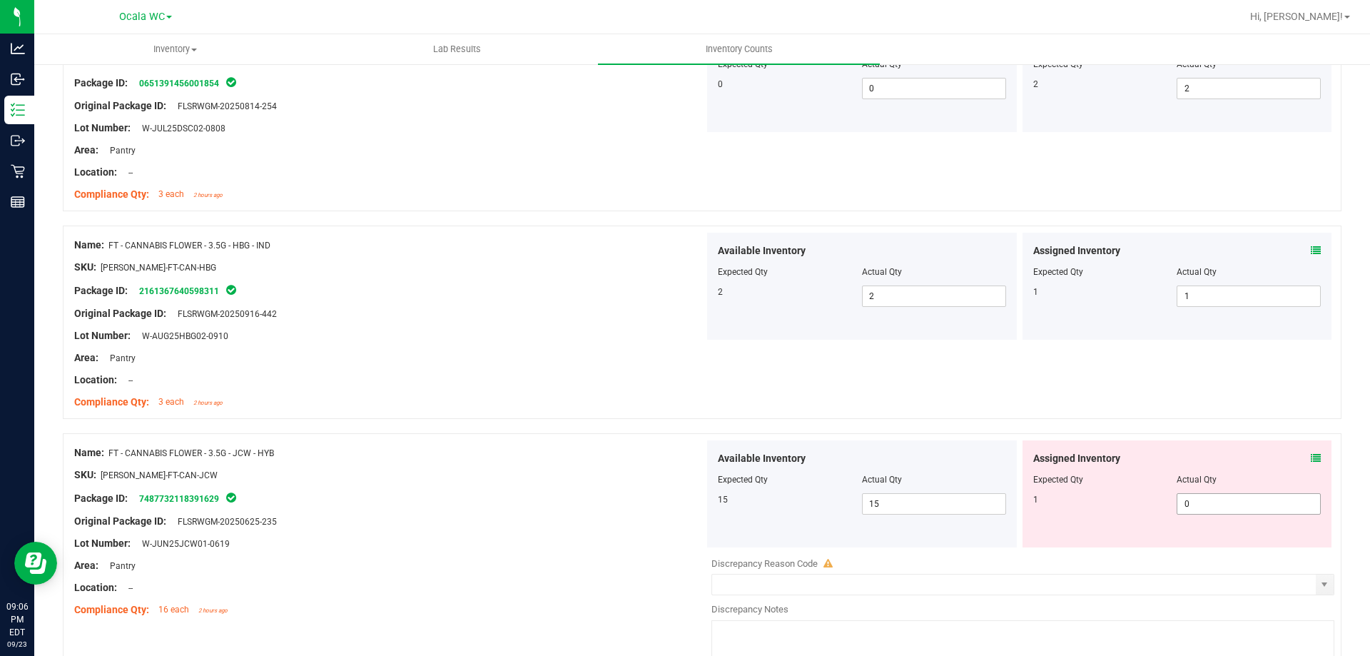
click at [1207, 501] on span "0 0" at bounding box center [1249, 503] width 144 height 21
click at [1207, 501] on input "0" at bounding box center [1248, 504] width 143 height 20
type input "1"
click at [504, 482] on div at bounding box center [389, 485] width 630 height 7
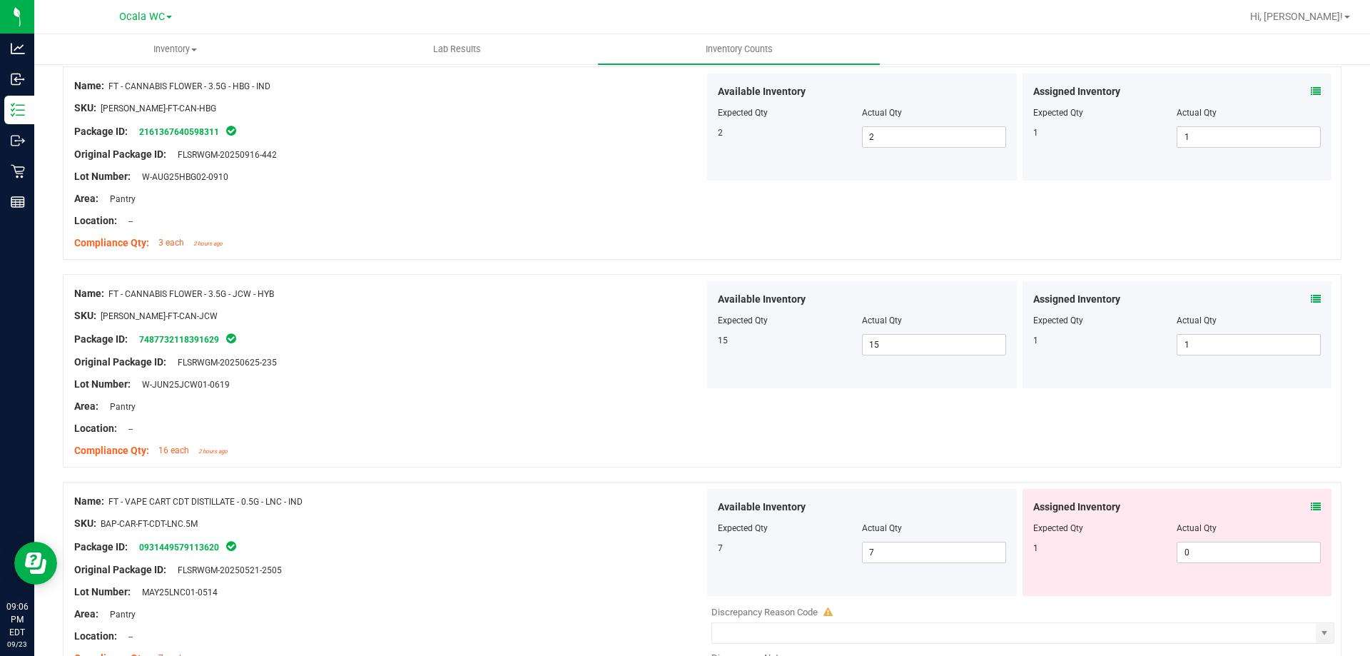
scroll to position [428, 0]
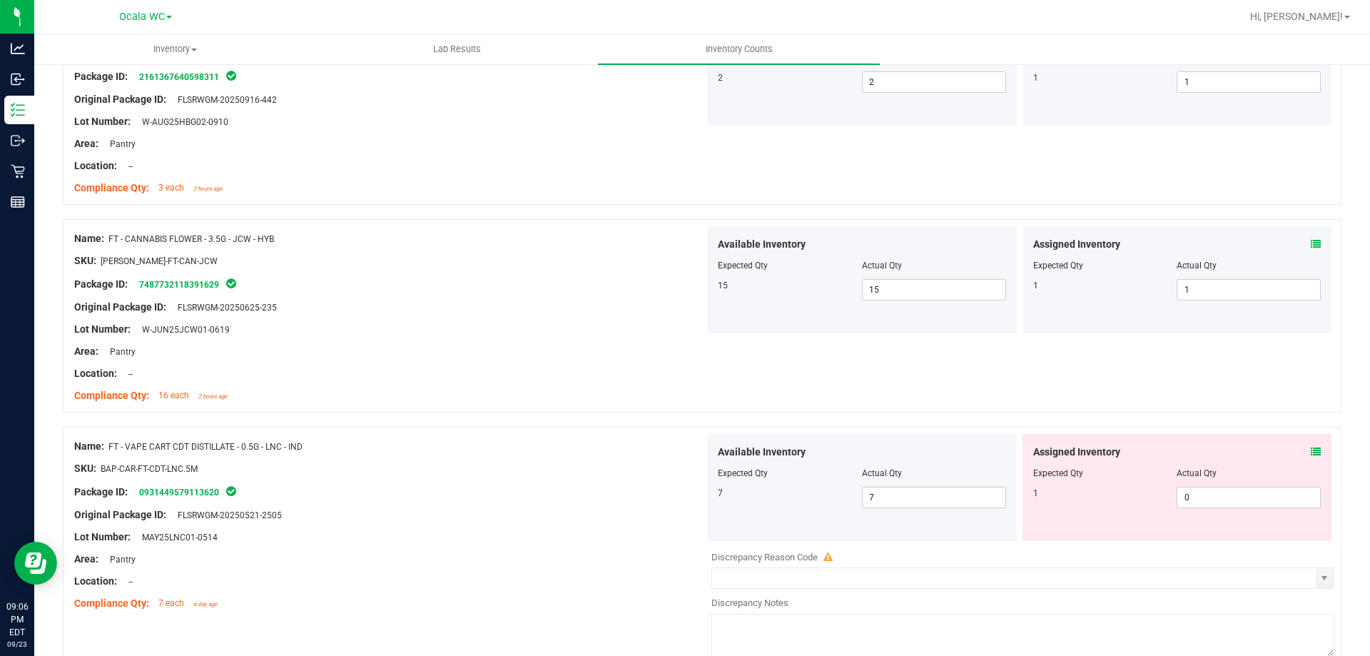
click at [1311, 450] on icon at bounding box center [1316, 452] width 10 height 10
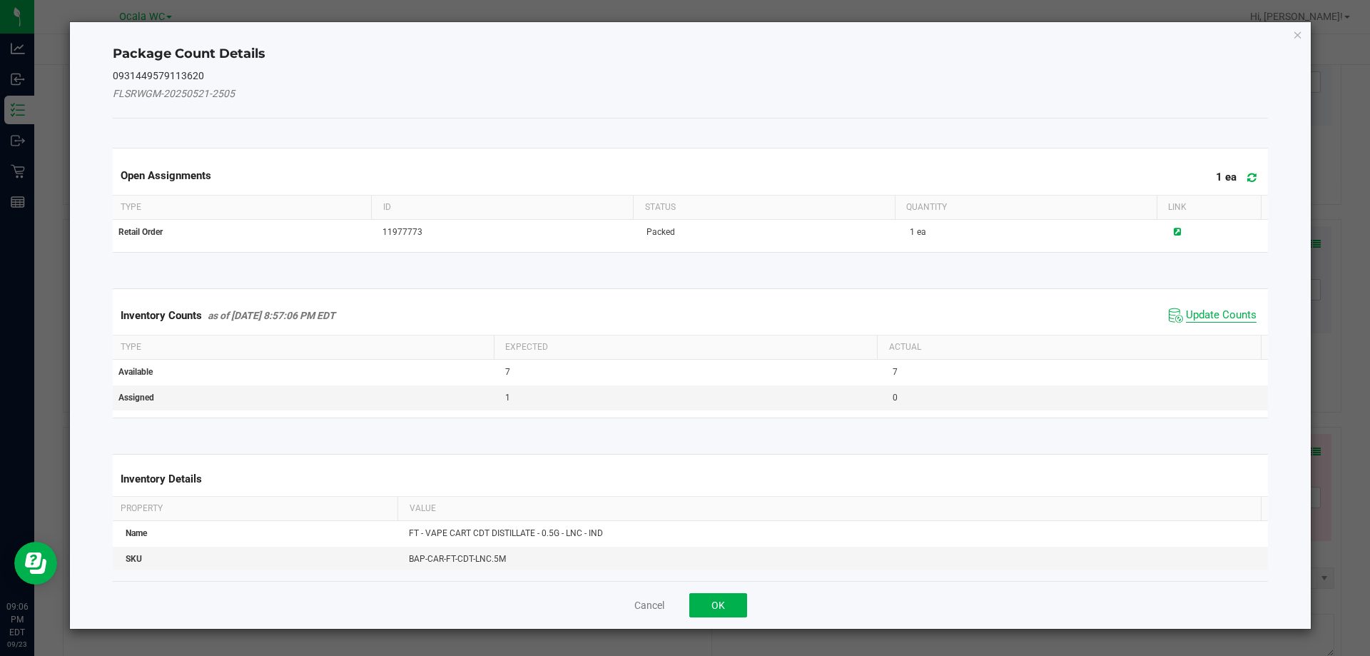
click at [1234, 308] on span "Update Counts" at bounding box center [1221, 315] width 71 height 14
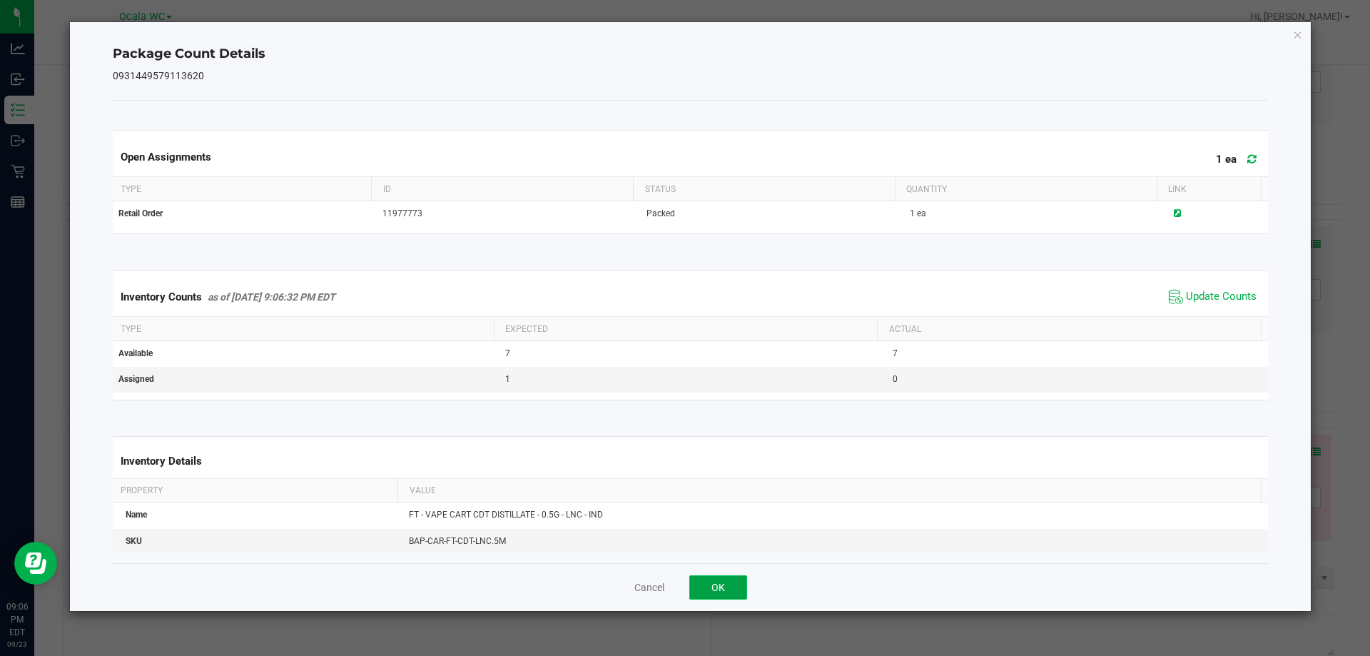
click at [730, 587] on button "OK" at bounding box center [718, 587] width 58 height 24
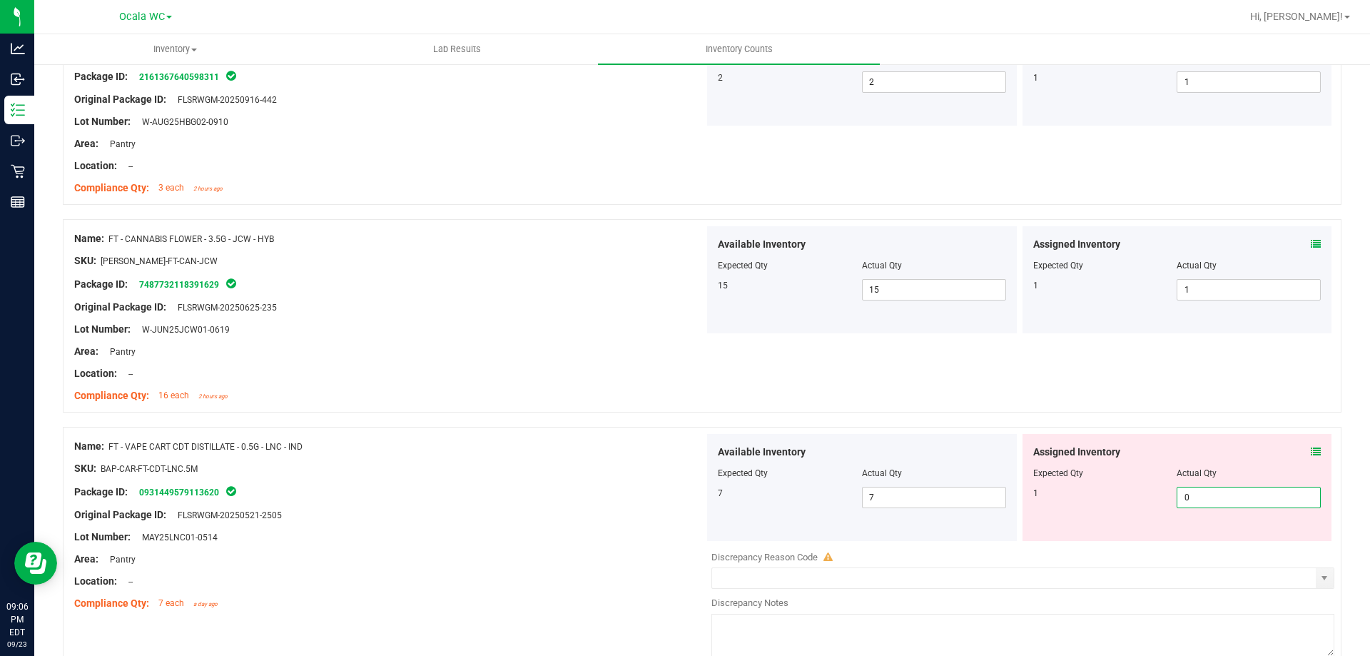
click at [1219, 499] on span "0 0" at bounding box center [1249, 497] width 144 height 21
click at [1219, 499] on input "0" at bounding box center [1248, 497] width 143 height 20
type input "1"
click at [487, 471] on div "SKU: BAP-CAR-FT-CDT-LNC.5M" at bounding box center [389, 468] width 630 height 15
type input "1"
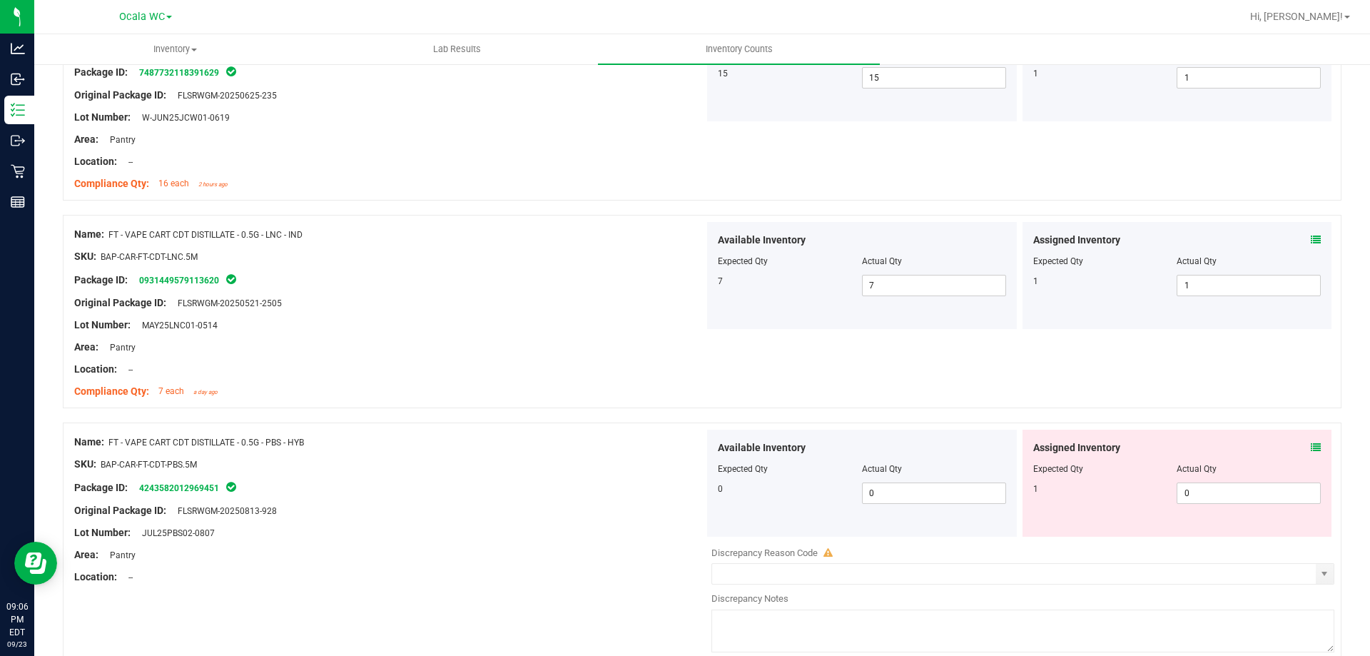
scroll to position [642, 0]
click at [1191, 489] on span "0 0" at bounding box center [1249, 490] width 144 height 21
click at [1191, 489] on input "0" at bounding box center [1248, 491] width 143 height 20
type input "1"
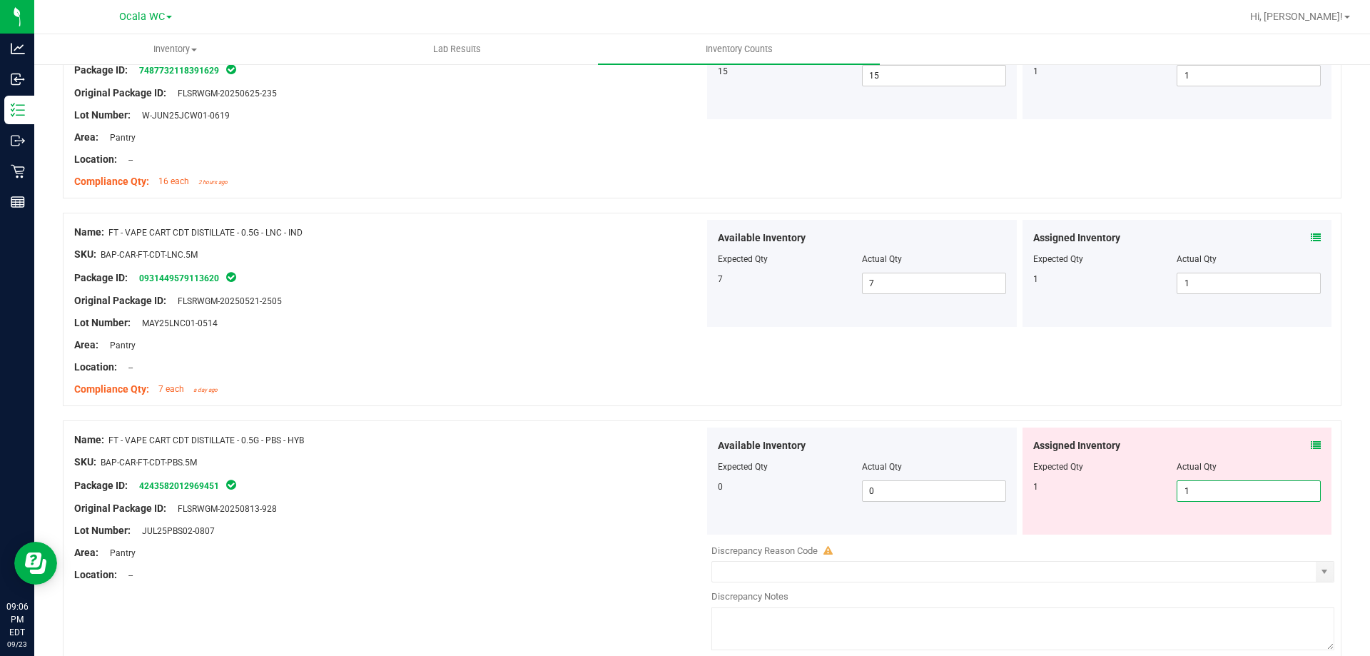
click at [652, 500] on div at bounding box center [389, 497] width 630 height 7
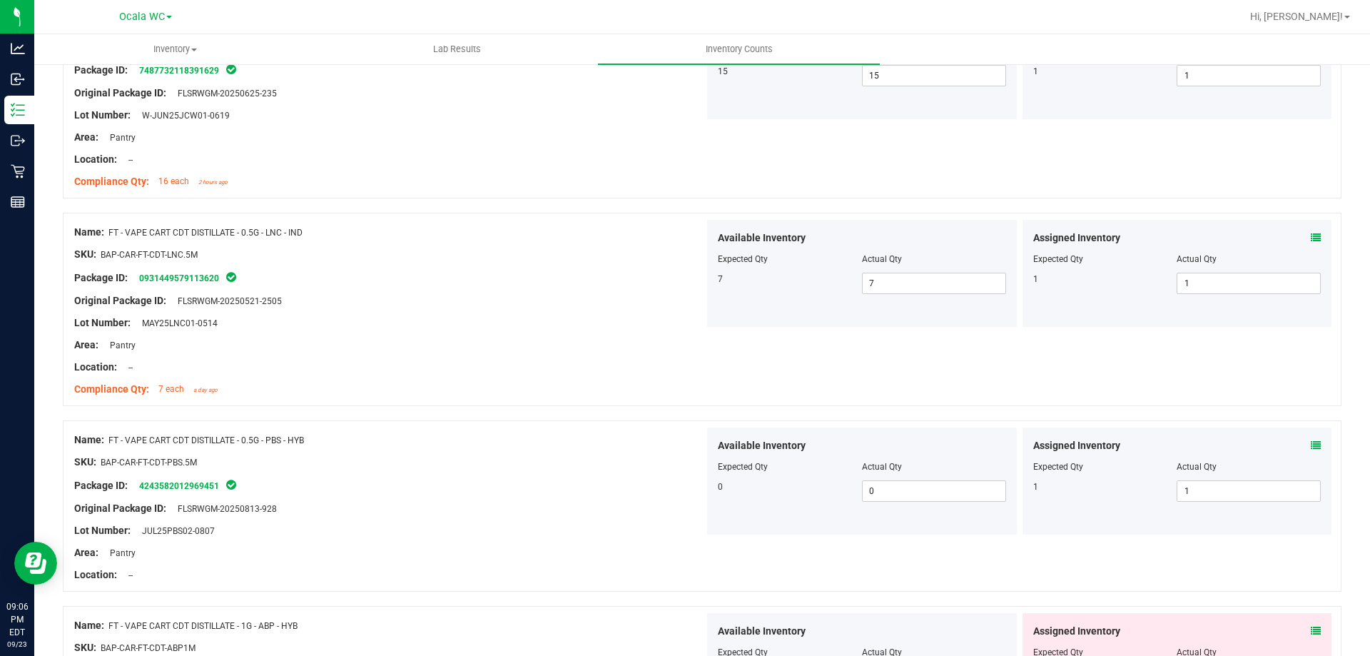
scroll to position [856, 0]
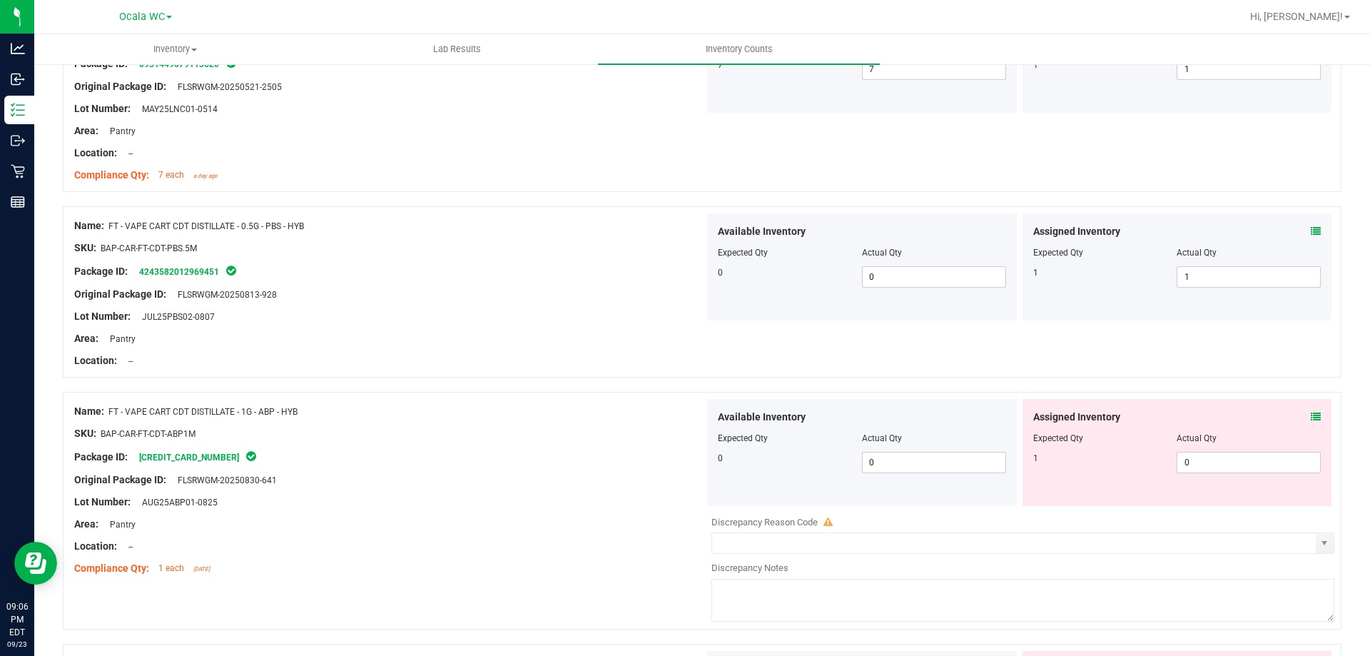
click at [1311, 417] on icon at bounding box center [1316, 417] width 10 height 10
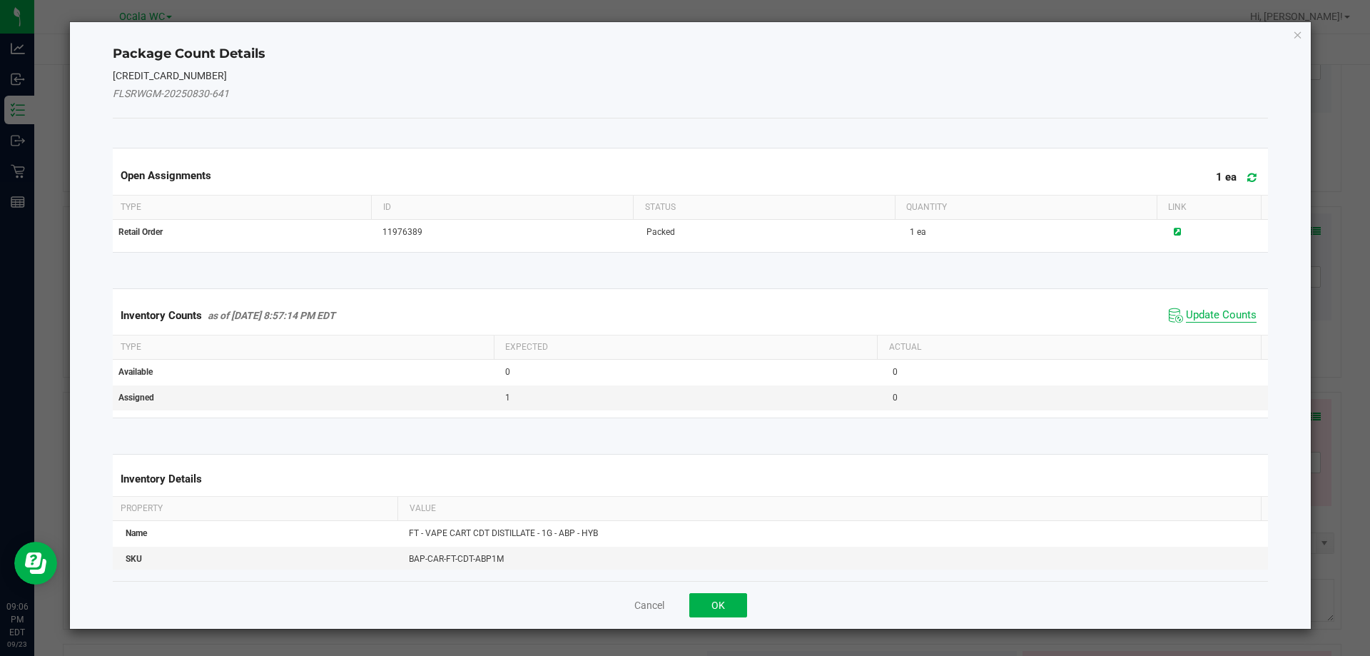
click at [1192, 313] on span "Update Counts" at bounding box center [1221, 315] width 71 height 14
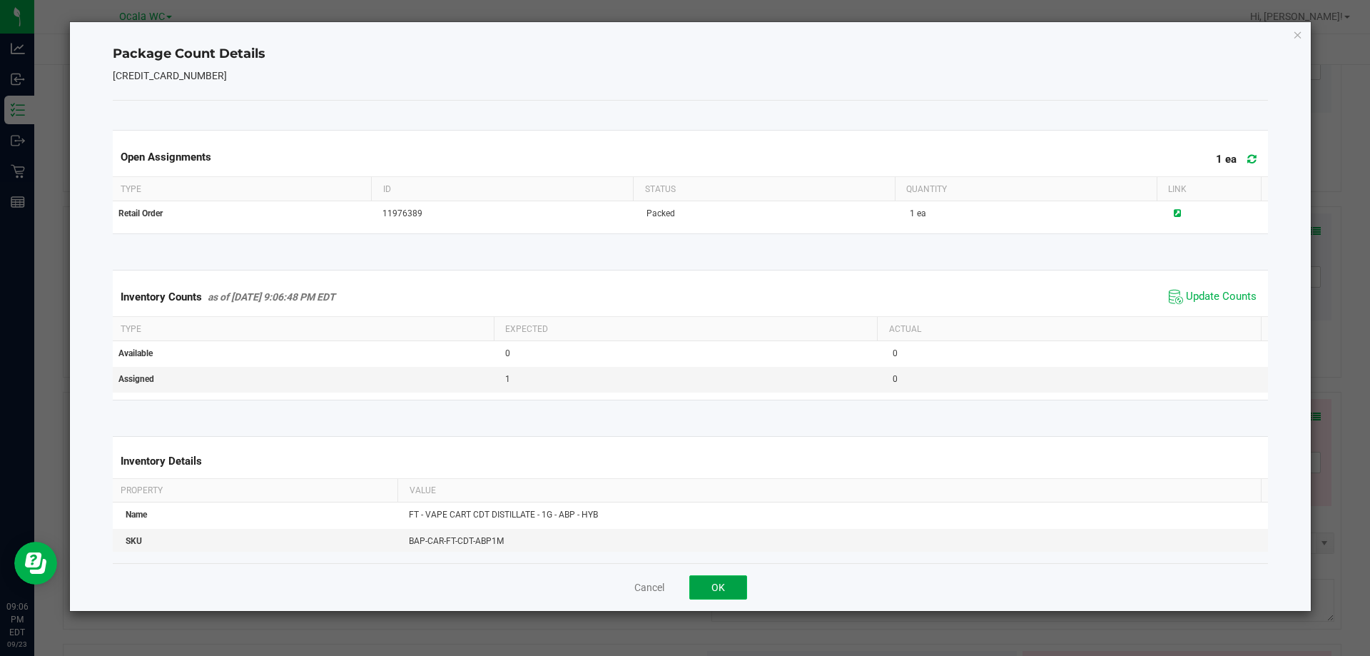
click at [711, 587] on button "OK" at bounding box center [718, 587] width 58 height 24
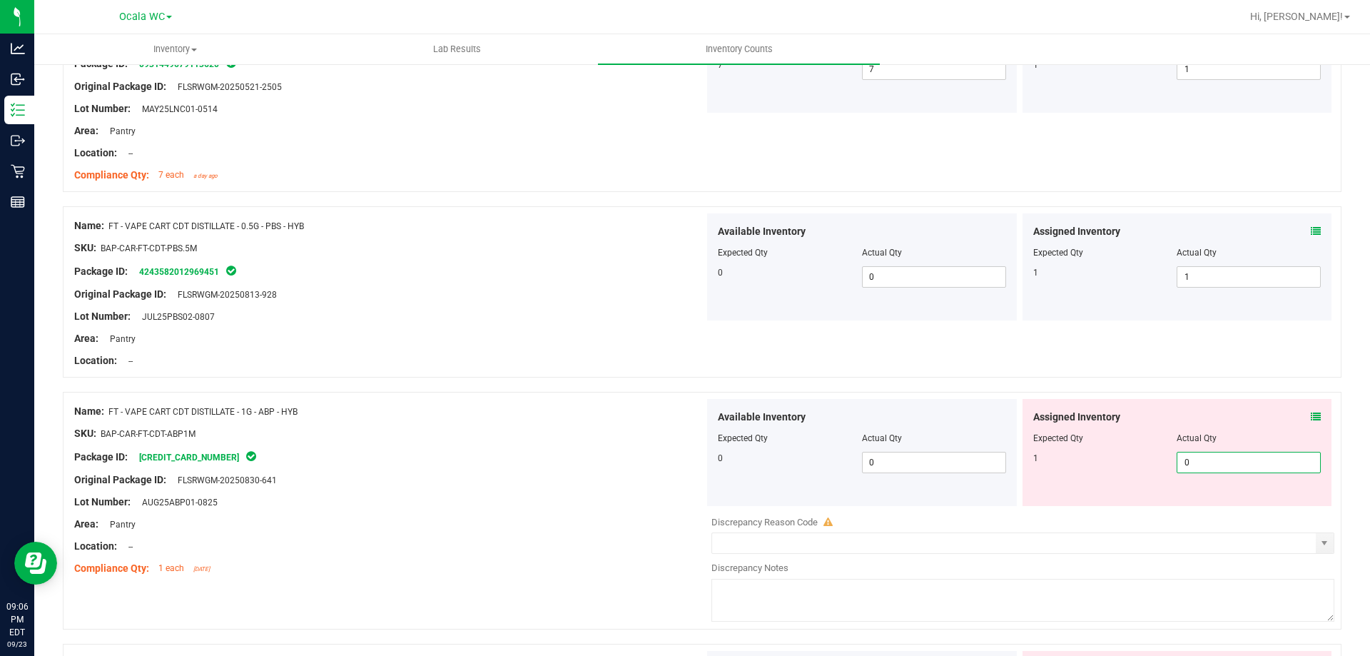
click at [1198, 463] on span "0 0" at bounding box center [1249, 462] width 144 height 21
click at [1198, 463] on input "0" at bounding box center [1248, 462] width 143 height 20
type input "1"
click at [581, 479] on div "Original Package ID: FLSRWGM-20250830-641" at bounding box center [389, 479] width 630 height 15
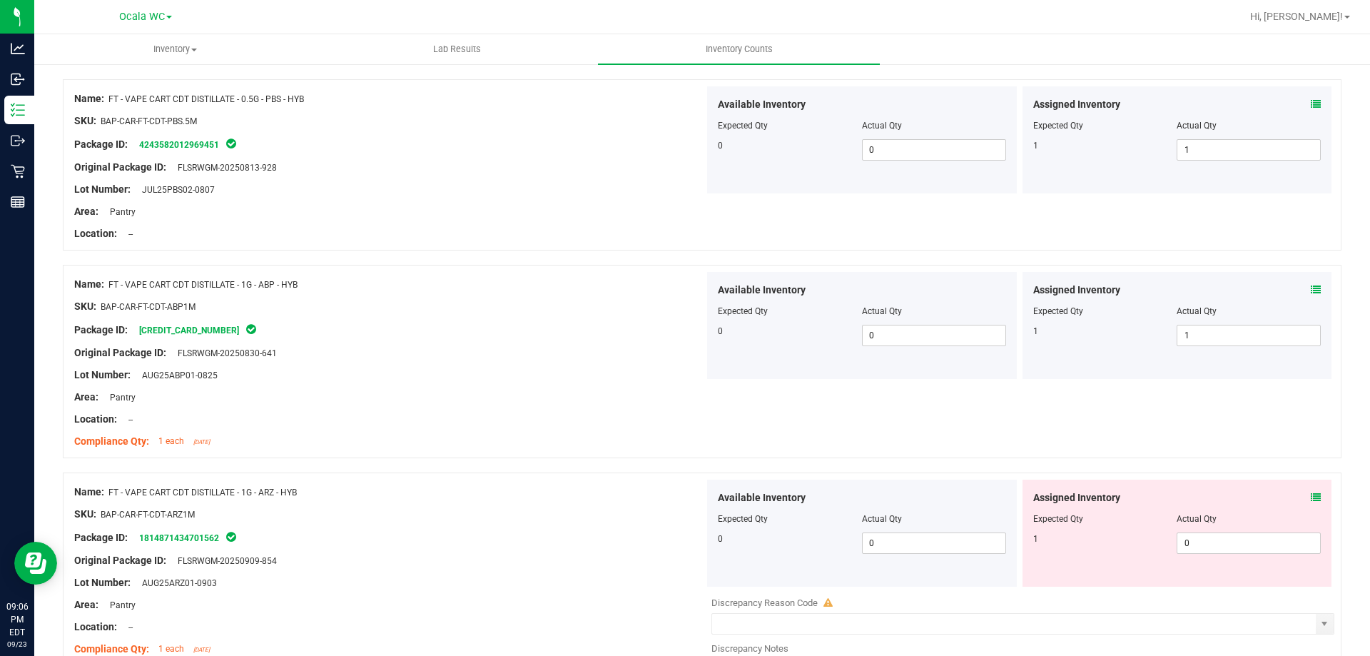
scroll to position [1142, 0]
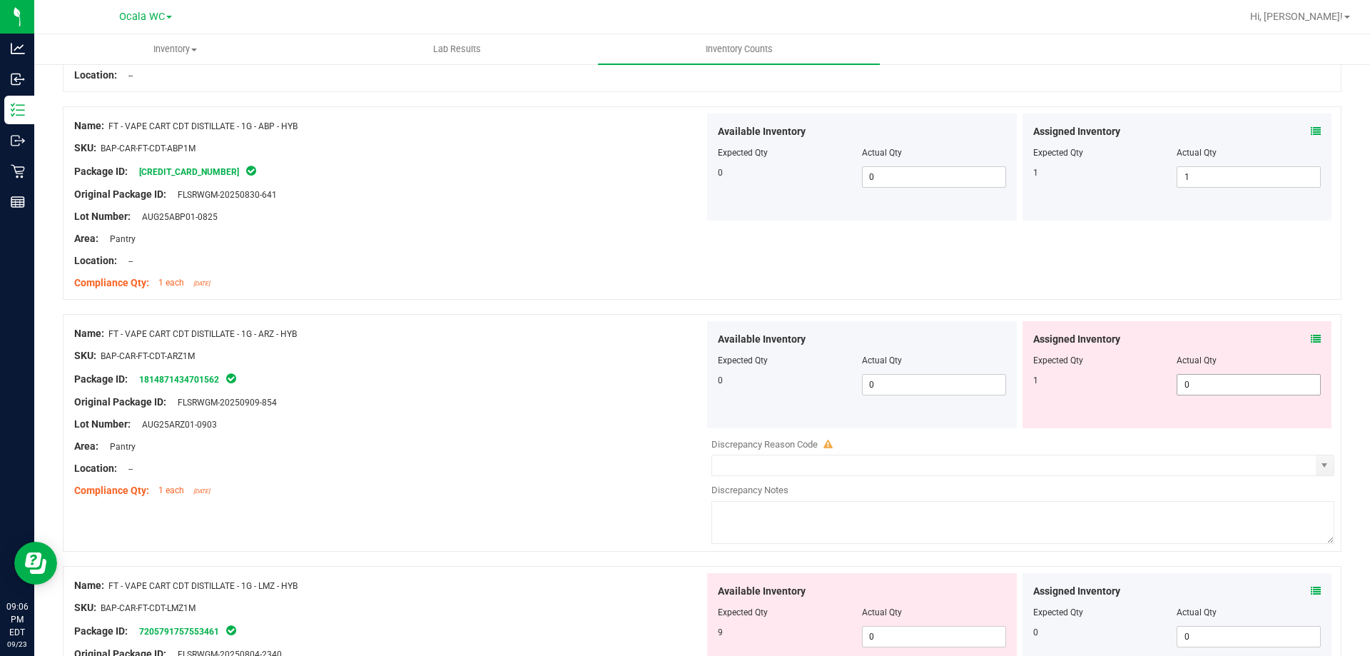
click at [1195, 391] on span "0 0" at bounding box center [1249, 384] width 144 height 21
click at [1196, 390] on input "0" at bounding box center [1248, 385] width 143 height 20
type input "1"
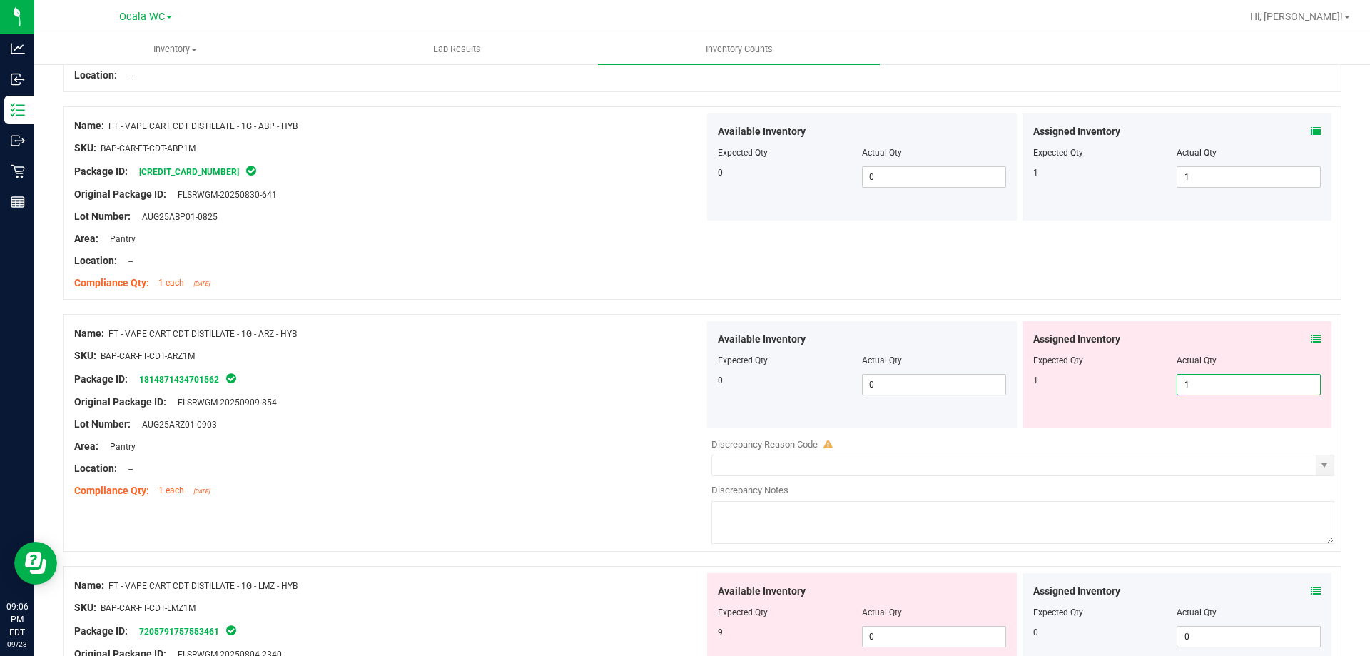
click at [687, 381] on div "Package ID: 1814871434701562" at bounding box center [389, 378] width 630 height 17
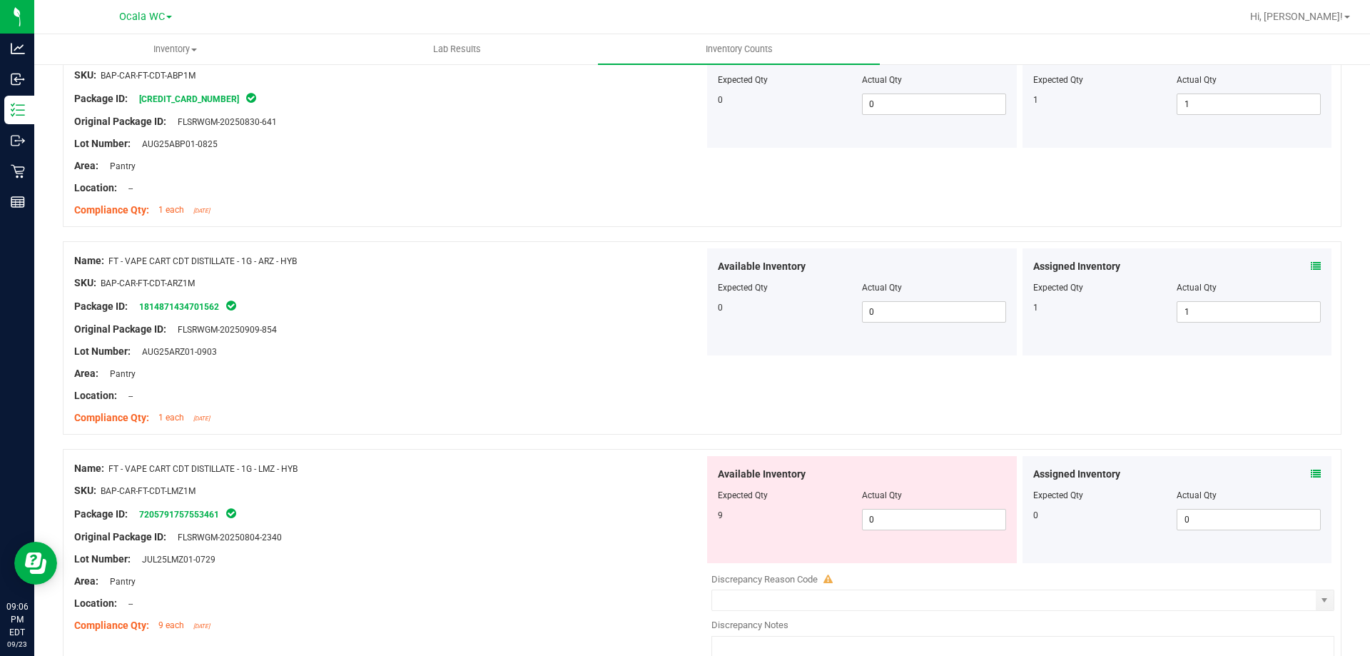
scroll to position [1284, 0]
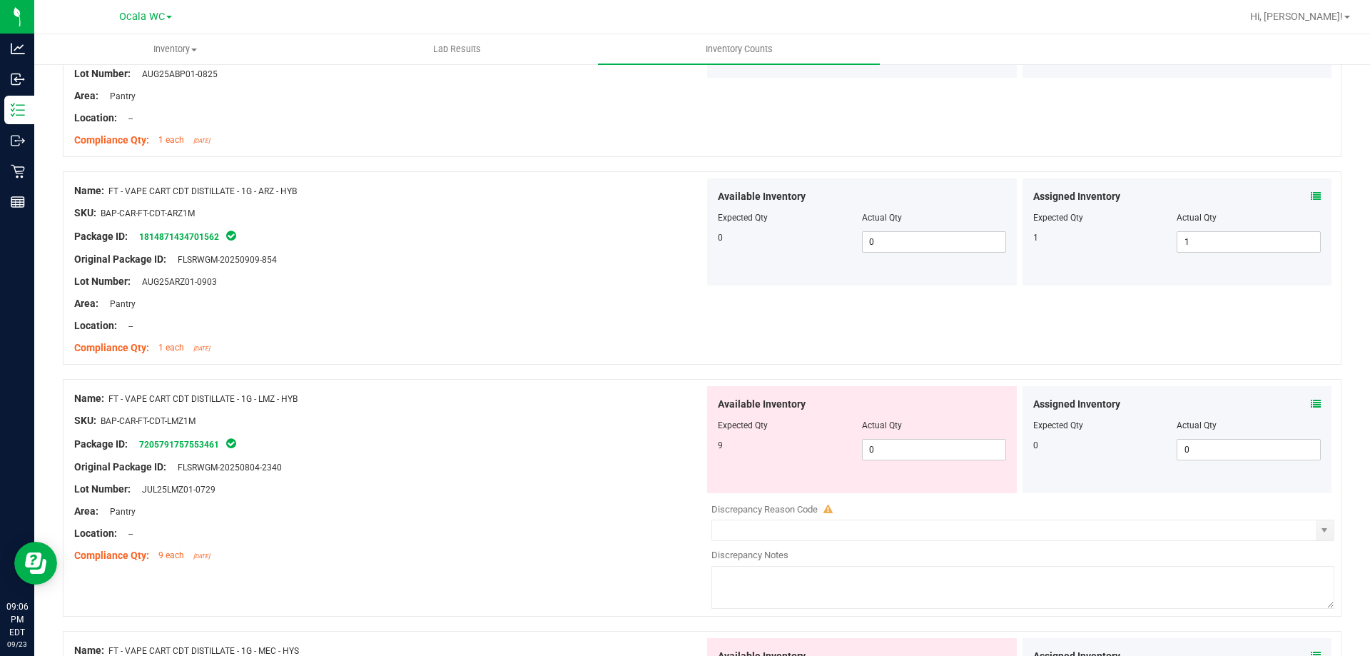
click at [1311, 399] on icon at bounding box center [1316, 404] width 10 height 10
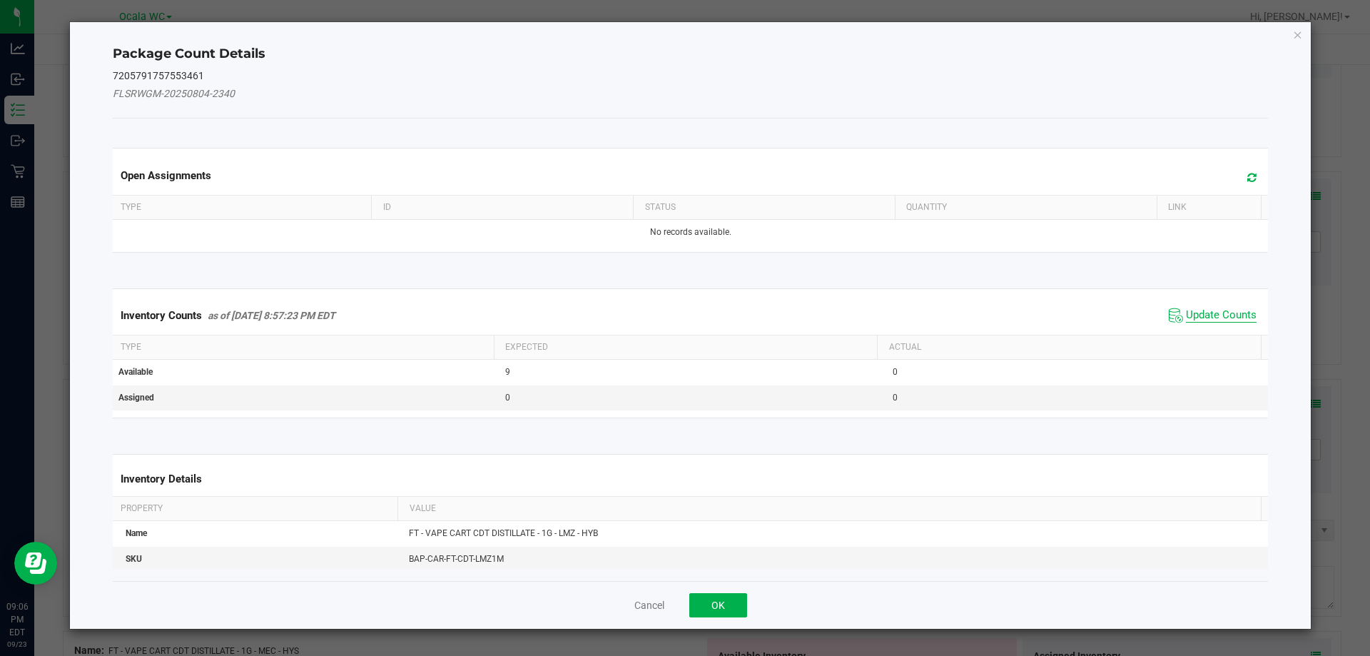
click at [1205, 310] on span "Update Counts" at bounding box center [1221, 315] width 71 height 14
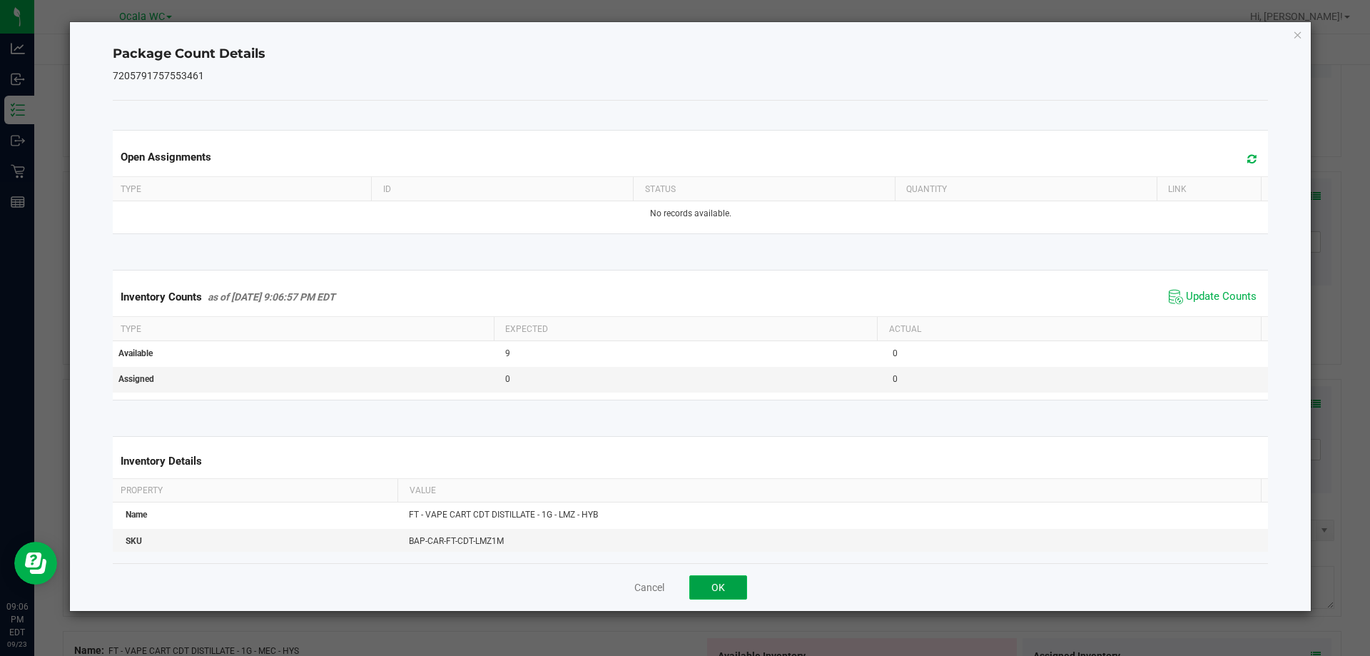
click at [736, 590] on button "OK" at bounding box center [718, 587] width 58 height 24
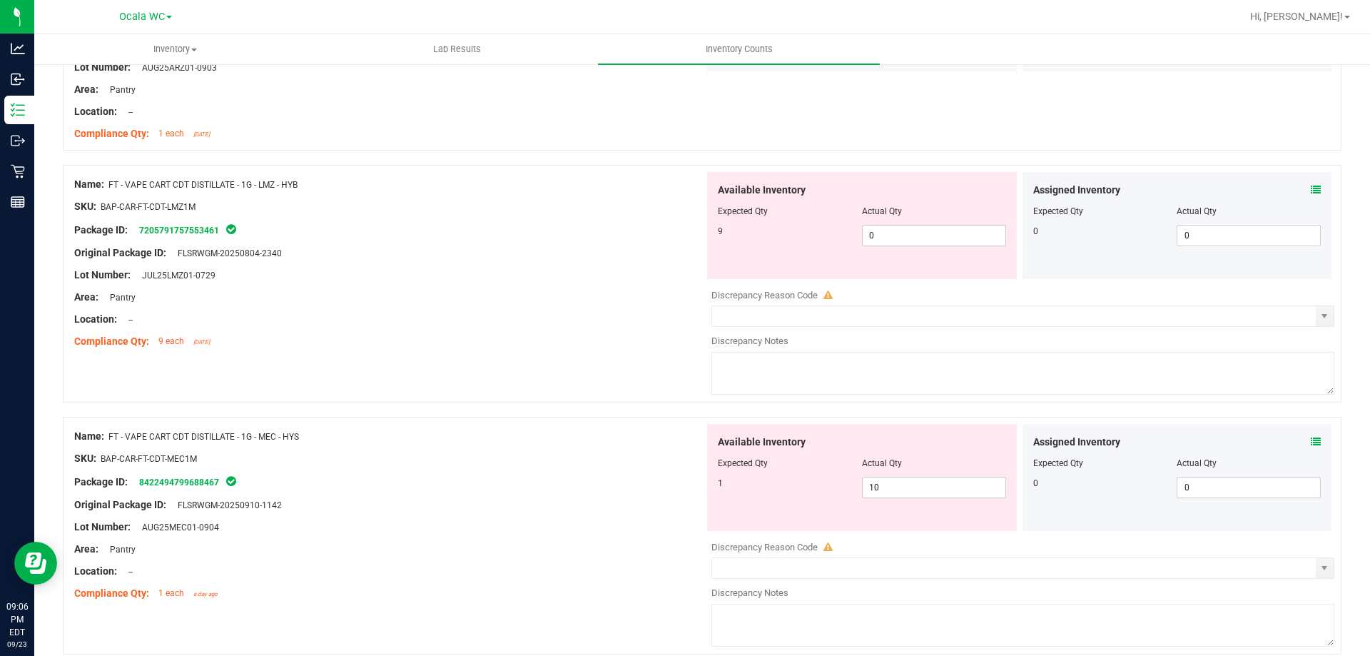
scroll to position [1570, 0]
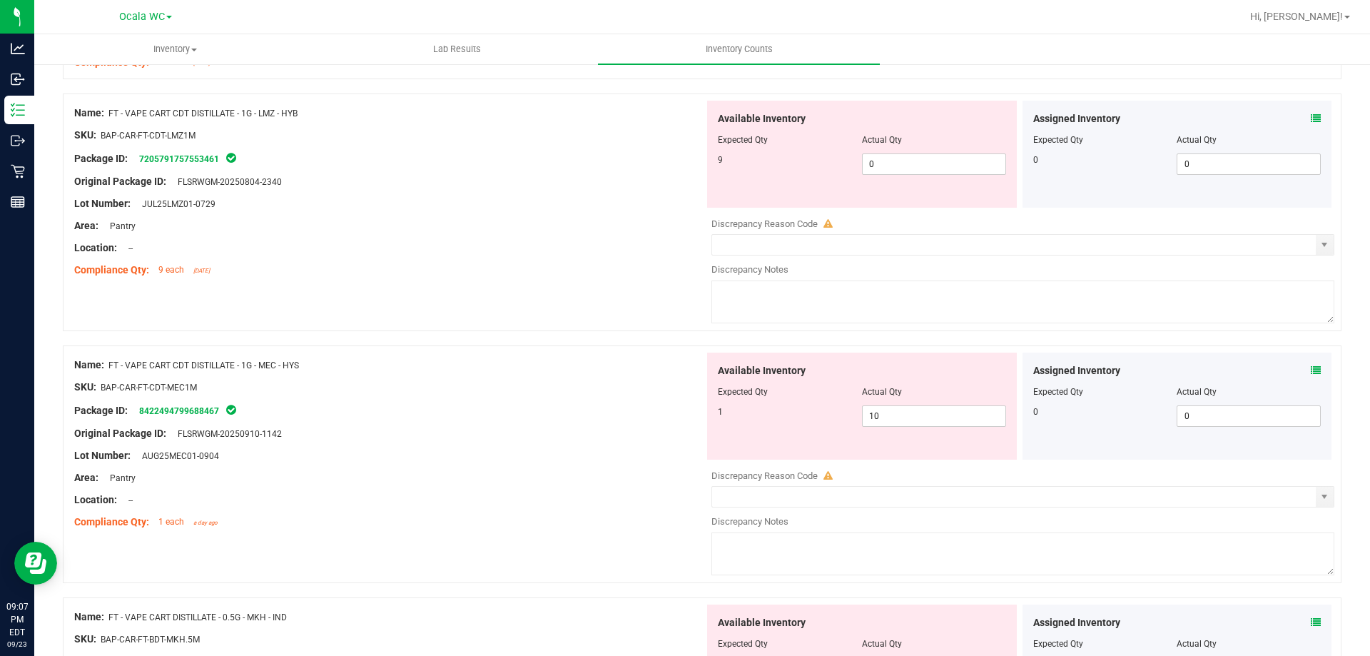
click at [1311, 370] on icon at bounding box center [1316, 370] width 10 height 10
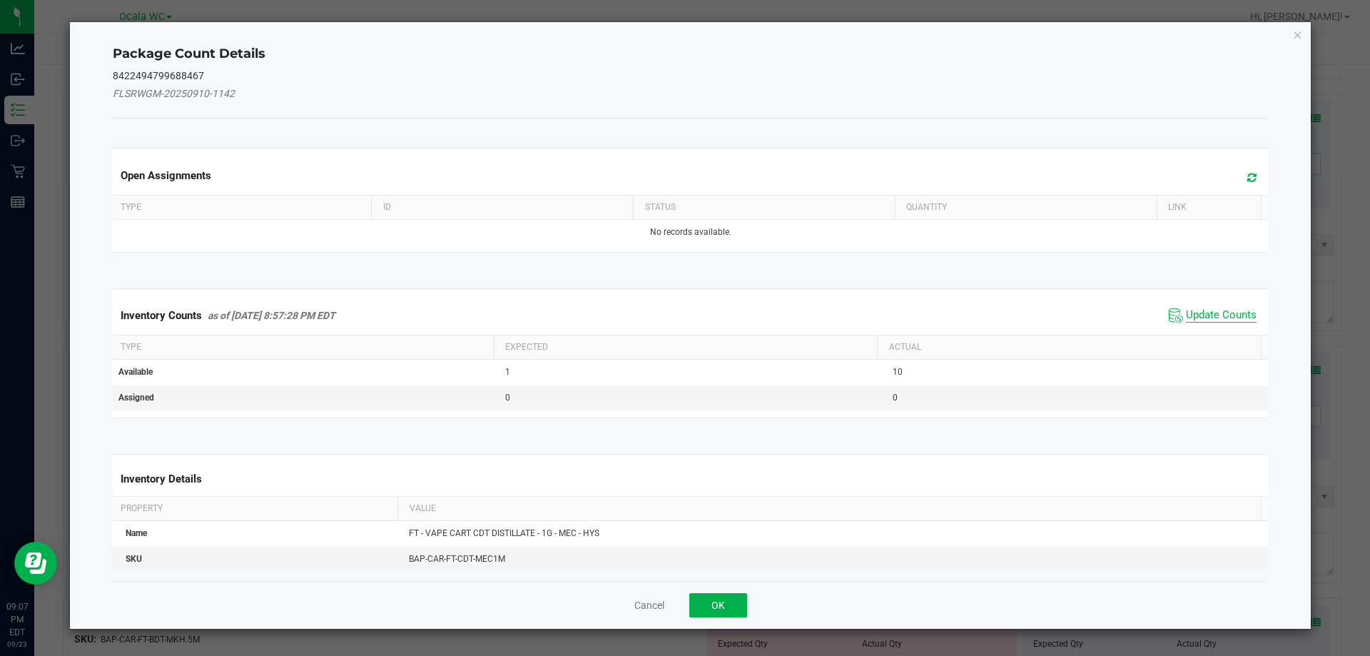
click at [1210, 318] on span "Update Counts" at bounding box center [1221, 315] width 71 height 14
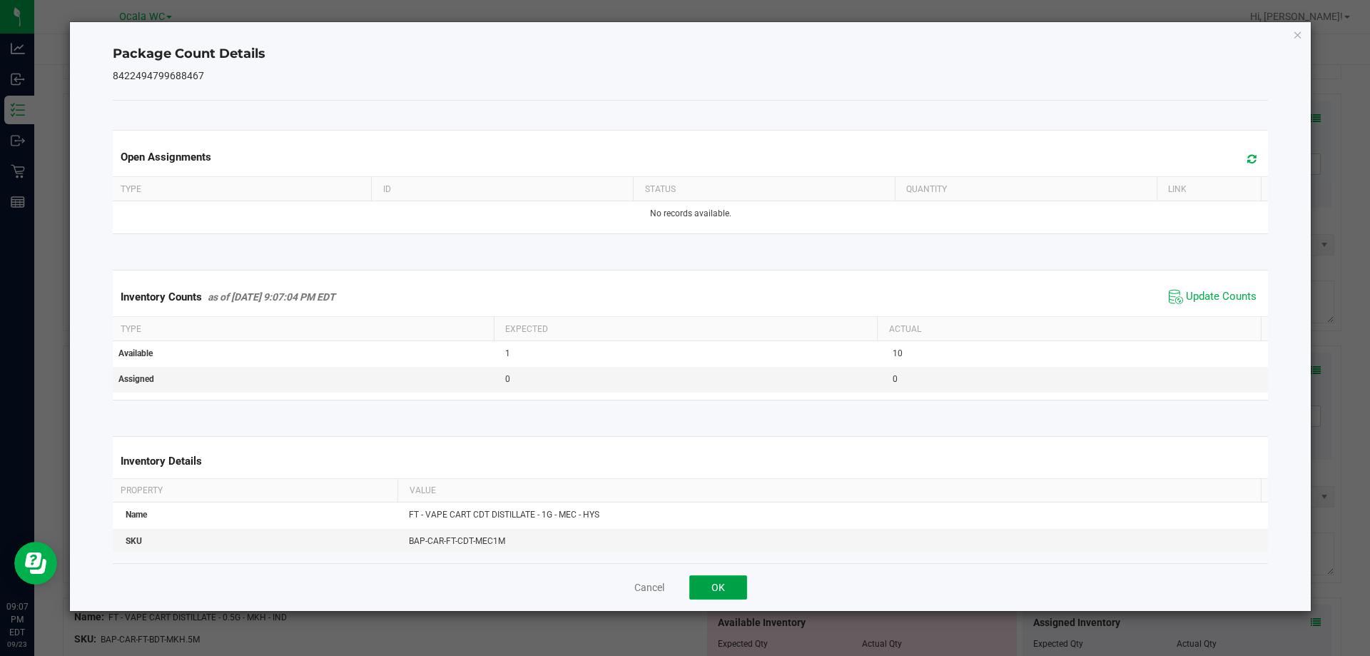
click at [738, 589] on button "OK" at bounding box center [718, 587] width 58 height 24
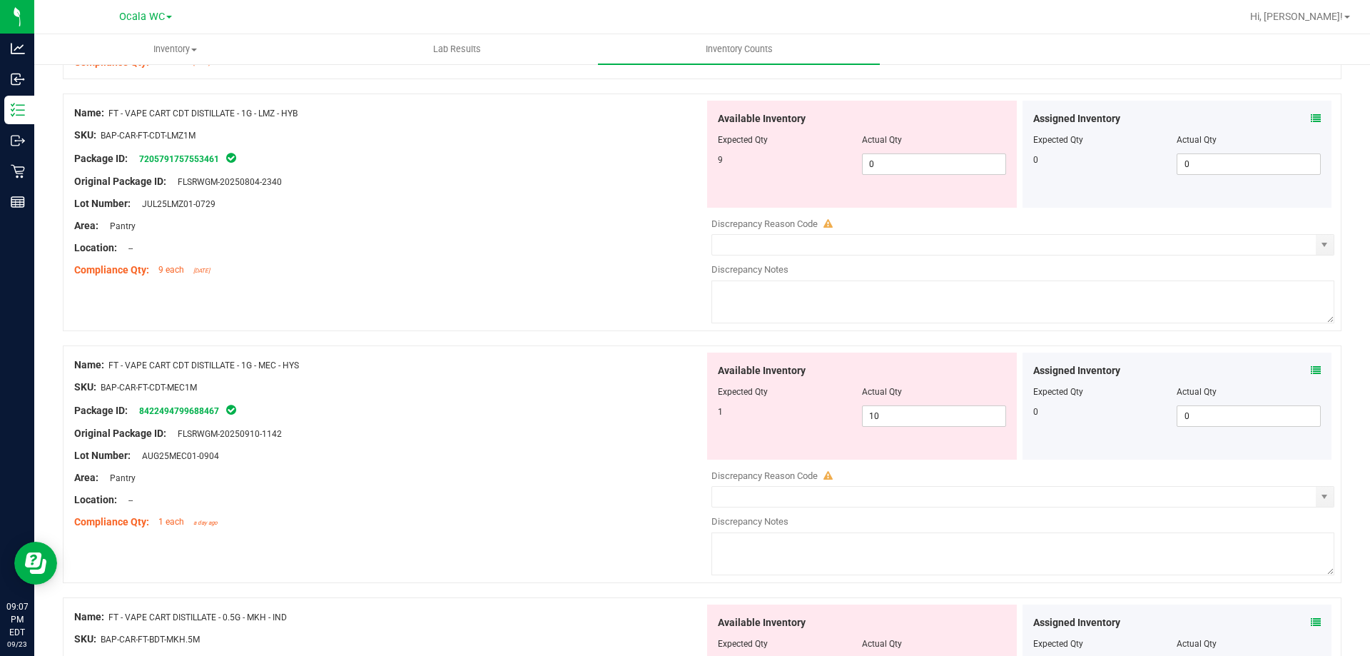
click at [1311, 373] on icon at bounding box center [1316, 370] width 10 height 10
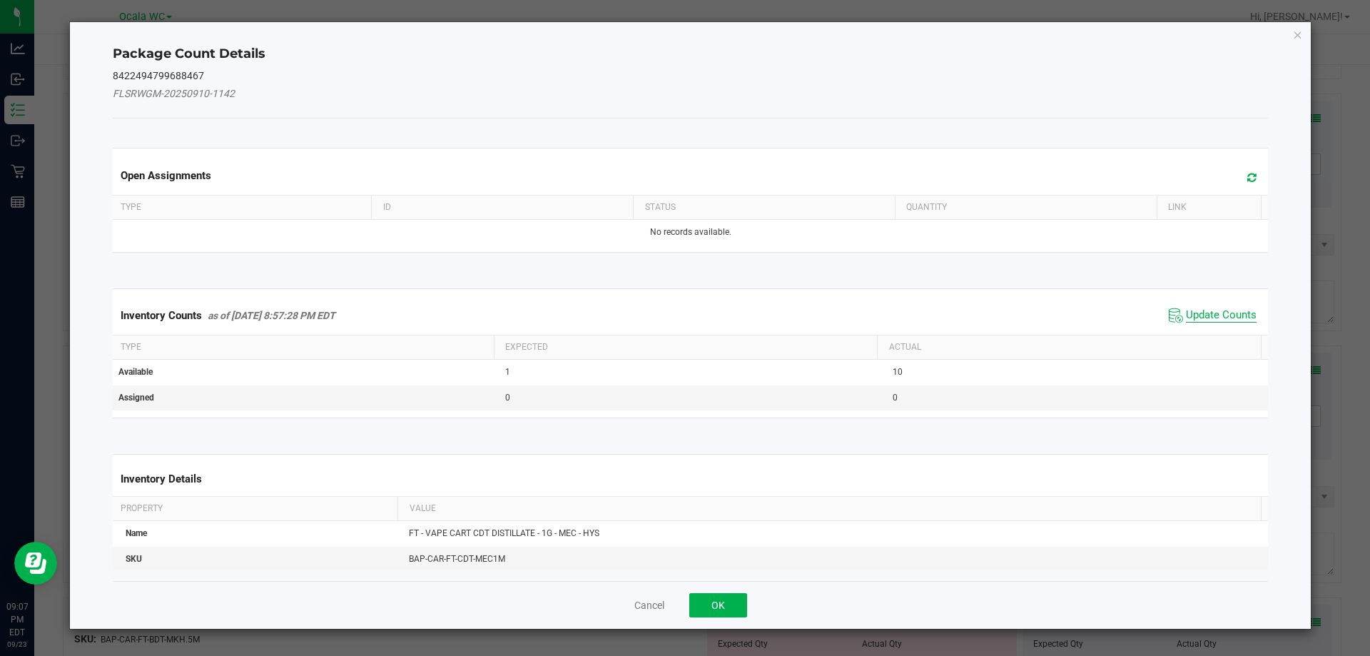
click at [1227, 315] on span "Update Counts" at bounding box center [1221, 315] width 71 height 14
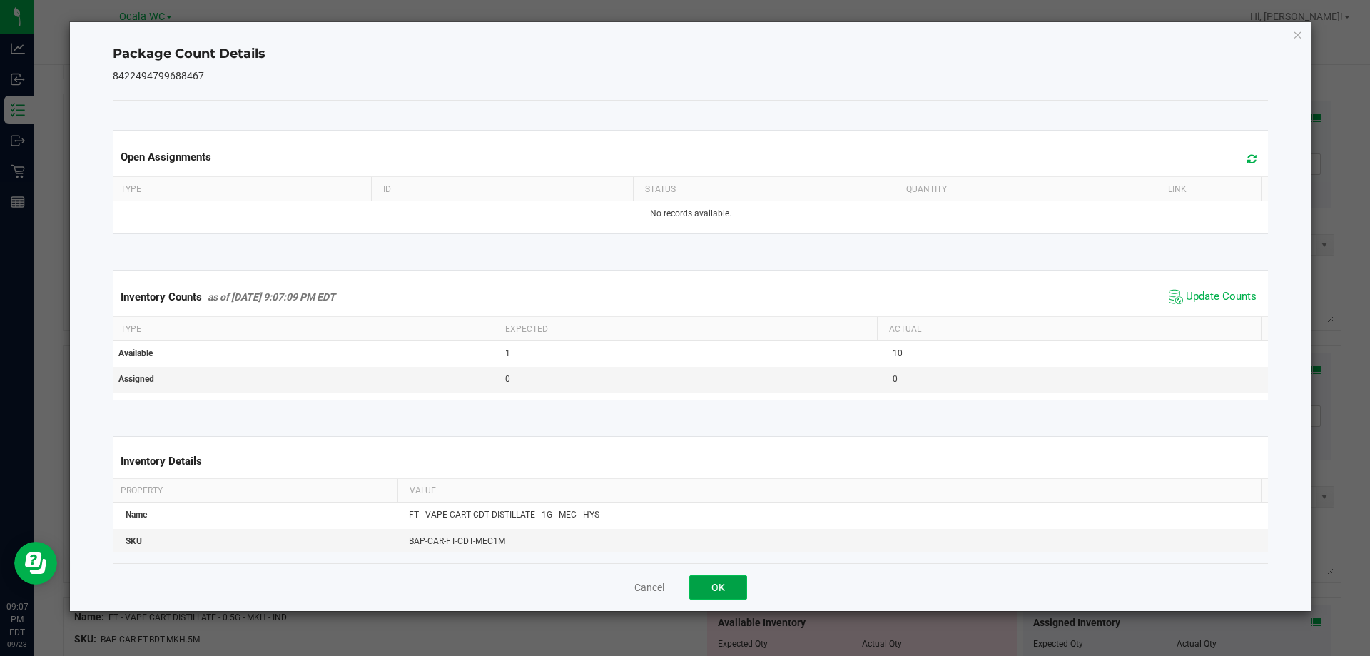
click at [721, 584] on button "OK" at bounding box center [718, 587] width 58 height 24
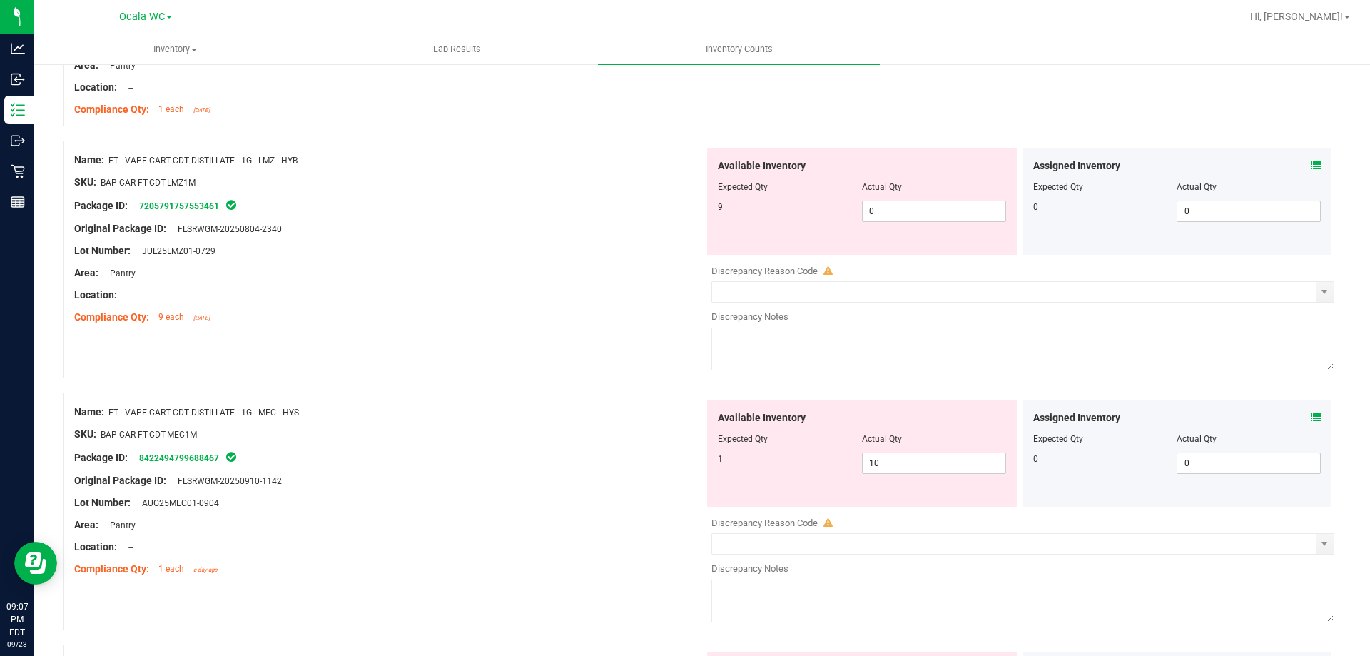
scroll to position [1499, 0]
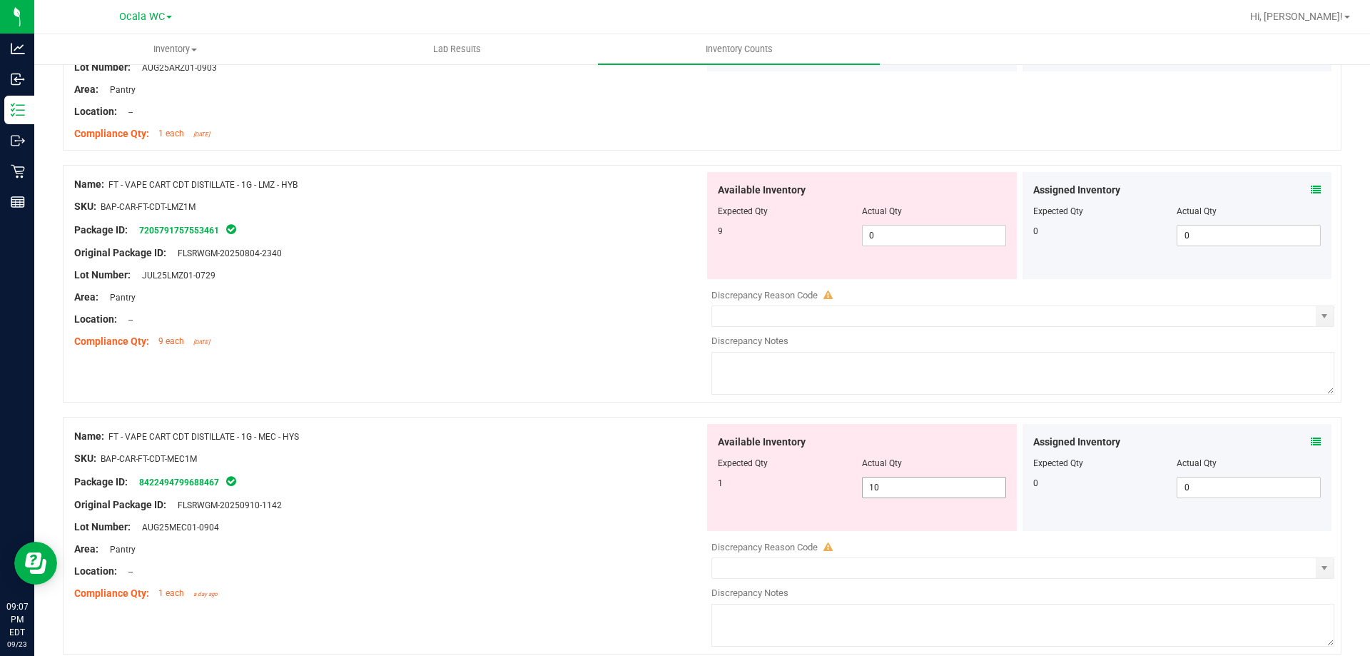
click at [906, 485] on span "10 10" at bounding box center [934, 487] width 144 height 21
click at [906, 485] on input "10" at bounding box center [934, 487] width 143 height 20
type input "1"
click at [572, 447] on div at bounding box center [389, 447] width 630 height 7
type input "1"
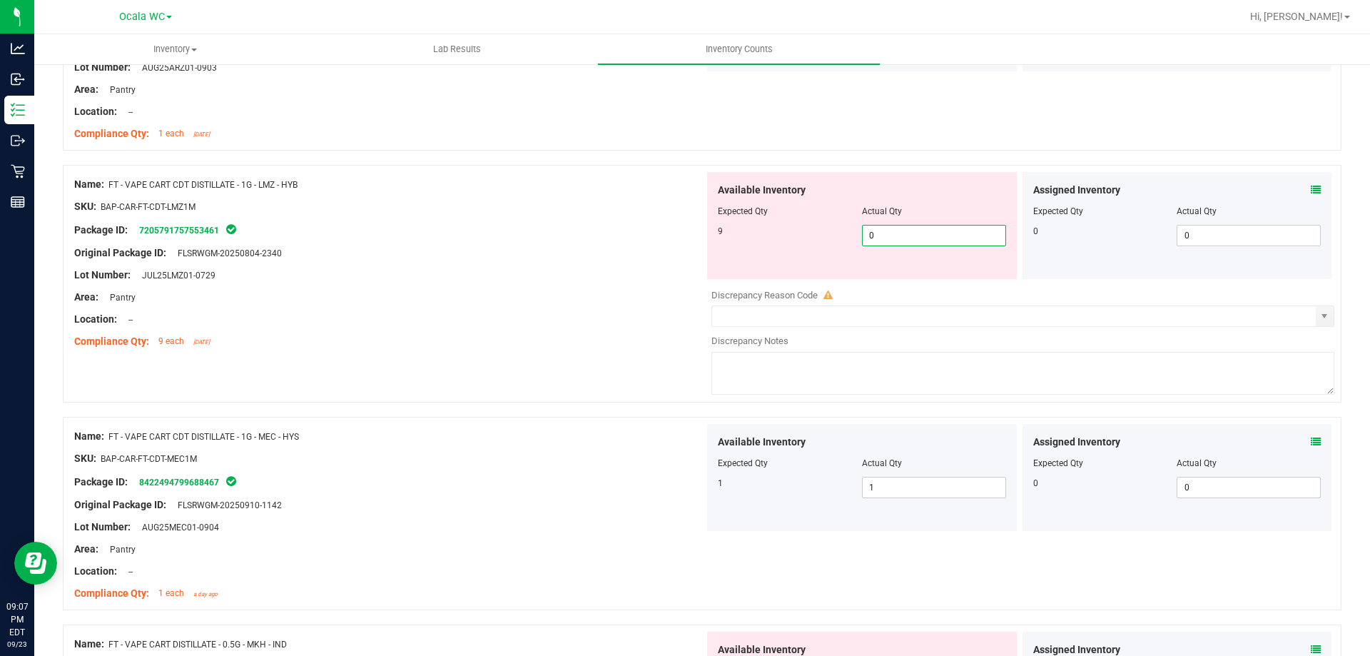
click at [885, 233] on span "0 0" at bounding box center [934, 235] width 144 height 21
click at [885, 233] on input "0" at bounding box center [934, 235] width 143 height 20
type input "9"
click at [614, 262] on div at bounding box center [389, 263] width 630 height 7
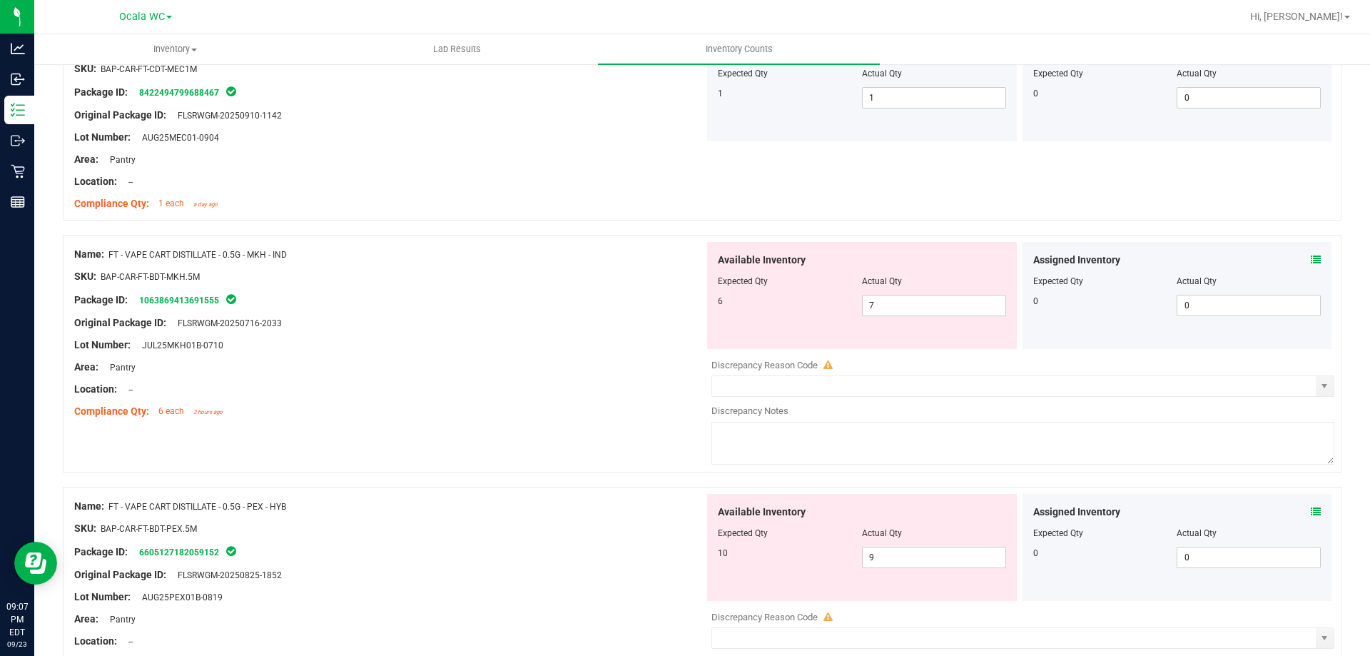
scroll to position [1855, 0]
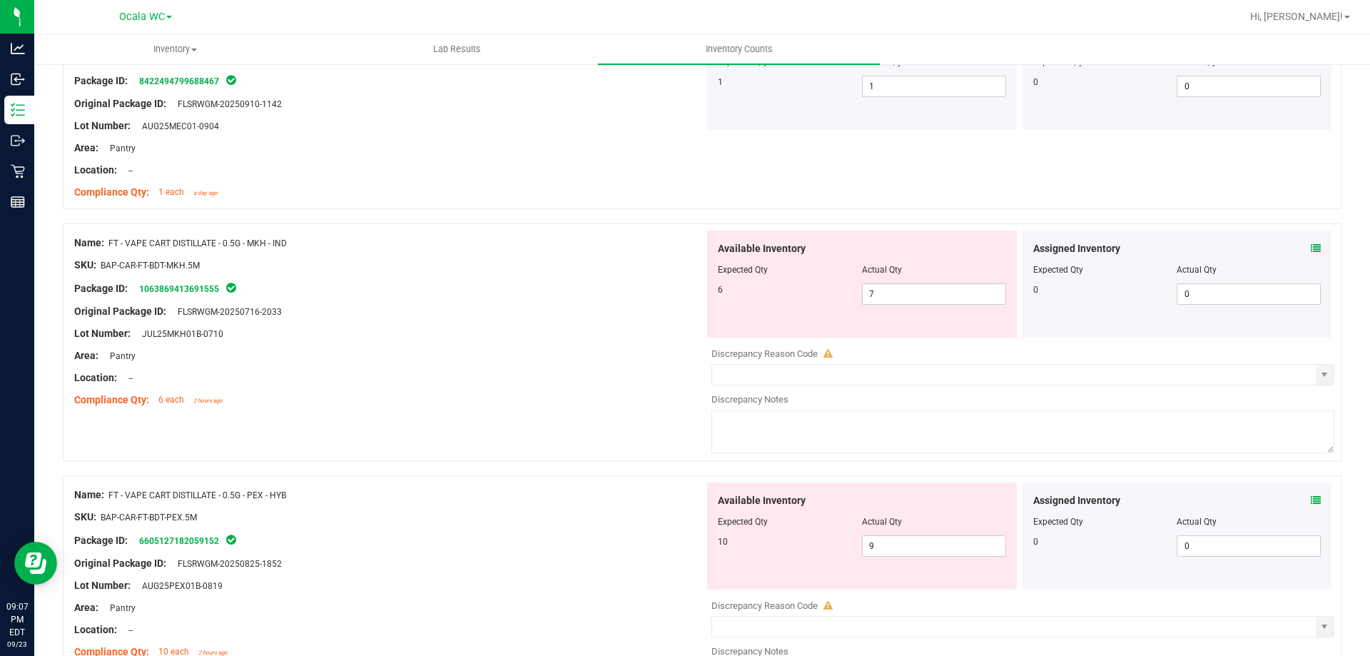
click at [1311, 248] on icon at bounding box center [1316, 248] width 10 height 10
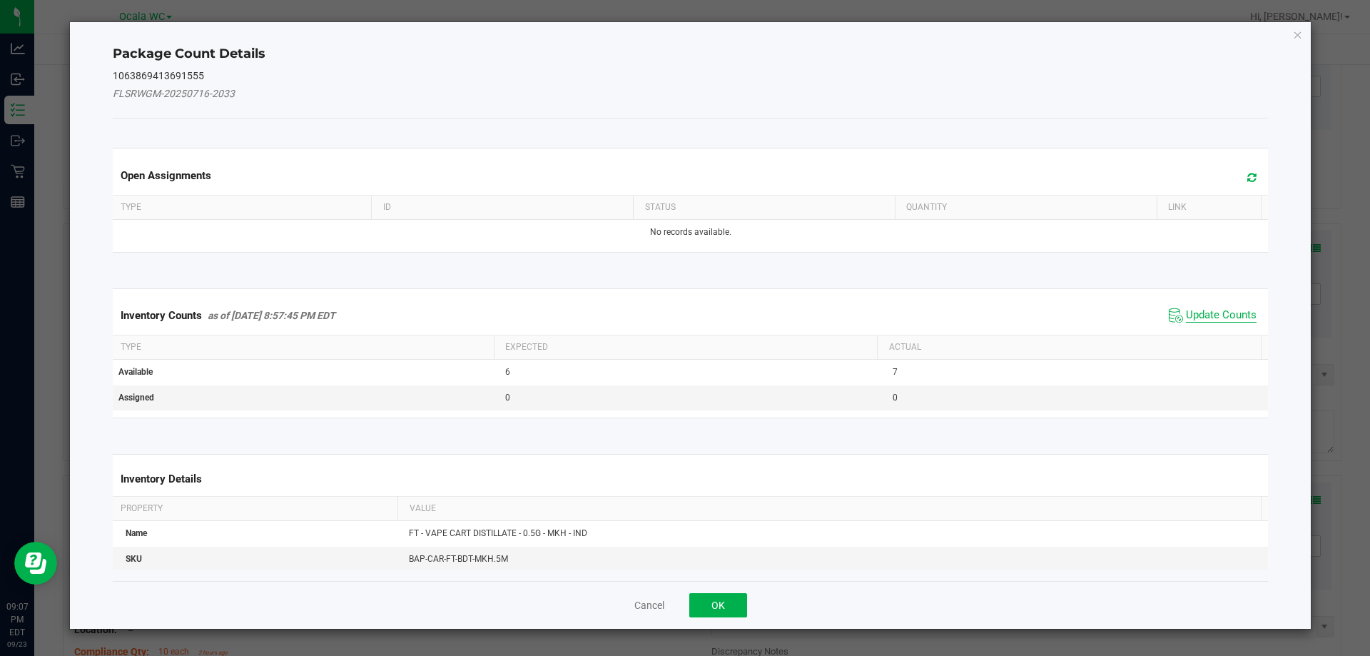
click at [1195, 319] on span "Update Counts" at bounding box center [1221, 315] width 71 height 14
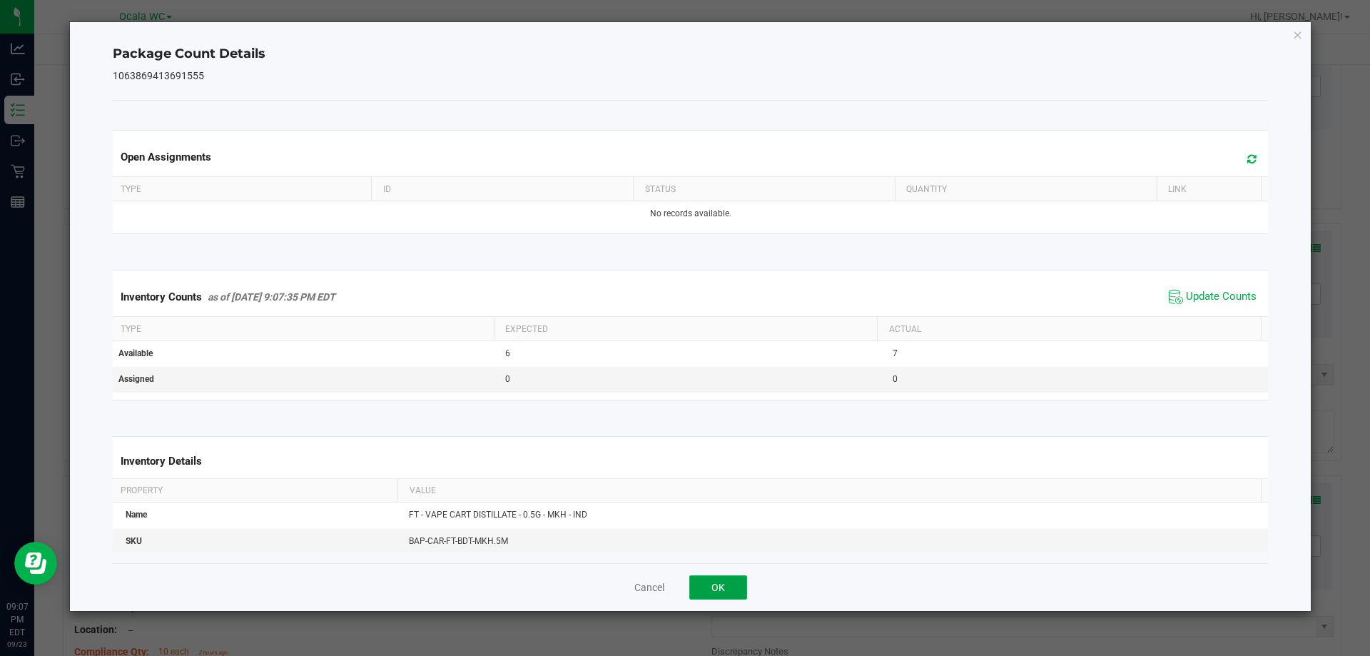
click at [721, 586] on button "OK" at bounding box center [718, 587] width 58 height 24
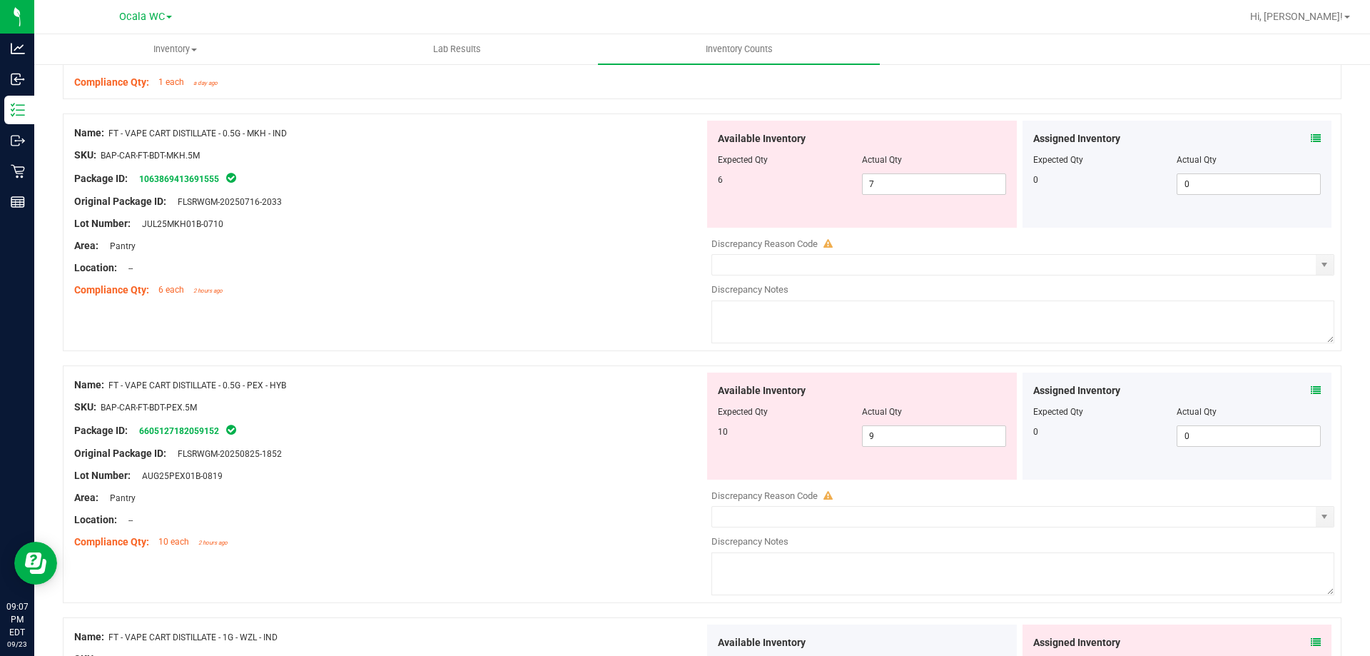
scroll to position [1998, 0]
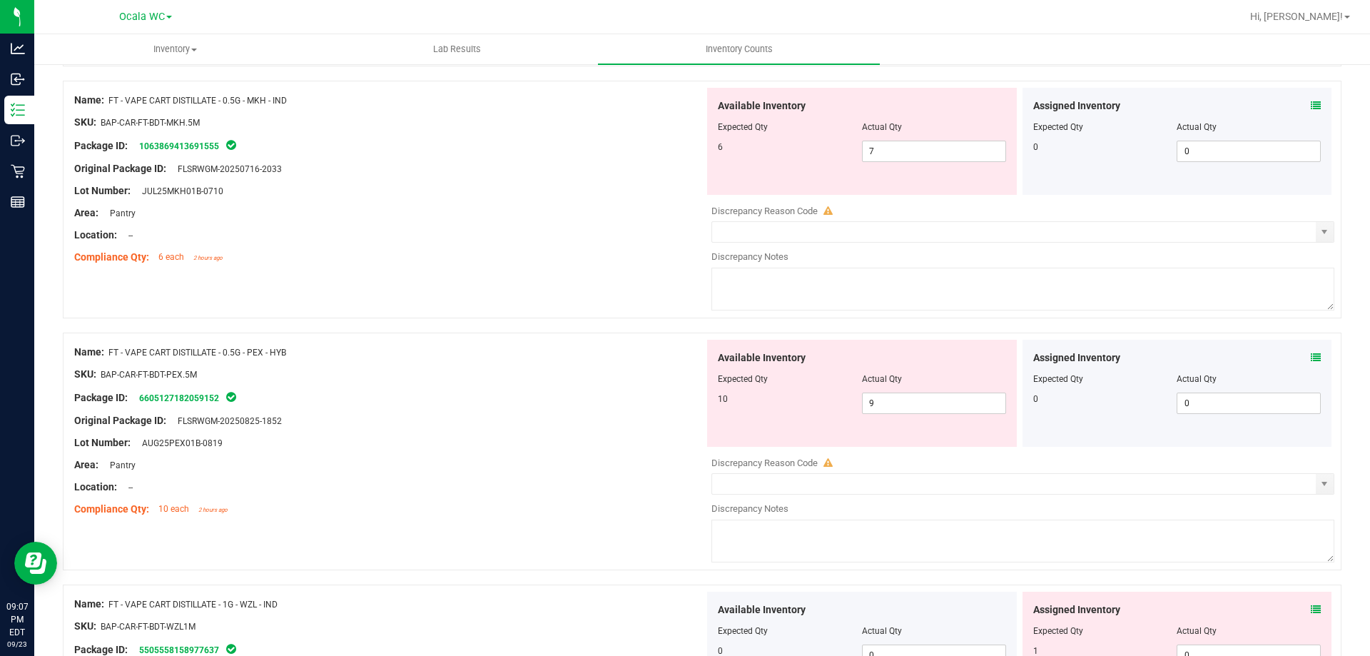
click at [1311, 360] on icon at bounding box center [1316, 358] width 10 height 10
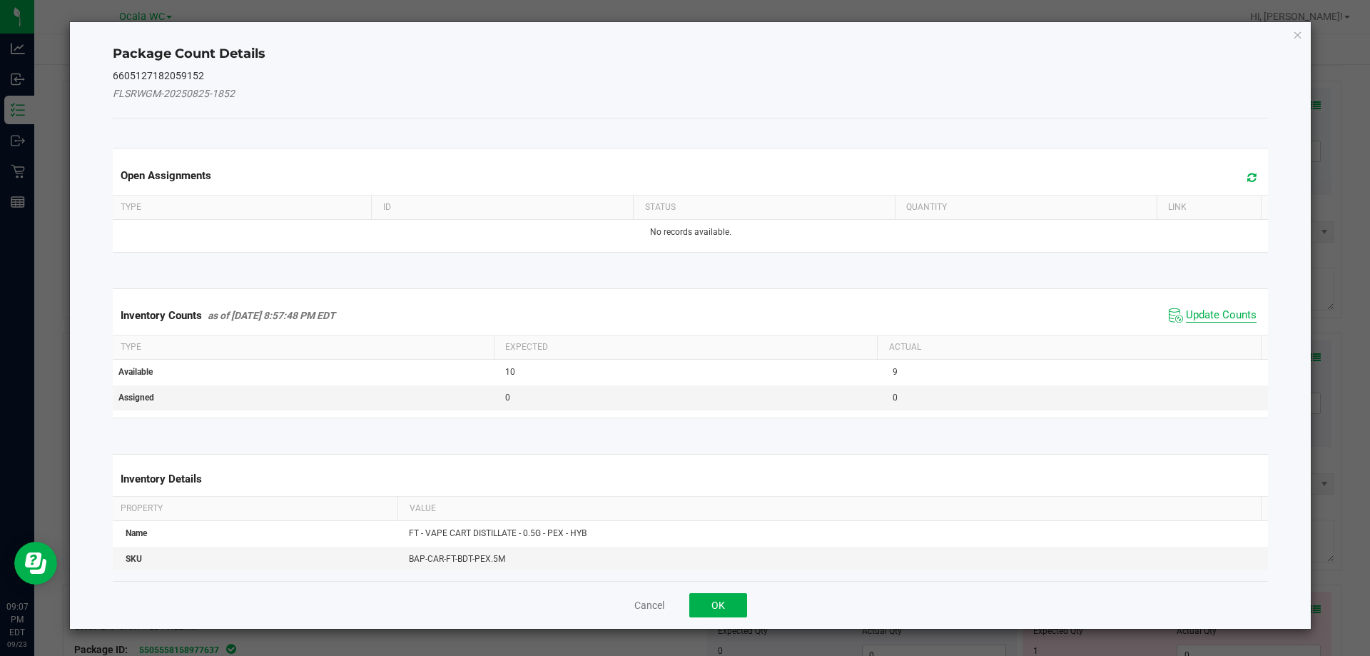
click at [1226, 315] on span "Update Counts" at bounding box center [1221, 315] width 71 height 14
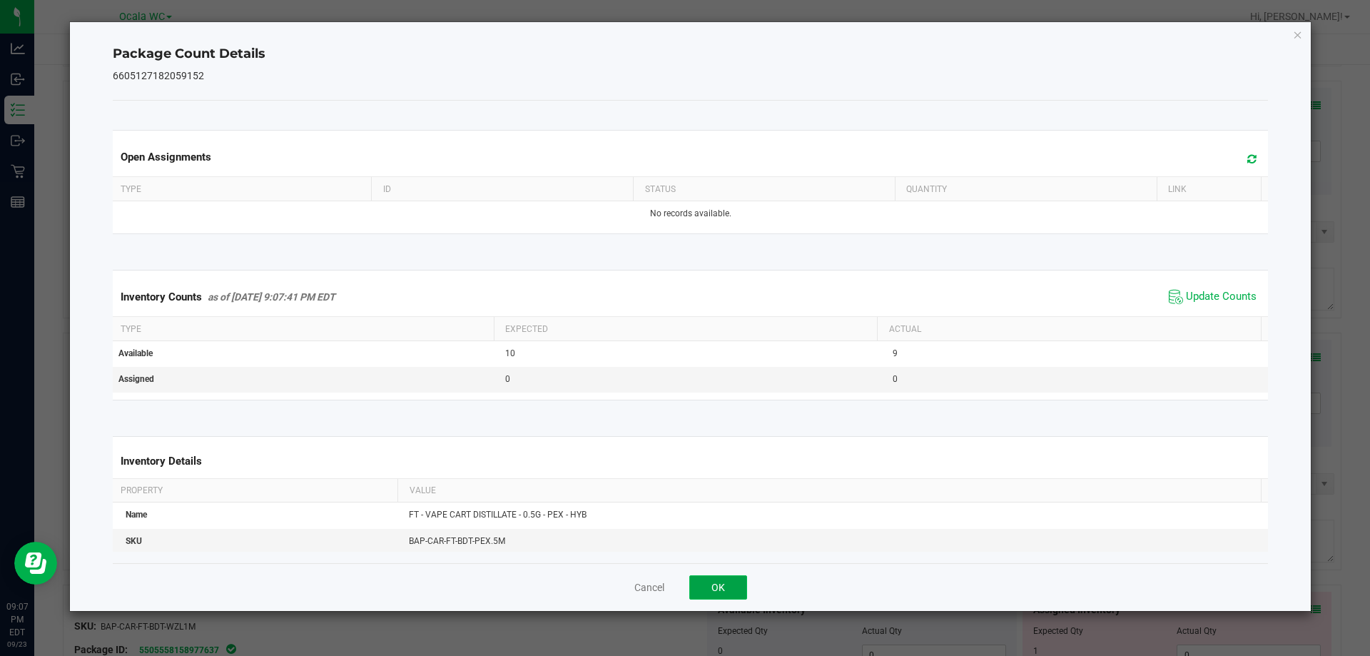
click at [722, 589] on button "OK" at bounding box center [718, 587] width 58 height 24
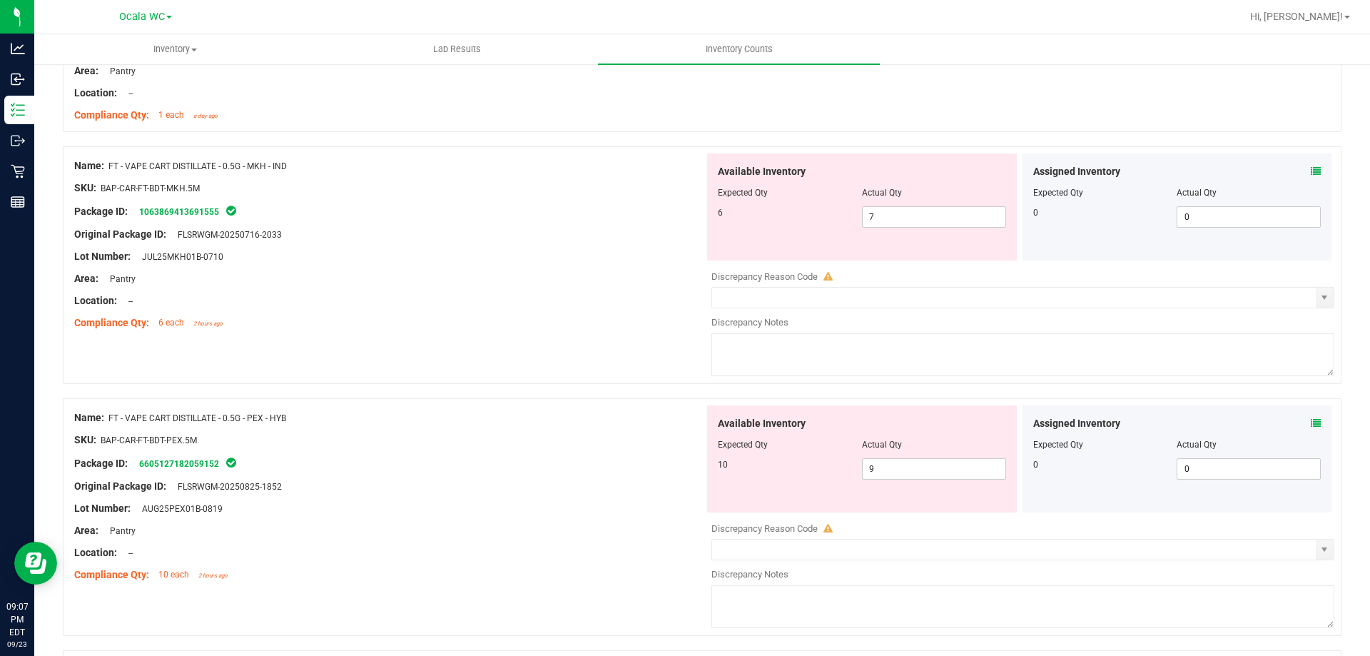
scroll to position [1927, 0]
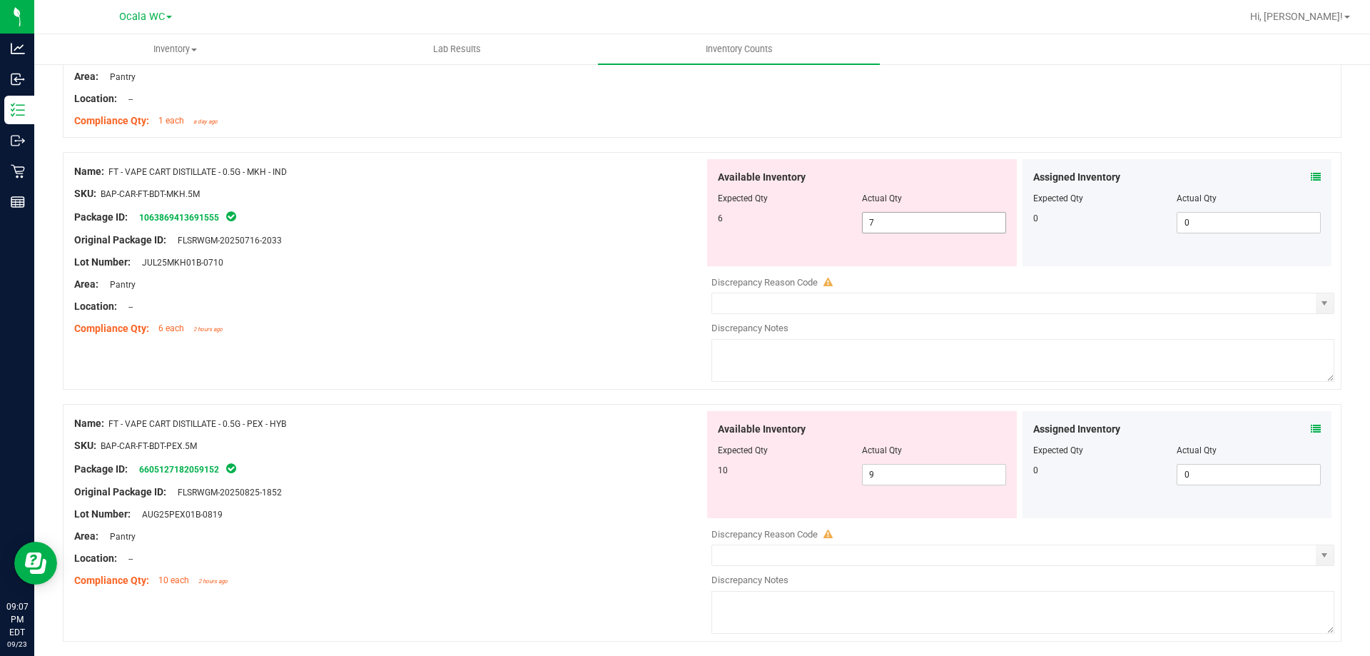
click at [888, 222] on span "7 7" at bounding box center [934, 222] width 144 height 21
click at [888, 222] on input "7" at bounding box center [934, 223] width 143 height 20
type input "6"
click at [388, 242] on div "Original Package ID: FLSRWGM-20250716-2033" at bounding box center [389, 240] width 630 height 15
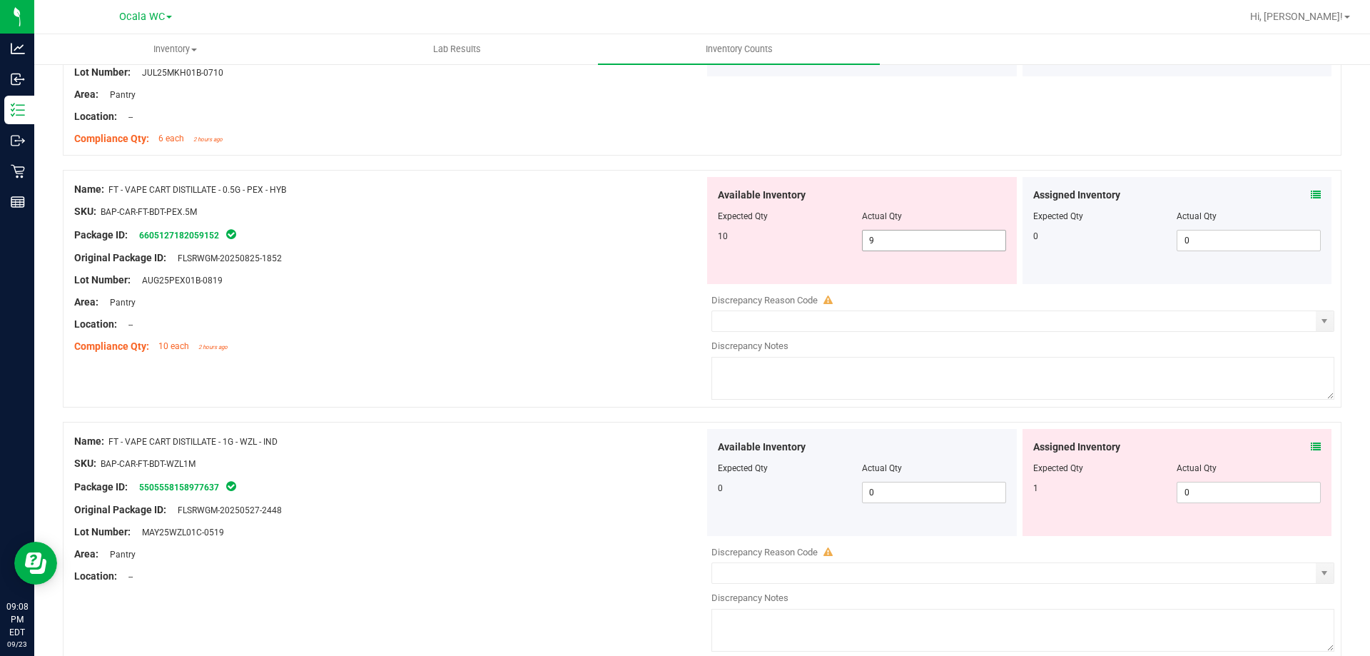
scroll to position [2141, 0]
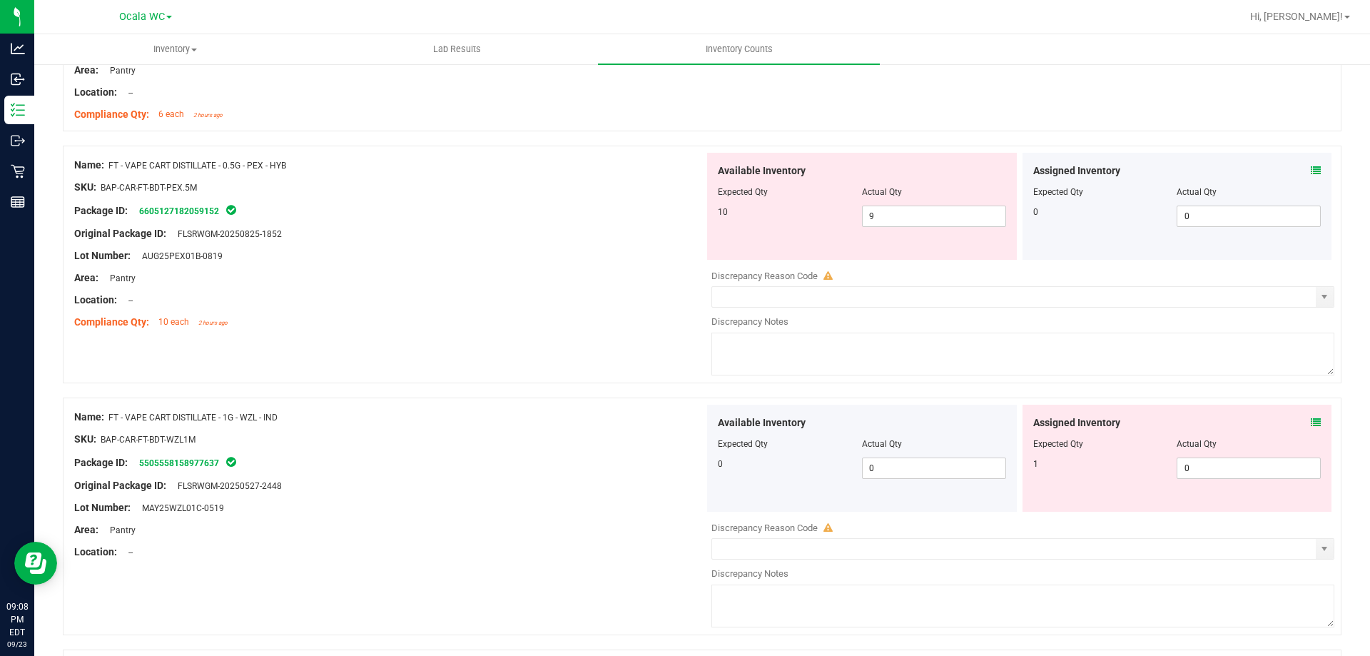
click at [1311, 170] on icon at bounding box center [1316, 171] width 10 height 10
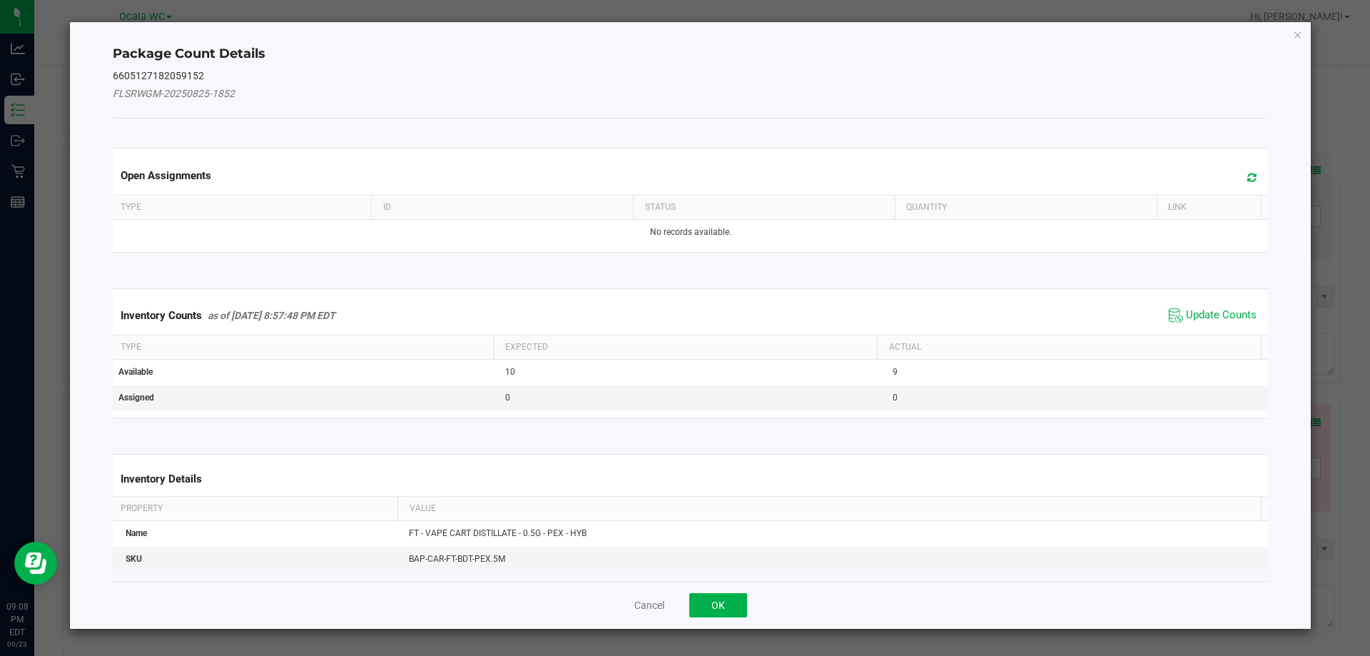
click at [1212, 307] on span "Update Counts" at bounding box center [1212, 315] width 95 height 21
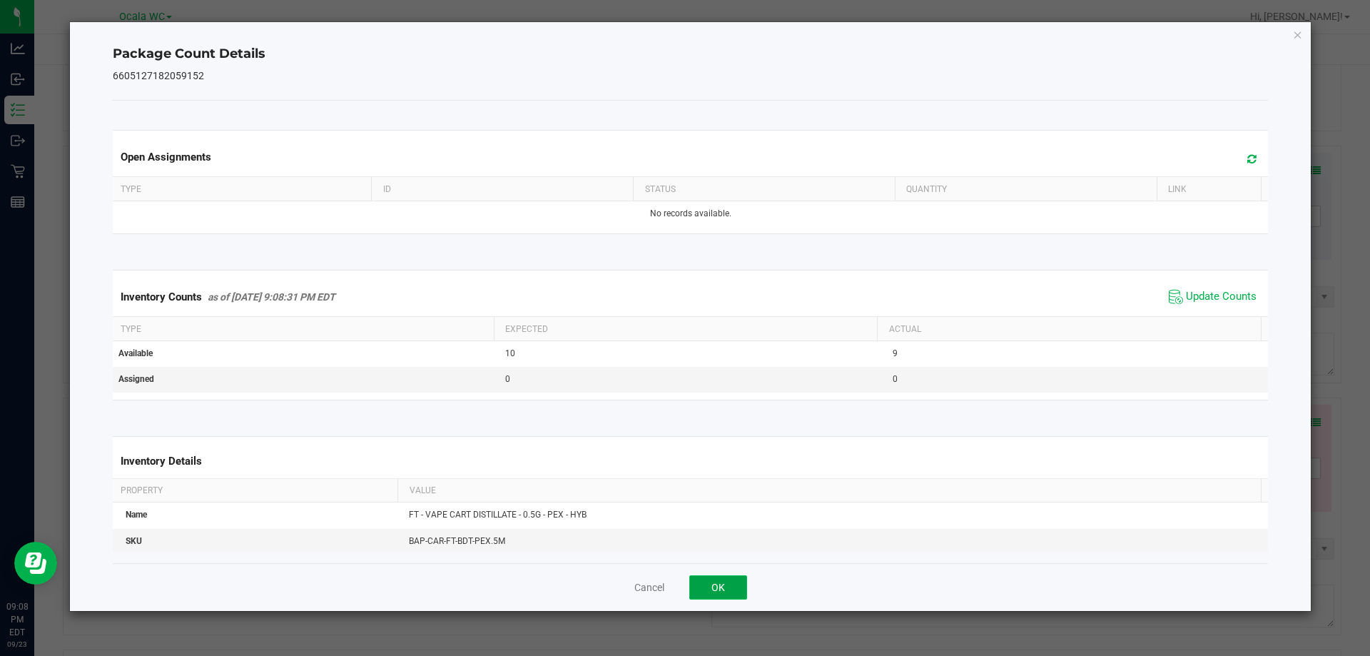
click at [726, 584] on button "OK" at bounding box center [718, 587] width 58 height 24
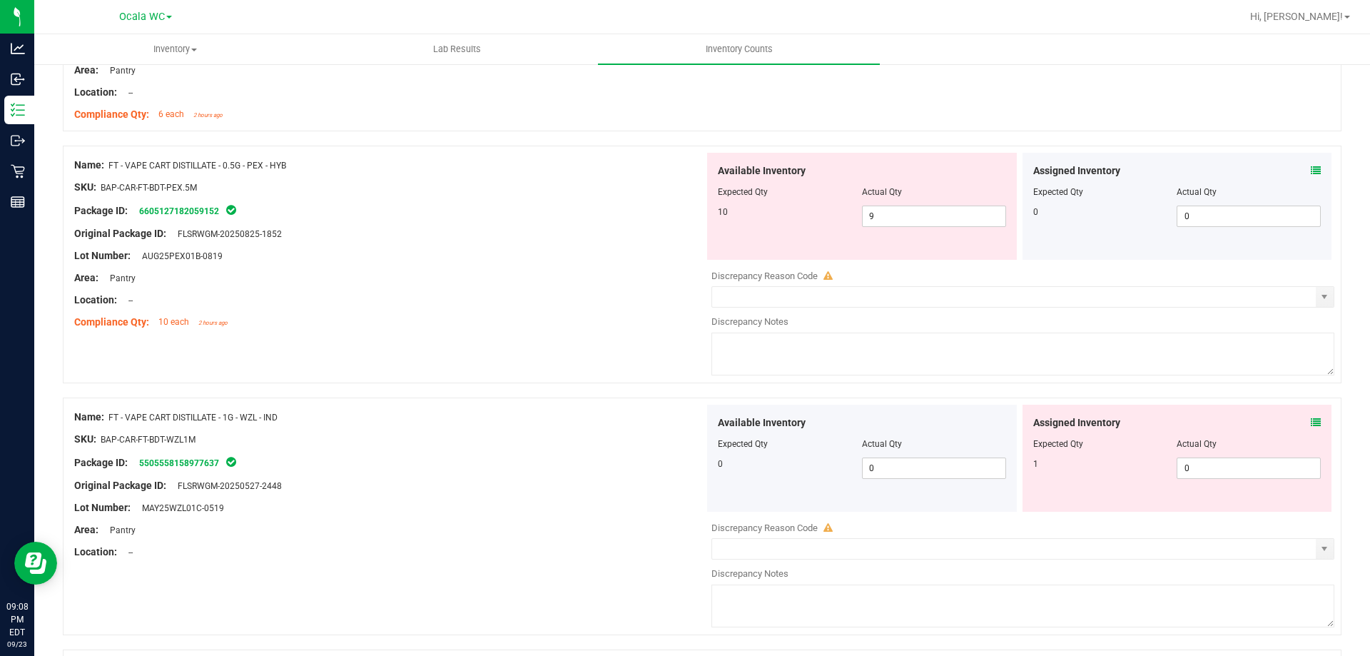
scroll to position [2212, 0]
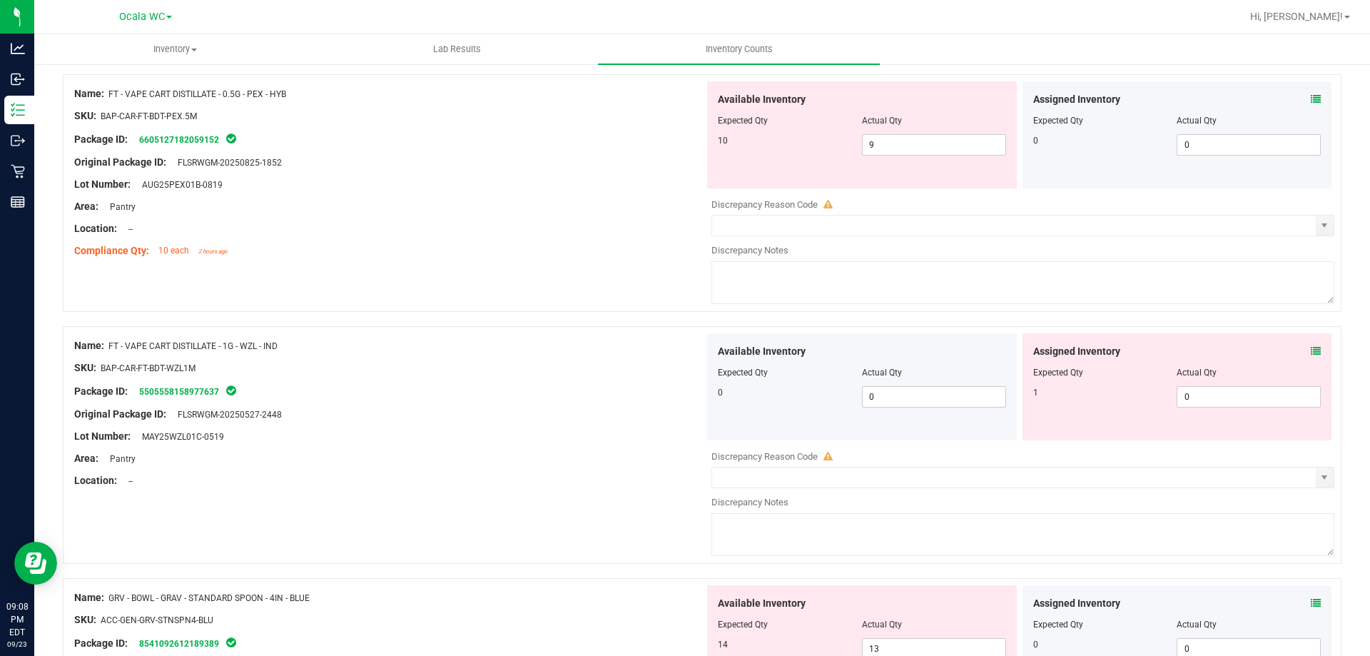
click at [1311, 348] on icon at bounding box center [1316, 351] width 10 height 10
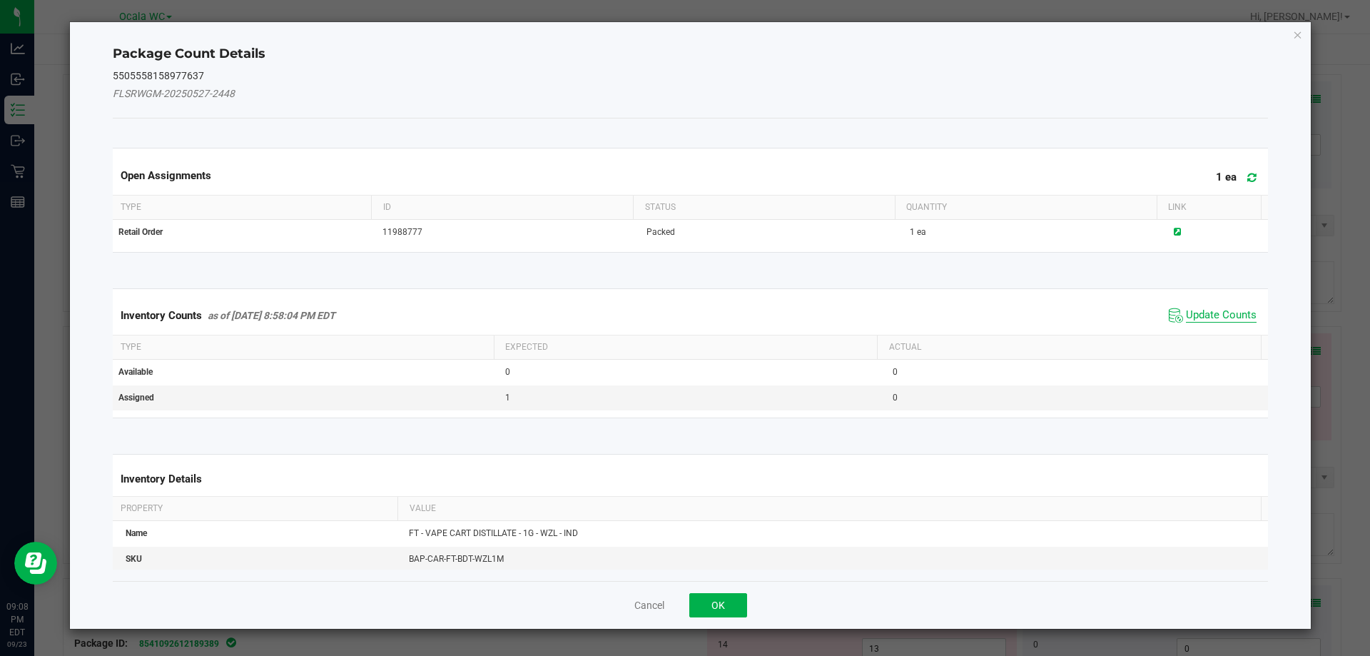
click at [1203, 313] on span "Update Counts" at bounding box center [1221, 315] width 71 height 14
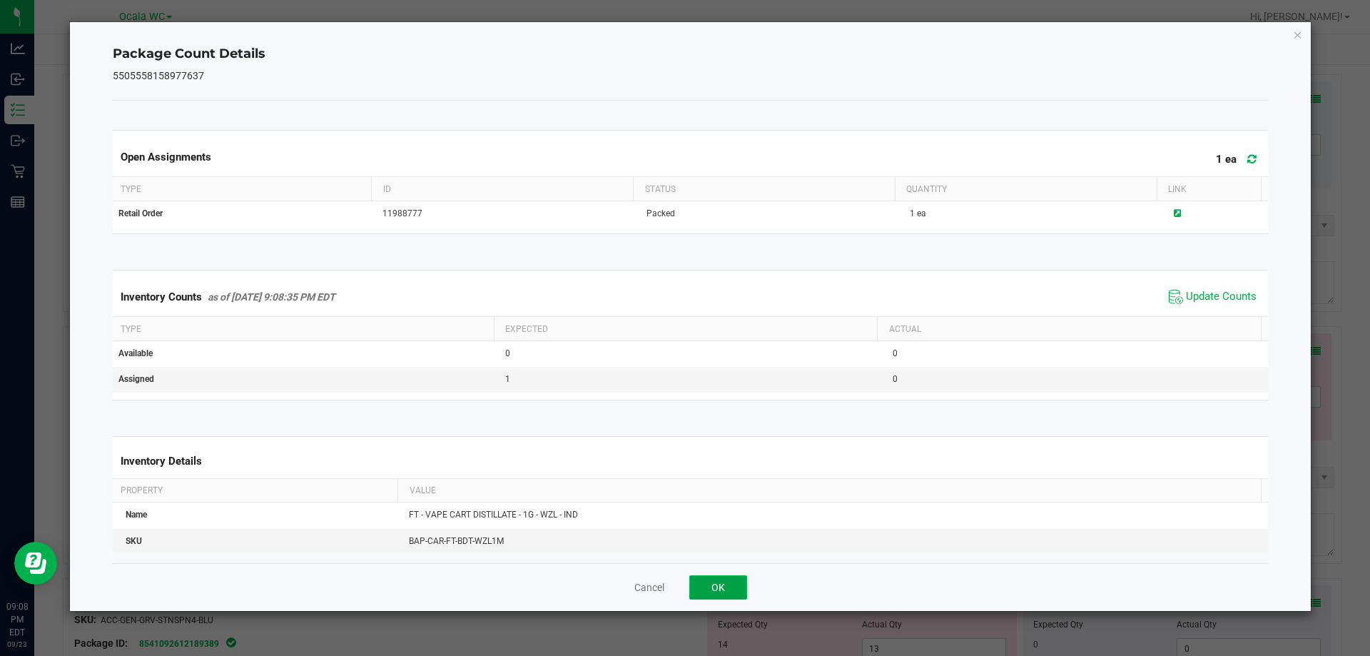
click at [724, 587] on button "OK" at bounding box center [718, 587] width 58 height 24
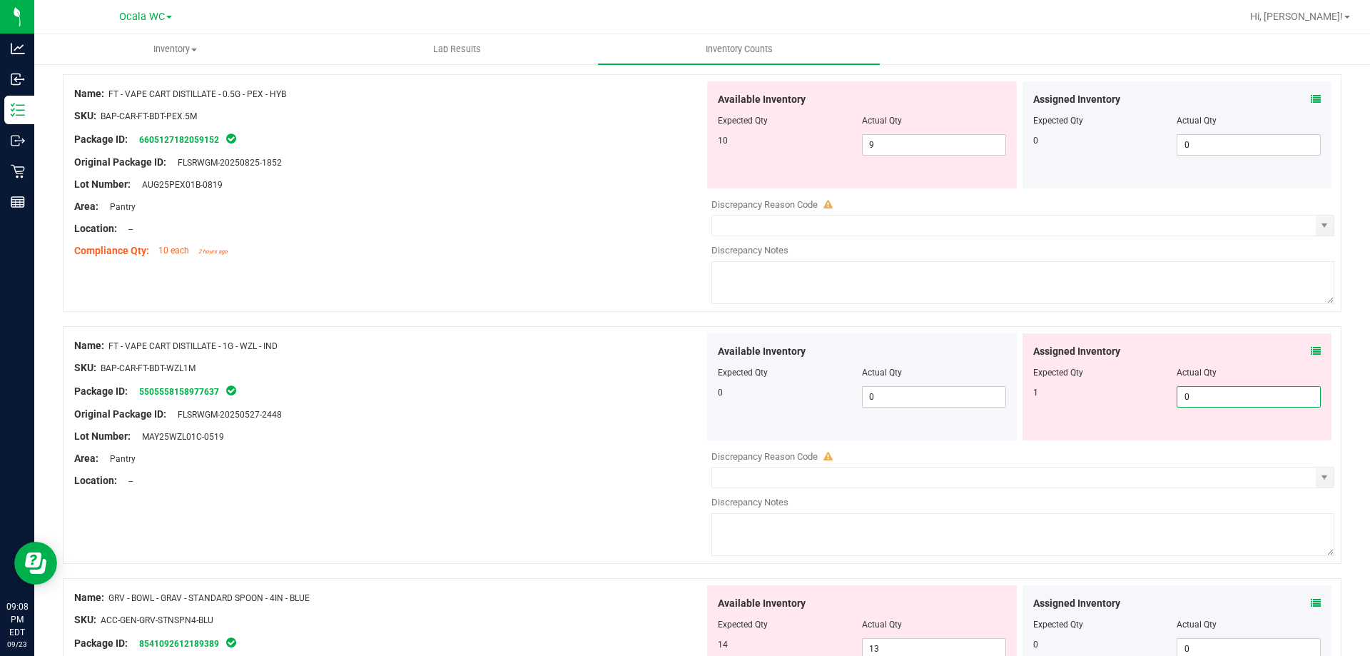
click at [1227, 395] on span "0 0" at bounding box center [1249, 396] width 144 height 21
click at [1227, 395] on input "0" at bounding box center [1248, 397] width 143 height 20
type input "1"
click at [607, 474] on div "Location: --" at bounding box center [389, 480] width 630 height 15
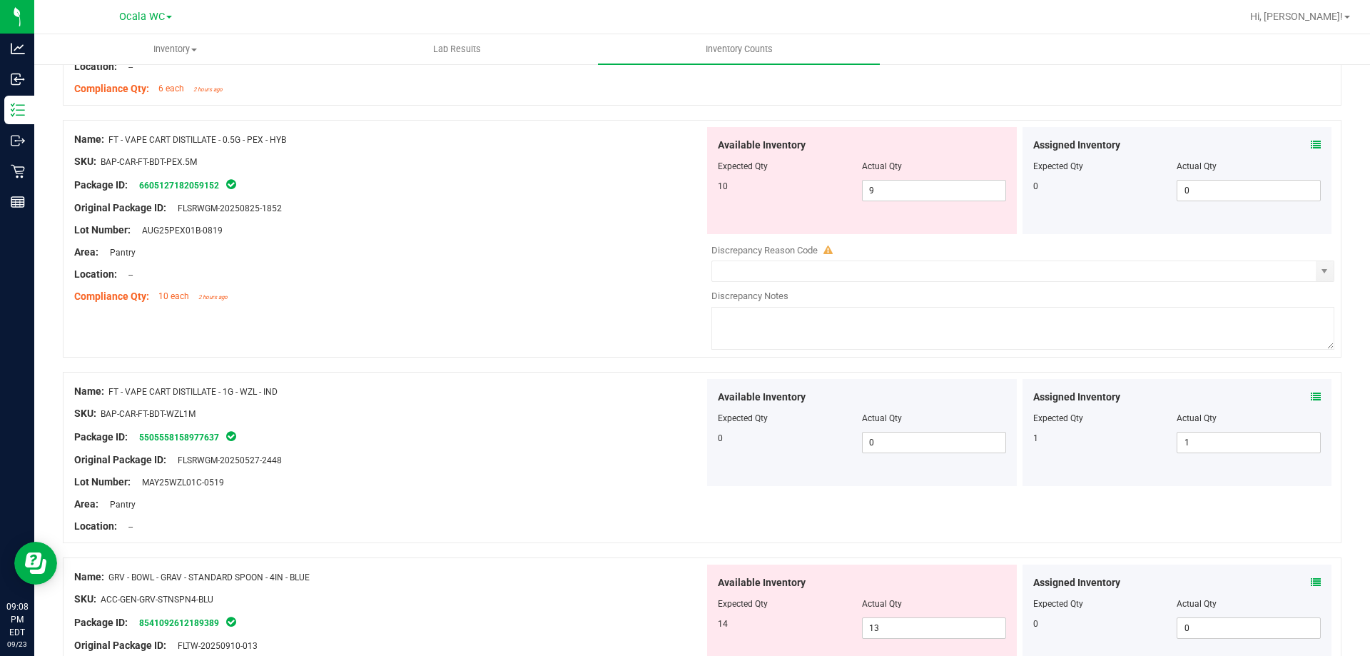
scroll to position [2141, 0]
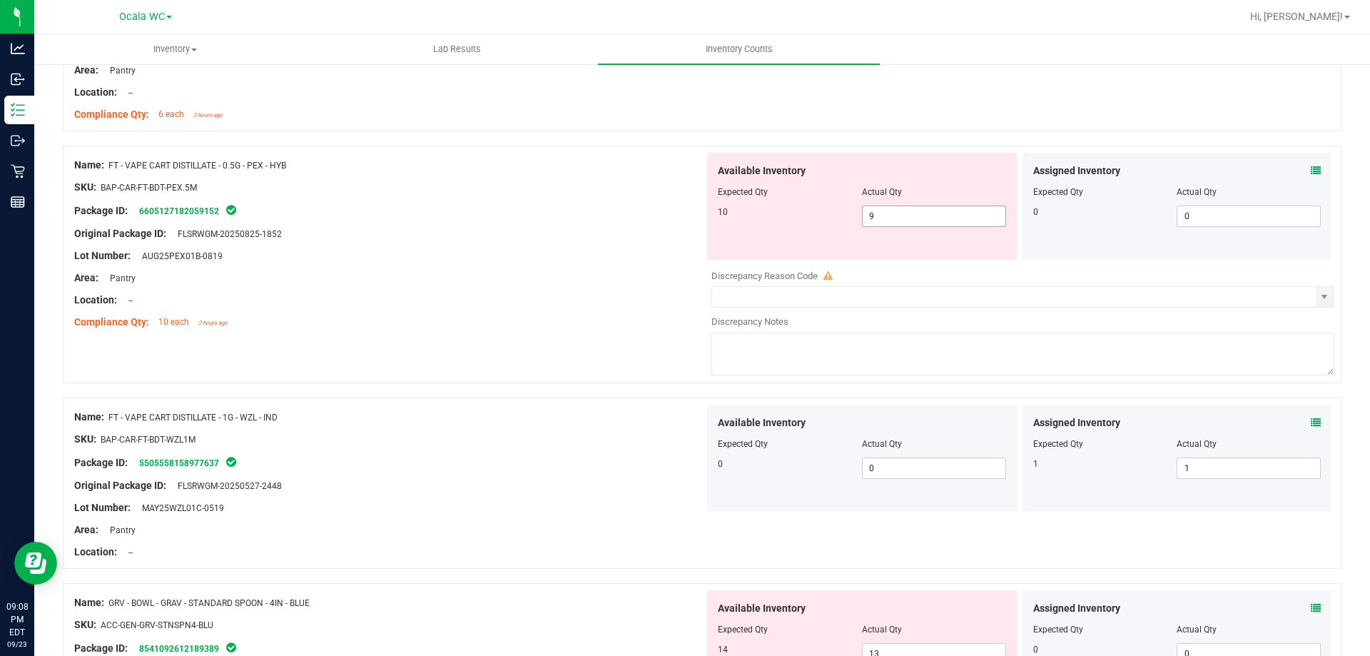
click at [887, 215] on span "9 9" at bounding box center [934, 216] width 144 height 21
click at [887, 215] on input "9" at bounding box center [934, 216] width 143 height 20
type input "10"
click at [499, 241] on div at bounding box center [389, 244] width 630 height 7
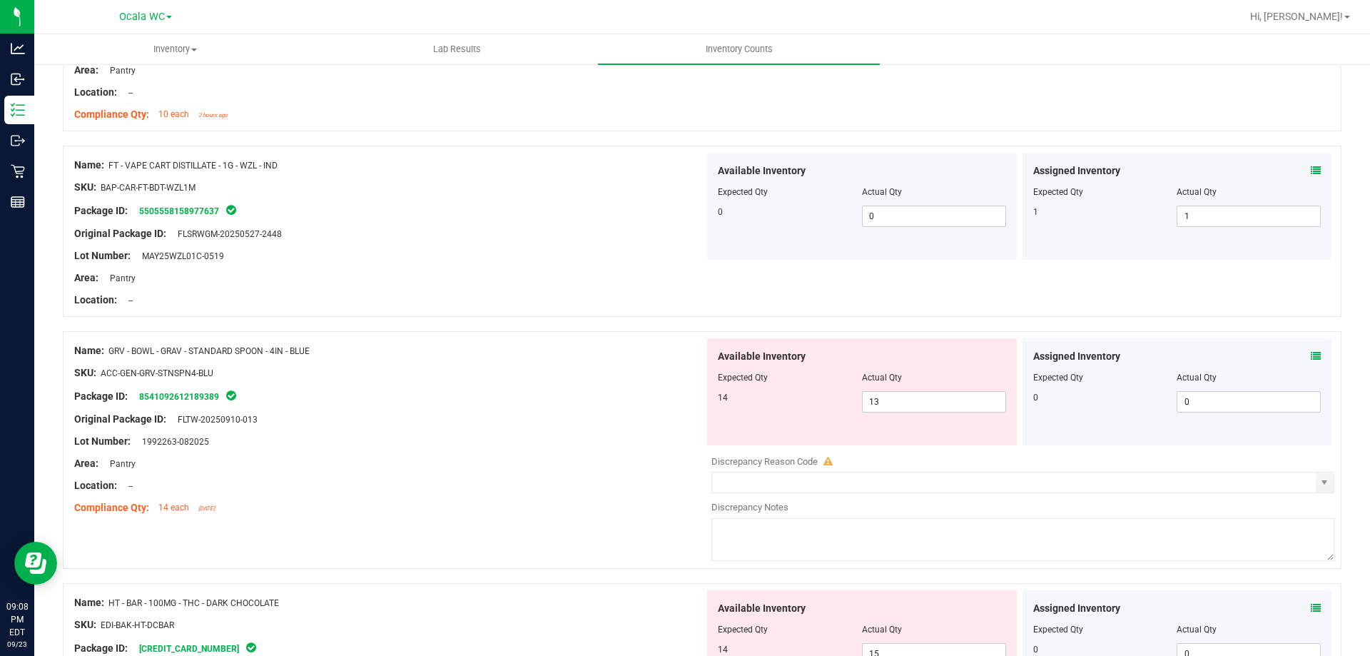
scroll to position [2426, 0]
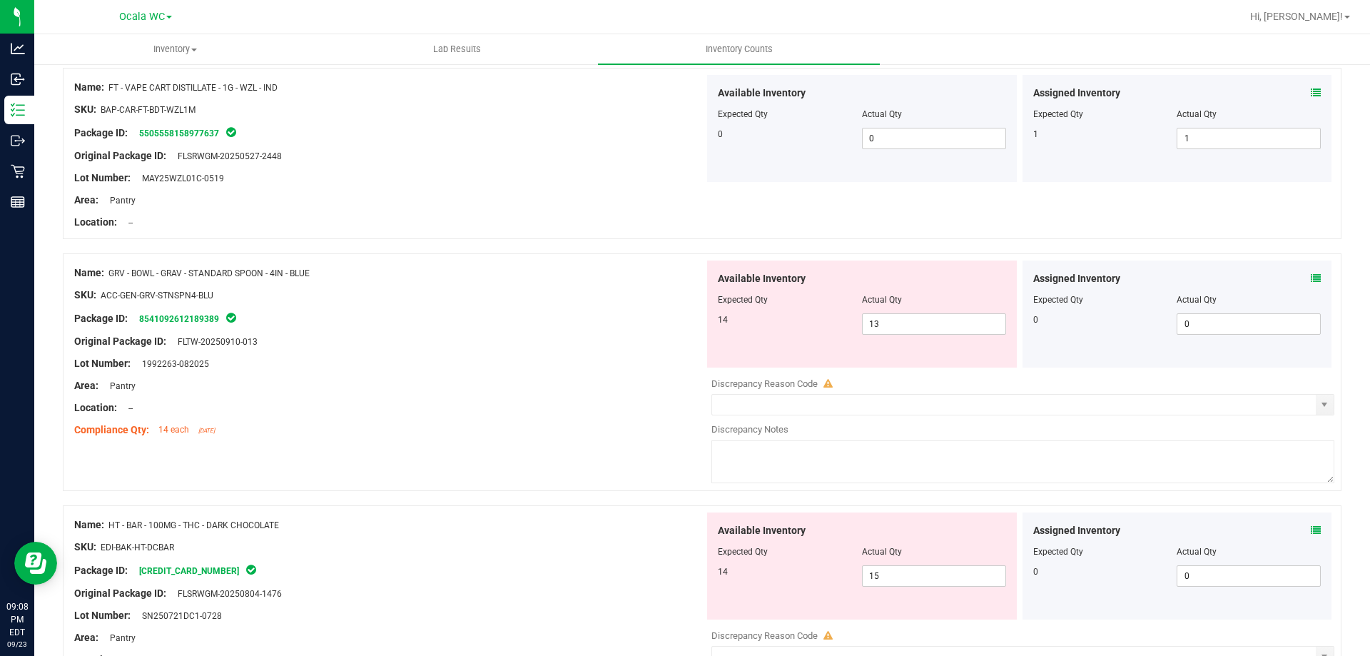
click at [1311, 279] on icon at bounding box center [1316, 278] width 10 height 10
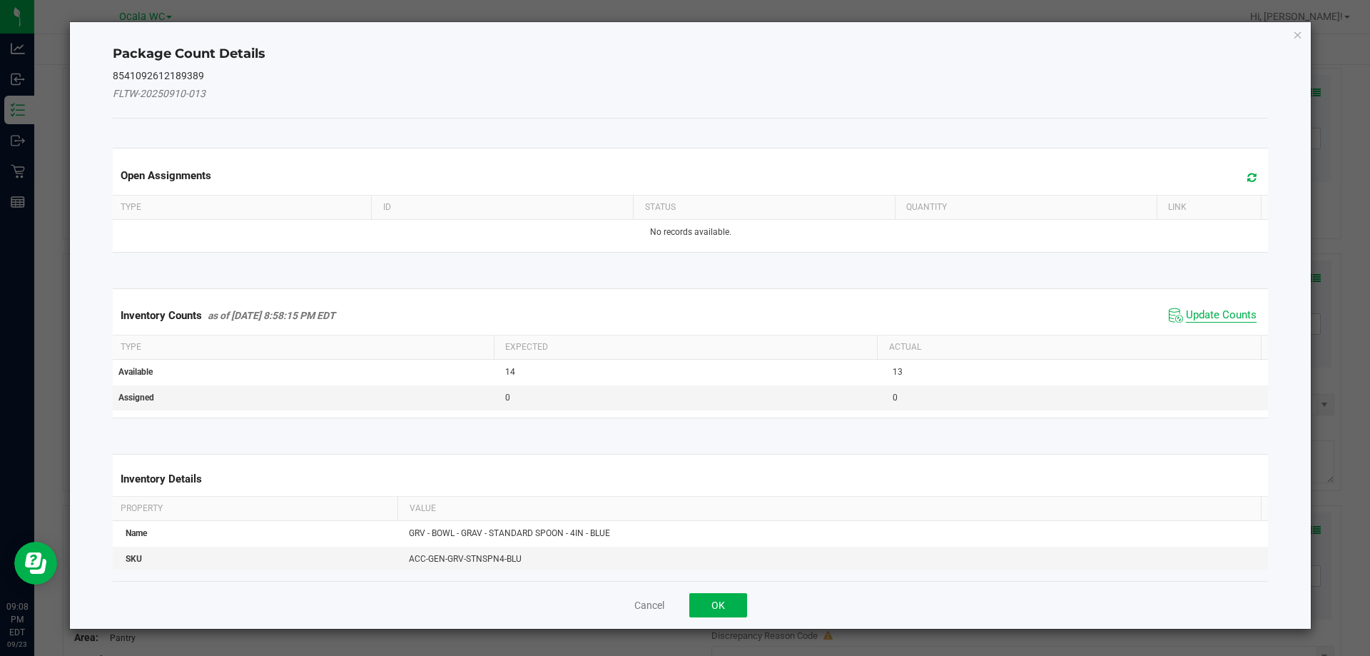
click at [1197, 318] on span "Update Counts" at bounding box center [1221, 315] width 71 height 14
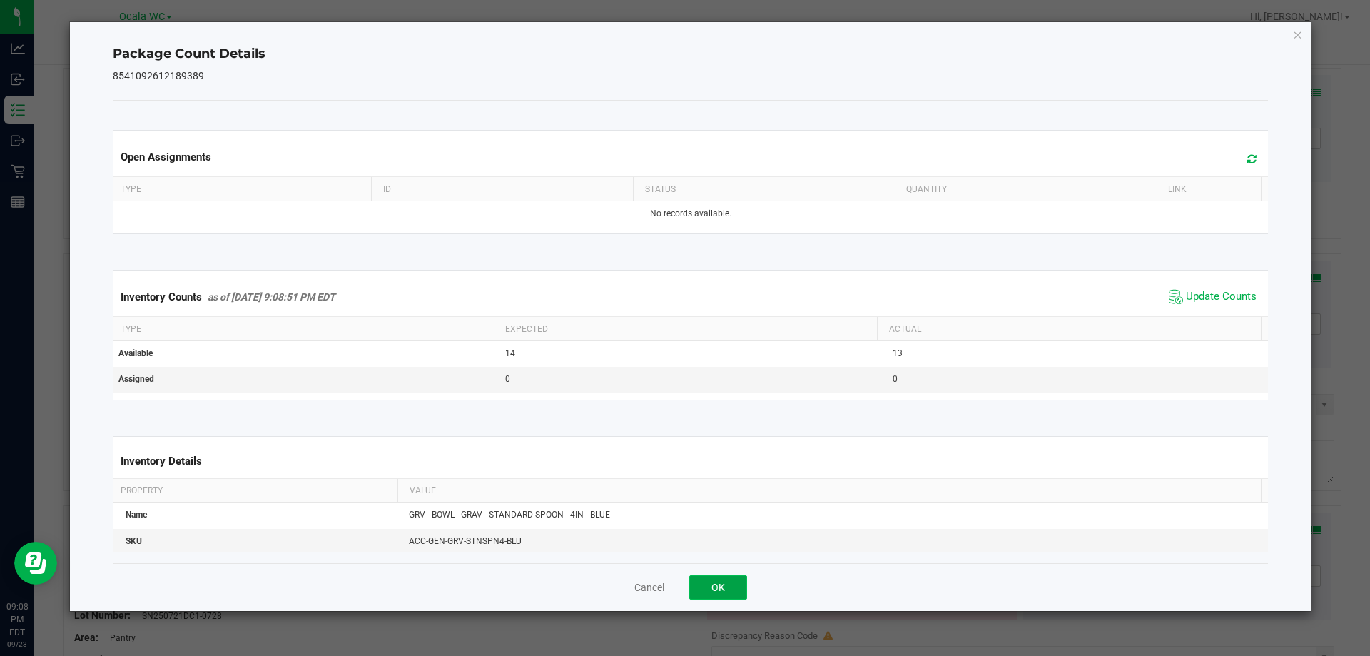
click at [718, 584] on button "OK" at bounding box center [718, 587] width 58 height 24
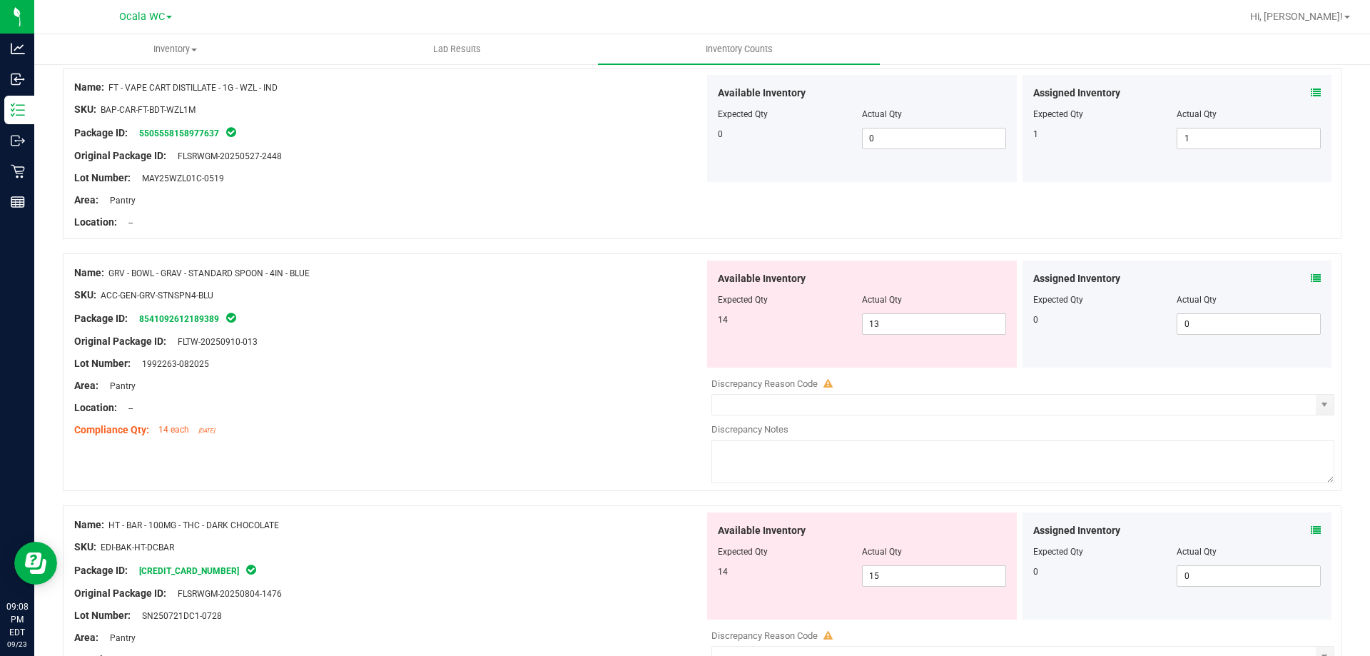
click at [580, 364] on div "Lot Number: 1992263-082025" at bounding box center [389, 363] width 630 height 15
click at [892, 330] on span "13 13" at bounding box center [934, 323] width 144 height 21
click at [892, 330] on input "13" at bounding box center [934, 324] width 143 height 20
type input "14"
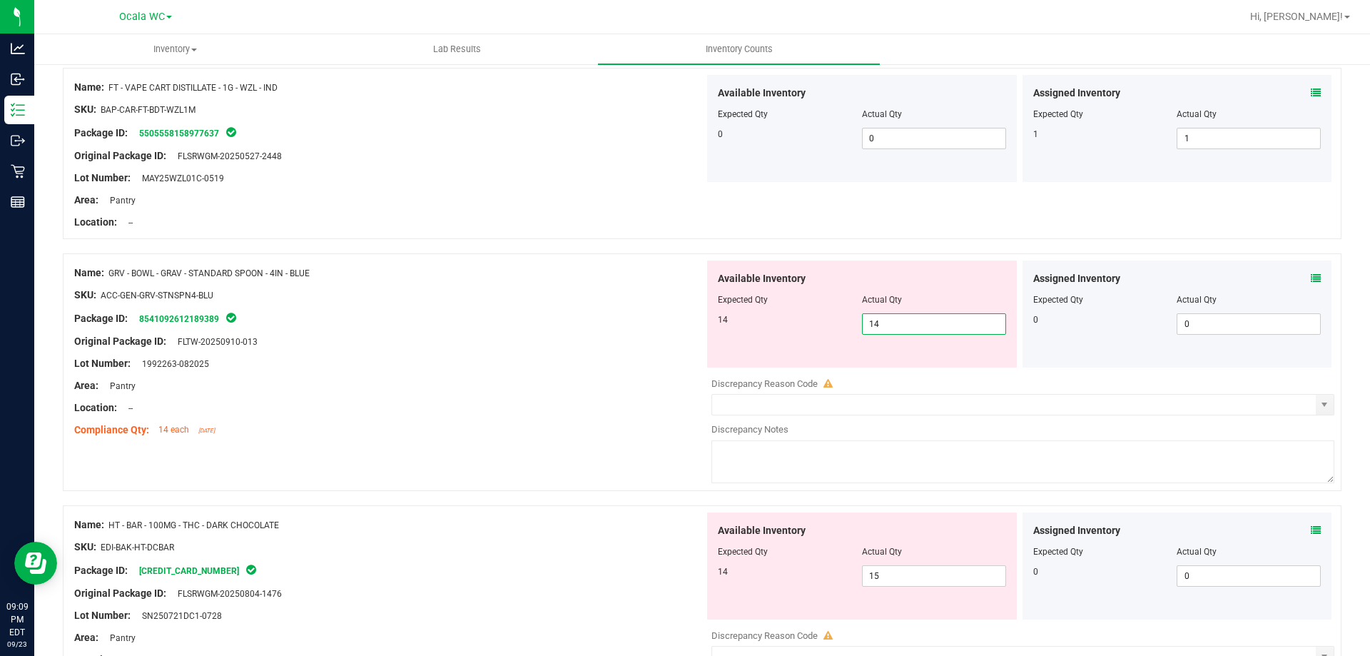
click at [589, 349] on div at bounding box center [389, 352] width 630 height 7
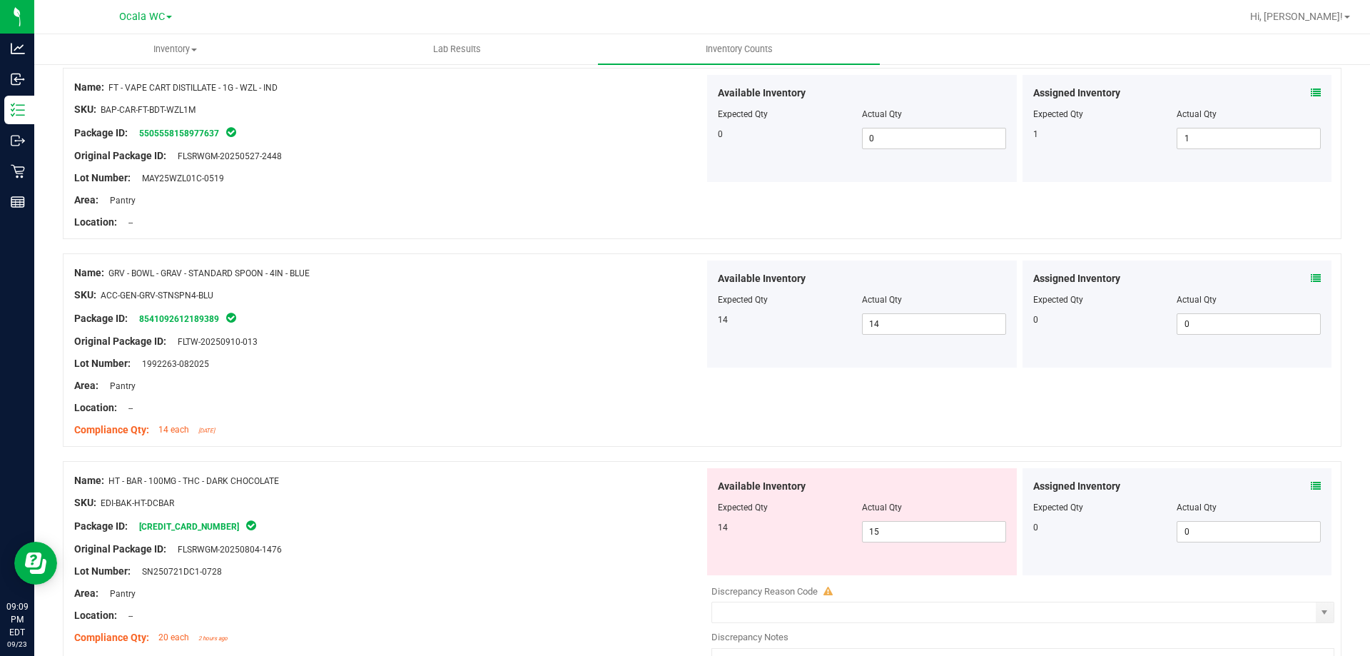
scroll to position [2640, 0]
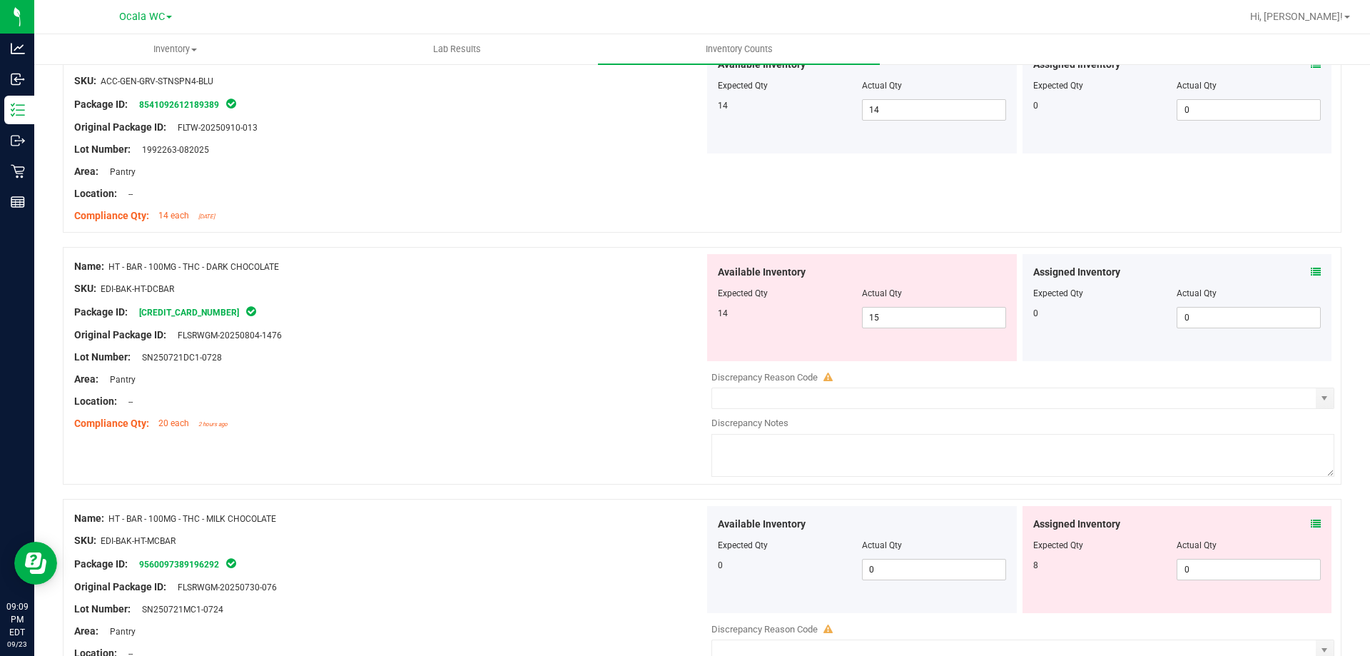
click at [1311, 270] on icon at bounding box center [1316, 272] width 10 height 10
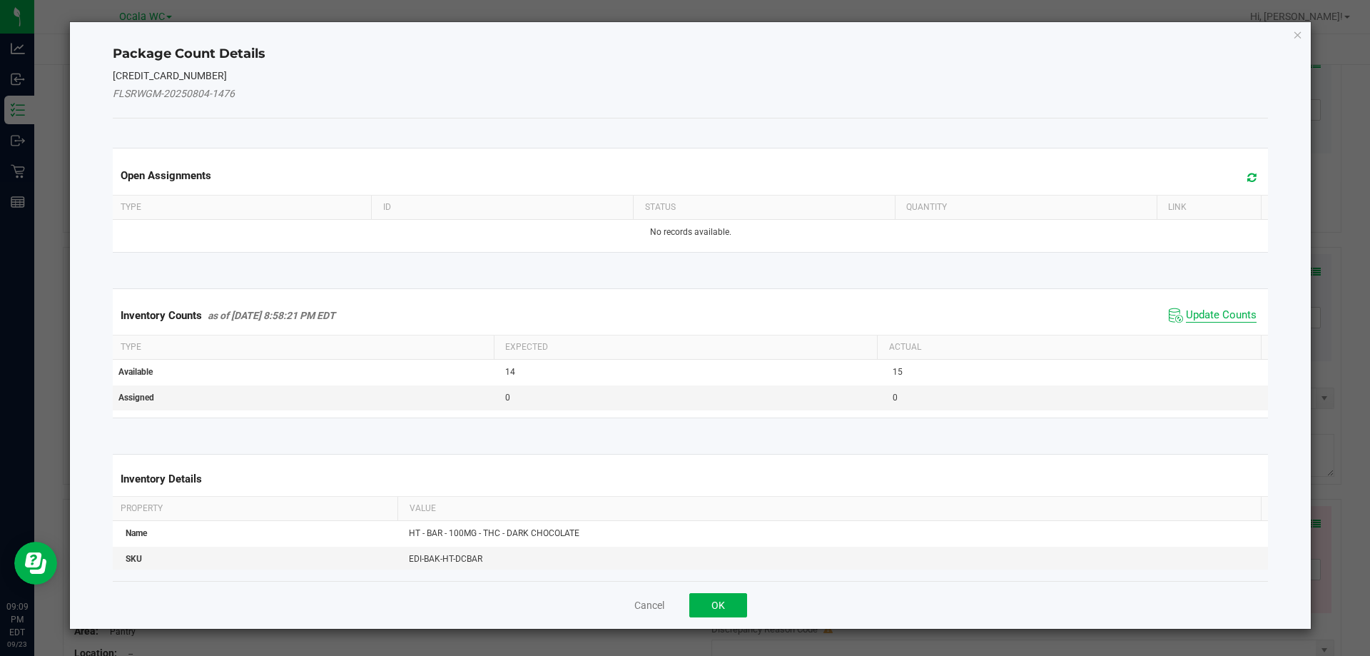
click at [1212, 310] on span "Update Counts" at bounding box center [1221, 315] width 71 height 14
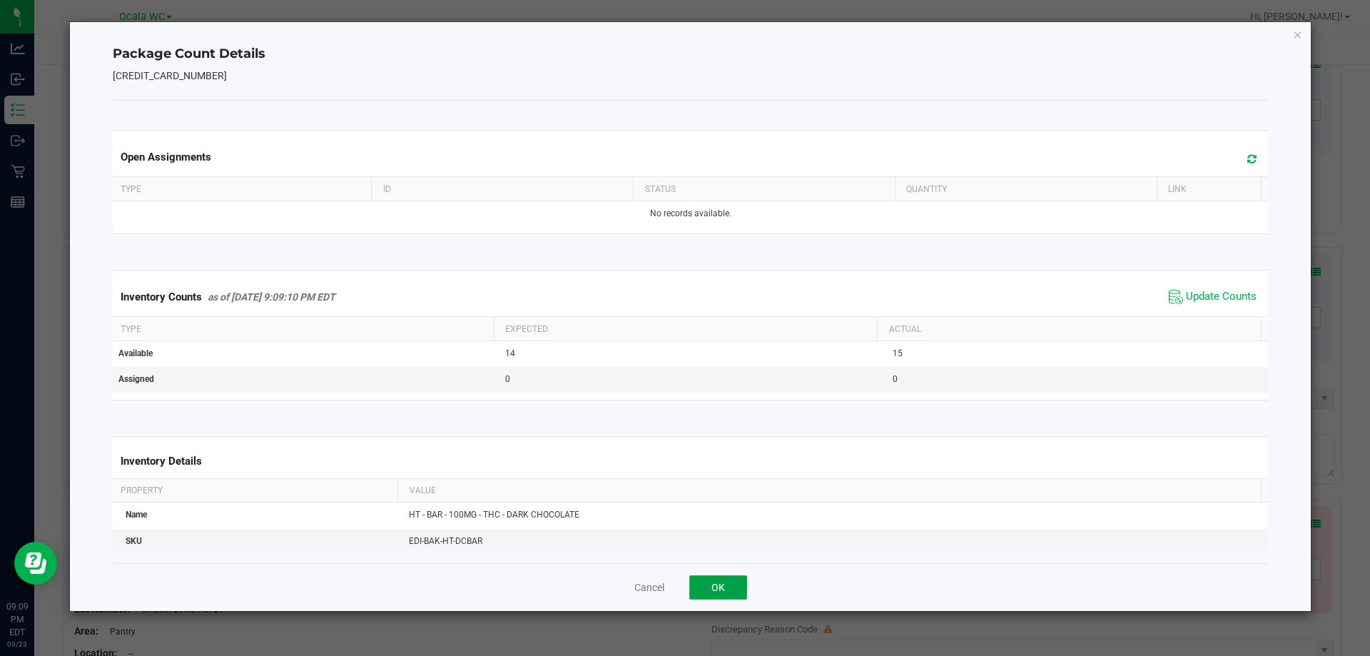
click at [706, 581] on button "OK" at bounding box center [718, 587] width 58 height 24
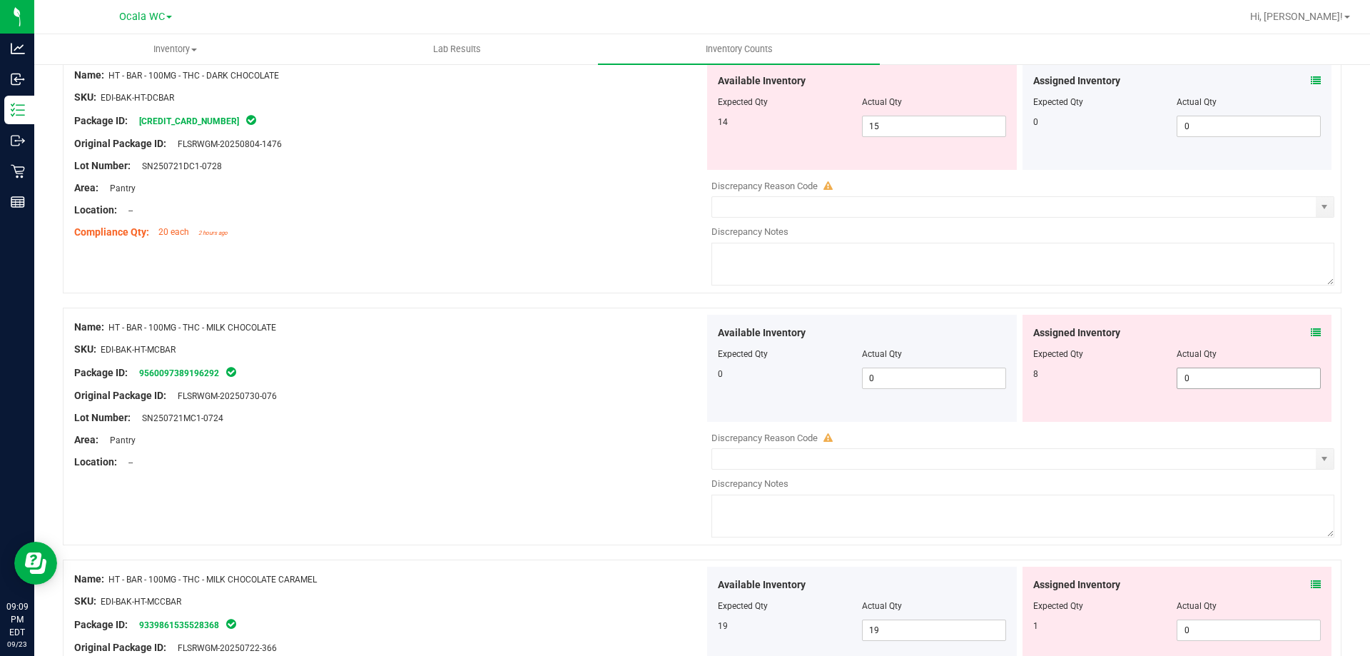
scroll to position [2854, 0]
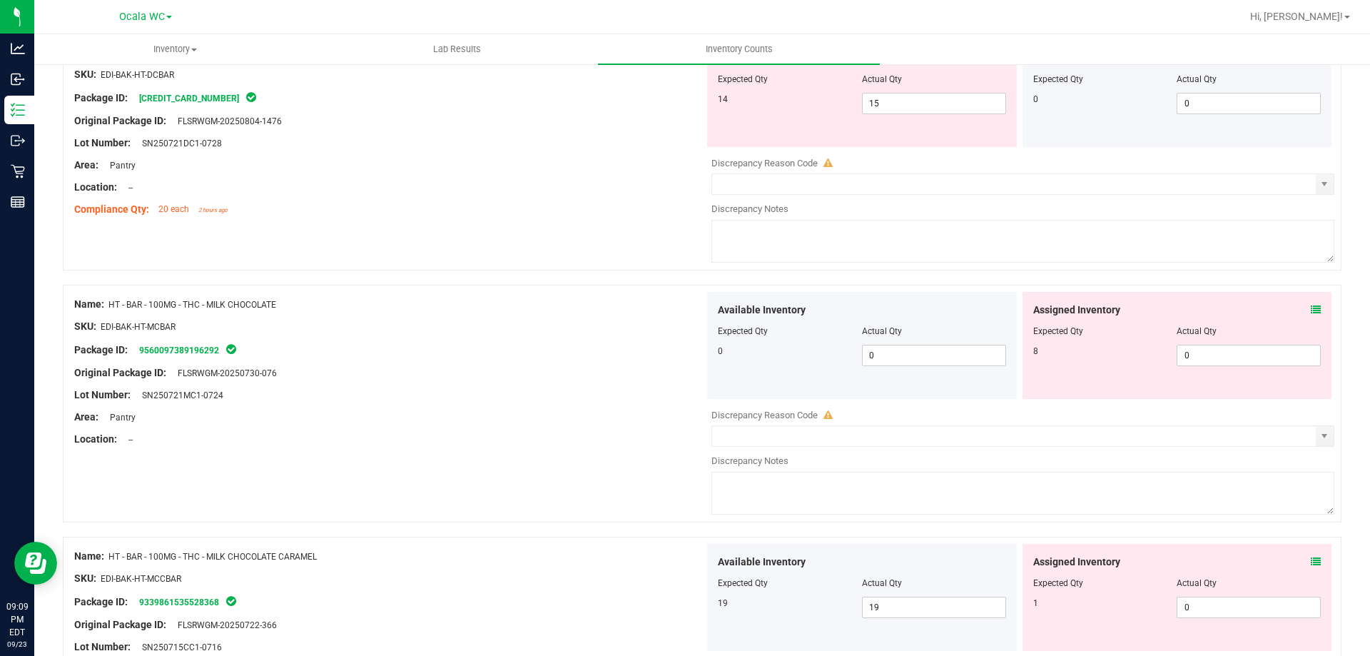
click at [1311, 310] on icon at bounding box center [1316, 310] width 10 height 10
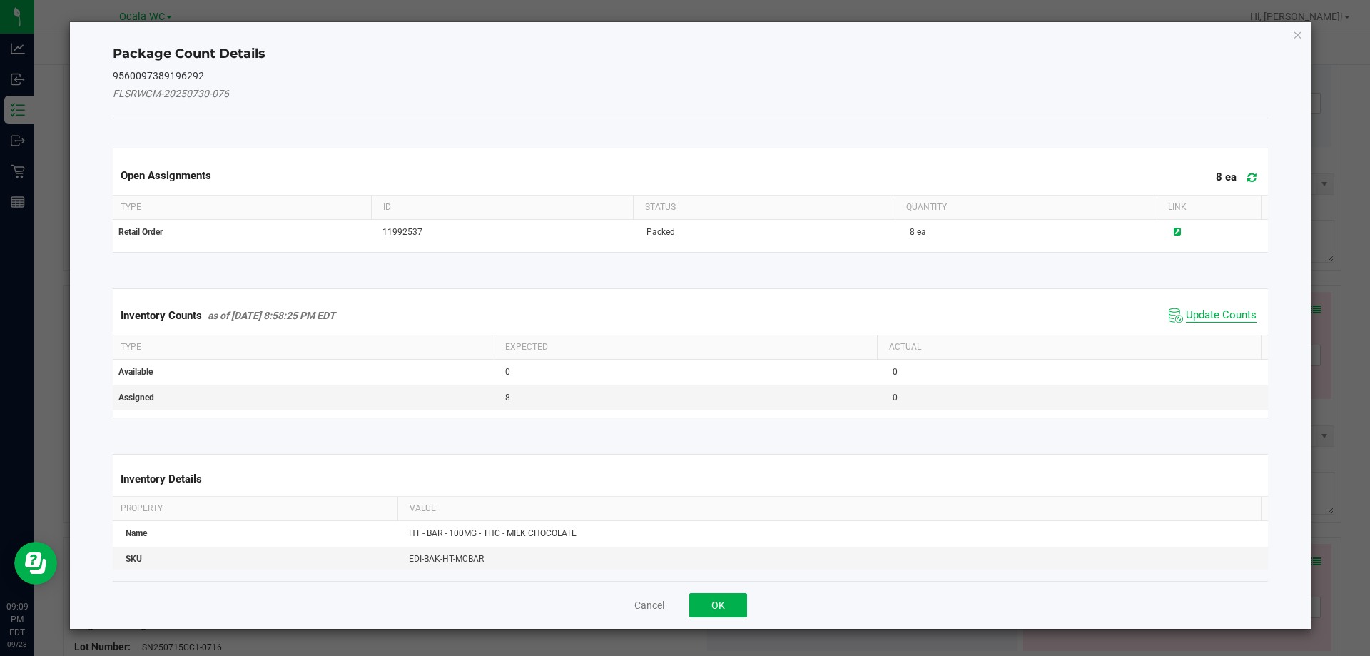
click at [1220, 311] on span "Update Counts" at bounding box center [1221, 315] width 71 height 14
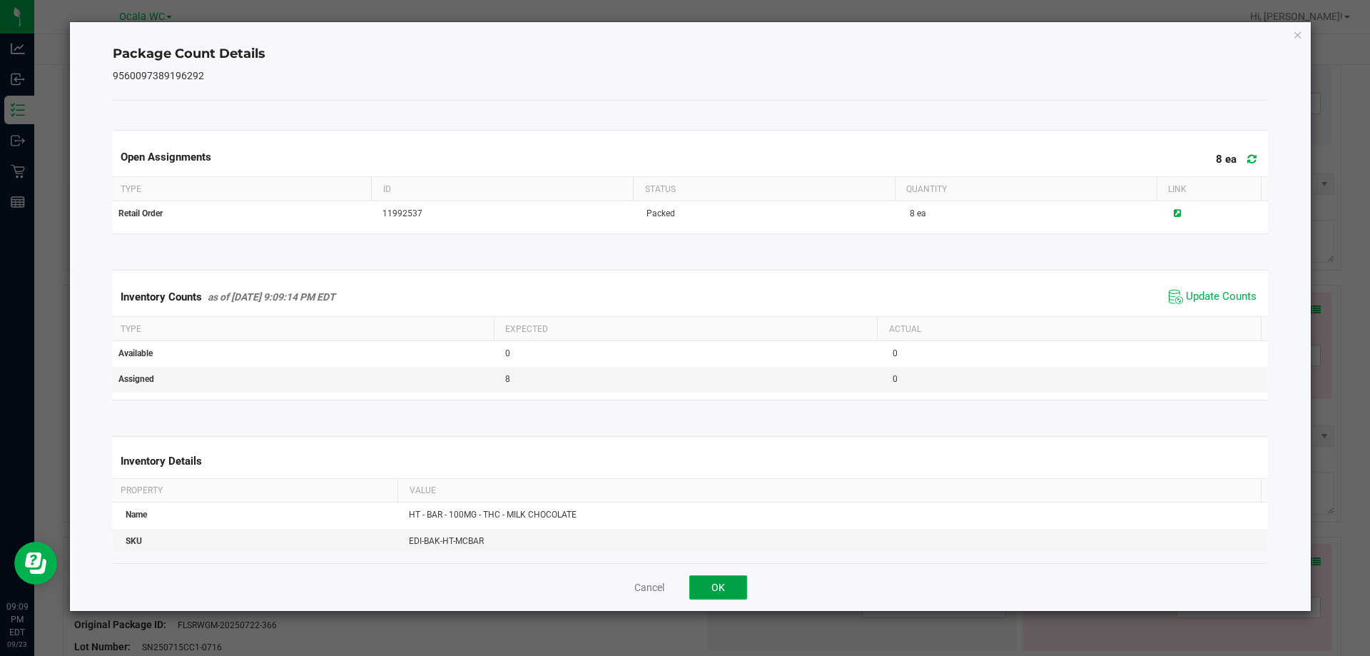
click at [739, 584] on button "OK" at bounding box center [718, 587] width 58 height 24
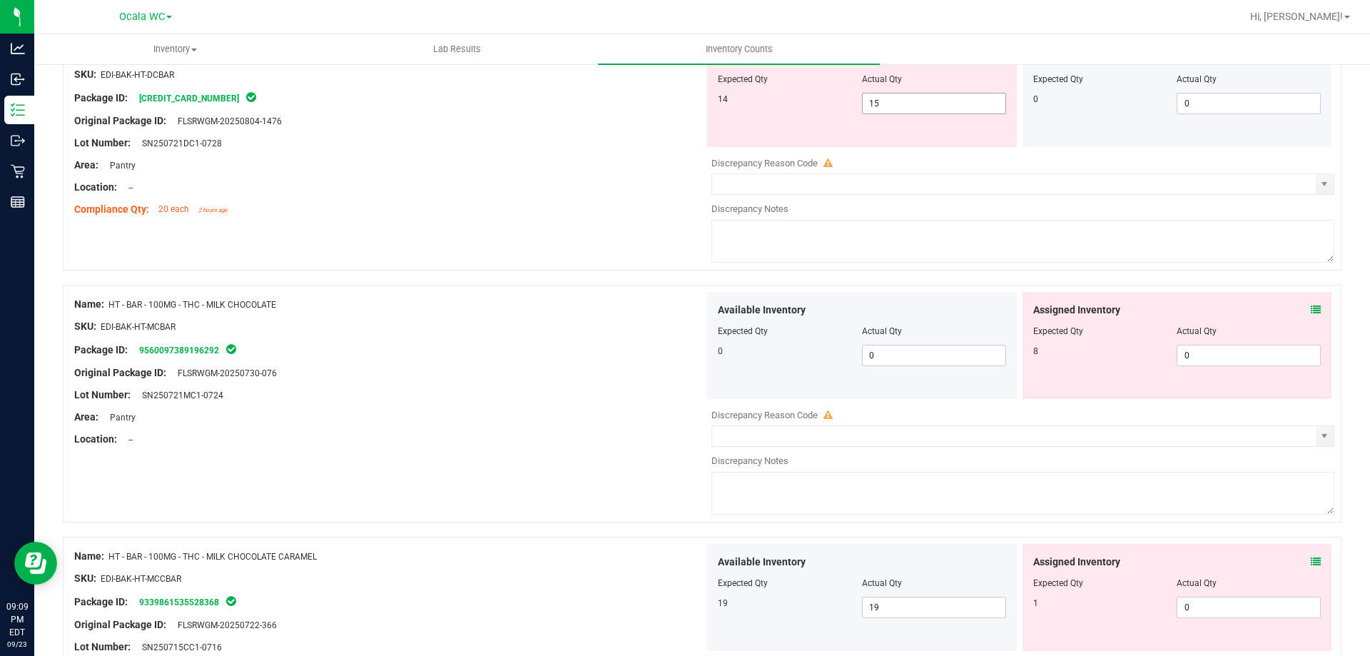
click at [910, 99] on span "15 15" at bounding box center [934, 103] width 144 height 21
click at [910, 99] on input "15" at bounding box center [934, 103] width 143 height 20
type input "14"
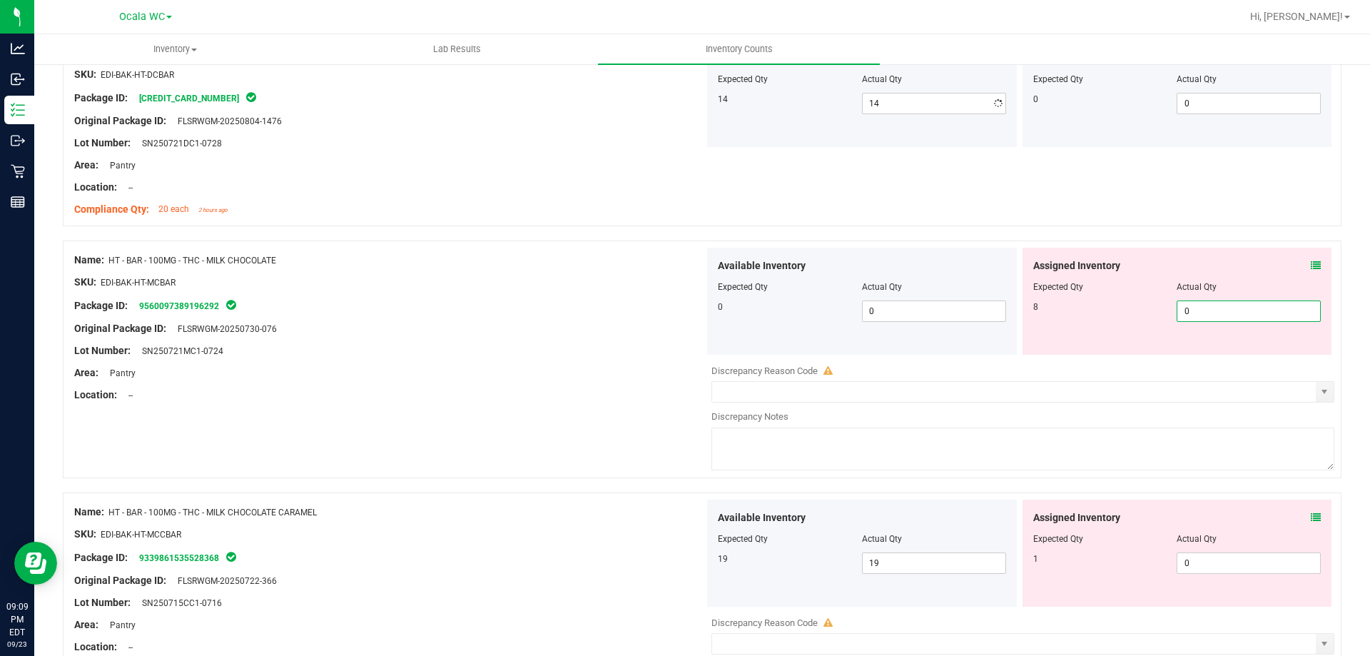
click at [1239, 349] on div "Assigned Inventory Expected Qty Actual Qty 8 0 0" at bounding box center [1178, 301] width 310 height 107
click at [1241, 346] on div "Assigned Inventory Expected Qty Actual Qty 8 0 0" at bounding box center [1178, 301] width 310 height 107
click at [1221, 318] on span "0 0" at bounding box center [1249, 310] width 144 height 21
click at [1221, 318] on input "0" at bounding box center [1248, 311] width 143 height 20
type input "8"
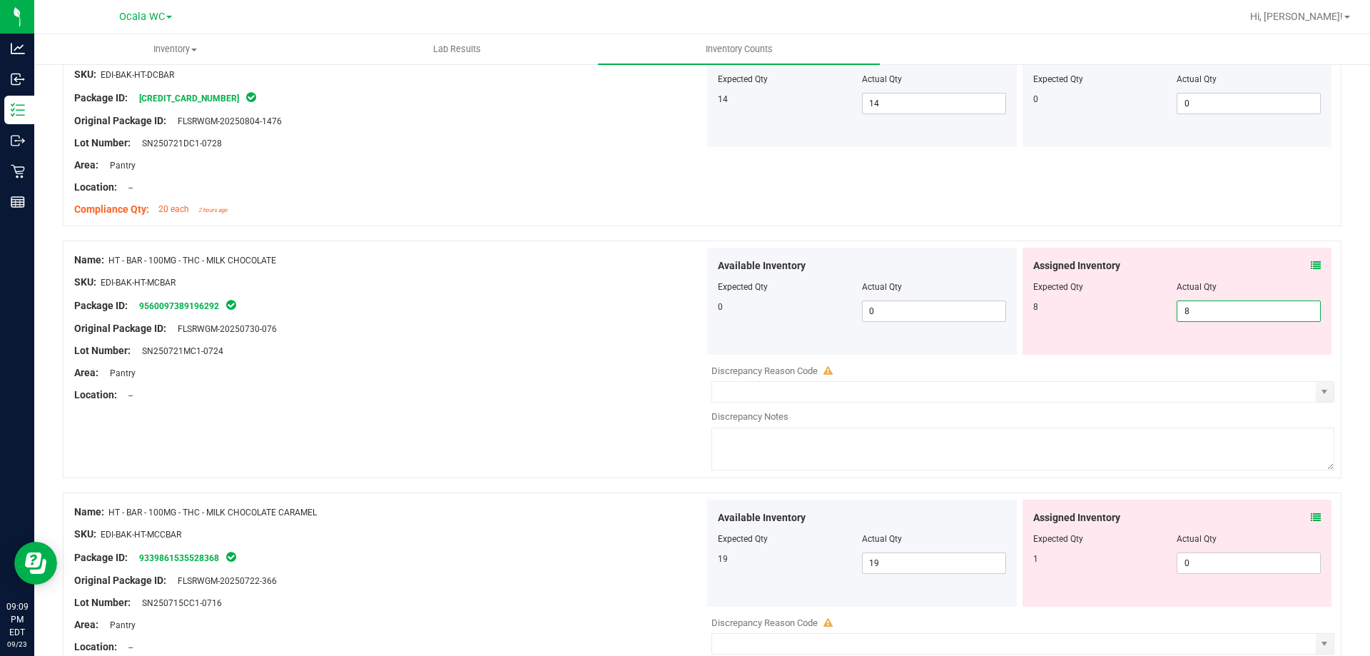
type input "8"
drag, startPoint x: 503, startPoint y: 328, endPoint x: 833, endPoint y: 408, distance: 339.9
click at [505, 328] on div "Original Package ID: FLSRWGM-20250730-076" at bounding box center [389, 328] width 630 height 15
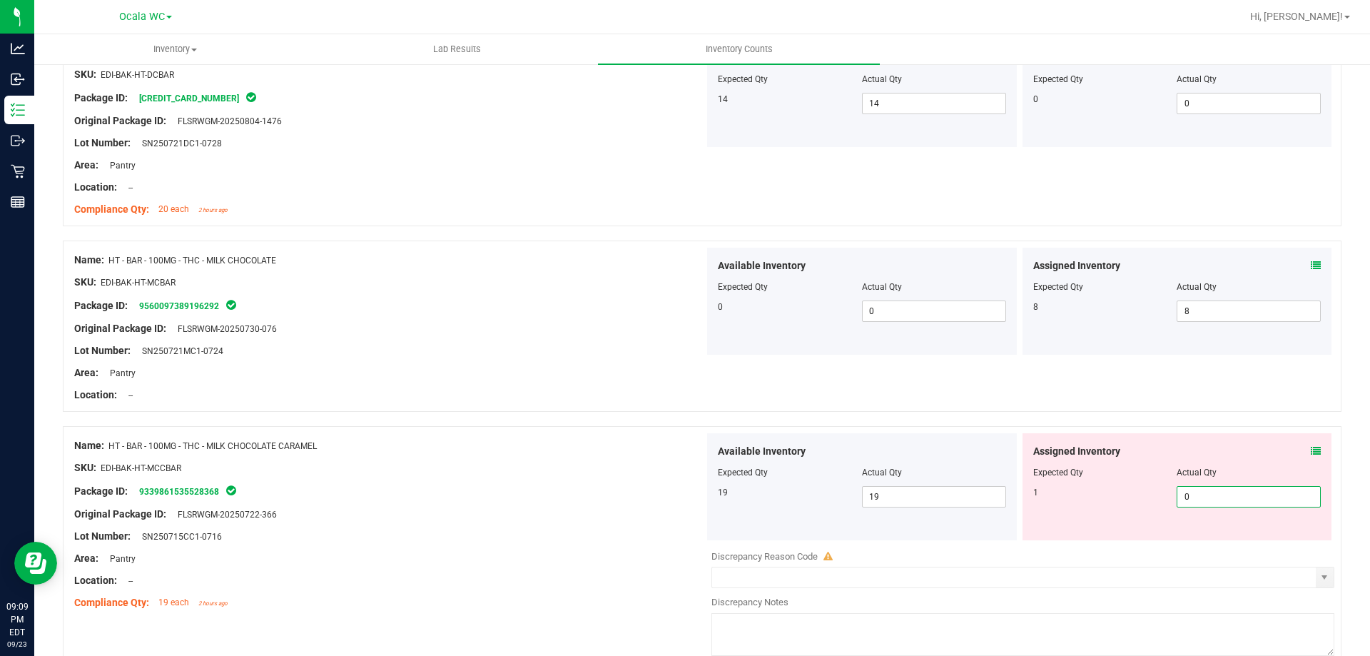
click at [1234, 501] on span "0 0" at bounding box center [1249, 496] width 144 height 21
click at [1236, 500] on input "0" at bounding box center [1248, 497] width 143 height 20
type input "01"
type input "1"
click at [552, 591] on div at bounding box center [389, 591] width 630 height 7
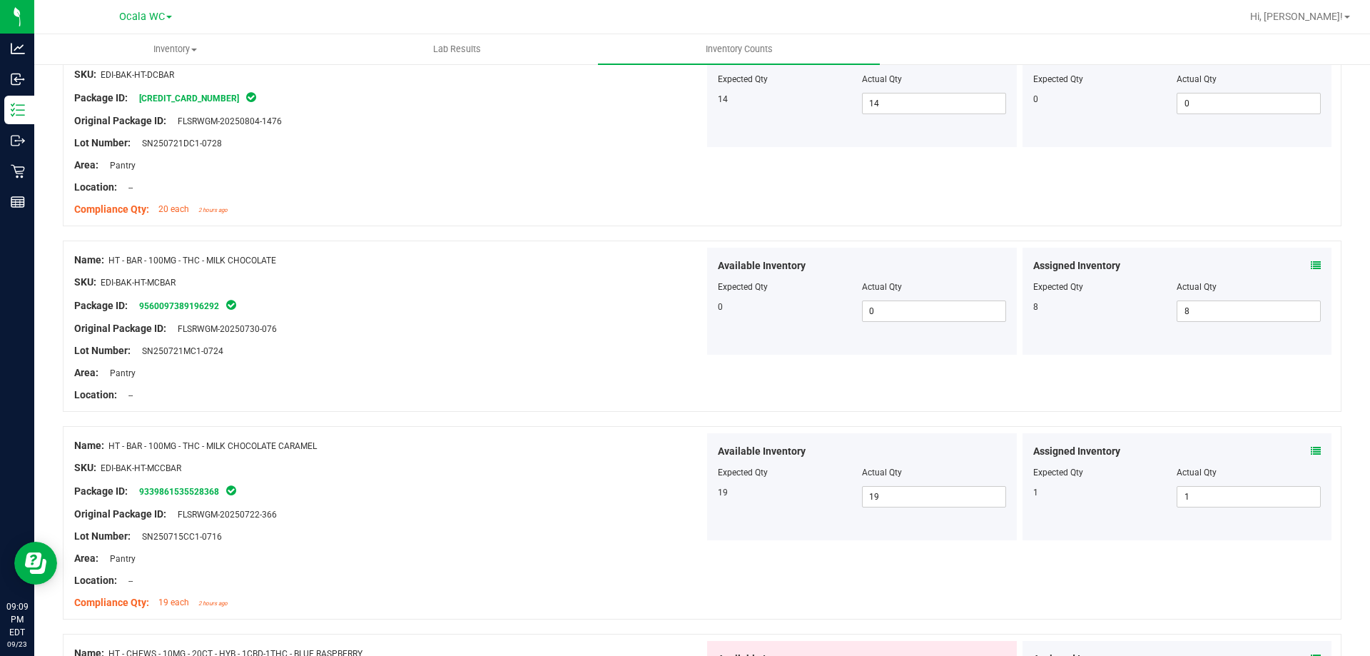
scroll to position [3068, 0]
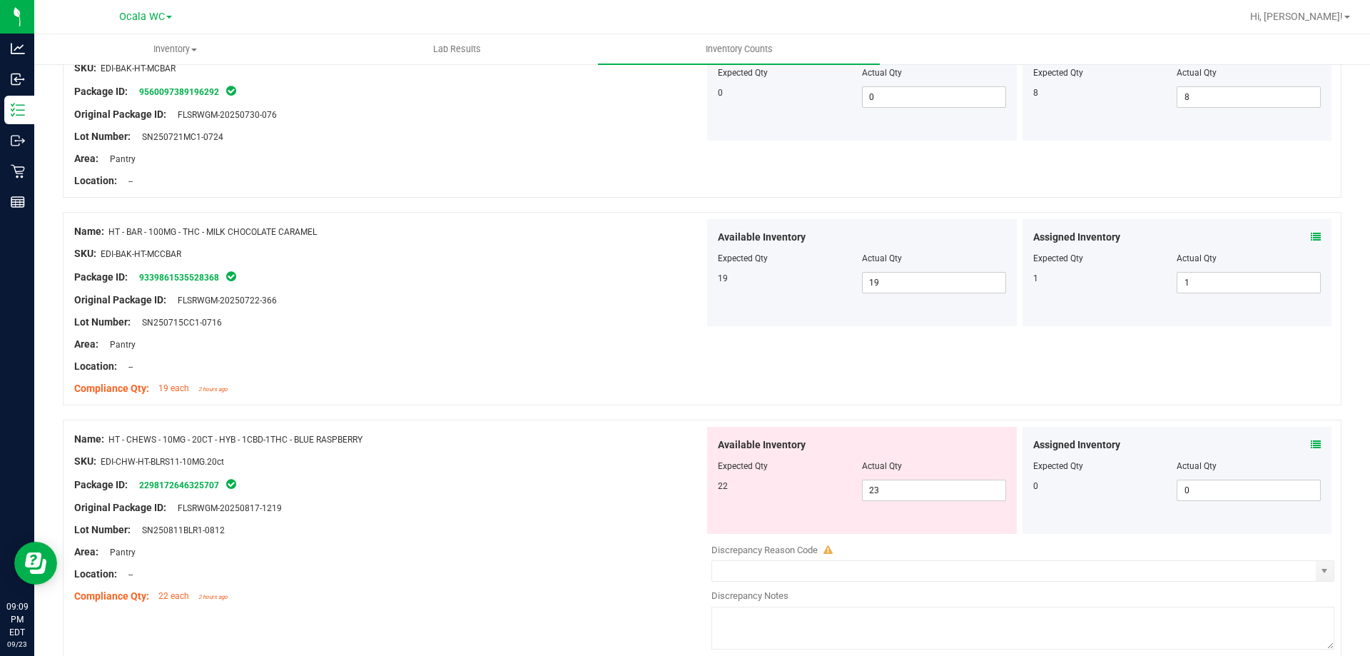
click at [1311, 444] on icon at bounding box center [1316, 445] width 10 height 10
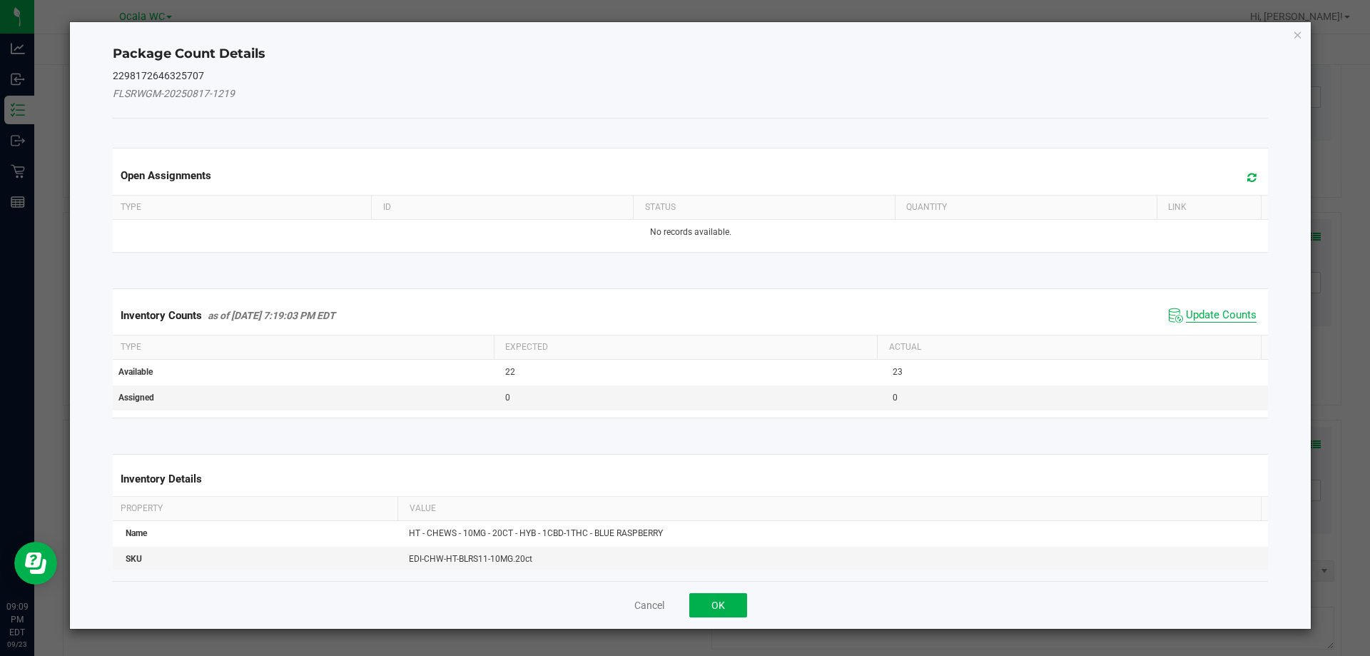
click at [1214, 318] on span "Update Counts" at bounding box center [1221, 315] width 71 height 14
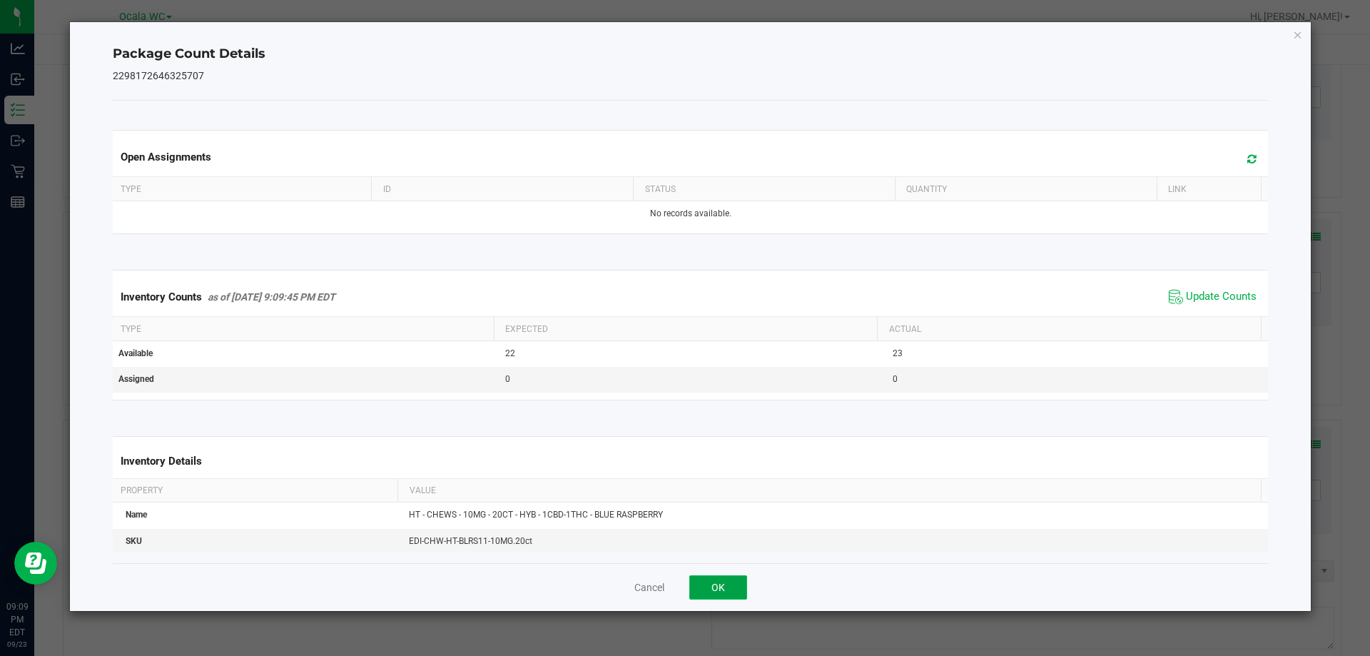
click at [724, 589] on button "OK" at bounding box center [718, 587] width 58 height 24
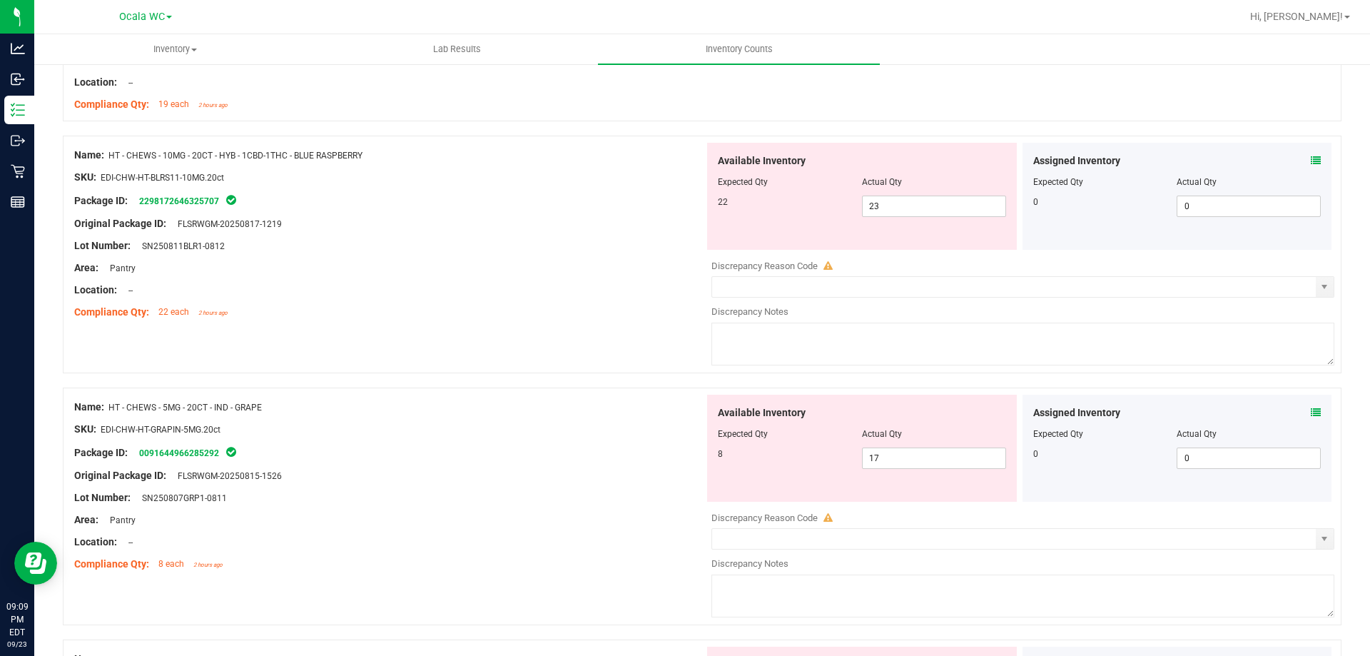
scroll to position [3354, 0]
click at [1311, 407] on icon at bounding box center [1316, 411] width 10 height 10
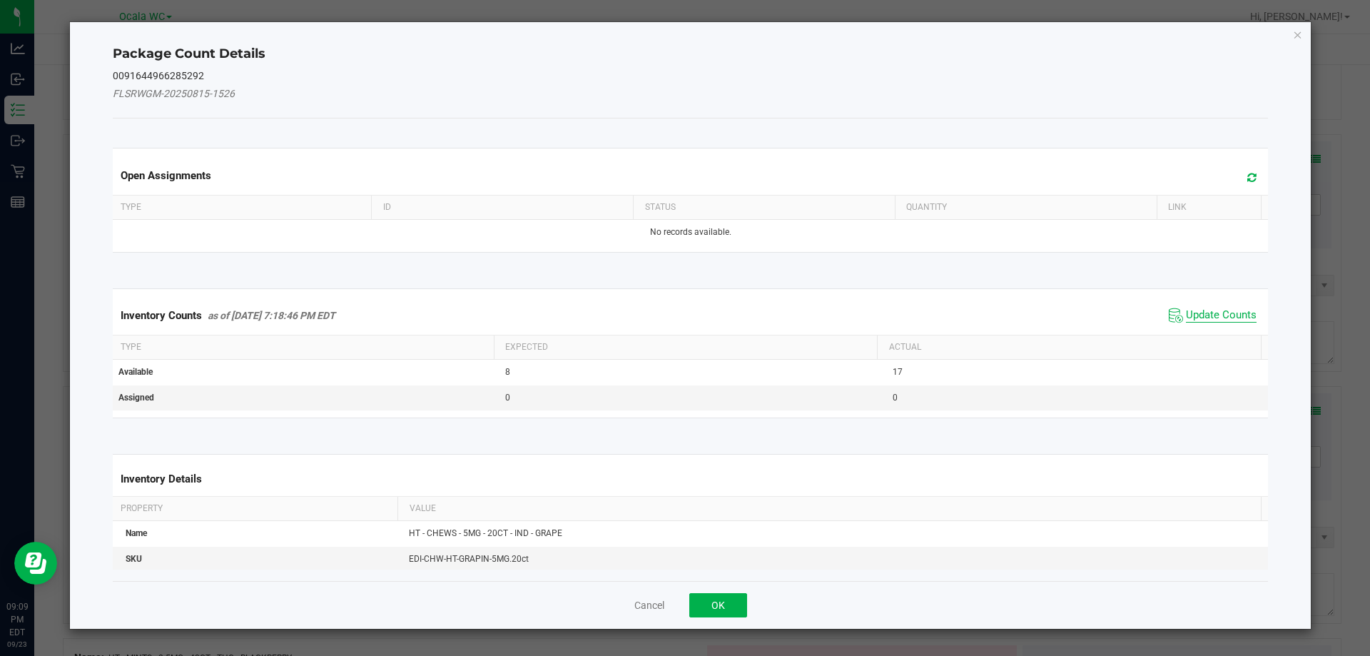
click at [1229, 310] on span "Update Counts" at bounding box center [1221, 315] width 71 height 14
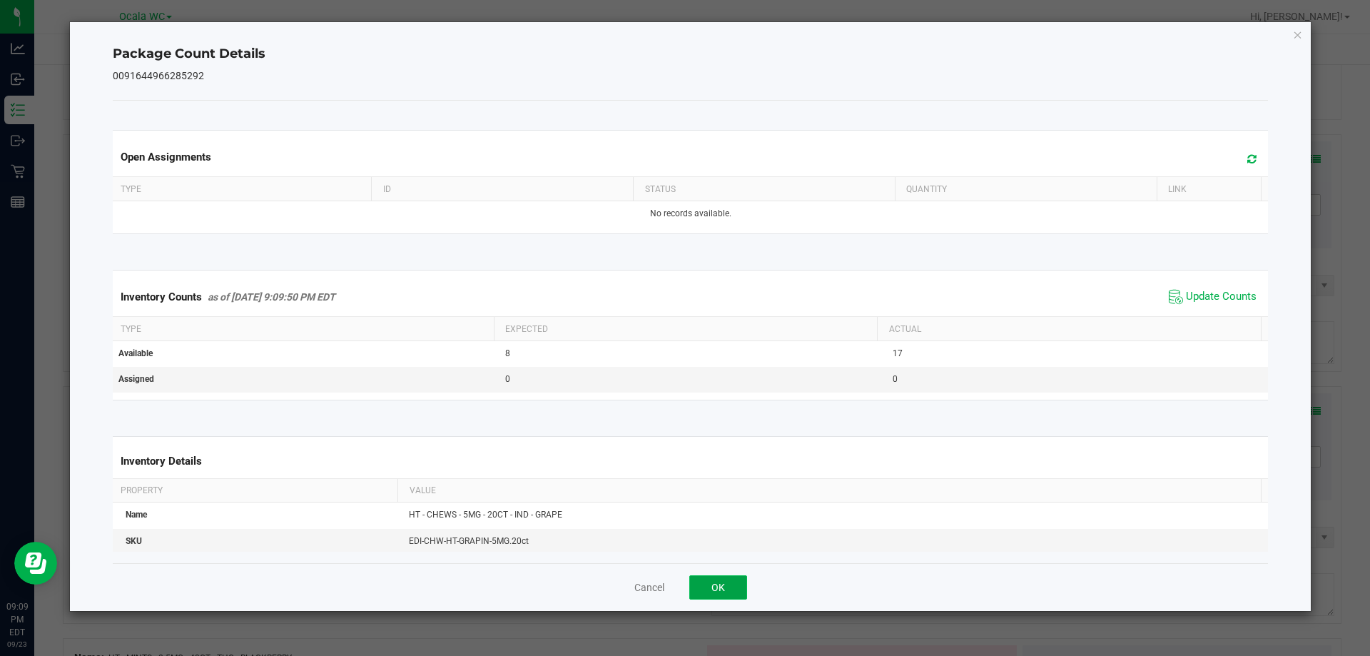
click at [740, 587] on button "OK" at bounding box center [718, 587] width 58 height 24
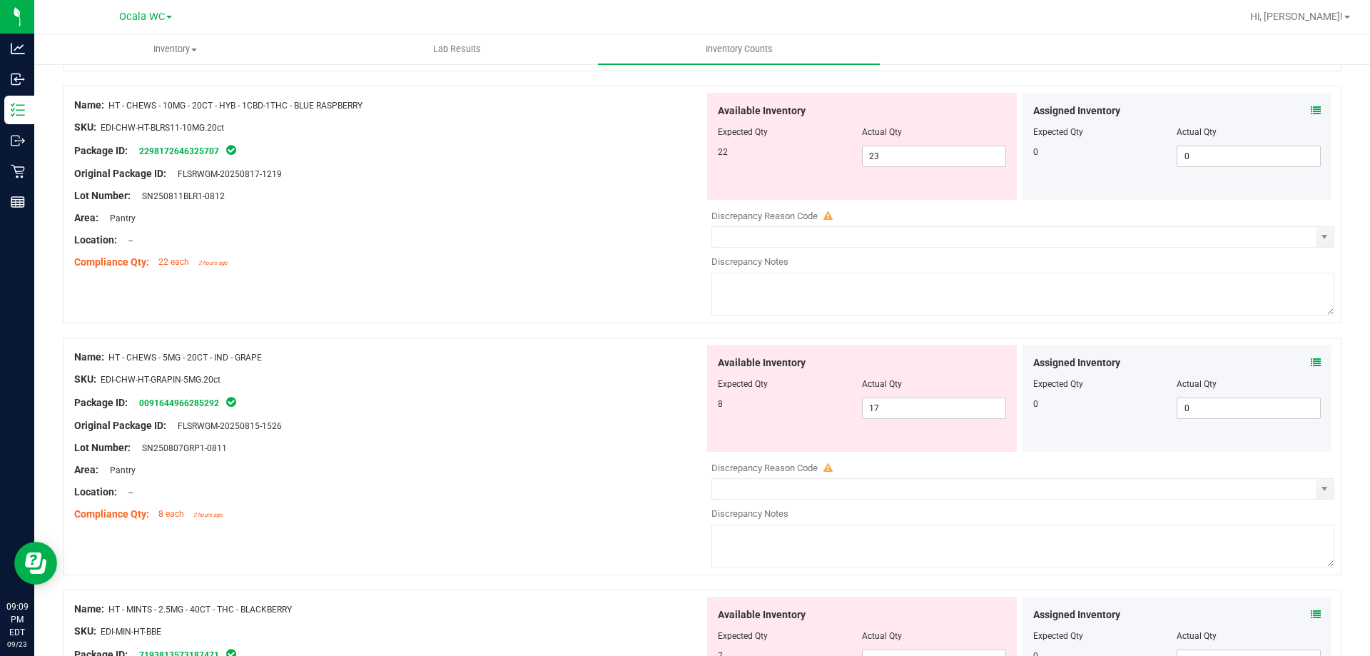
scroll to position [3425, 0]
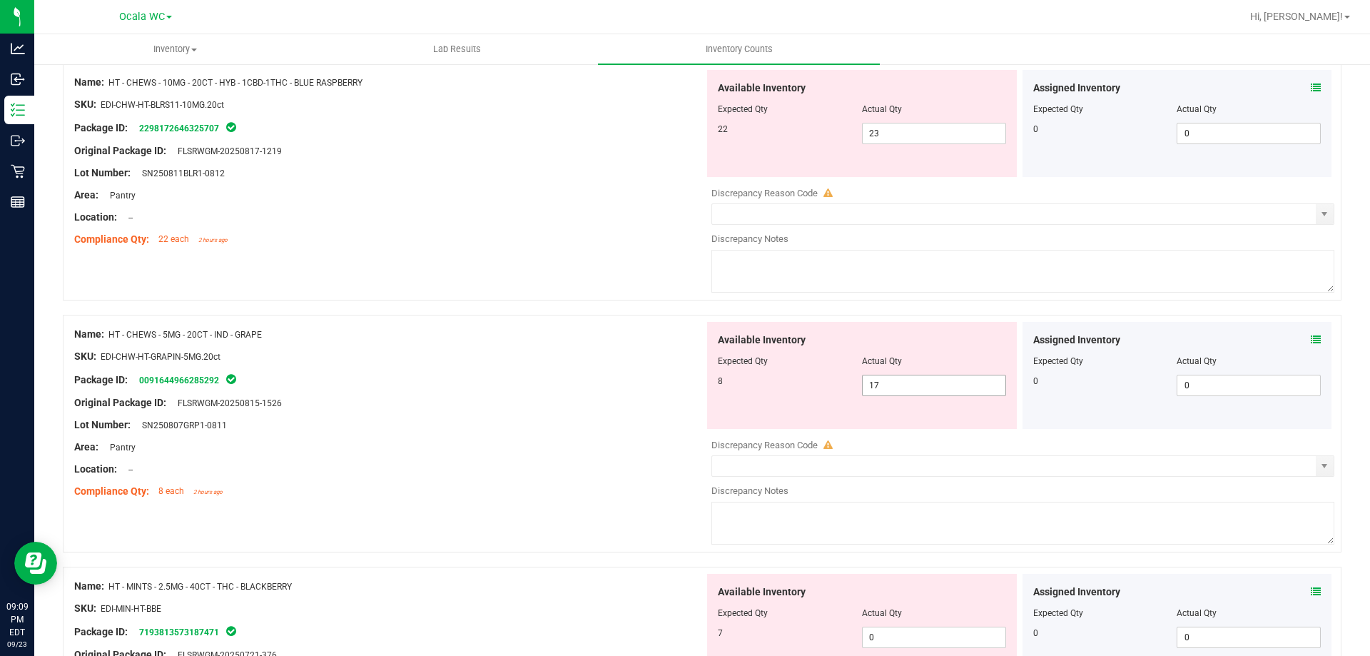
click at [881, 384] on span "17 17" at bounding box center [934, 385] width 144 height 21
click at [881, 384] on input "17" at bounding box center [934, 385] width 143 height 20
click at [895, 133] on span "23 23" at bounding box center [934, 133] width 144 height 21
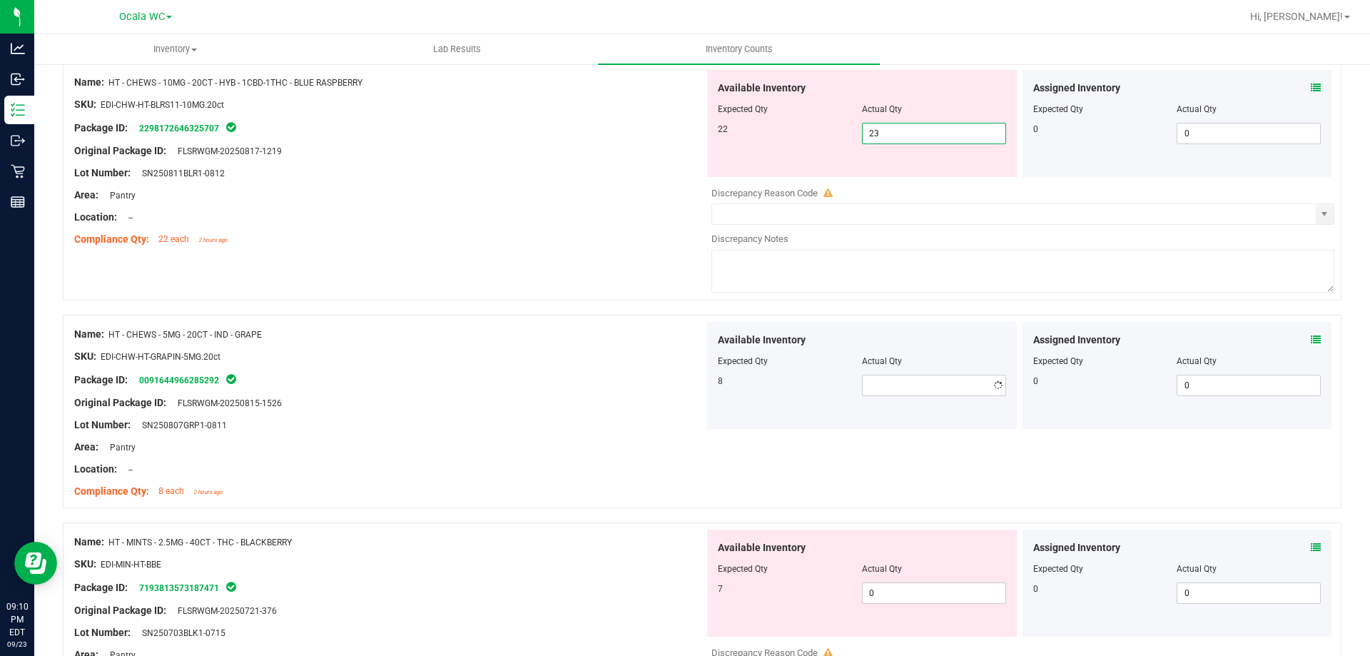
click at [895, 133] on input "23" at bounding box center [934, 133] width 143 height 20
type input "22"
click at [591, 178] on div "Lot Number: SN250811BLR1-0812" at bounding box center [389, 173] width 630 height 15
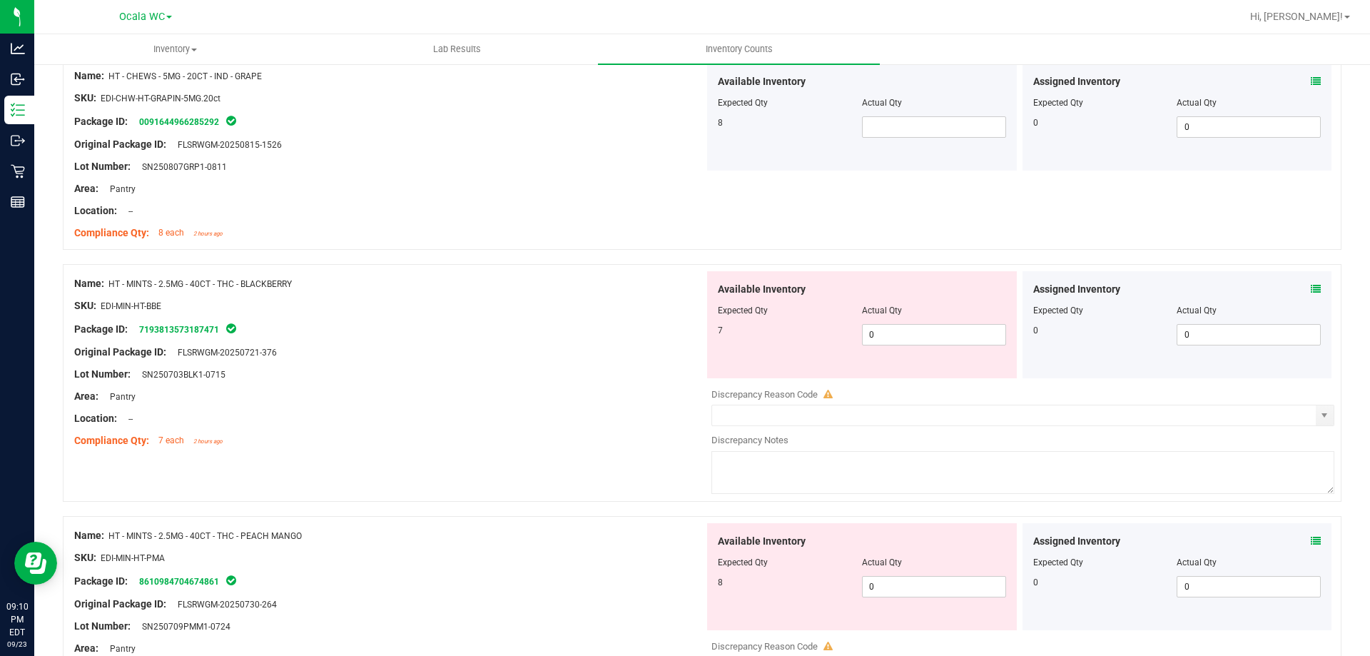
scroll to position [3497, 0]
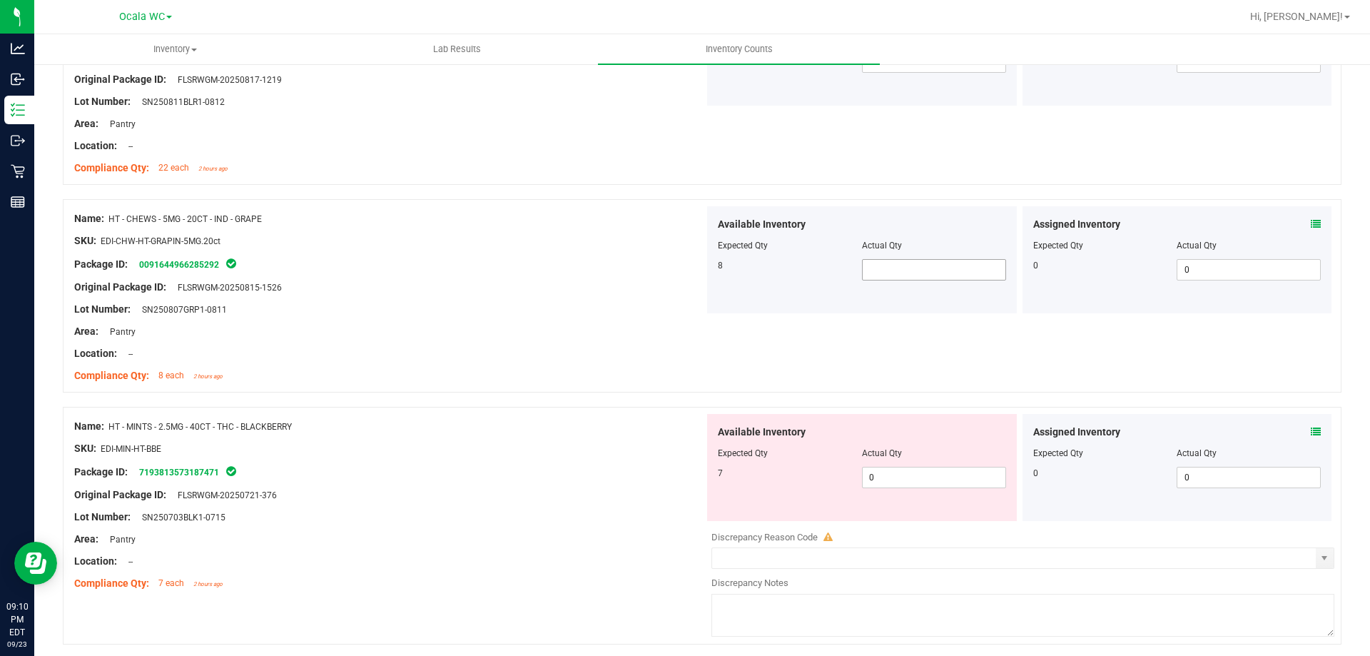
click at [936, 278] on span at bounding box center [934, 269] width 144 height 21
click at [936, 278] on input "text" at bounding box center [934, 270] width 143 height 20
type input "8"
click at [541, 230] on div at bounding box center [389, 229] width 630 height 7
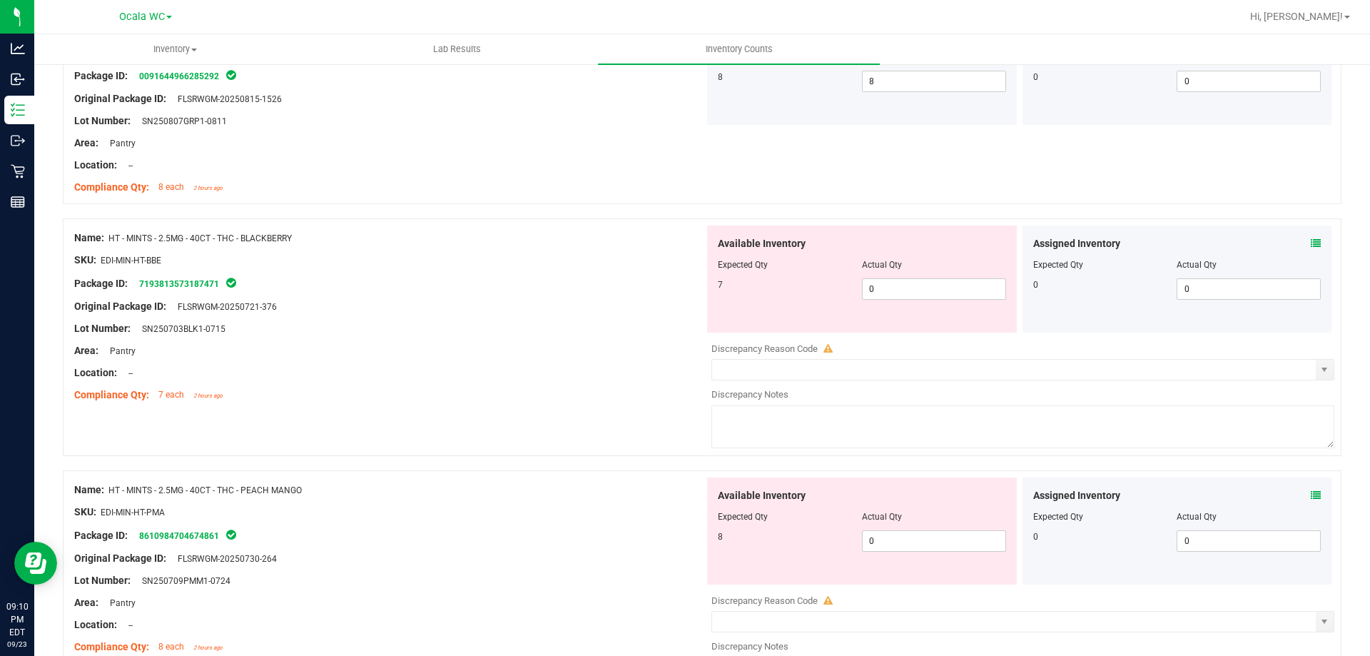
scroll to position [3711, 0]
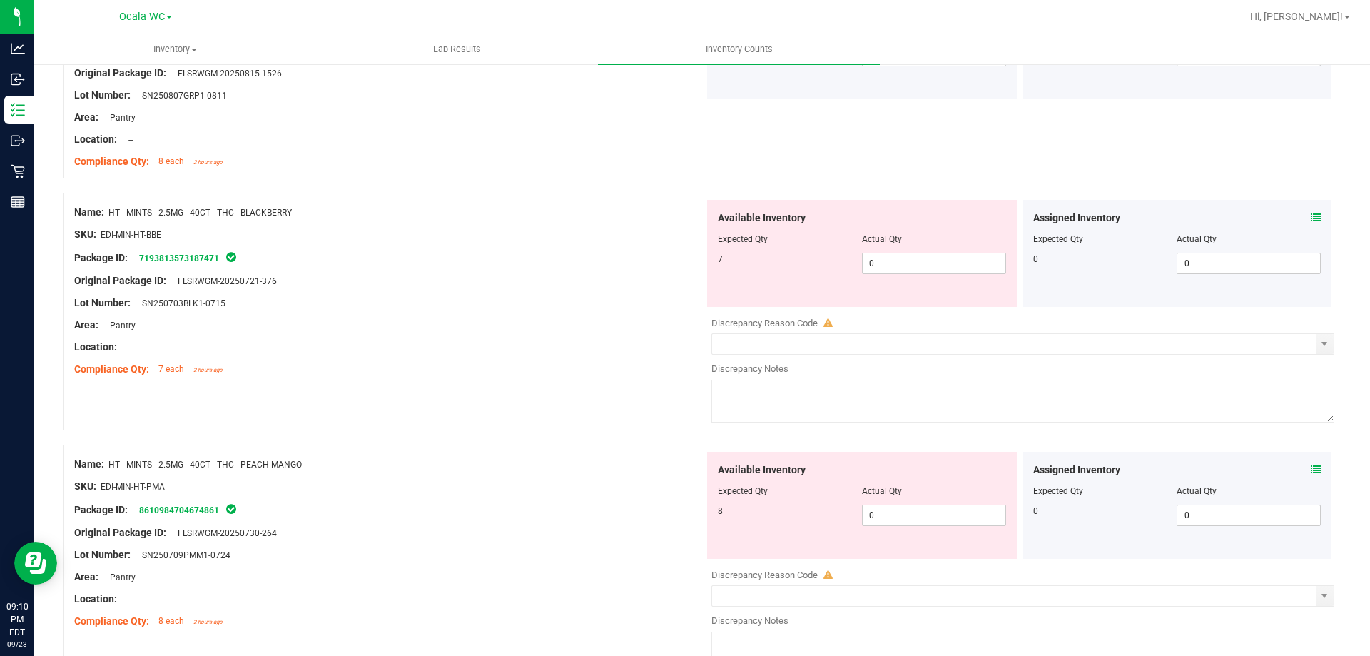
click at [1311, 213] on icon at bounding box center [1316, 218] width 10 height 10
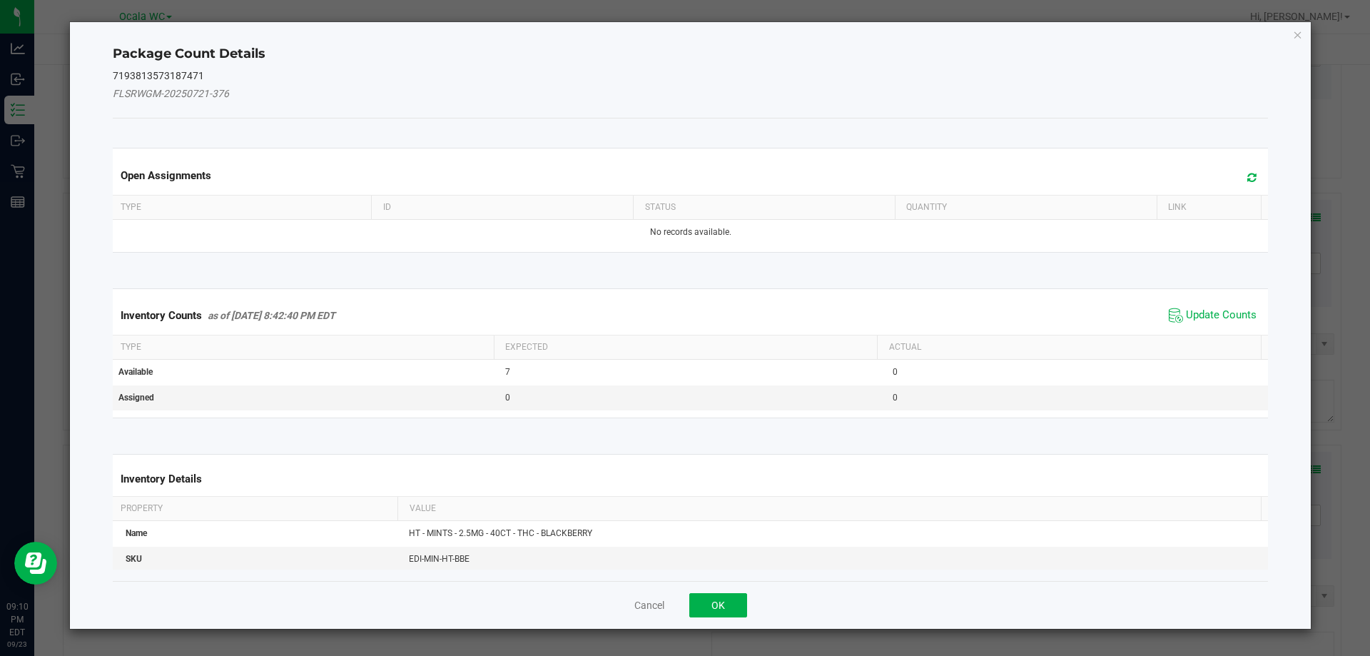
click at [1186, 312] on span "Update Counts" at bounding box center [1221, 315] width 71 height 14
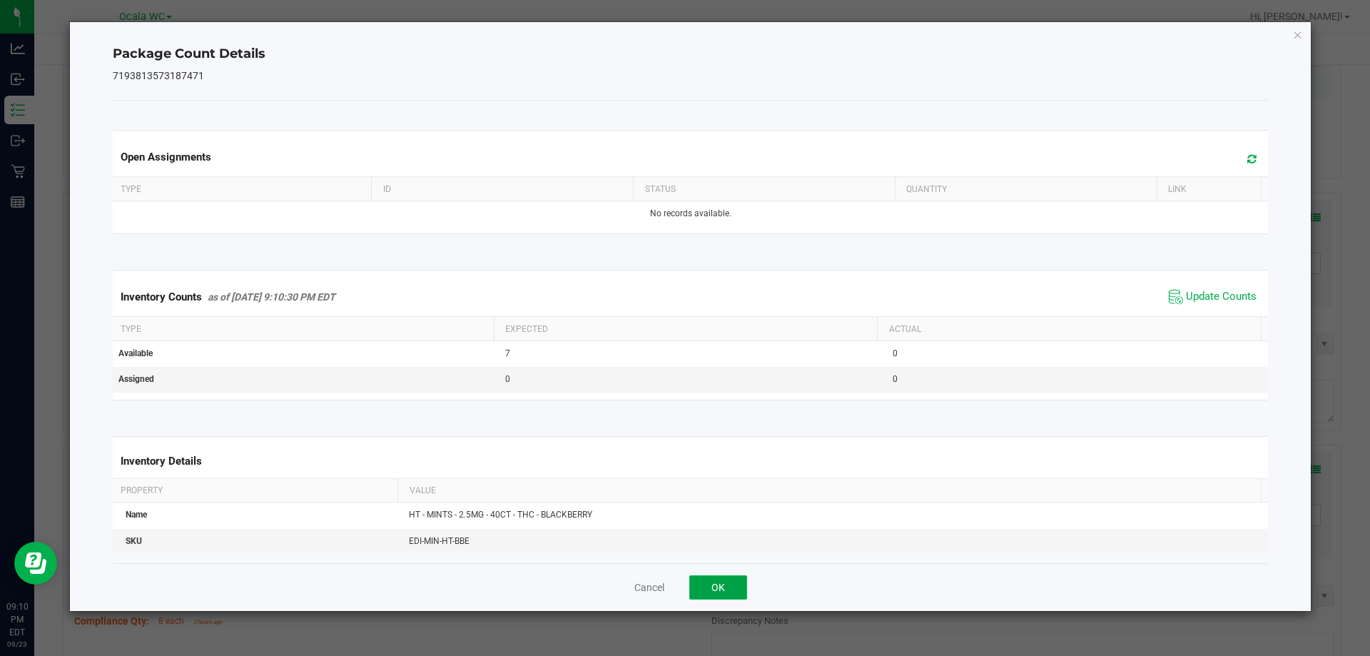
click at [733, 576] on button "OK" at bounding box center [718, 587] width 58 height 24
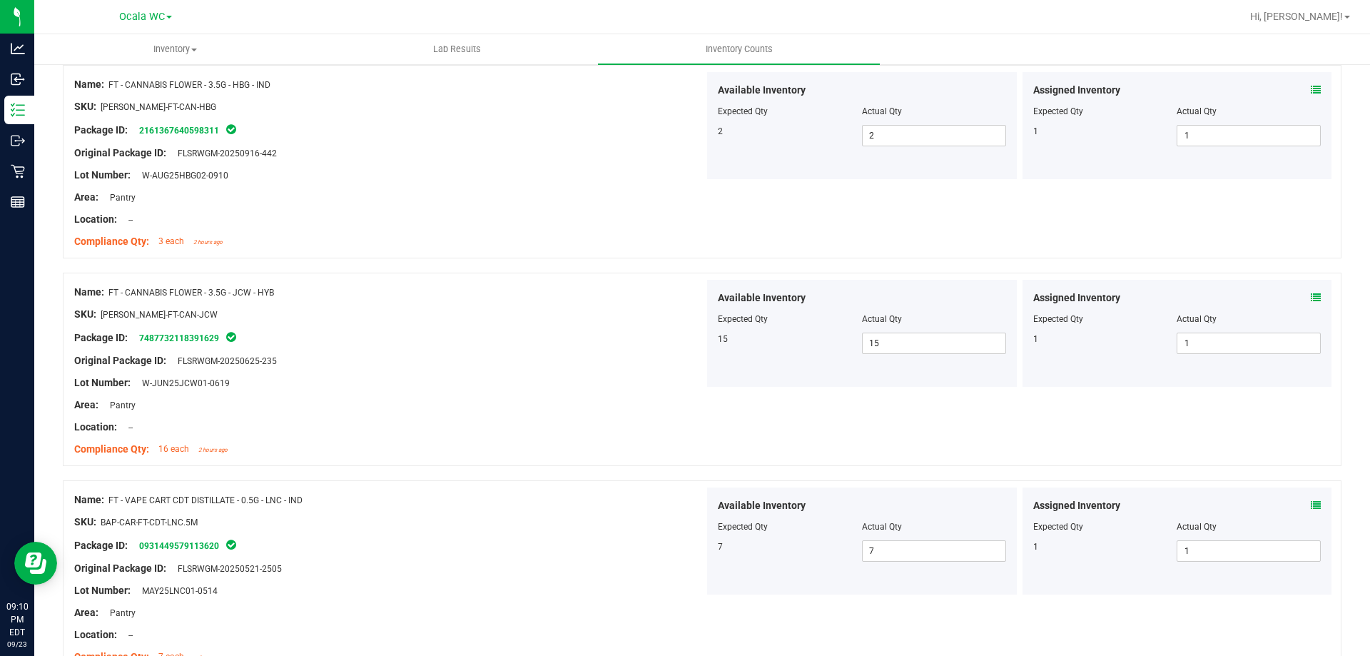
scroll to position [0, 0]
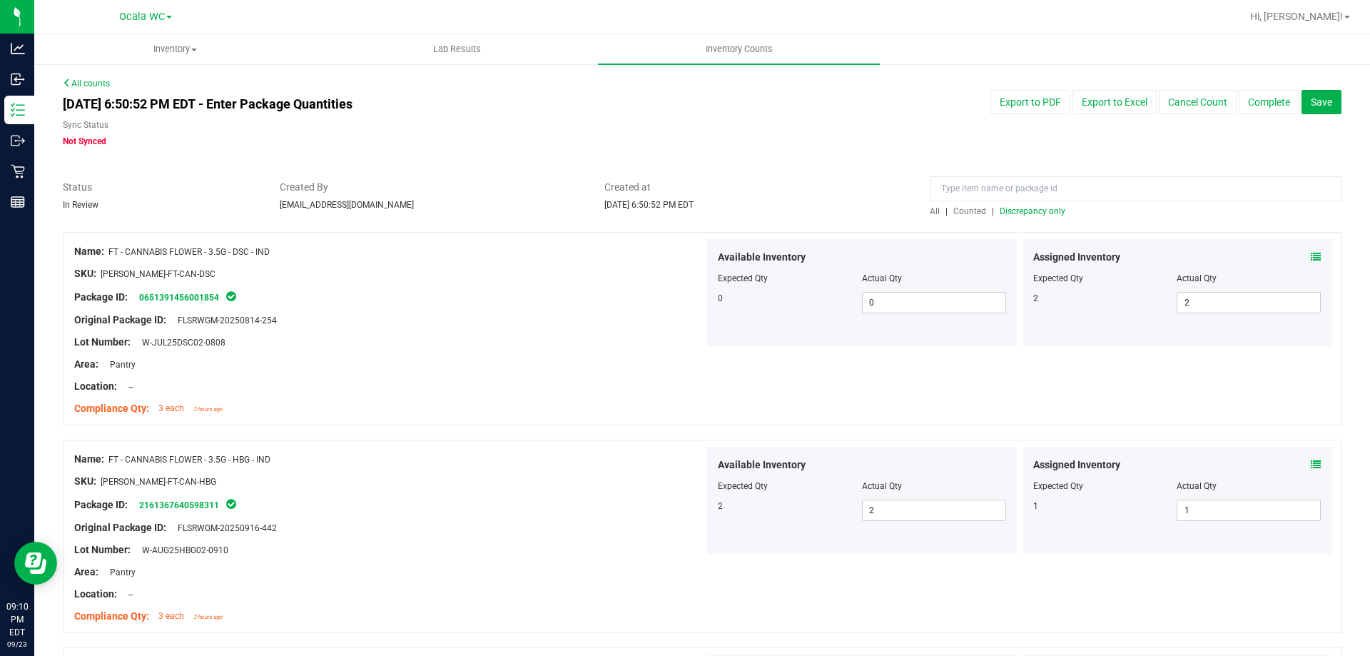
click at [1000, 215] on span "Discrepancy only" at bounding box center [1033, 211] width 66 height 10
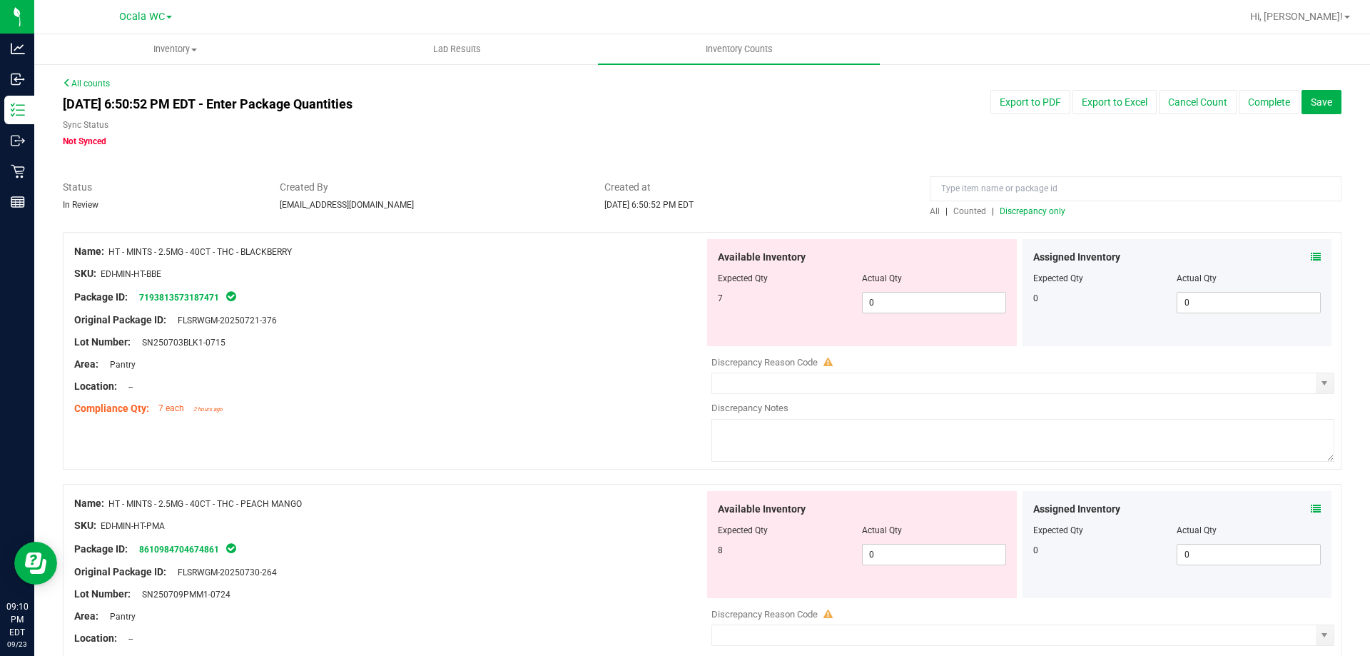
click at [869, 288] on div at bounding box center [862, 288] width 288 height 7
click at [881, 301] on span "0 0" at bounding box center [934, 302] width 144 height 21
click at [881, 300] on input "0" at bounding box center [934, 303] width 143 height 20
type input "7"
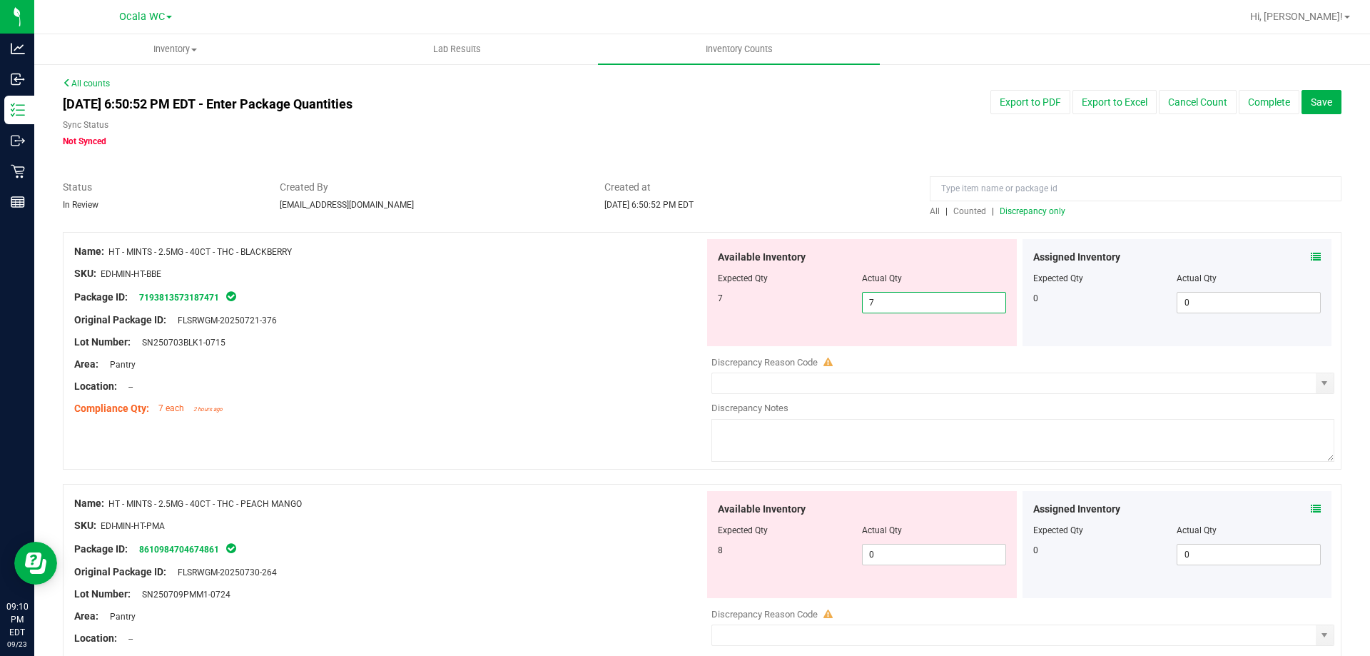
click at [535, 350] on div at bounding box center [389, 353] width 630 height 7
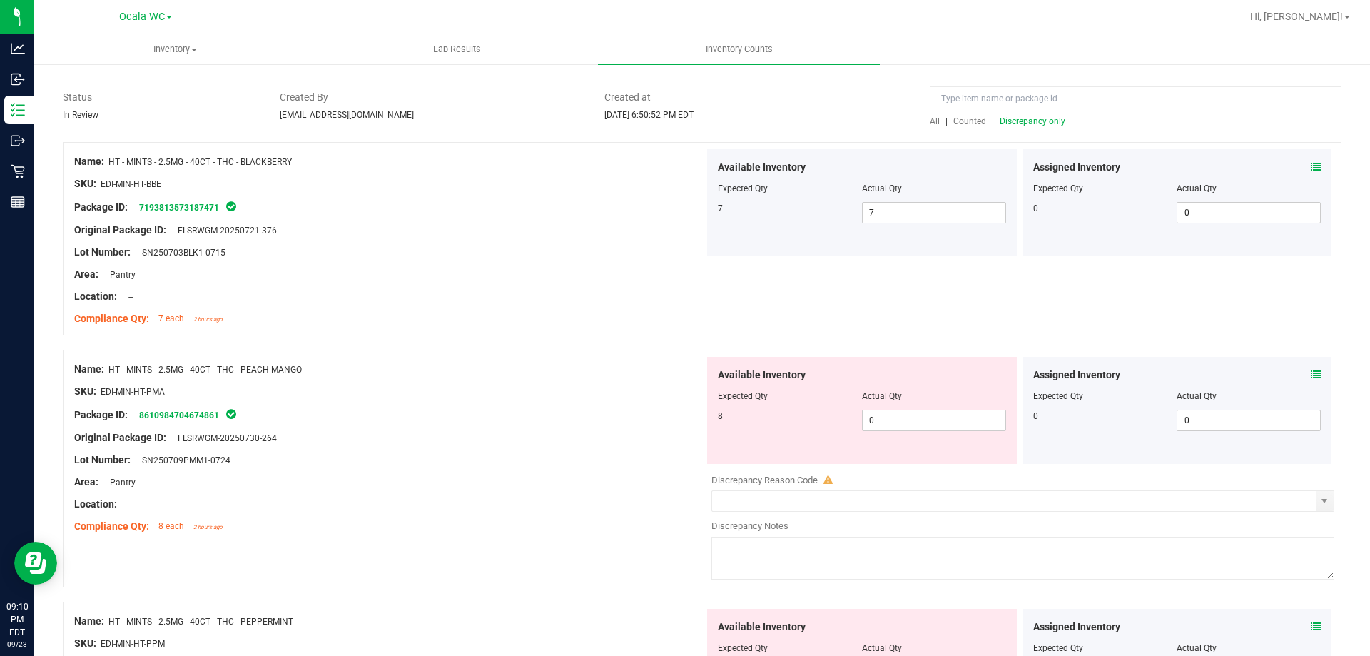
scroll to position [214, 0]
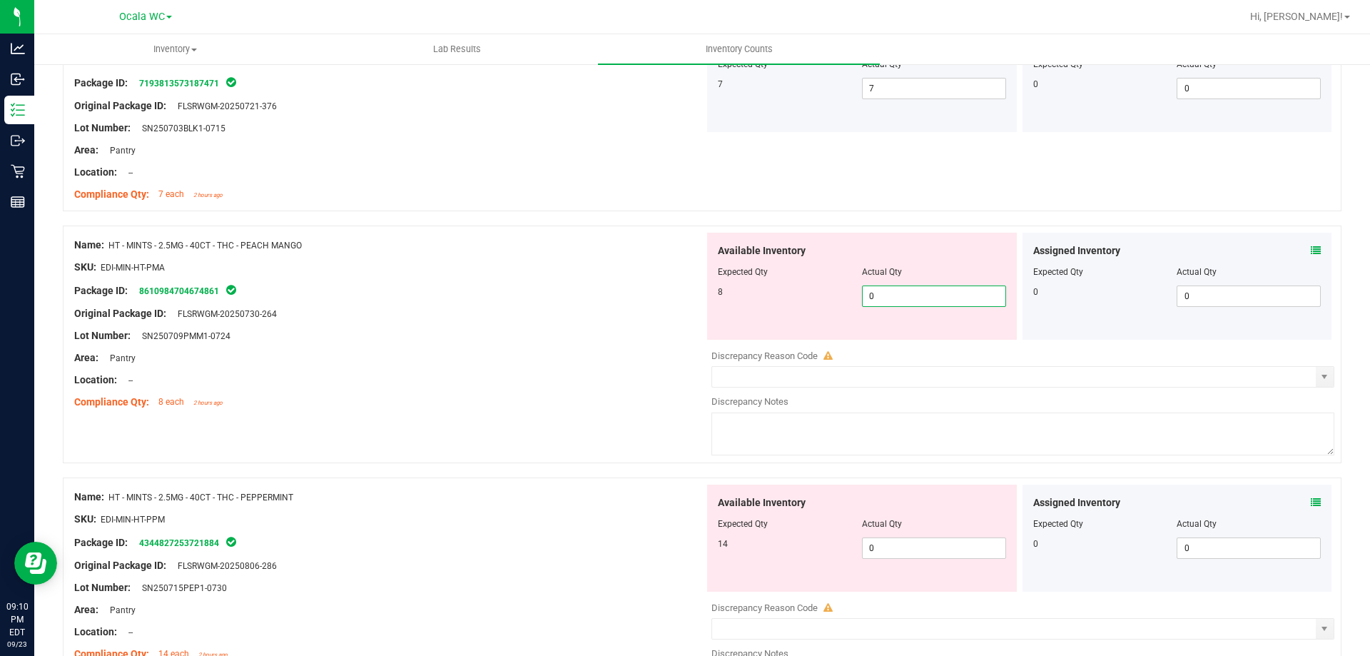
click at [926, 303] on span "0 0" at bounding box center [934, 295] width 144 height 21
click at [926, 303] on input "0" at bounding box center [934, 296] width 143 height 20
type input "8"
click at [607, 333] on div "Lot Number: SN250709PMM1-0724" at bounding box center [389, 335] width 630 height 15
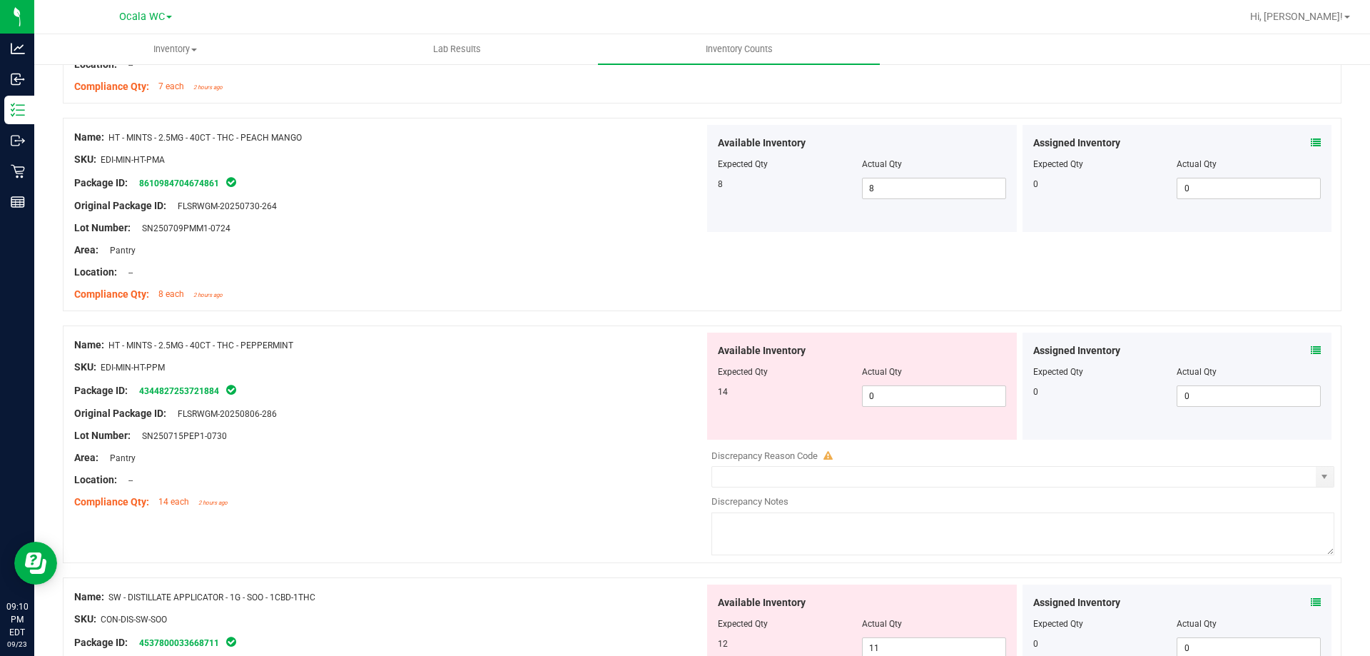
scroll to position [428, 0]
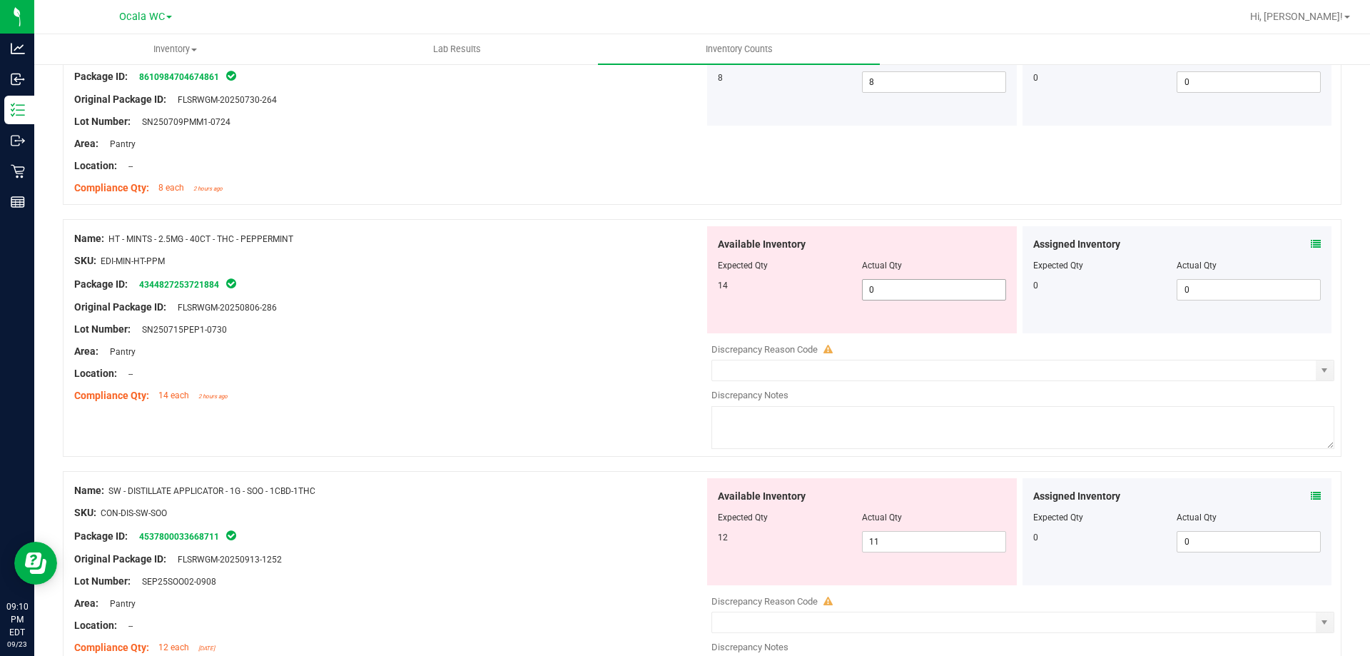
click at [881, 289] on span "0 0" at bounding box center [934, 289] width 144 height 21
click at [881, 289] on input "0" at bounding box center [934, 290] width 143 height 20
click at [1311, 244] on icon at bounding box center [1316, 244] width 10 height 10
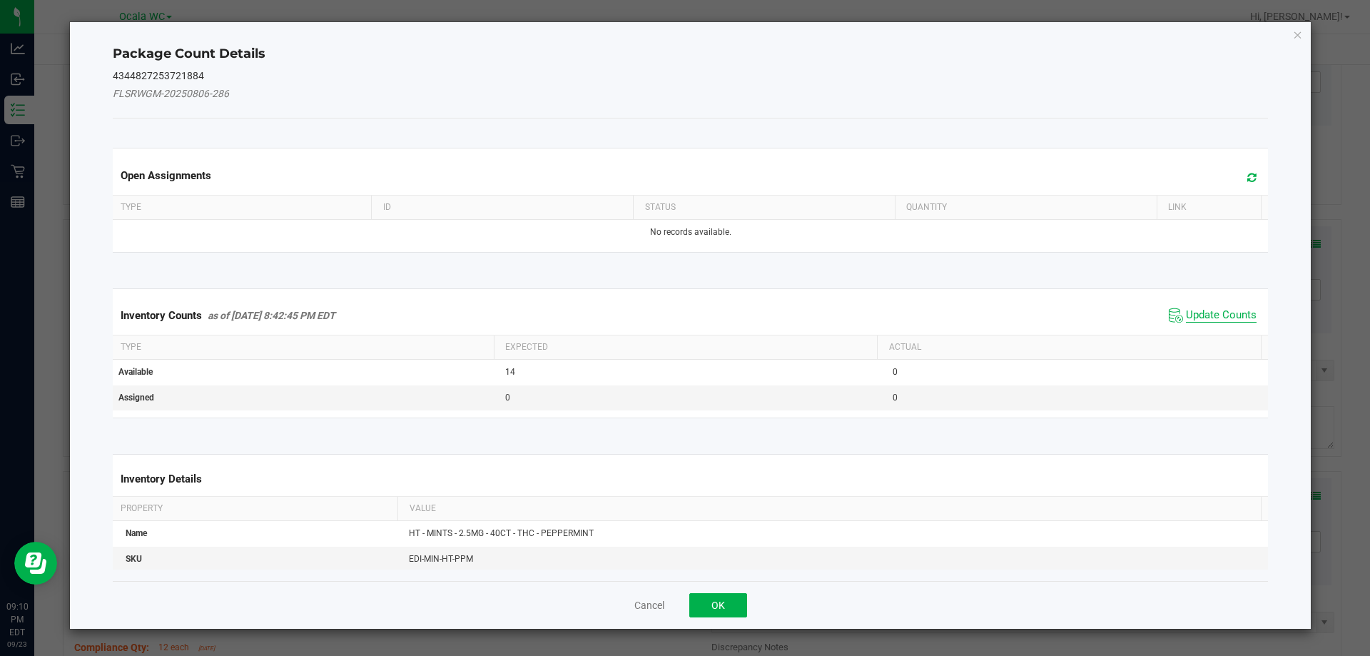
drag, startPoint x: 1221, startPoint y: 313, endPoint x: 1215, endPoint y: 317, distance: 7.3
click at [1220, 313] on span "Update Counts" at bounding box center [1221, 315] width 71 height 14
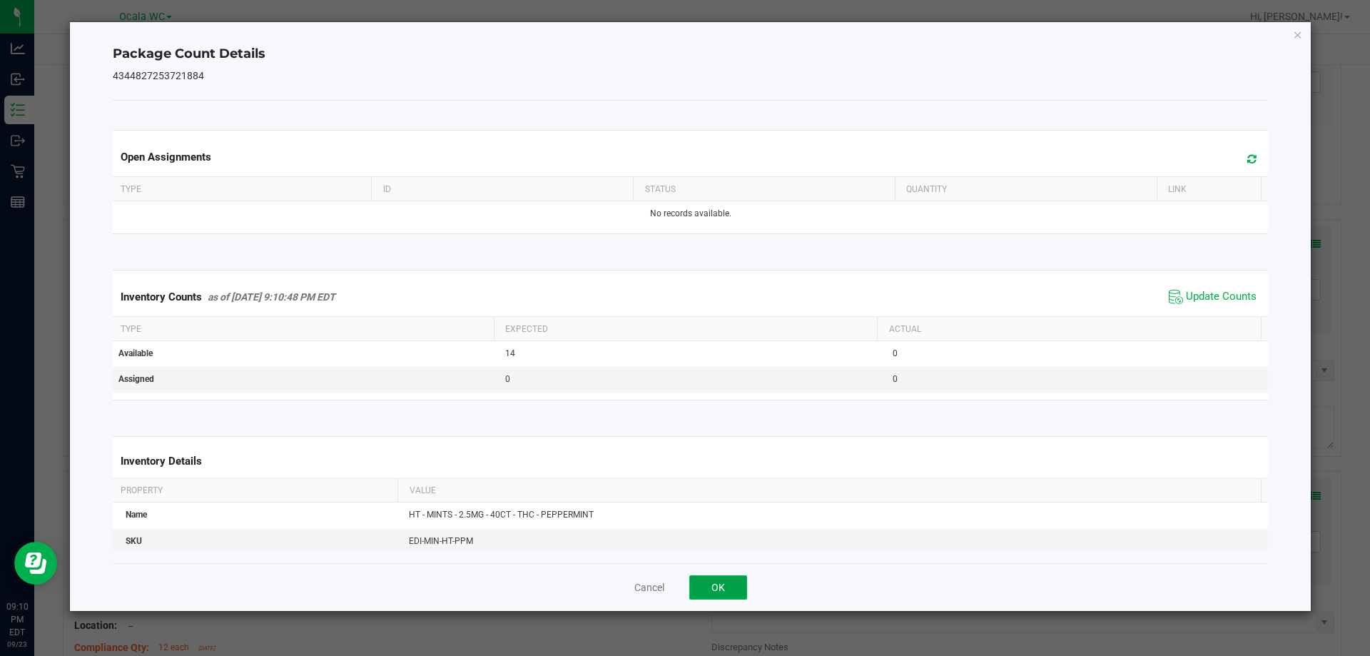
click at [729, 587] on button "OK" at bounding box center [718, 587] width 58 height 24
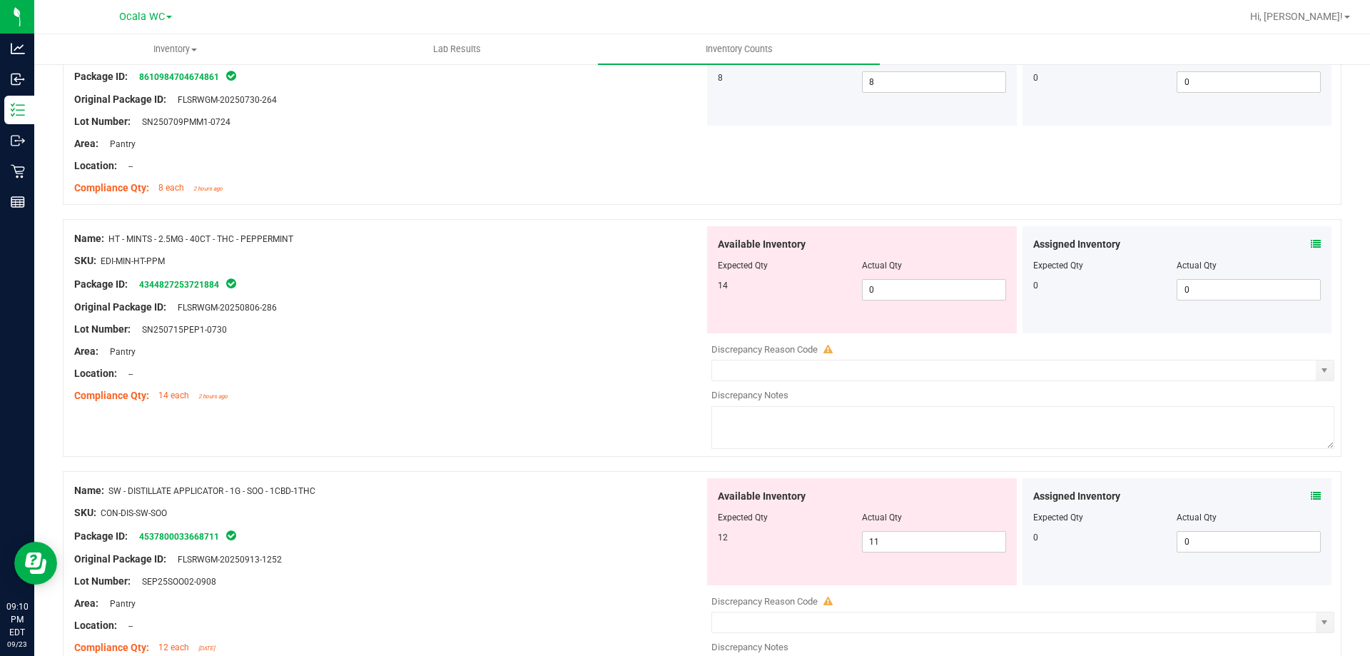
click at [878, 303] on div "Available Inventory Expected Qty Actual Qty 14 0 0" at bounding box center [862, 279] width 310 height 107
click at [876, 289] on span "0 0" at bounding box center [934, 289] width 144 height 21
click at [876, 289] on input "0" at bounding box center [934, 290] width 143 height 20
type input "14"
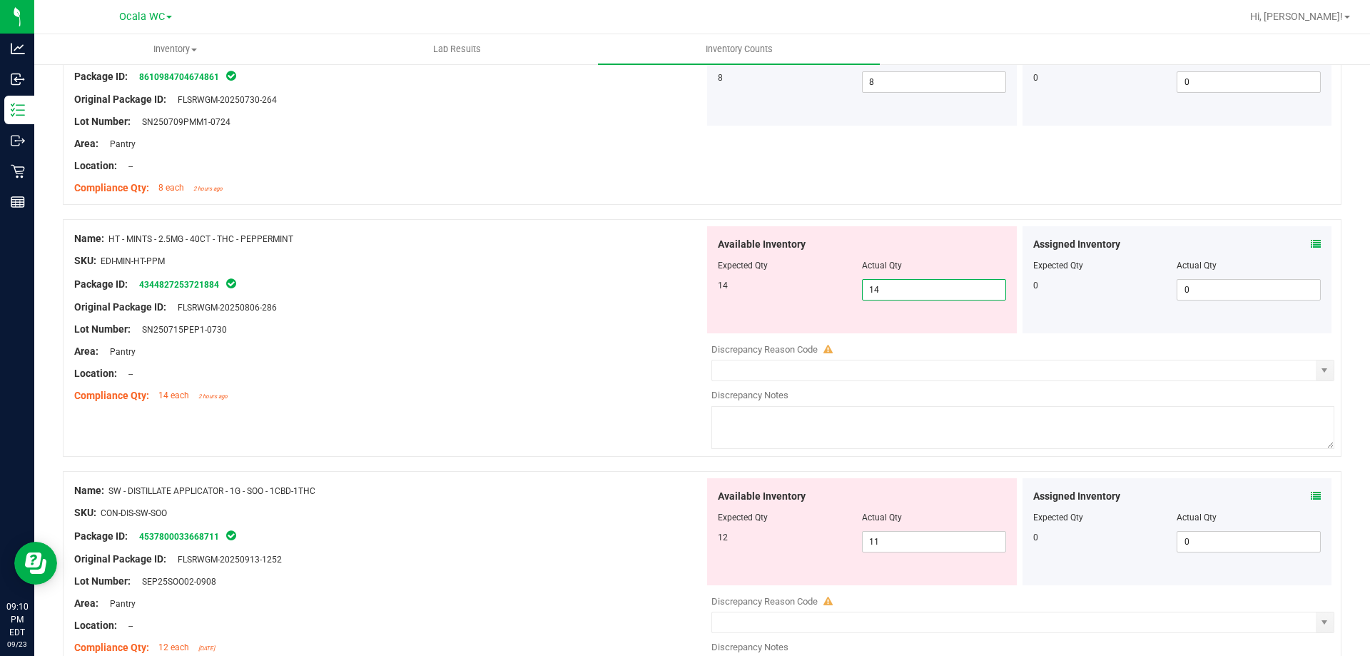
click at [535, 373] on div "Location: --" at bounding box center [389, 373] width 630 height 15
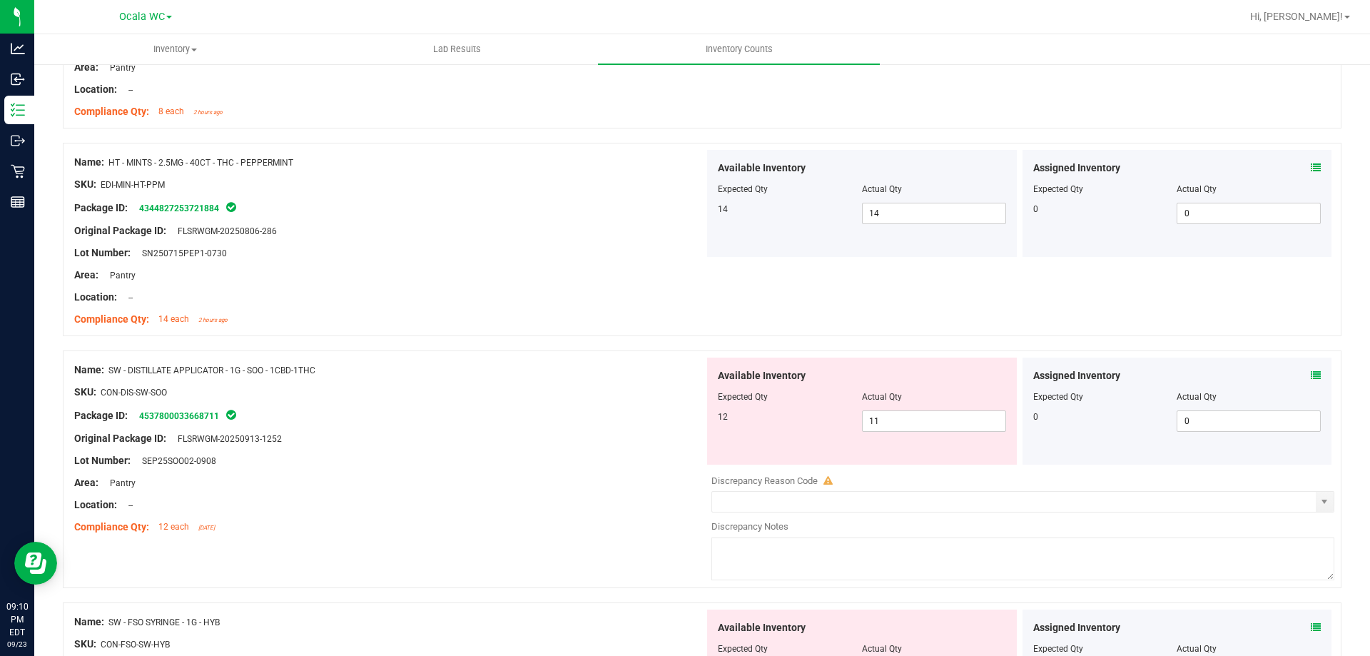
scroll to position [571, 0]
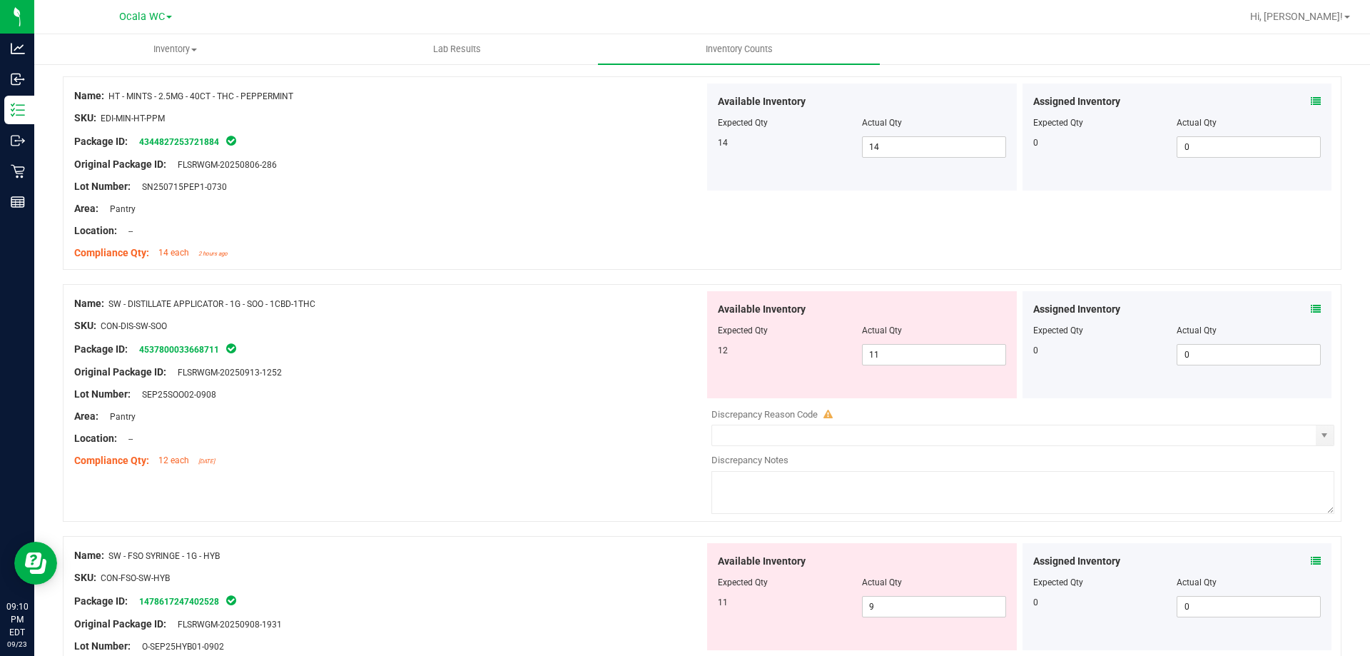
click at [1311, 302] on span at bounding box center [1316, 309] width 10 height 15
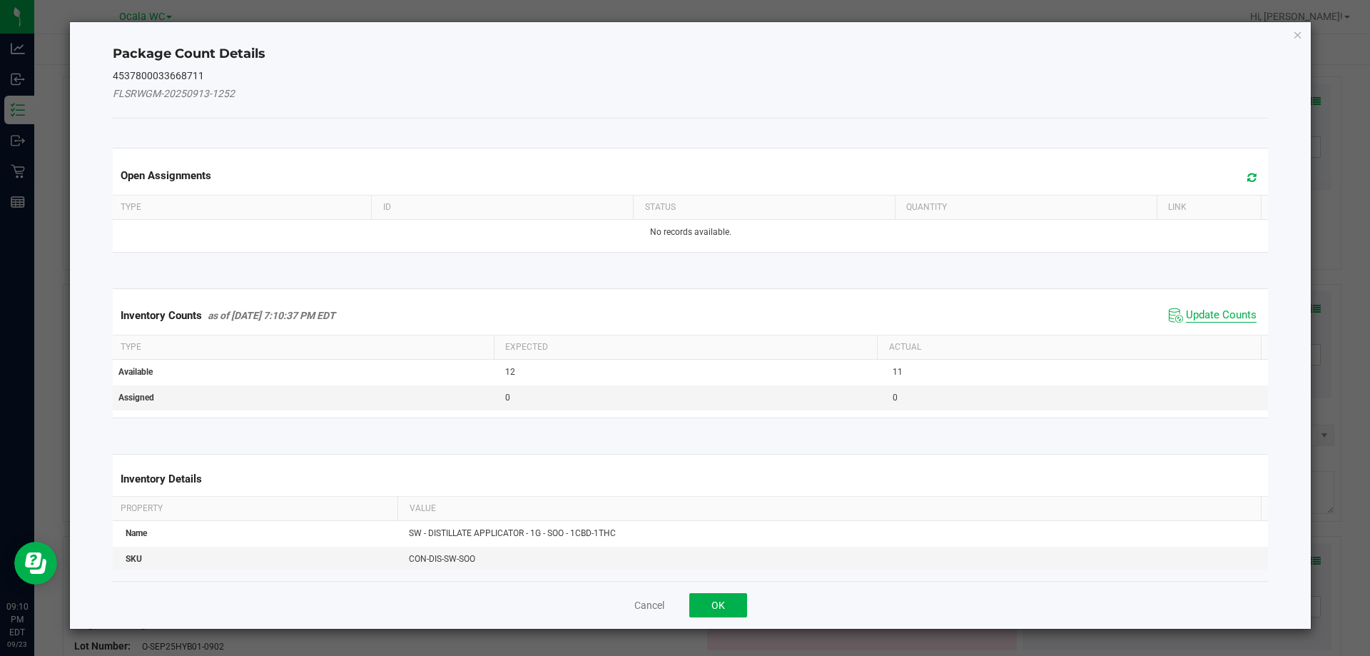
click at [1209, 318] on span "Update Counts" at bounding box center [1221, 315] width 71 height 14
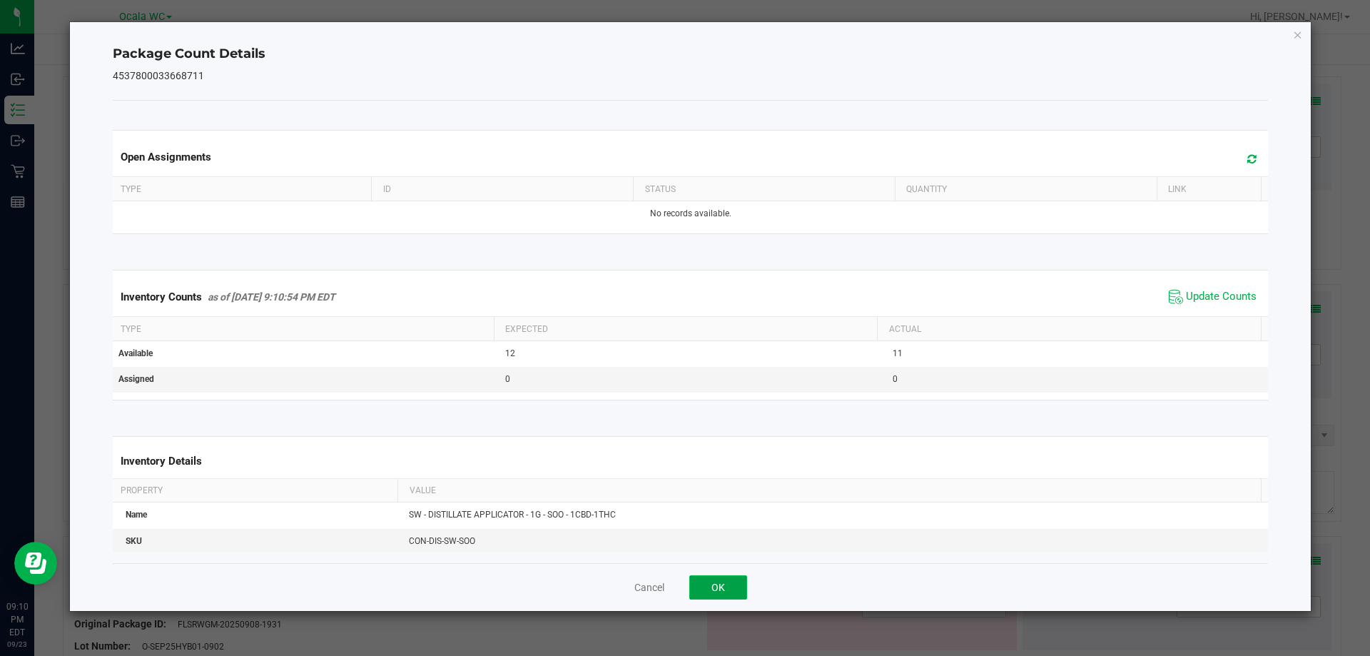
click at [736, 584] on button "OK" at bounding box center [718, 587] width 58 height 24
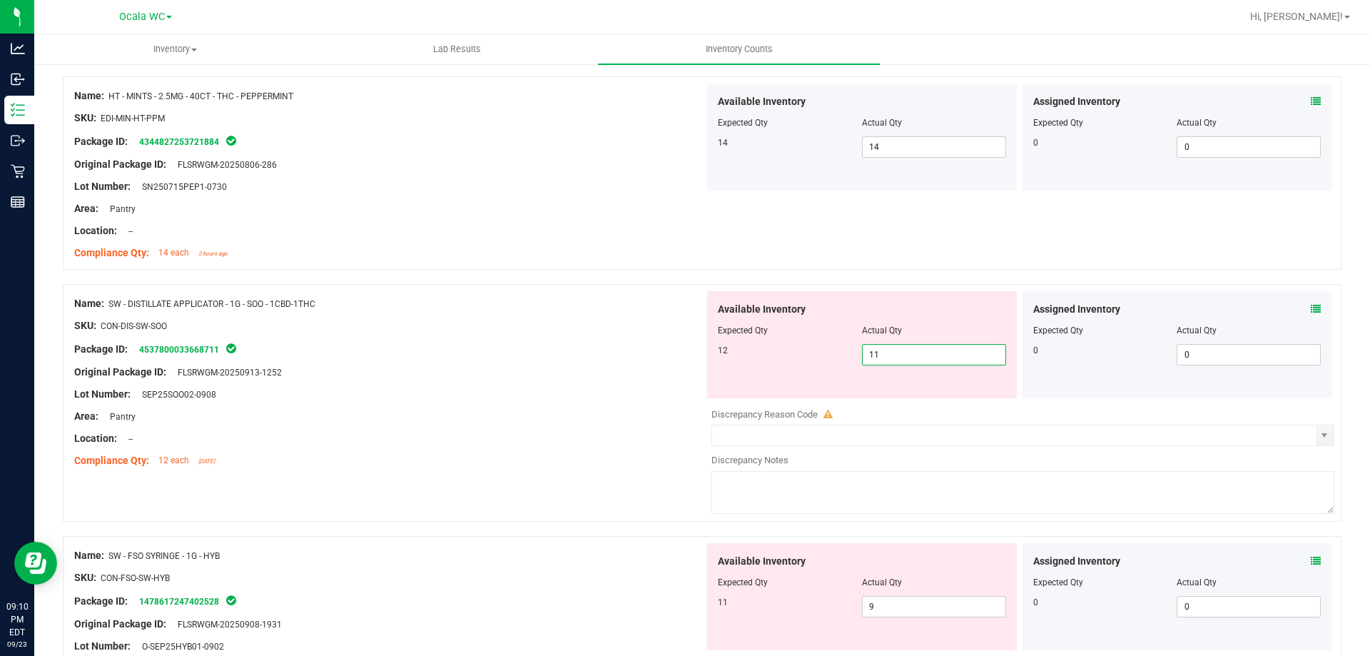
click at [898, 350] on span "11 11" at bounding box center [934, 354] width 144 height 21
click at [899, 350] on input "11" at bounding box center [934, 355] width 143 height 20
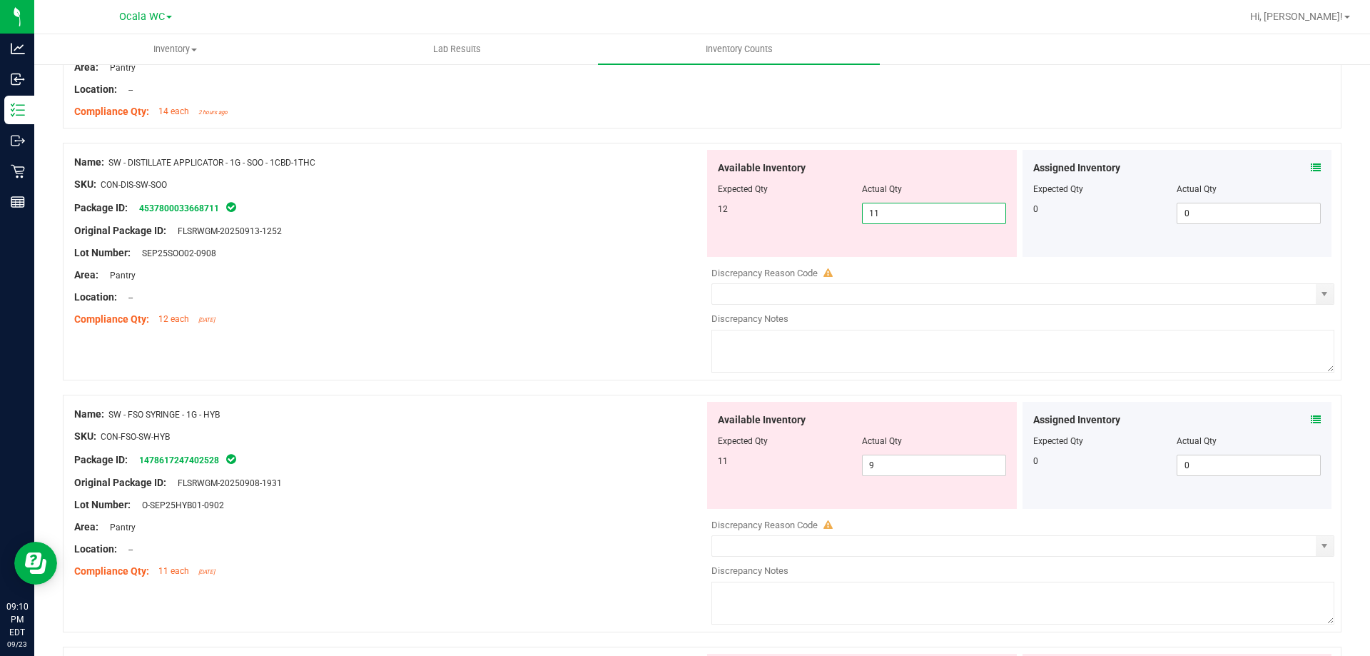
scroll to position [714, 0]
click at [1311, 416] on icon at bounding box center [1316, 418] width 10 height 10
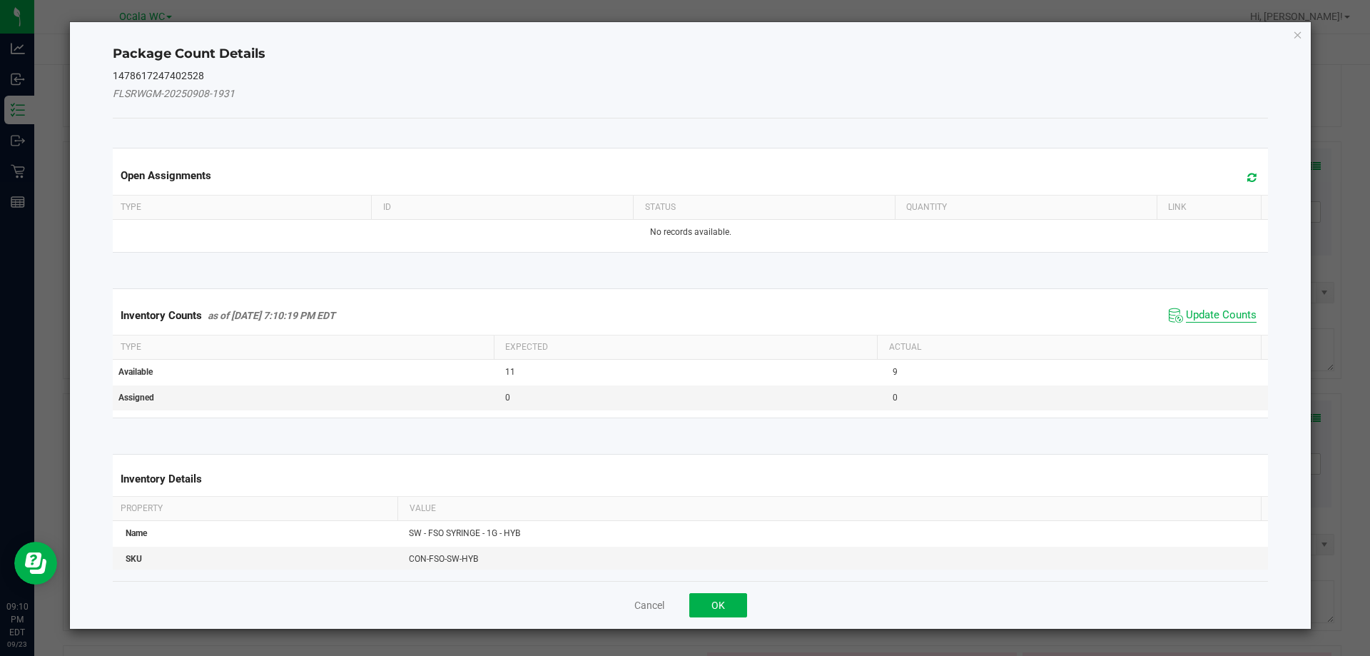
click at [1222, 311] on span "Update Counts" at bounding box center [1221, 315] width 71 height 14
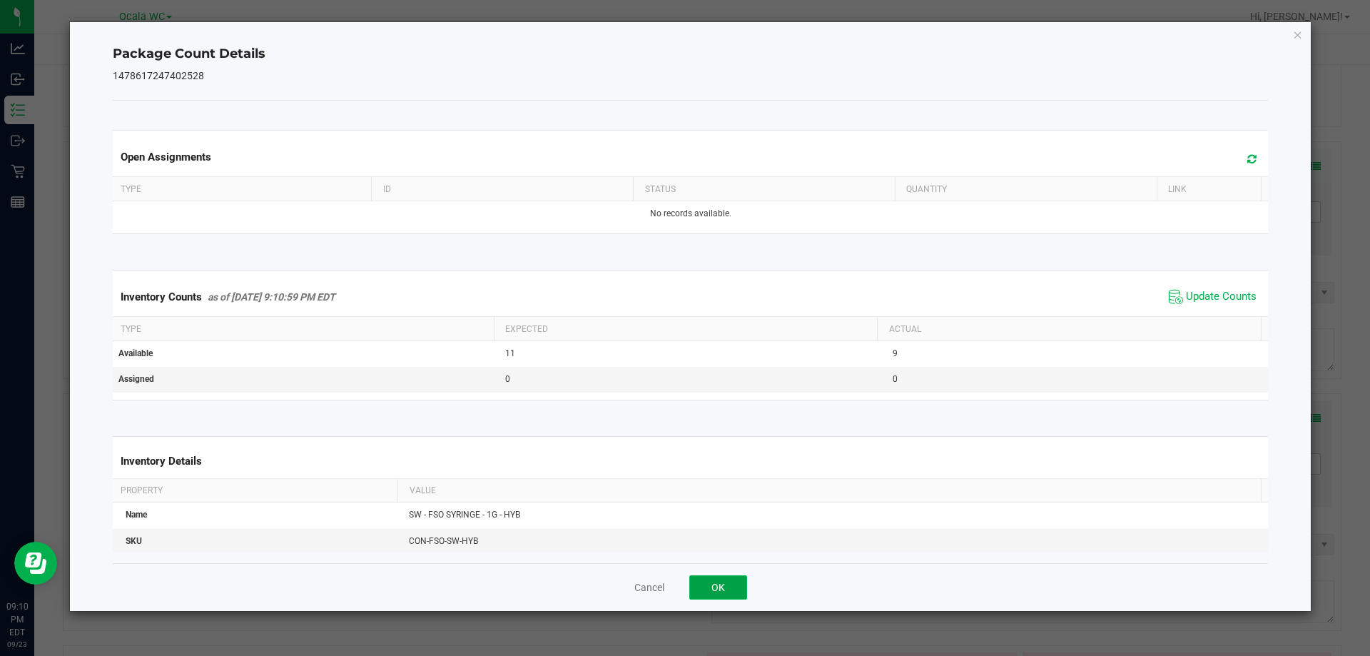
click at [715, 587] on button "OK" at bounding box center [718, 587] width 58 height 24
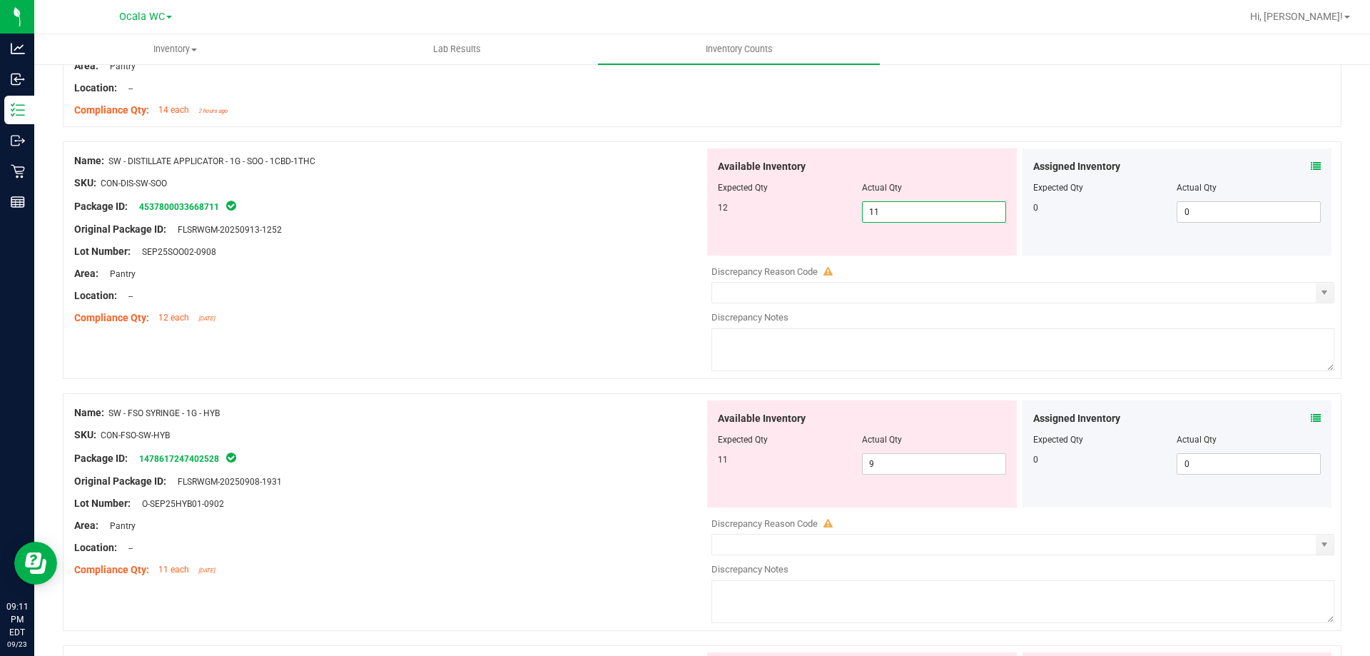
click at [880, 215] on span "11 11" at bounding box center [934, 211] width 144 height 21
click at [880, 215] on input "11" at bounding box center [934, 212] width 143 height 20
type input "12"
click at [634, 253] on div "Lot Number: SEP25SOO02-0908" at bounding box center [389, 251] width 630 height 15
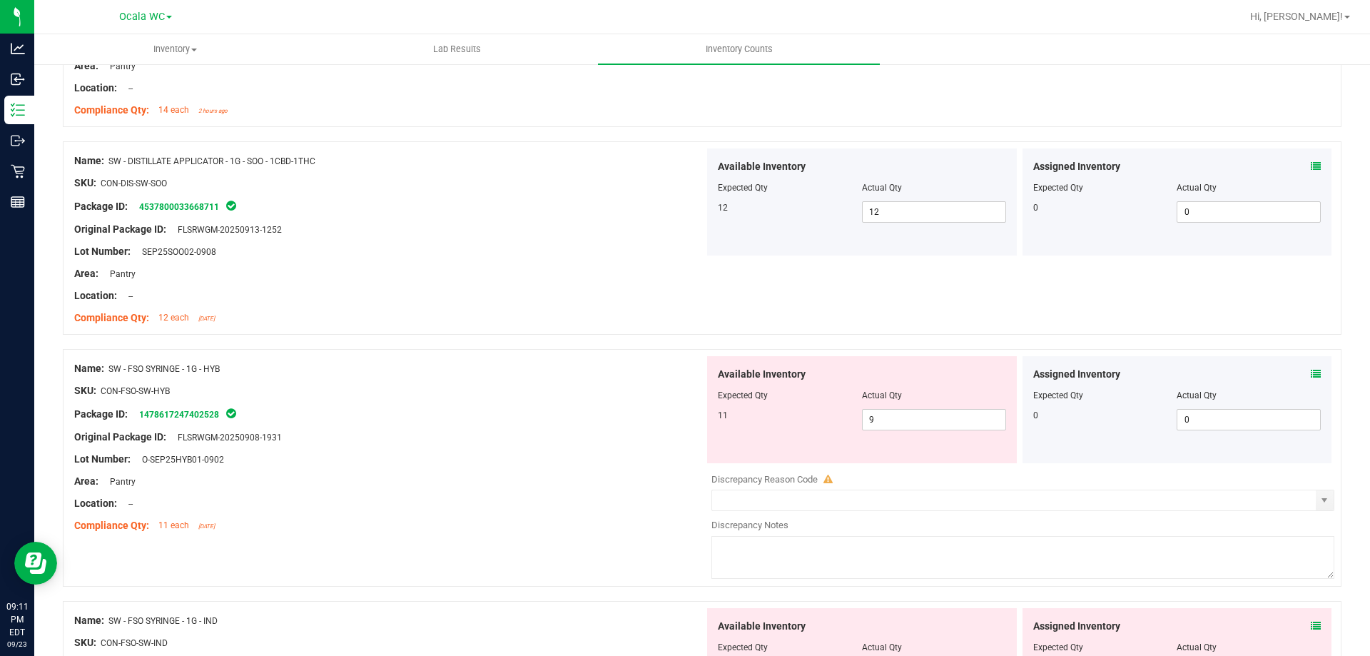
click at [1311, 370] on icon at bounding box center [1316, 374] width 10 height 10
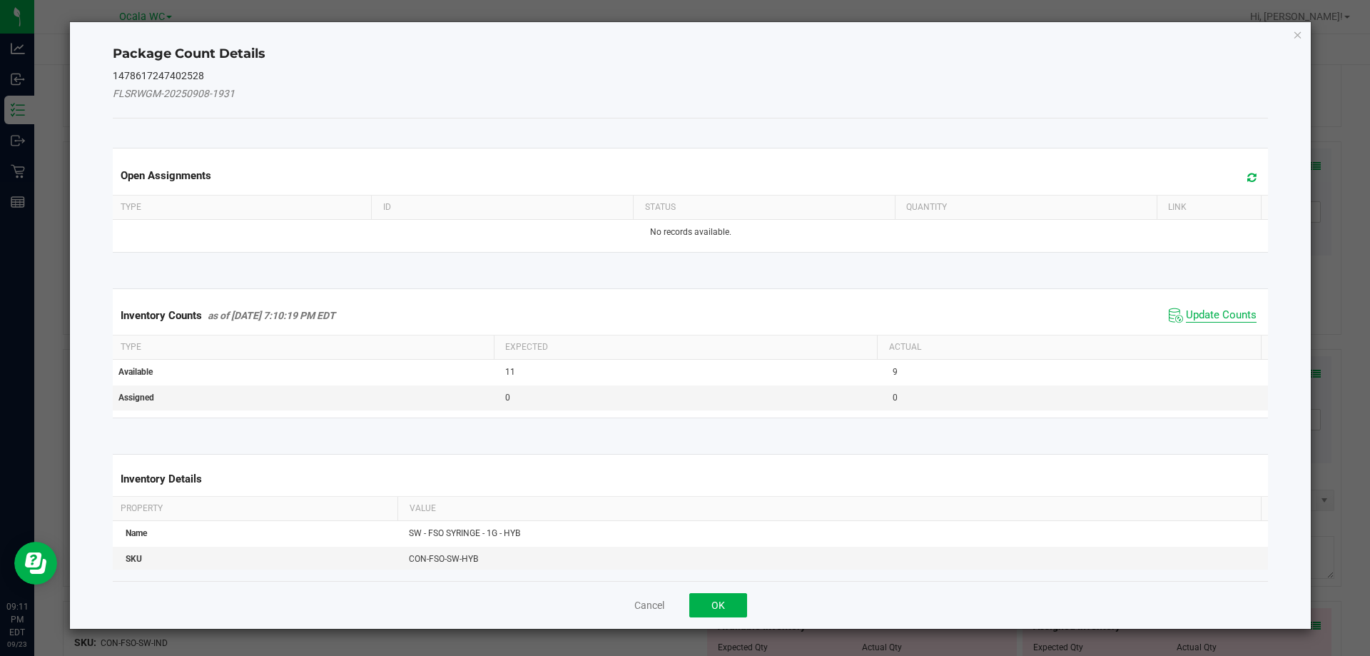
click at [1210, 316] on span "Update Counts" at bounding box center [1221, 315] width 71 height 14
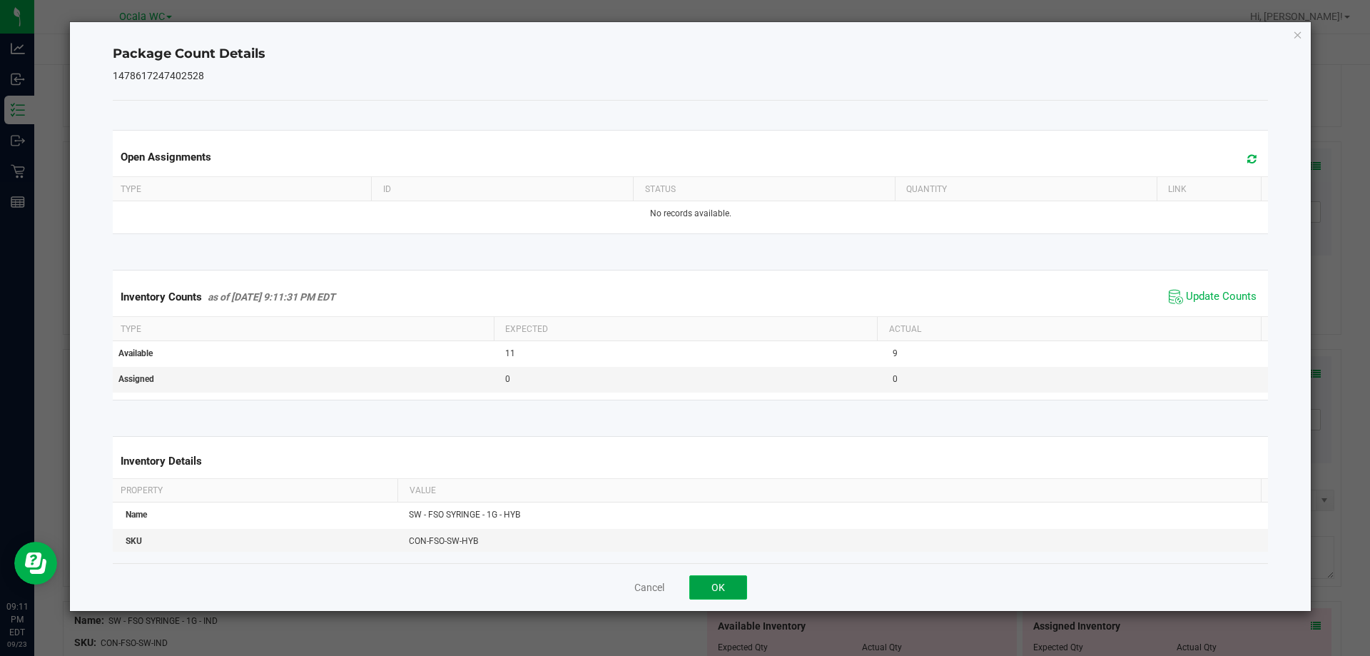
click at [711, 594] on button "OK" at bounding box center [718, 587] width 58 height 24
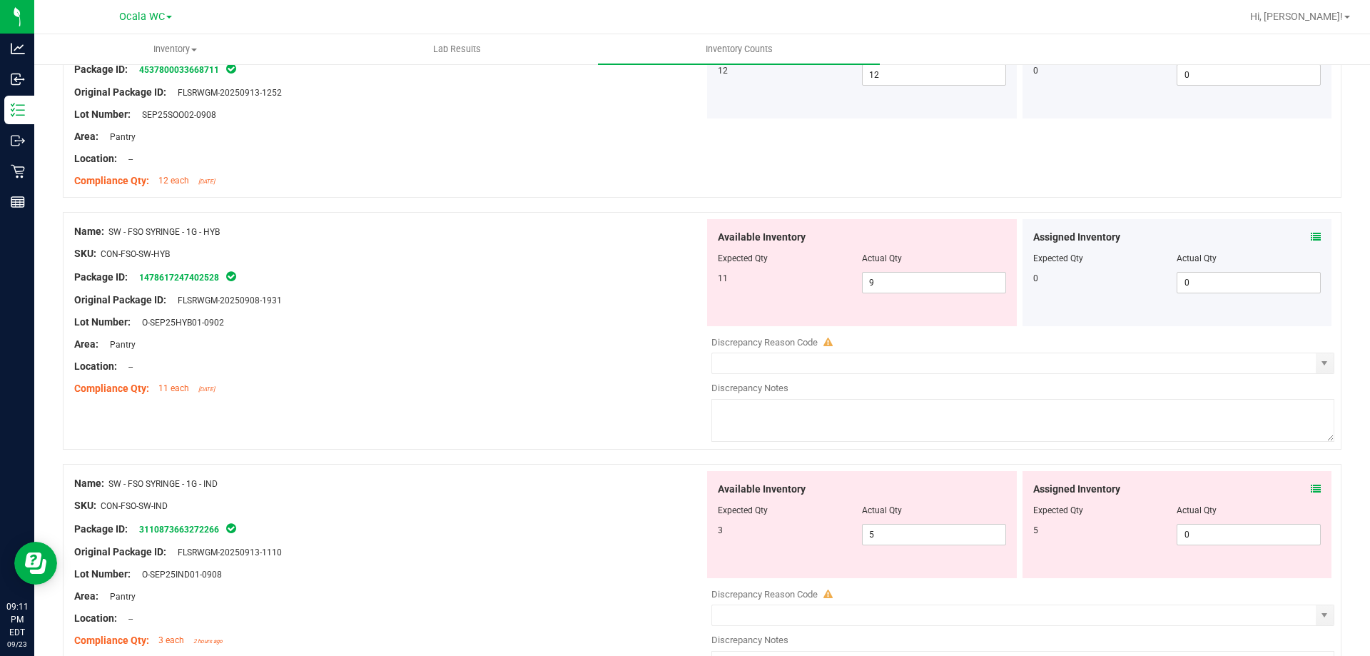
scroll to position [856, 0]
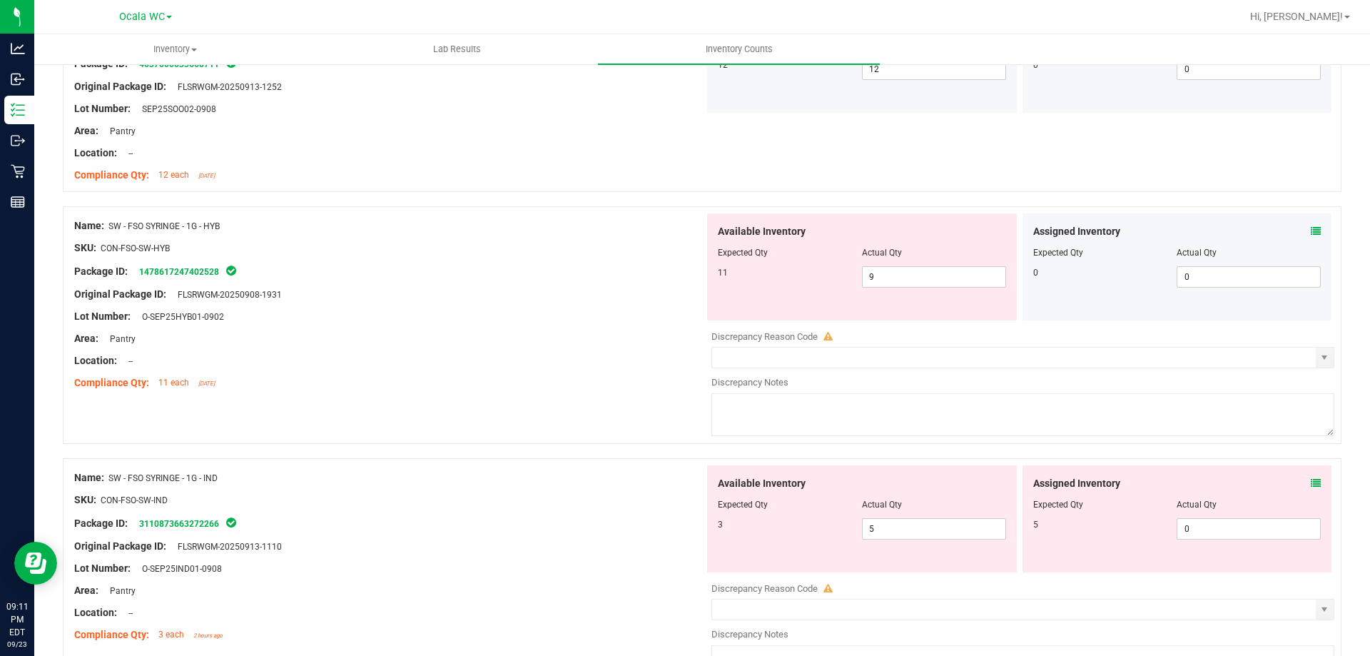
click at [1311, 482] on icon at bounding box center [1316, 483] width 10 height 10
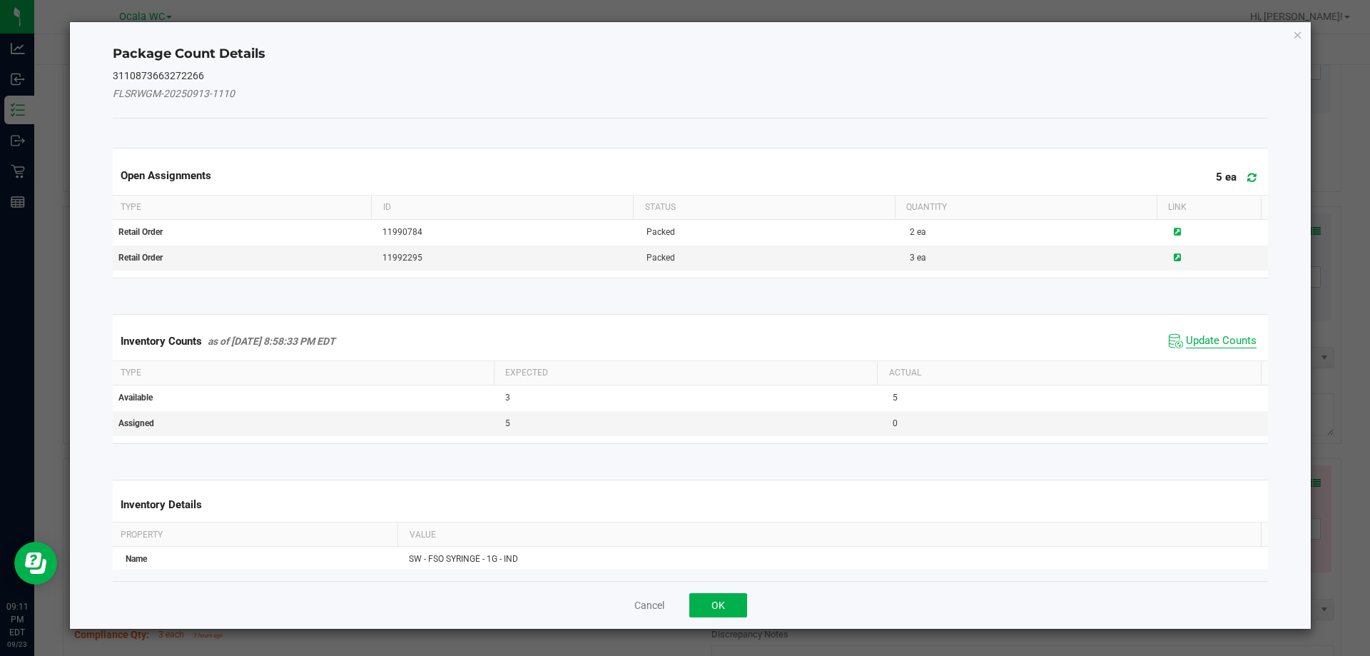
click at [1203, 339] on span "Update Counts" at bounding box center [1221, 341] width 71 height 14
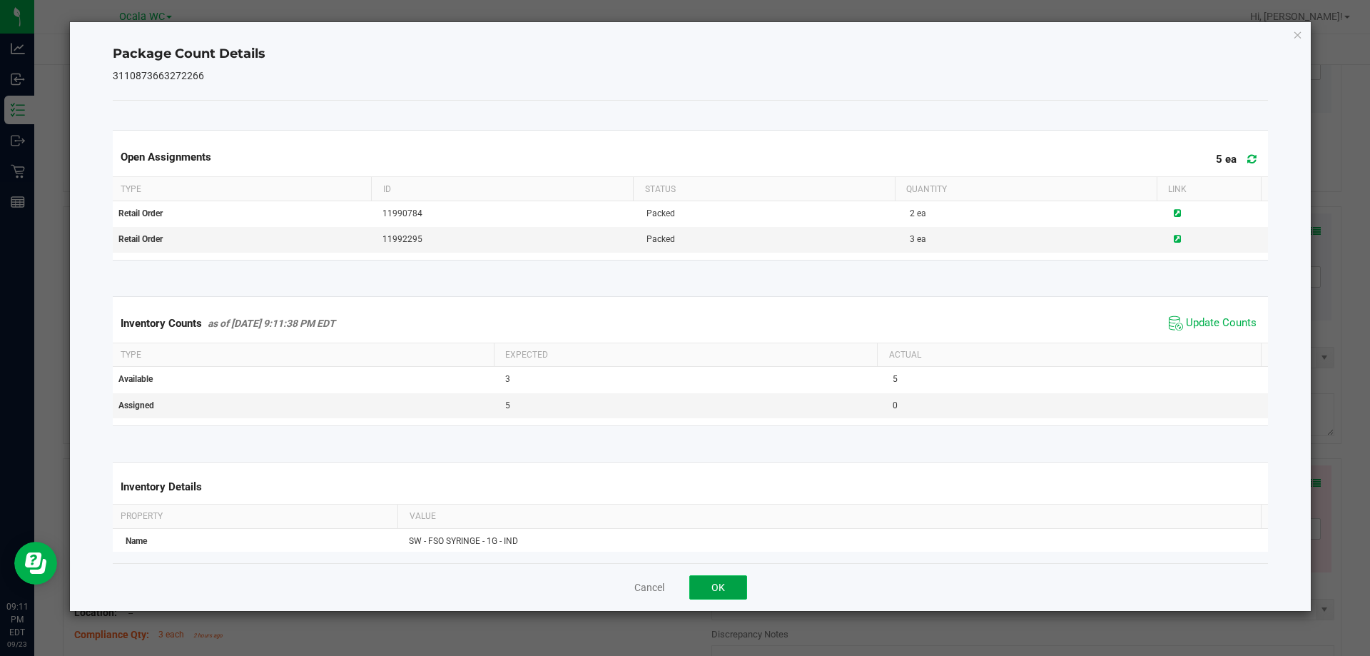
click at [723, 589] on button "OK" at bounding box center [718, 587] width 58 height 24
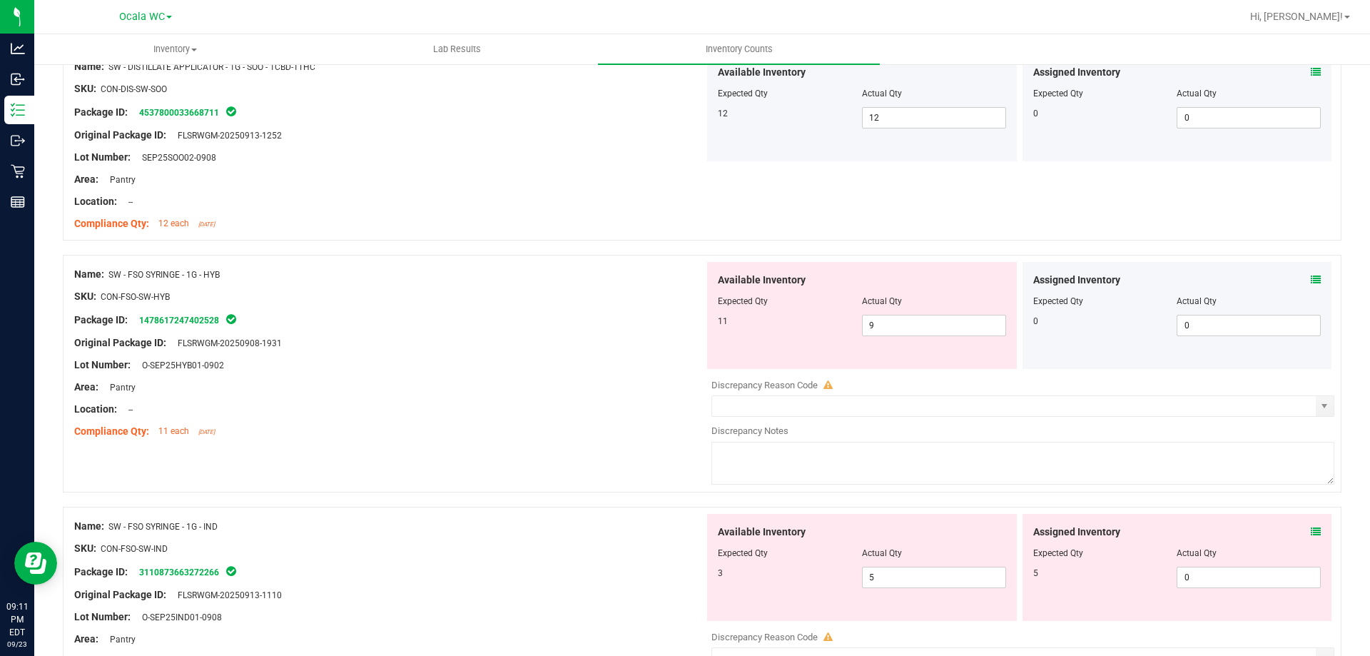
scroll to position [785, 0]
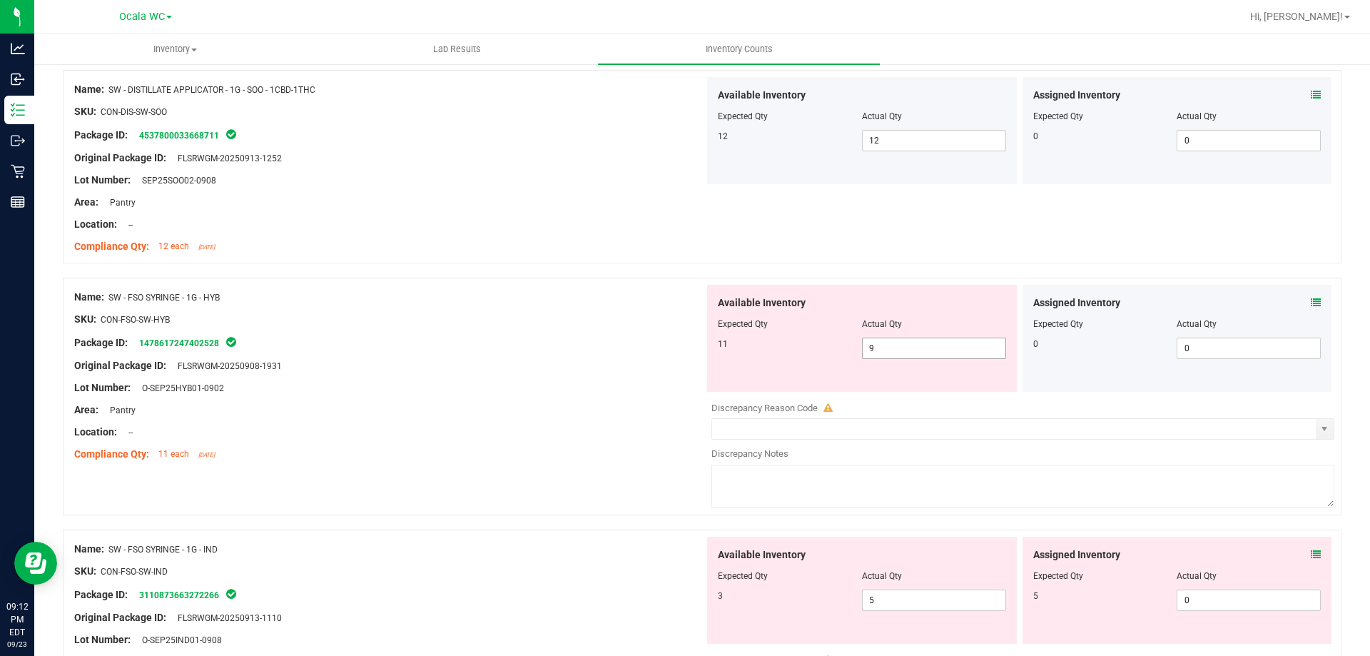
click at [905, 345] on span "9 9" at bounding box center [934, 348] width 144 height 21
click at [908, 345] on input "9" at bounding box center [934, 348] width 143 height 20
type input "11"
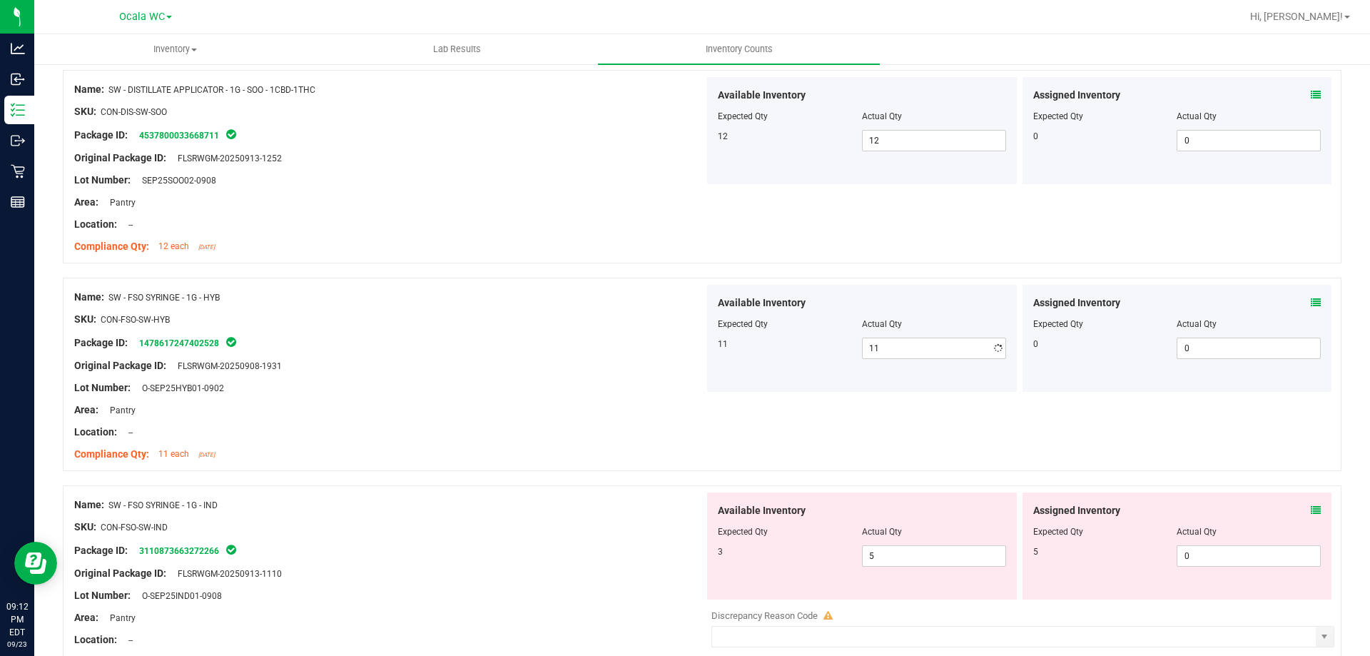
click at [586, 359] on div "Original Package ID: FLSRWGM-20250908-1931" at bounding box center [389, 365] width 630 height 15
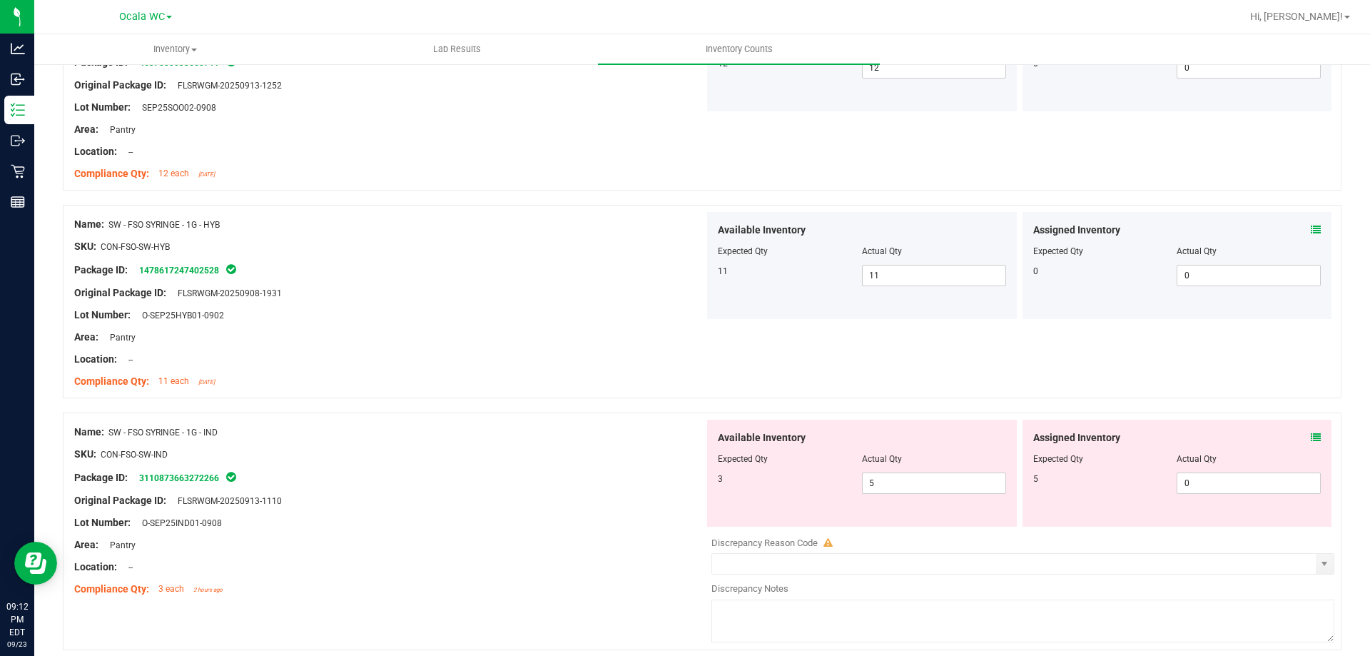
scroll to position [928, 0]
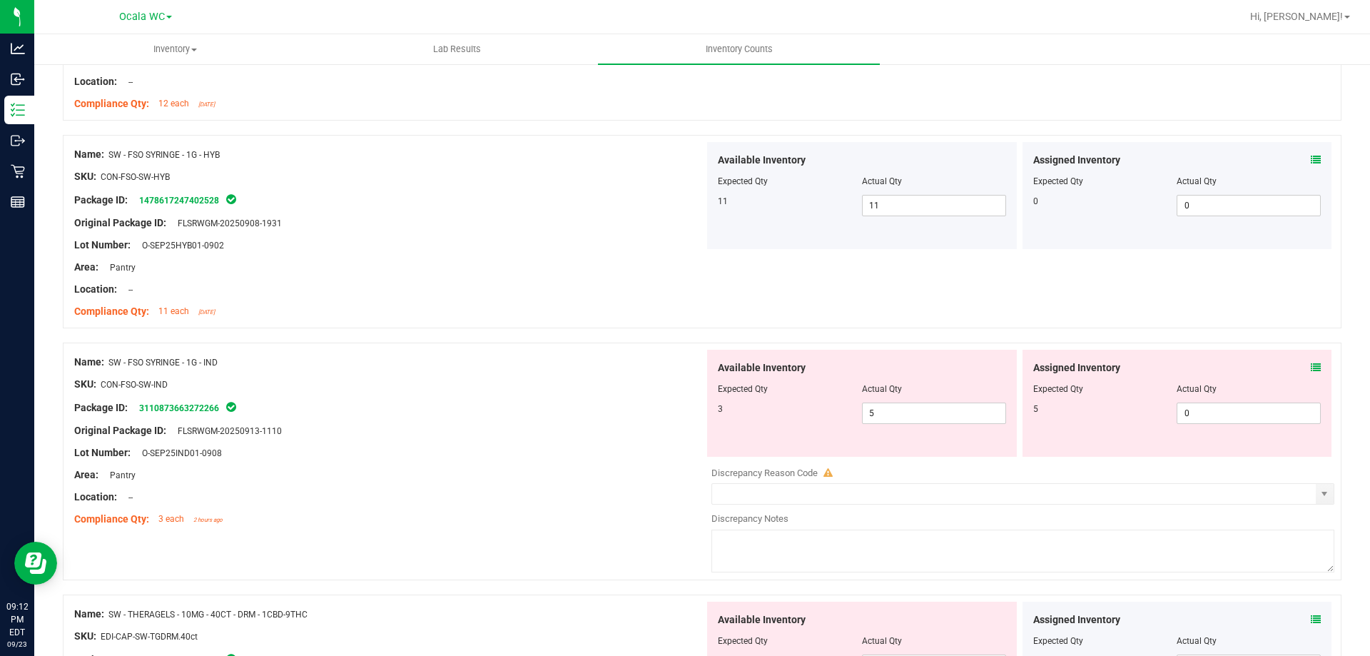
click at [1297, 364] on div "Assigned Inventory" at bounding box center [1177, 367] width 288 height 15
click at [1311, 370] on icon at bounding box center [1316, 367] width 10 height 10
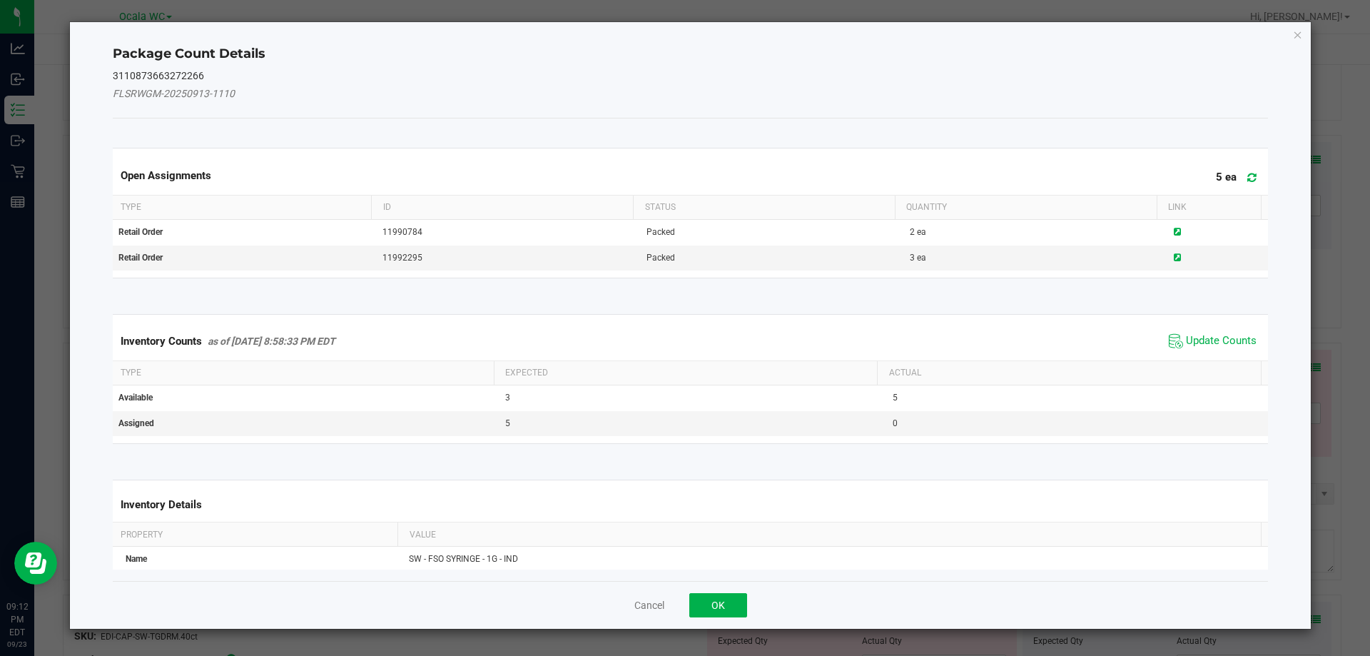
click at [1191, 354] on div "Inventory Counts as of [DATE] 8:58:33 PM EDT Update Counts" at bounding box center [691, 341] width 1162 height 39
click at [1195, 340] on span "Update Counts" at bounding box center [1221, 341] width 71 height 14
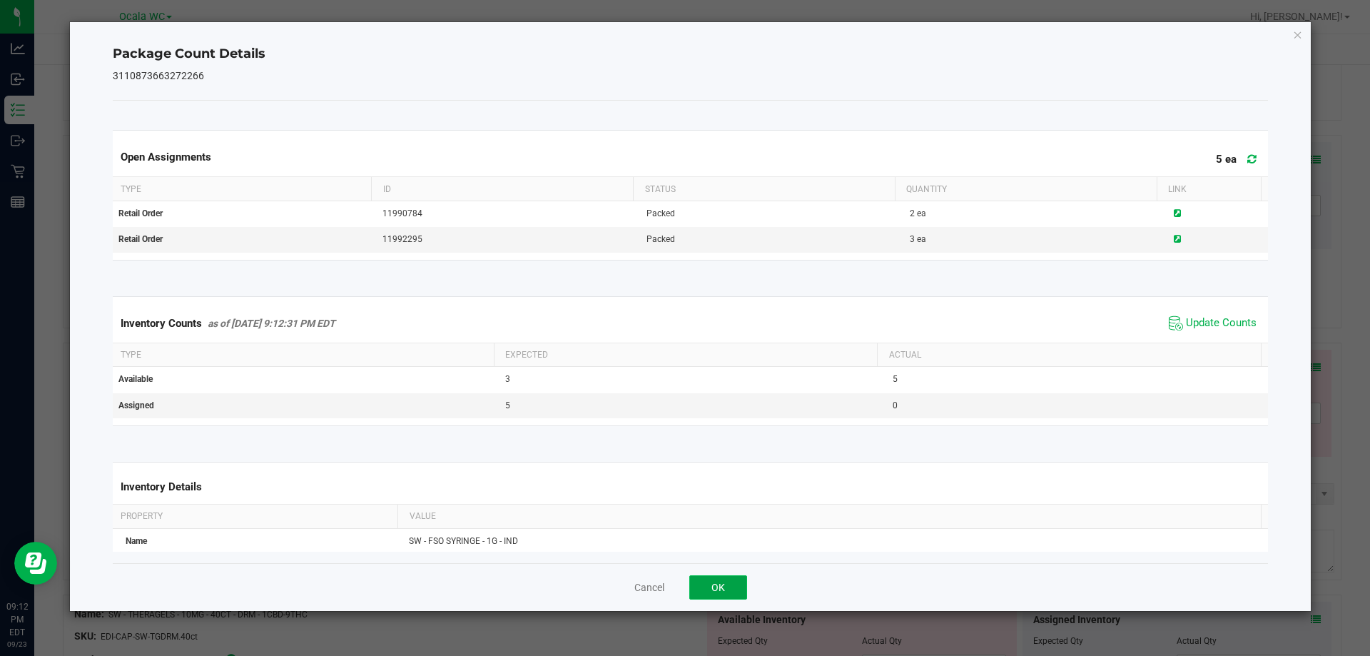
click at [716, 590] on button "OK" at bounding box center [718, 587] width 58 height 24
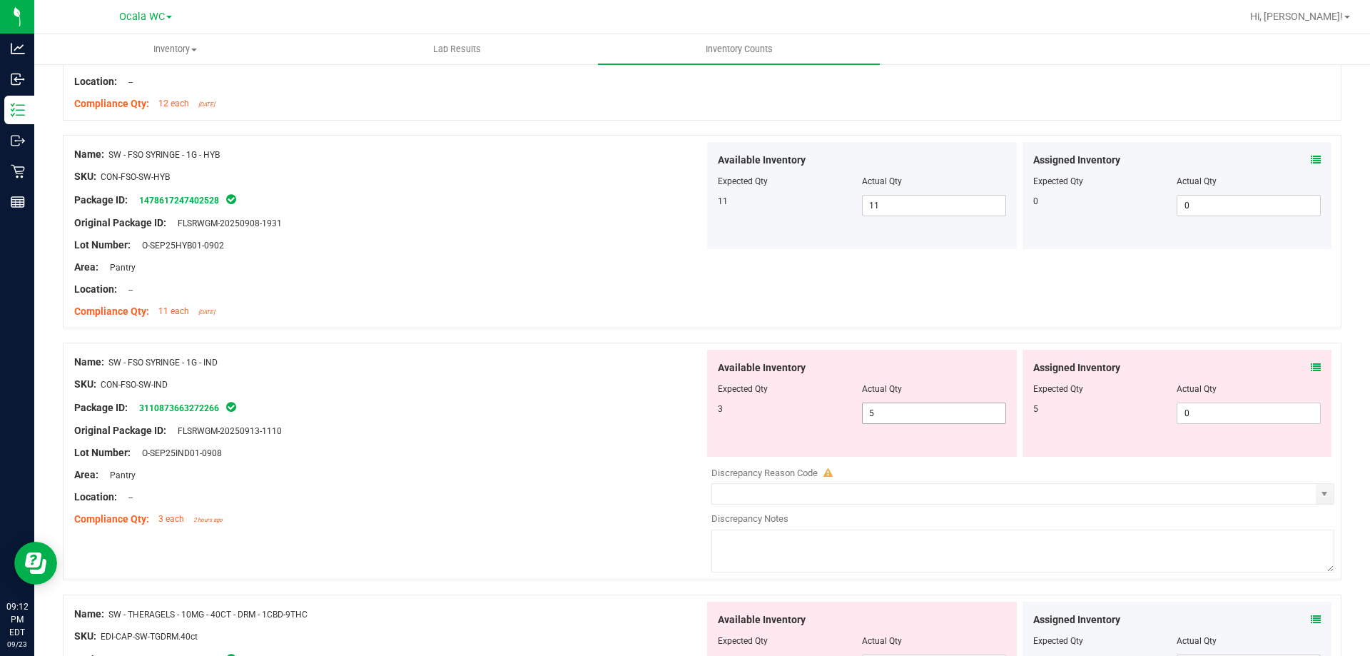
click at [899, 414] on span "5 5" at bounding box center [934, 412] width 144 height 21
click at [899, 414] on input "5" at bounding box center [934, 413] width 143 height 20
type input "3"
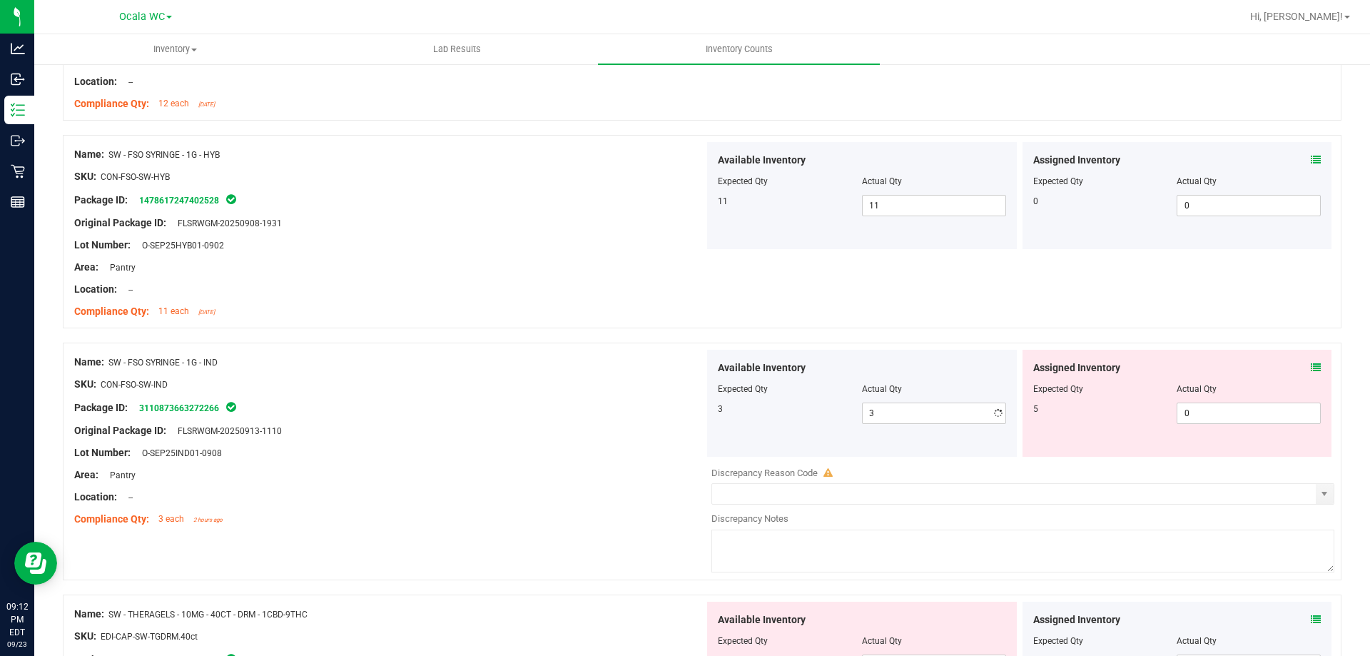
click at [556, 450] on div "Lot Number: O-SEP25IND01-0908" at bounding box center [389, 452] width 630 height 15
click at [1311, 365] on icon at bounding box center [1316, 367] width 10 height 10
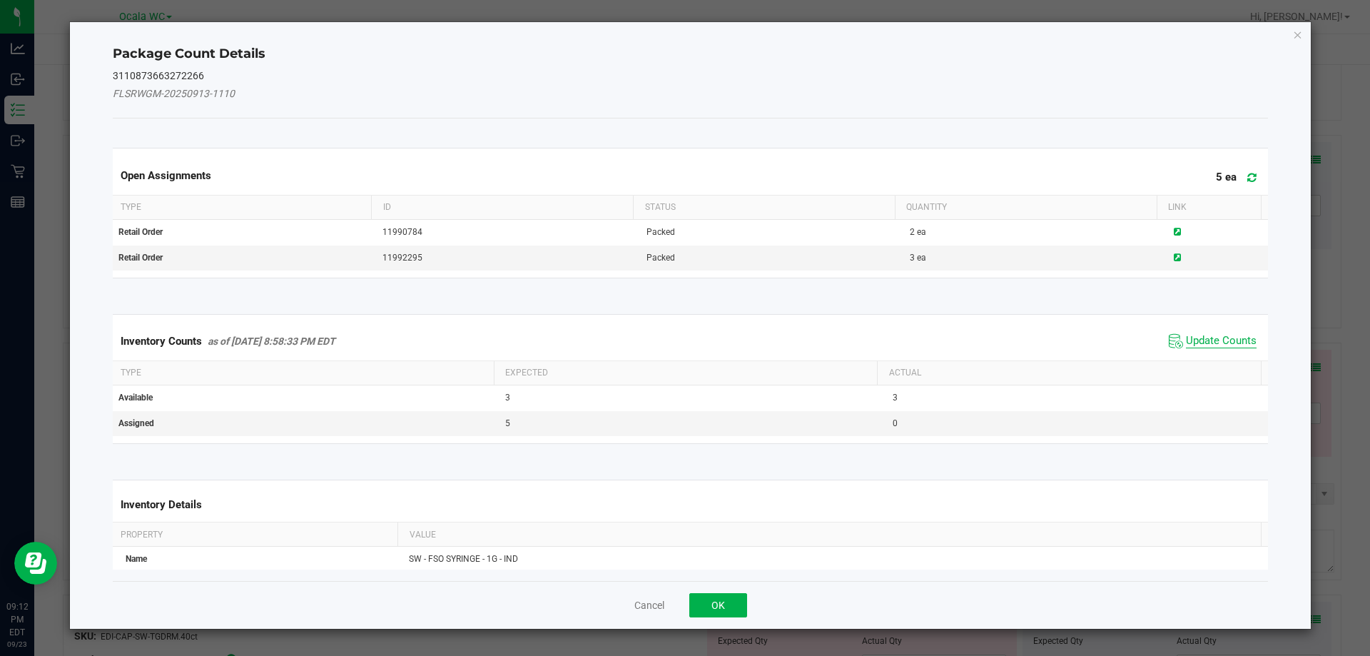
click at [1234, 339] on span "Update Counts" at bounding box center [1221, 341] width 71 height 14
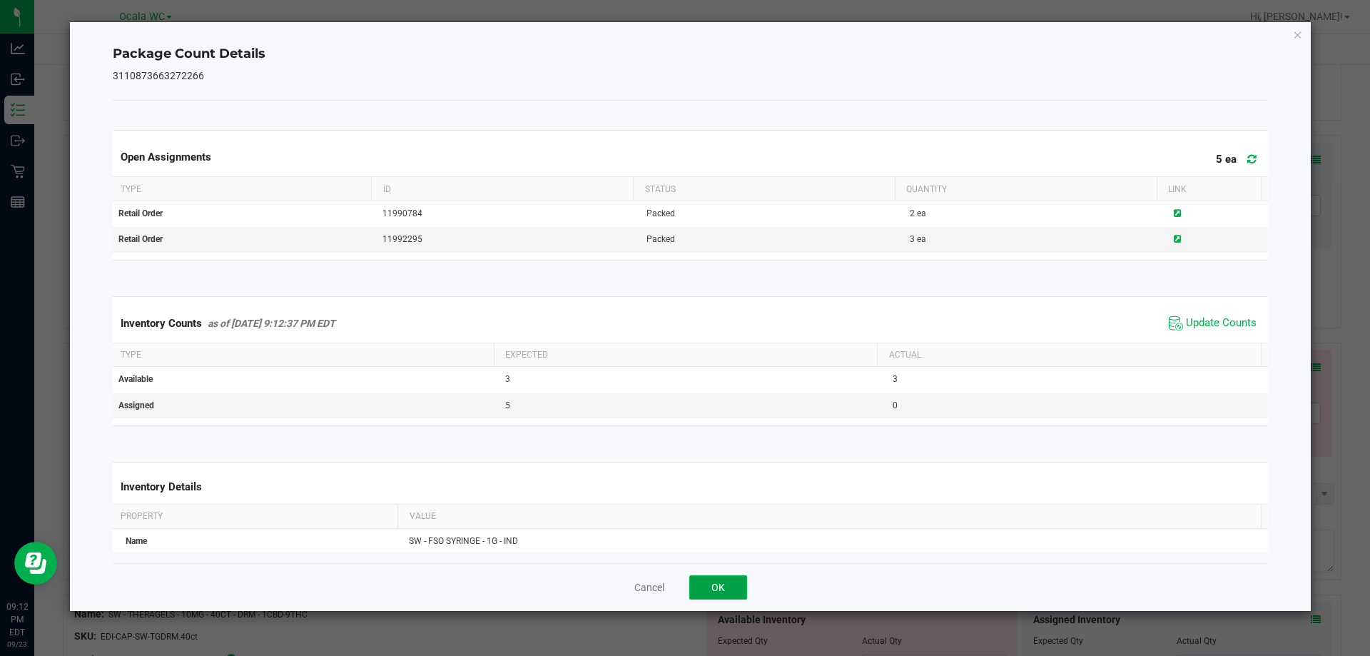
click at [716, 582] on button "OK" at bounding box center [718, 587] width 58 height 24
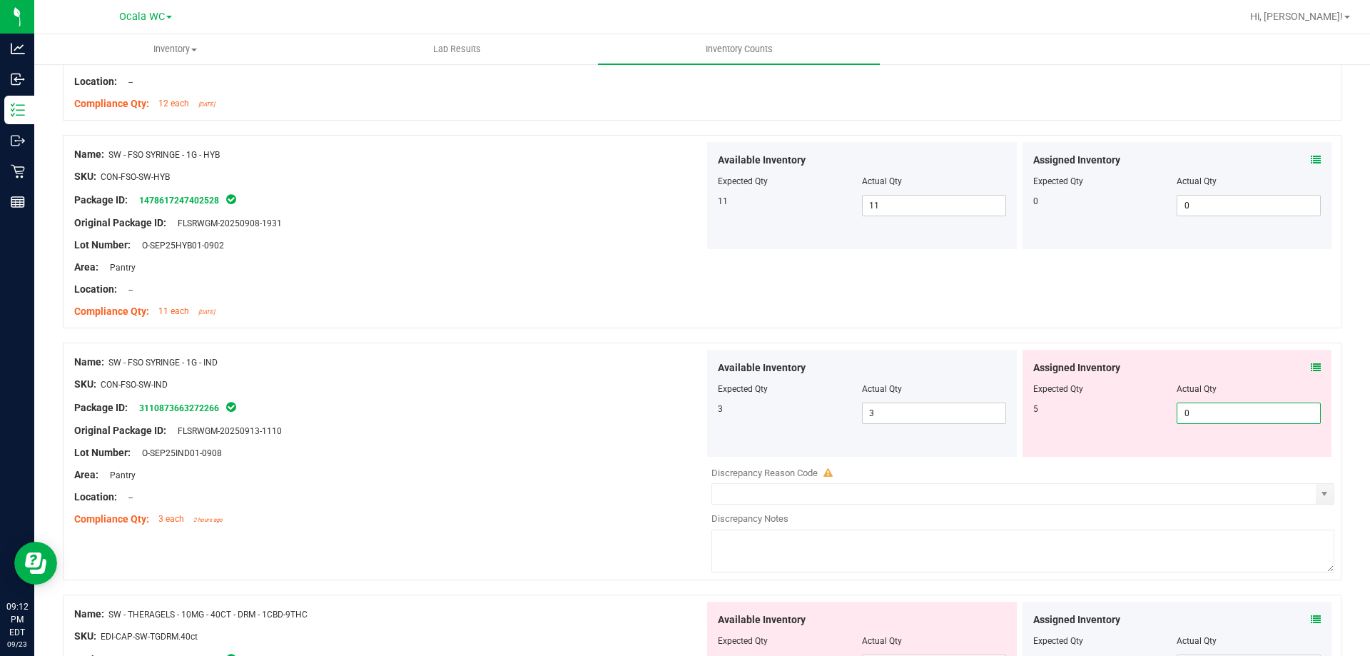
click at [1267, 406] on span "0 0" at bounding box center [1249, 412] width 144 height 21
click at [1267, 406] on input "0" at bounding box center [1248, 413] width 143 height 20
type input "5"
click at [609, 404] on div "Package ID: 3110873663272266" at bounding box center [389, 407] width 630 height 17
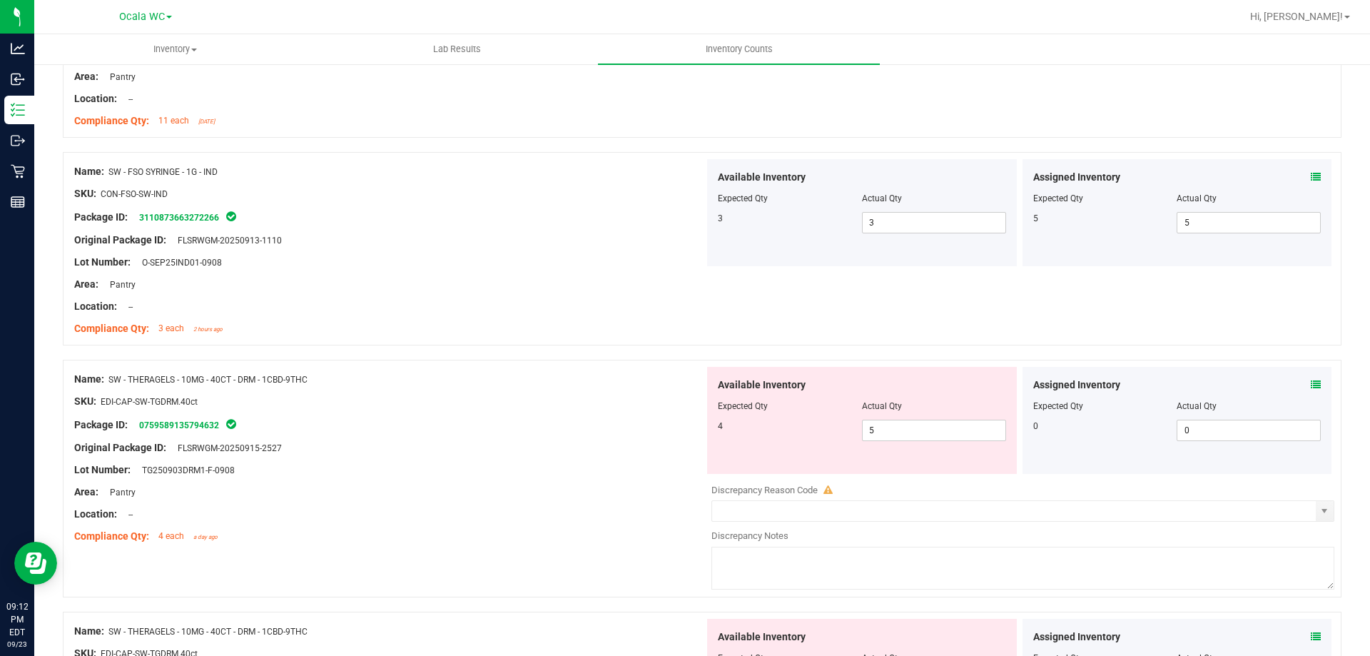
scroll to position [1213, 0]
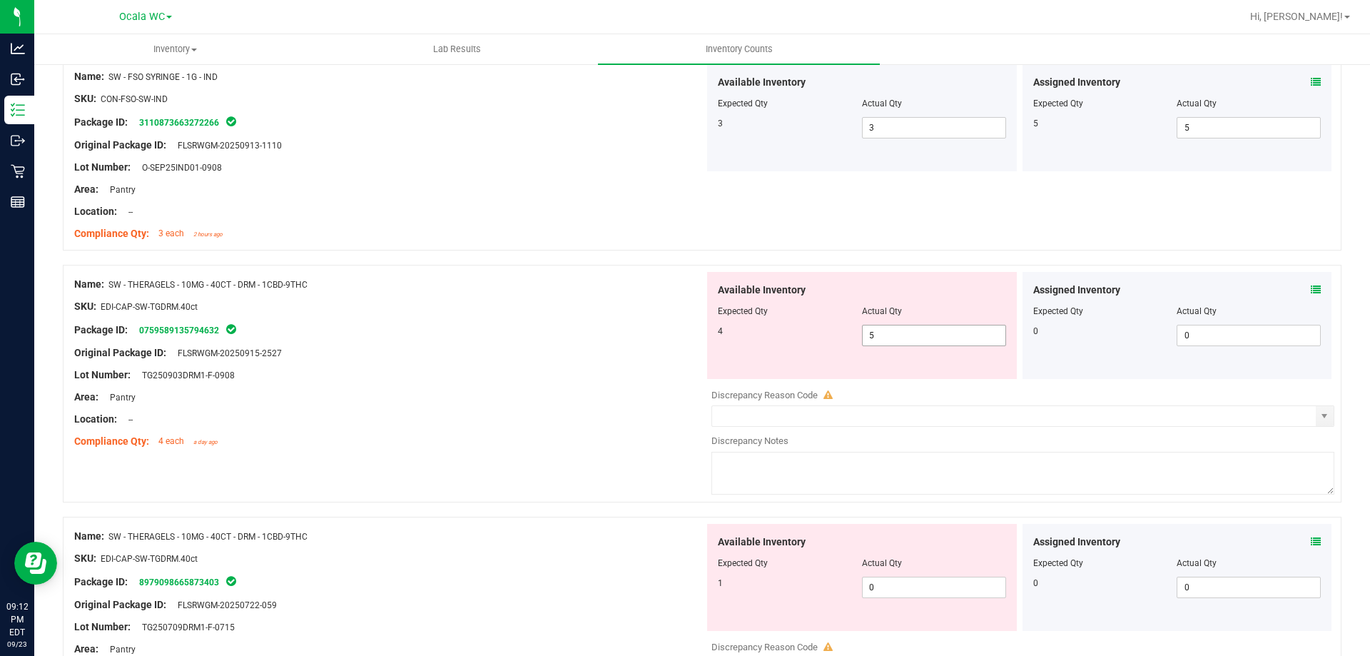
click at [902, 332] on span "5 5" at bounding box center [934, 335] width 144 height 21
click at [902, 332] on input "5" at bounding box center [934, 335] width 143 height 20
type input "4"
click at [583, 348] on div "Original Package ID: FLSRWGM-20250915-2527" at bounding box center [389, 352] width 630 height 15
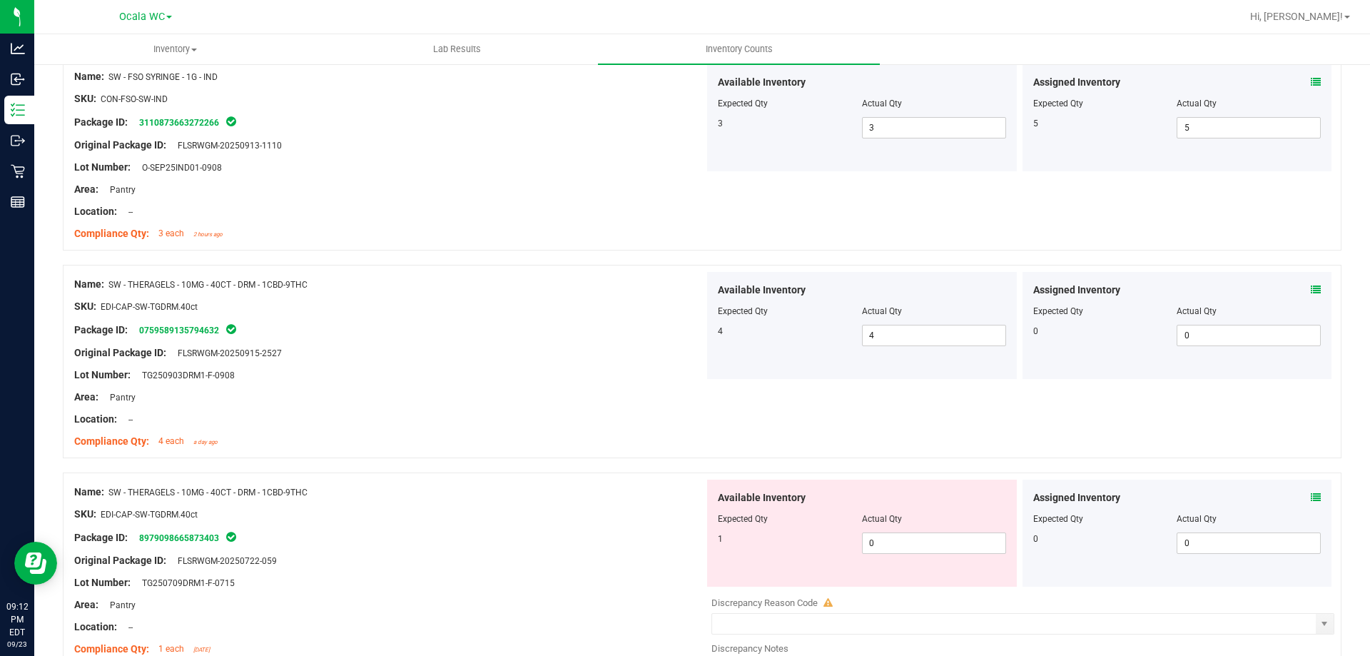
click at [872, 531] on div at bounding box center [862, 528] width 288 height 7
click at [874, 532] on span "0 0" at bounding box center [934, 542] width 144 height 21
click at [874, 533] on input "0" at bounding box center [934, 543] width 143 height 20
type input "1"
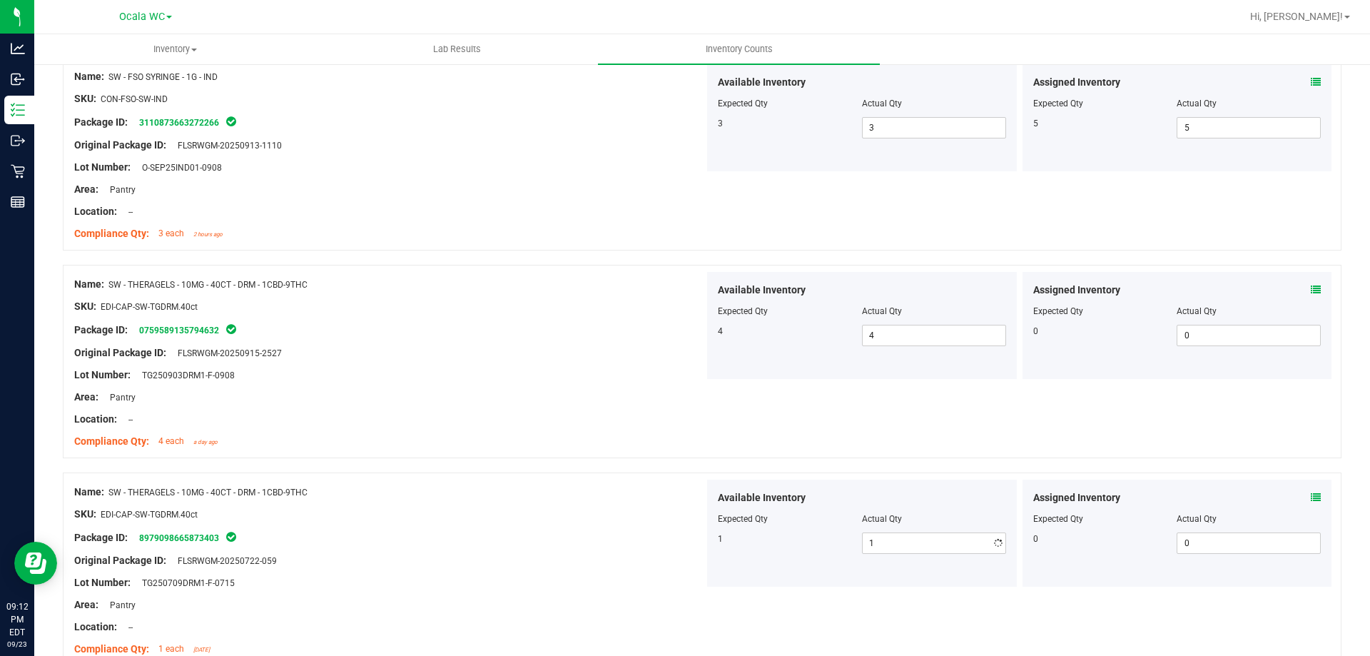
click at [480, 486] on div "Name: SW - THERAGELS - 10MG - 40CT - DRM - 1CBD-9THC" at bounding box center [389, 492] width 630 height 15
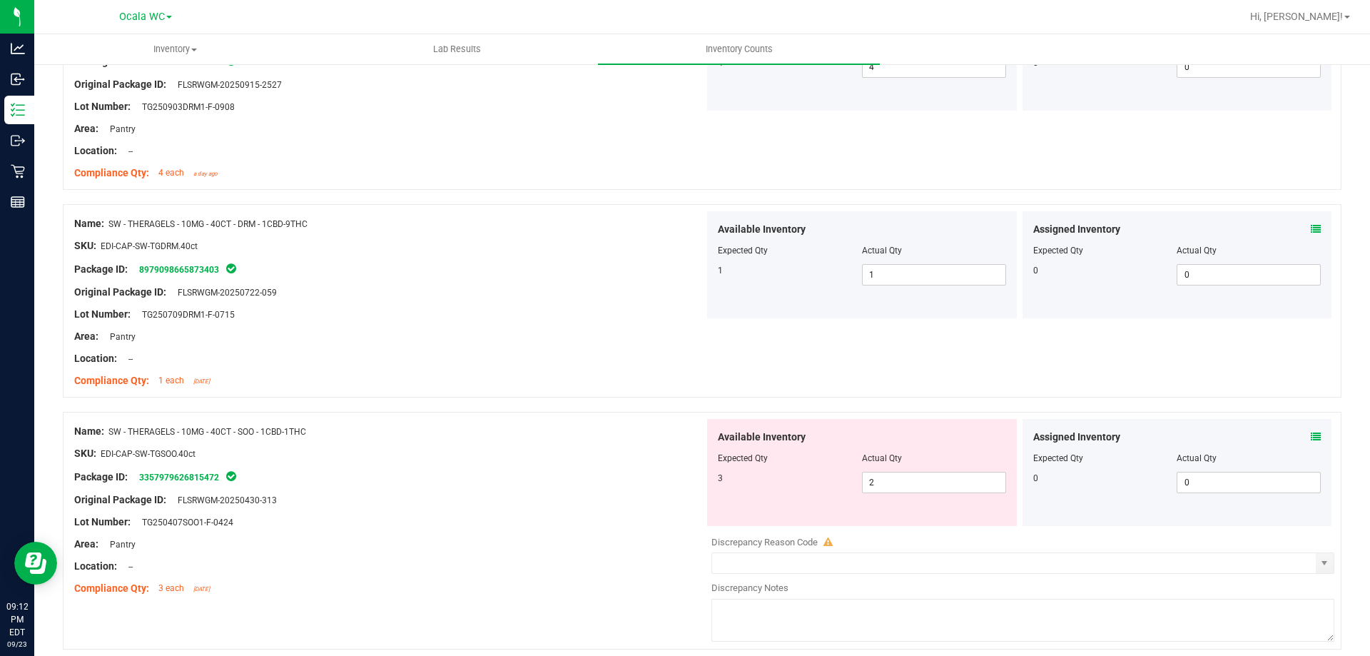
scroll to position [1538, 0]
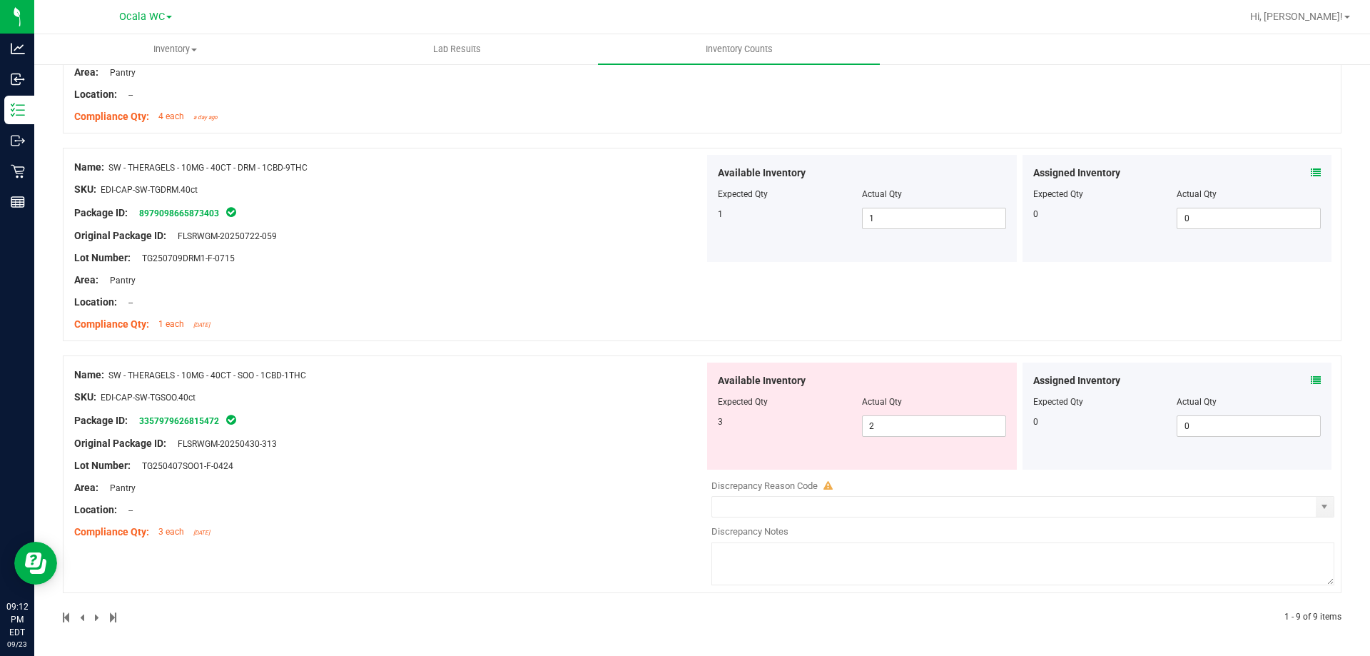
click at [1311, 380] on icon at bounding box center [1316, 380] width 10 height 10
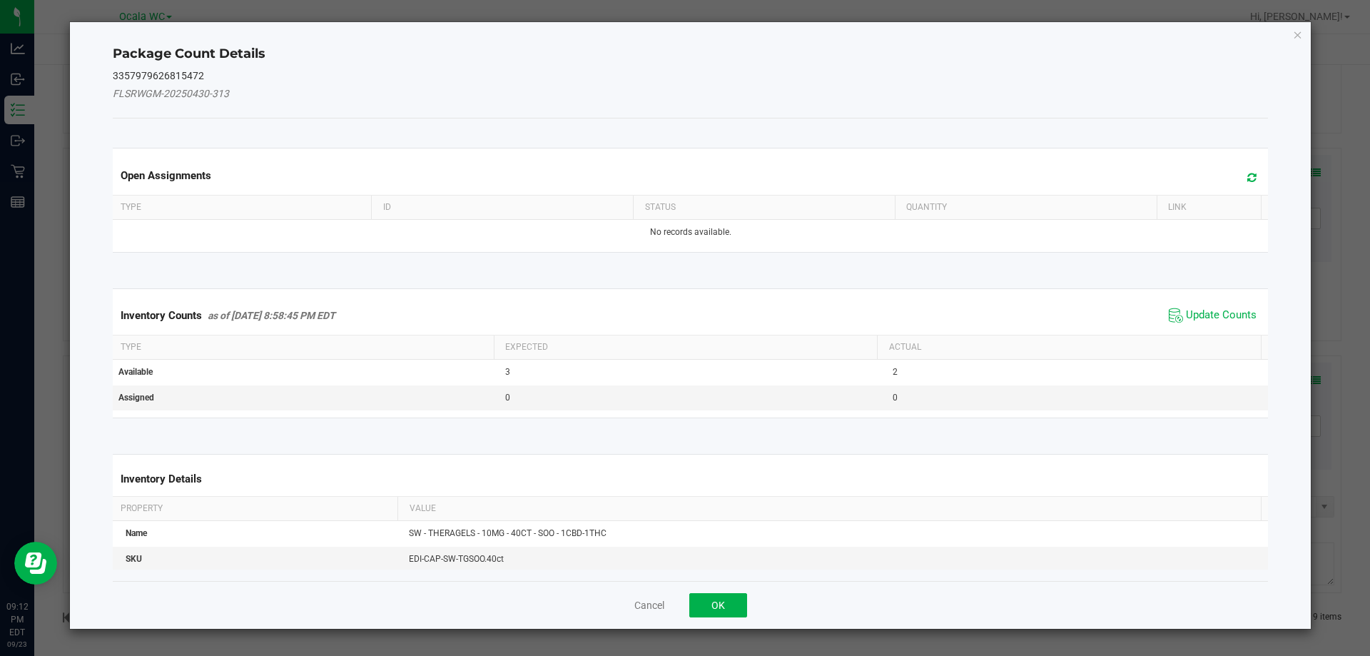
click at [1222, 298] on div "Inventory Counts as of [DATE] 8:58:45 PM EDT Update Counts" at bounding box center [691, 315] width 1162 height 39
click at [1221, 306] on span "Update Counts" at bounding box center [1212, 315] width 95 height 21
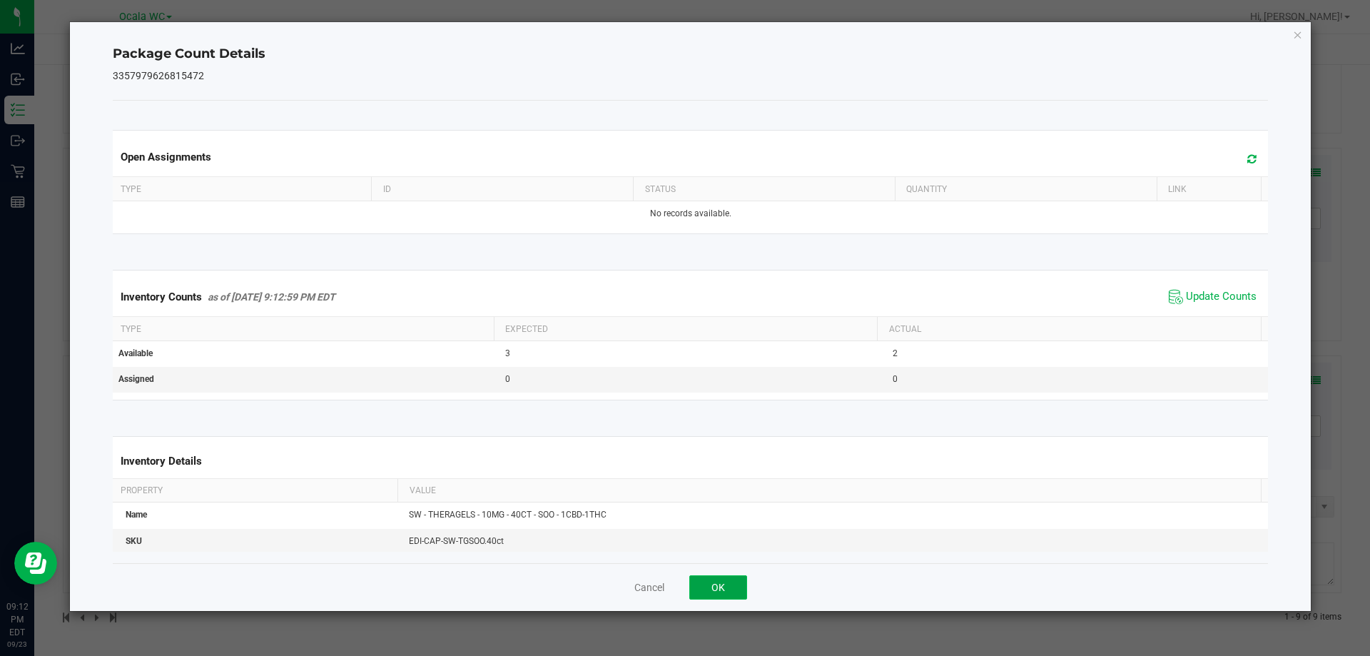
click at [704, 587] on button "OK" at bounding box center [718, 587] width 58 height 24
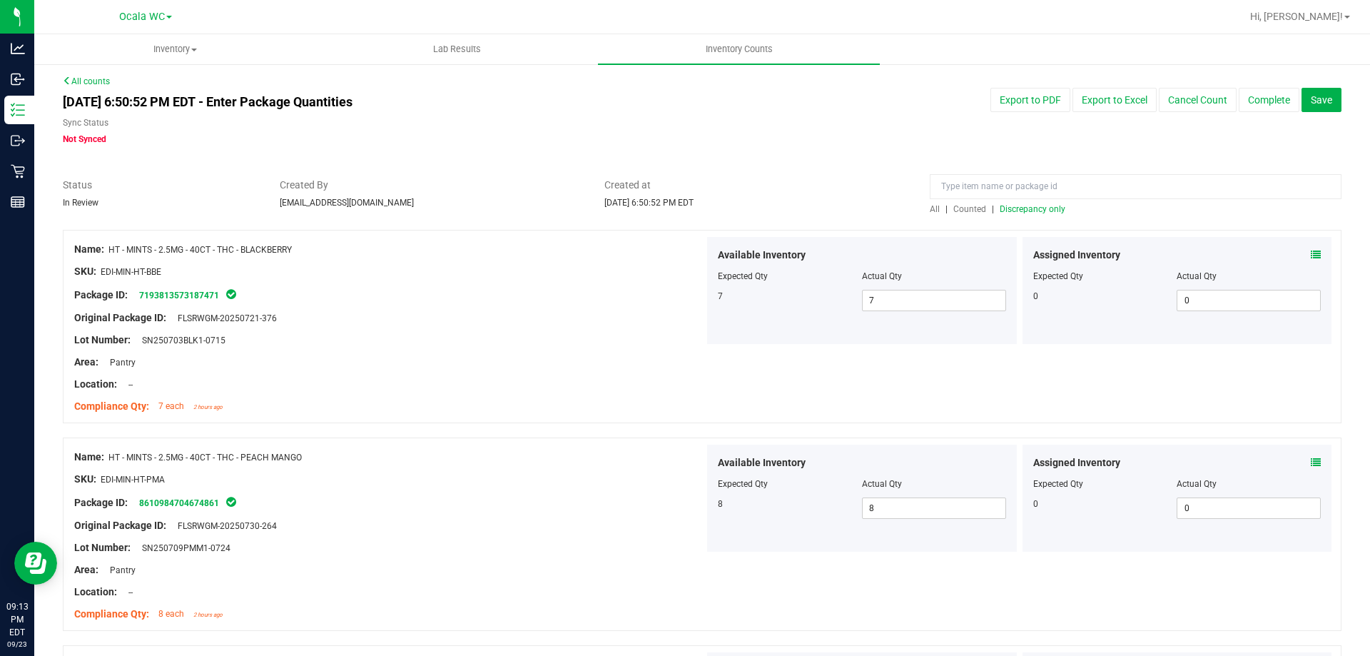
scroll to position [0, 0]
click at [1038, 215] on span "Discrepancy only" at bounding box center [1033, 211] width 66 height 10
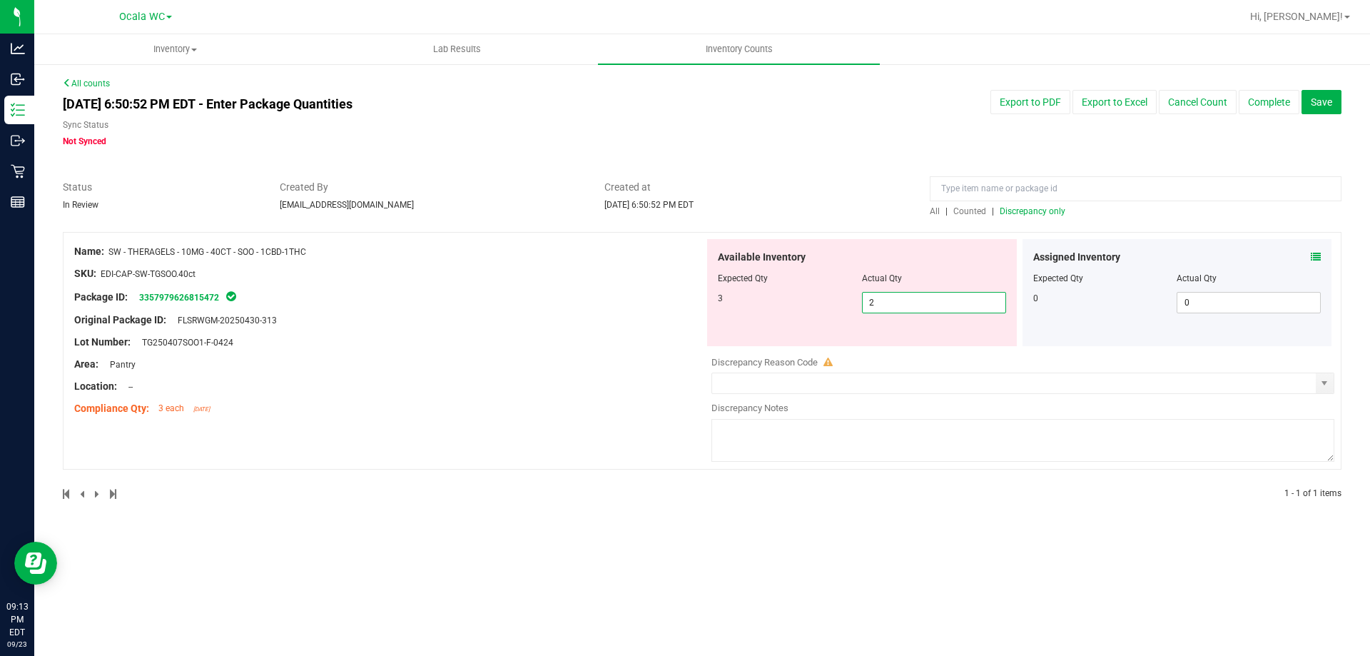
click at [898, 301] on span "2 2" at bounding box center [934, 302] width 144 height 21
click at [898, 301] on input "2" at bounding box center [934, 303] width 143 height 20
type input "3"
click at [514, 370] on div "Area: Pantry" at bounding box center [389, 364] width 630 height 15
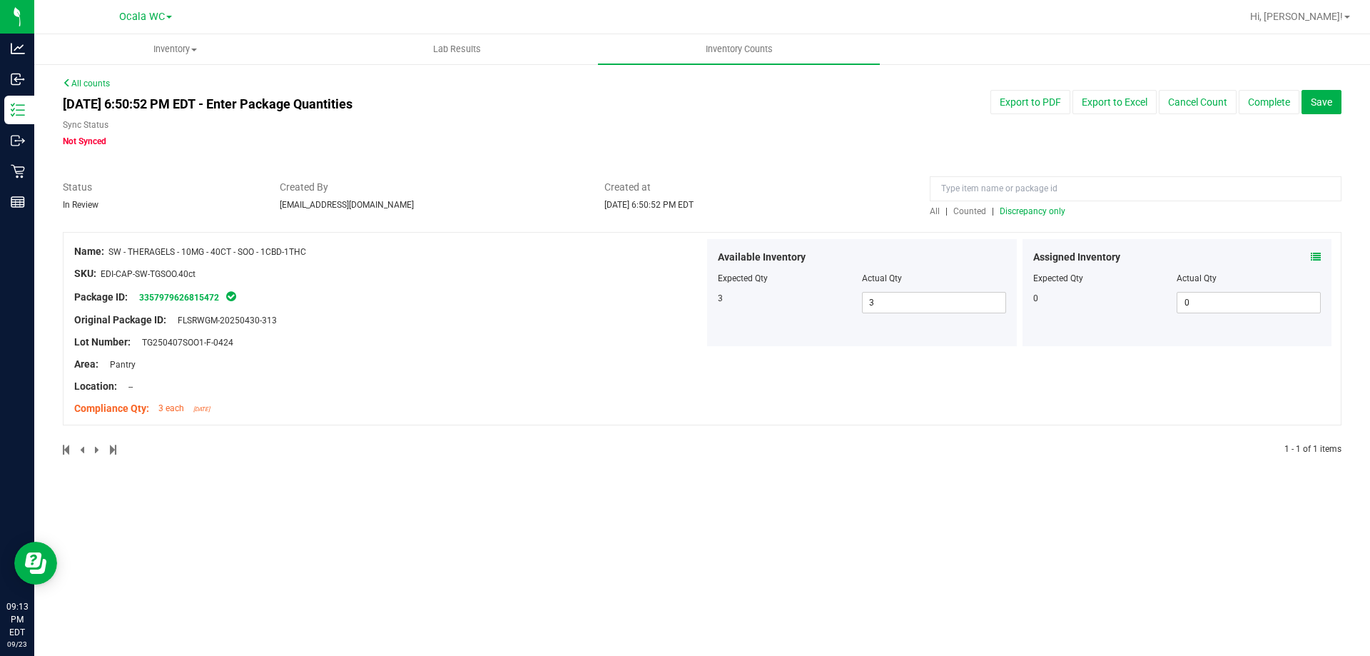
click at [1019, 211] on span "Discrepancy only" at bounding box center [1033, 211] width 66 height 10
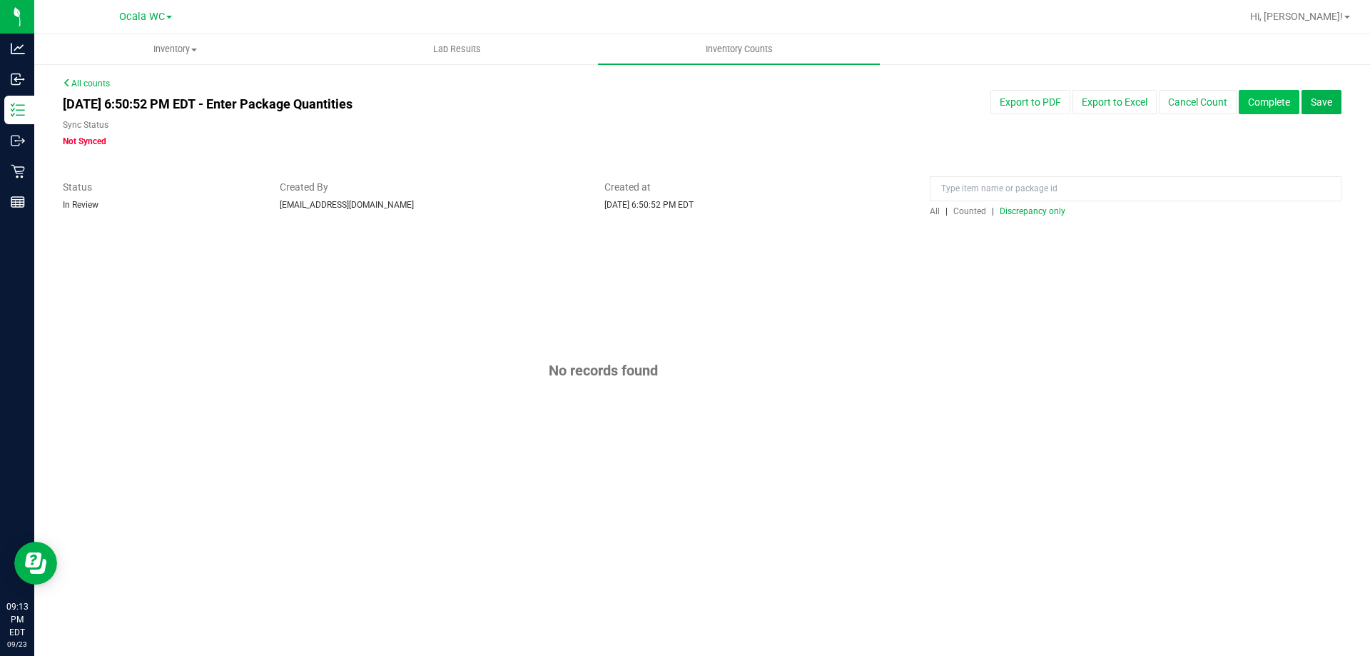
click at [1269, 107] on button "Complete" at bounding box center [1269, 102] width 61 height 24
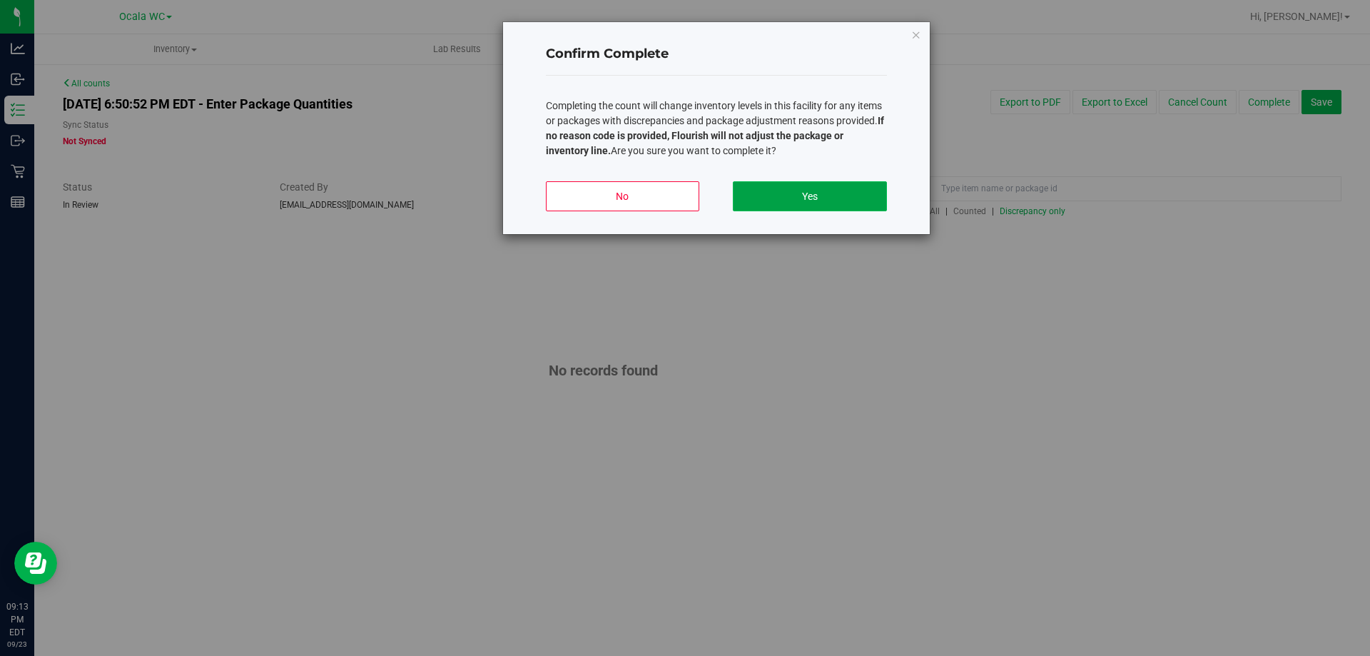
click at [843, 201] on button "Yes" at bounding box center [809, 196] width 153 height 30
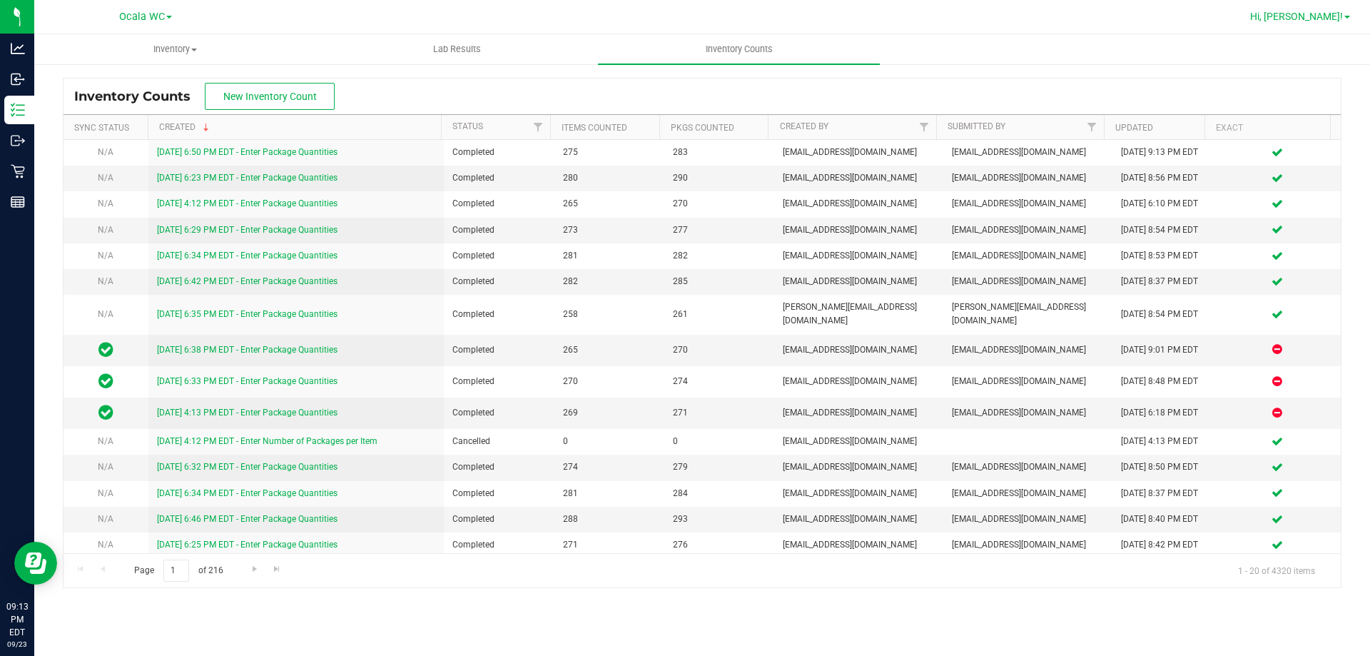
click at [1332, 9] on link "Hi, [PERSON_NAME]!" at bounding box center [1299, 16] width 111 height 15
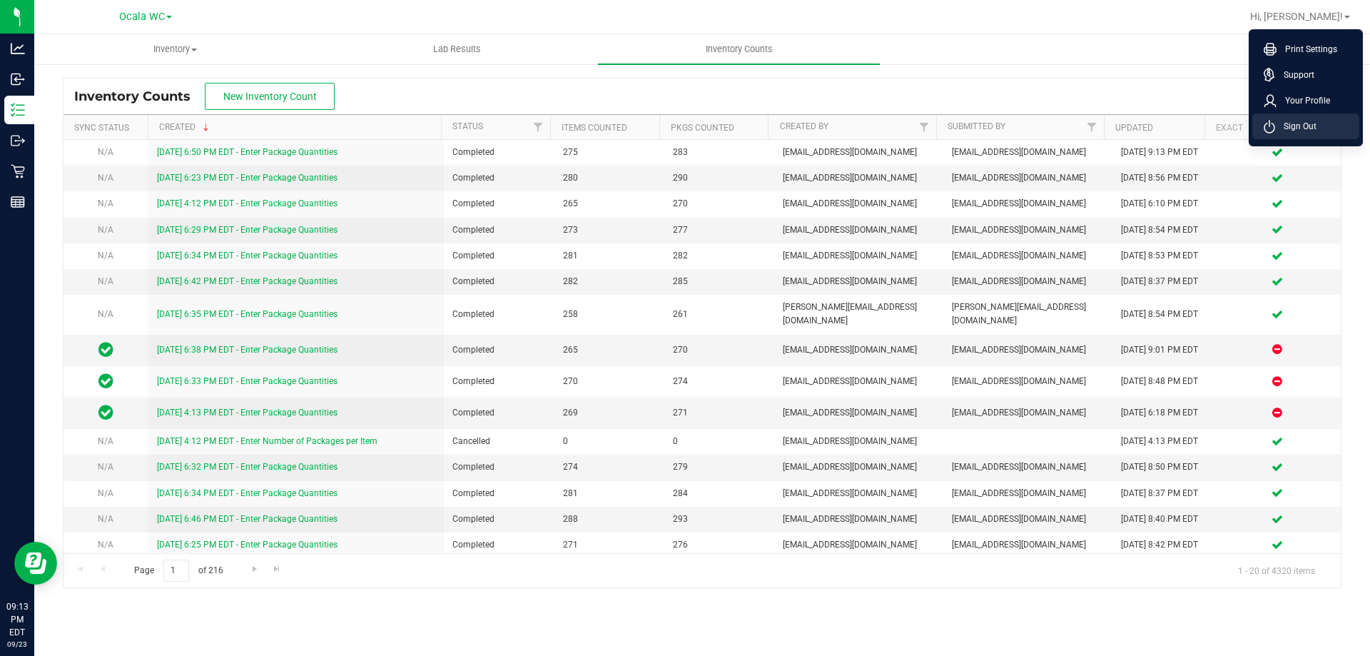
click at [1302, 122] on span "Sign Out" at bounding box center [1295, 126] width 41 height 14
